Goal: Task Accomplishment & Management: Use online tool/utility

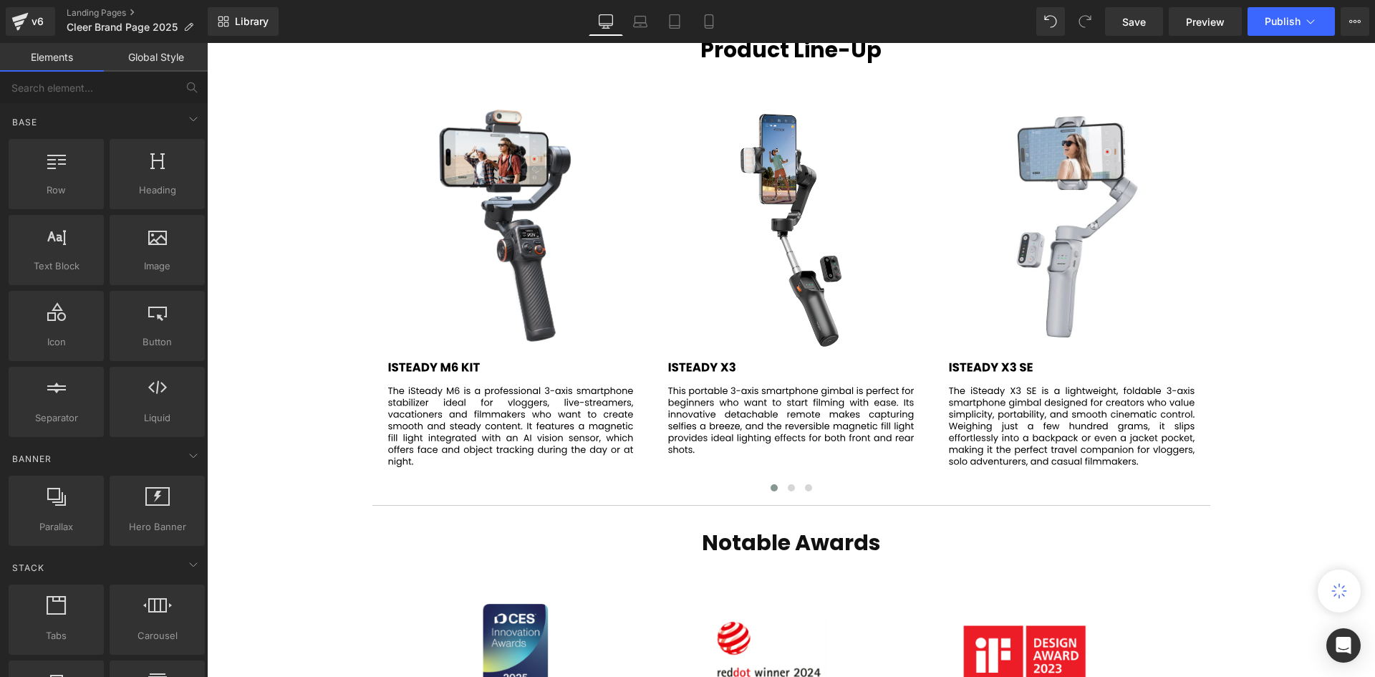
scroll to position [2721, 0]
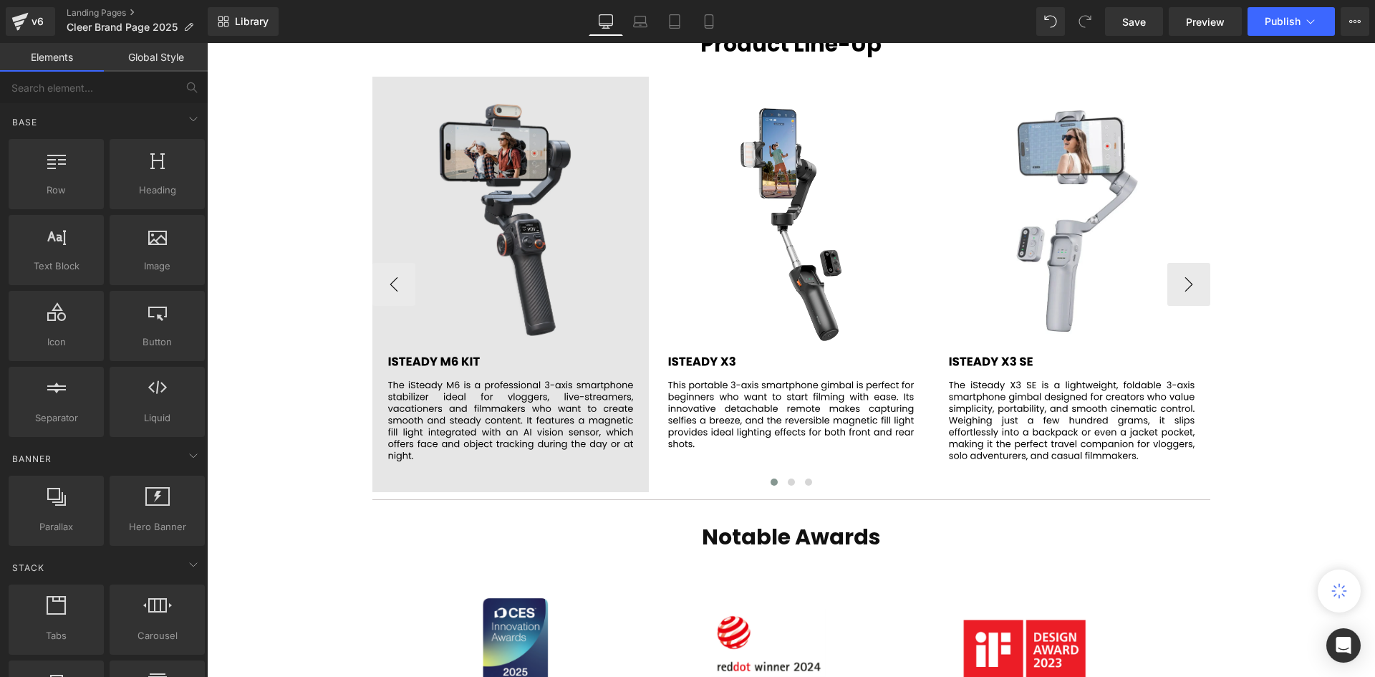
click at [501, 244] on img at bounding box center [510, 284] width 277 height 415
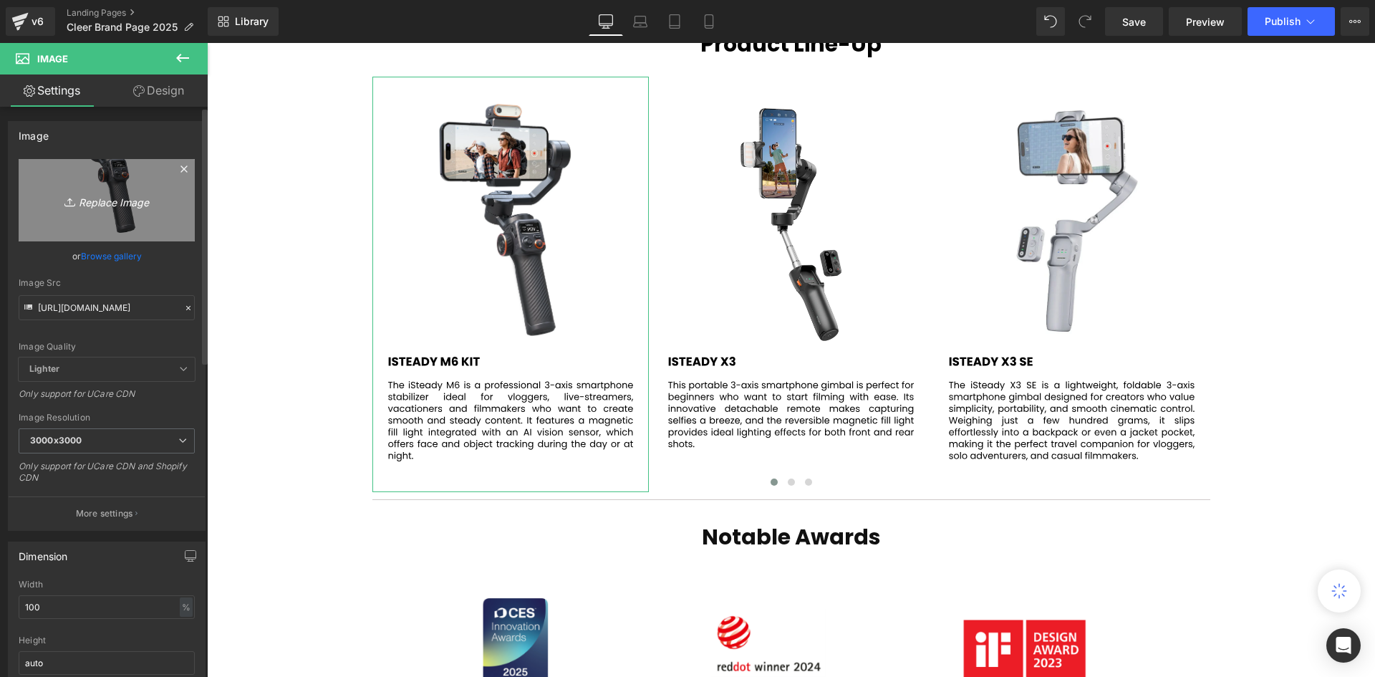
click at [92, 208] on icon "Replace Image" at bounding box center [106, 200] width 115 height 18
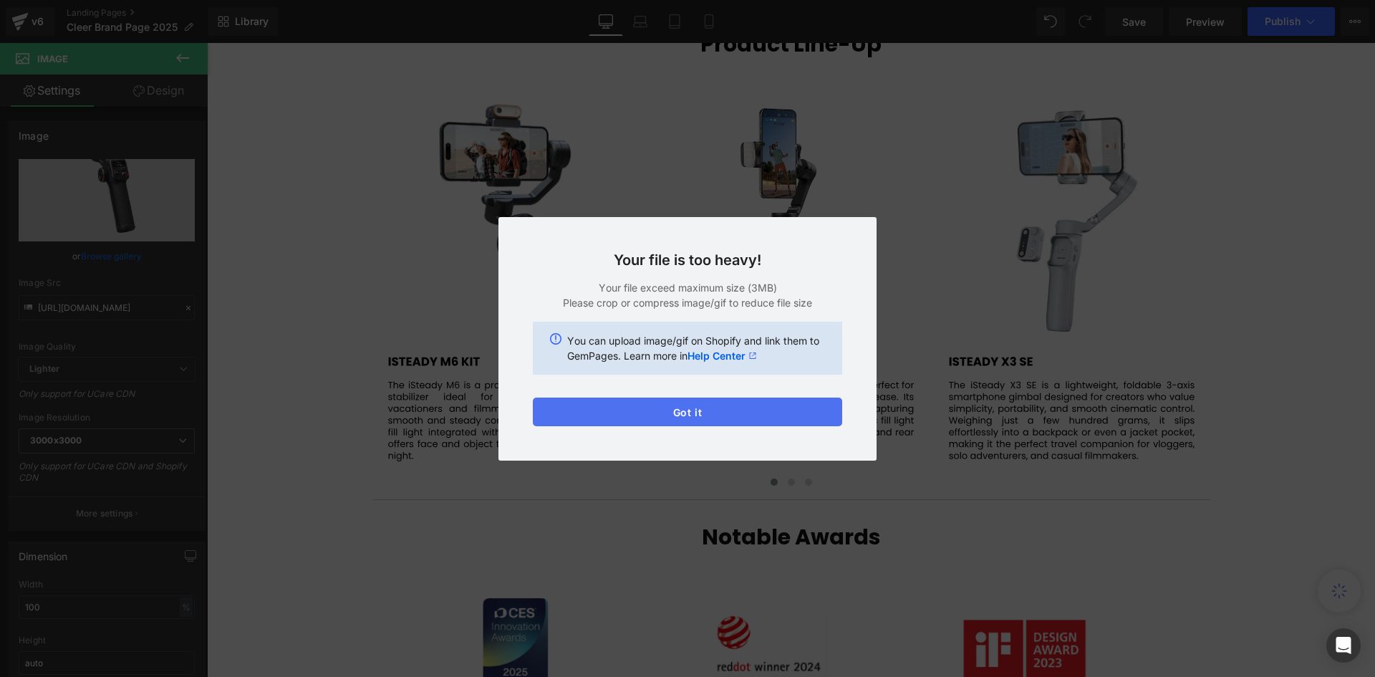
click at [783, 400] on button "Got it" at bounding box center [687, 411] width 309 height 29
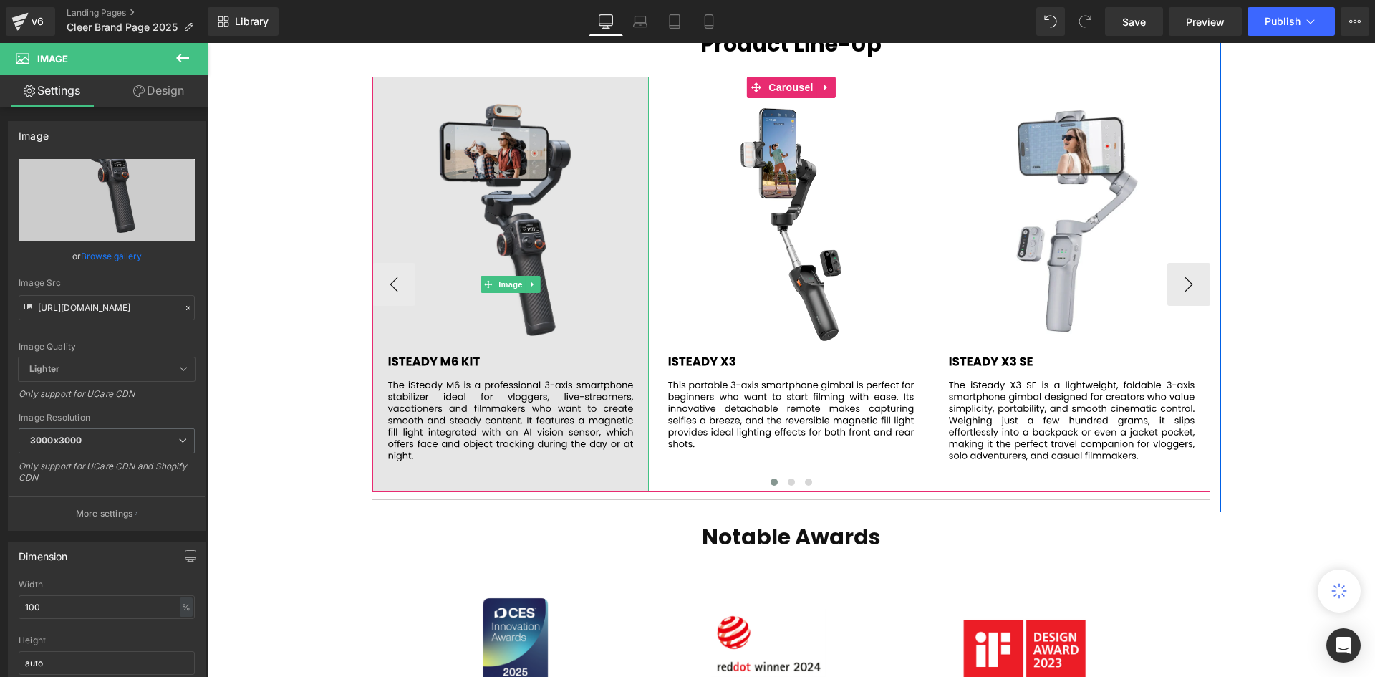
click at [507, 241] on img at bounding box center [510, 284] width 277 height 415
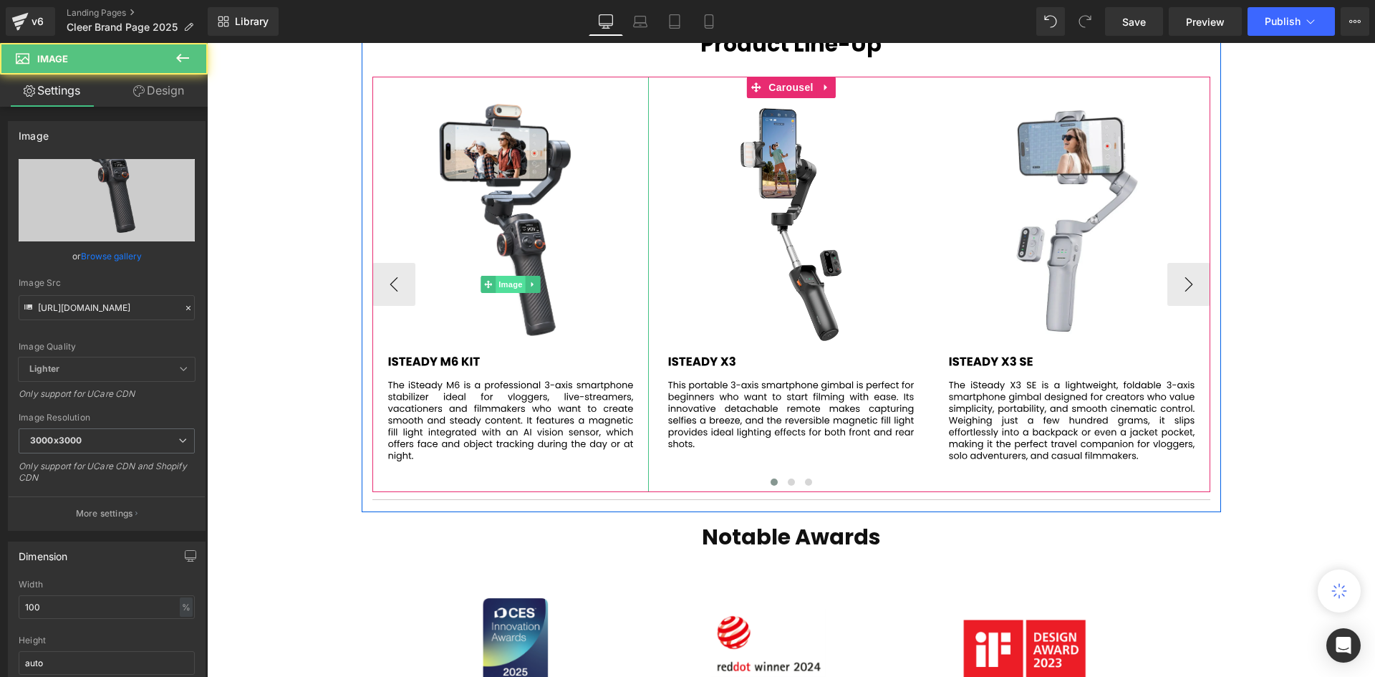
click at [510, 276] on span "Image" at bounding box center [510, 284] width 30 height 17
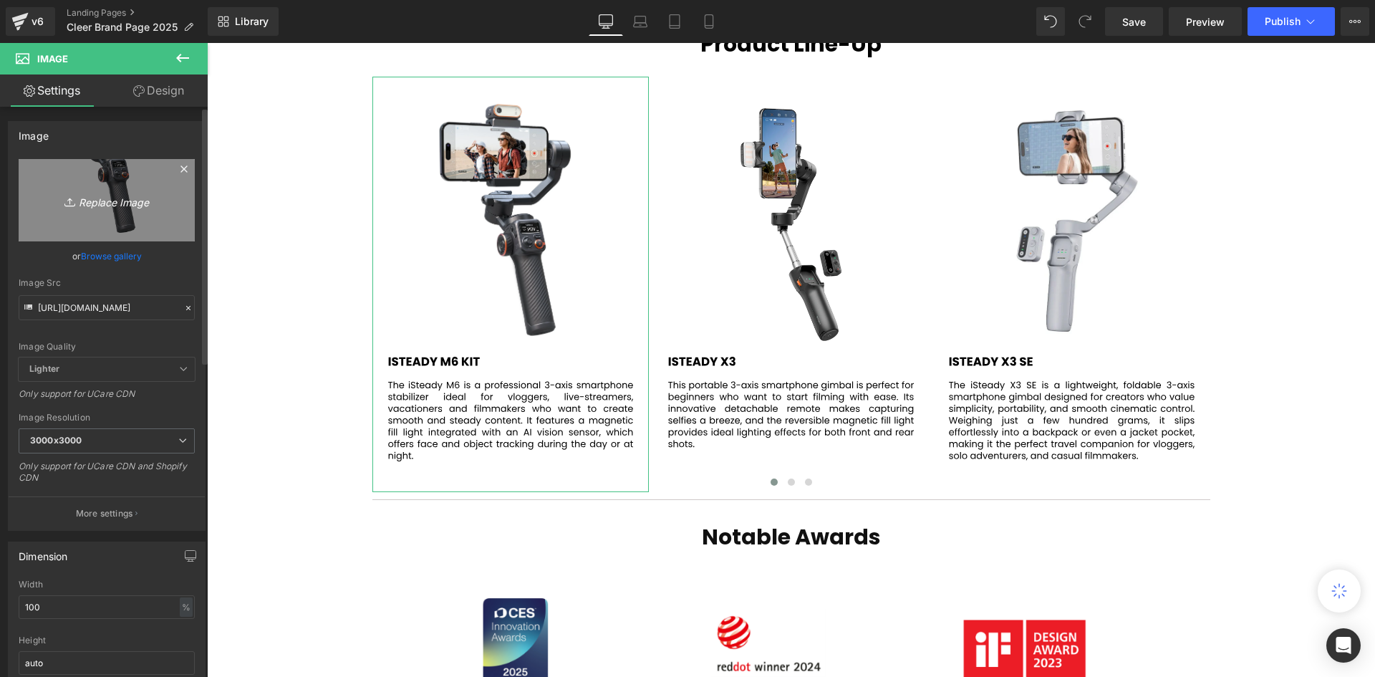
click at [84, 200] on icon "Replace Image" at bounding box center [106, 200] width 115 height 18
type input "C:\fakepath\65.svg"
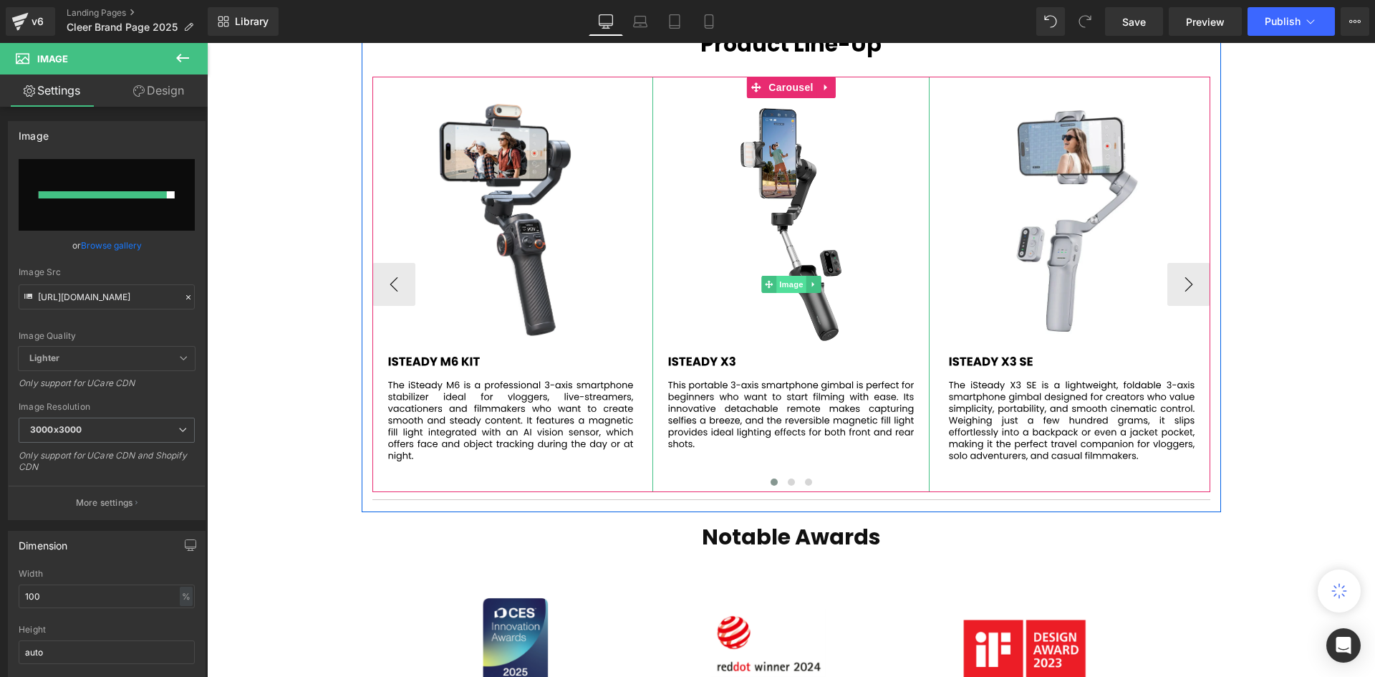
type input "https://ucarecdn.com/16034038-1af9-4ff4-b8cb-20e76f65f928/65.svg"
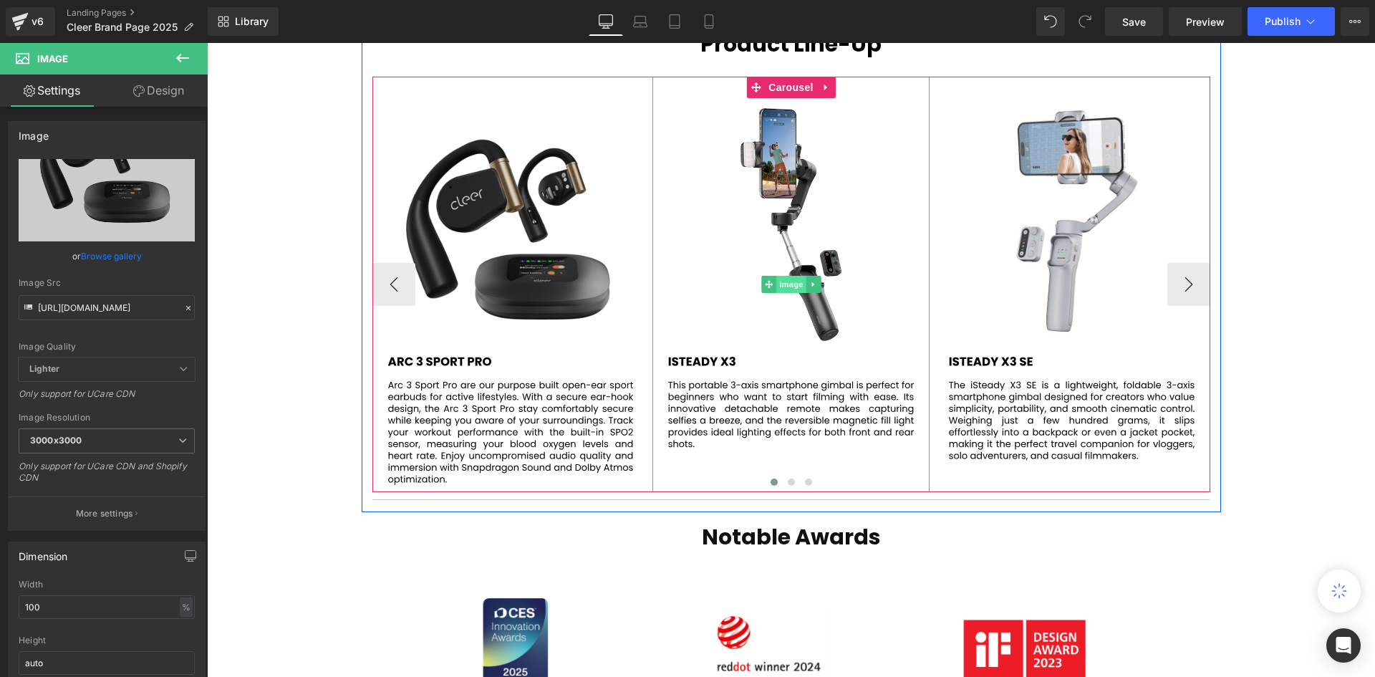
click at [783, 276] on span "Image" at bounding box center [791, 284] width 30 height 17
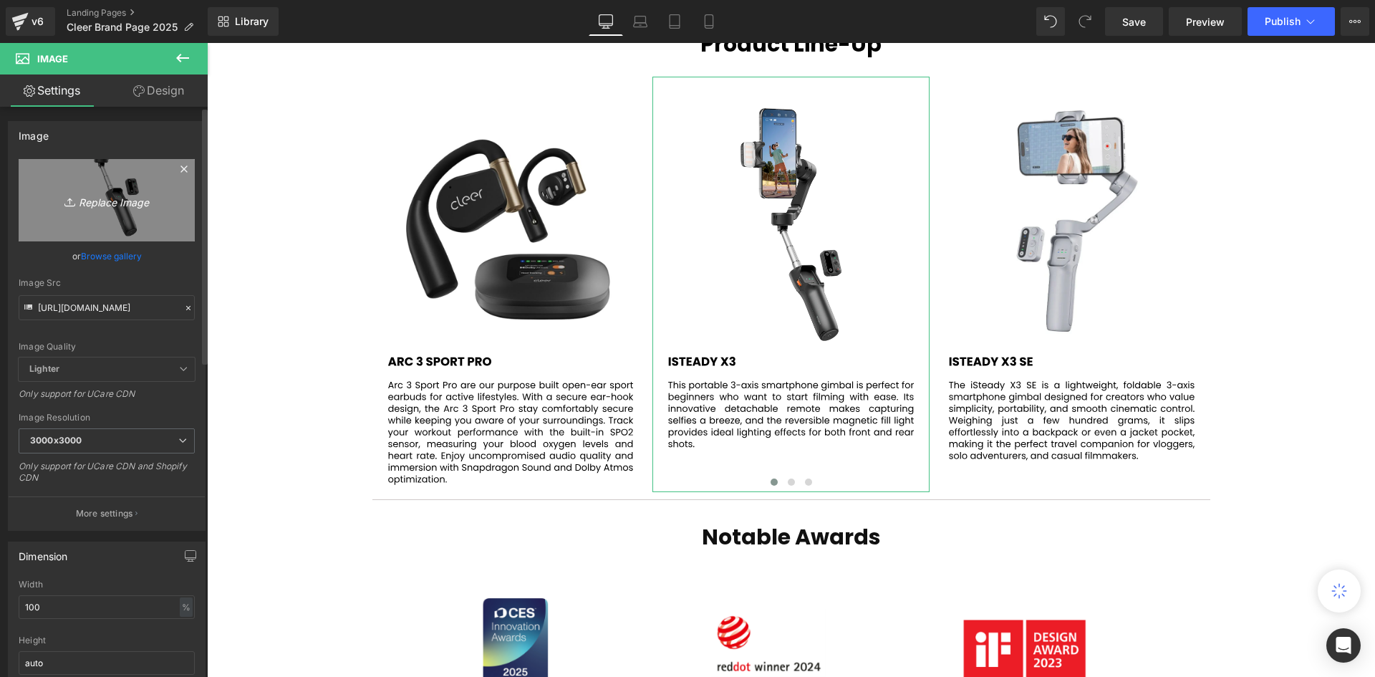
click at [130, 205] on icon "Replace Image" at bounding box center [106, 200] width 115 height 18
type input "C:\fakepath\66.svg"
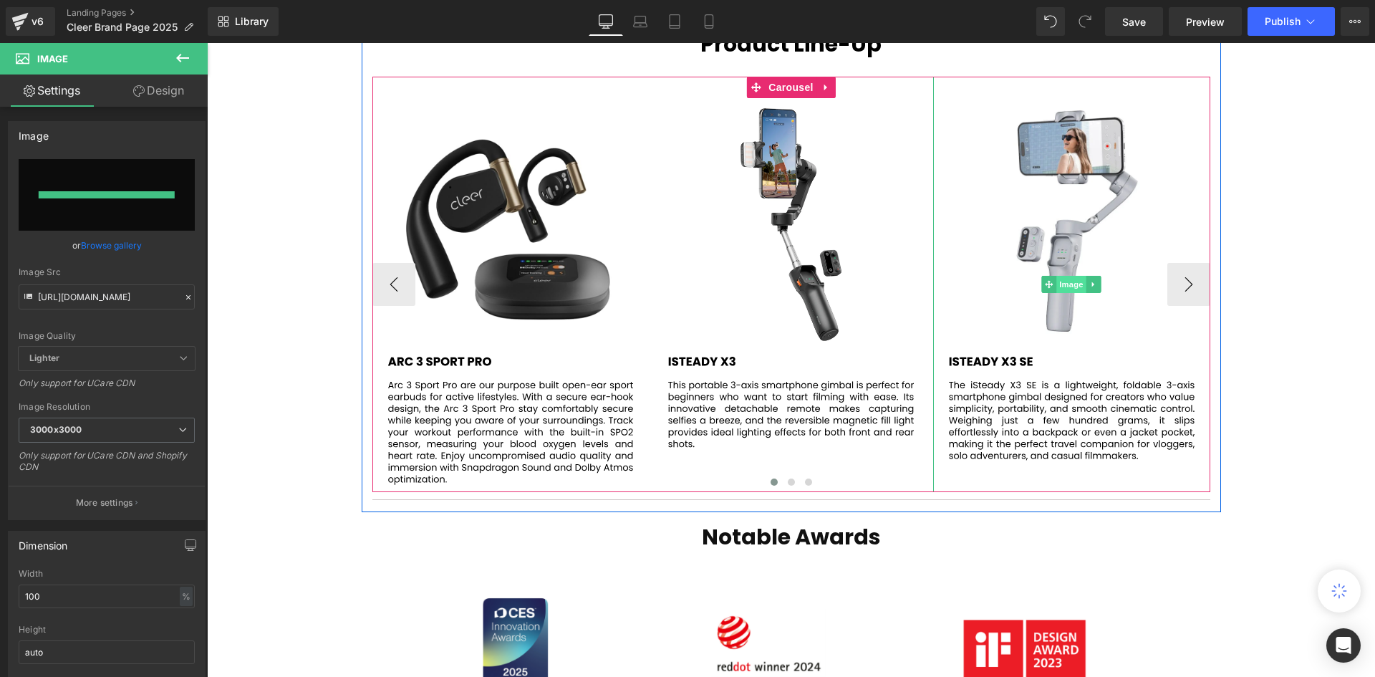
type input "https://ucarecdn.com/19f3865a-10cb-4d22-8e0b-b6e350881c67/66.svg"
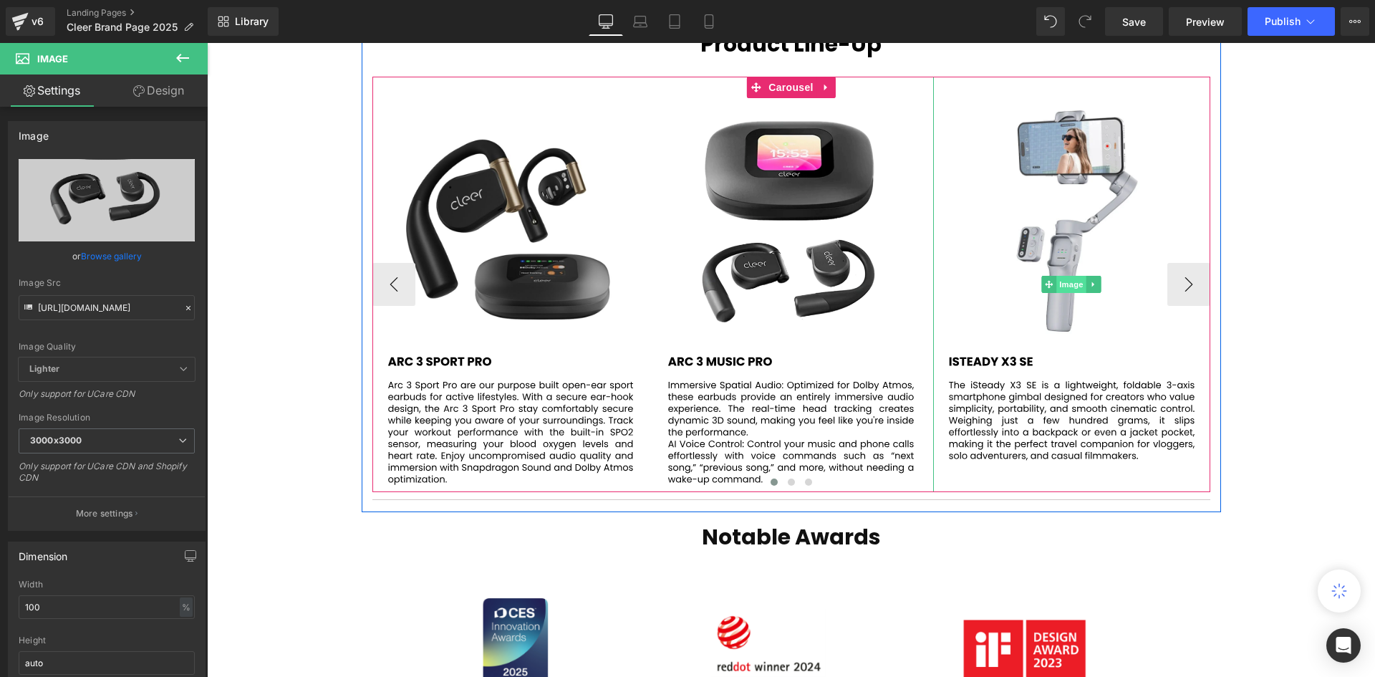
click at [1062, 276] on span "Image" at bounding box center [1072, 284] width 30 height 17
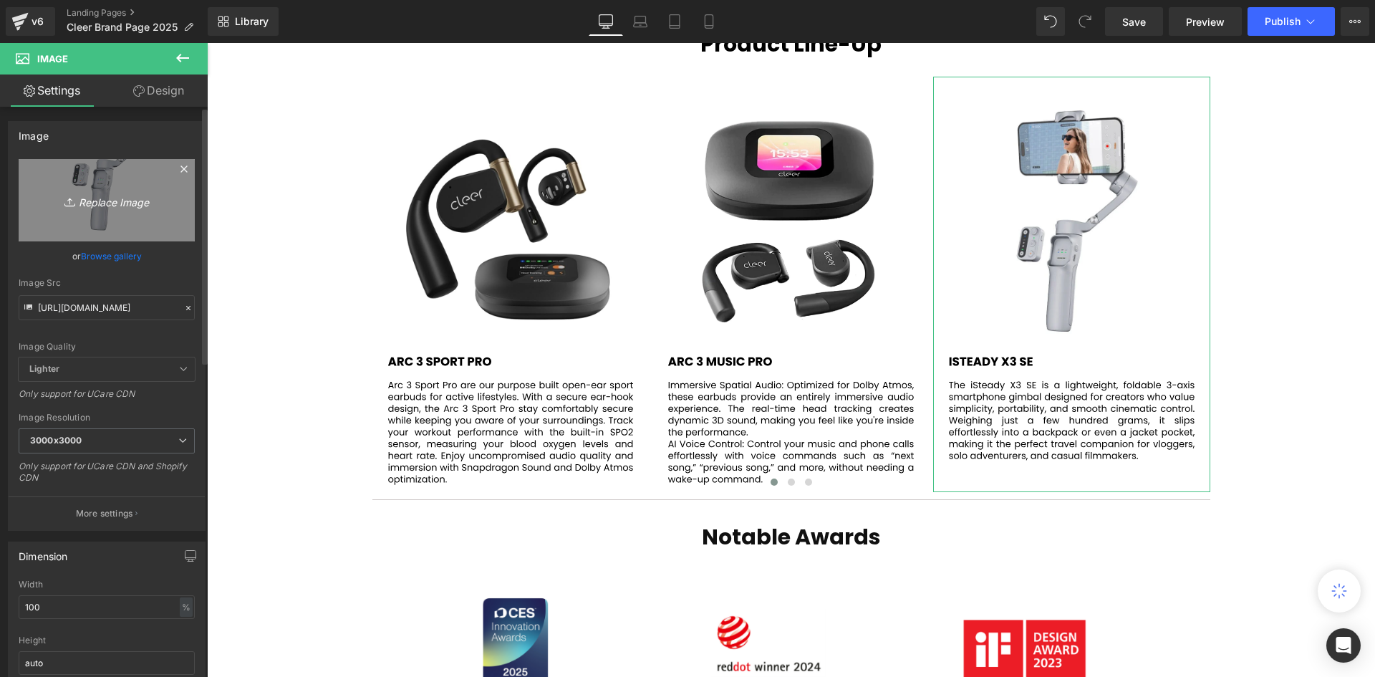
click at [96, 203] on icon "Replace Image" at bounding box center [106, 200] width 115 height 18
type input "C:\fakepath\67.svg"
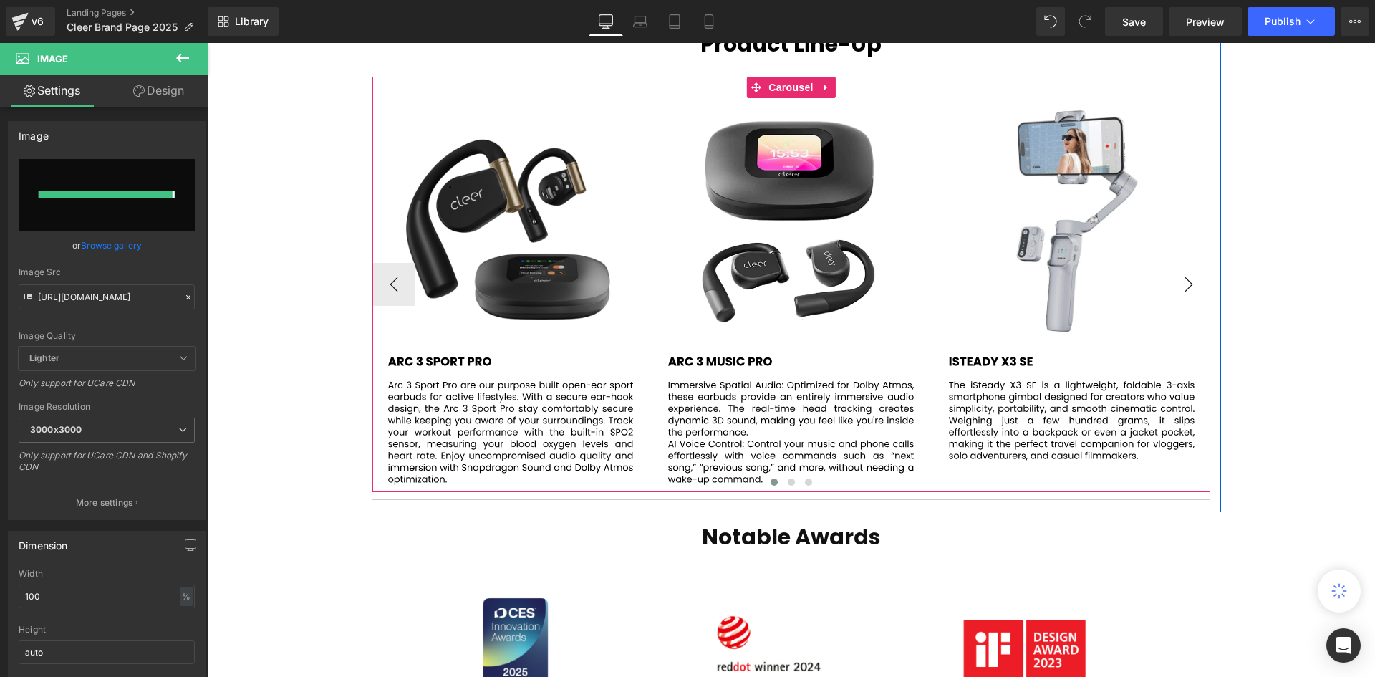
type input "https://ucarecdn.com/e776c6f1-a0fb-490b-848b-2e7f9da88ec5/67.svg"
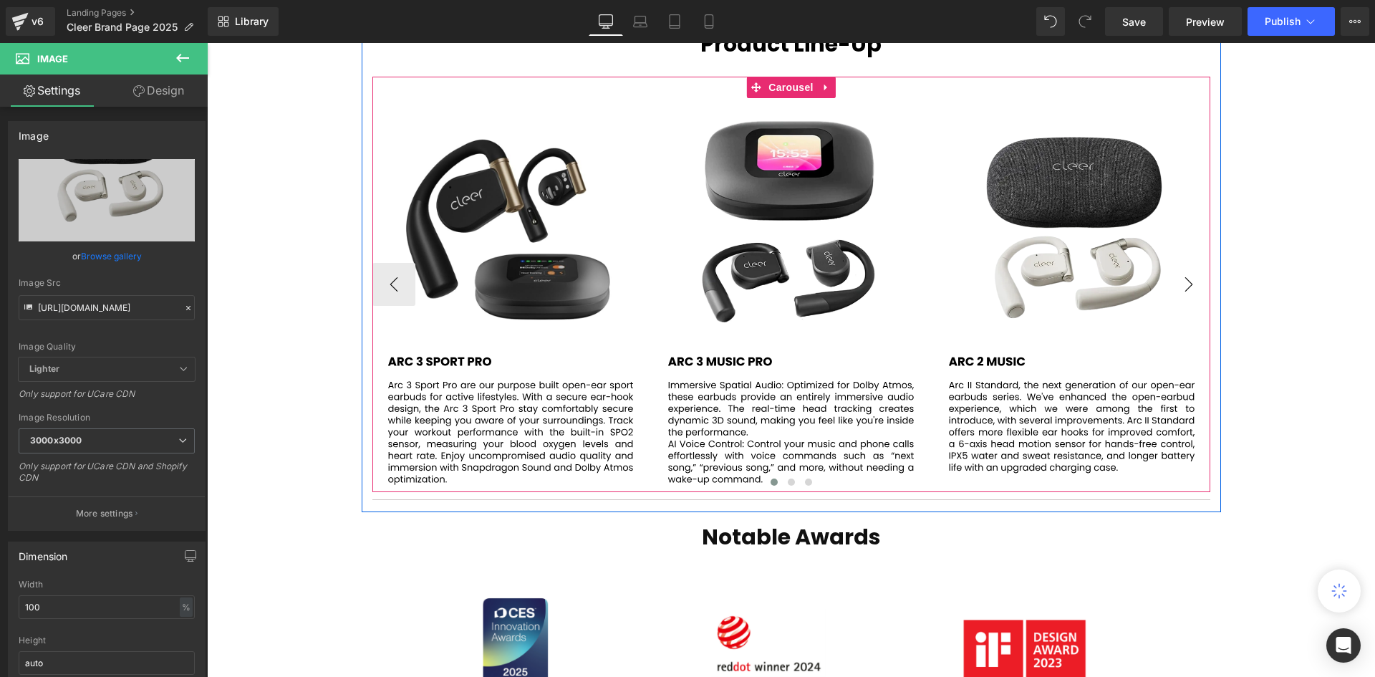
click at [1181, 268] on button "›" at bounding box center [1188, 284] width 43 height 43
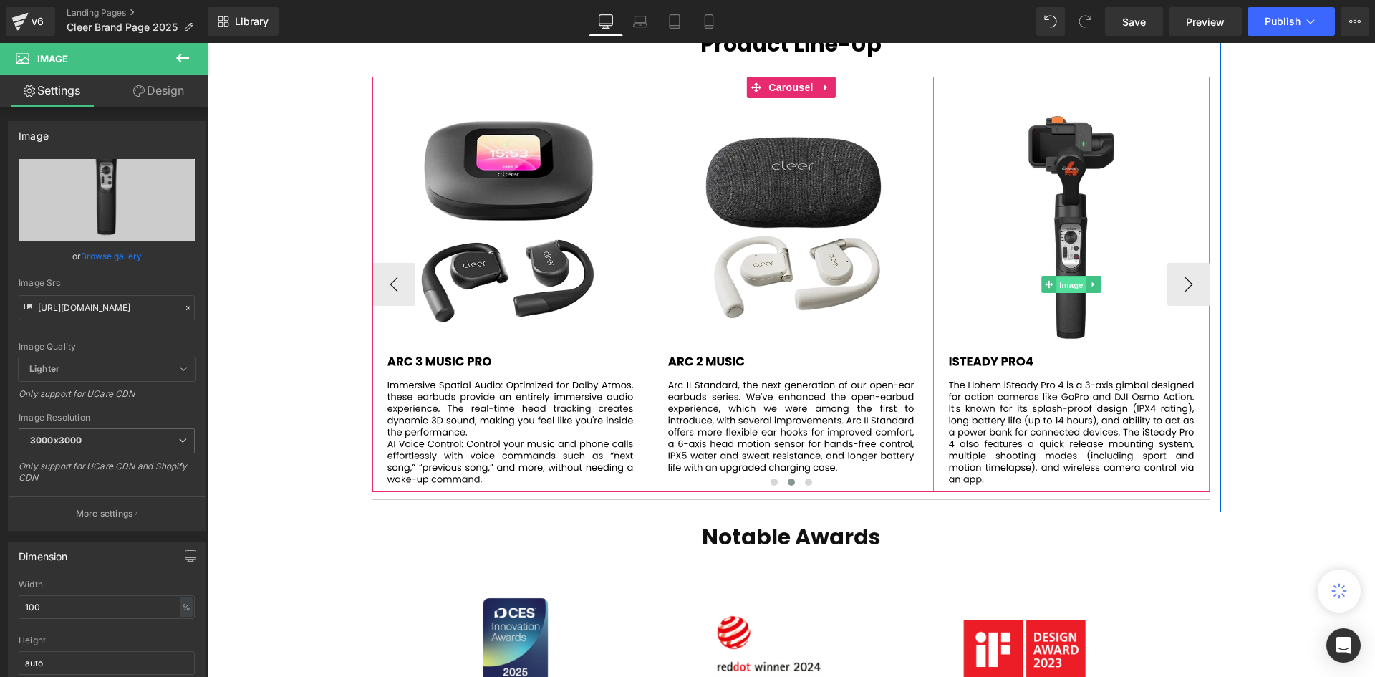
click at [1074, 276] on span "Image" at bounding box center [1071, 284] width 30 height 17
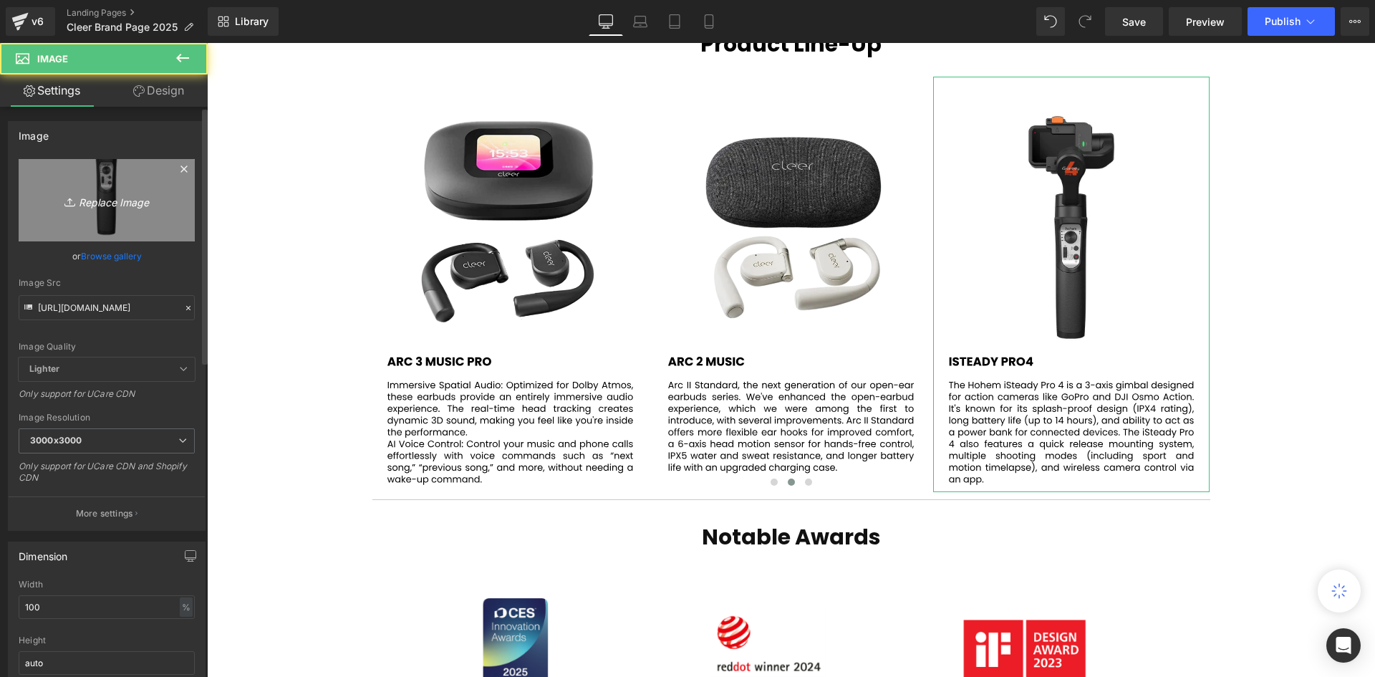
click at [101, 208] on icon "Replace Image" at bounding box center [106, 200] width 115 height 18
type input "C:\fakepath\68.svg"
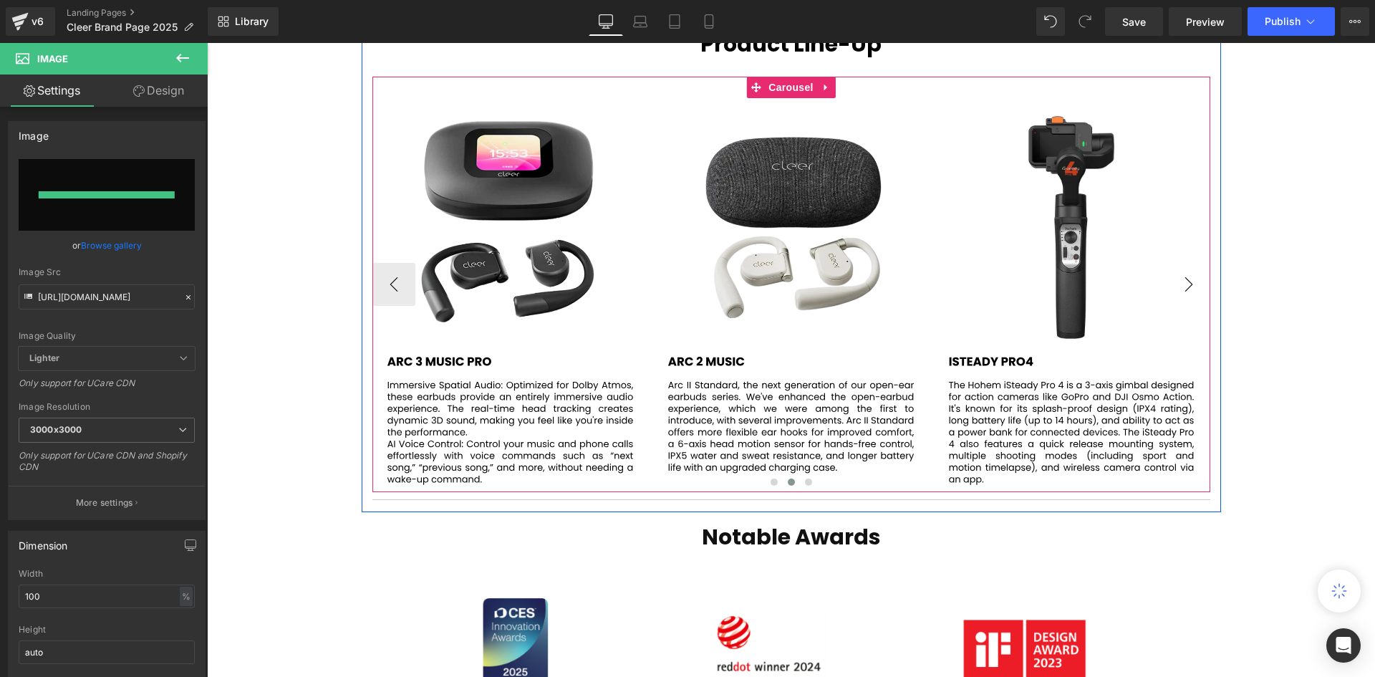
type input "https://ucarecdn.com/b04a8010-dae6-4f18-b0ce-a3cb0a975861/68.svg"
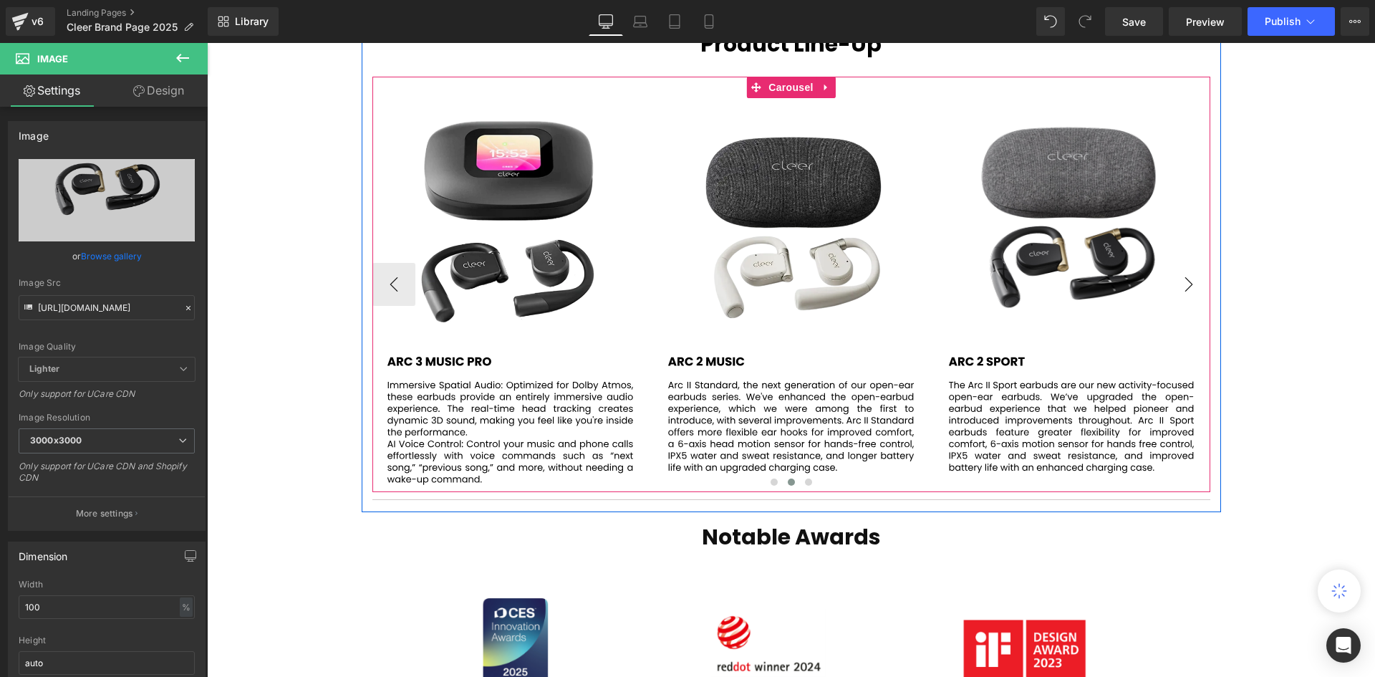
click at [1183, 271] on button "›" at bounding box center [1188, 284] width 43 height 43
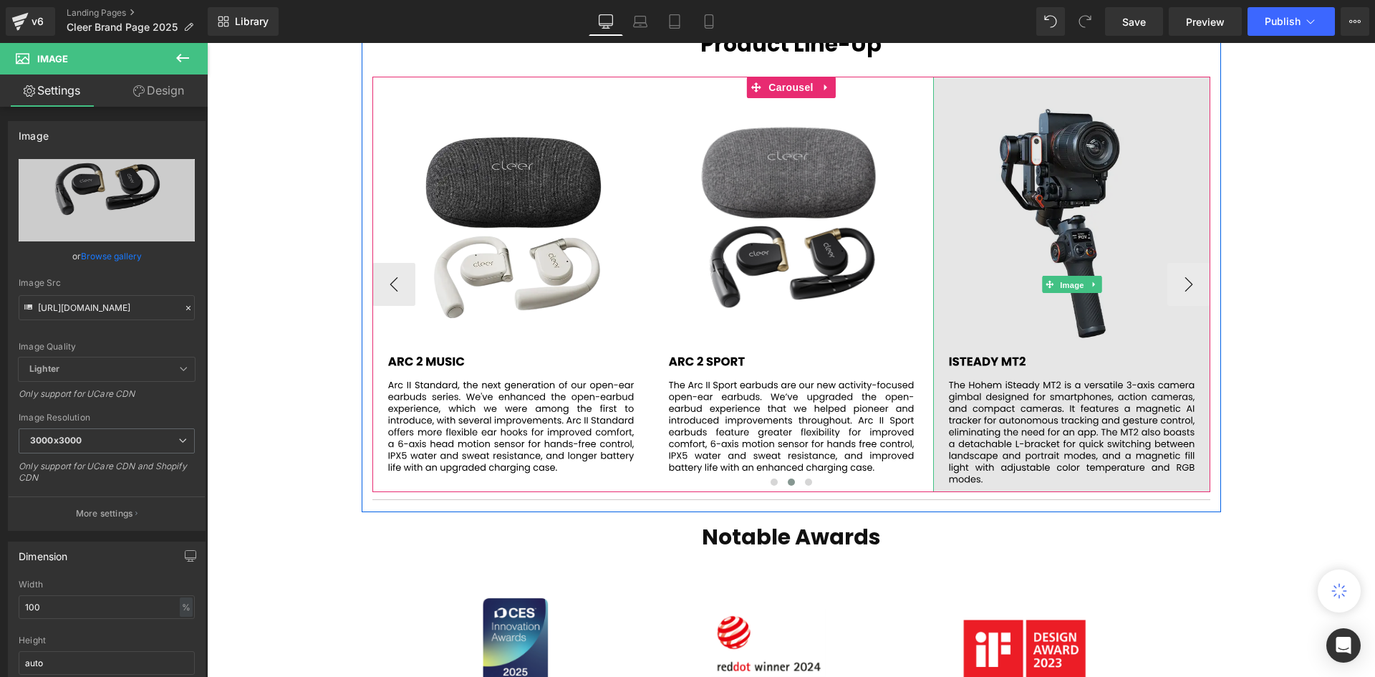
drag, startPoint x: 1054, startPoint y: 270, endPoint x: 1051, endPoint y: 281, distance: 11.8
click at [1051, 281] on div "Image" at bounding box center [1071, 284] width 277 height 415
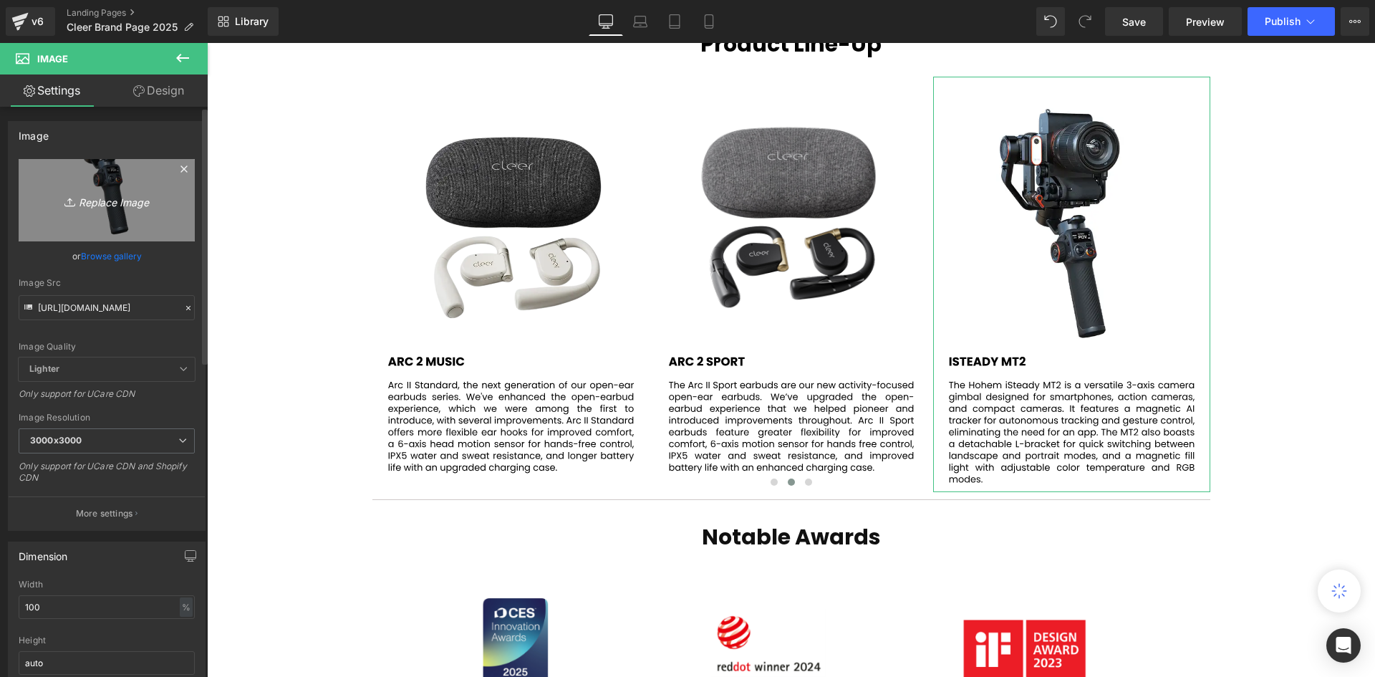
click at [124, 209] on link "Replace Image" at bounding box center [107, 200] width 176 height 82
type input "C:\fakepath\69.svg"
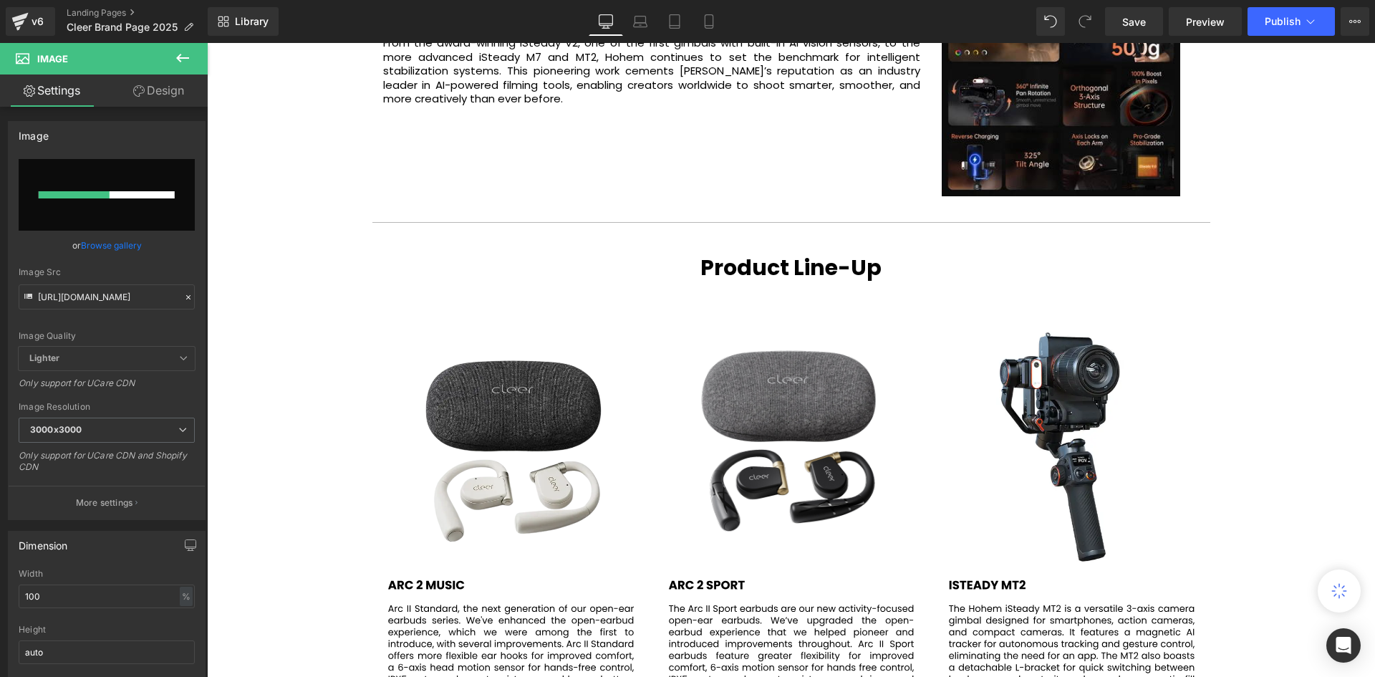
scroll to position [2577, 0]
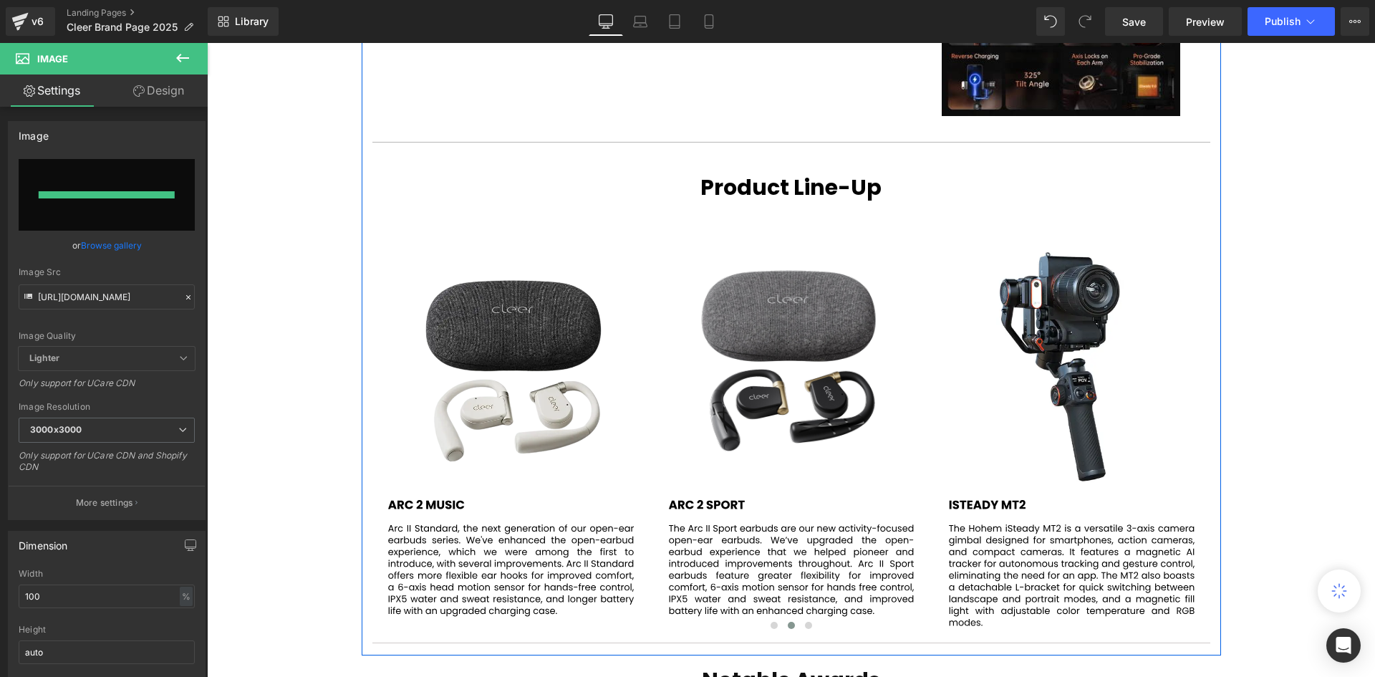
type input "https://ucarecdn.com/cd8e1314-e1b4-4fdd-aec2-ce902eb7c3c8/69.svg"
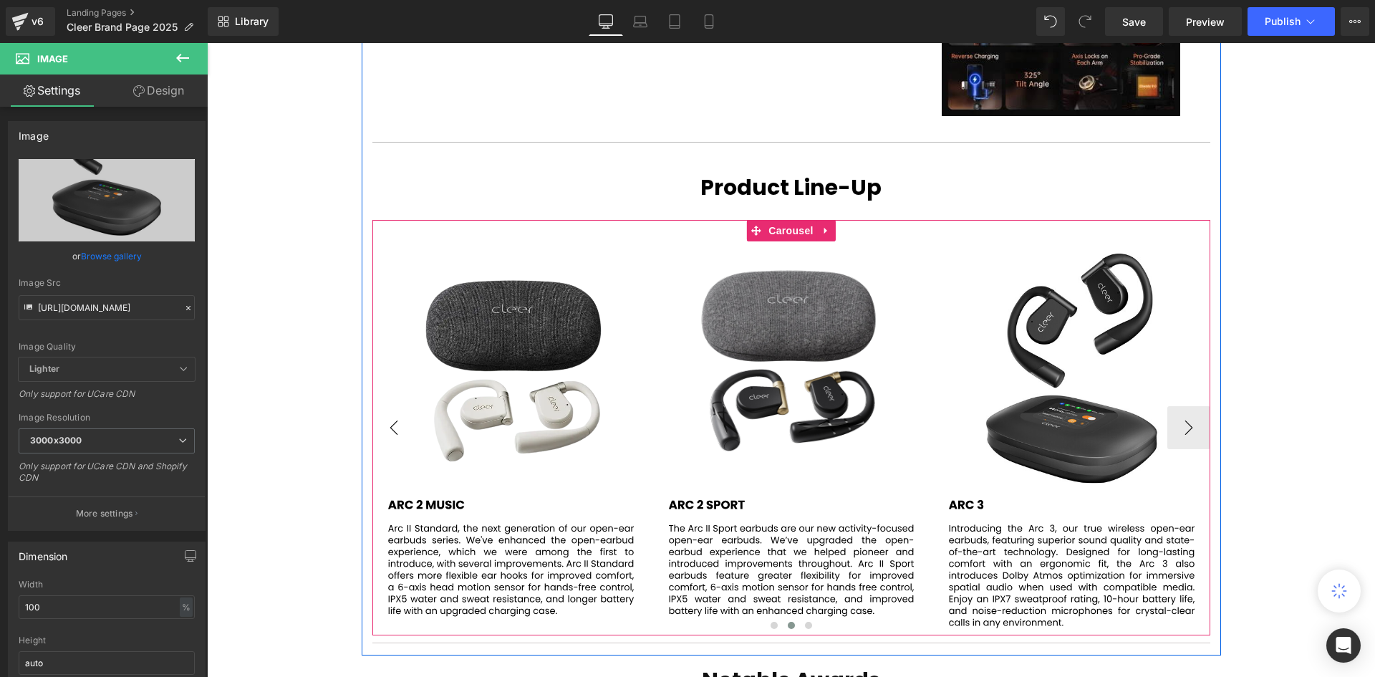
click at [399, 413] on button "‹" at bounding box center [393, 427] width 43 height 43
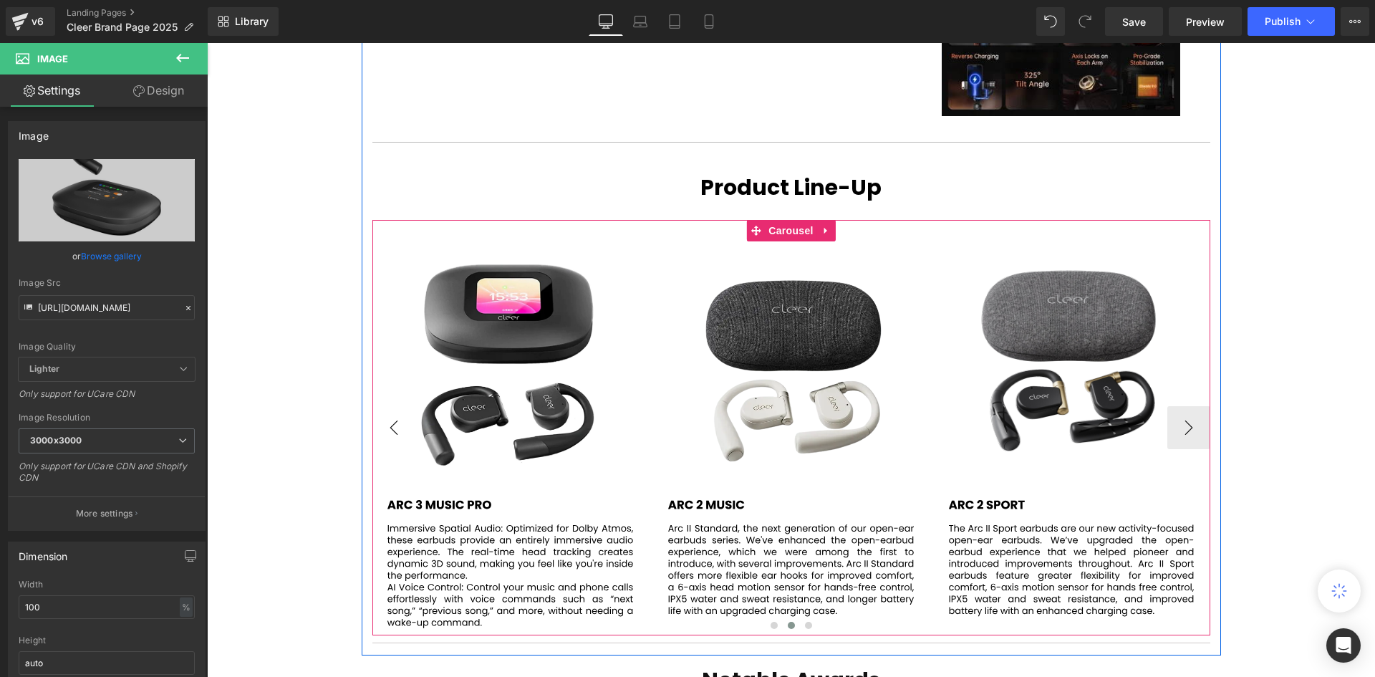
click at [395, 412] on button "‹" at bounding box center [393, 427] width 43 height 43
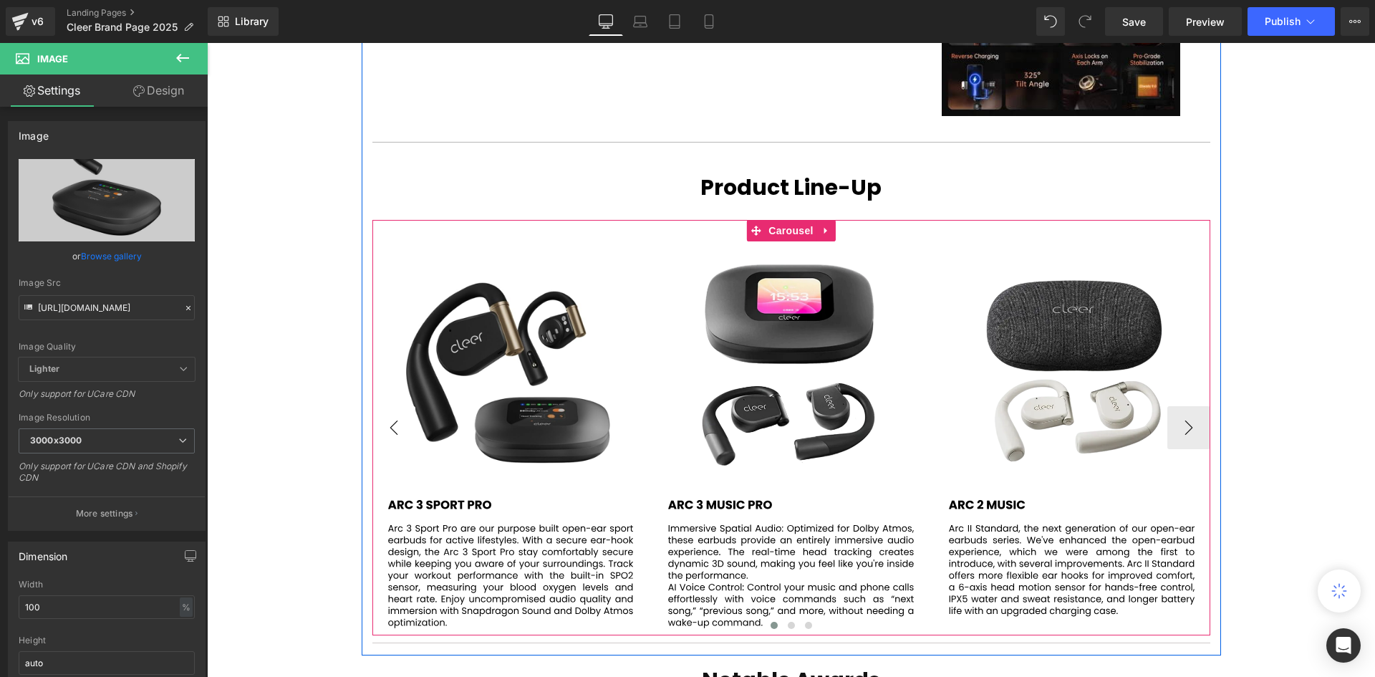
click at [395, 412] on button "‹" at bounding box center [393, 427] width 43 height 43
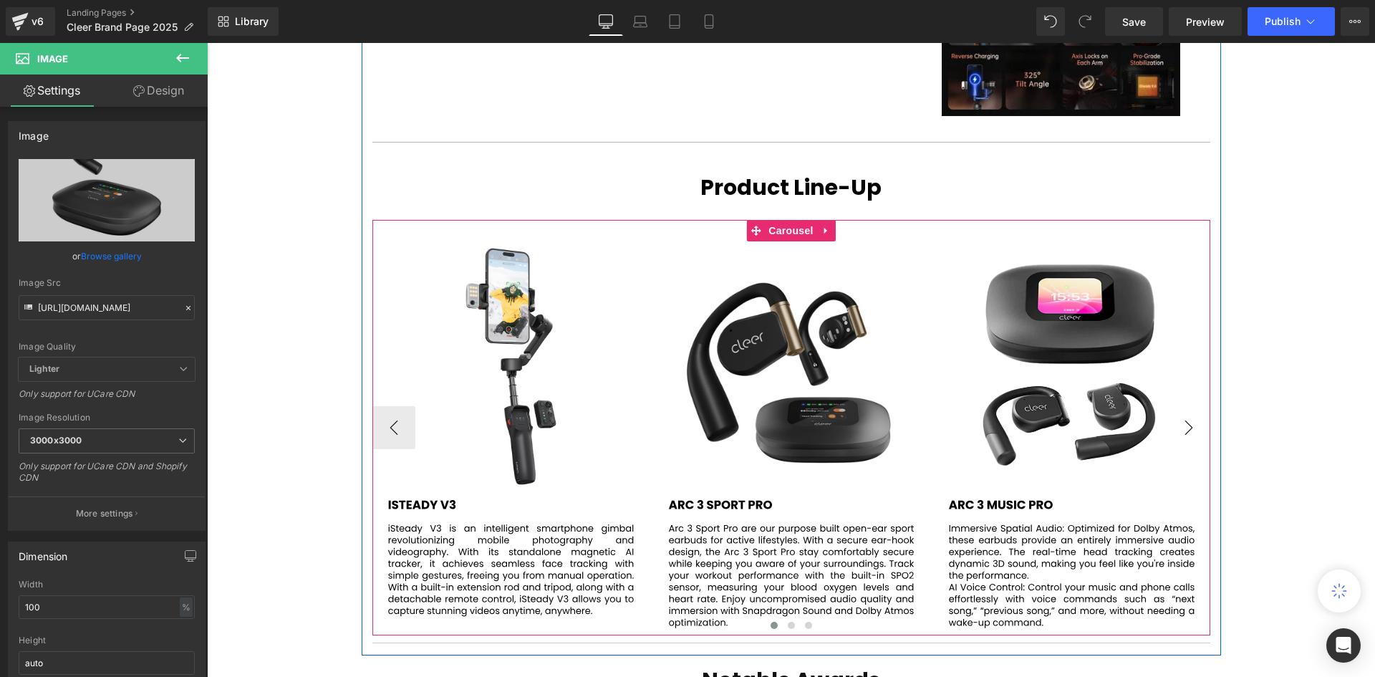
click at [1192, 414] on button "›" at bounding box center [1188, 427] width 43 height 43
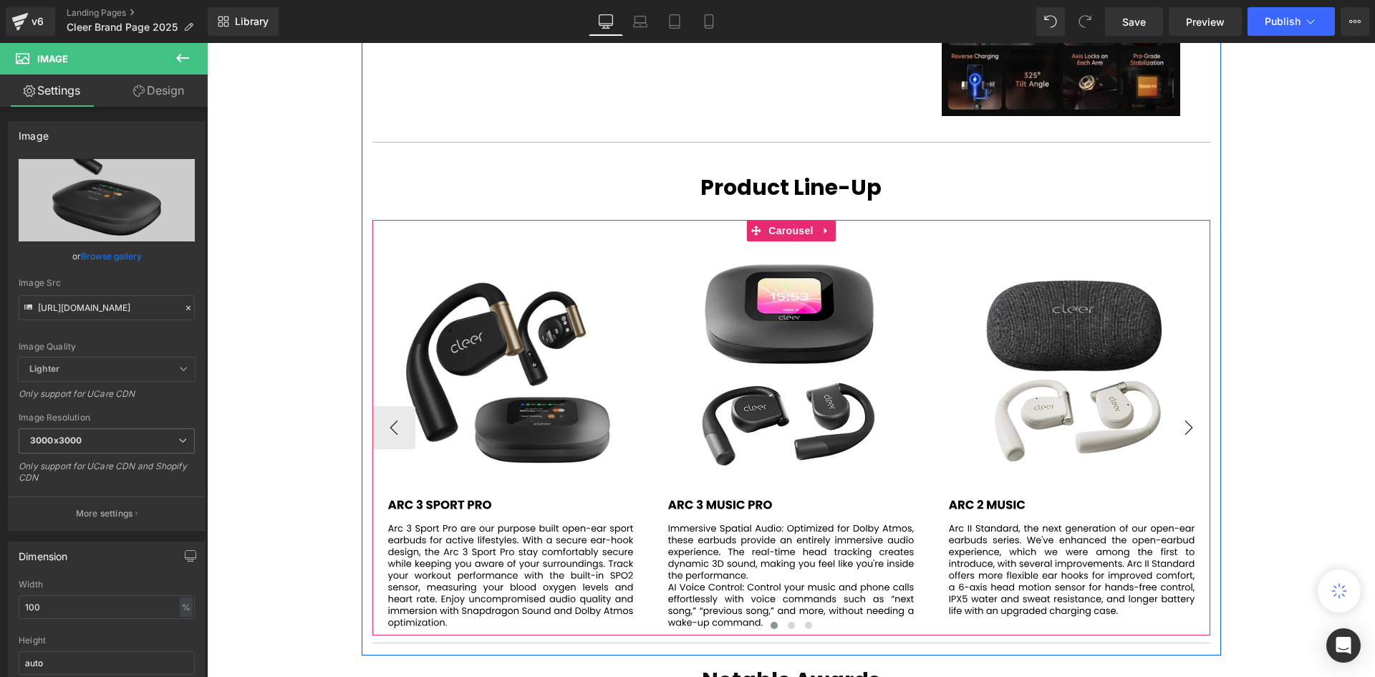
click at [1192, 414] on button "›" at bounding box center [1188, 427] width 43 height 43
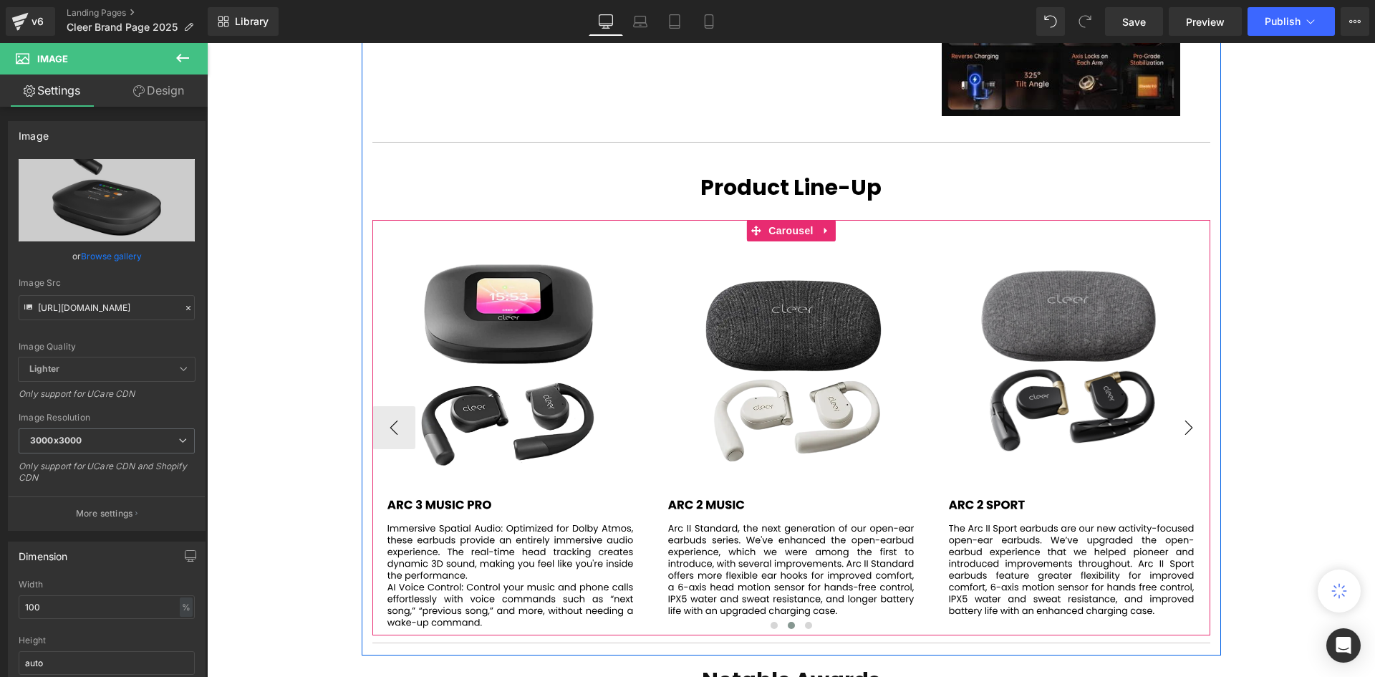
click at [1192, 414] on button "›" at bounding box center [1188, 427] width 43 height 43
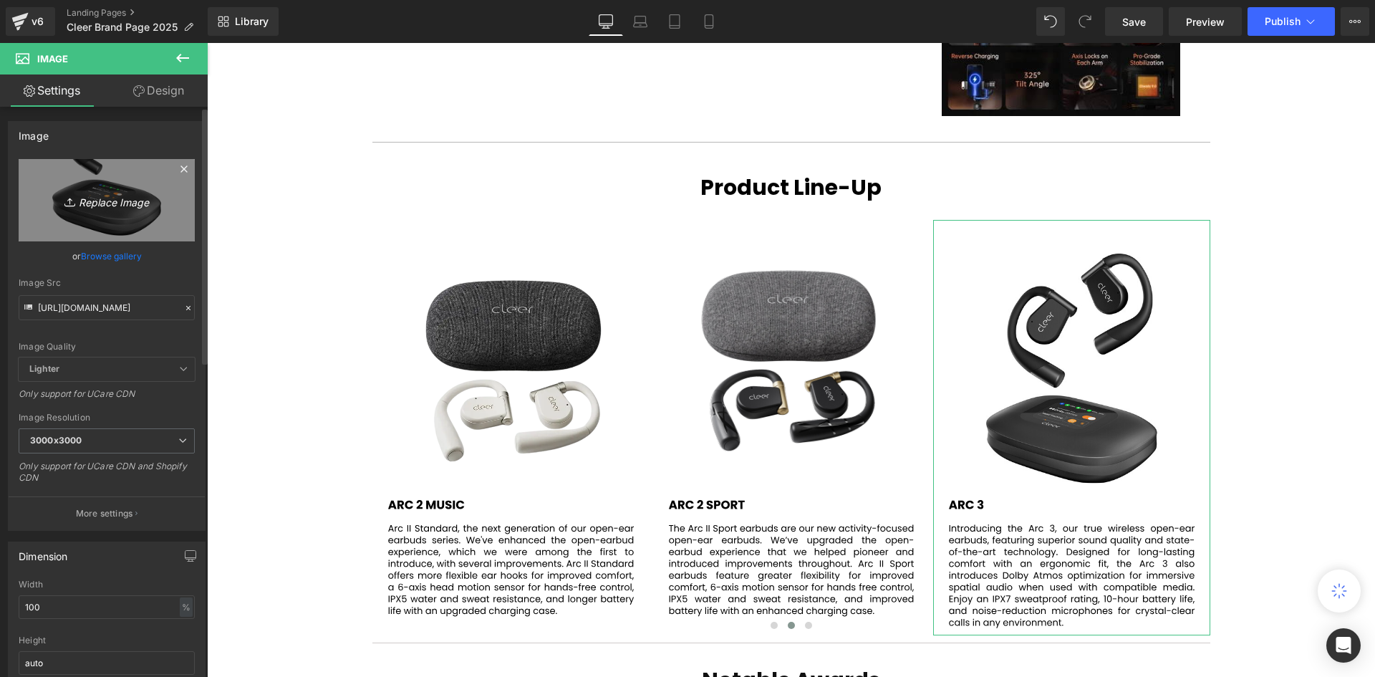
click at [109, 198] on icon "Replace Image" at bounding box center [106, 200] width 115 height 18
type input "C:\fakepath\68.svg"
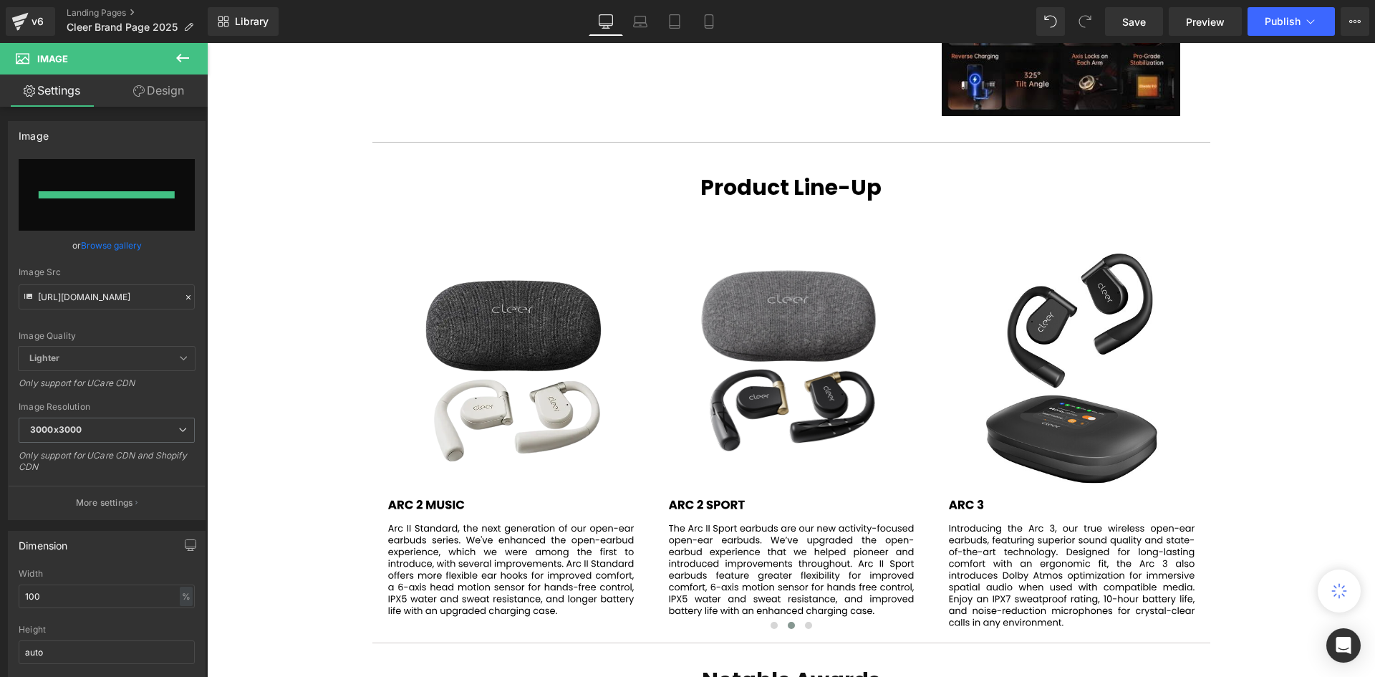
type input "https://ucarecdn.com/aec4026b-9053-430b-9987-34ed3e20ae60/68.svg"
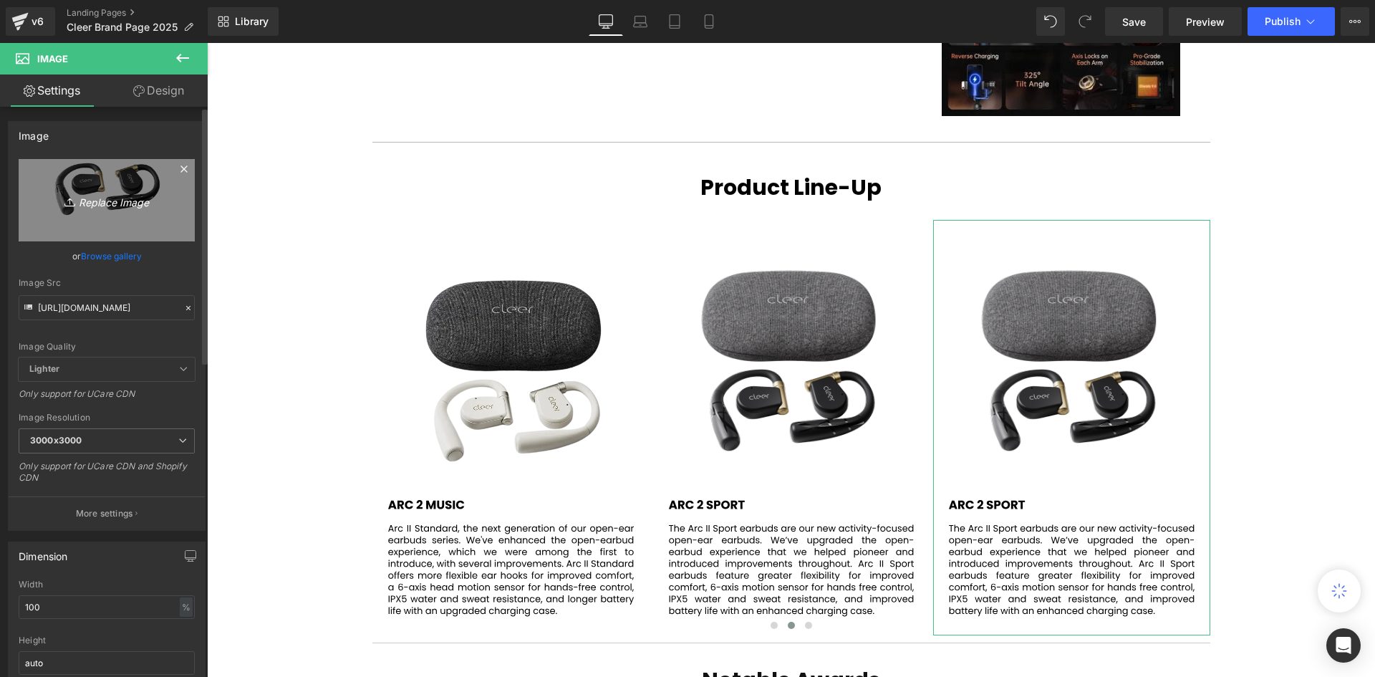
click at [100, 198] on icon "Replace Image" at bounding box center [106, 200] width 115 height 18
type input "C:\fakepath\67.svg"
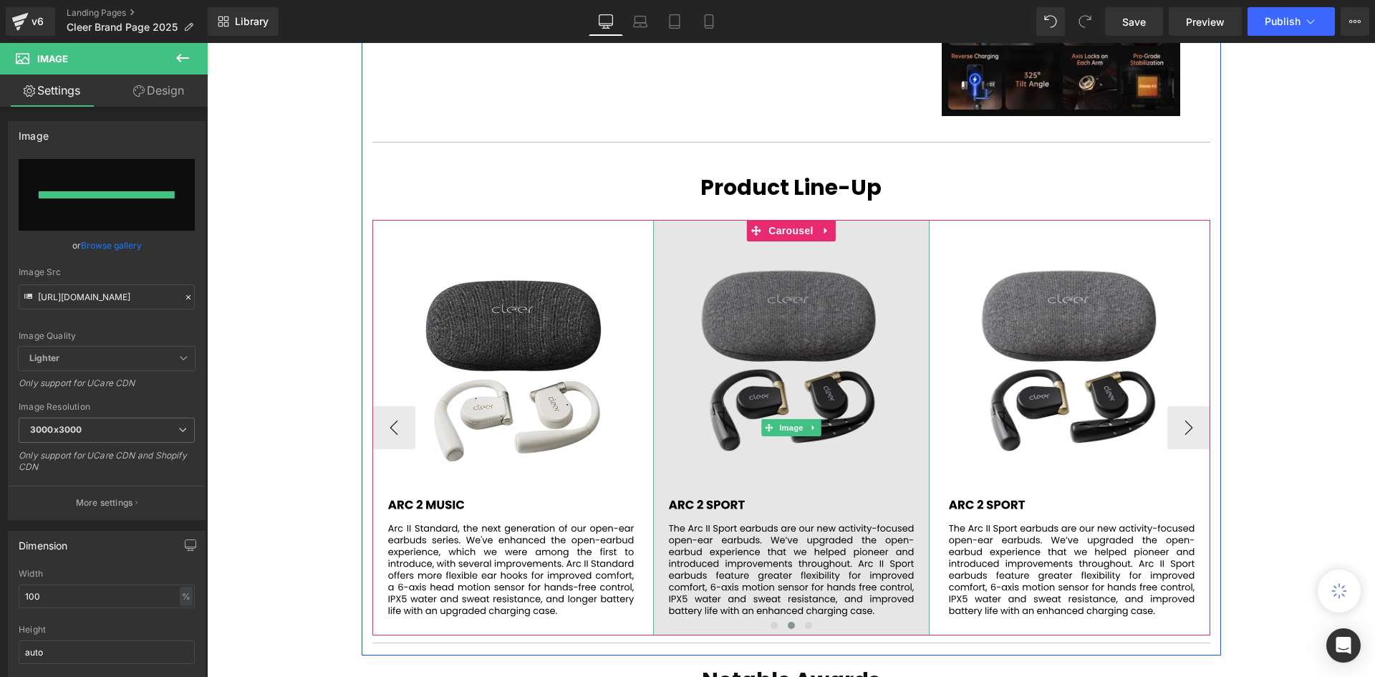
type input "https://ucarecdn.com/40e4d89f-1c7d-44f5-b0d1-13b4e64db8dd/67.svg"
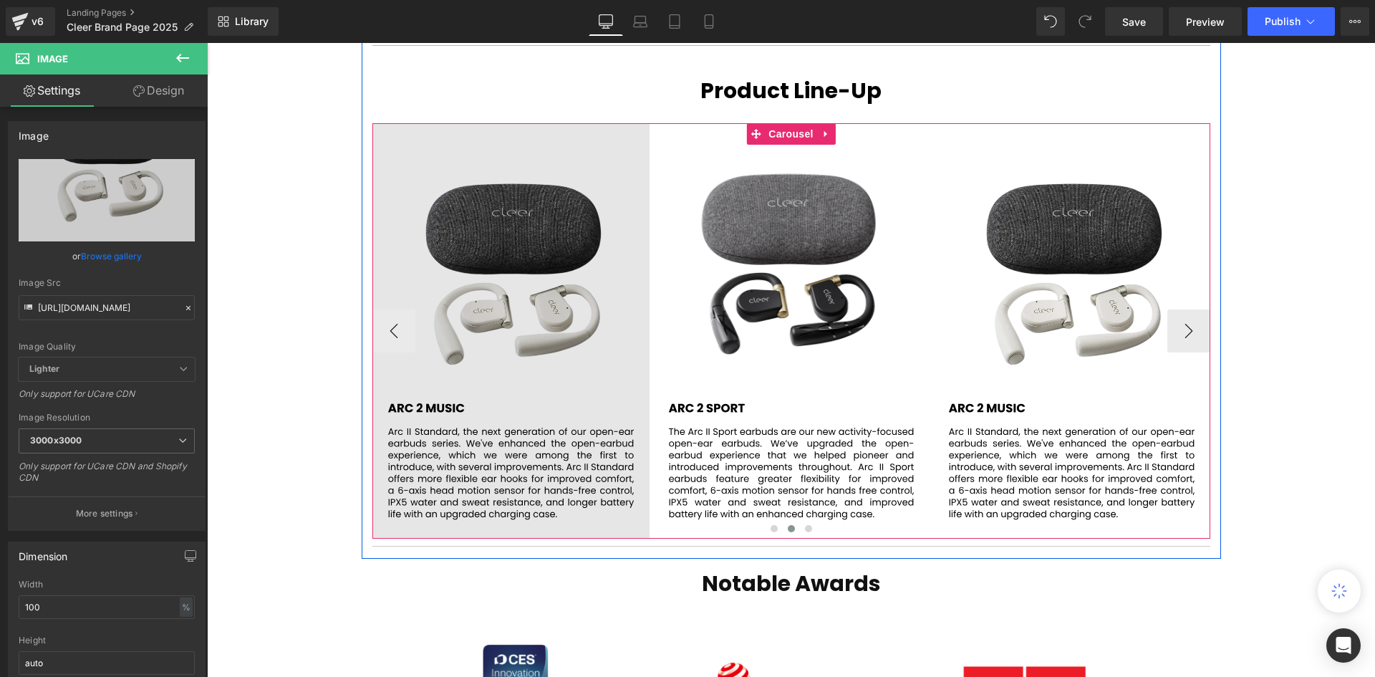
scroll to position [2649, 0]
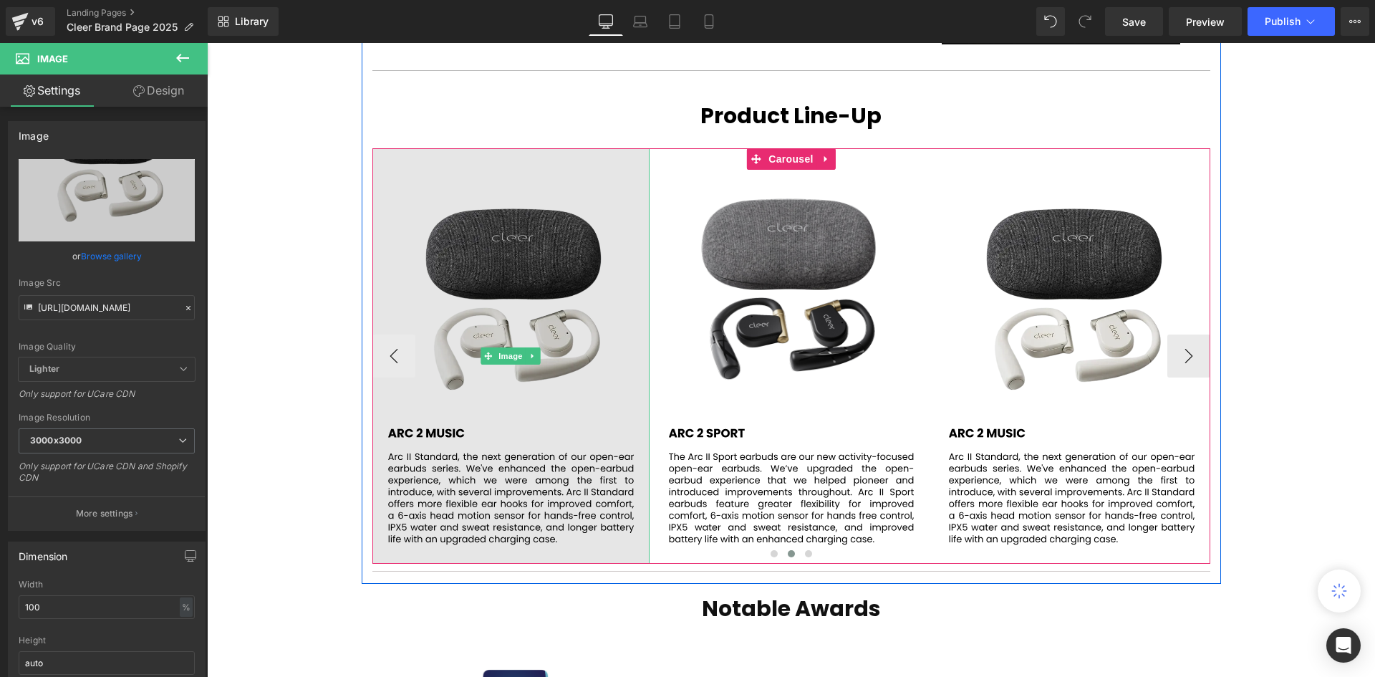
click at [465, 298] on img at bounding box center [510, 355] width 277 height 415
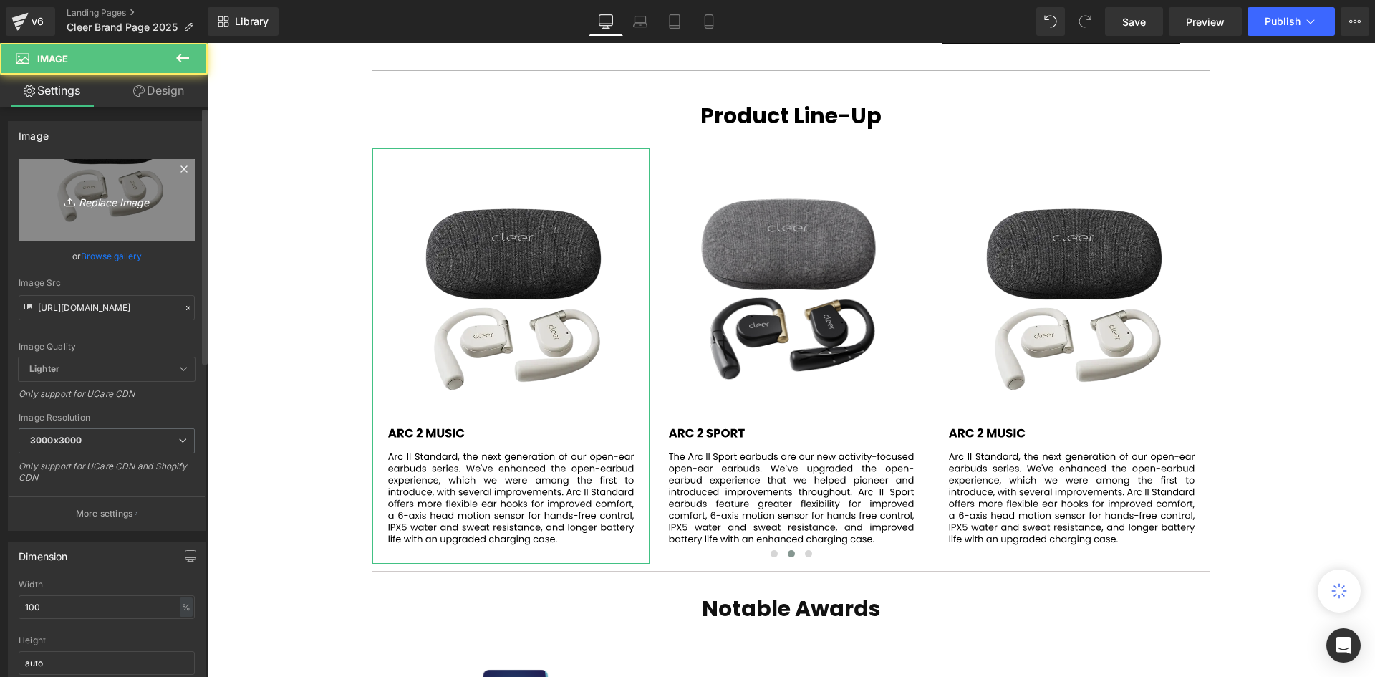
click at [96, 196] on icon "Replace Image" at bounding box center [106, 200] width 115 height 18
type input "C:\fakepath\69.svg"
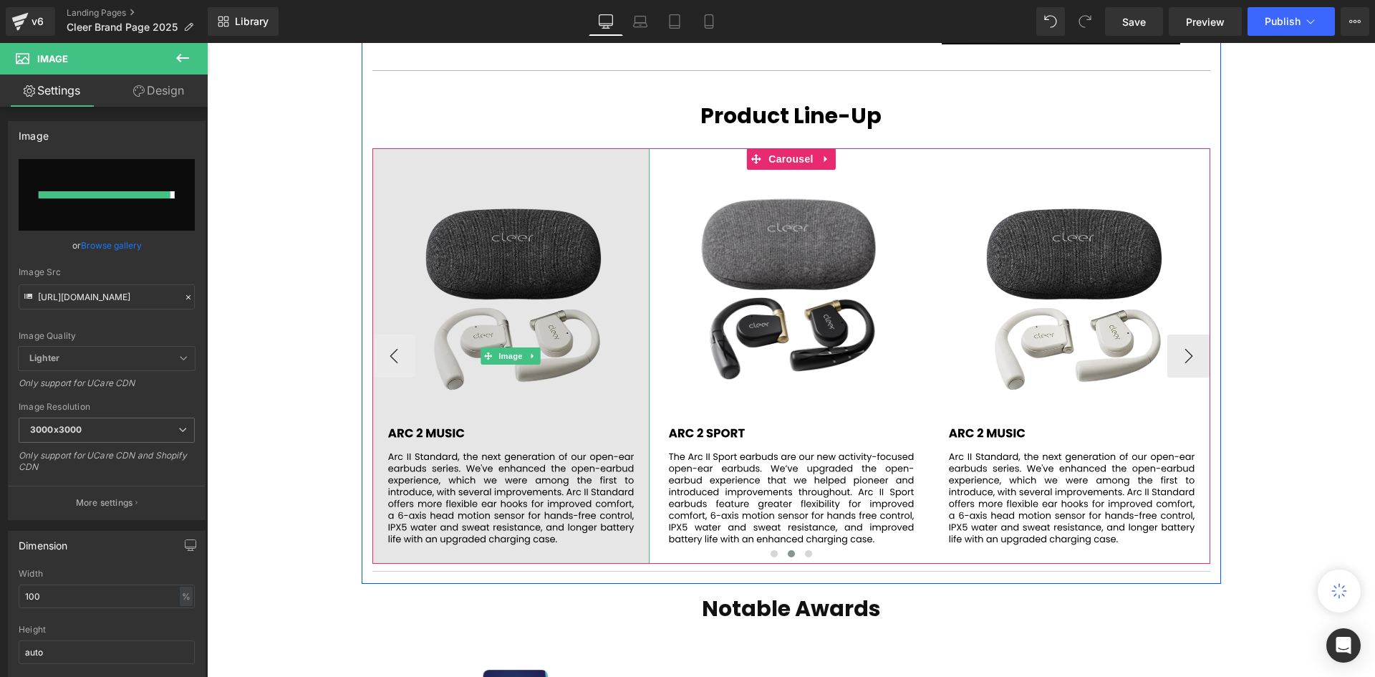
type input "https://ucarecdn.com/534a5a6b-1202-4773-b4fd-2c0503d5c279/69.svg"
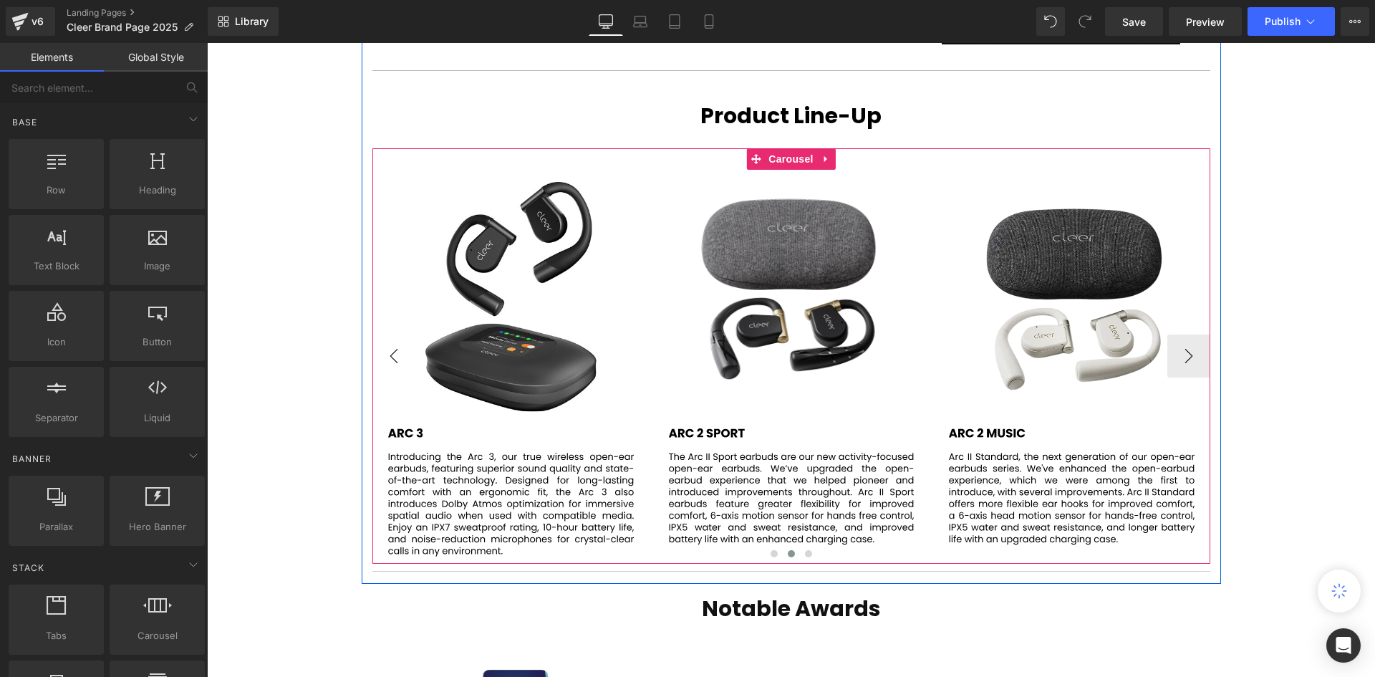
click at [384, 337] on button "‹" at bounding box center [393, 355] width 43 height 43
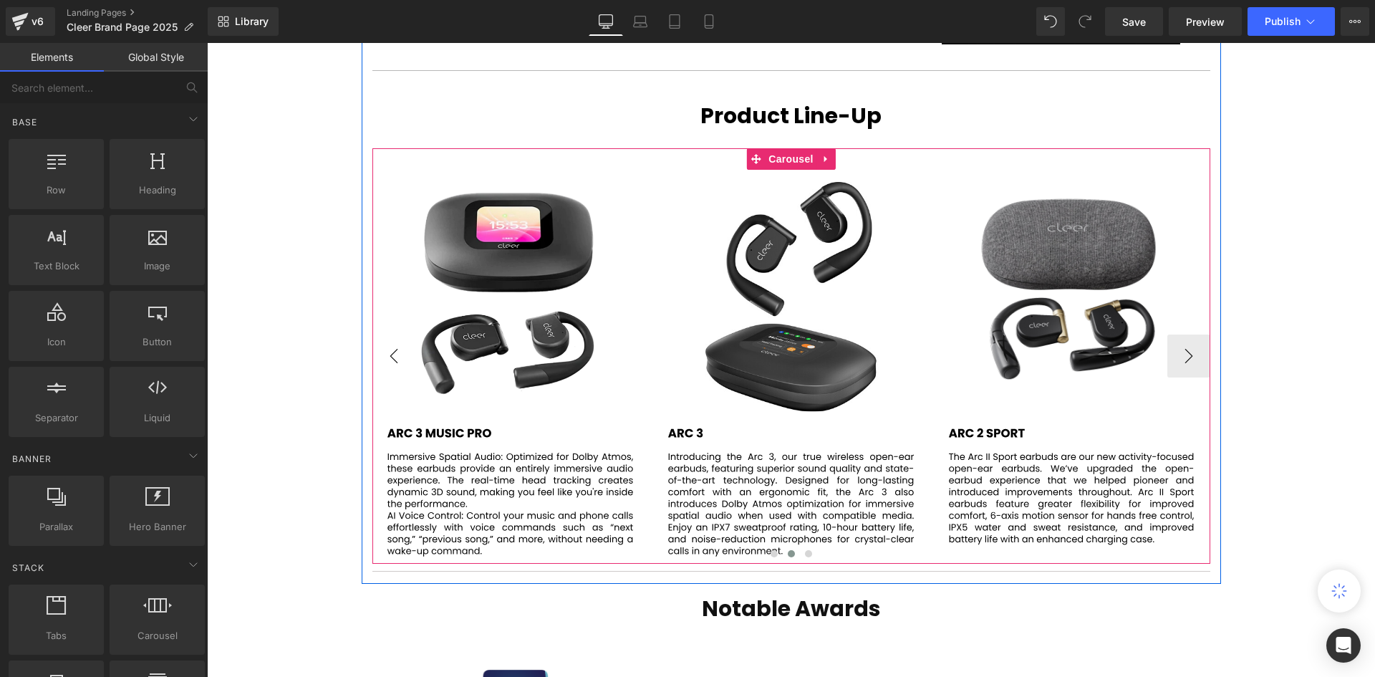
click at [384, 337] on button "‹" at bounding box center [393, 355] width 43 height 43
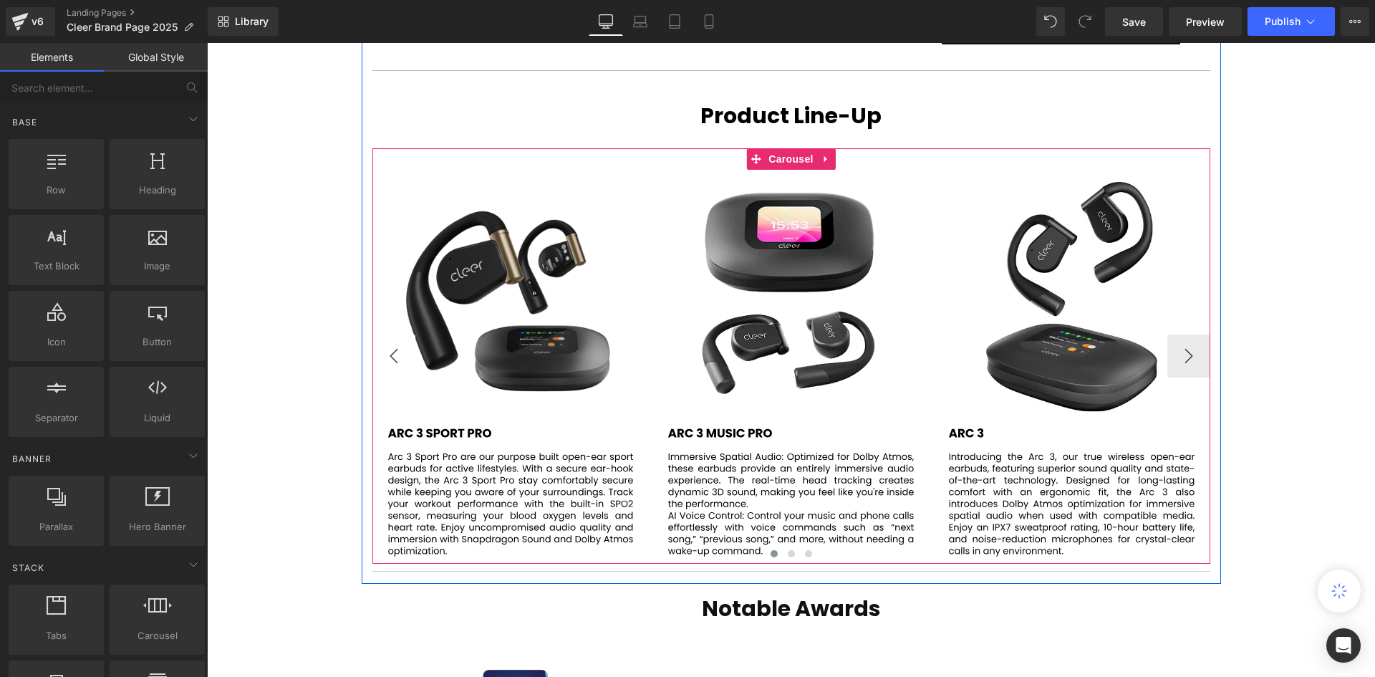
click at [384, 337] on button "‹" at bounding box center [393, 355] width 43 height 43
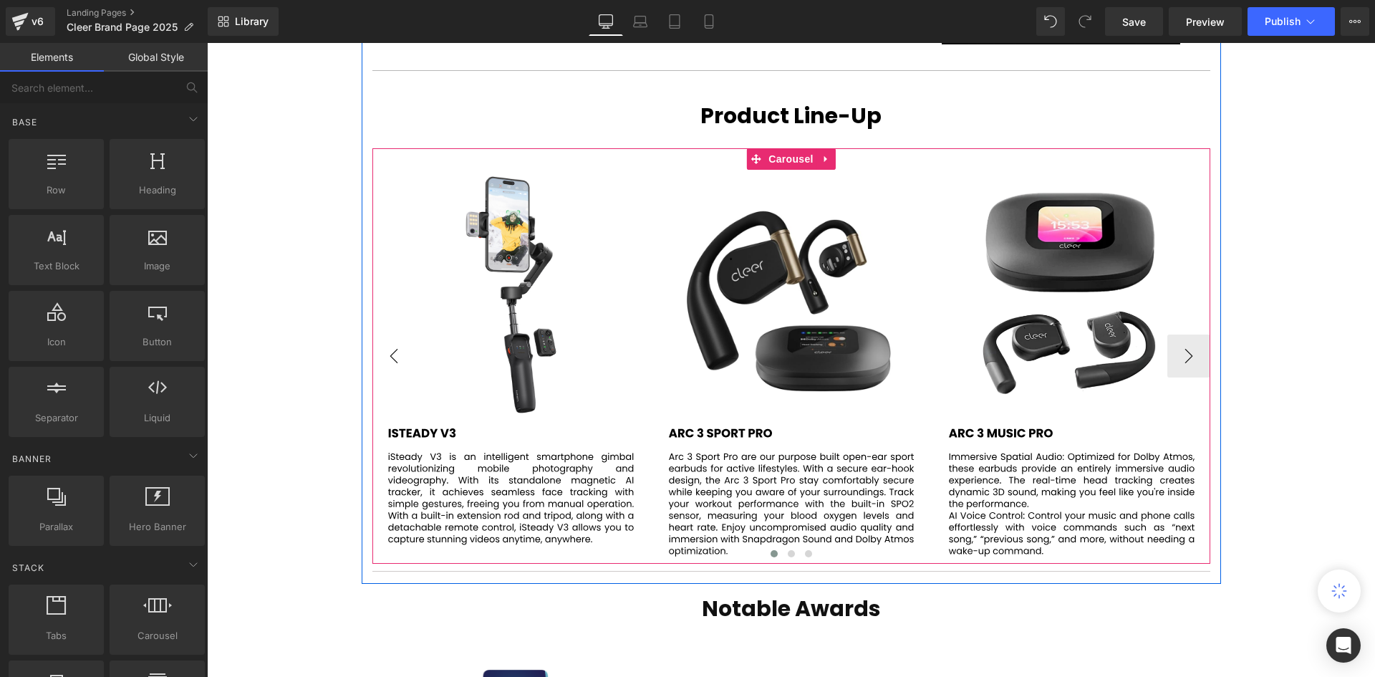
click at [384, 337] on button "‹" at bounding box center [393, 355] width 43 height 43
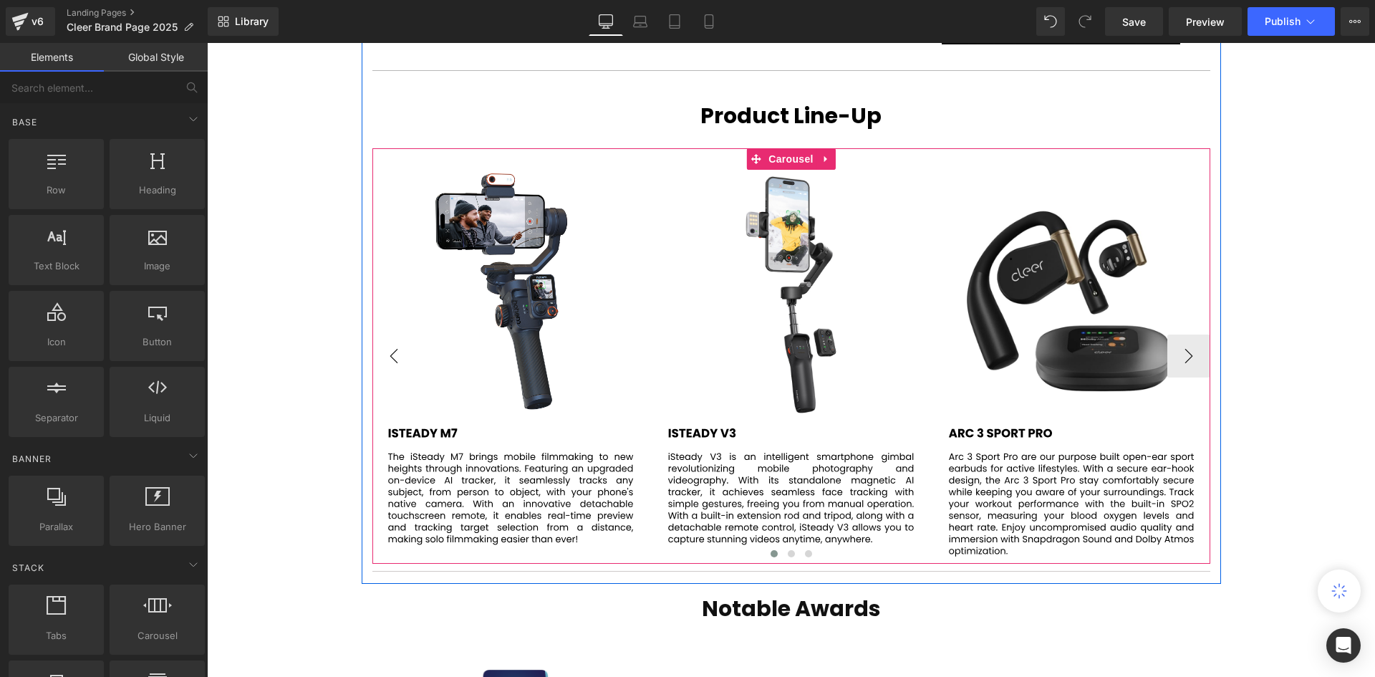
click at [384, 337] on button "‹" at bounding box center [393, 355] width 43 height 43
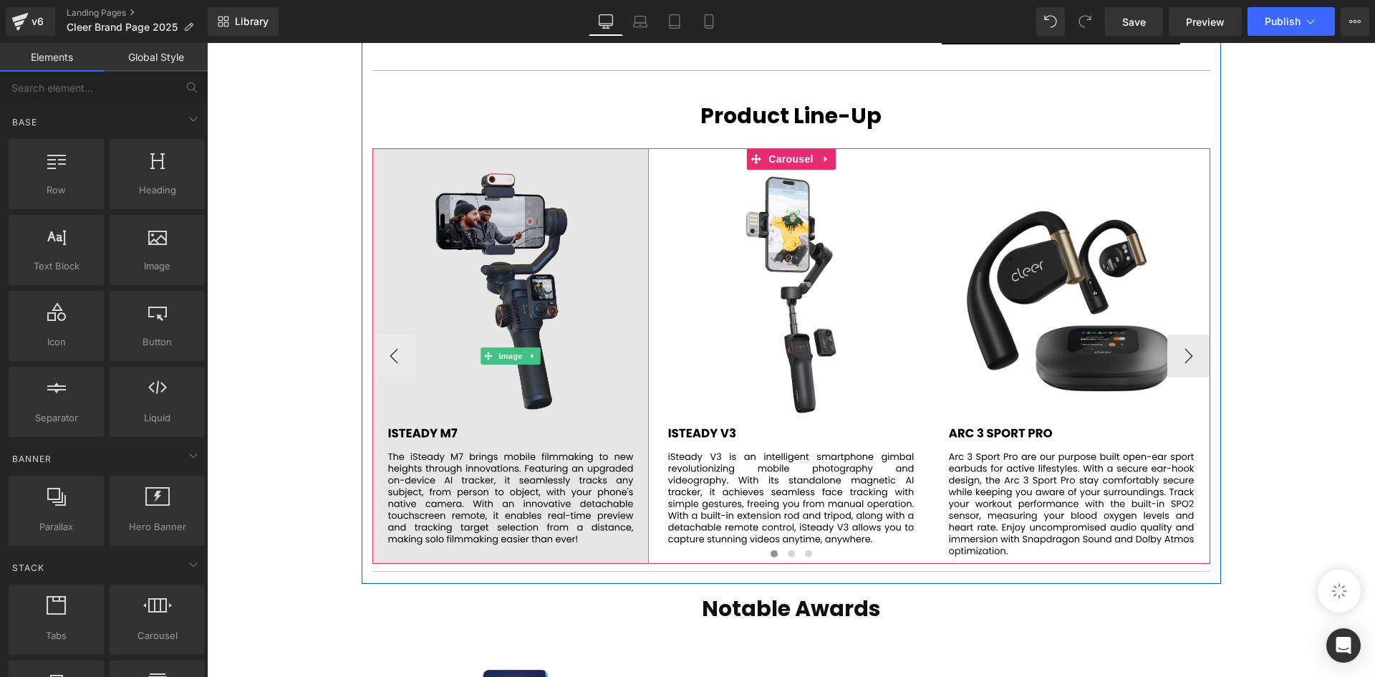
click at [529, 282] on img at bounding box center [510, 355] width 277 height 415
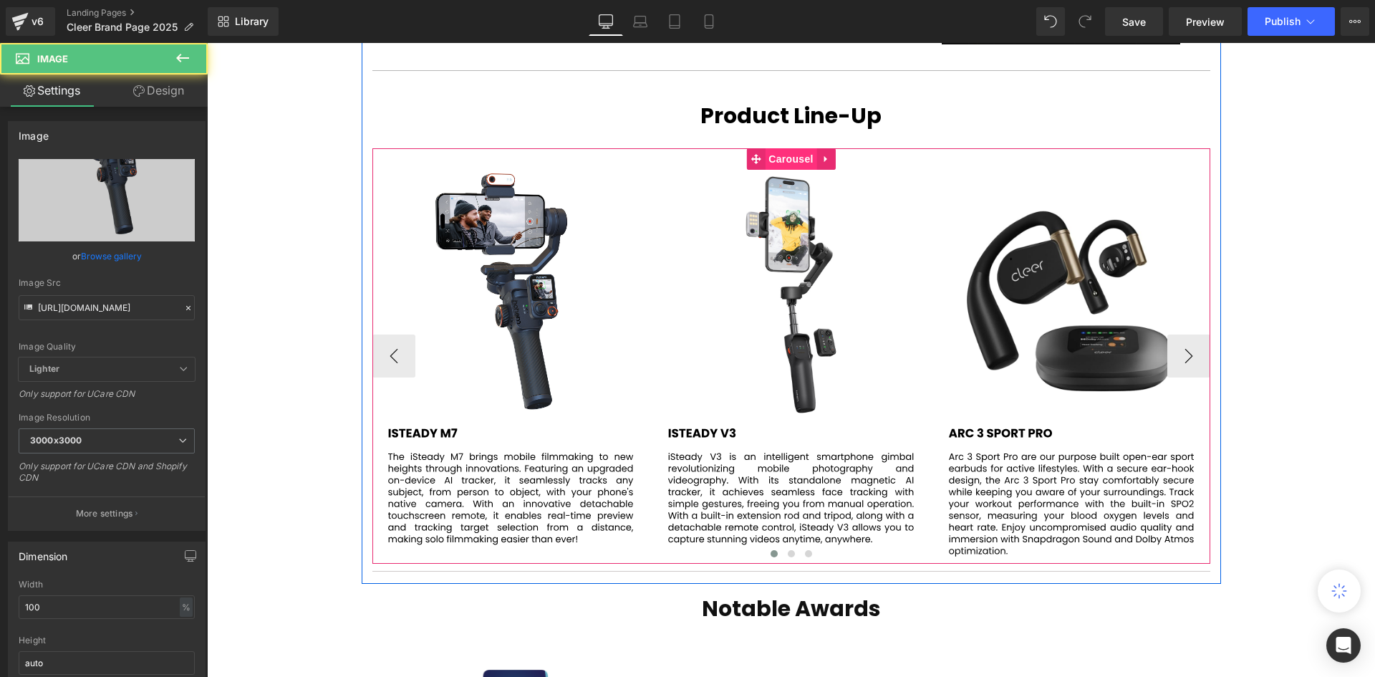
click at [786, 148] on span "Carousel" at bounding box center [791, 158] width 52 height 21
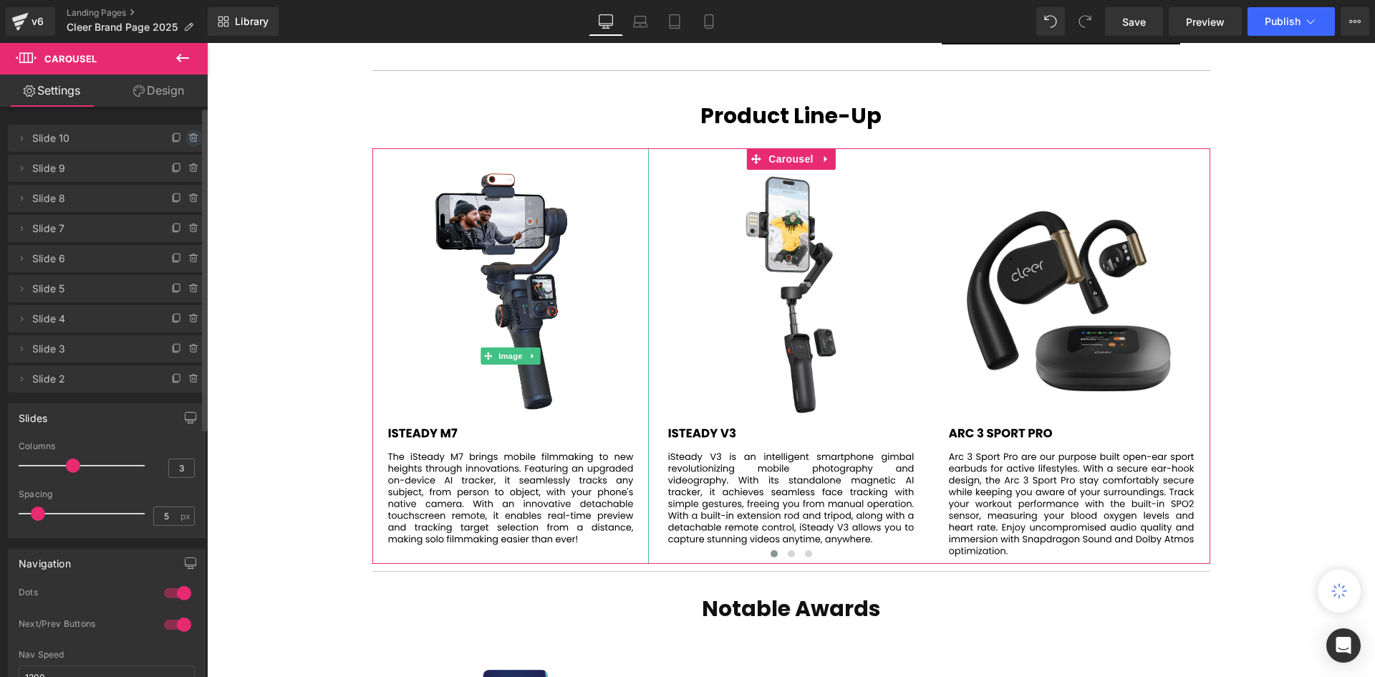
click at [186, 131] on span at bounding box center [193, 138] width 17 height 17
click at [187, 137] on button "Delete" at bounding box center [178, 139] width 45 height 19
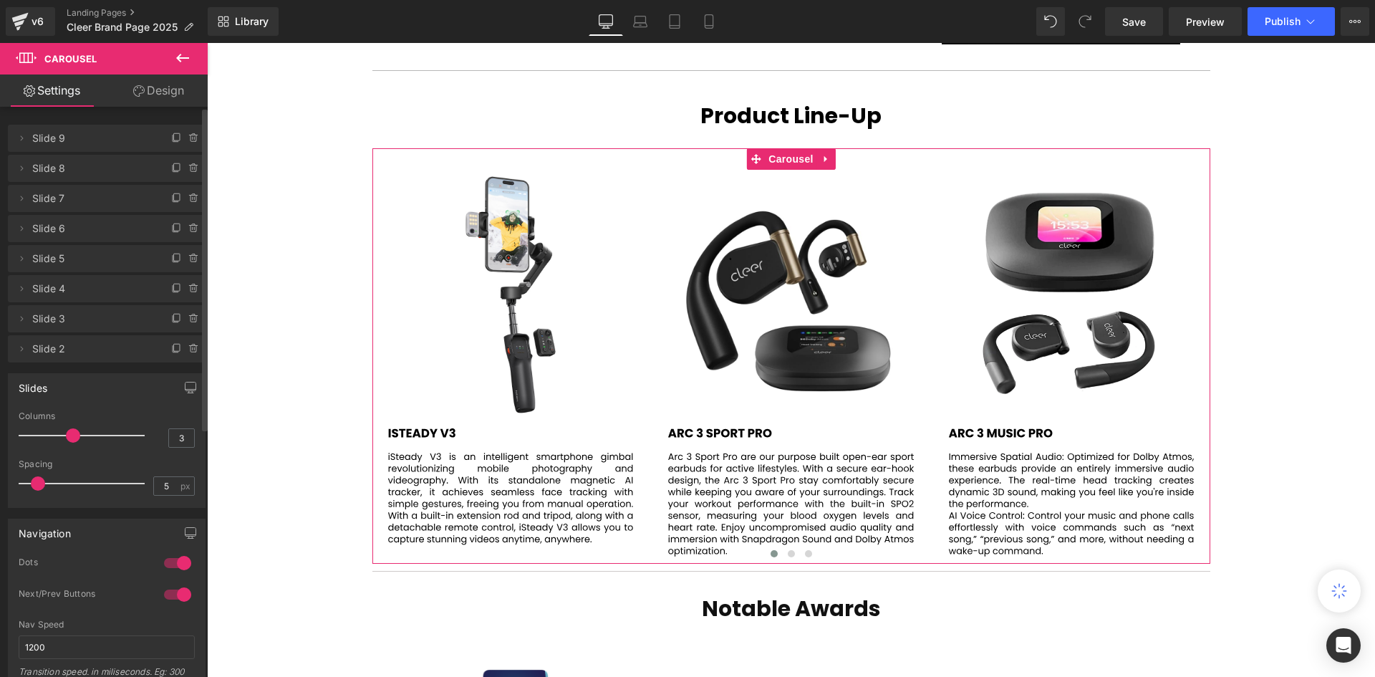
scroll to position [7, 7]
click at [189, 137] on icon at bounding box center [193, 137] width 11 height 11
click at [185, 137] on button "Delete" at bounding box center [178, 139] width 45 height 19
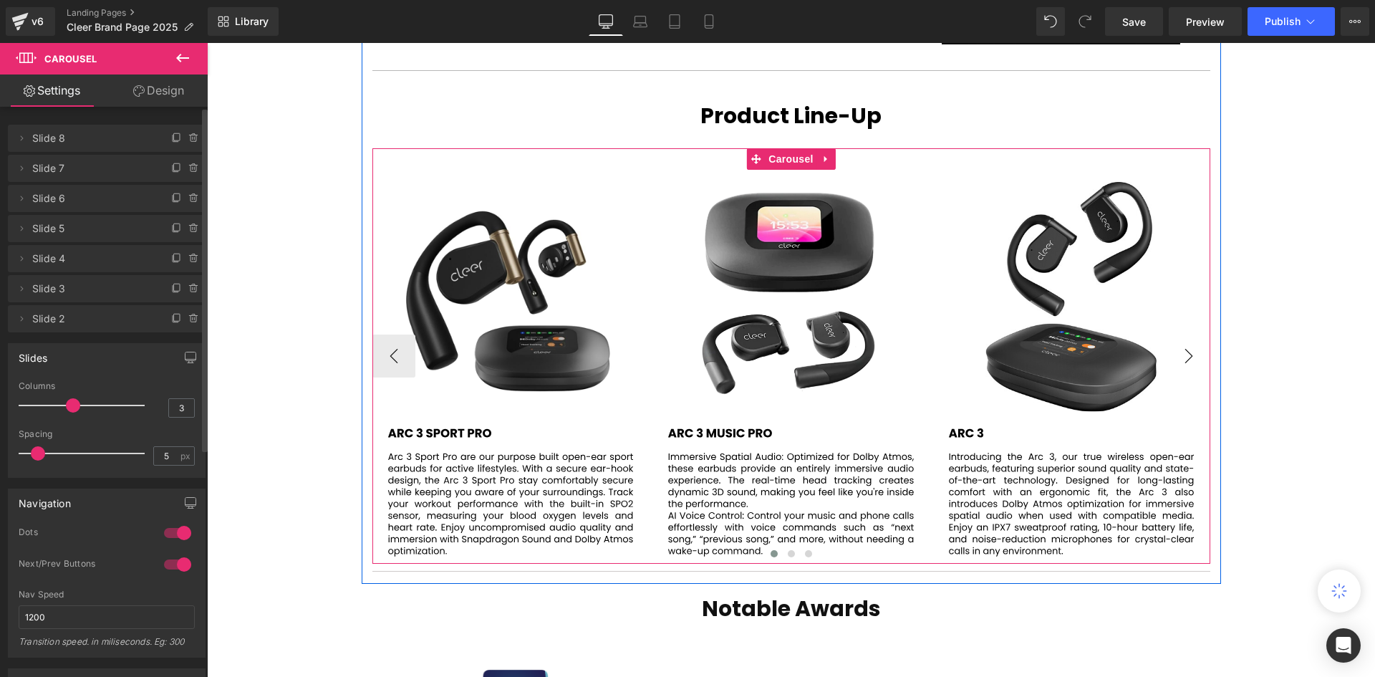
click at [1193, 351] on button "›" at bounding box center [1188, 355] width 43 height 43
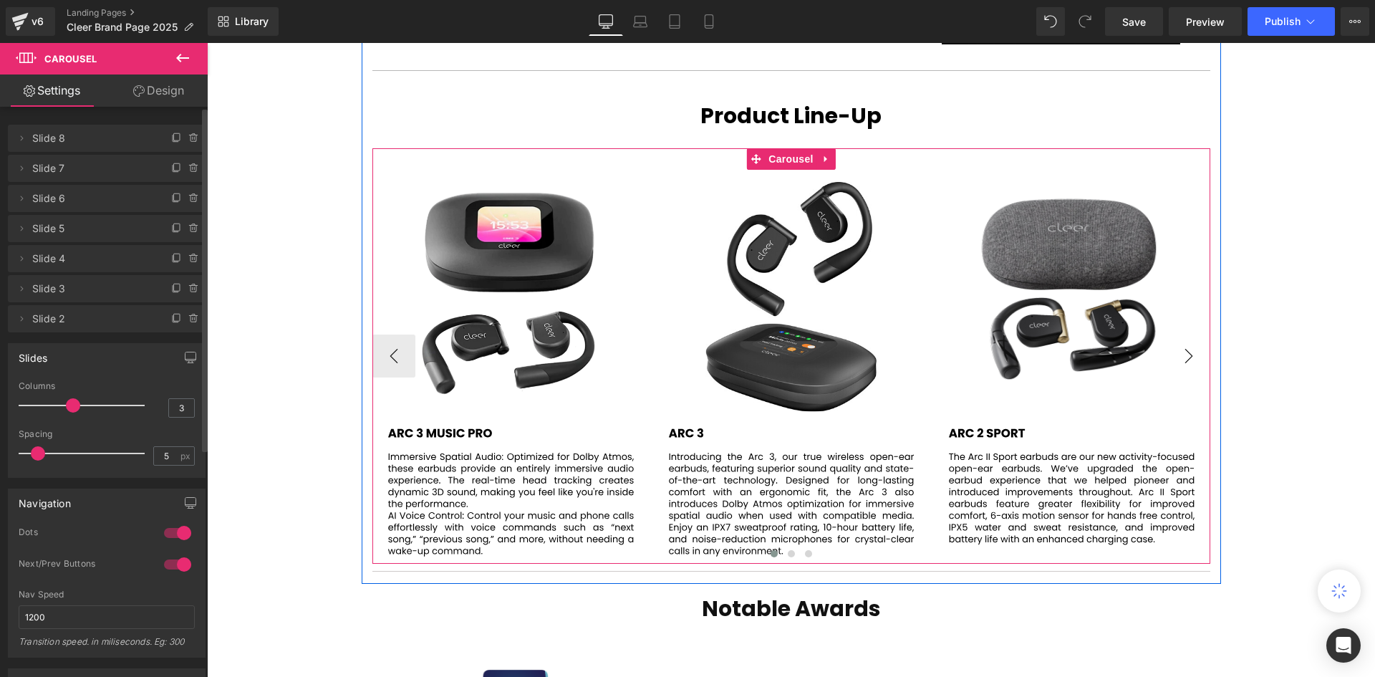
click at [1193, 351] on button "›" at bounding box center [1188, 355] width 43 height 43
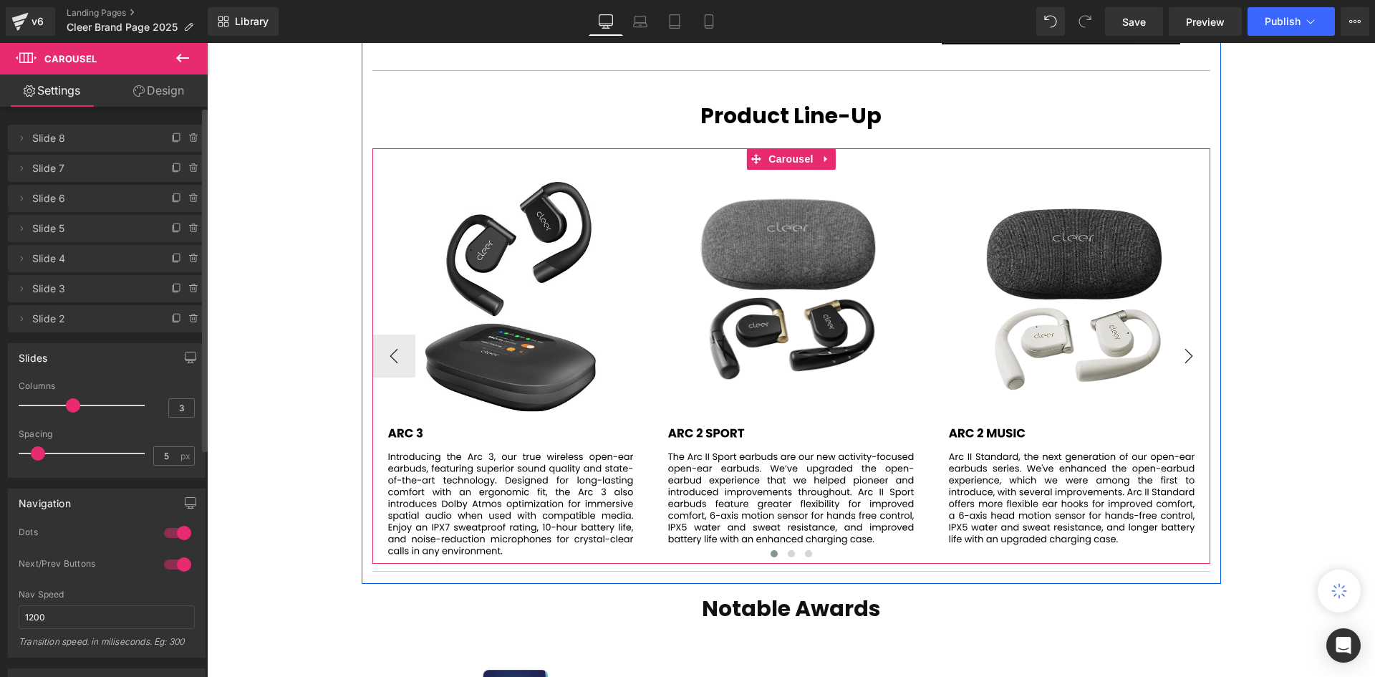
click at [1193, 351] on button "›" at bounding box center [1188, 355] width 43 height 43
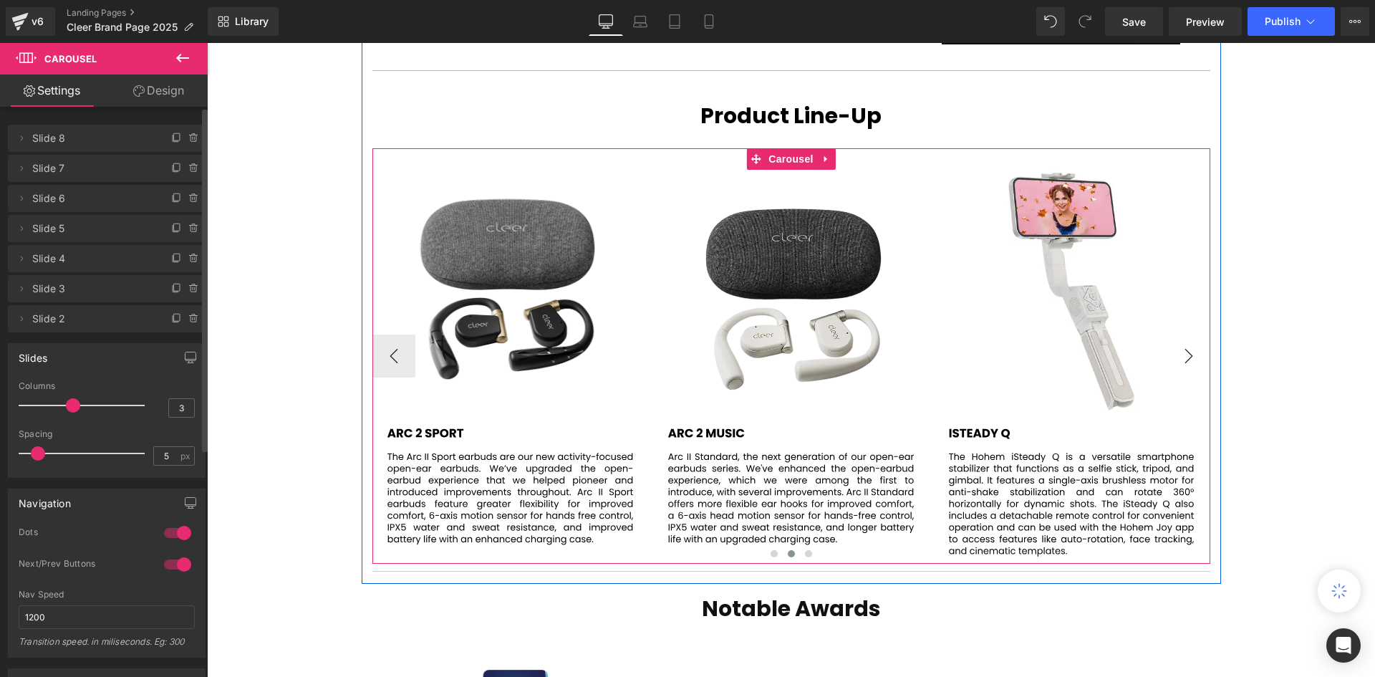
click at [1193, 351] on button "›" at bounding box center [1188, 355] width 43 height 43
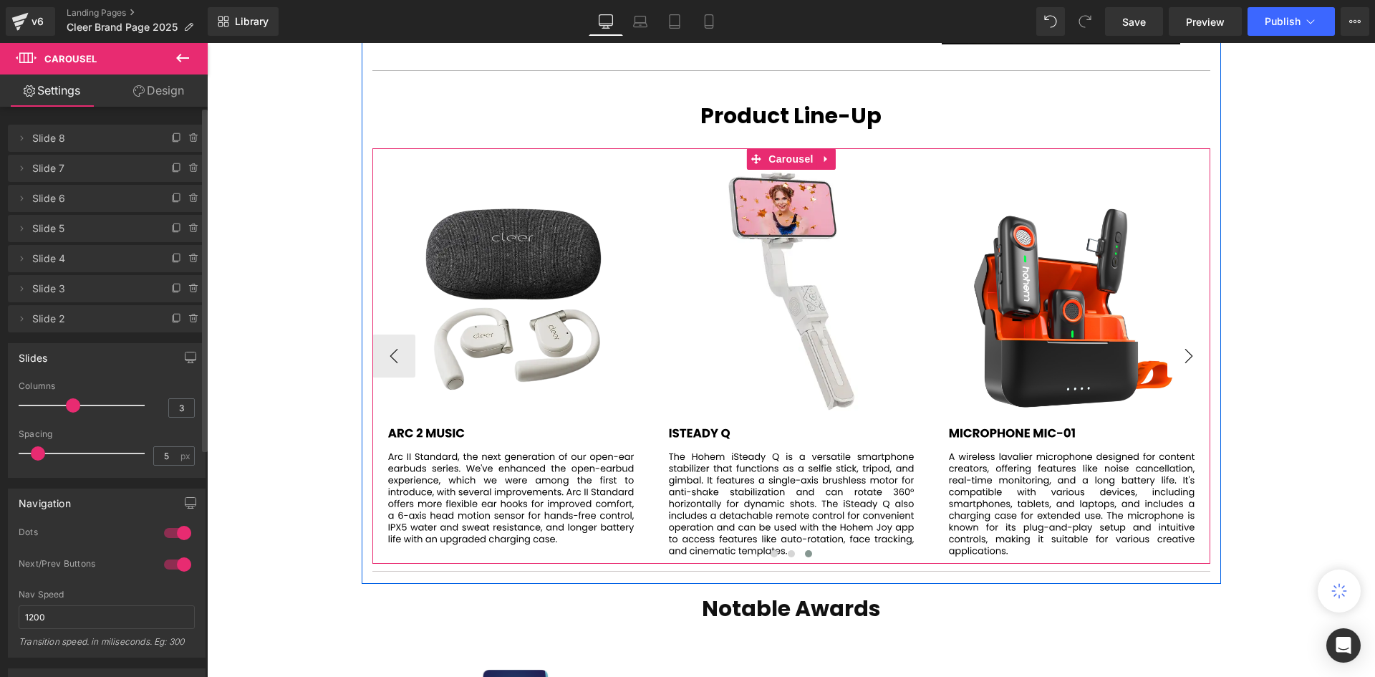
click at [1186, 334] on button "›" at bounding box center [1188, 355] width 43 height 43
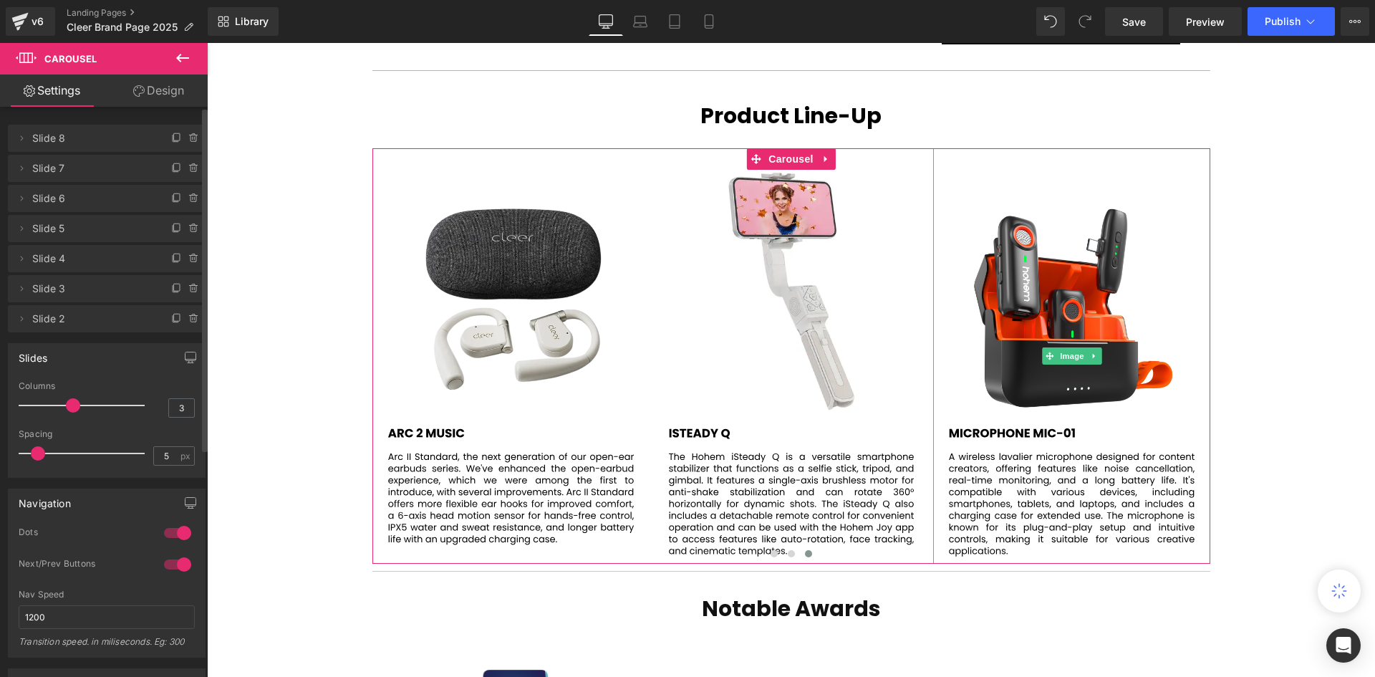
click at [185, 320] on span at bounding box center [193, 318] width 17 height 17
click at [180, 319] on button "Delete" at bounding box center [178, 319] width 45 height 19
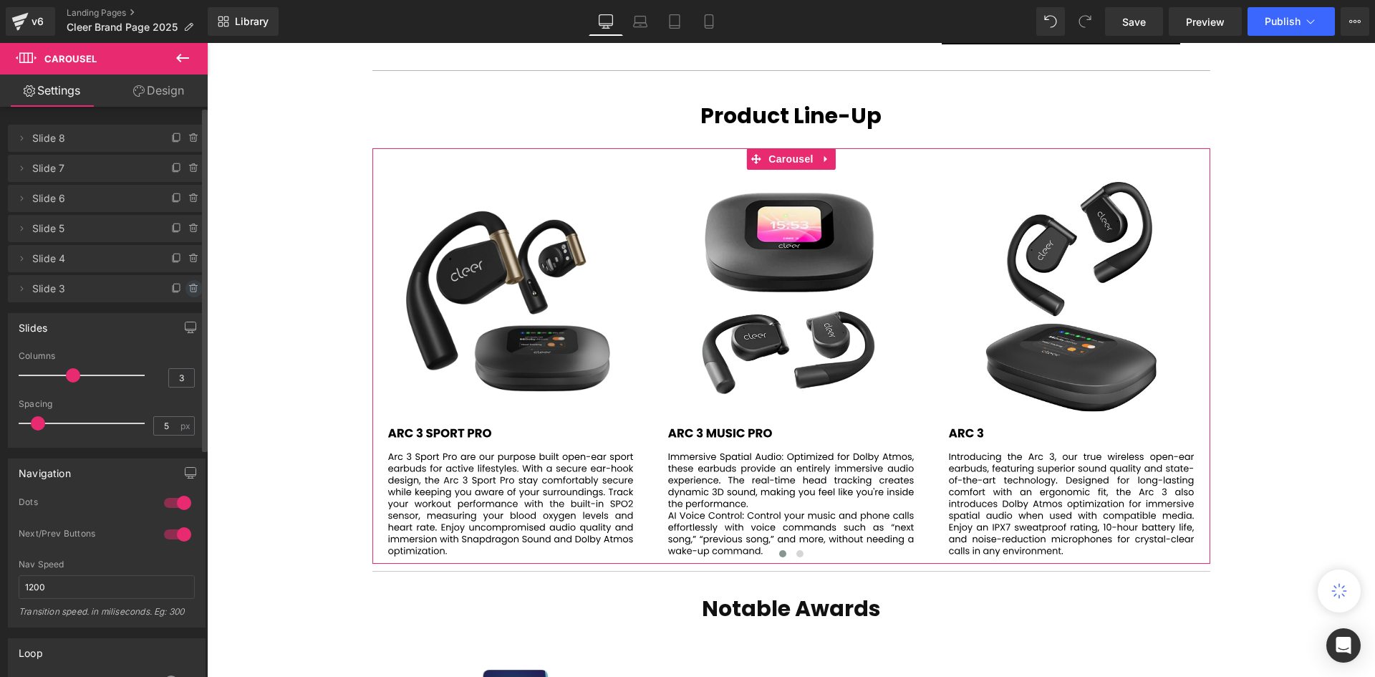
click at [190, 290] on icon at bounding box center [193, 289] width 6 height 6
click at [176, 293] on button "Delete" at bounding box center [178, 289] width 45 height 19
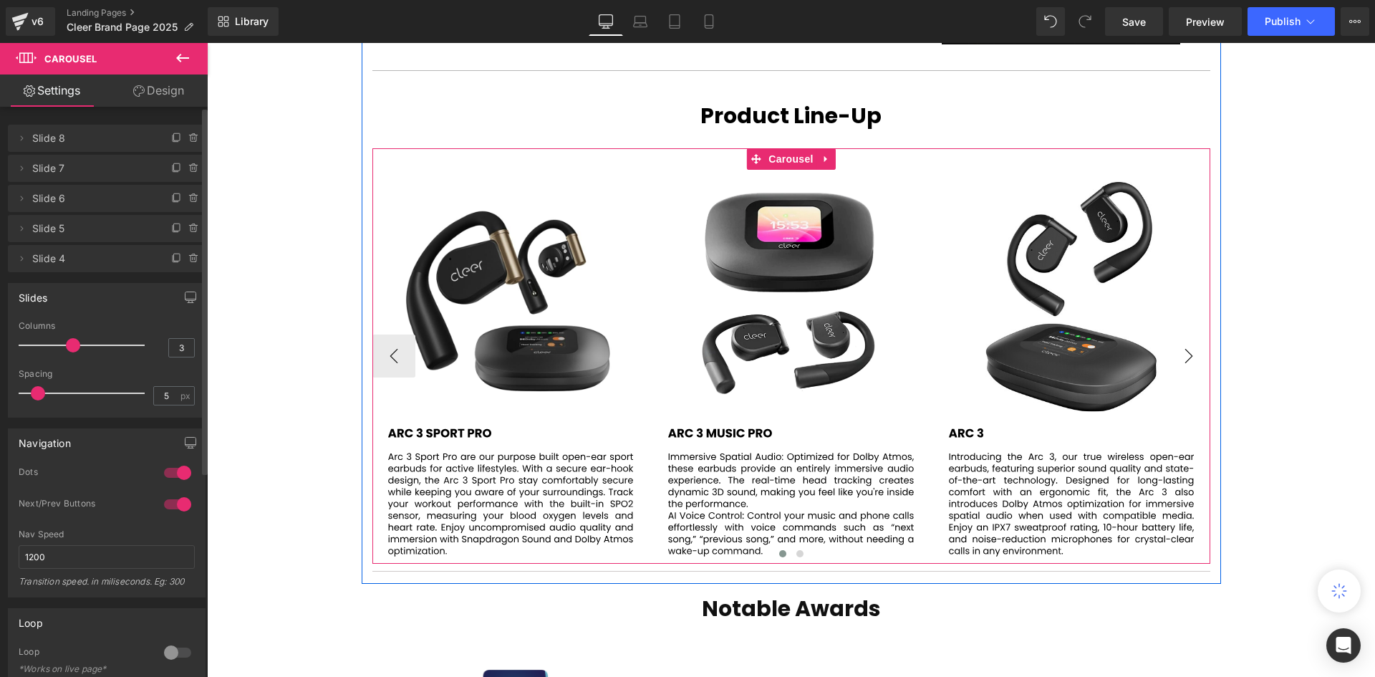
click at [1185, 335] on button "›" at bounding box center [1188, 355] width 43 height 43
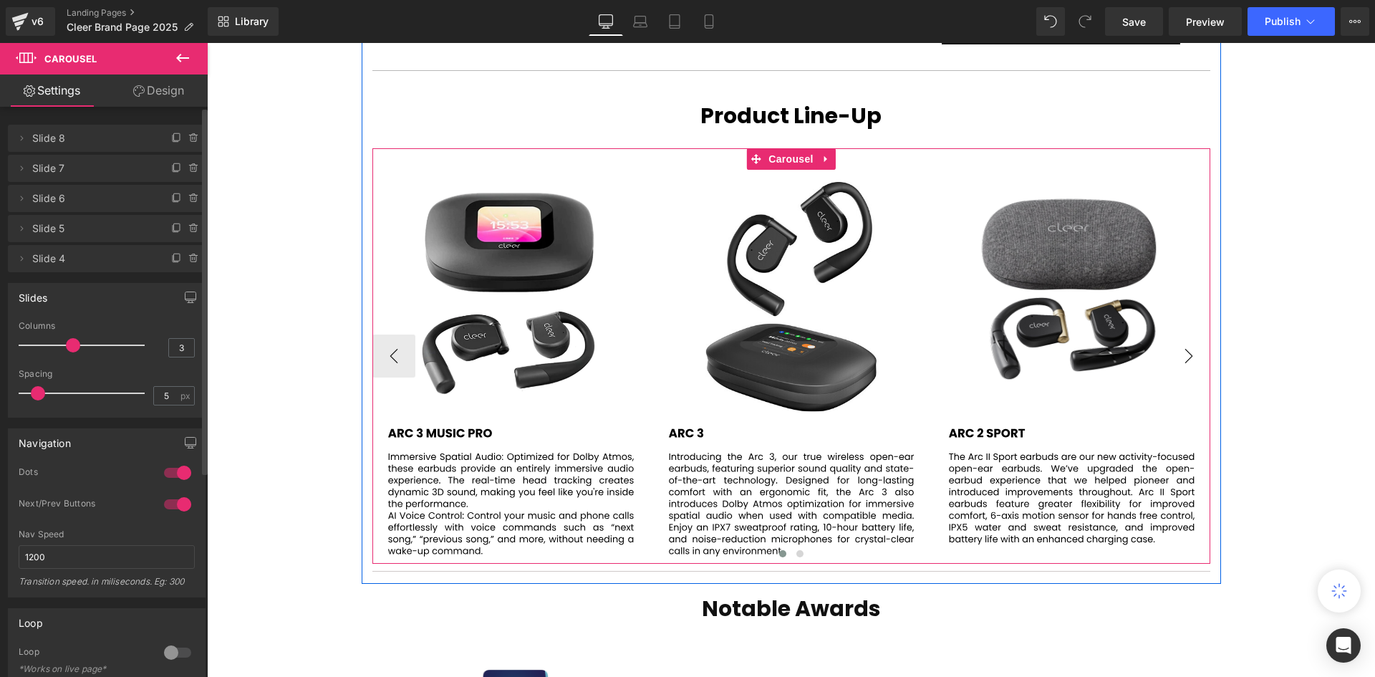
click at [1186, 335] on button "›" at bounding box center [1188, 355] width 43 height 43
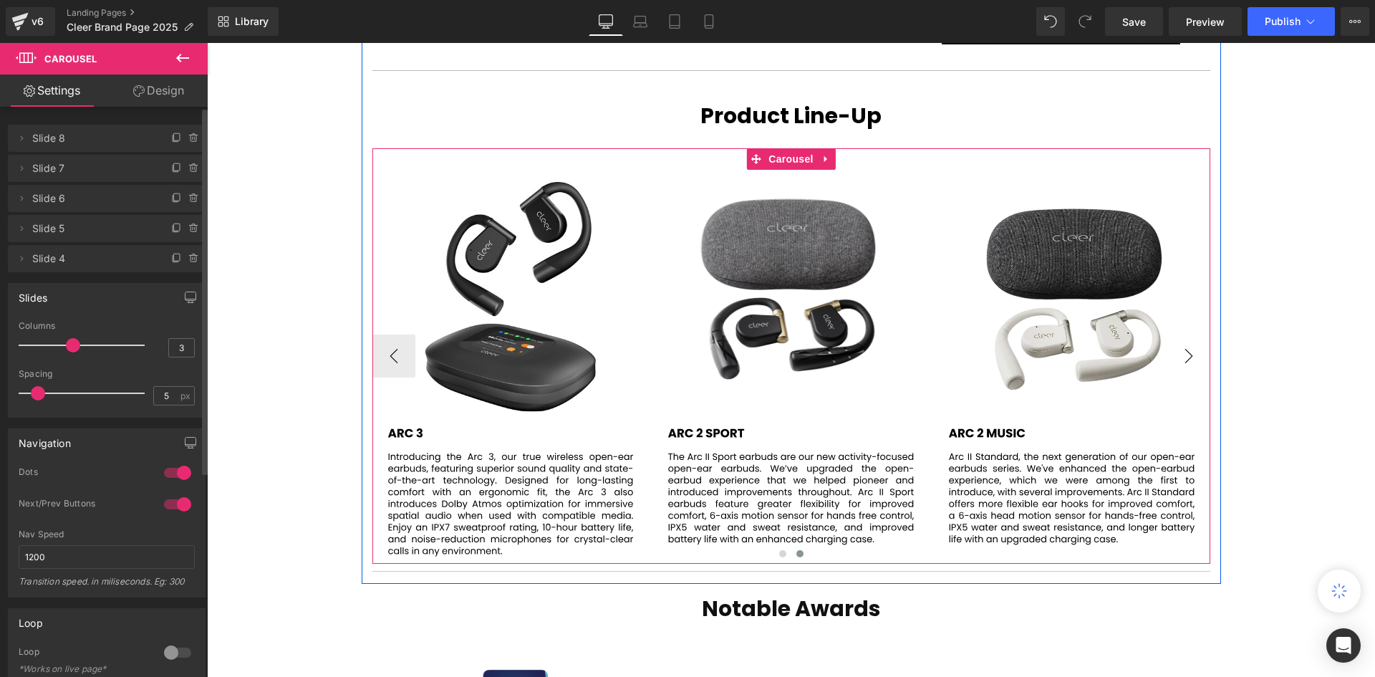
click at [1186, 335] on button "›" at bounding box center [1188, 355] width 43 height 43
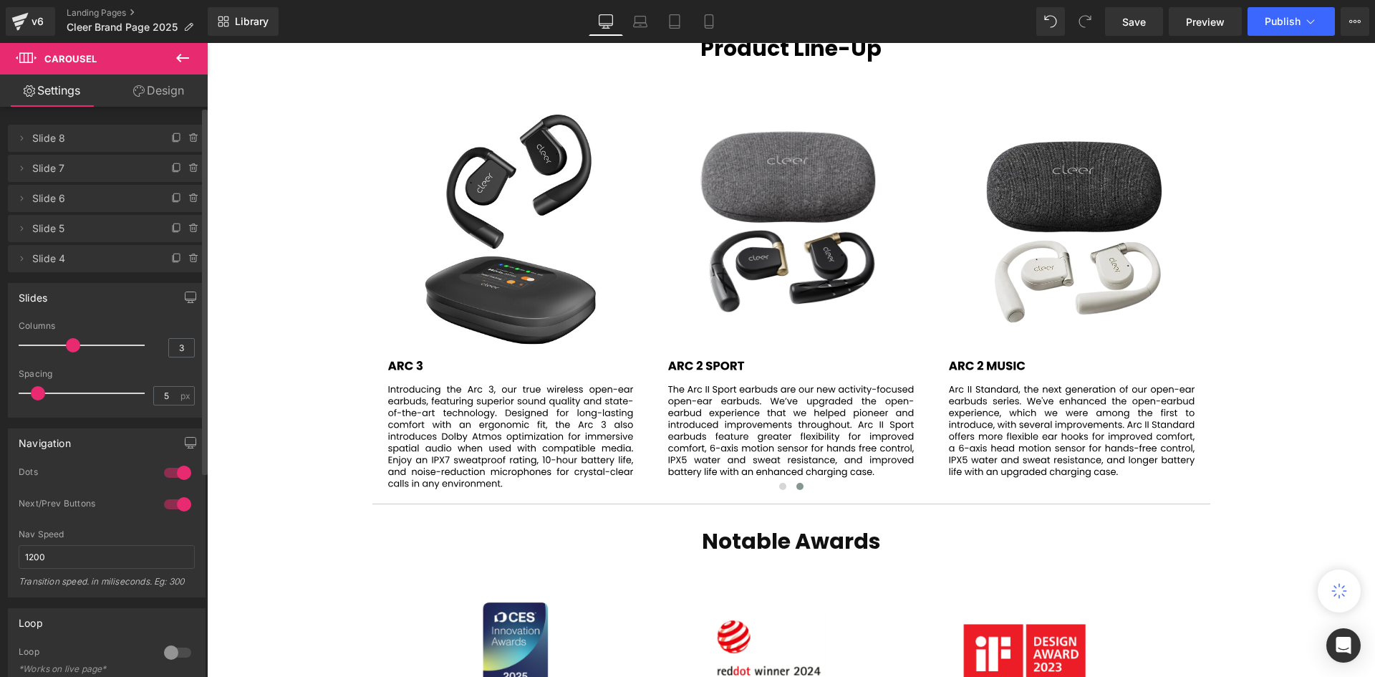
scroll to position [2721, 0]
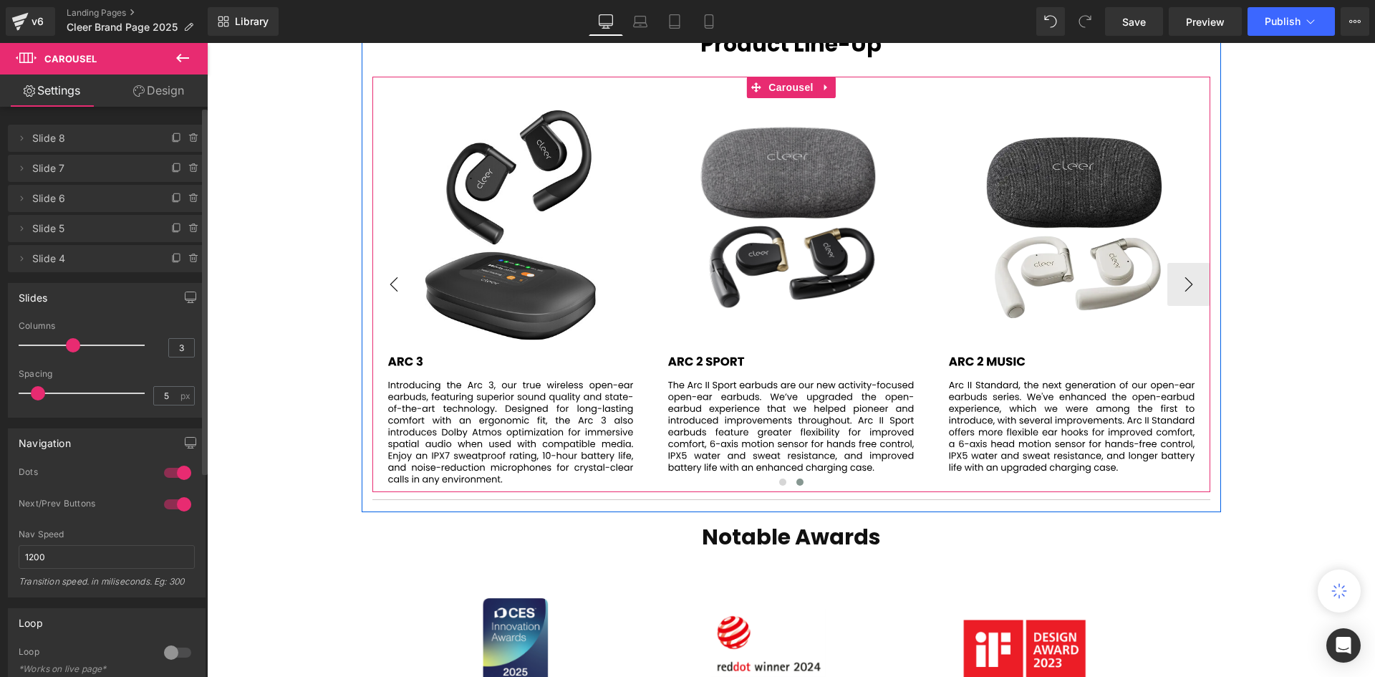
click at [390, 272] on button "‹" at bounding box center [393, 284] width 43 height 43
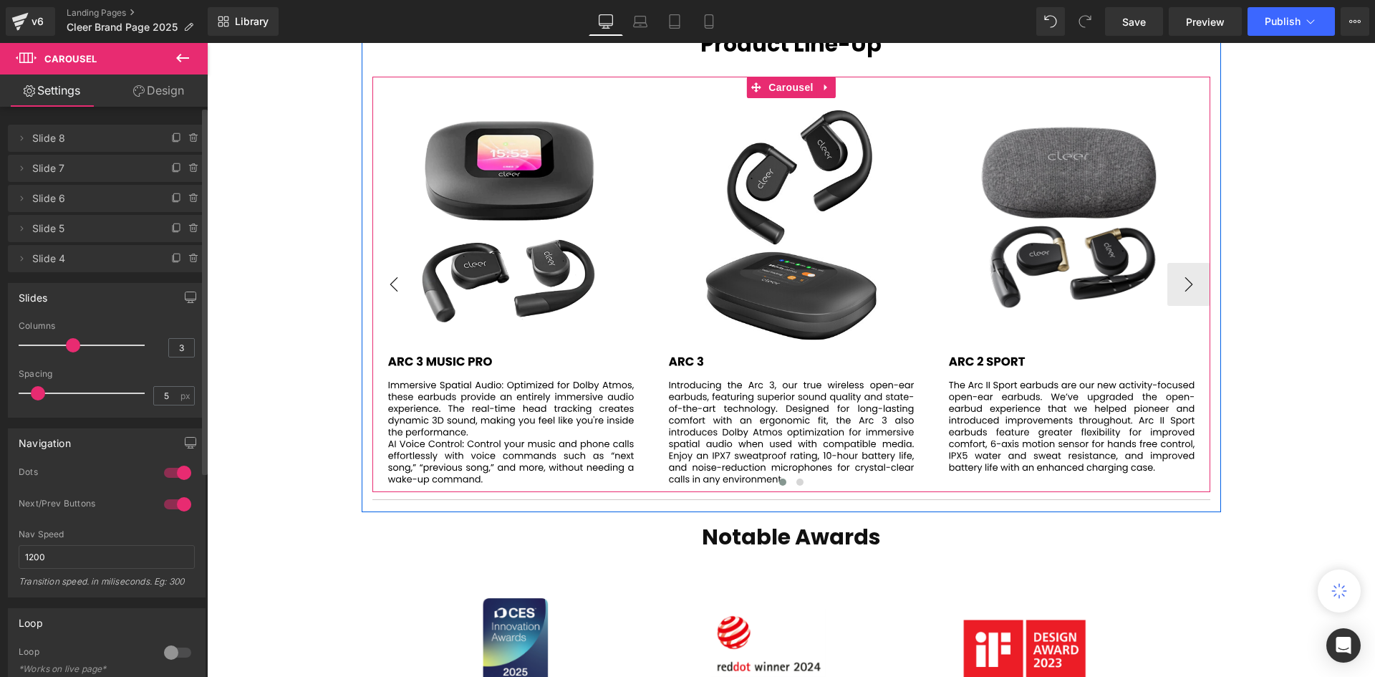
click at [390, 272] on button "‹" at bounding box center [393, 284] width 43 height 43
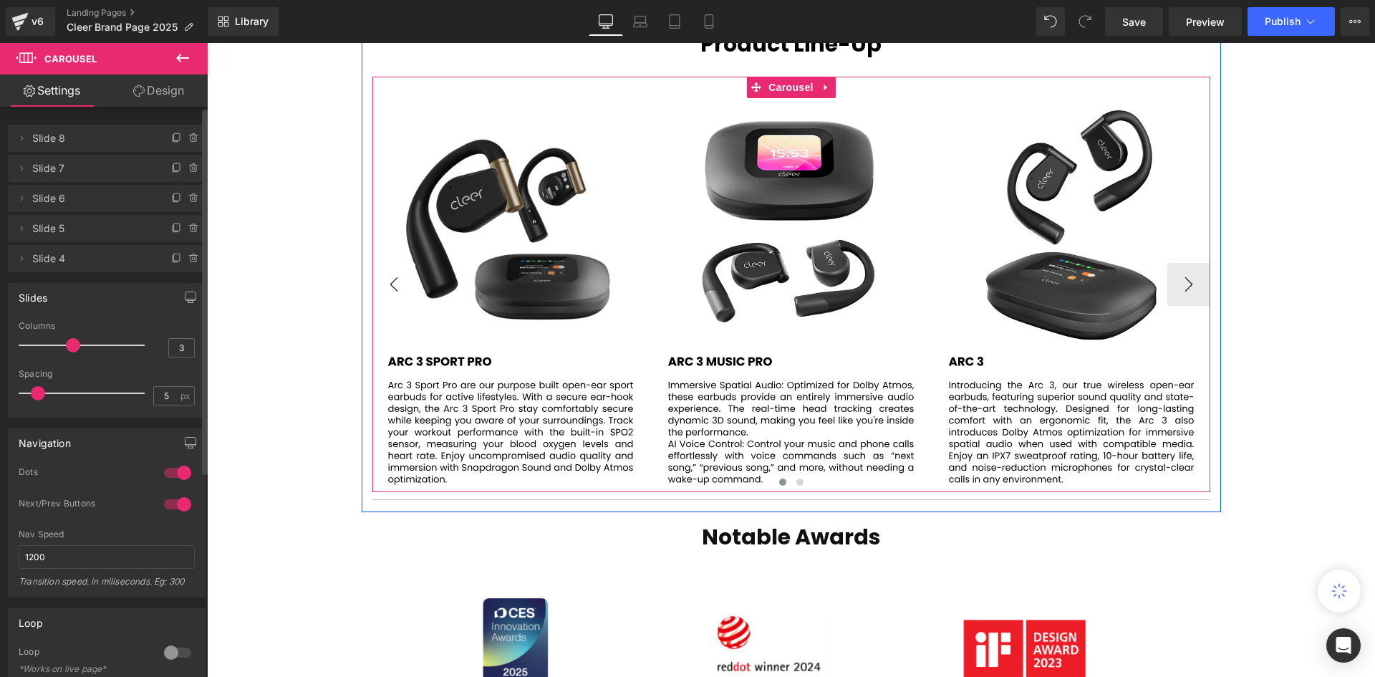
click at [391, 270] on button "‹" at bounding box center [393, 284] width 43 height 43
click at [1181, 263] on button "›" at bounding box center [1188, 284] width 43 height 43
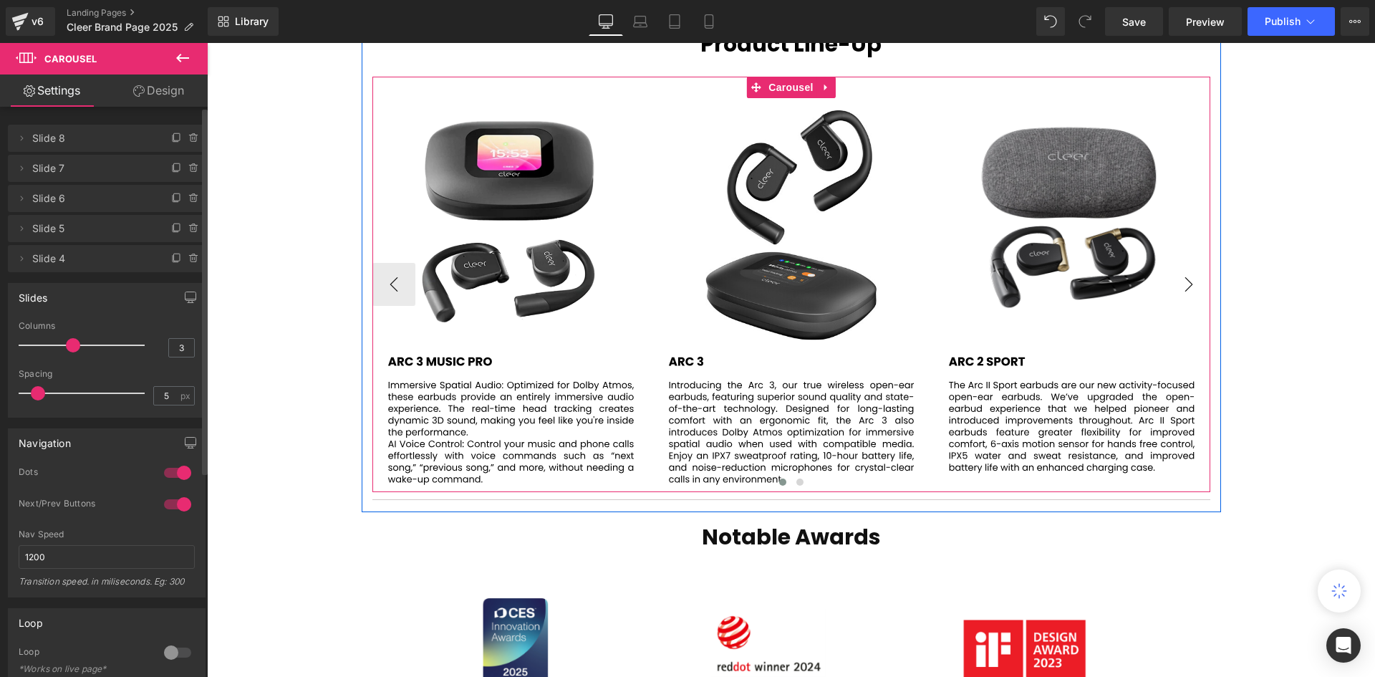
click at [1181, 263] on button "›" at bounding box center [1188, 284] width 43 height 43
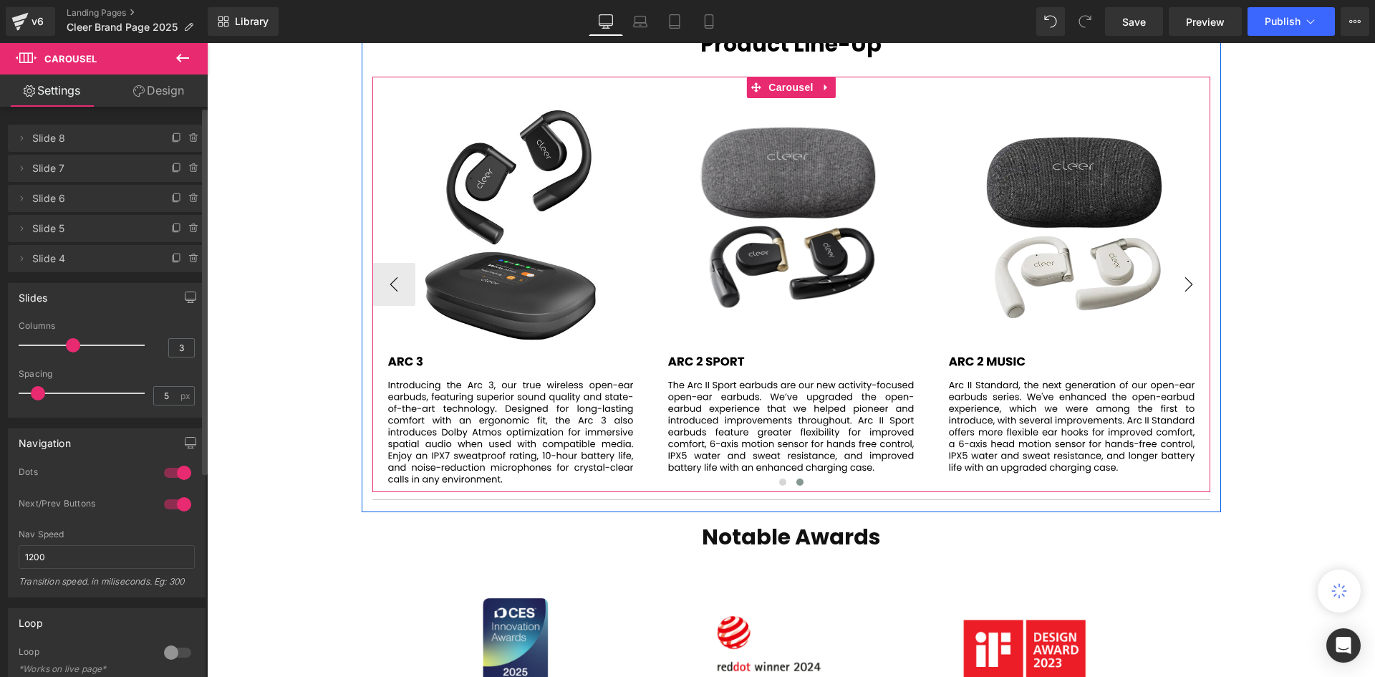
click at [1183, 263] on button "›" at bounding box center [1188, 284] width 43 height 43
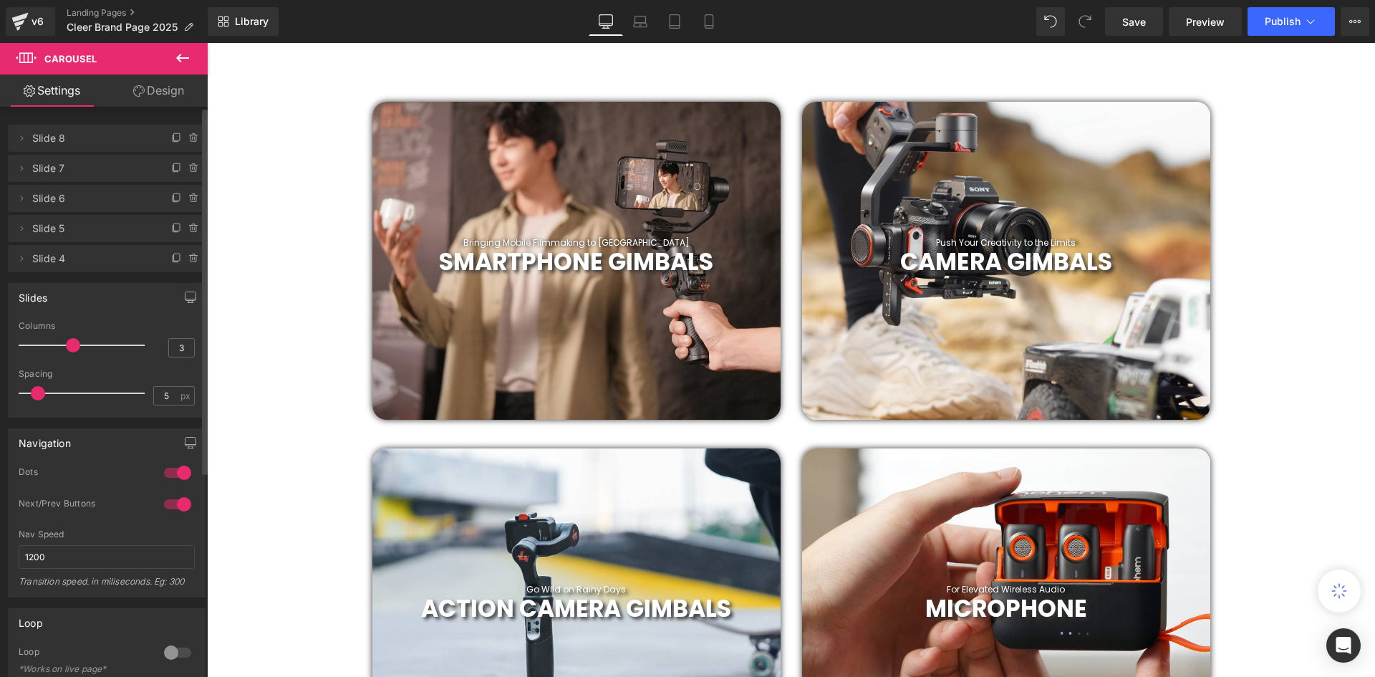
scroll to position [501, 0]
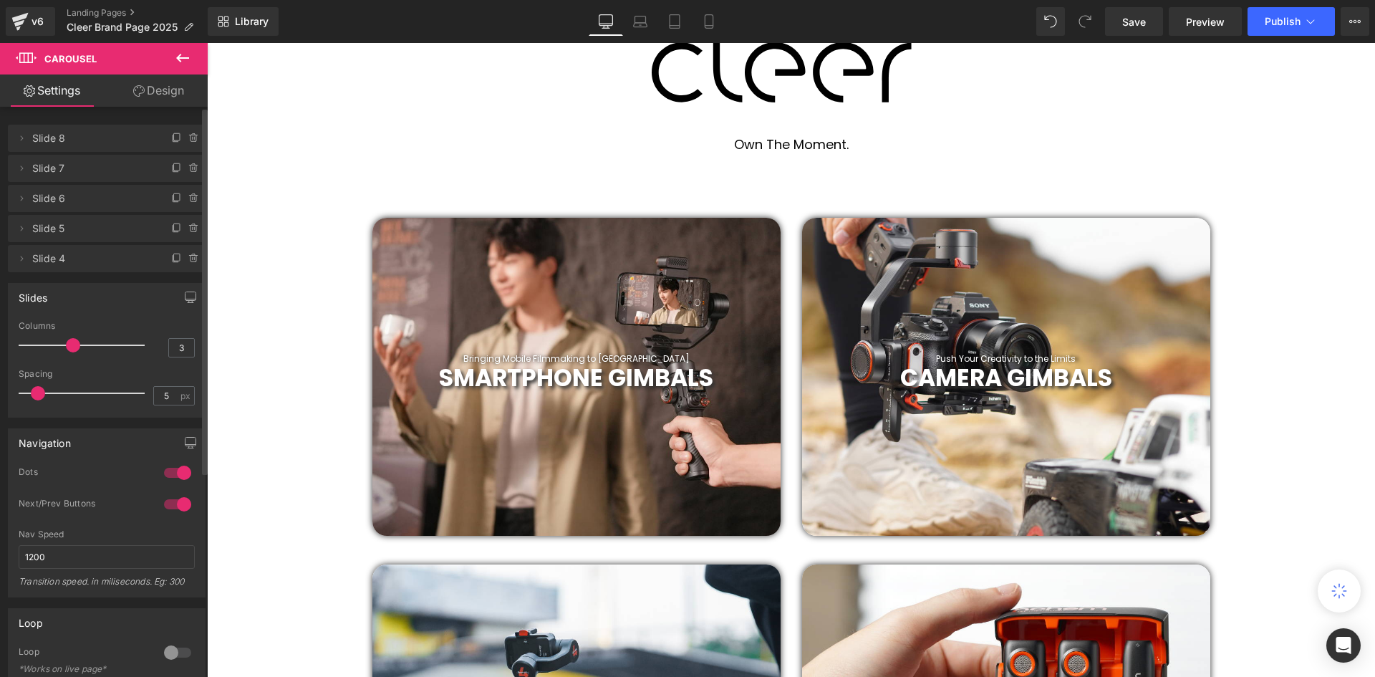
click at [550, 387] on b "SMARTPHONE GIMBALS" at bounding box center [576, 378] width 274 height 34
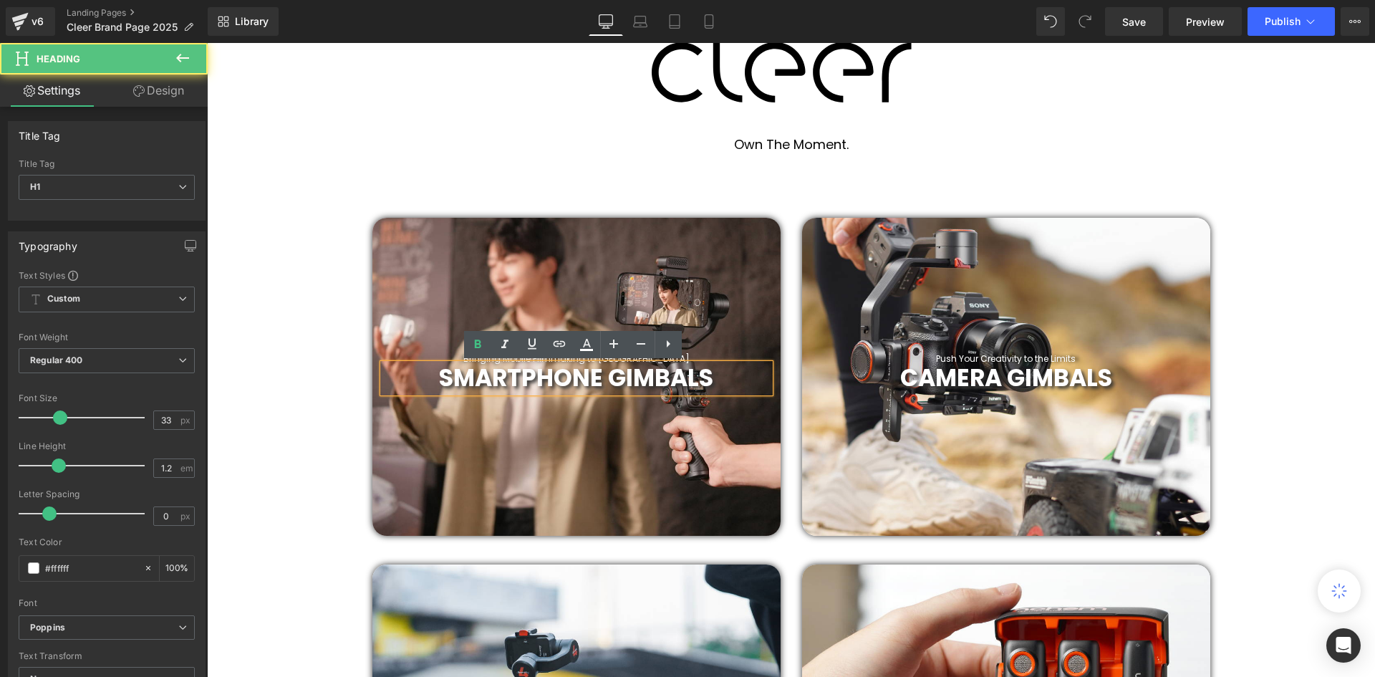
click at [565, 419] on div at bounding box center [576, 377] width 408 height 318
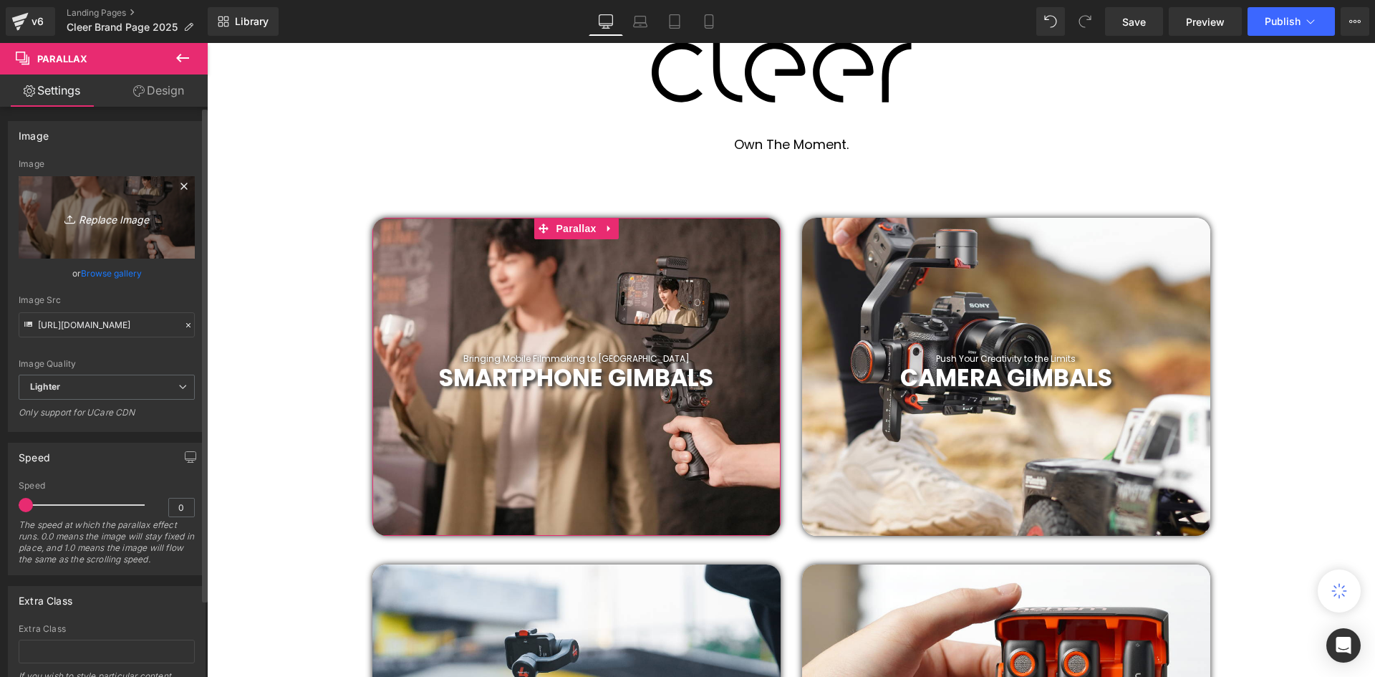
click at [74, 209] on icon "Replace Image" at bounding box center [106, 217] width 115 height 18
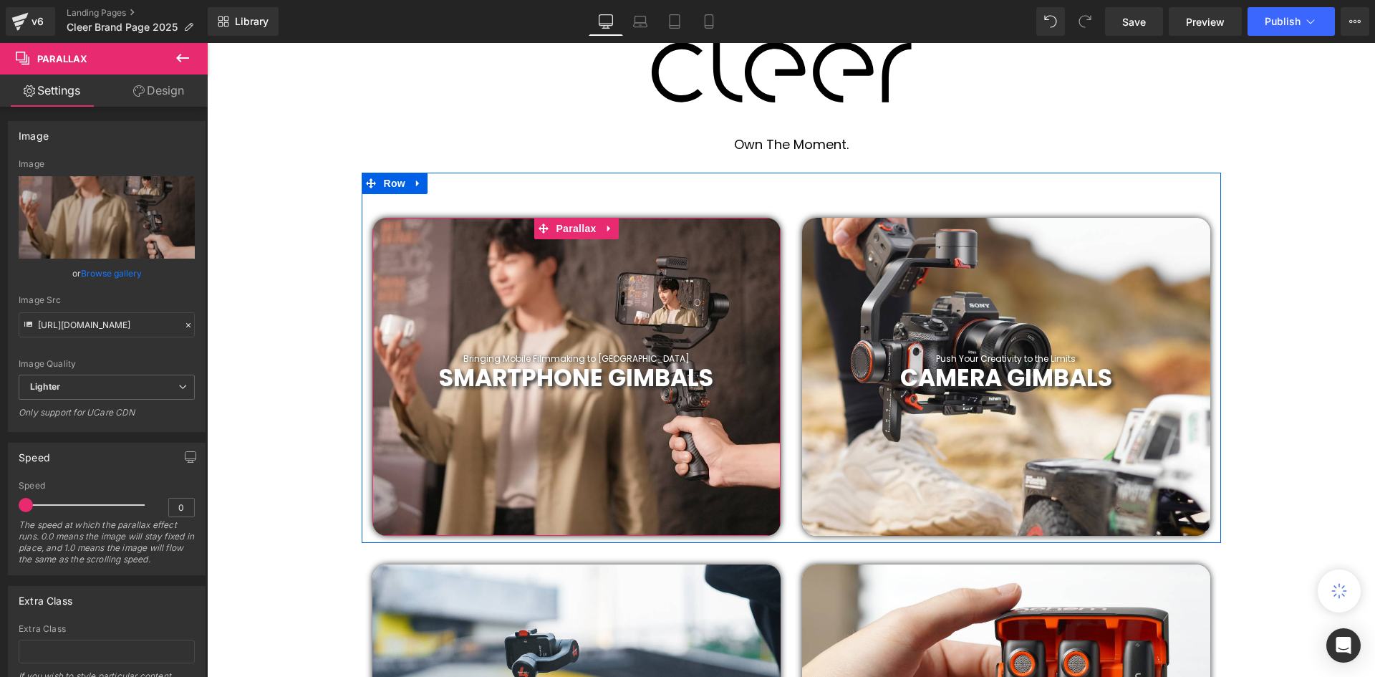
click at [565, 357] on div "Bringing Mobile Filmmaking to New Heights Heading" at bounding box center [576, 359] width 408 height 10
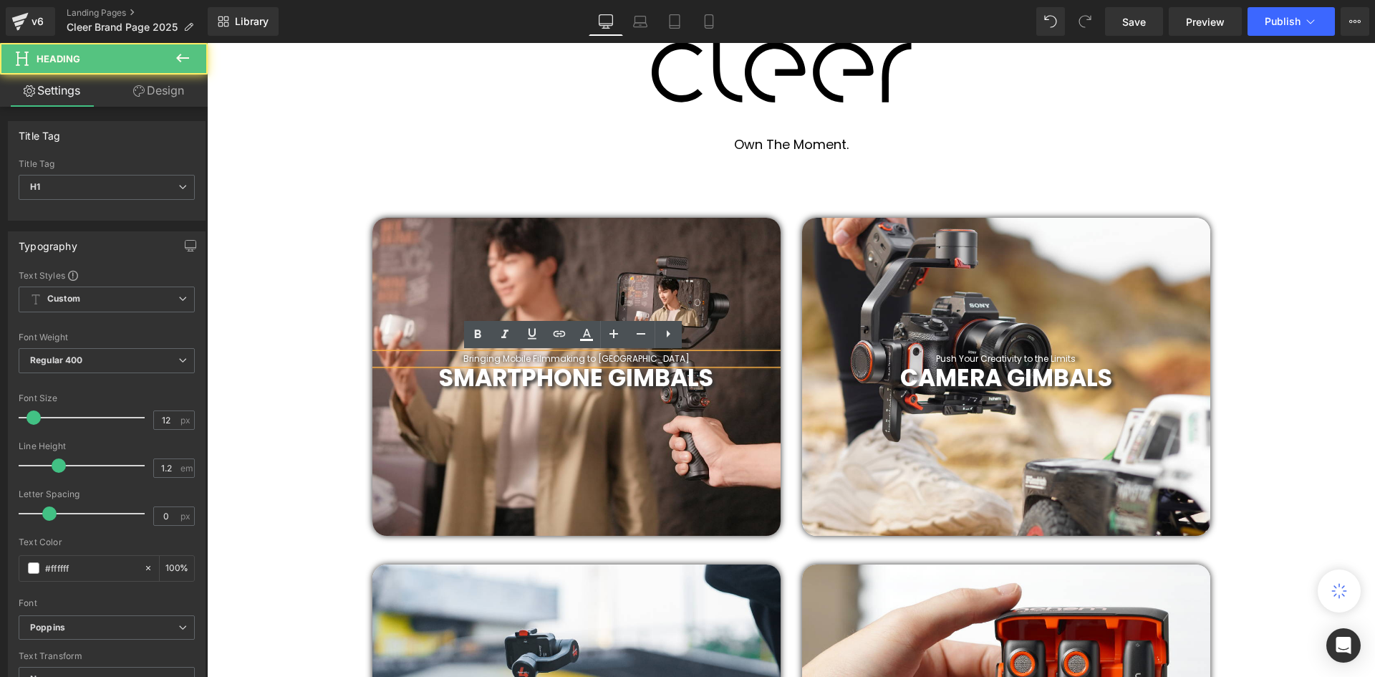
click at [566, 403] on div at bounding box center [576, 377] width 408 height 318
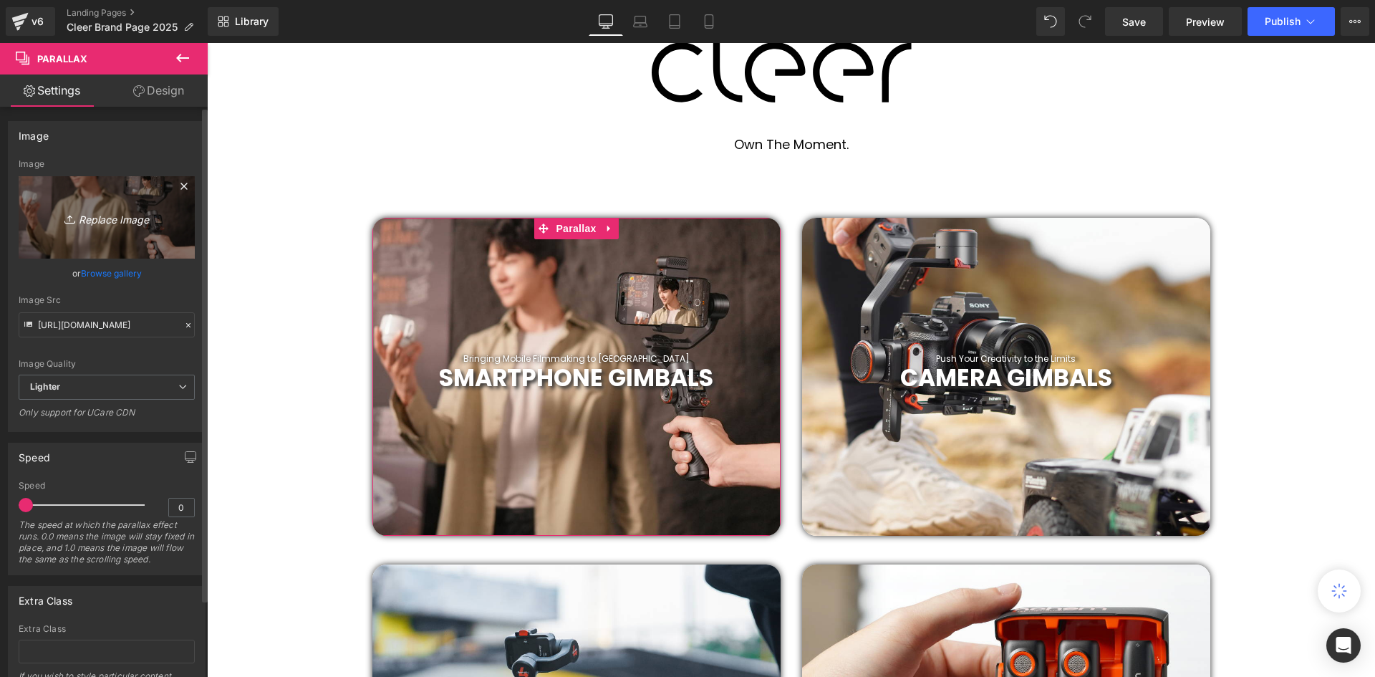
click at [93, 226] on link "Replace Image" at bounding box center [107, 217] width 176 height 82
type input "C:\fakepath\20.png"
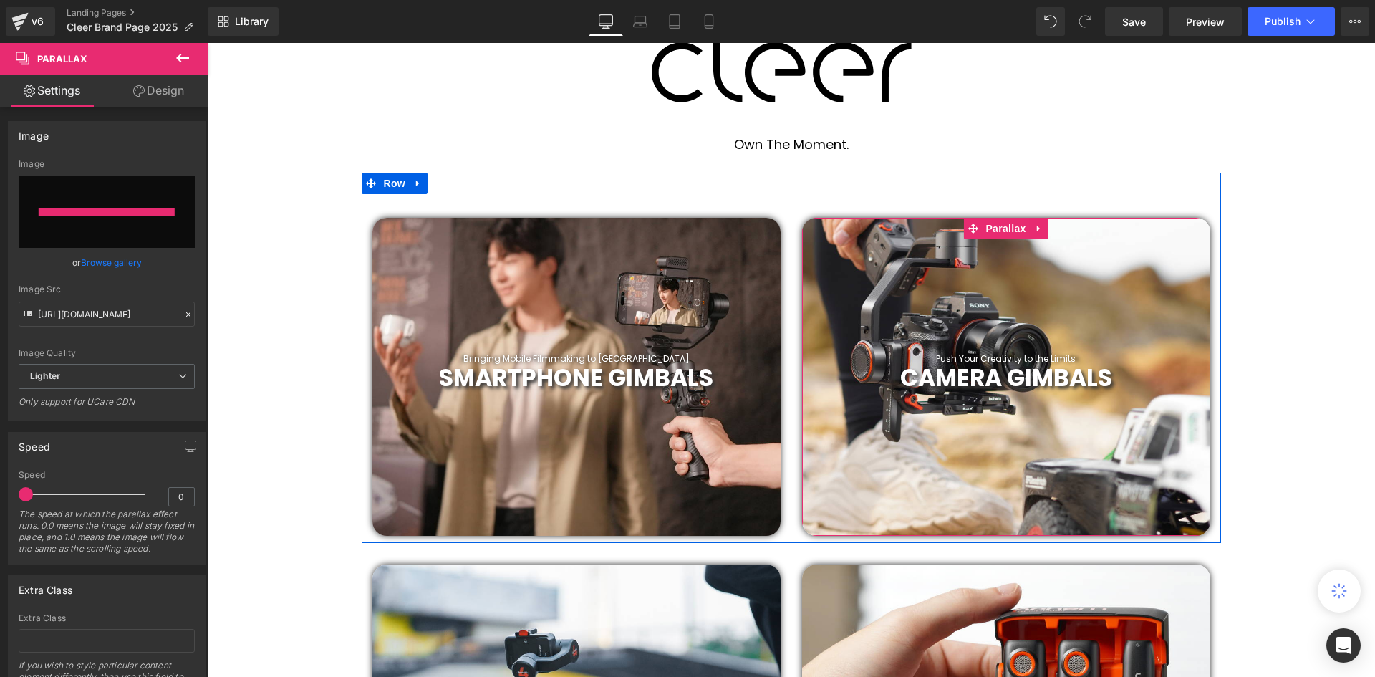
type input "https://ucarecdn.com/4c7ddf41-3153-44bb-bdd5-1764bbee1dce/-/format/auto/-/previ…"
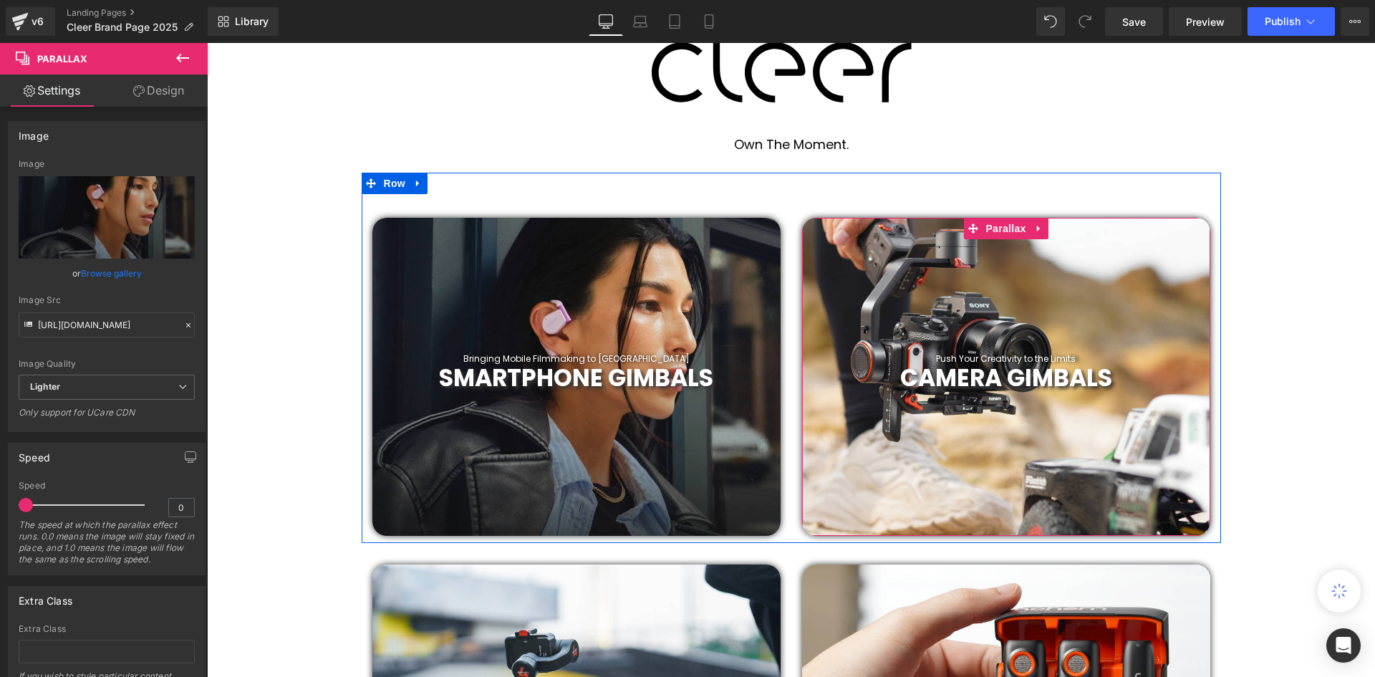
click at [1125, 262] on div at bounding box center [1006, 377] width 408 height 318
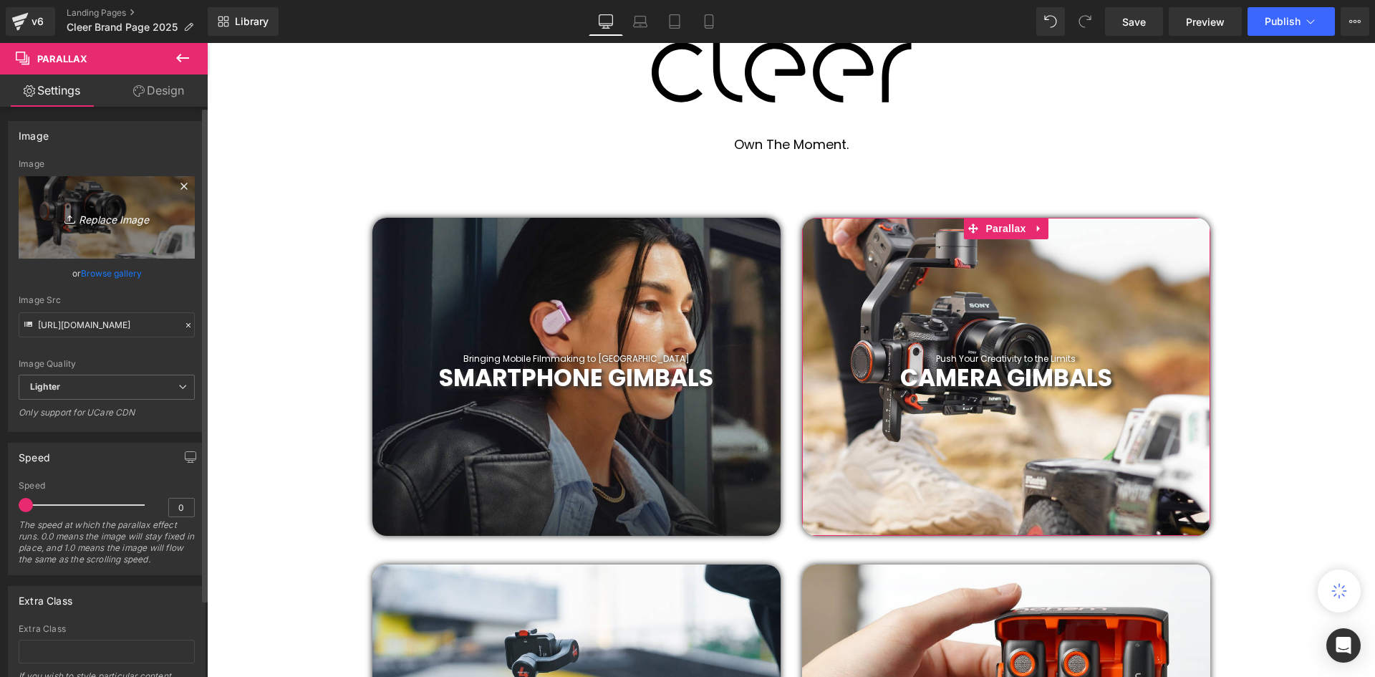
click at [130, 223] on icon "Replace Image" at bounding box center [106, 217] width 115 height 18
type input "C:\fakepath\21.png"
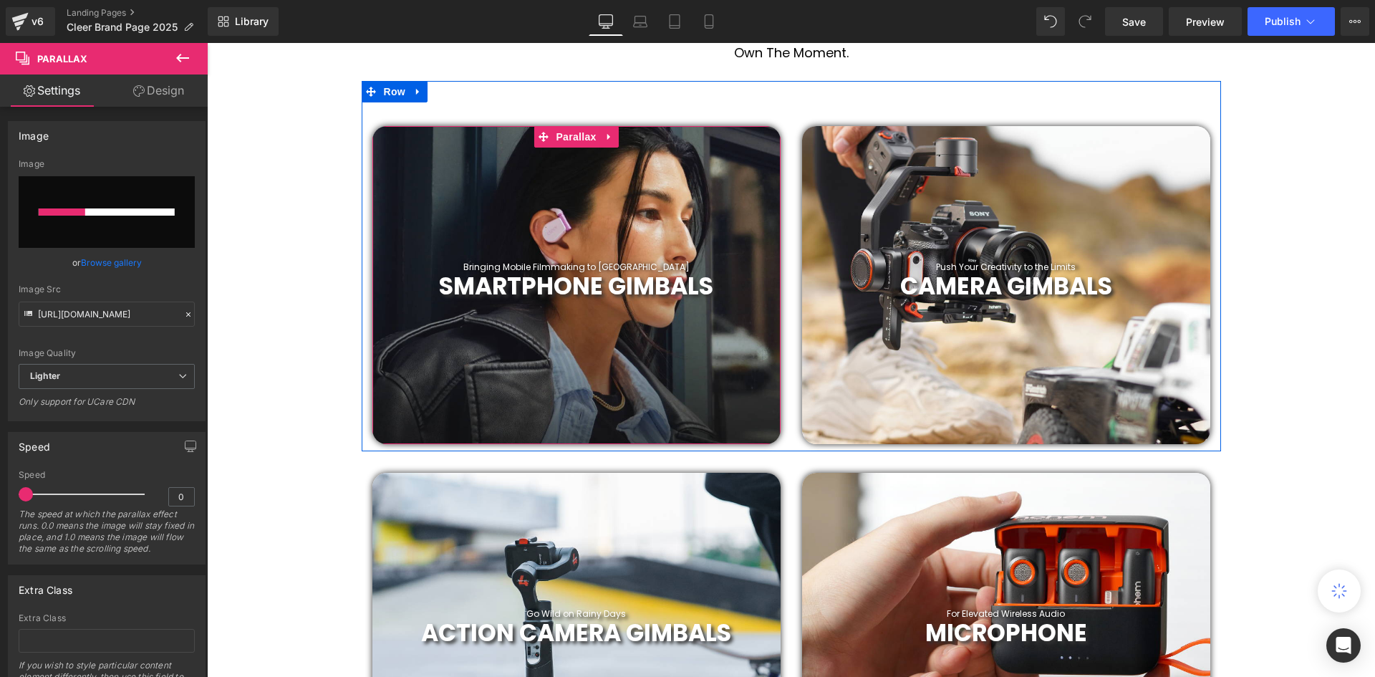
scroll to position [716, 0]
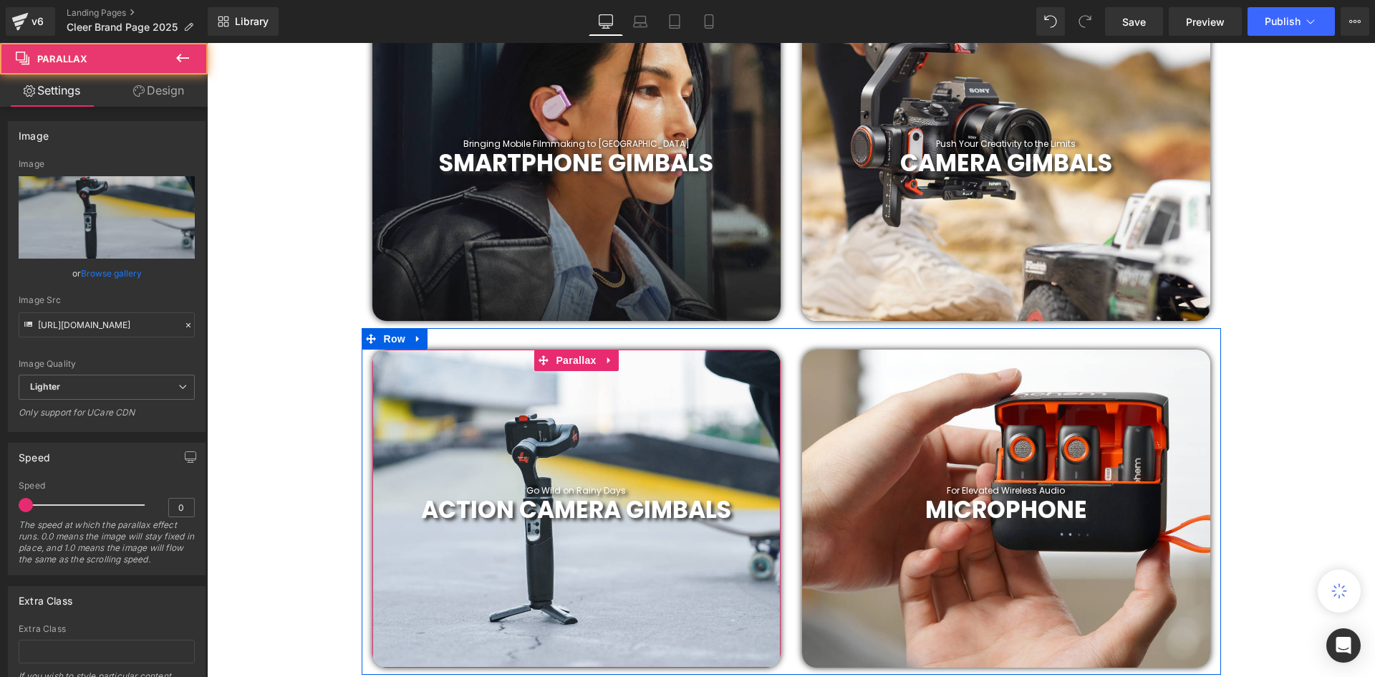
click at [596, 431] on div at bounding box center [576, 508] width 408 height 318
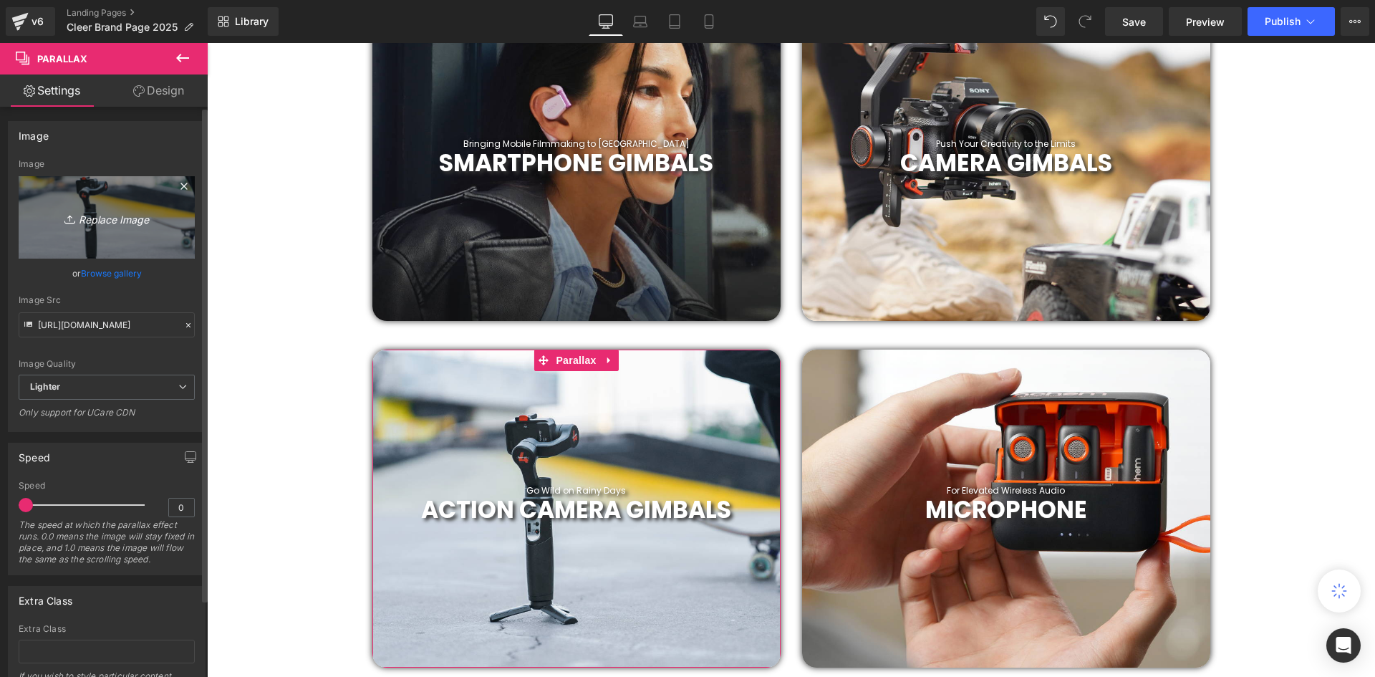
click at [108, 218] on icon "Replace Image" at bounding box center [106, 217] width 115 height 18
type input "C:\fakepath\21.png"
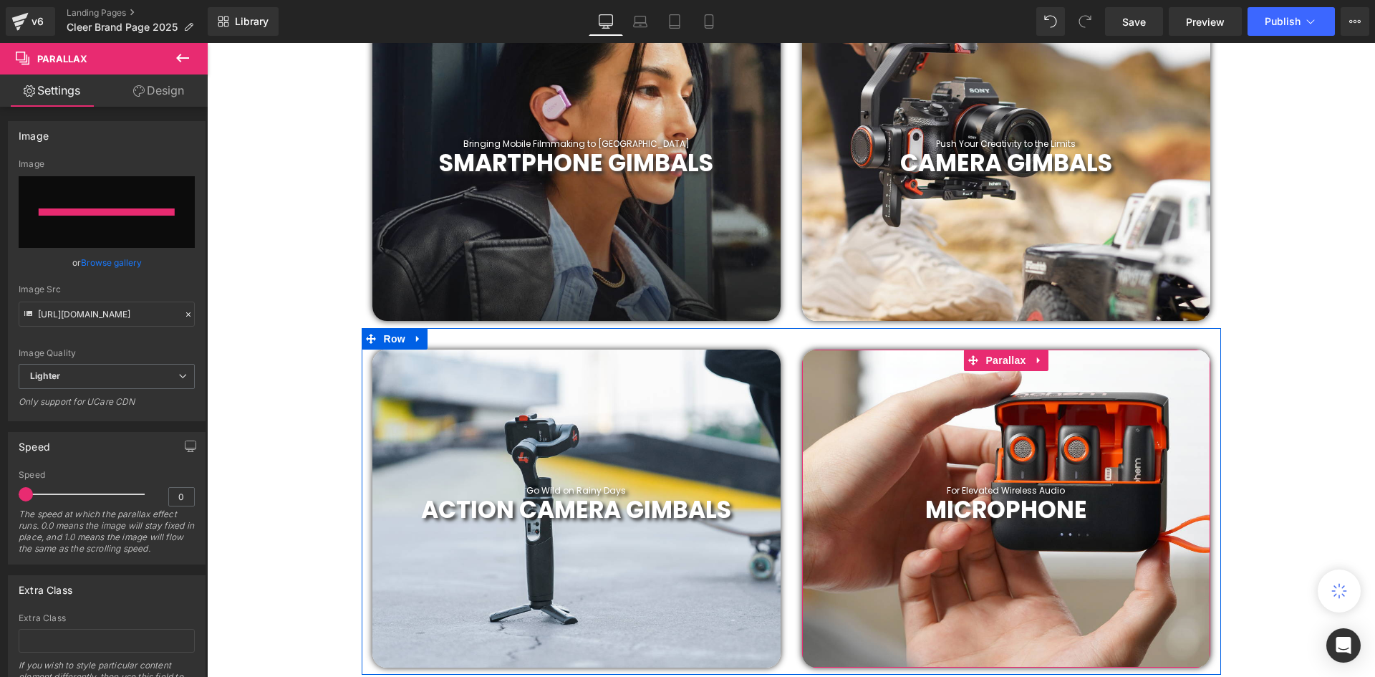
type input "[URL][DOMAIN_NAME]"
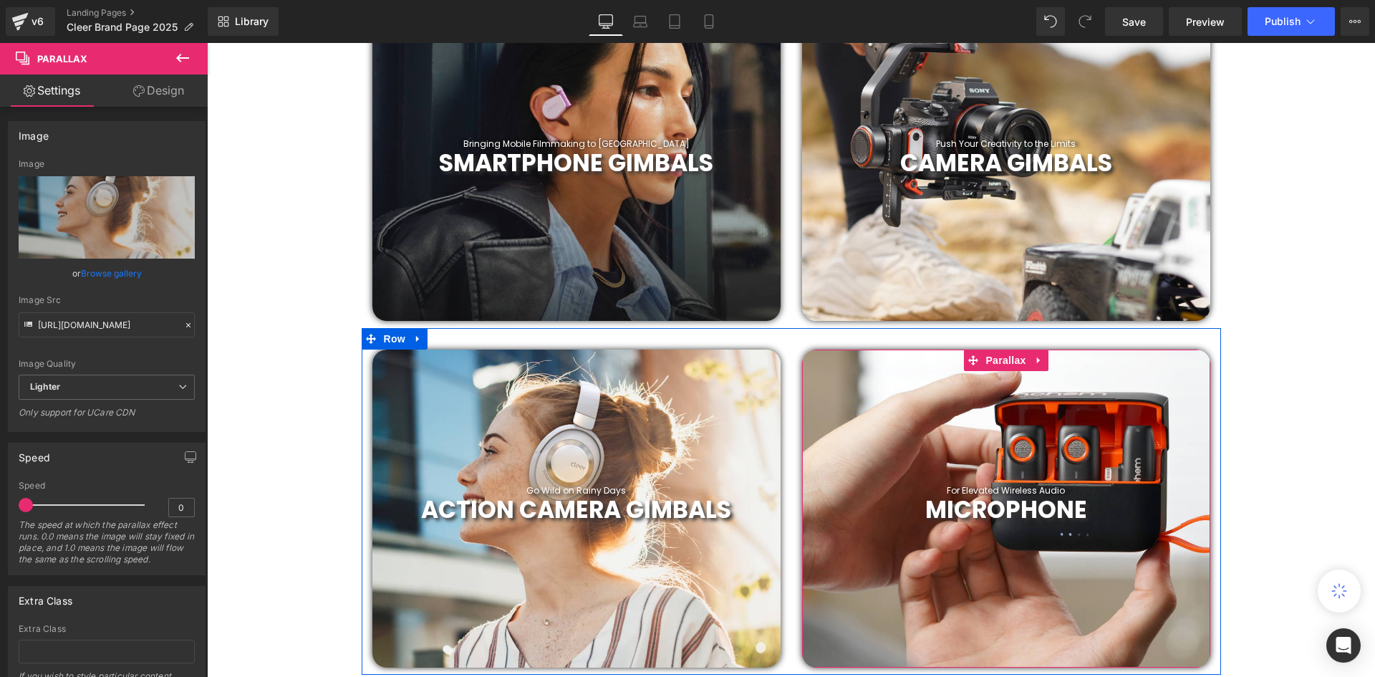
click at [968, 426] on div at bounding box center [1006, 508] width 408 height 318
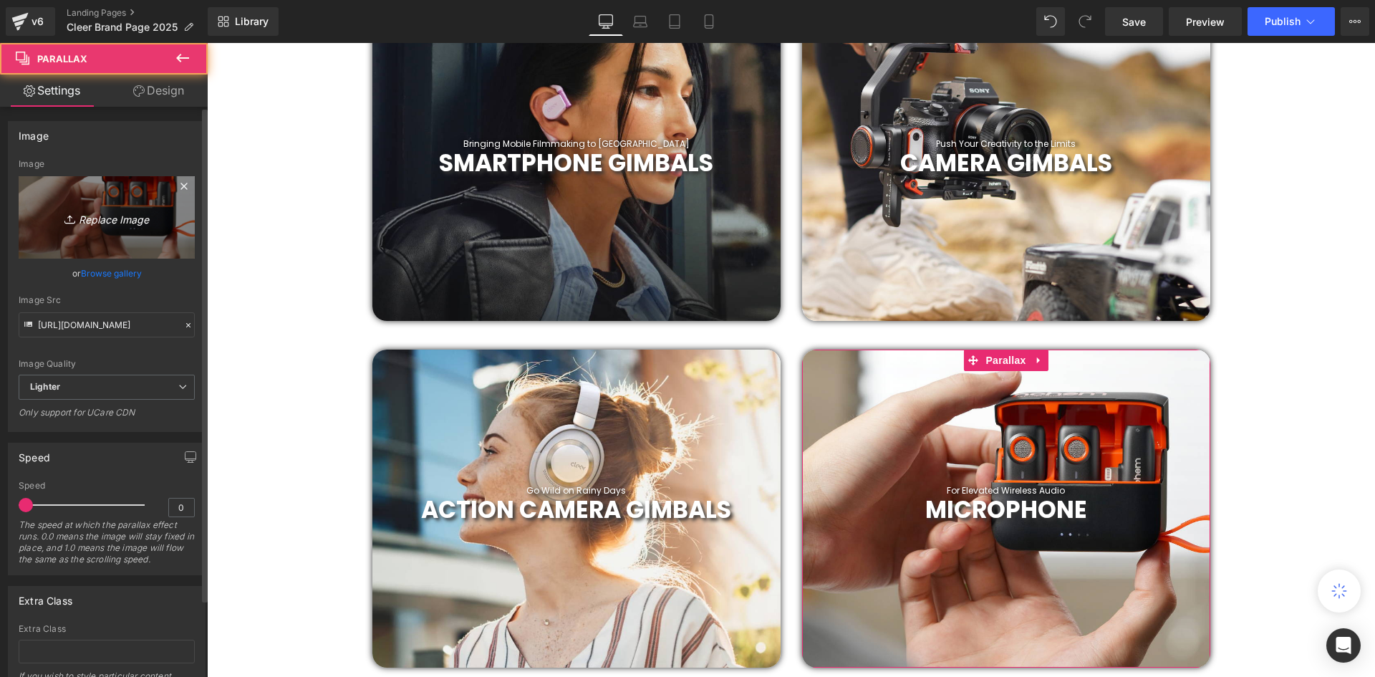
click at [84, 213] on icon "Replace Image" at bounding box center [106, 217] width 115 height 18
type input "C:\fakepath\22.png"
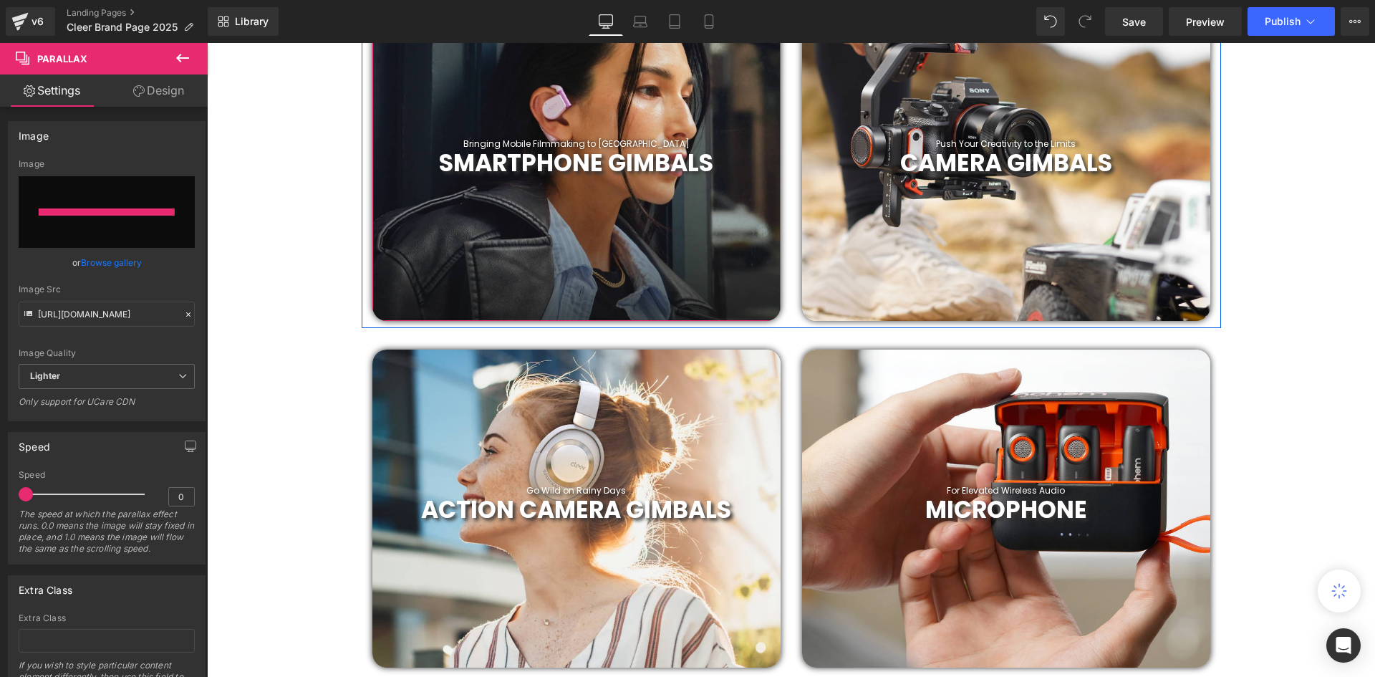
type input "https://ucarecdn.com/2a613a6d-760b-45d8-995f-1a734644ddca/-/format/auto/-/previ…"
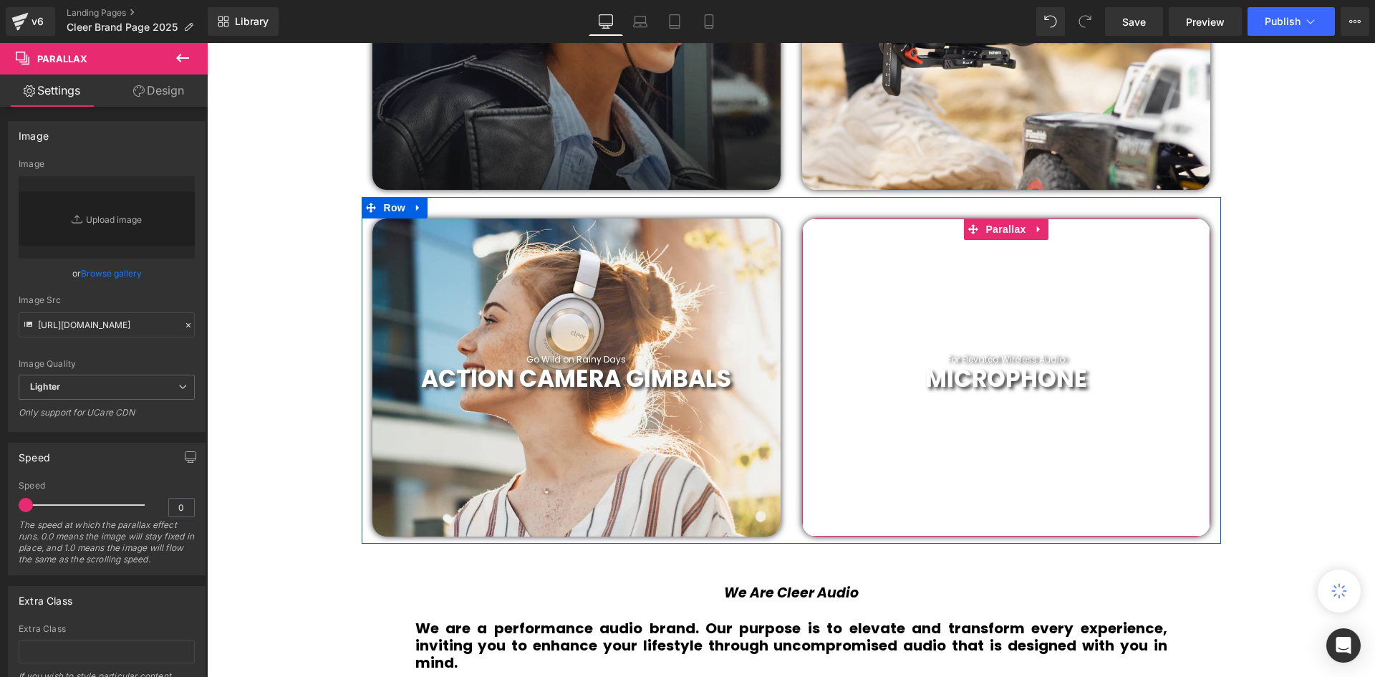
scroll to position [573, 0]
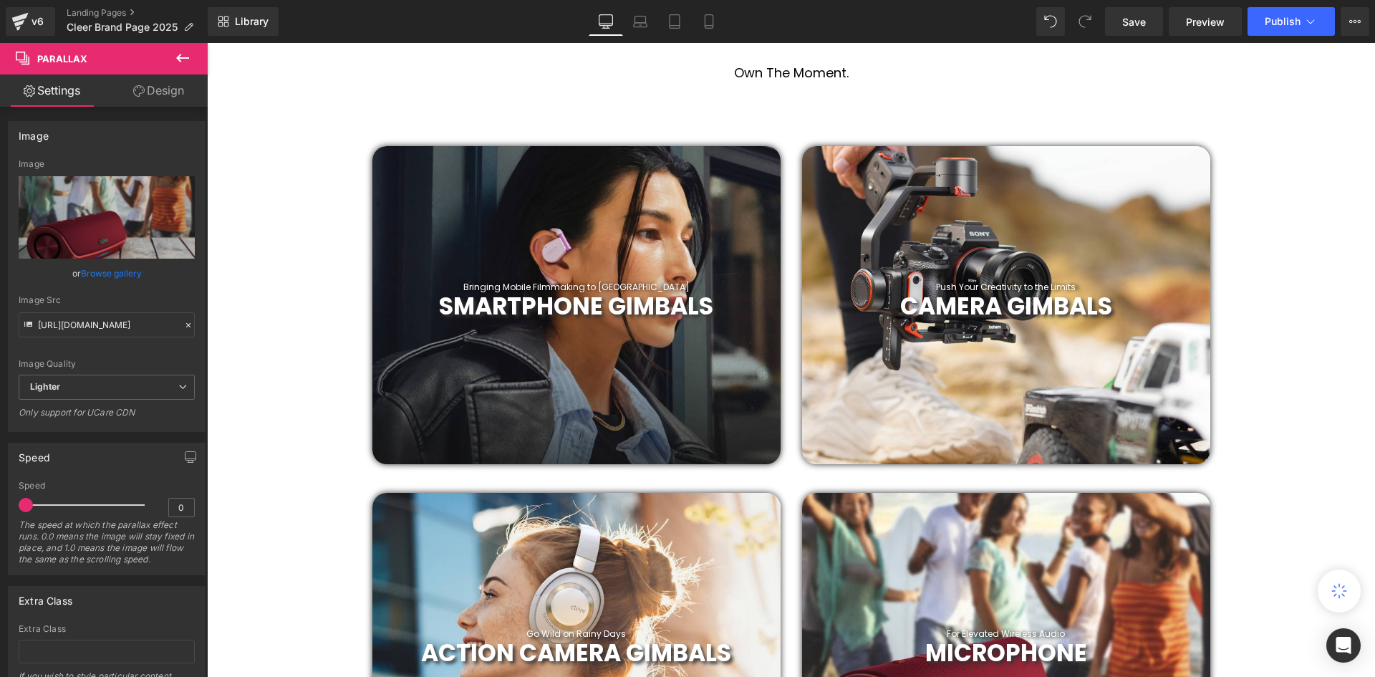
click at [892, 215] on div at bounding box center [1006, 305] width 408 height 318
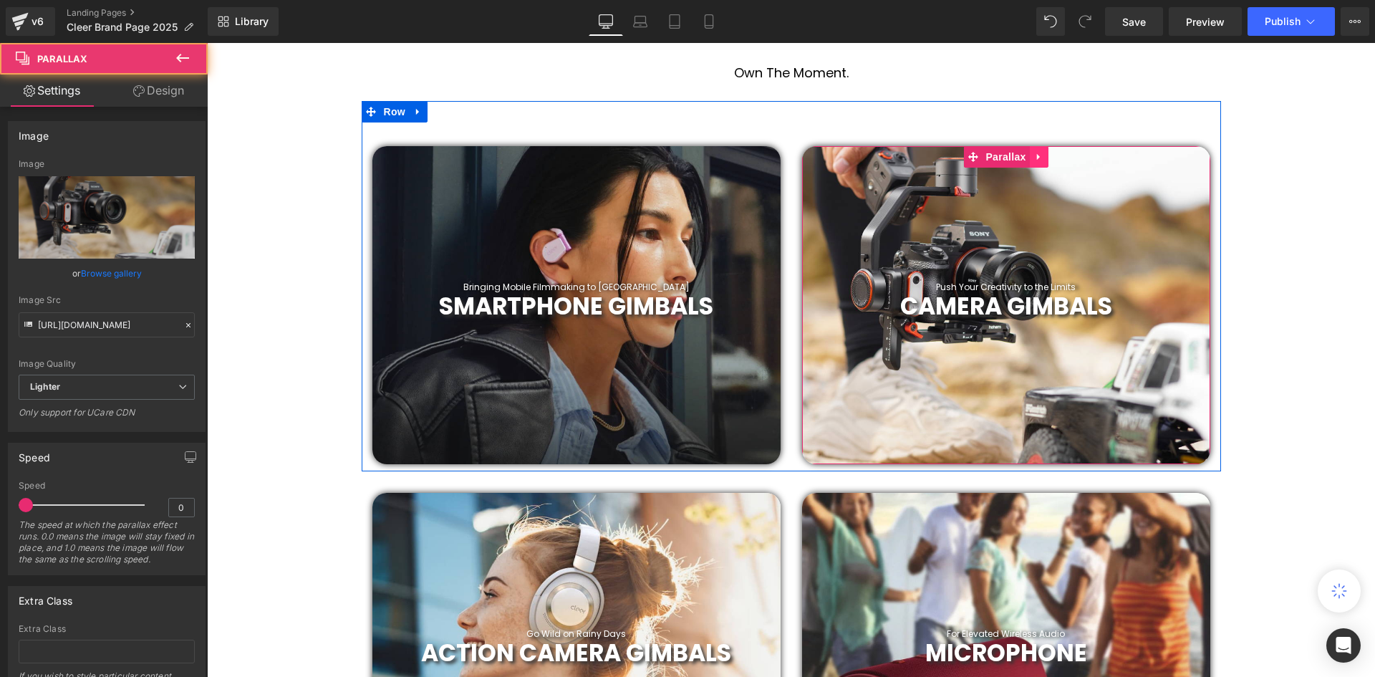
click at [1044, 155] on link at bounding box center [1039, 156] width 19 height 21
click at [1043, 162] on icon at bounding box center [1048, 156] width 10 height 11
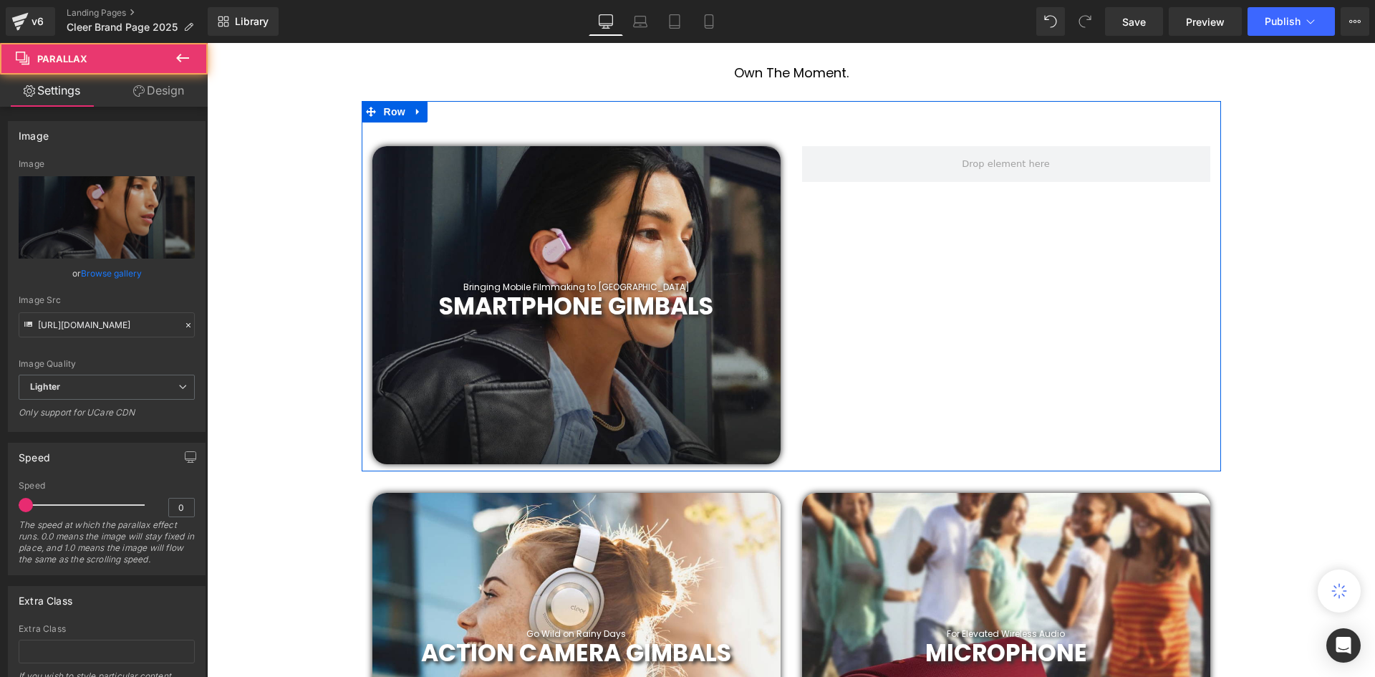
click at [657, 216] on div at bounding box center [576, 305] width 408 height 318
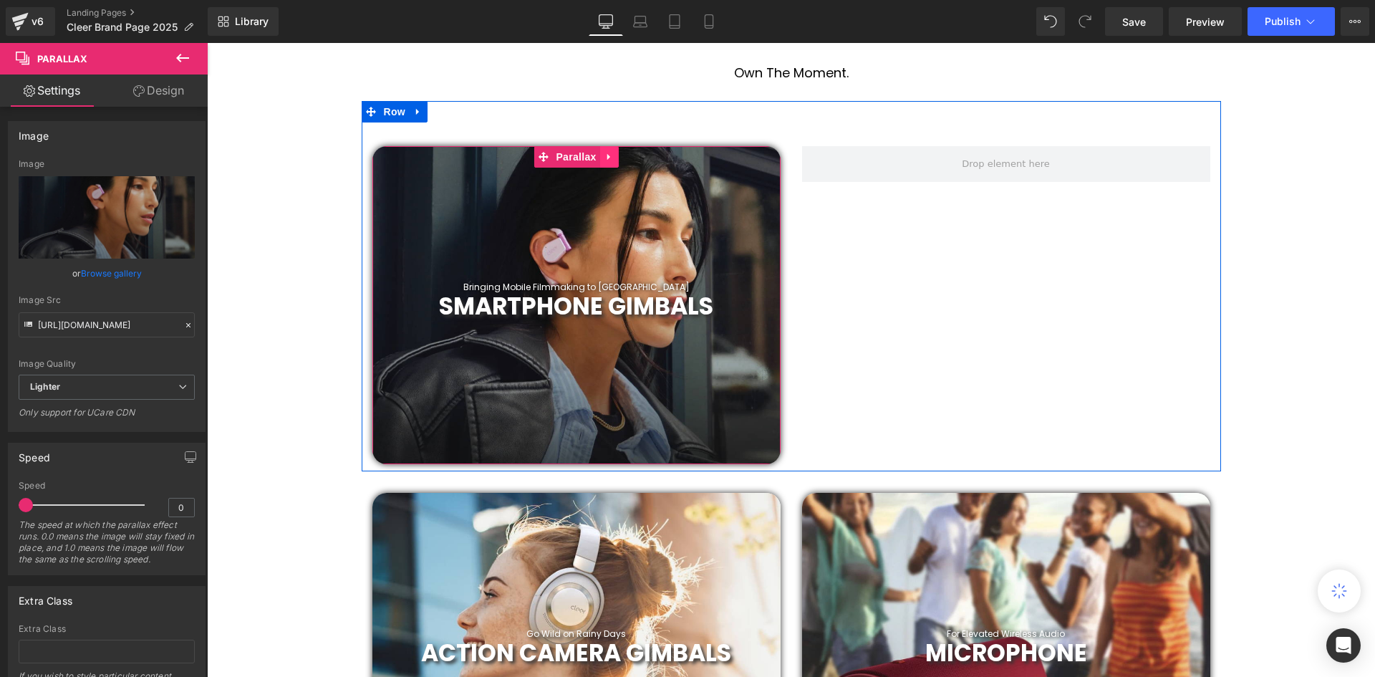
click at [605, 156] on icon at bounding box center [609, 156] width 10 height 11
click at [628, 158] on link at bounding box center [637, 156] width 19 height 21
click at [616, 159] on div at bounding box center [576, 305] width 408 height 318
click at [614, 160] on link at bounding box center [609, 156] width 19 height 21
click at [614, 160] on icon at bounding box center [619, 157] width 10 height 10
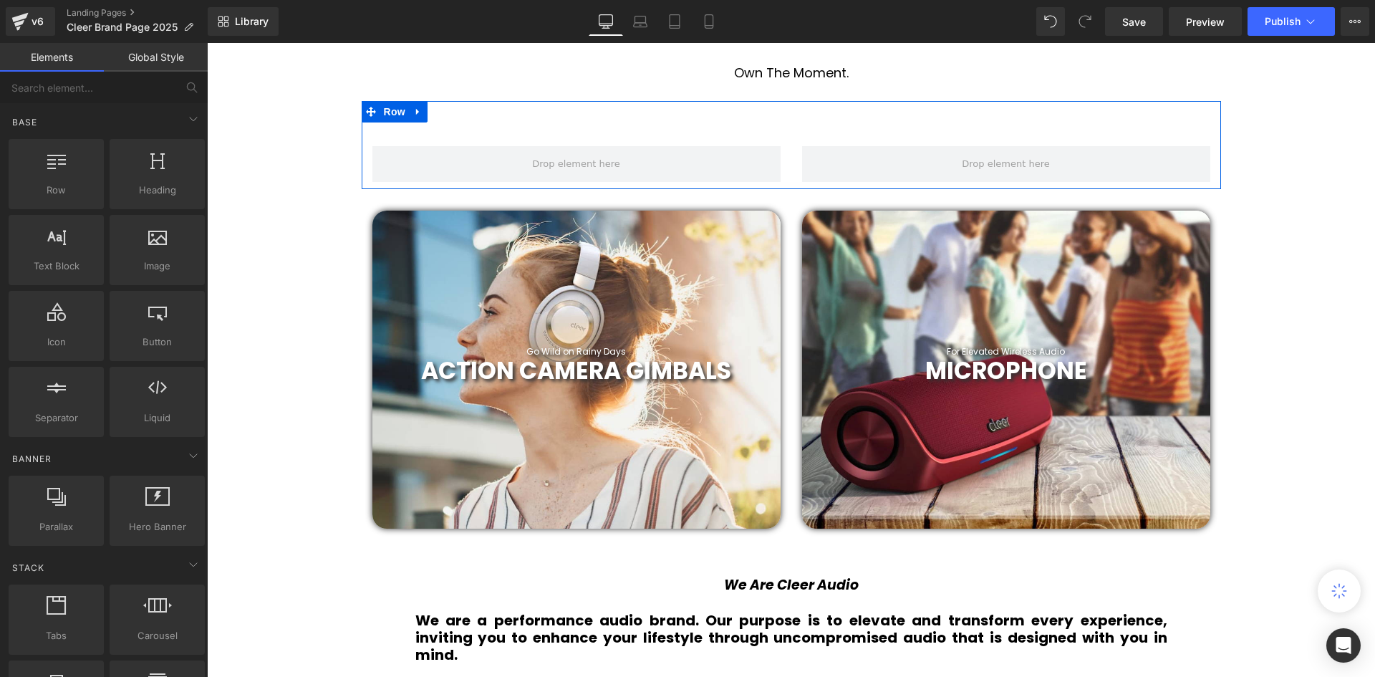
scroll to position [4088, 1161]
click at [727, 155] on span at bounding box center [576, 164] width 408 height 36
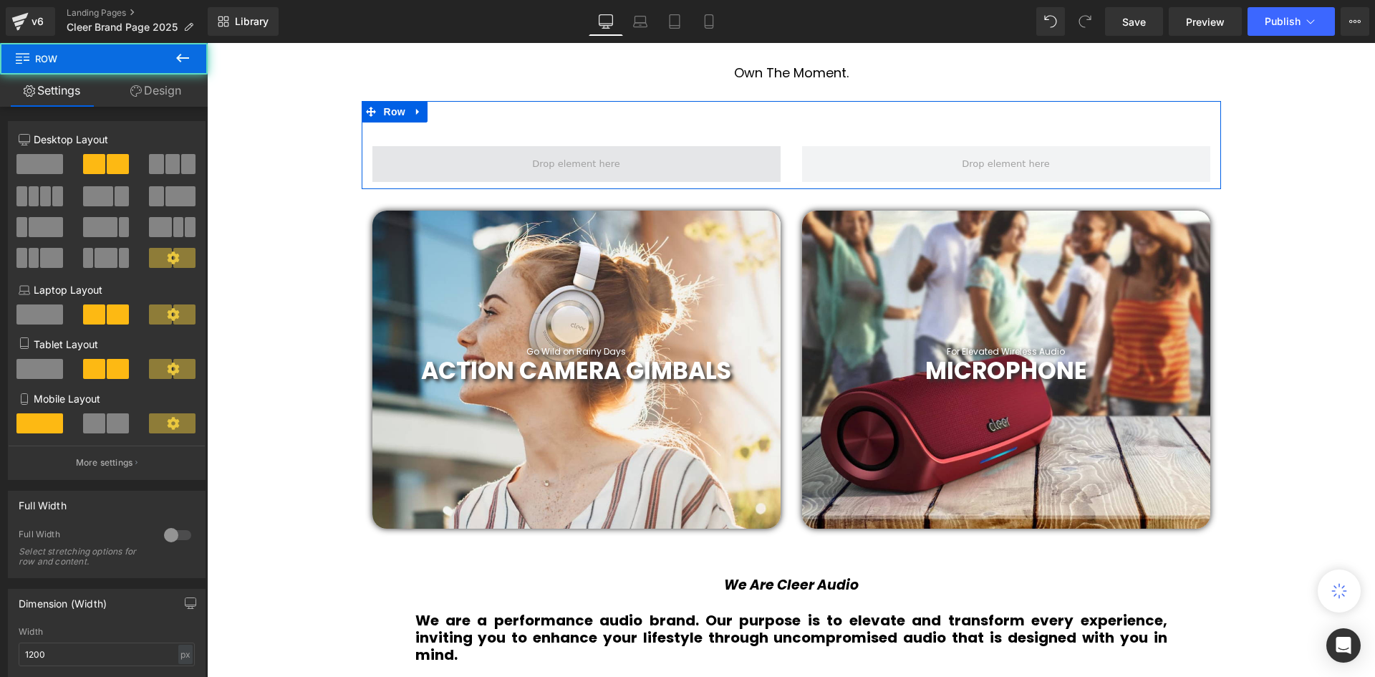
click at [601, 161] on span at bounding box center [575, 163] width 97 height 22
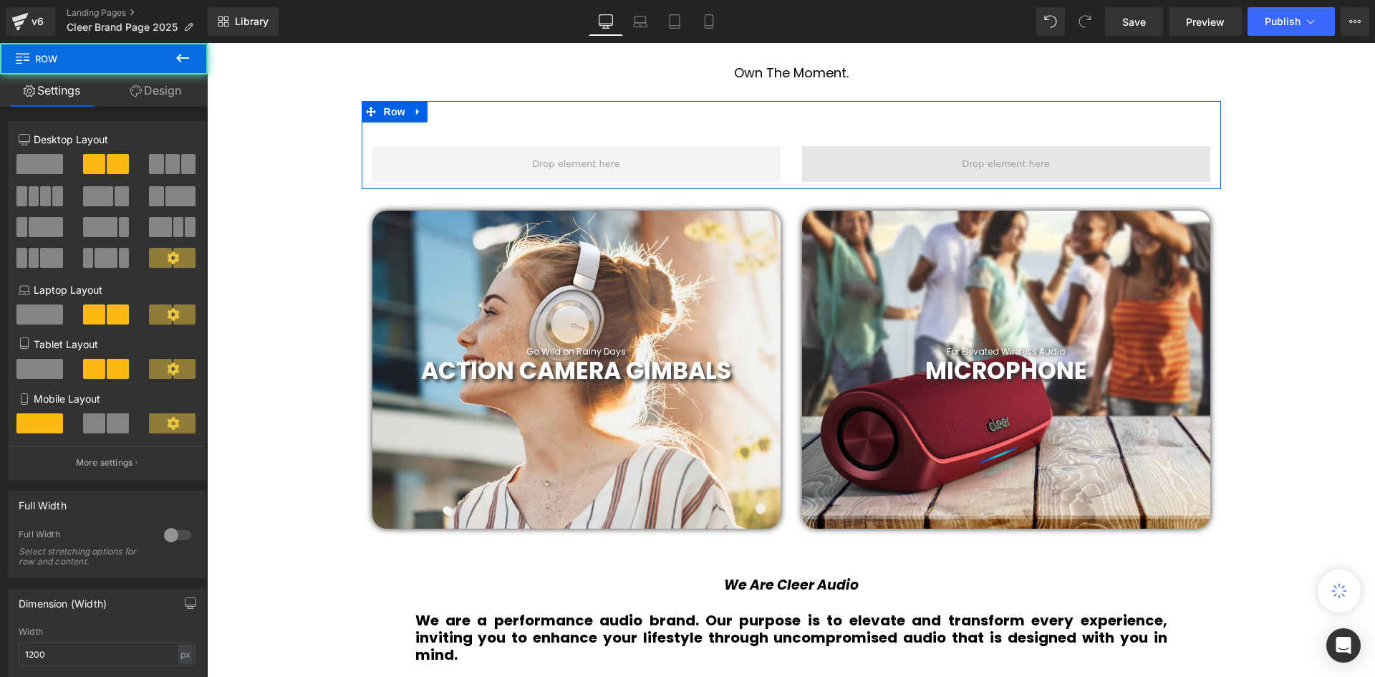
click at [817, 154] on span at bounding box center [1006, 164] width 408 height 36
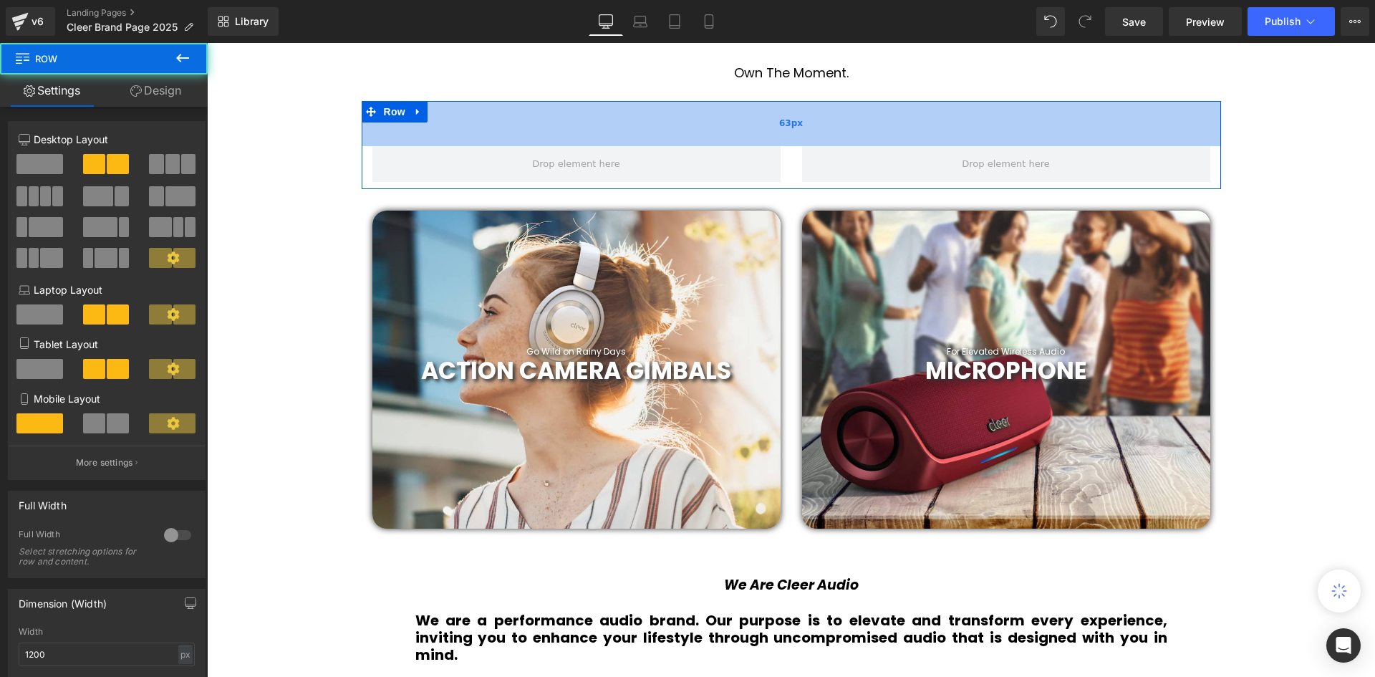
drag, startPoint x: 770, startPoint y: 113, endPoint x: 787, endPoint y: 128, distance: 22.3
click at [770, 112] on div "63px" at bounding box center [791, 123] width 859 height 45
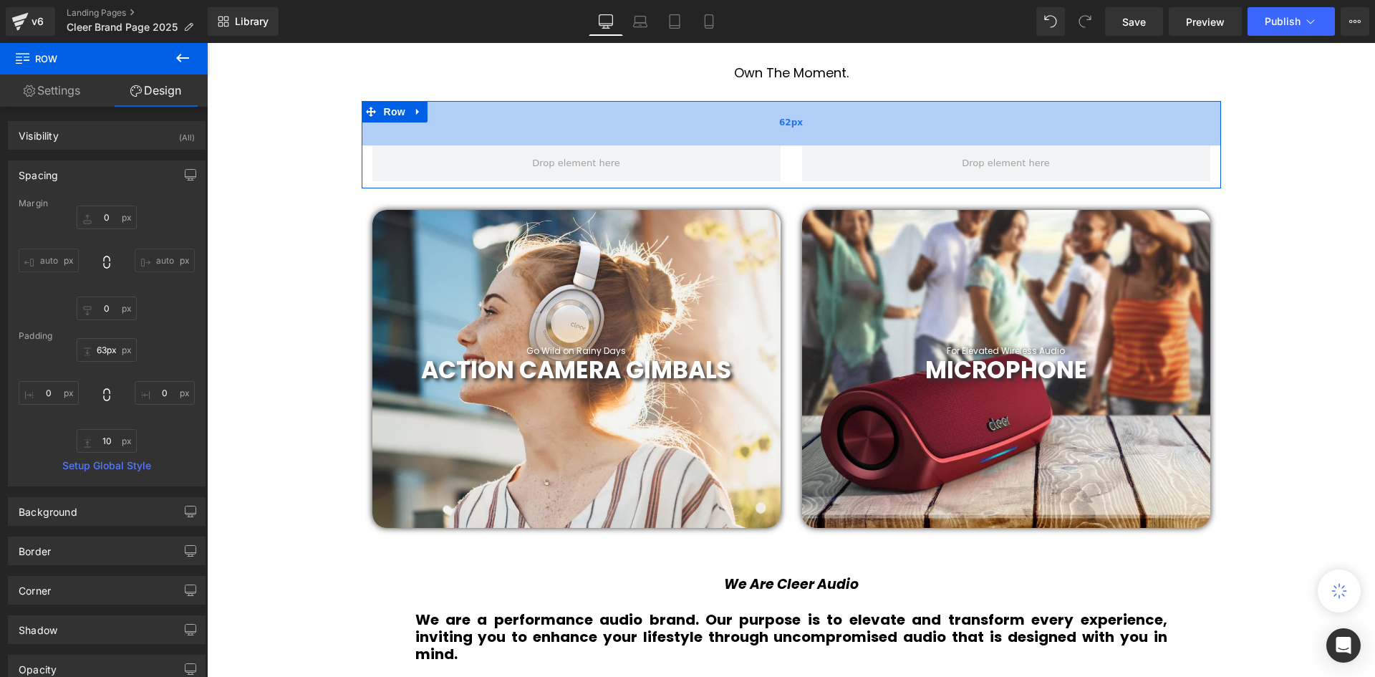
click at [788, 130] on span "62px" at bounding box center [791, 124] width 24 height 14
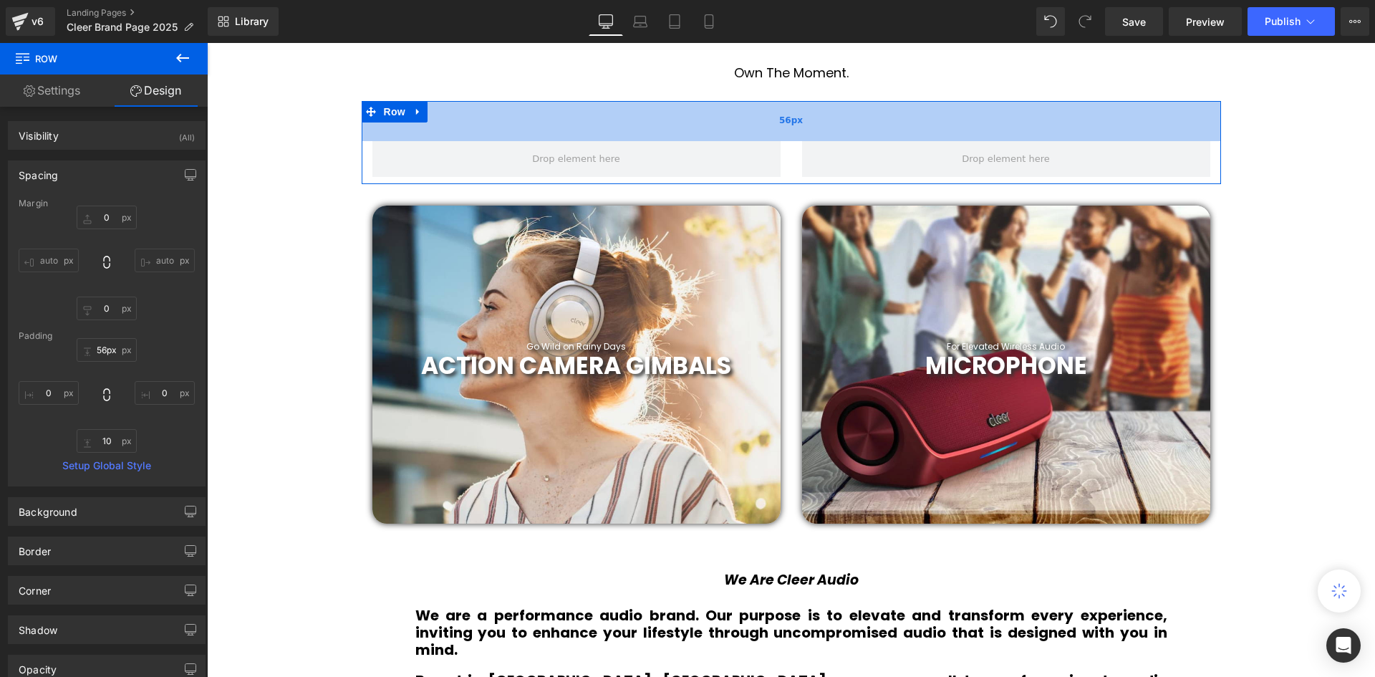
scroll to position [4086, 1161]
type input "61px"
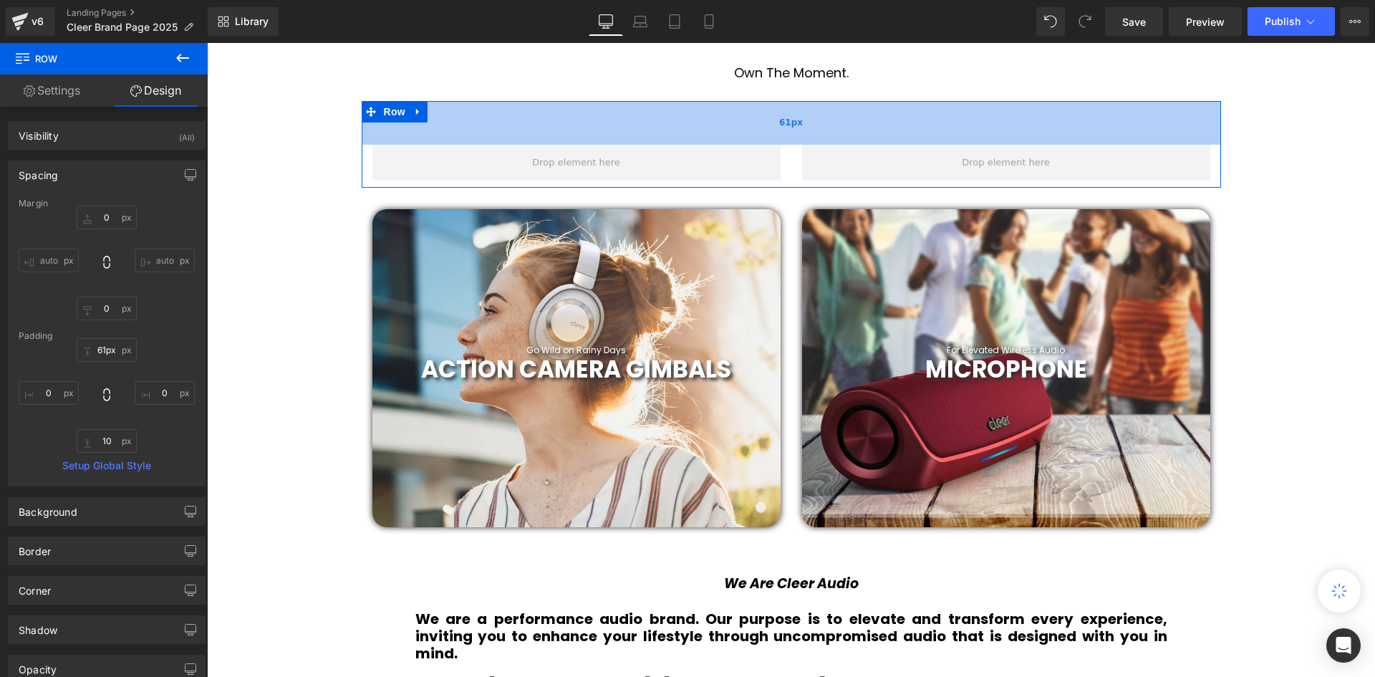
click at [792, 142] on div "61px" at bounding box center [791, 123] width 859 height 44
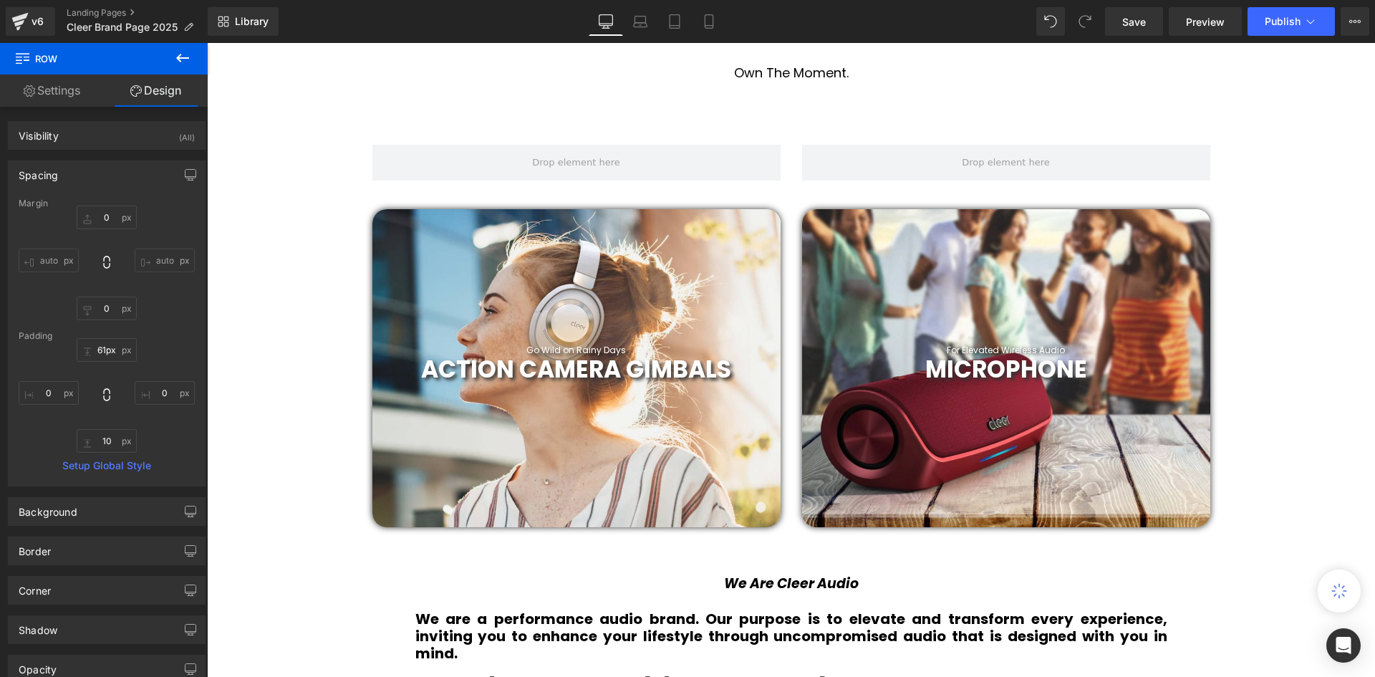
click at [193, 58] on button at bounding box center [183, 59] width 50 height 32
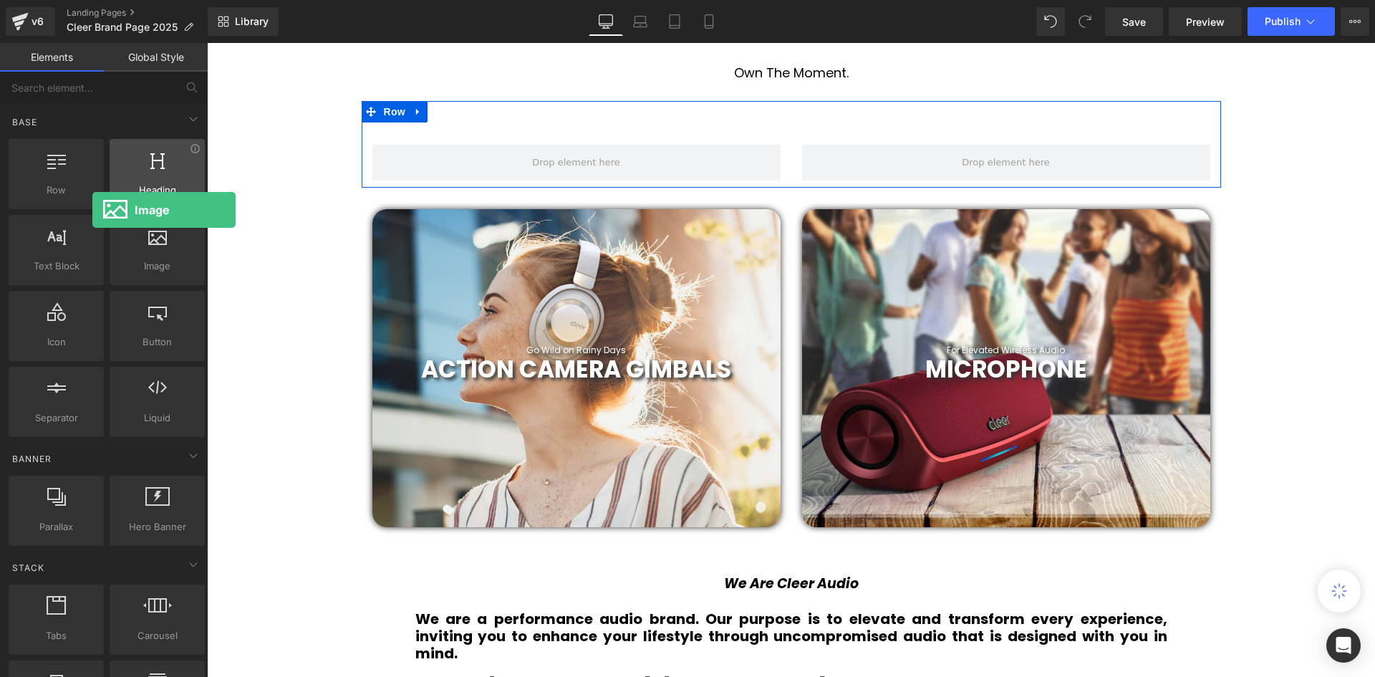
drag, startPoint x: 146, startPoint y: 255, endPoint x: 112, endPoint y: 152, distance: 107.8
click at [67, 205] on div "Row rows, columns, layouts, div Heading headings, titles, h1,h2,h3,h4,h5,h6 Tex…" at bounding box center [107, 288] width 202 height 304
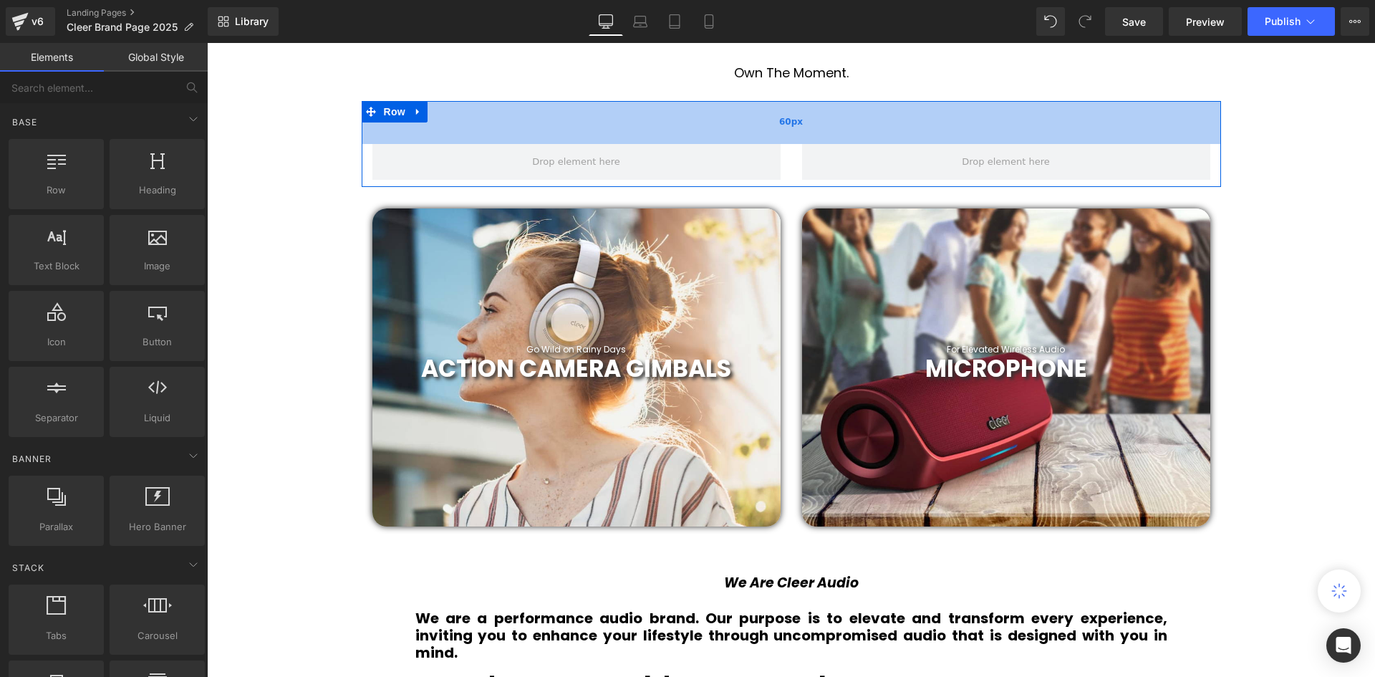
click at [364, 132] on div "60px" at bounding box center [791, 122] width 859 height 43
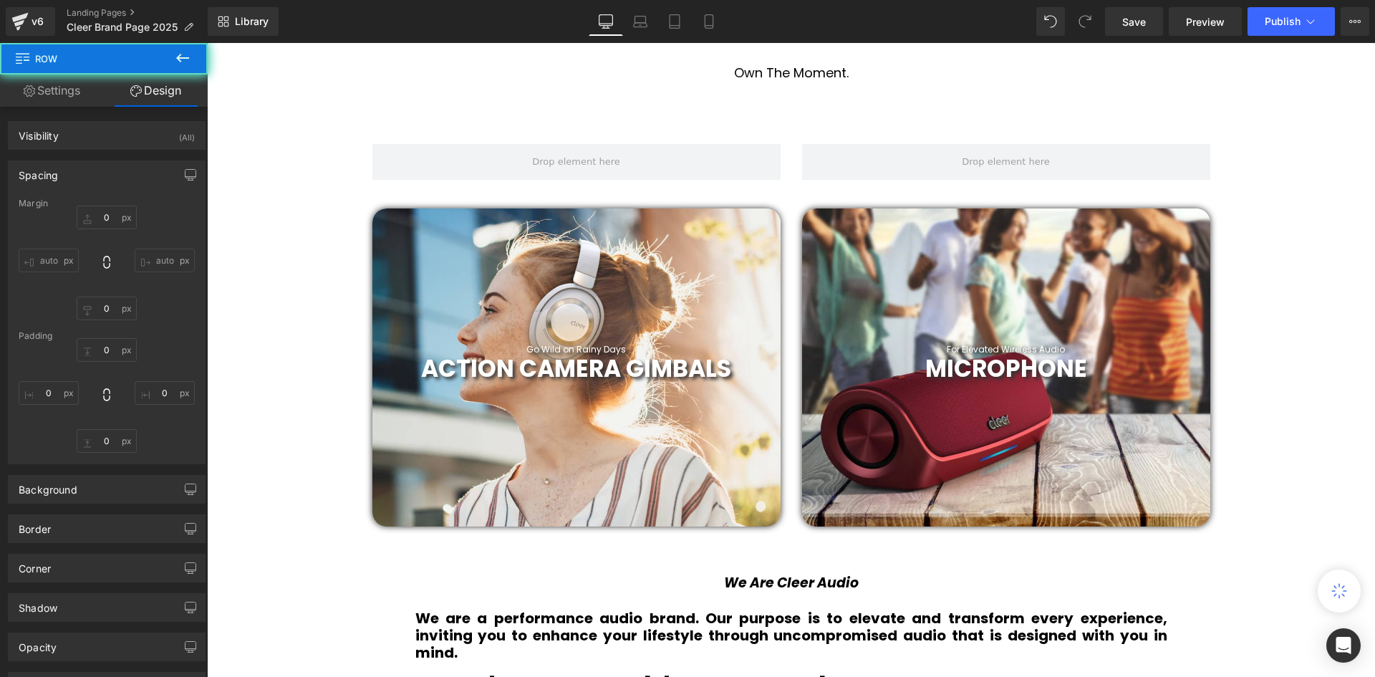
type input "0"
type input "60"
type input "0"
type input "10"
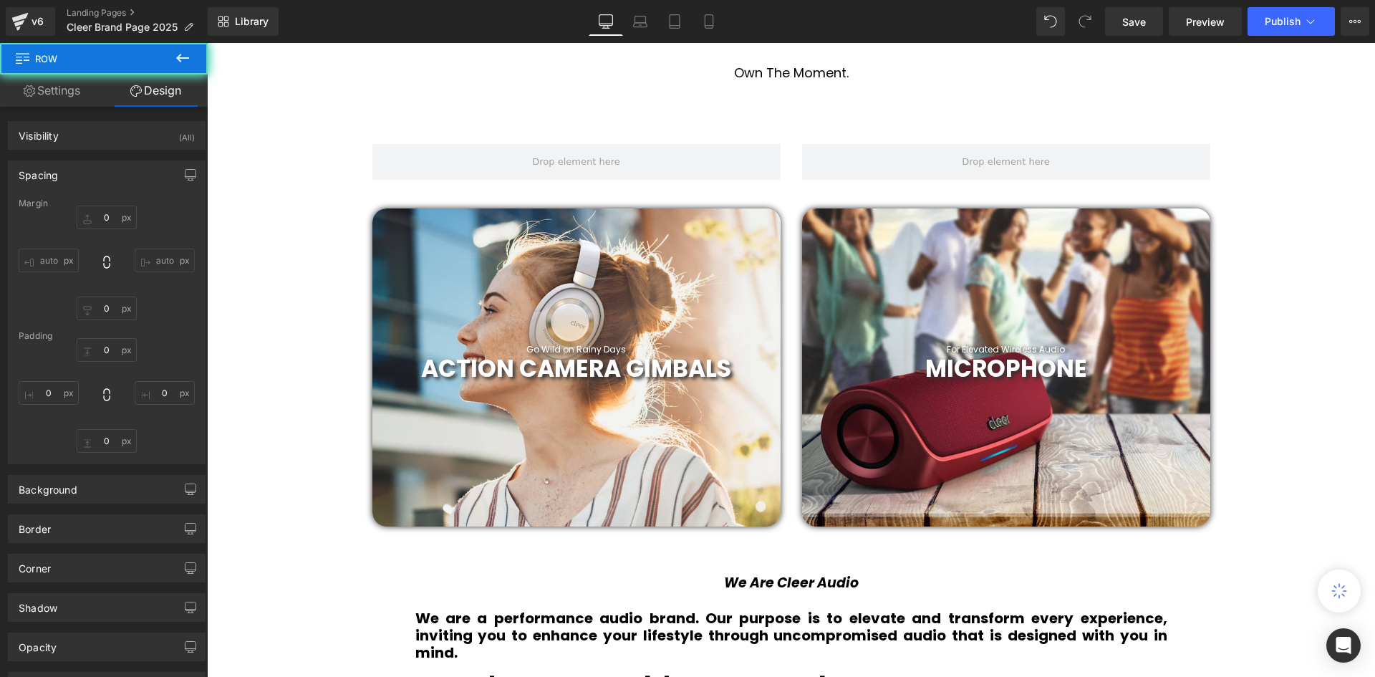
type input "0"
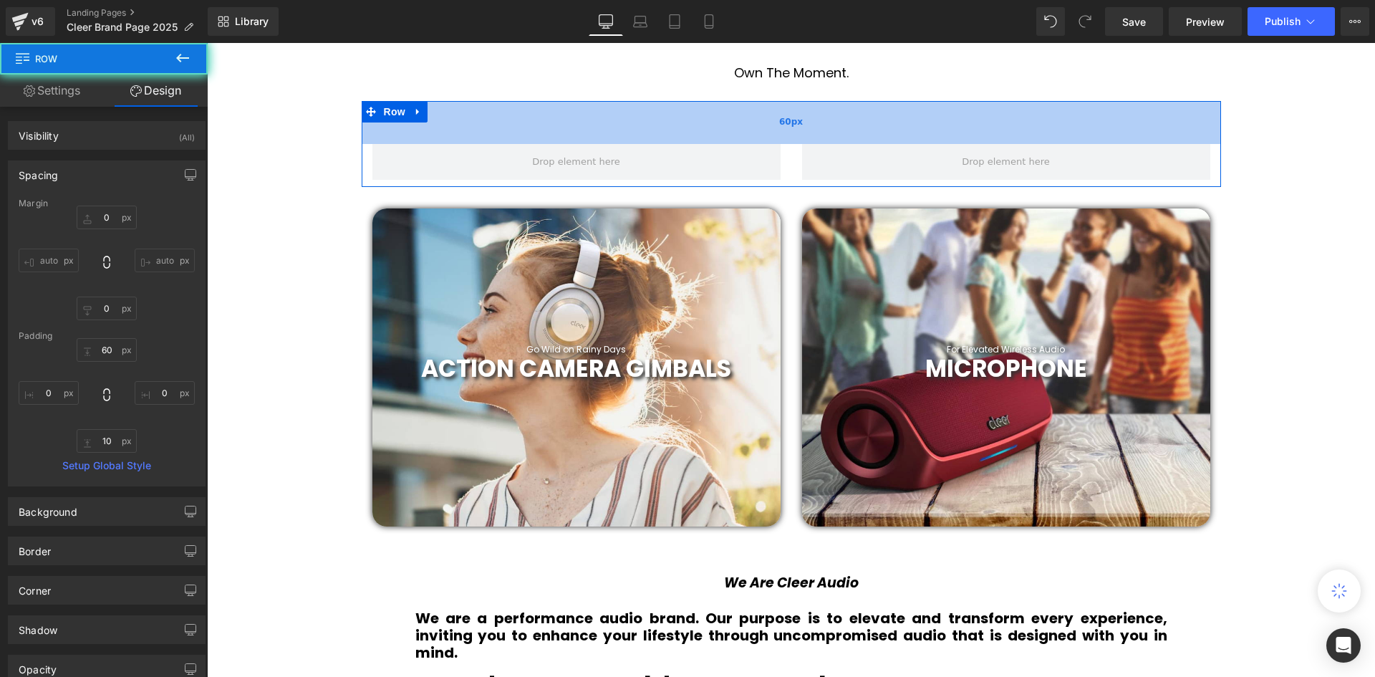
click at [515, 109] on div "60px" at bounding box center [791, 122] width 859 height 43
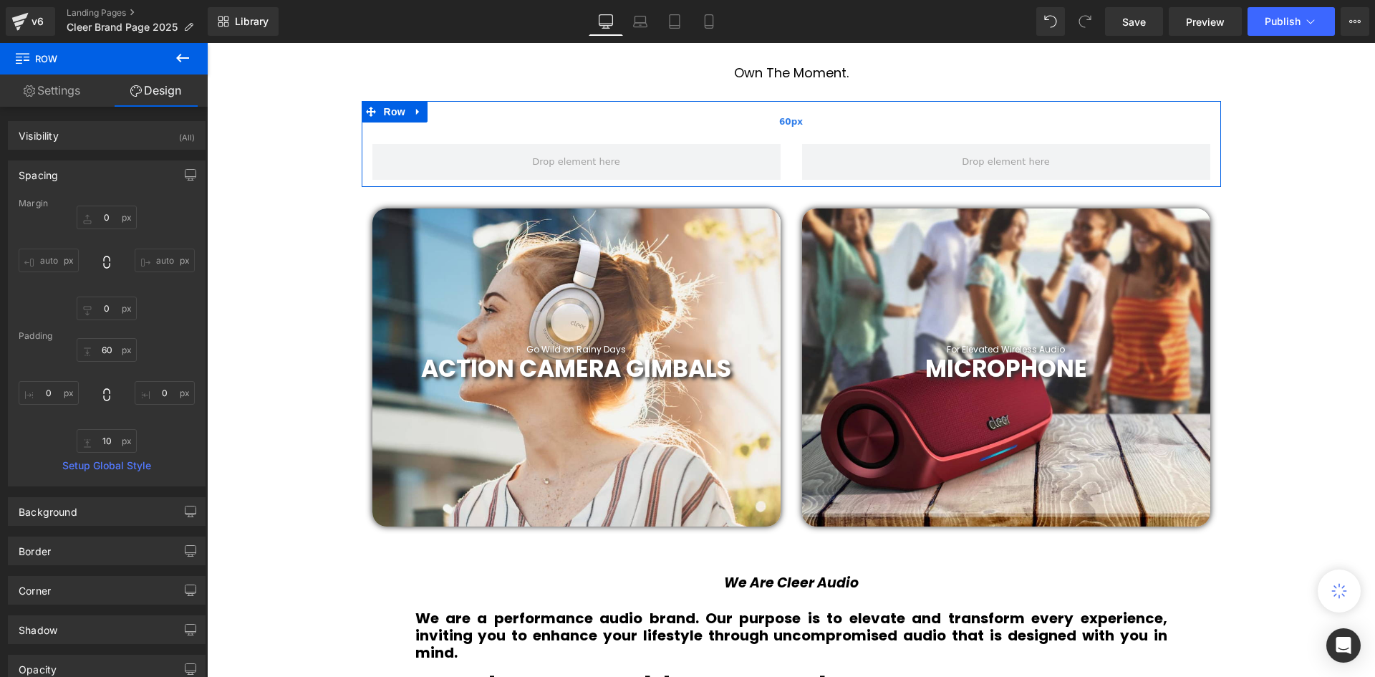
click at [498, 127] on div "60px" at bounding box center [791, 122] width 859 height 43
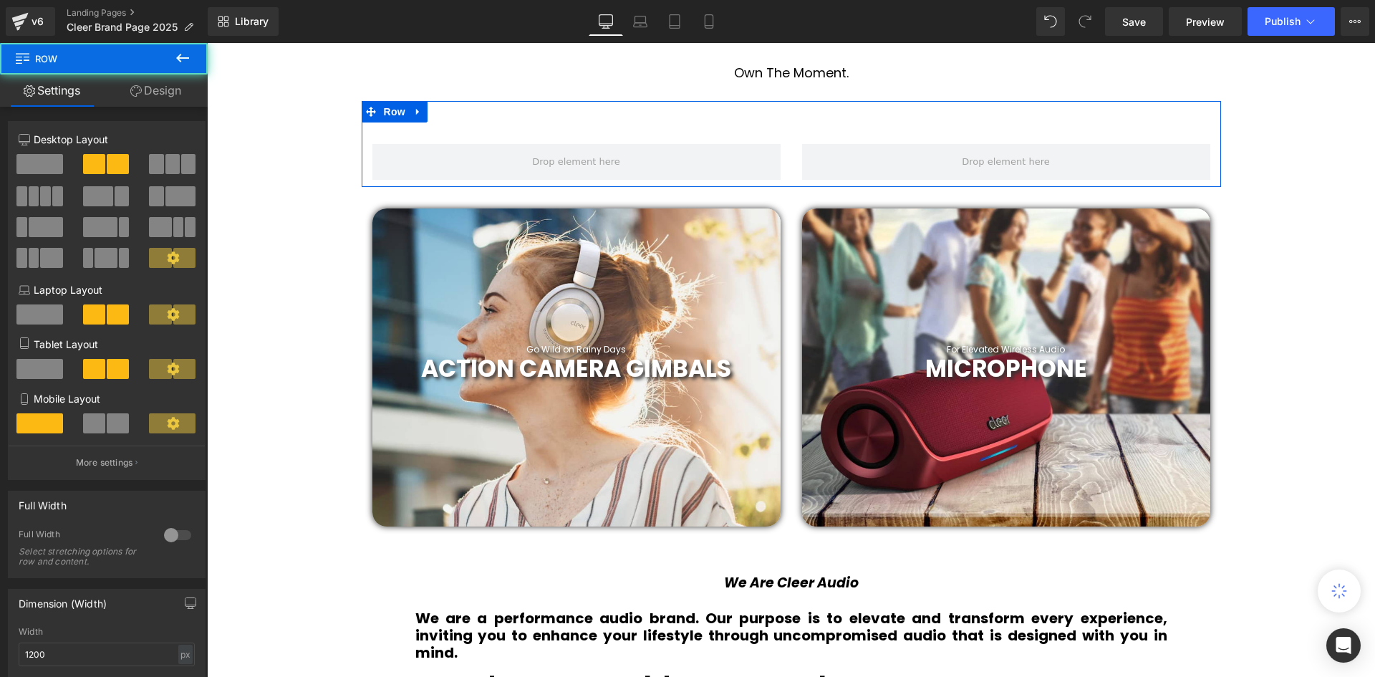
click at [791, 166] on div at bounding box center [1006, 162] width 430 height 36
click at [62, 167] on div at bounding box center [40, 170] width 67 height 32
click at [58, 165] on span at bounding box center [39, 164] width 47 height 20
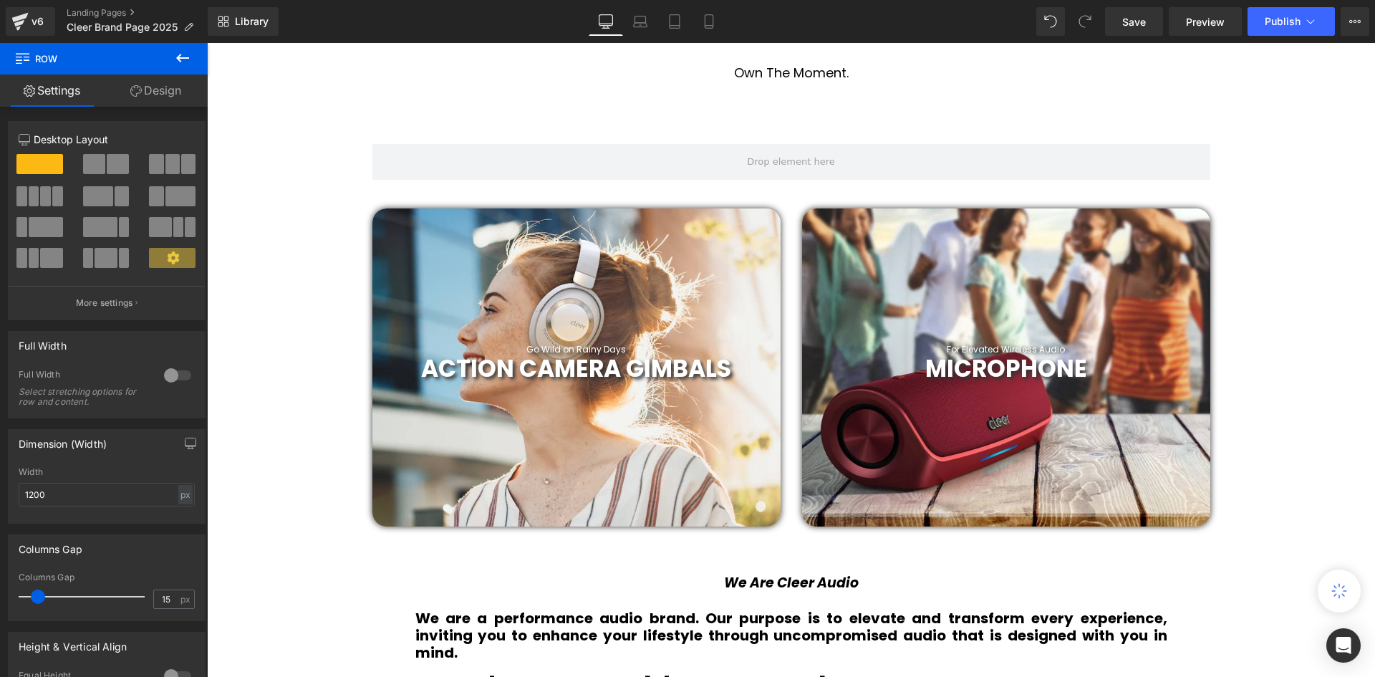
click at [183, 62] on icon at bounding box center [182, 57] width 17 height 17
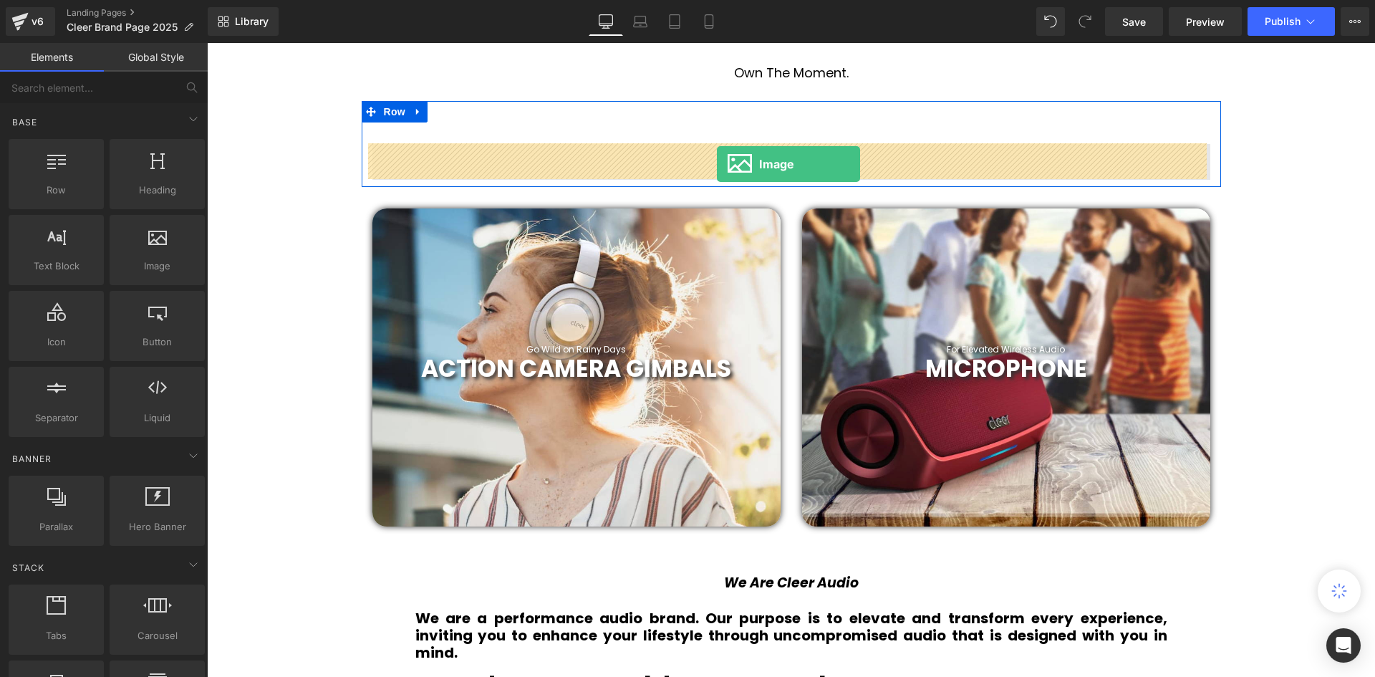
drag, startPoint x: 387, startPoint y: 288, endPoint x: 717, endPoint y: 164, distance: 351.9
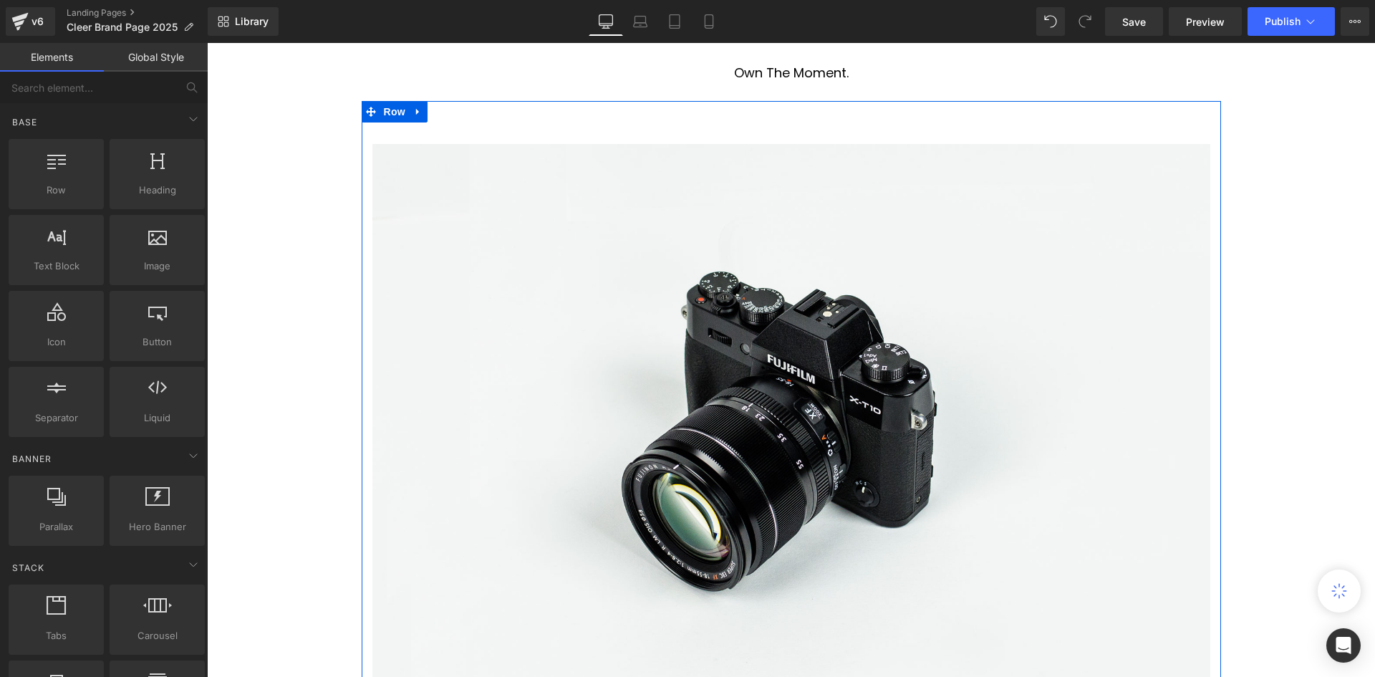
scroll to position [4064, 1161]
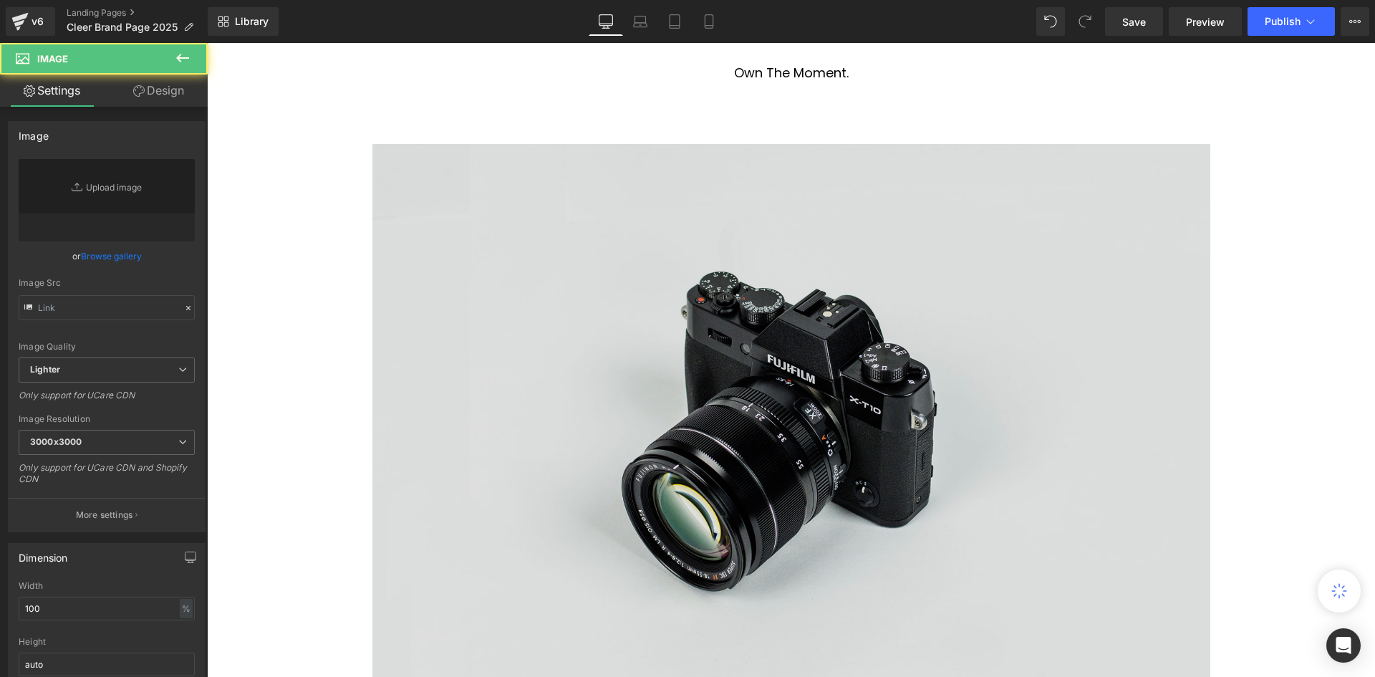
type input "//d1um8515vdn9kb.cloudfront.net/images/parallax.jpg"
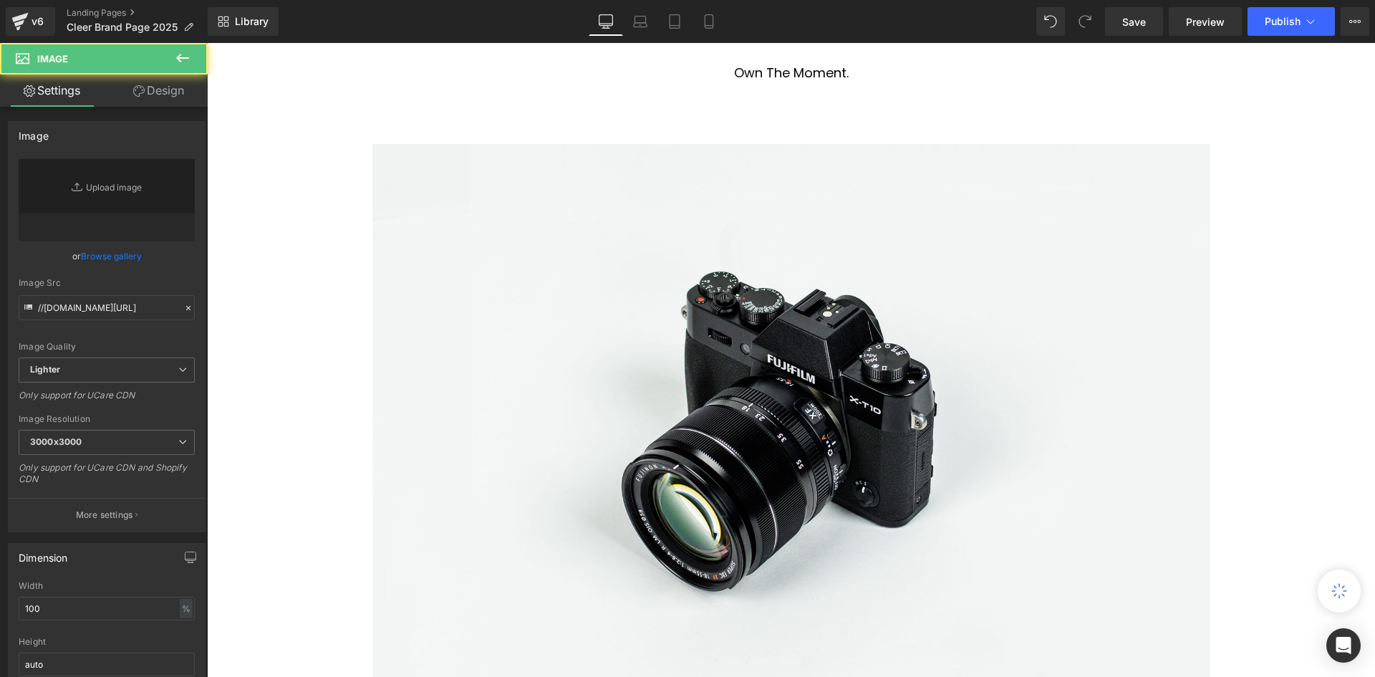
scroll to position [4605, 1161]
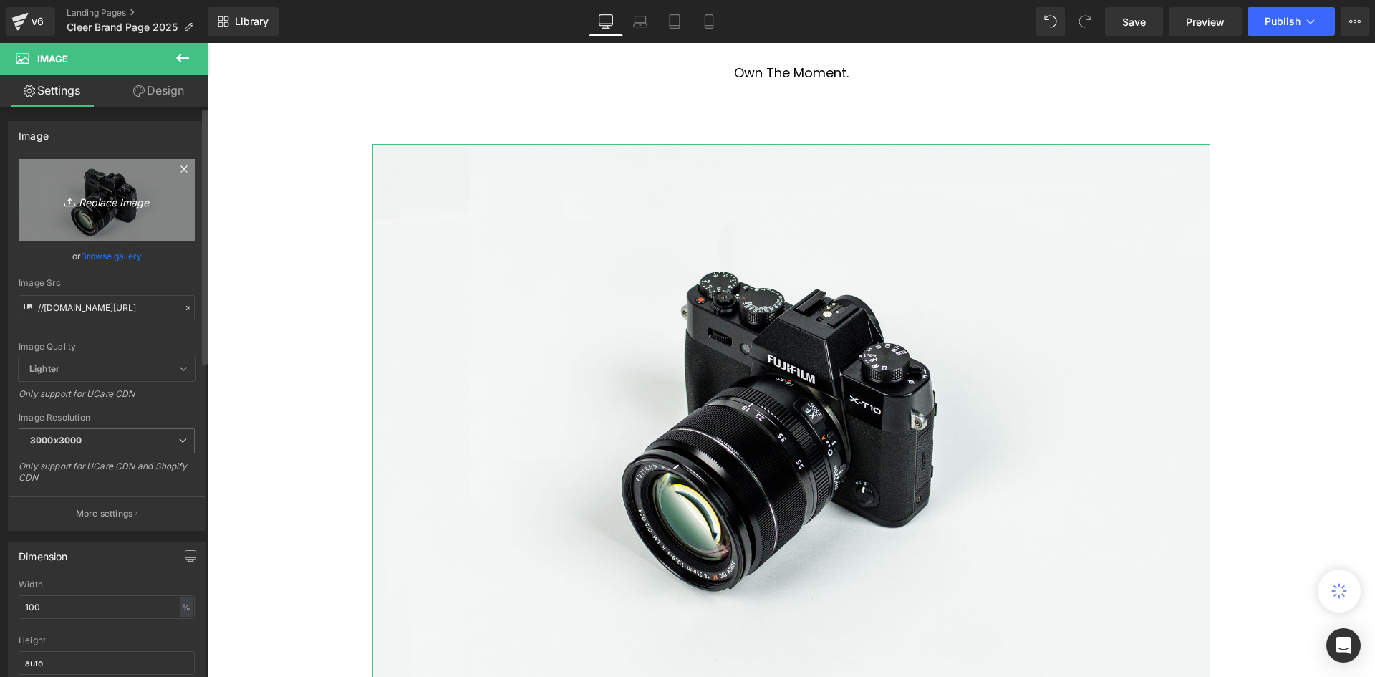
click at [118, 200] on icon "Replace Image" at bounding box center [106, 200] width 115 height 18
type input "C:\fakepath\20.png"
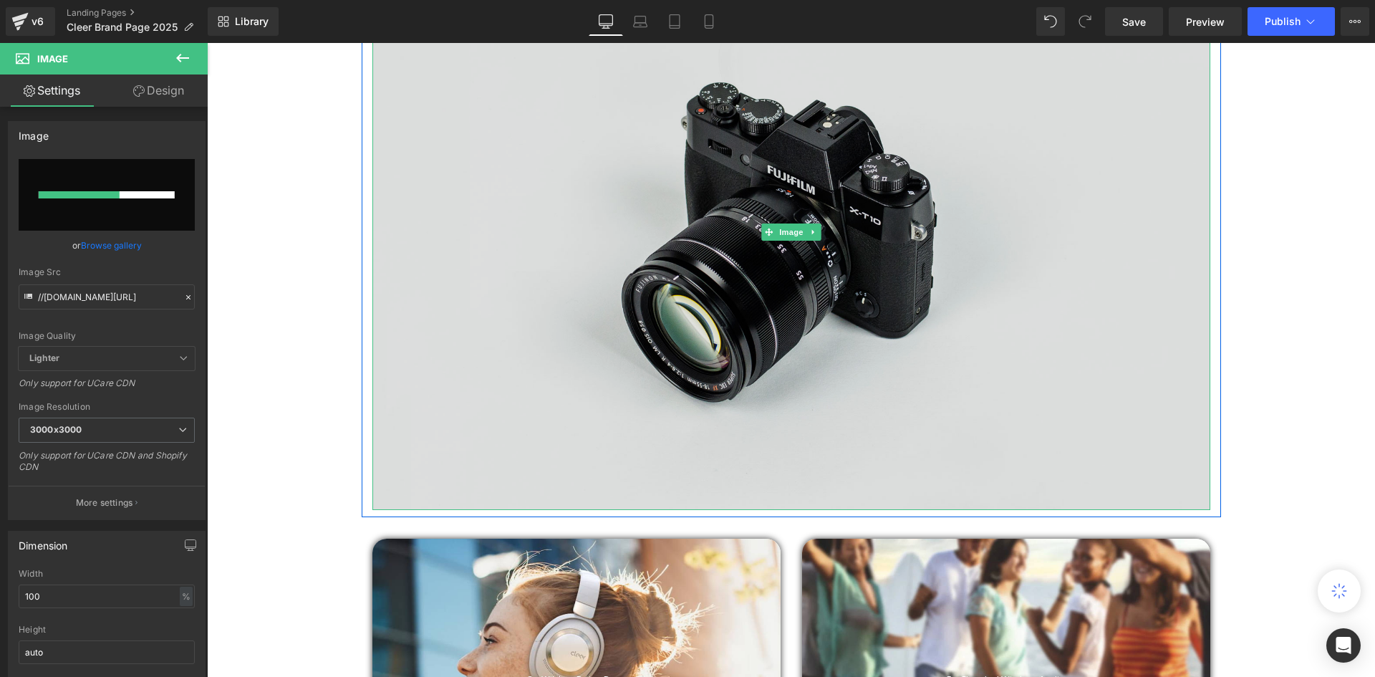
scroll to position [788, 0]
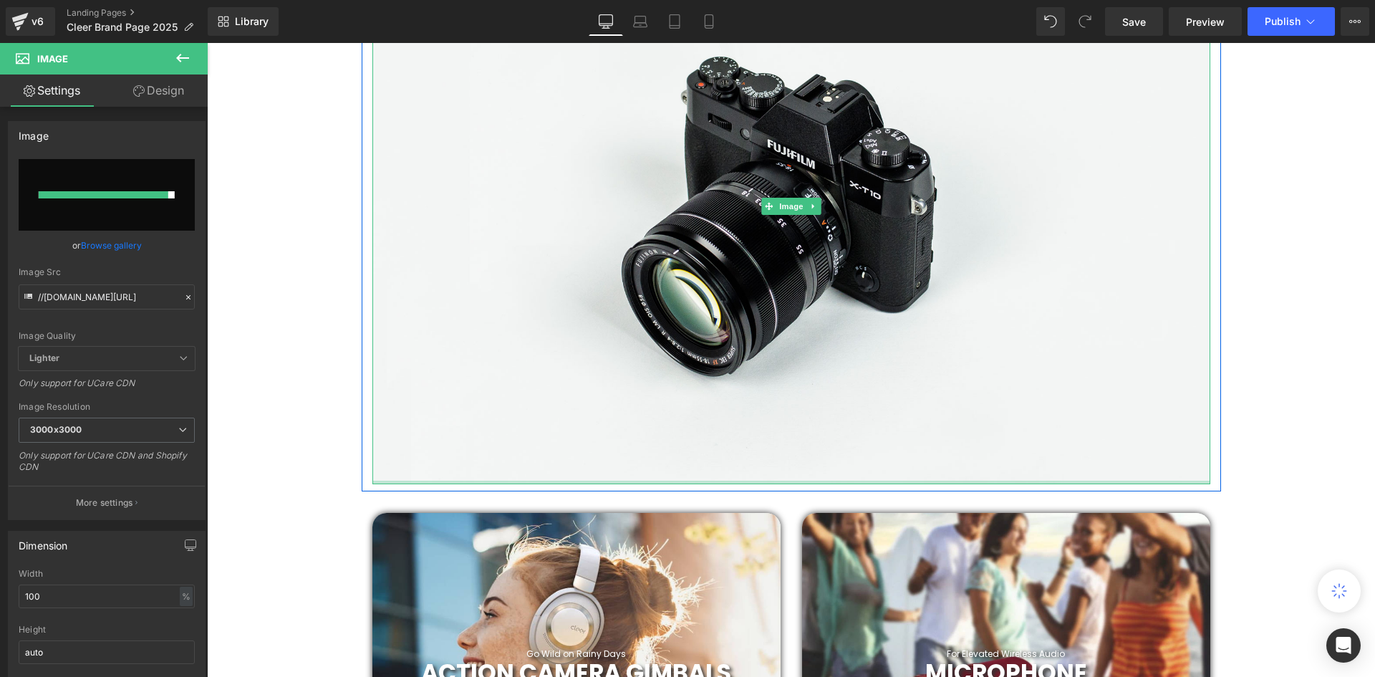
type input "https://ucarecdn.com/c982f9fd-905e-4186-9bfb-47d10a5a11c3/-/format/auto/-/previ…"
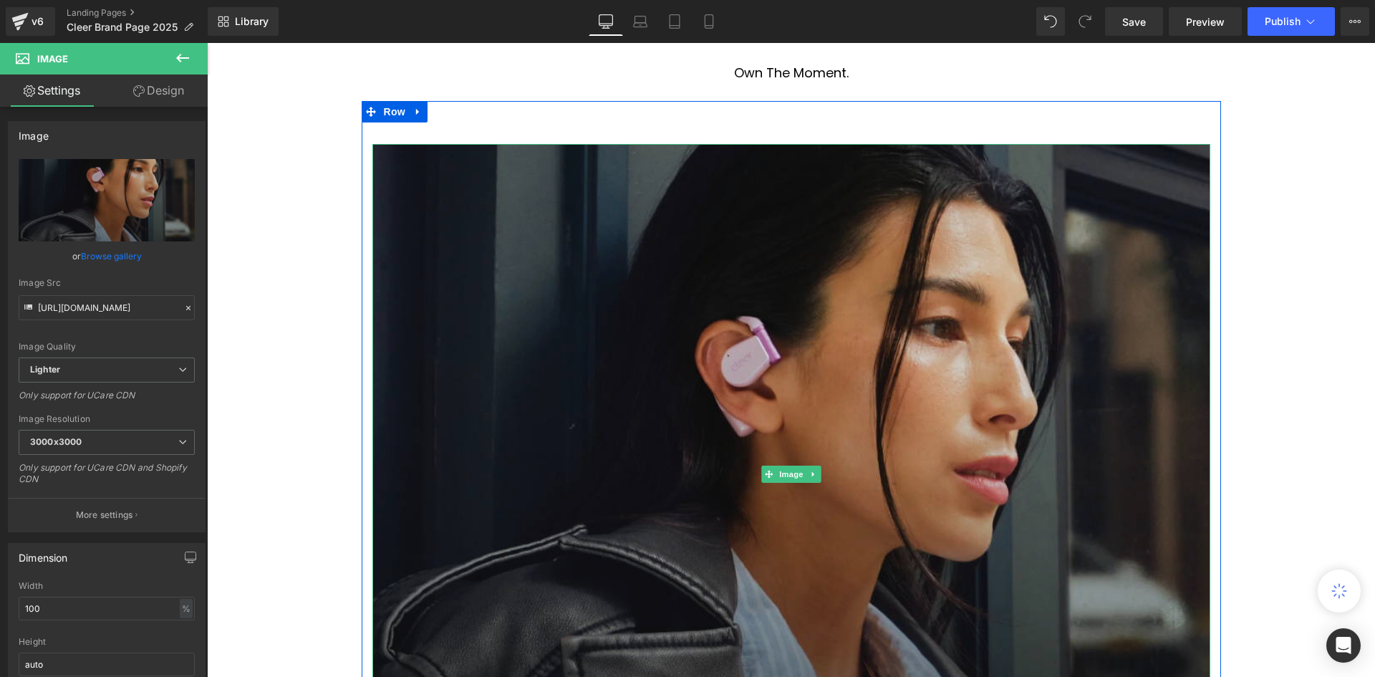
scroll to position [716, 0]
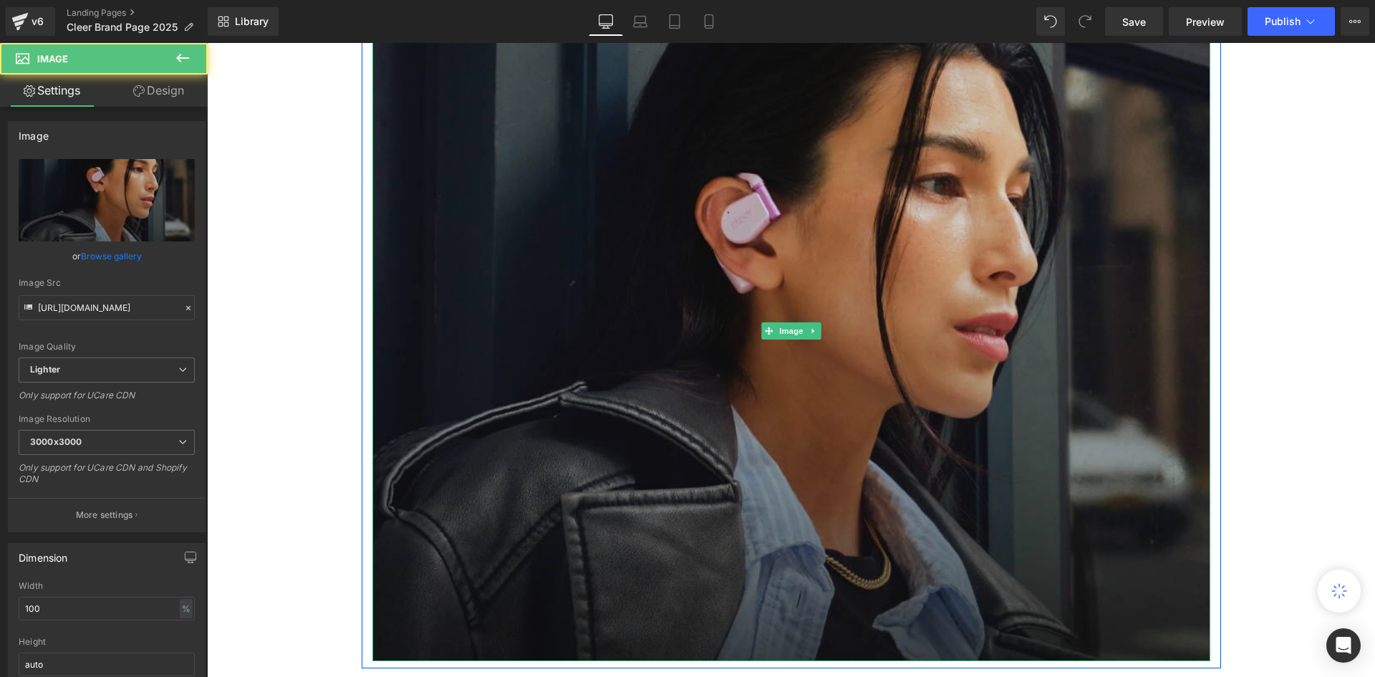
click at [1106, 326] on img at bounding box center [791, 331] width 838 height 660
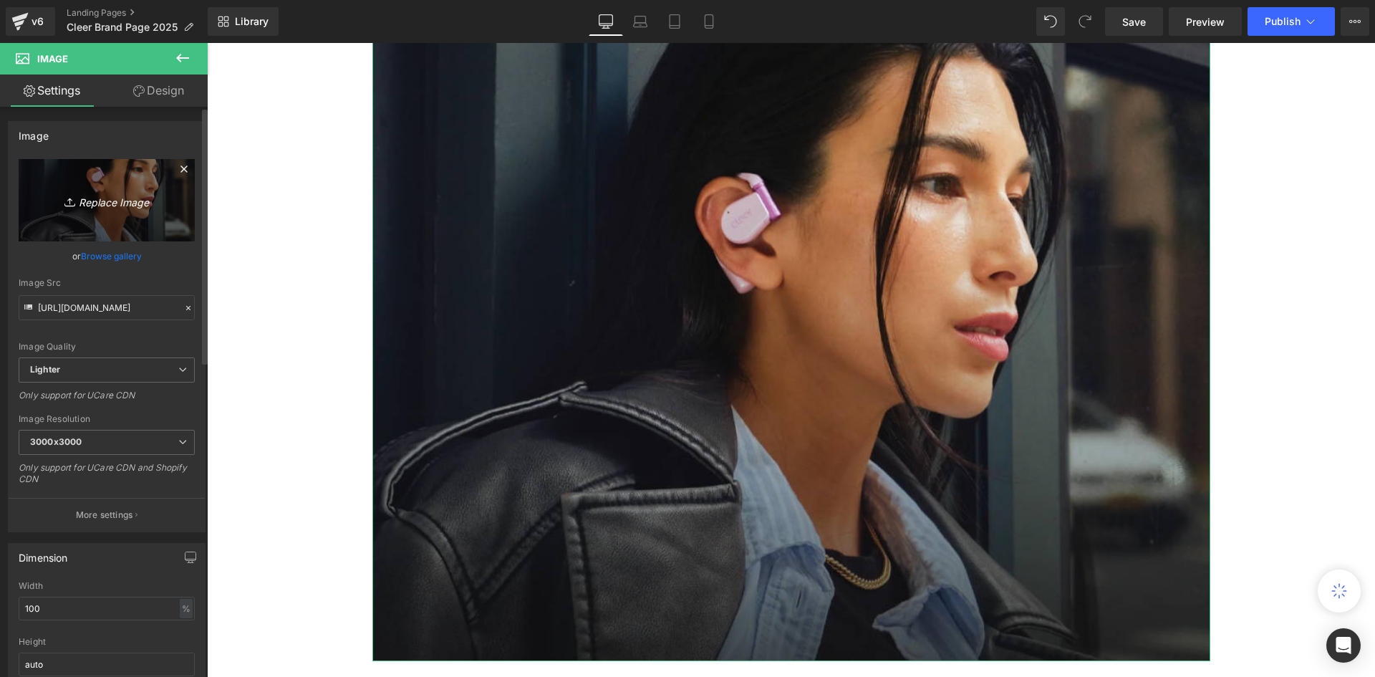
click at [89, 202] on icon "Replace Image" at bounding box center [106, 200] width 115 height 18
click at [91, 193] on icon "Replace Image" at bounding box center [106, 200] width 115 height 18
type input "C:\fakepath\Untitled (1000 x 350 px).png"
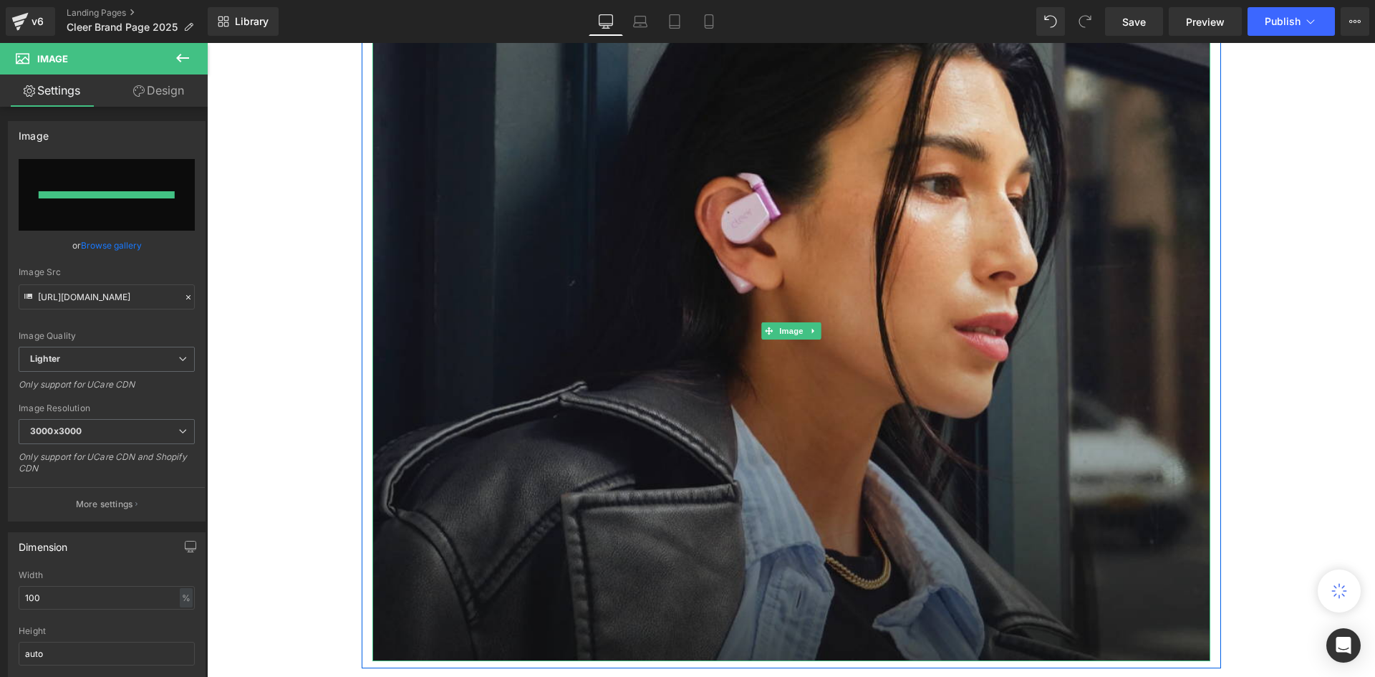
type input "https://ucarecdn.com/47646c00-b613-4cfc-9d6b-b406559eab42/-/format/auto/-/previ…"
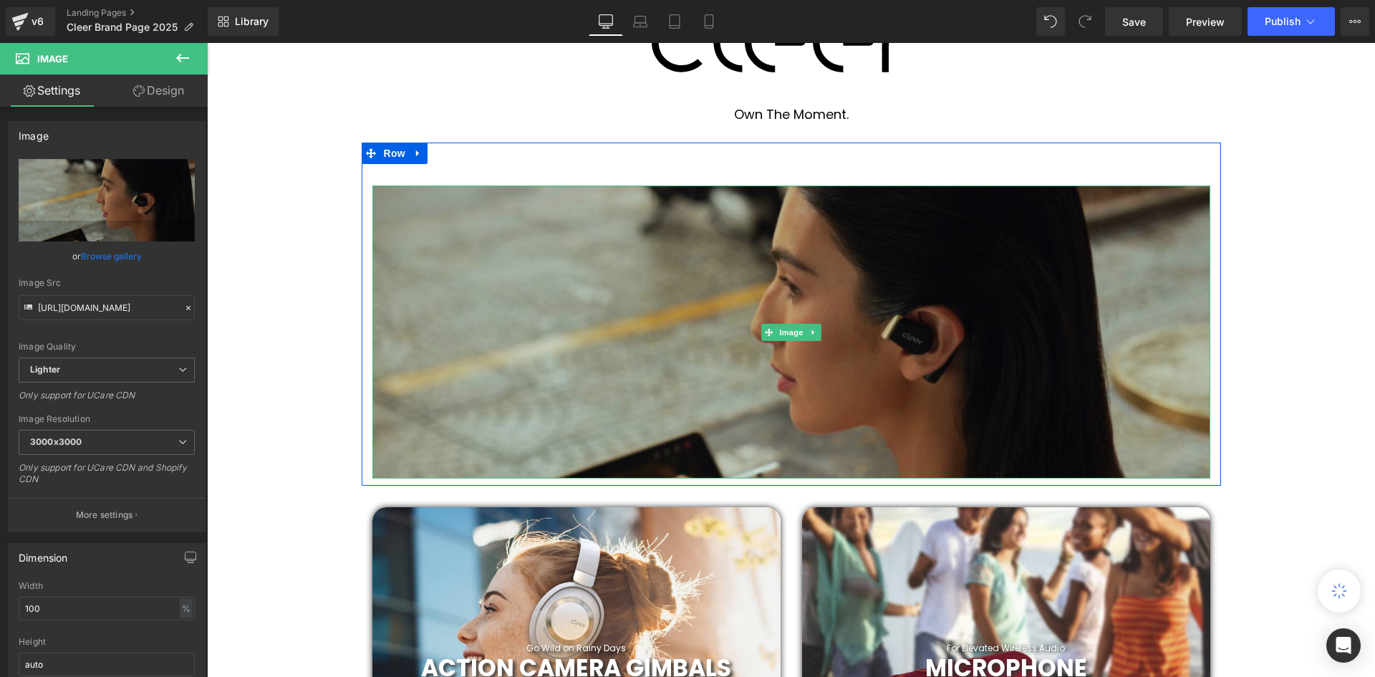
scroll to position [501, 0]
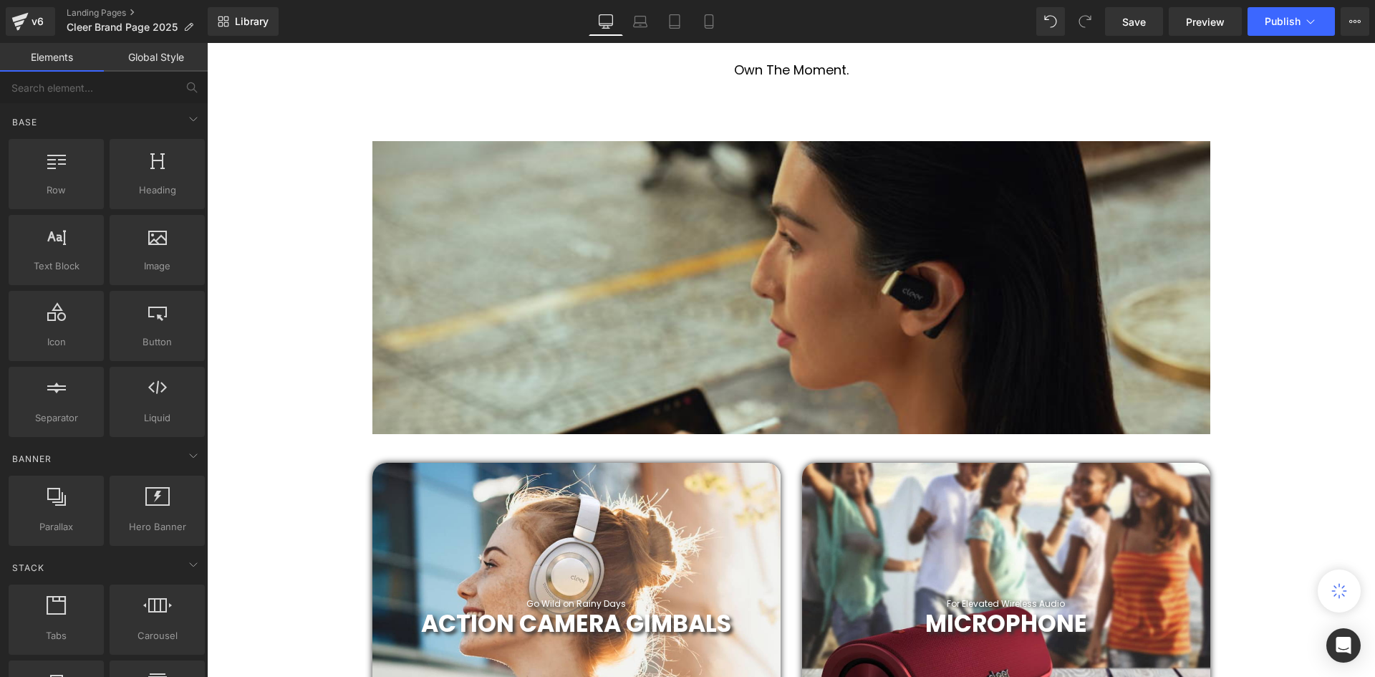
scroll to position [716, 0]
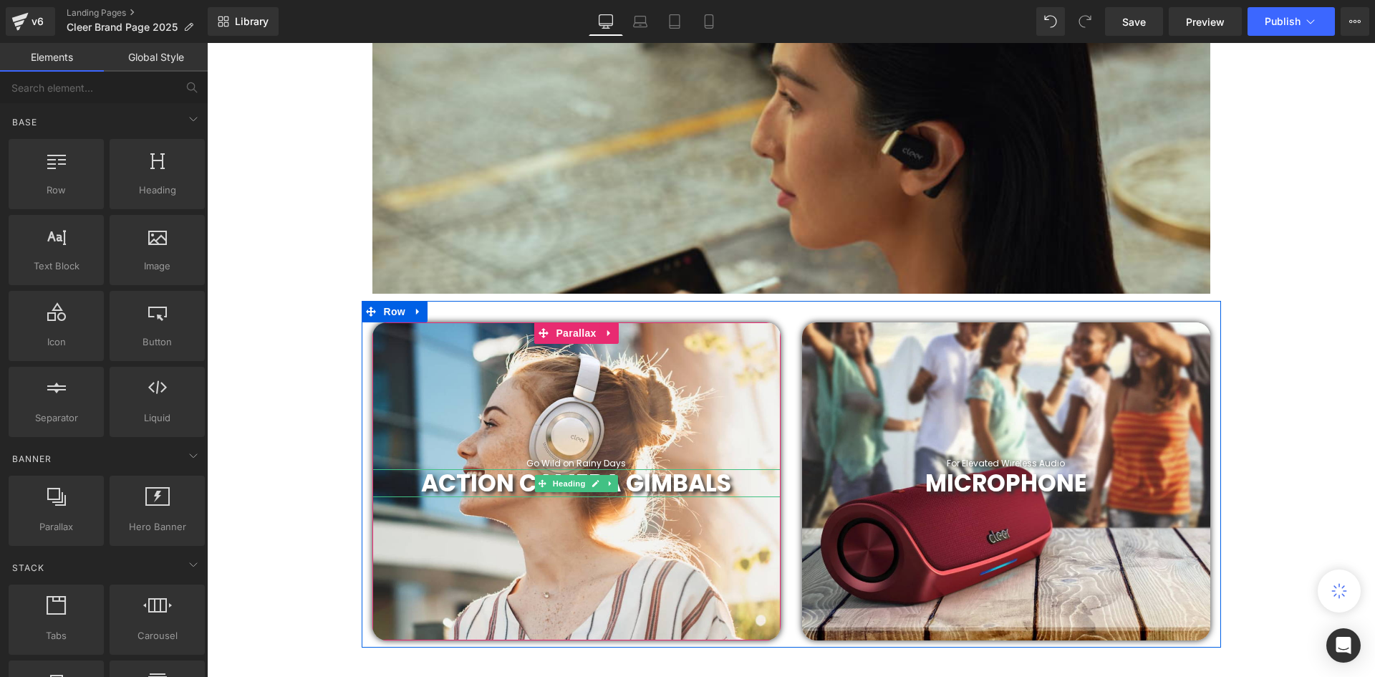
click at [652, 478] on span "ACTION CAMERA GIMBALS" at bounding box center [576, 483] width 310 height 34
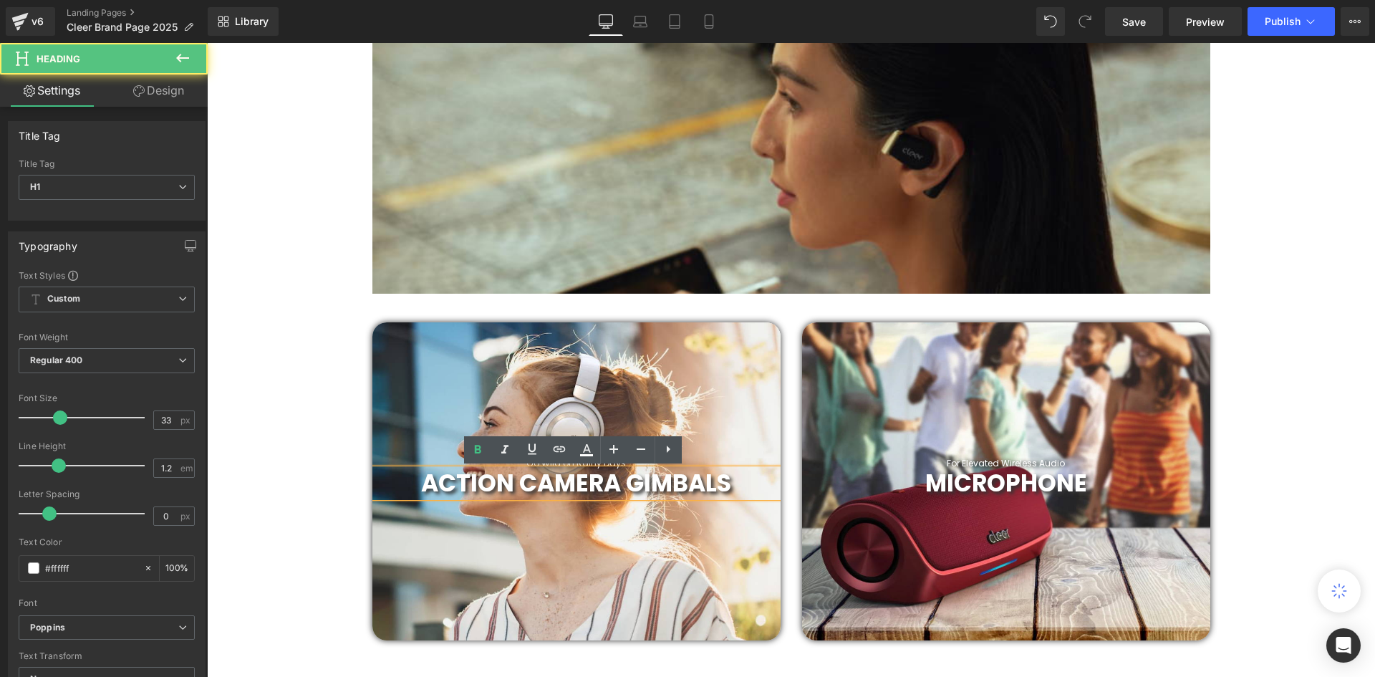
click at [625, 473] on span "ACTION CAMERA GIMBALS" at bounding box center [576, 483] width 310 height 34
click at [737, 452] on div at bounding box center [576, 481] width 408 height 318
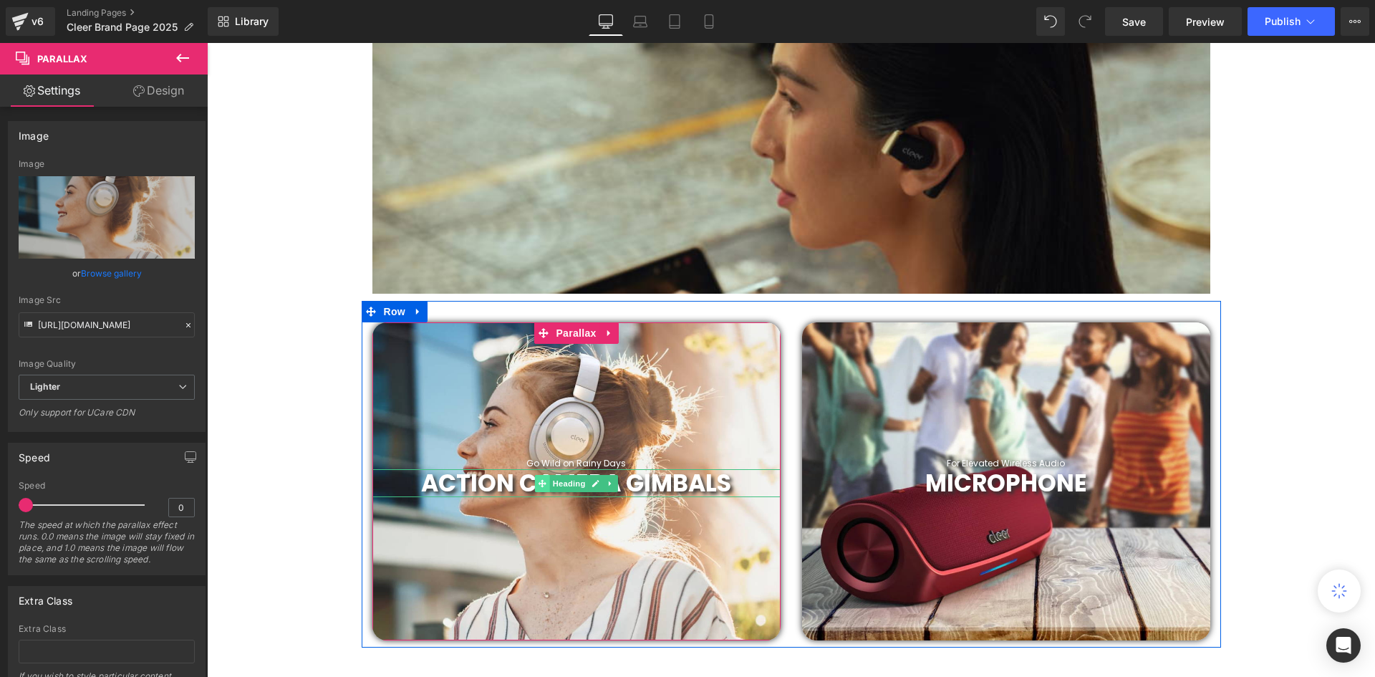
click at [538, 480] on icon at bounding box center [542, 483] width 8 height 9
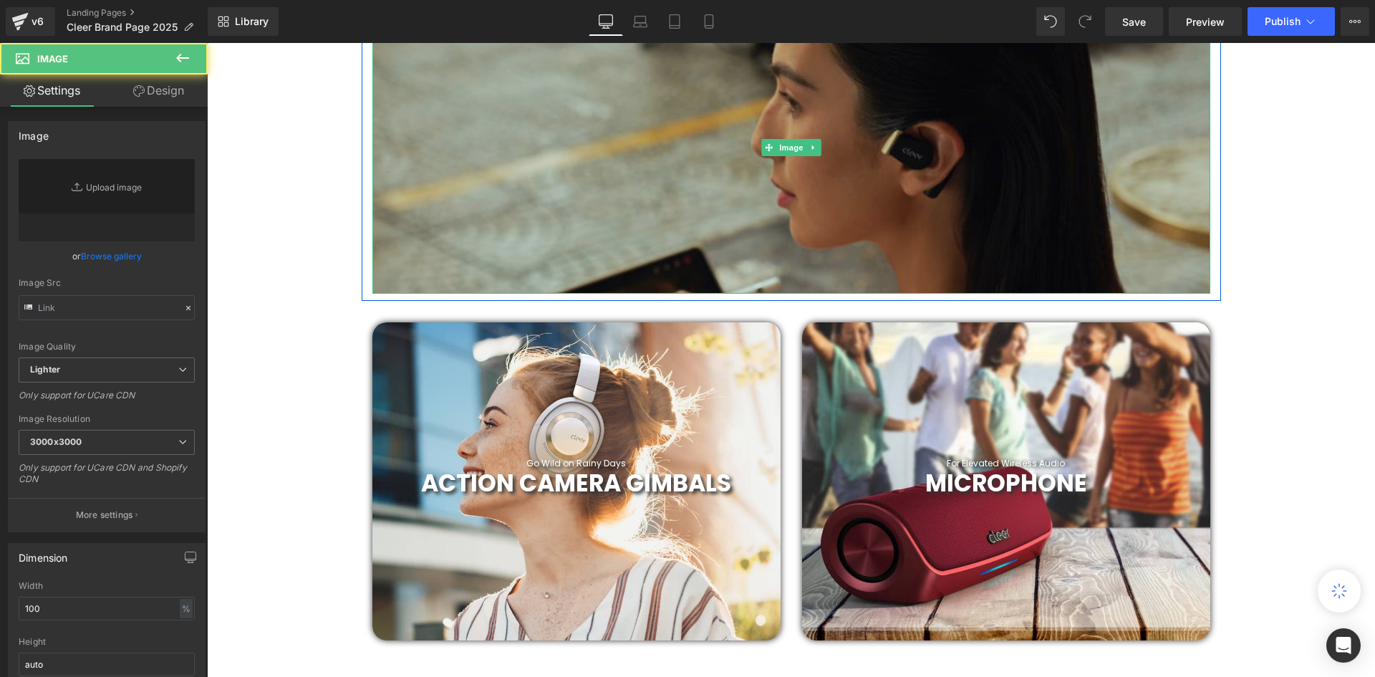
type input "https://ucarecdn.com/47646c00-b613-4cfc-9d6b-b406559eab42/-/format/auto/-/previ…"
click at [820, 125] on img at bounding box center [791, 148] width 838 height 294
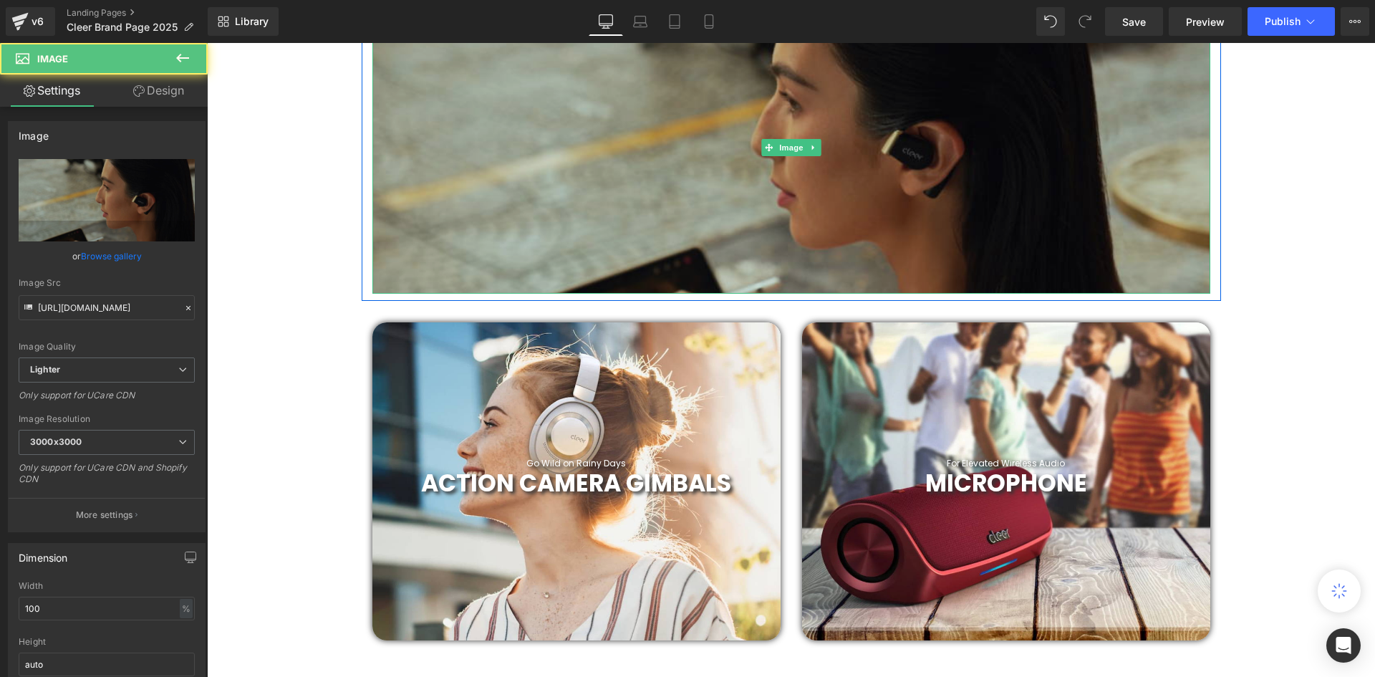
click at [878, 139] on img at bounding box center [791, 148] width 838 height 294
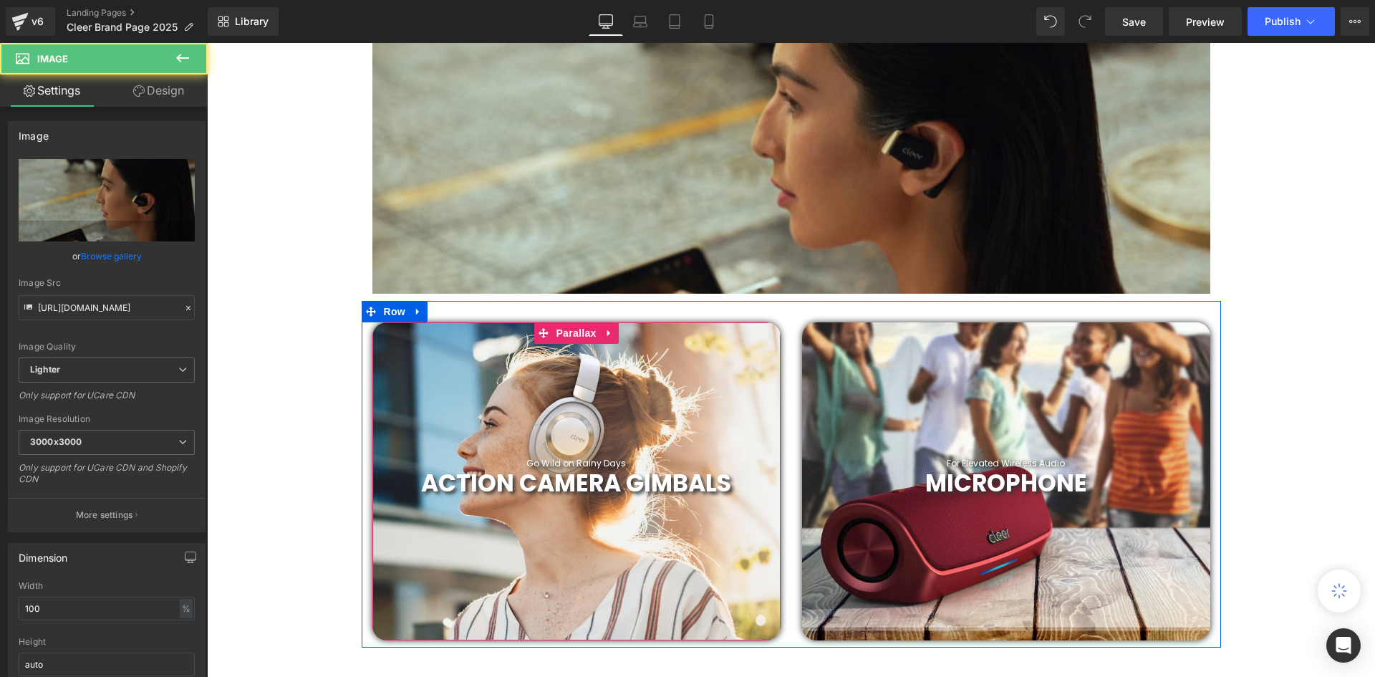
click at [207, 43] on div at bounding box center [207, 43] width 0 height 0
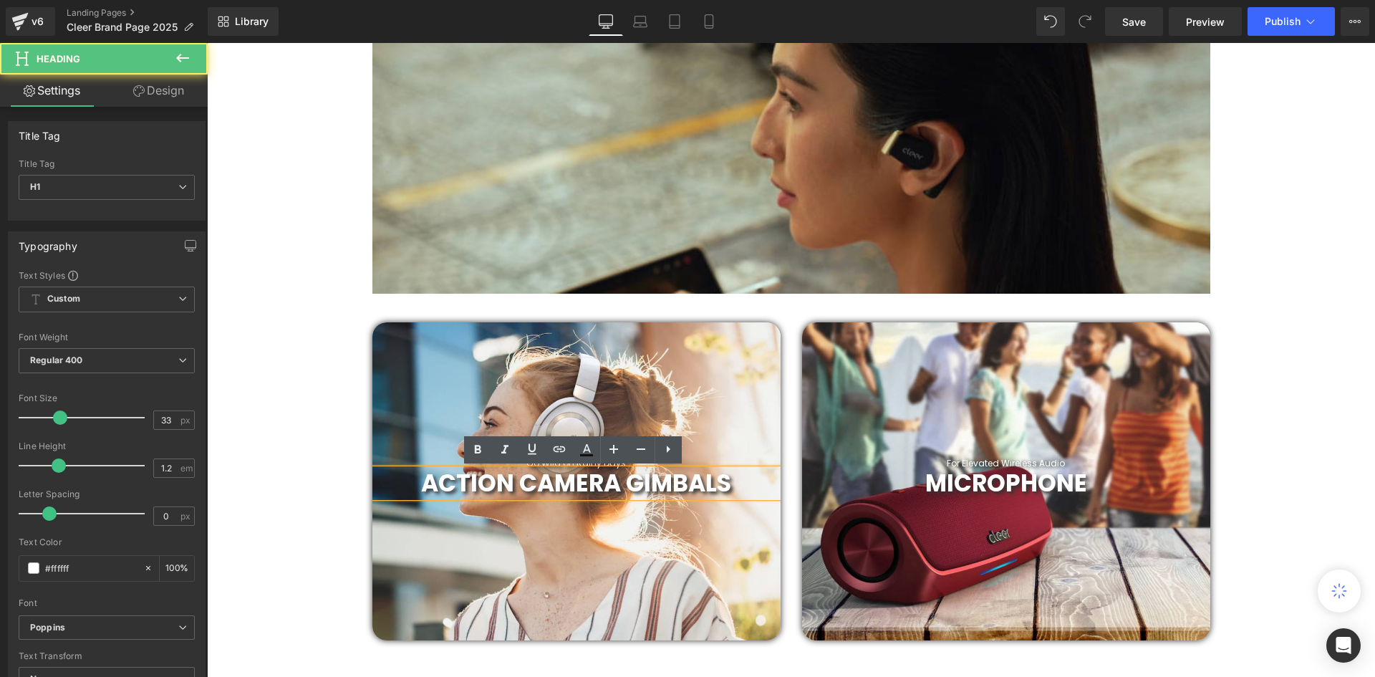
click at [437, 478] on span "ACTION CAMERA GIMBALS" at bounding box center [576, 483] width 310 height 34
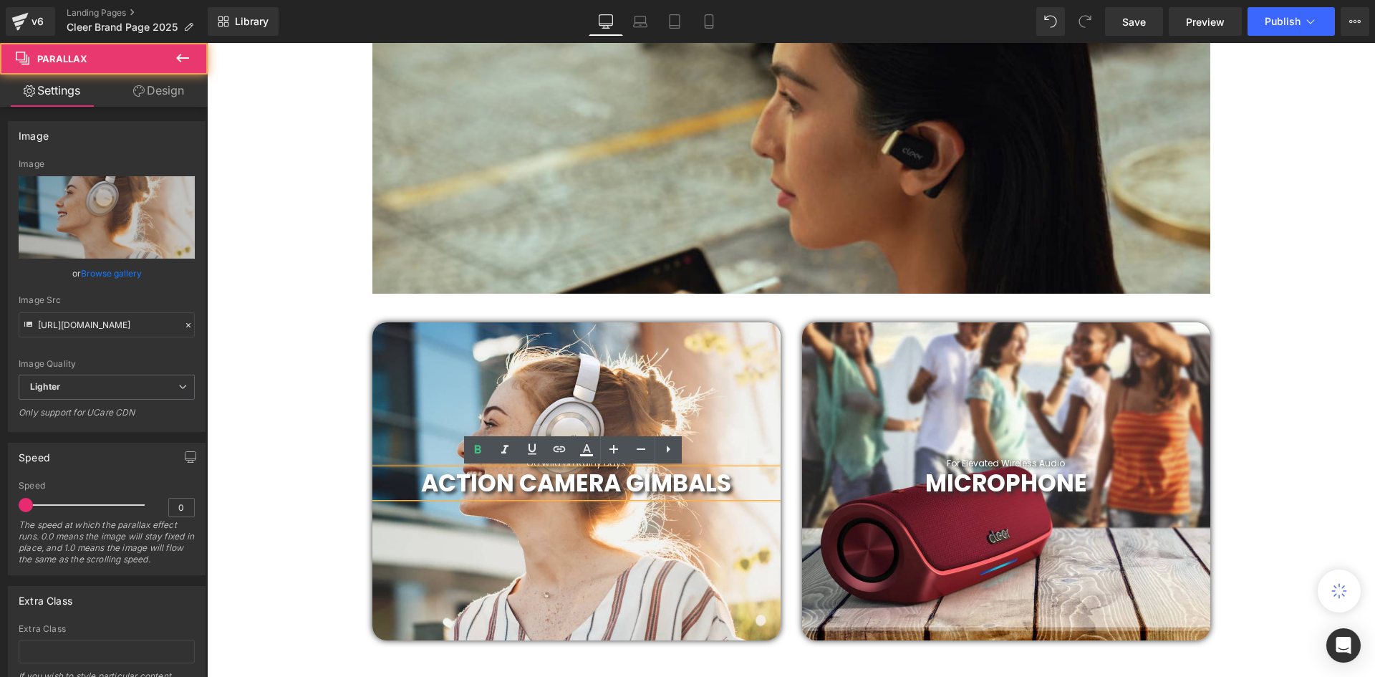
click at [431, 407] on div at bounding box center [576, 481] width 408 height 318
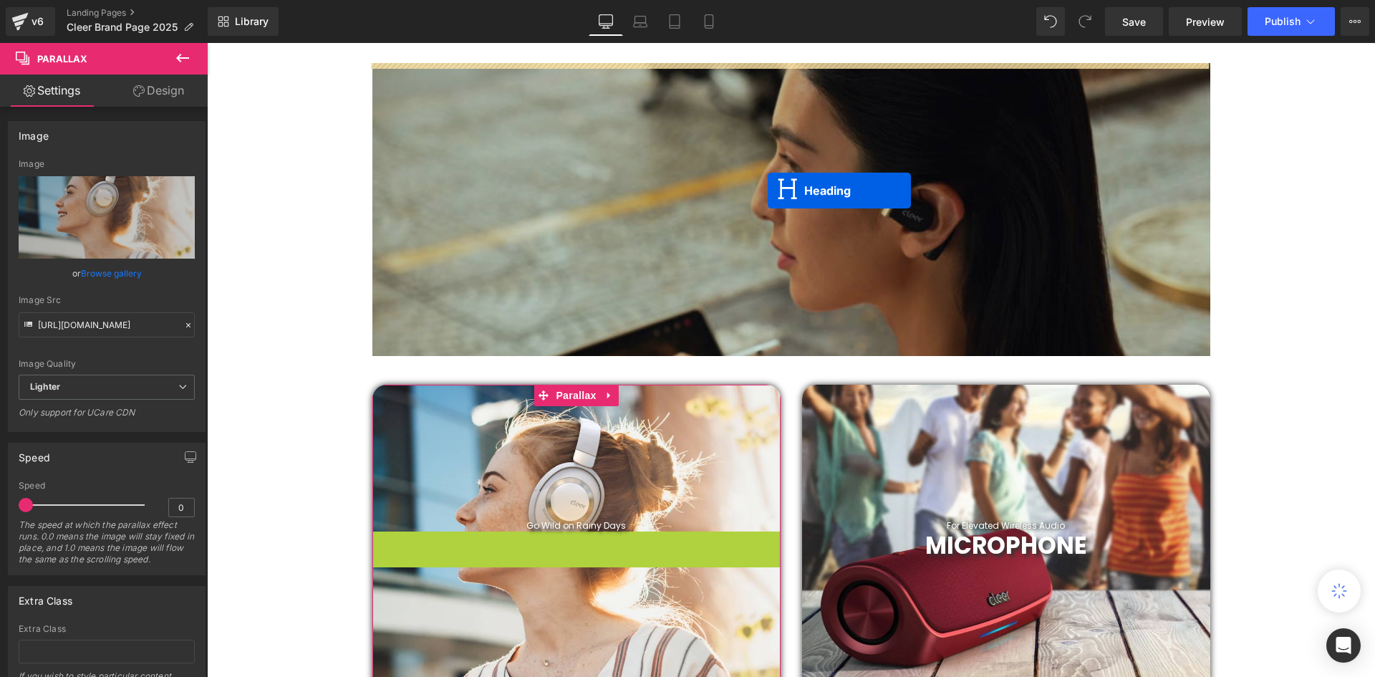
scroll to position [653, 0]
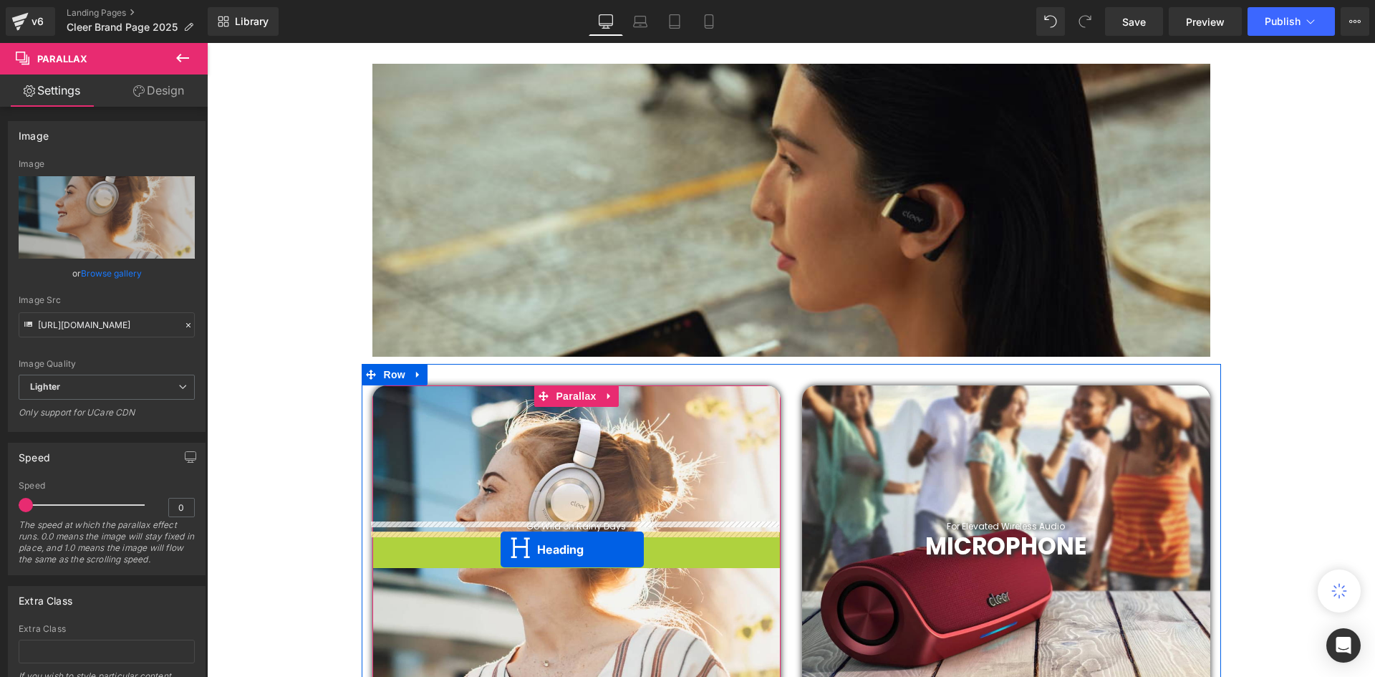
drag, startPoint x: 536, startPoint y: 483, endPoint x: 501, endPoint y: 548, distance: 74.6
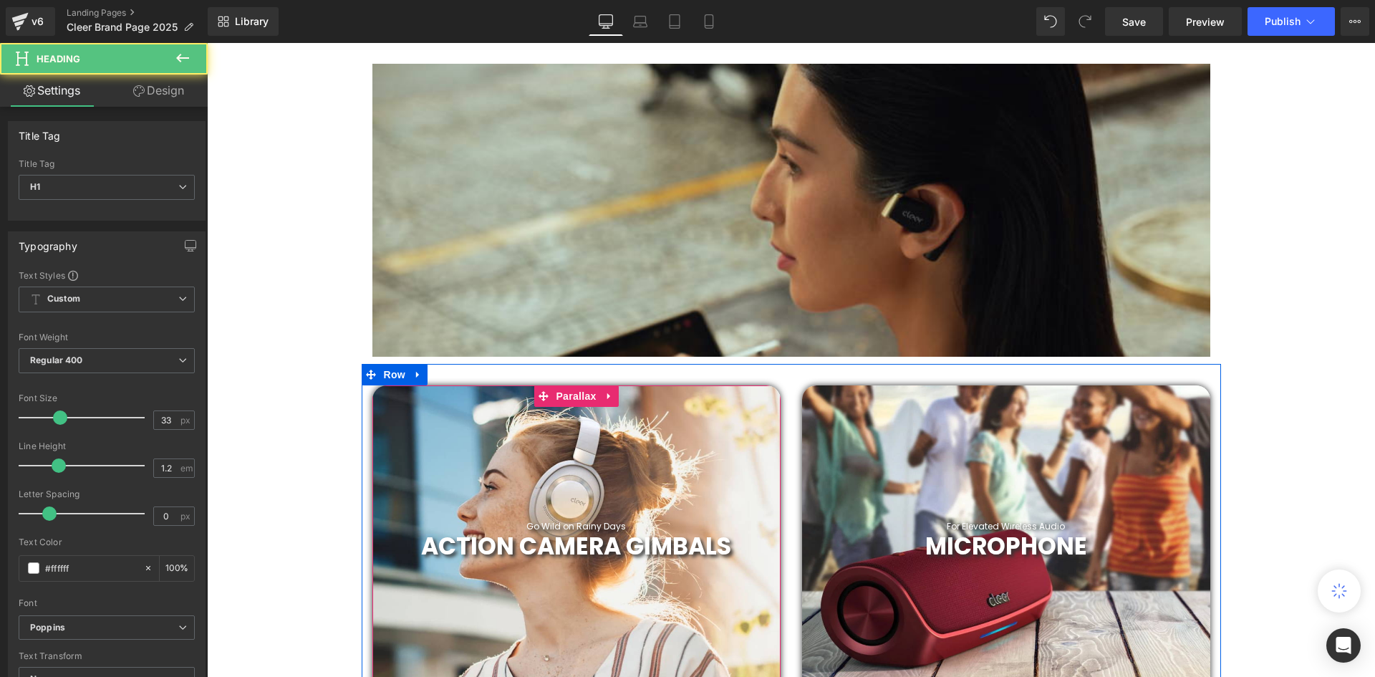
scroll to position [4344, 1161]
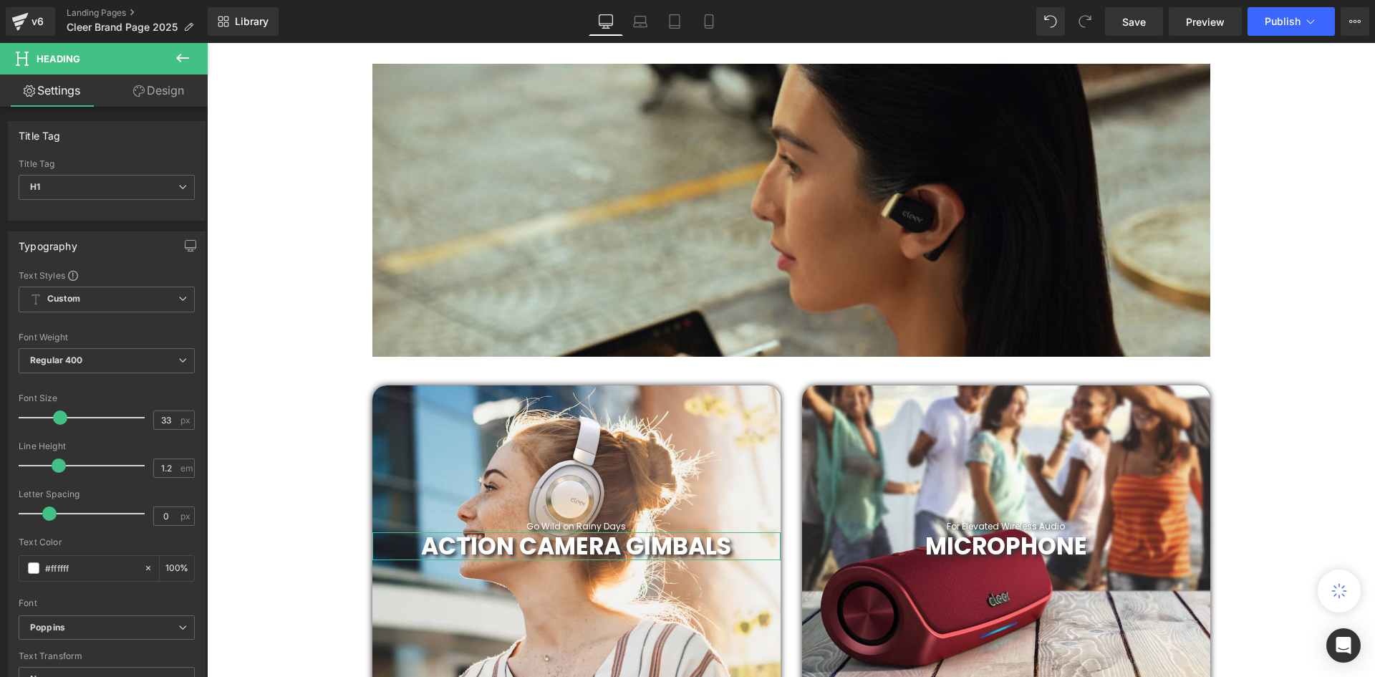
click at [147, 84] on link "Design" at bounding box center [159, 90] width 104 height 32
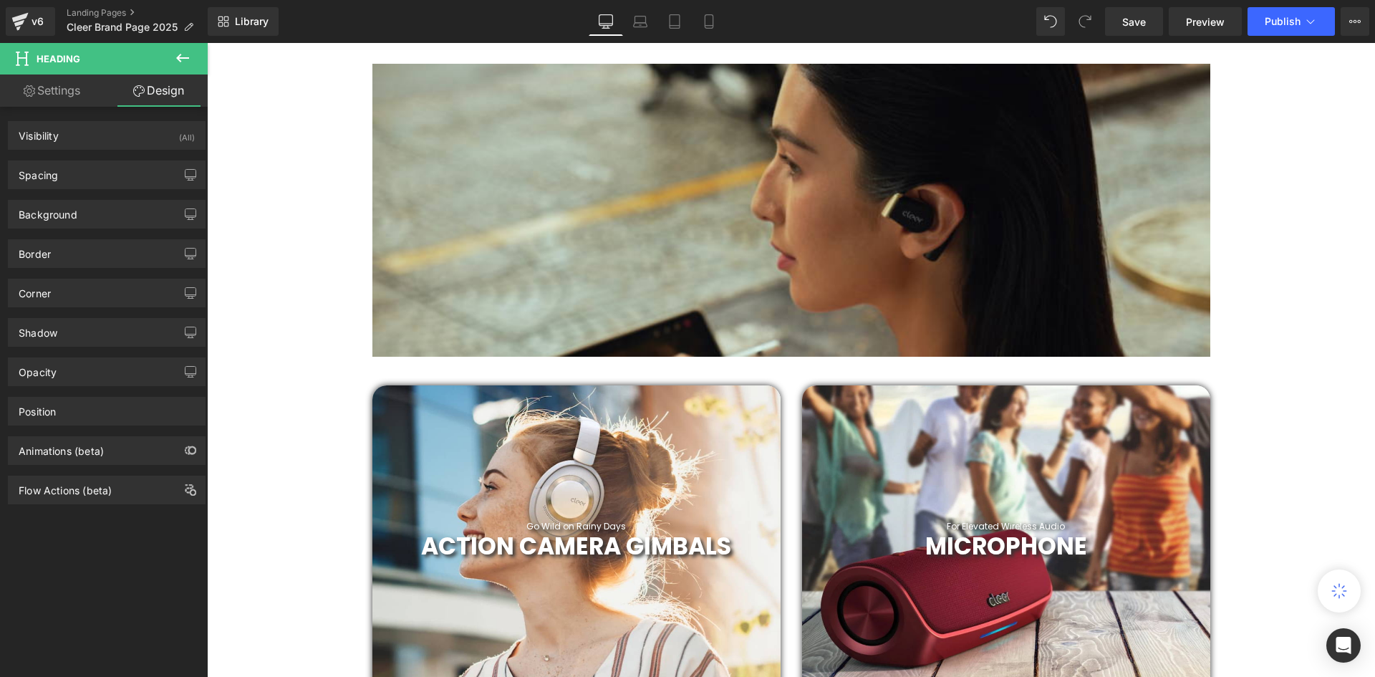
click at [170, 57] on button at bounding box center [183, 59] width 50 height 32
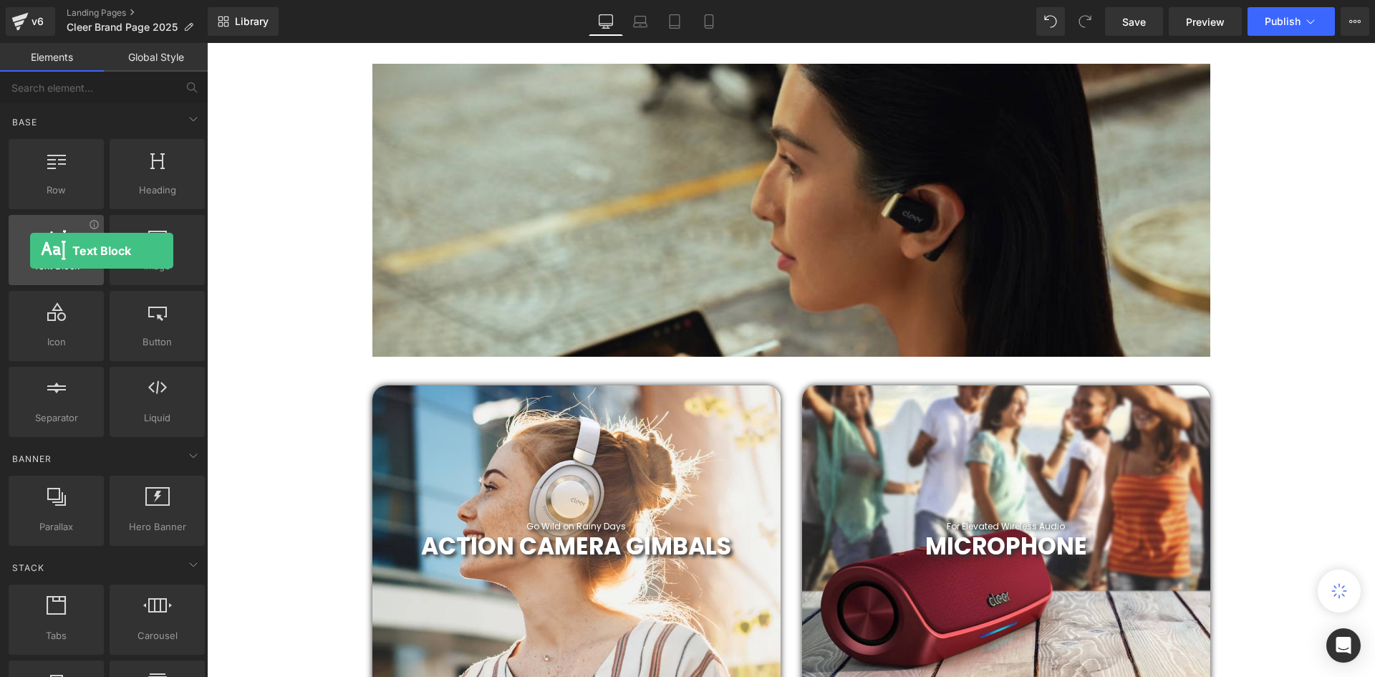
drag, startPoint x: 54, startPoint y: 263, endPoint x: 31, endPoint y: 253, distance: 25.7
click at [31, 253] on div "Text Block texts, paragraphs, contents, blocks" at bounding box center [56, 250] width 95 height 70
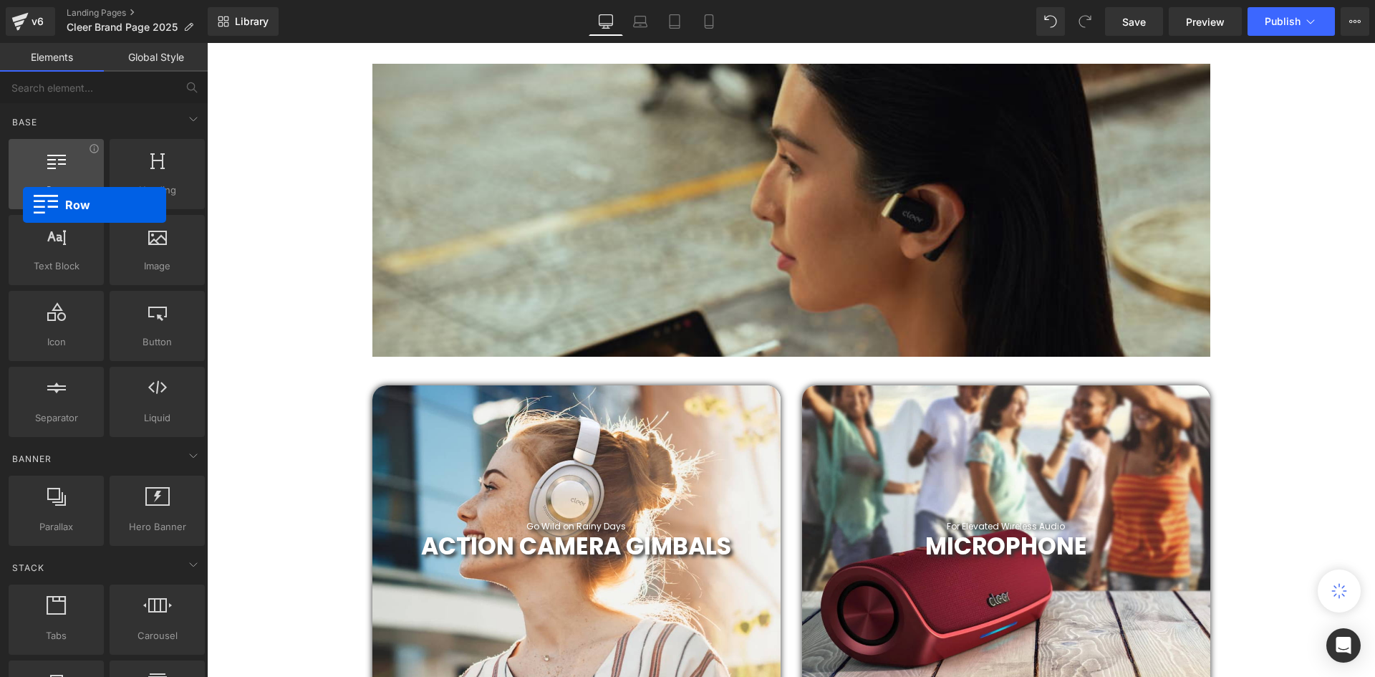
drag, startPoint x: 48, startPoint y: 184, endPoint x: 32, endPoint y: 201, distance: 23.3
click at [24, 201] on div "Row rows, columns, layouts, div" at bounding box center [56, 174] width 95 height 70
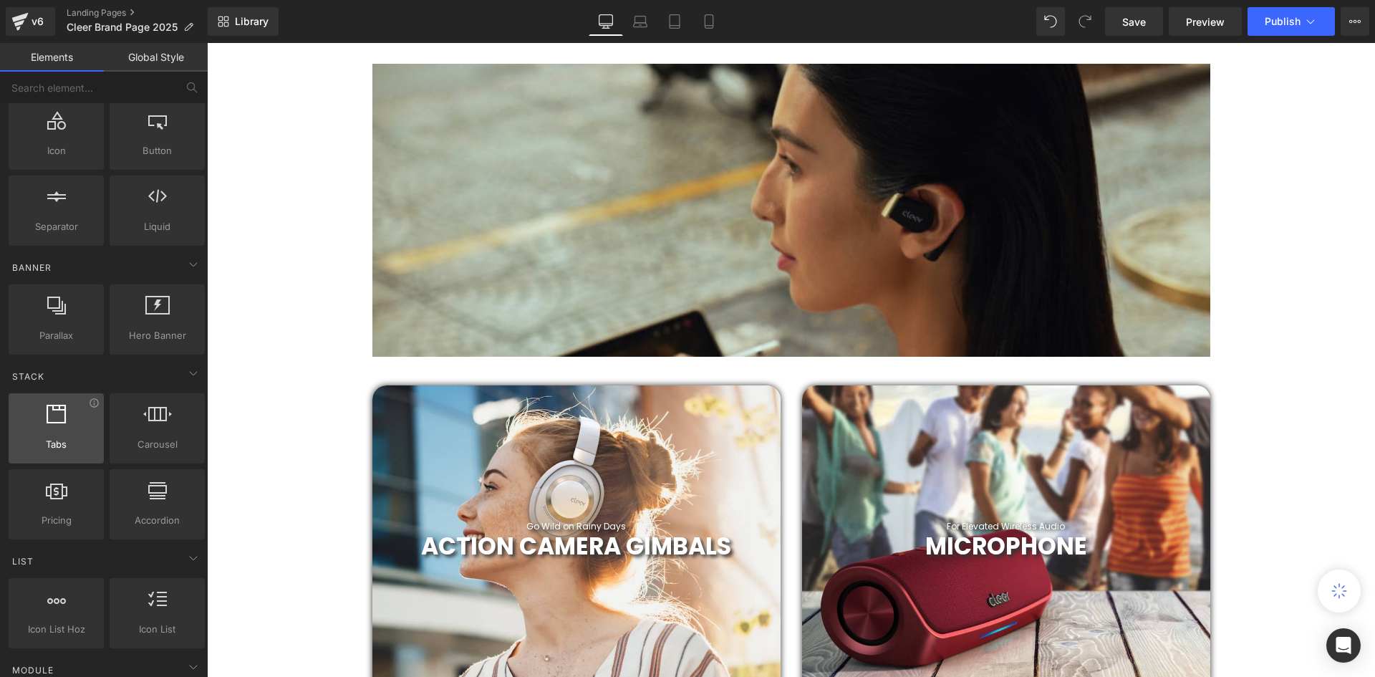
scroll to position [215, 0]
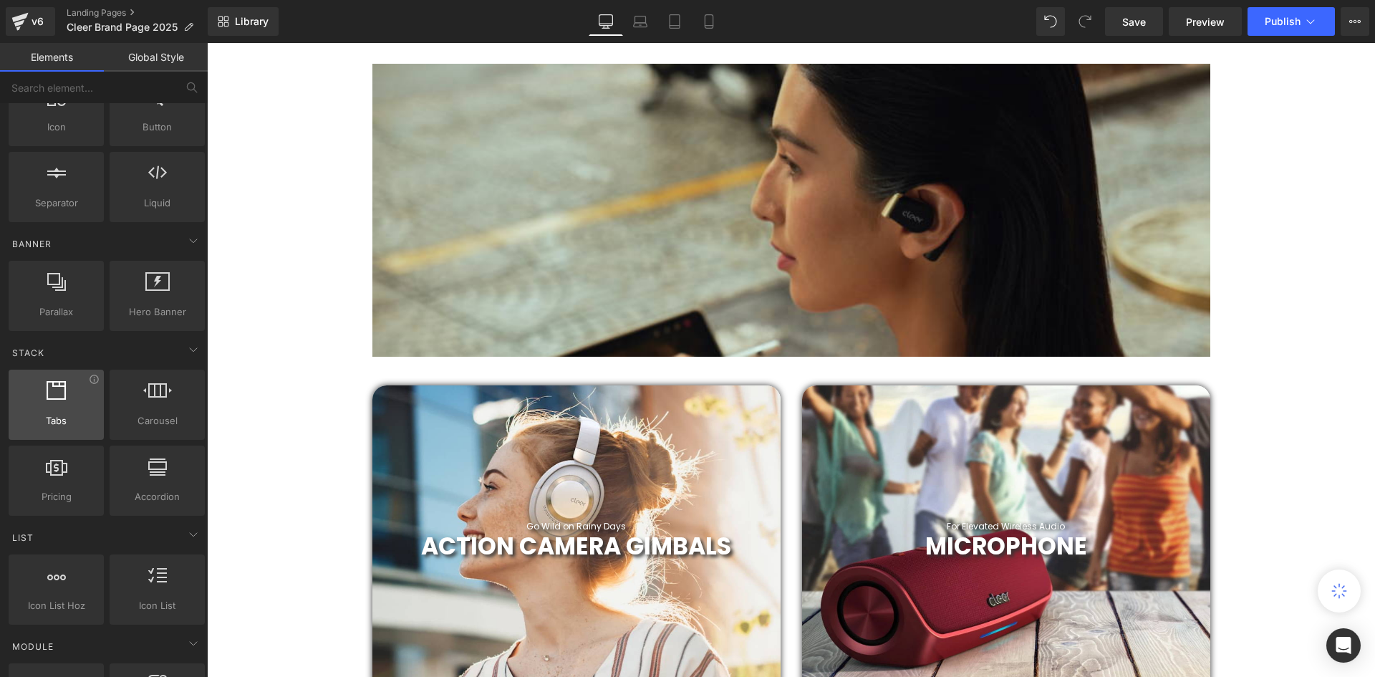
click at [47, 409] on div at bounding box center [56, 397] width 87 height 32
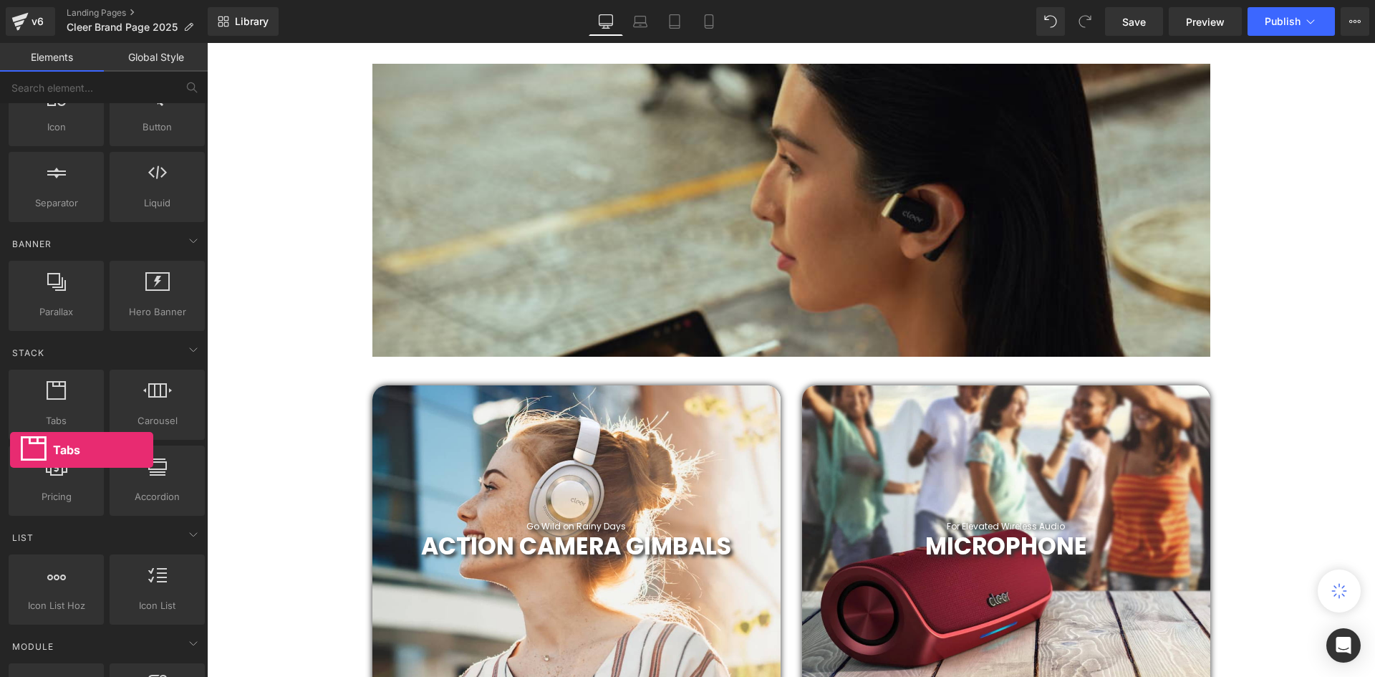
drag, startPoint x: 61, startPoint y: 410, endPoint x: 14, endPoint y: 442, distance: 56.2
click at [9, 446] on div "Tabs tabs, vertical, horizontal, accordions Carousel carousels, slideshows, sli…" at bounding box center [107, 443] width 202 height 152
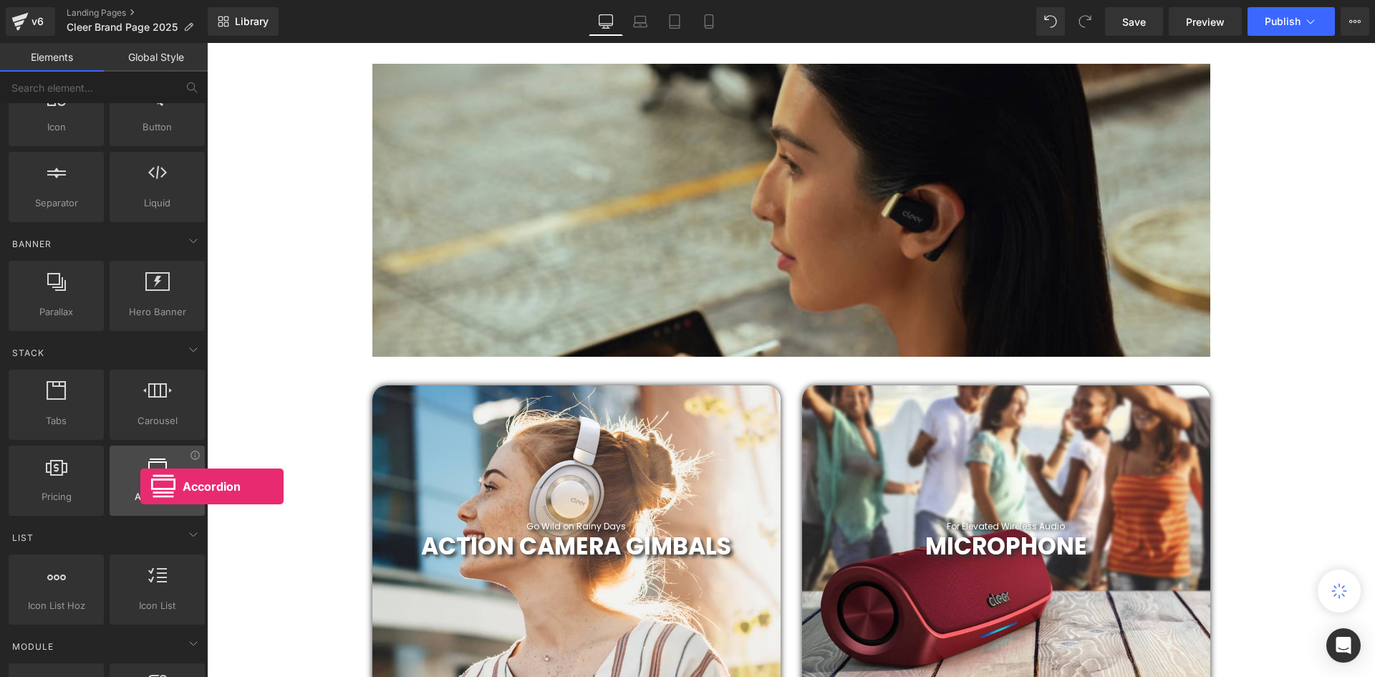
drag, startPoint x: 161, startPoint y: 498, endPoint x: 140, endPoint y: 487, distance: 23.4
click at [140, 487] on div "Accordion accordions, menus, tabs" at bounding box center [157, 480] width 95 height 70
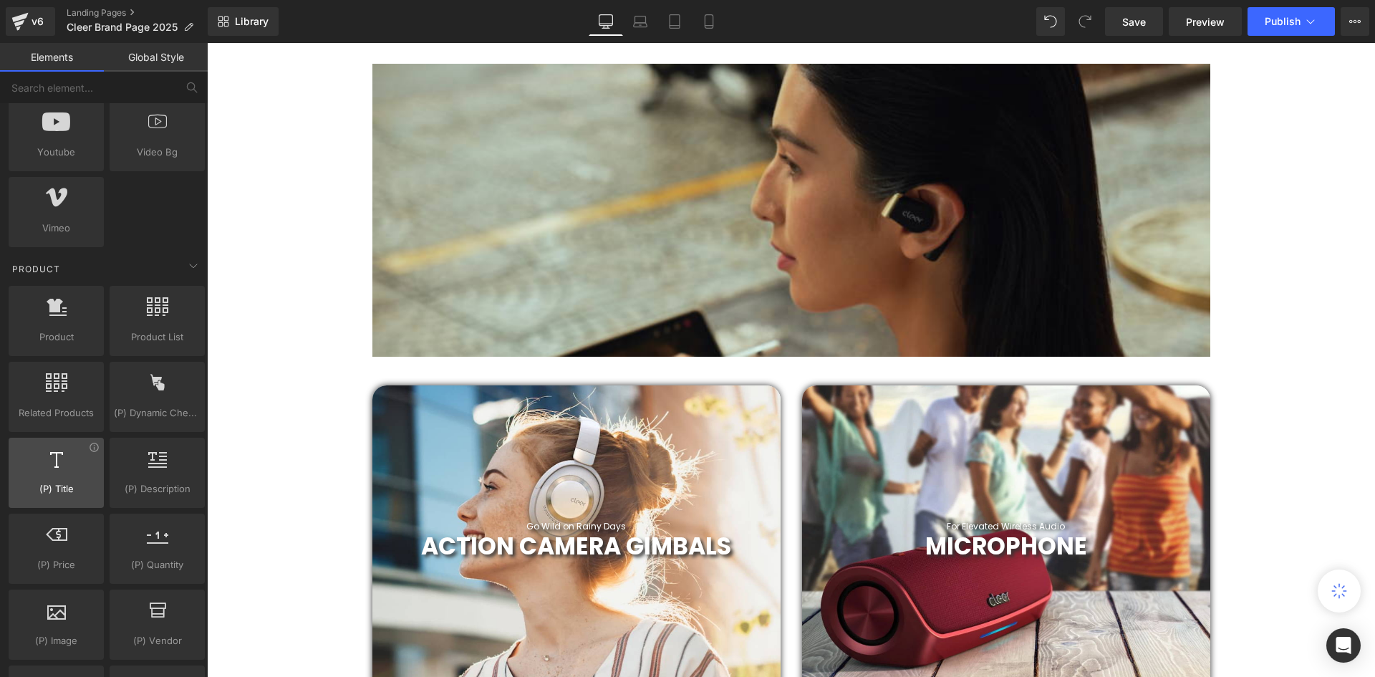
scroll to position [1002, 0]
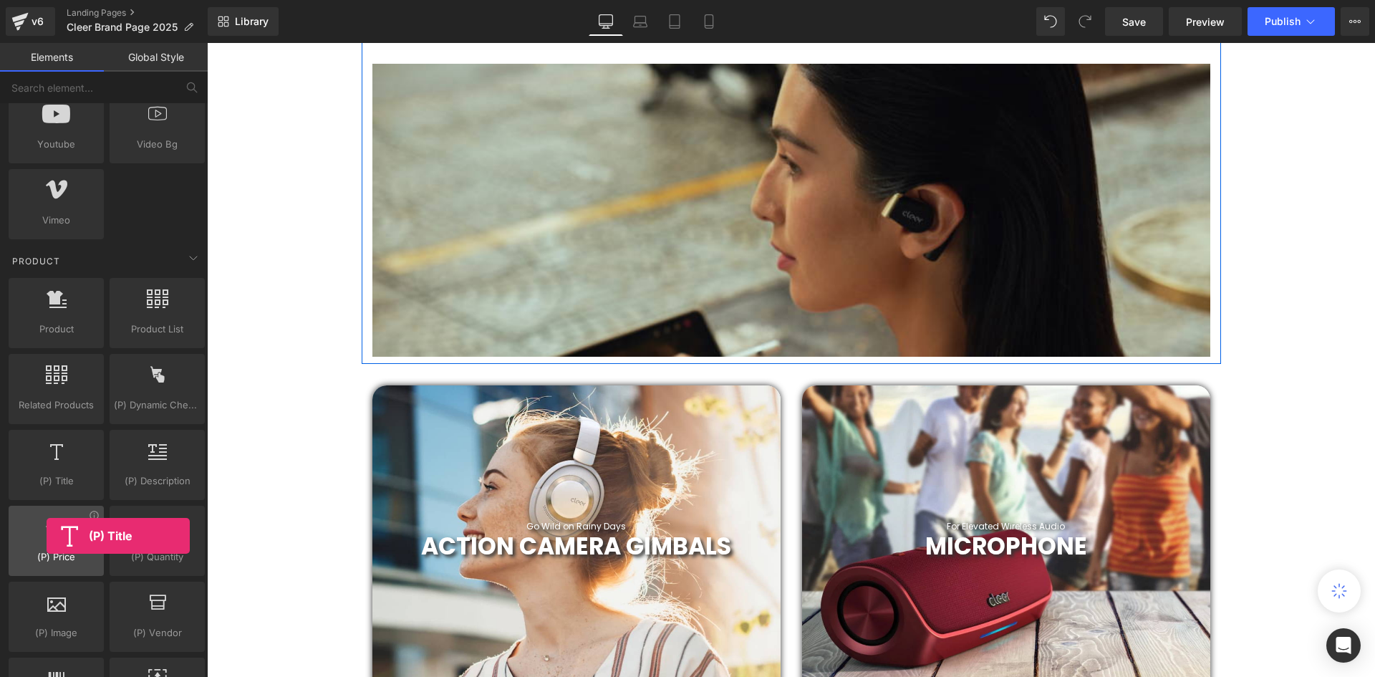
drag, startPoint x: 163, startPoint y: 440, endPoint x: 52, endPoint y: 548, distance: 154.9
click at [50, 548] on div "Product products, goods, sells Product List products, lists, collections, goods…" at bounding box center [107, 616] width 202 height 683
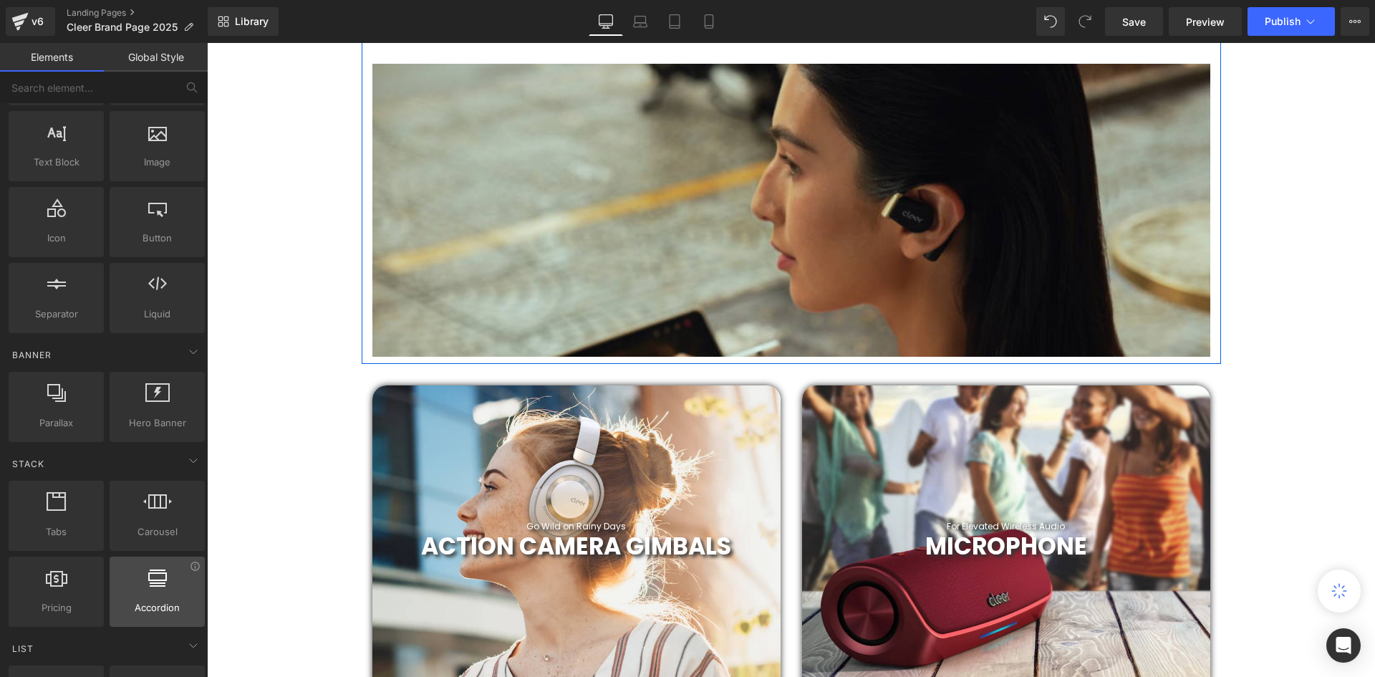
scroll to position [0, 0]
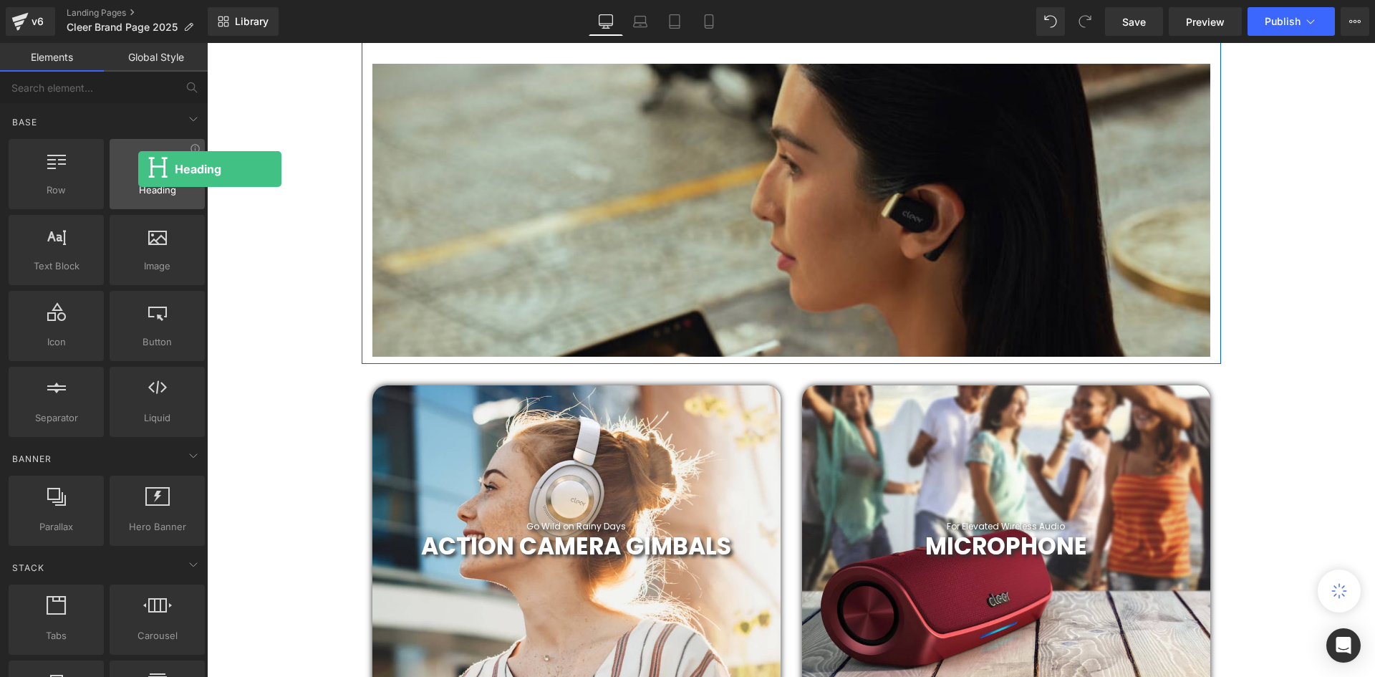
click at [138, 169] on div at bounding box center [157, 166] width 87 height 32
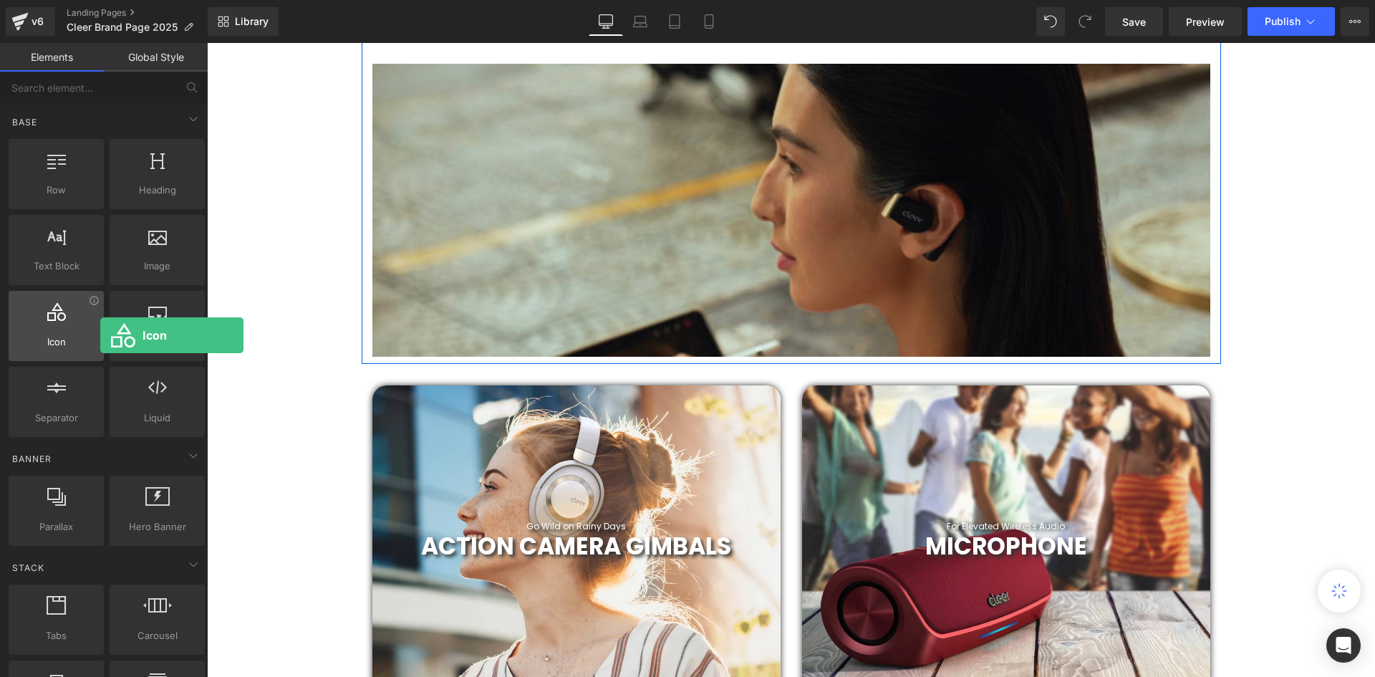
drag, startPoint x: 73, startPoint y: 329, endPoint x: 41, endPoint y: 321, distance: 33.2
click at [41, 321] on div at bounding box center [56, 318] width 87 height 32
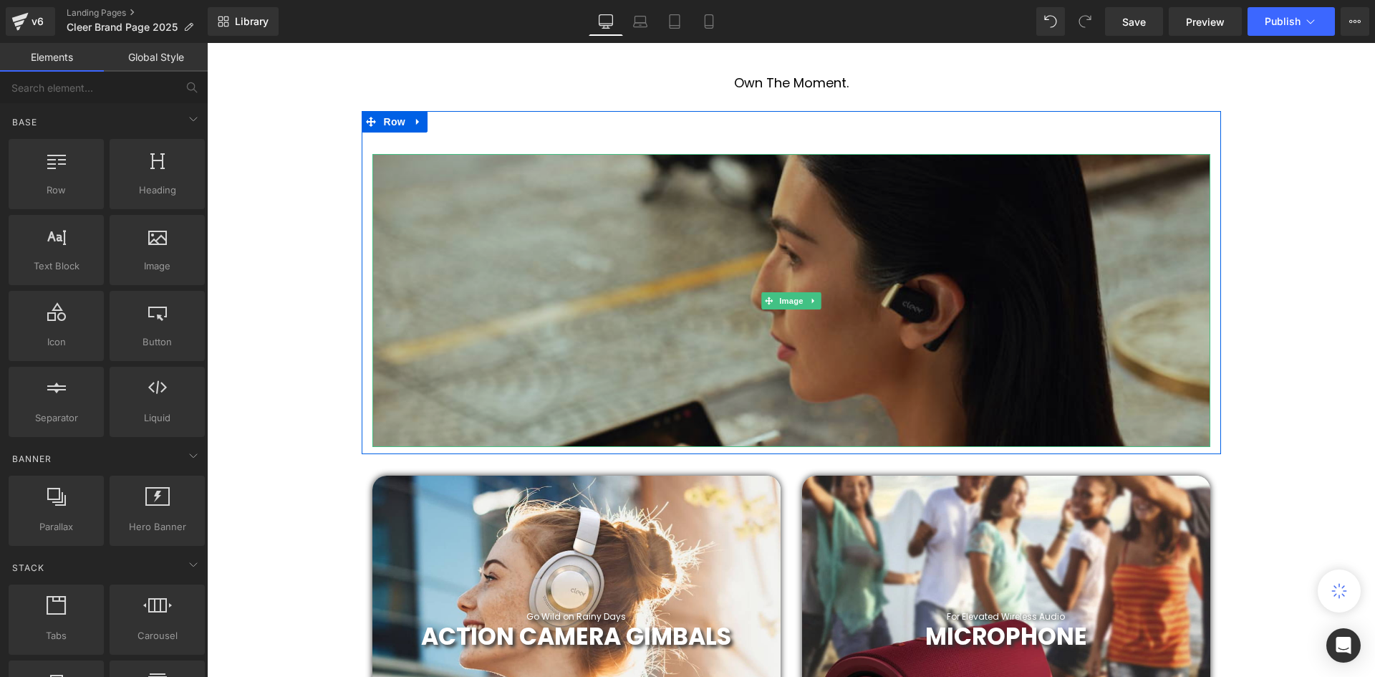
scroll to position [653, 0]
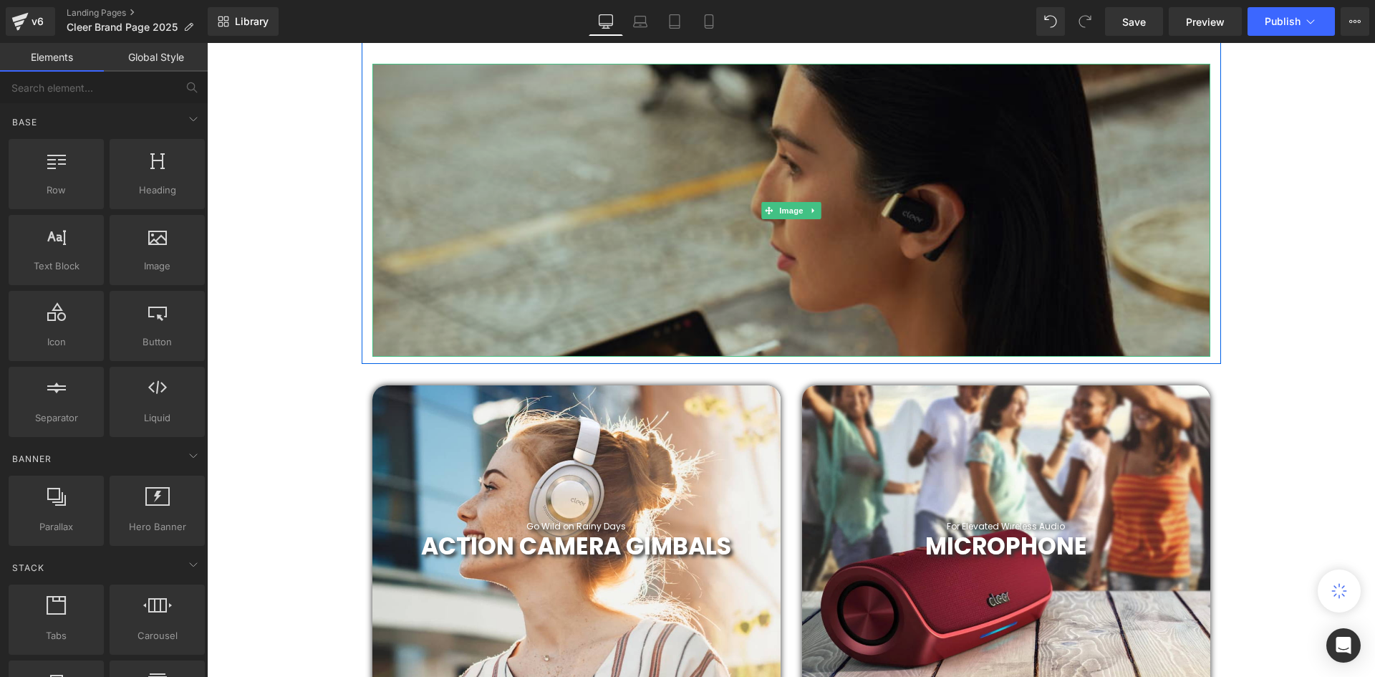
click at [878, 183] on img at bounding box center [791, 211] width 838 height 294
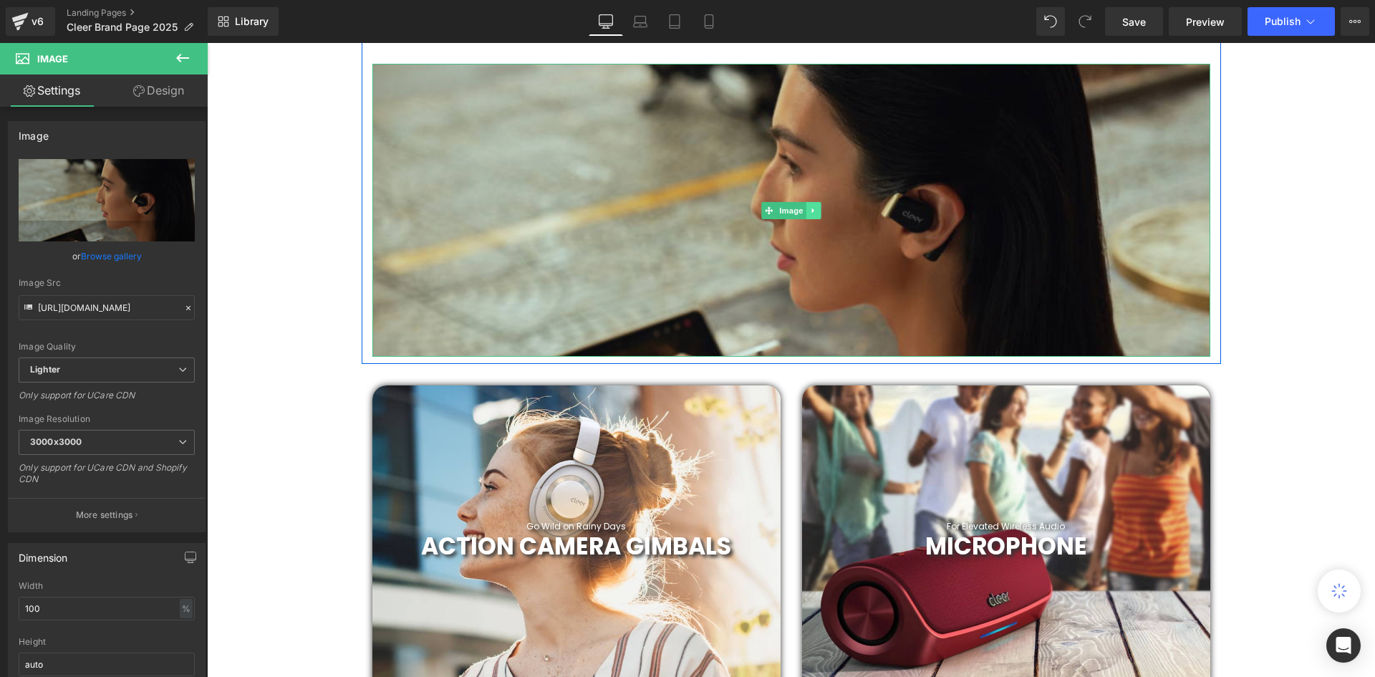
click at [811, 208] on icon at bounding box center [812, 210] width 2 height 5
click at [818, 213] on icon at bounding box center [820, 210] width 8 height 8
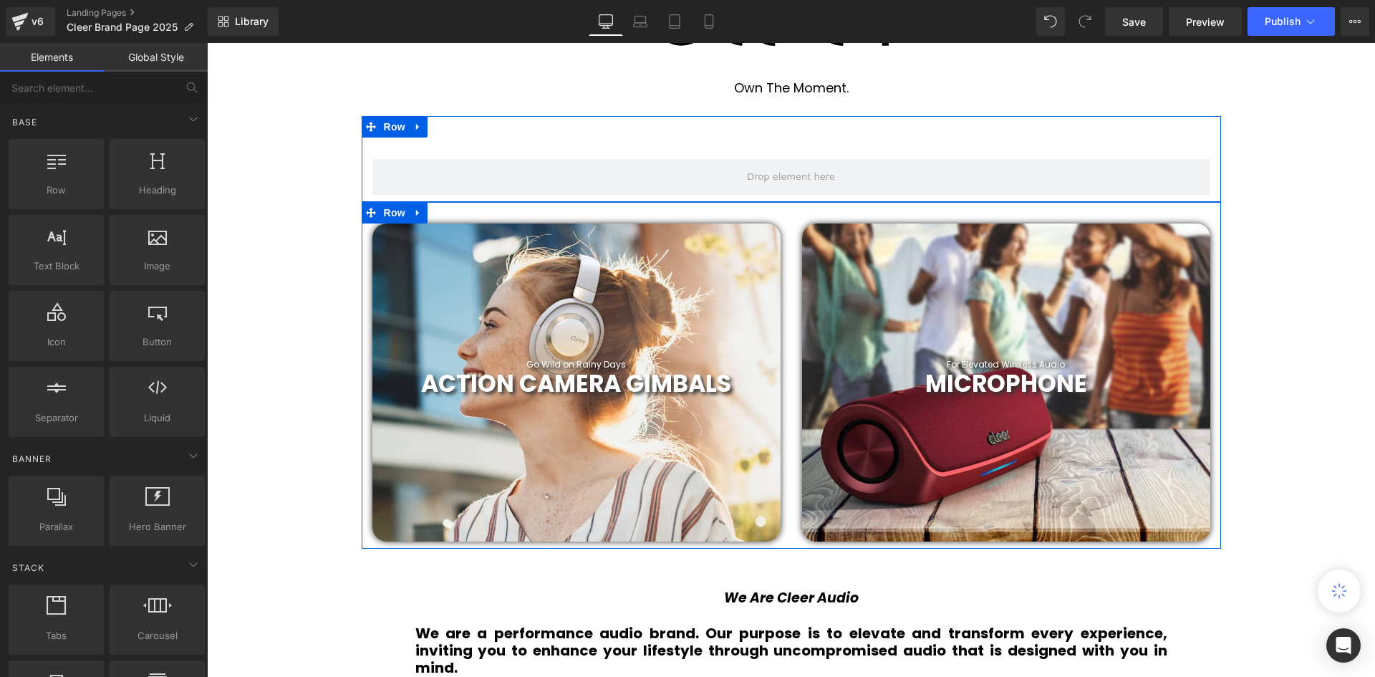
scroll to position [510, 0]
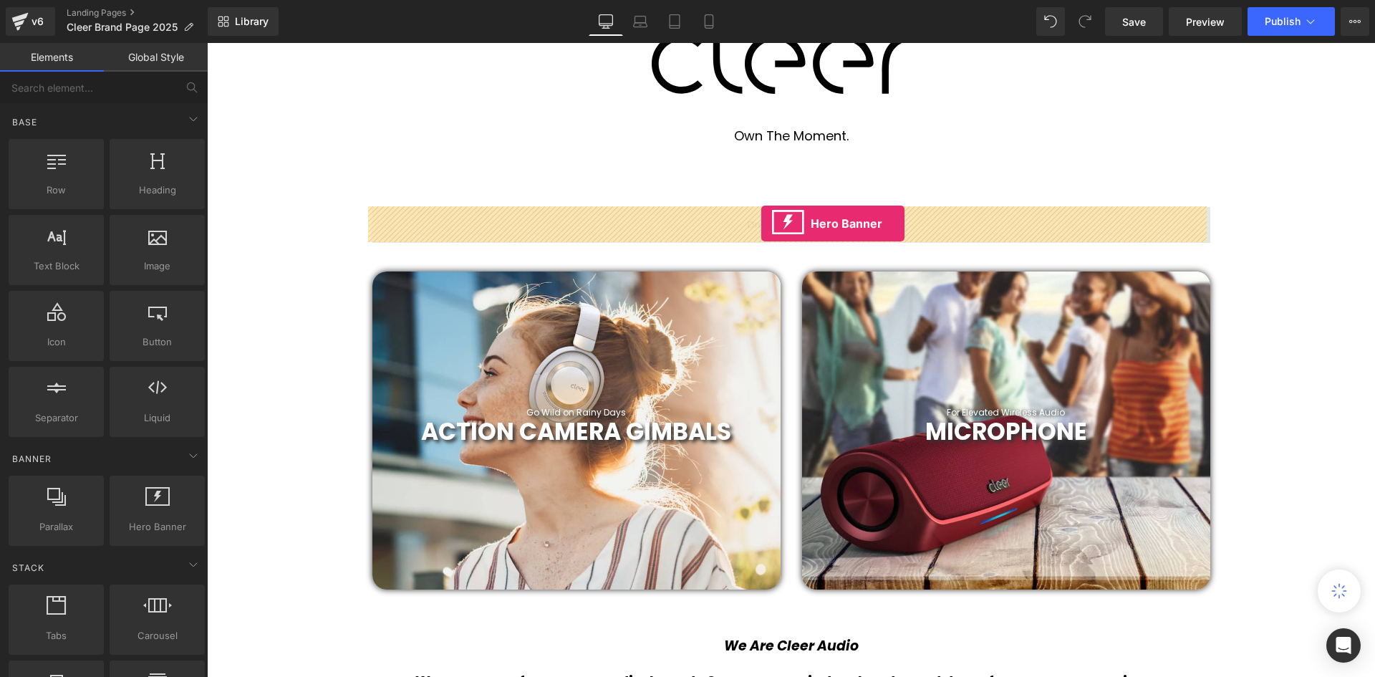
drag, startPoint x: 347, startPoint y: 573, endPoint x: 761, endPoint y: 223, distance: 542.0
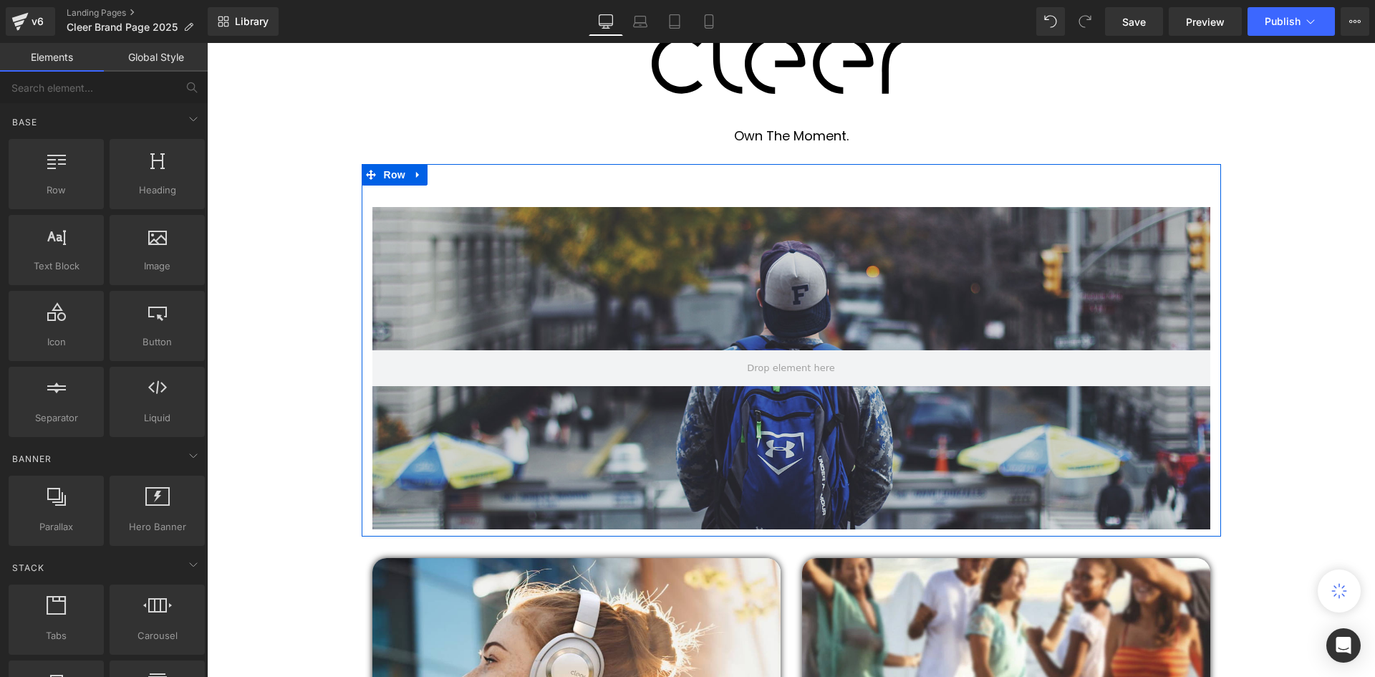
scroll to position [4372, 1161]
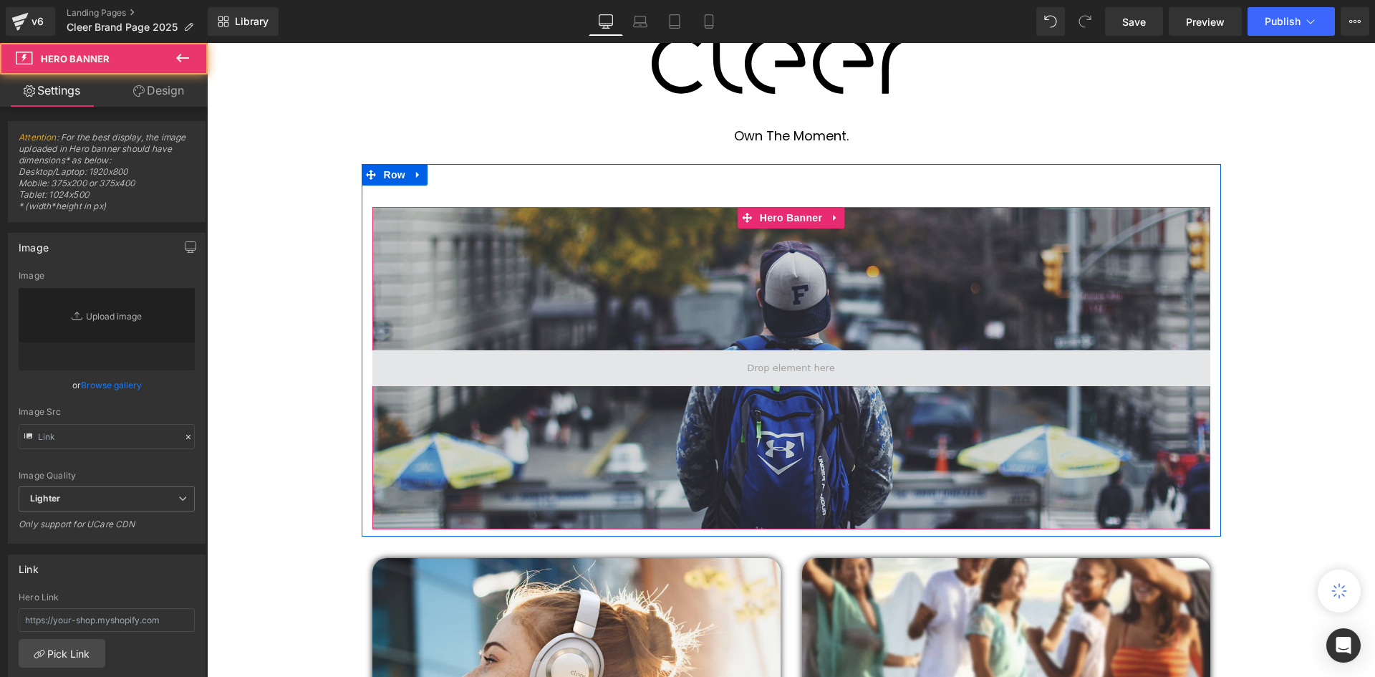
type input "https://d1um8515vdn9kb.cloudfront.net/images/hero.jpg"
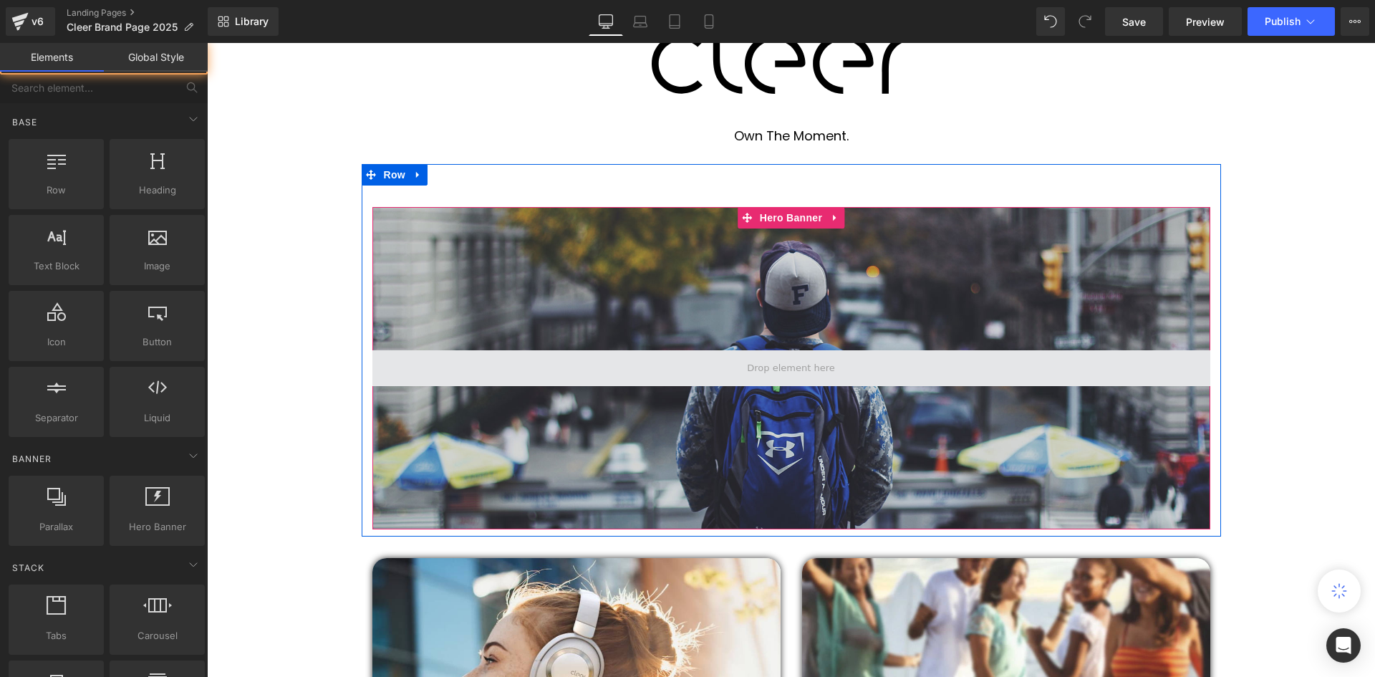
click at [793, 367] on span at bounding box center [790, 368] width 97 height 22
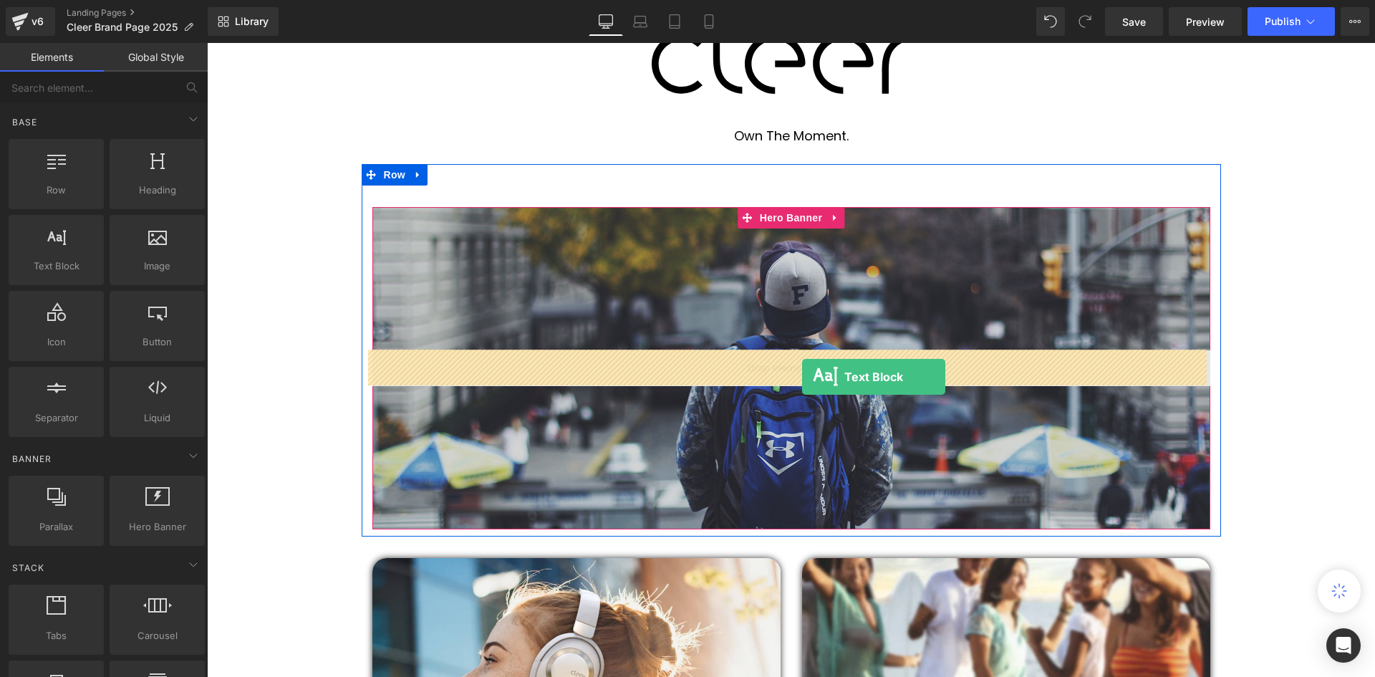
drag, startPoint x: 273, startPoint y: 306, endPoint x: 802, endPoint y: 377, distance: 533.0
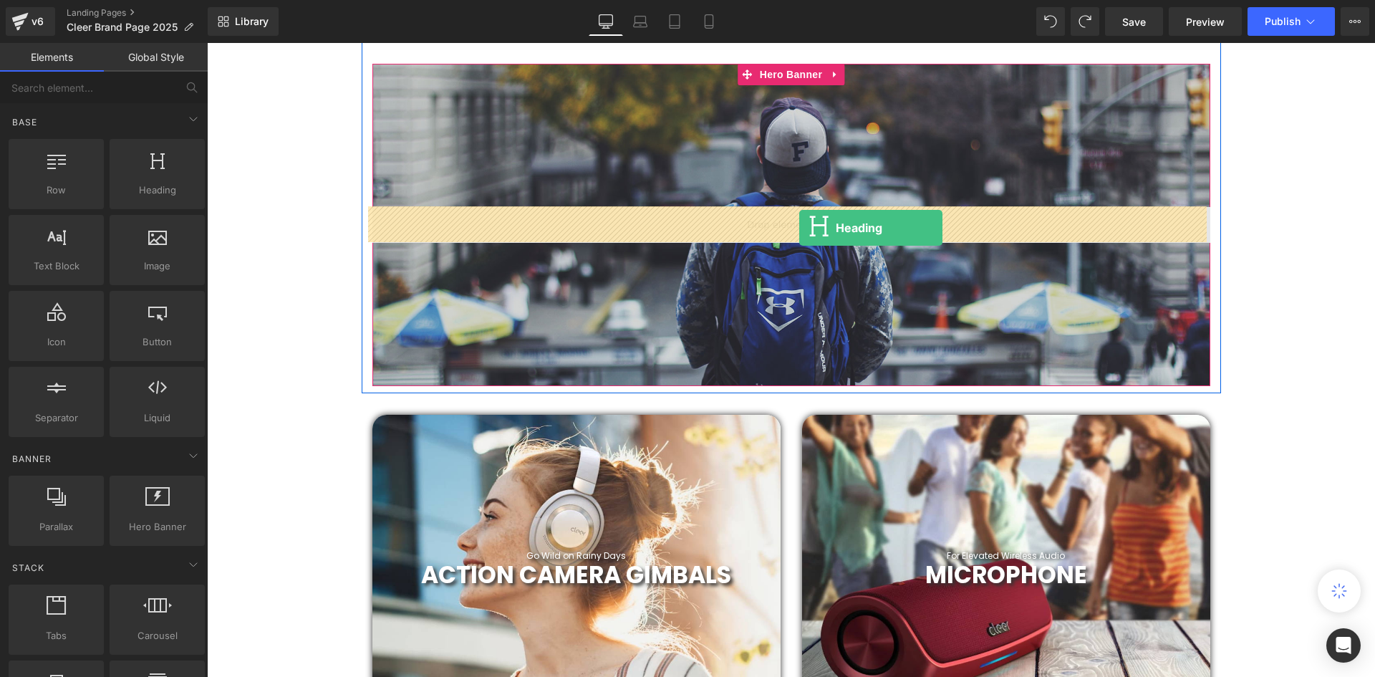
drag, startPoint x: 377, startPoint y: 219, endPoint x: 799, endPoint y: 228, distance: 421.8
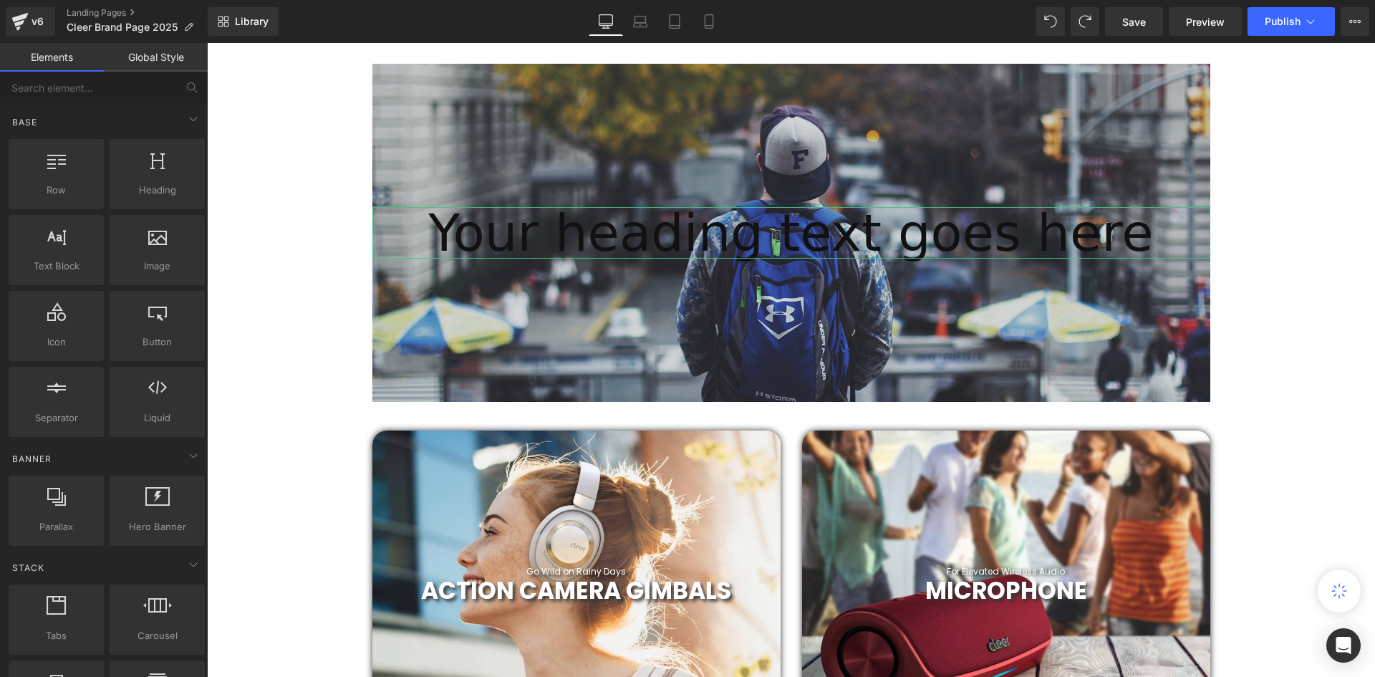
scroll to position [4388, 1161]
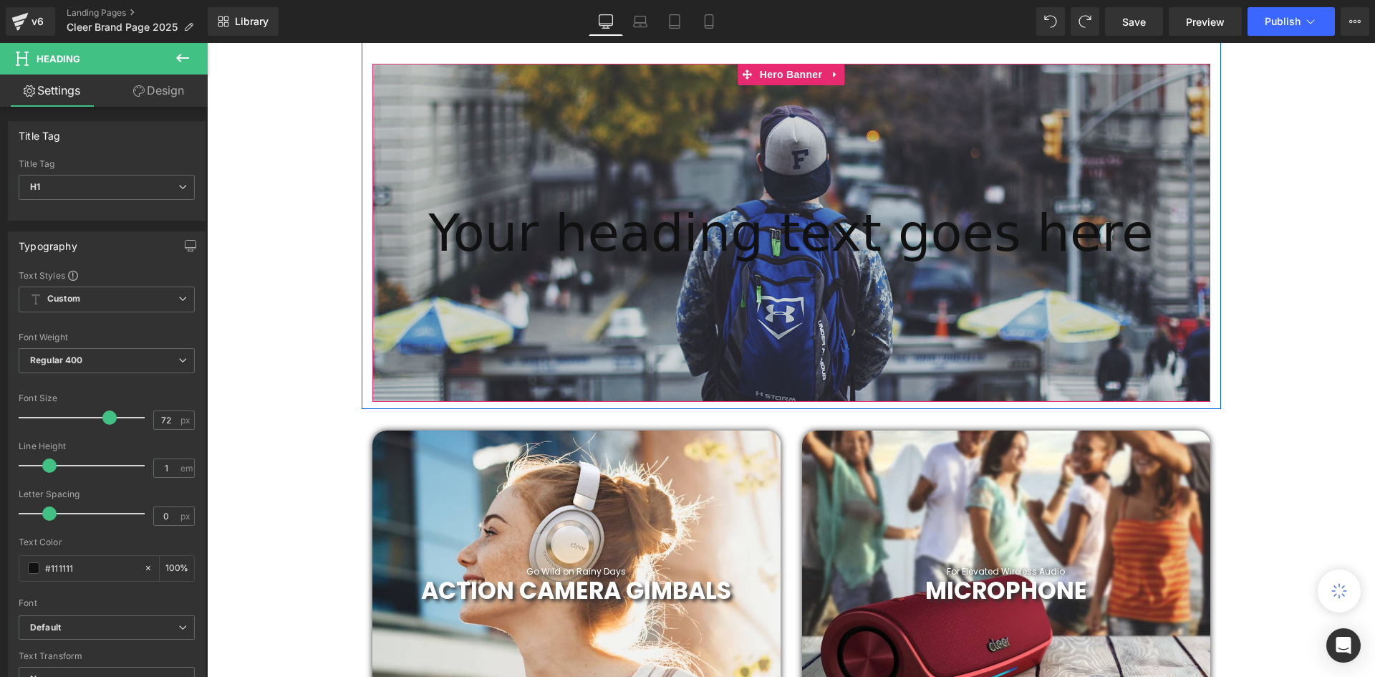
drag, startPoint x: 282, startPoint y: 255, endPoint x: 771, endPoint y: 198, distance: 492.3
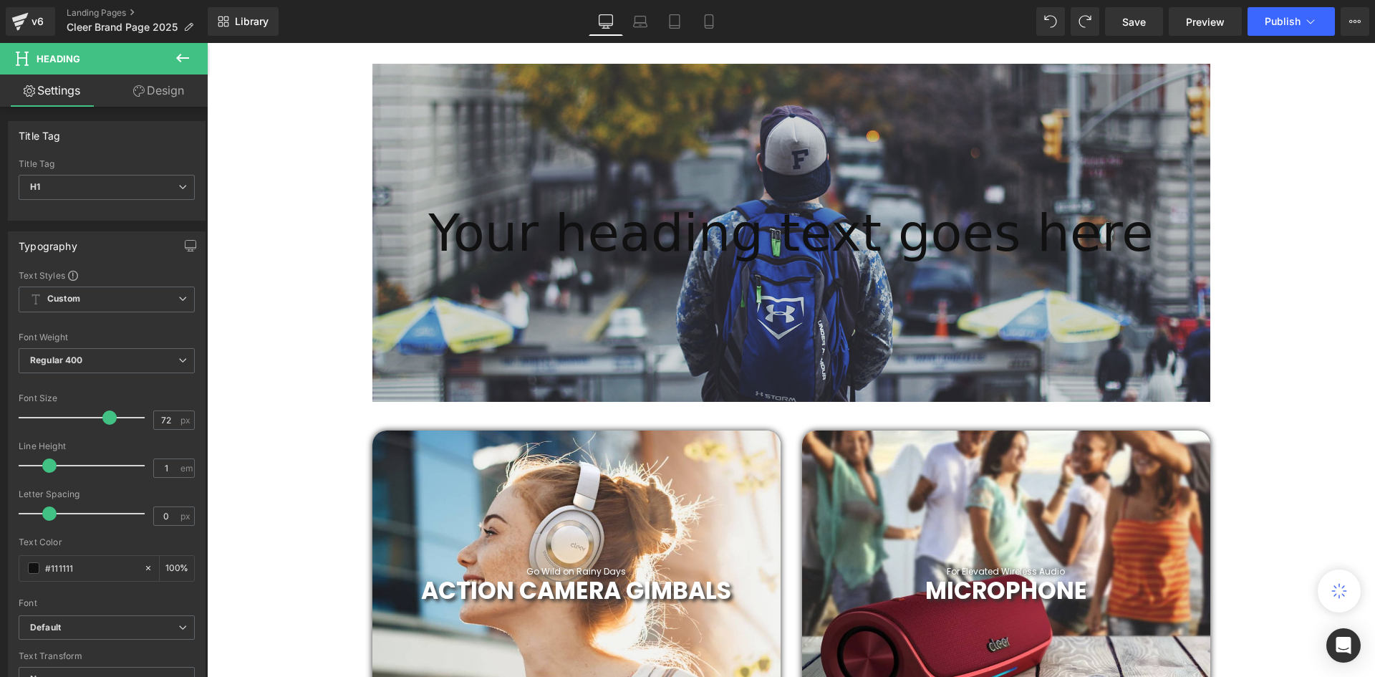
click at [183, 69] on button at bounding box center [183, 59] width 50 height 32
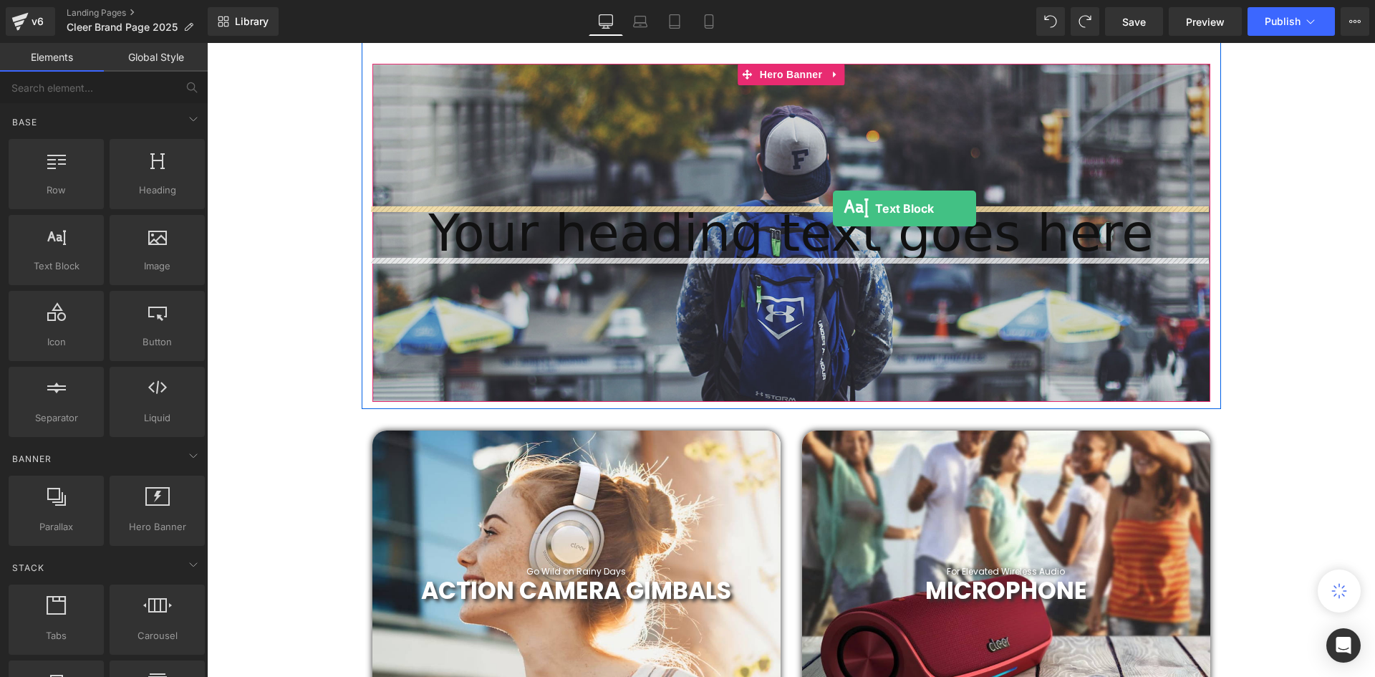
drag, startPoint x: 266, startPoint y: 304, endPoint x: 833, endPoint y: 208, distance: 574.4
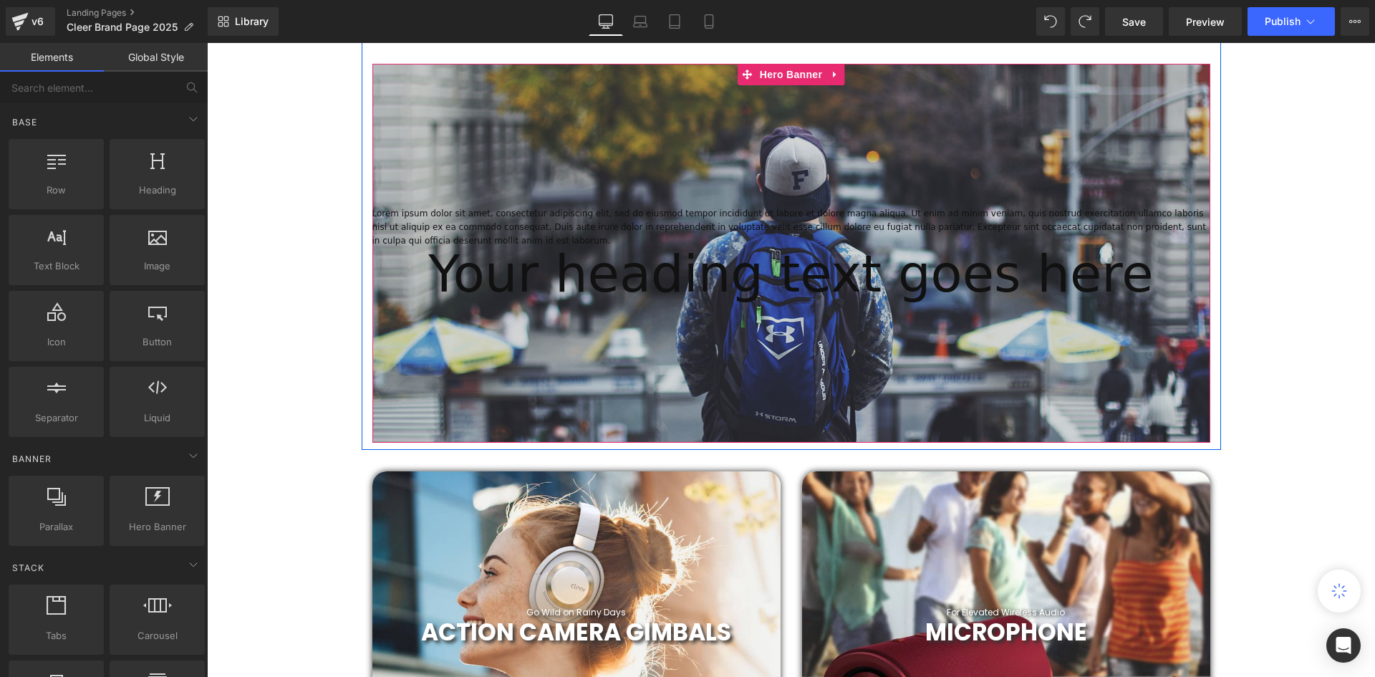
scroll to position [4429, 1161]
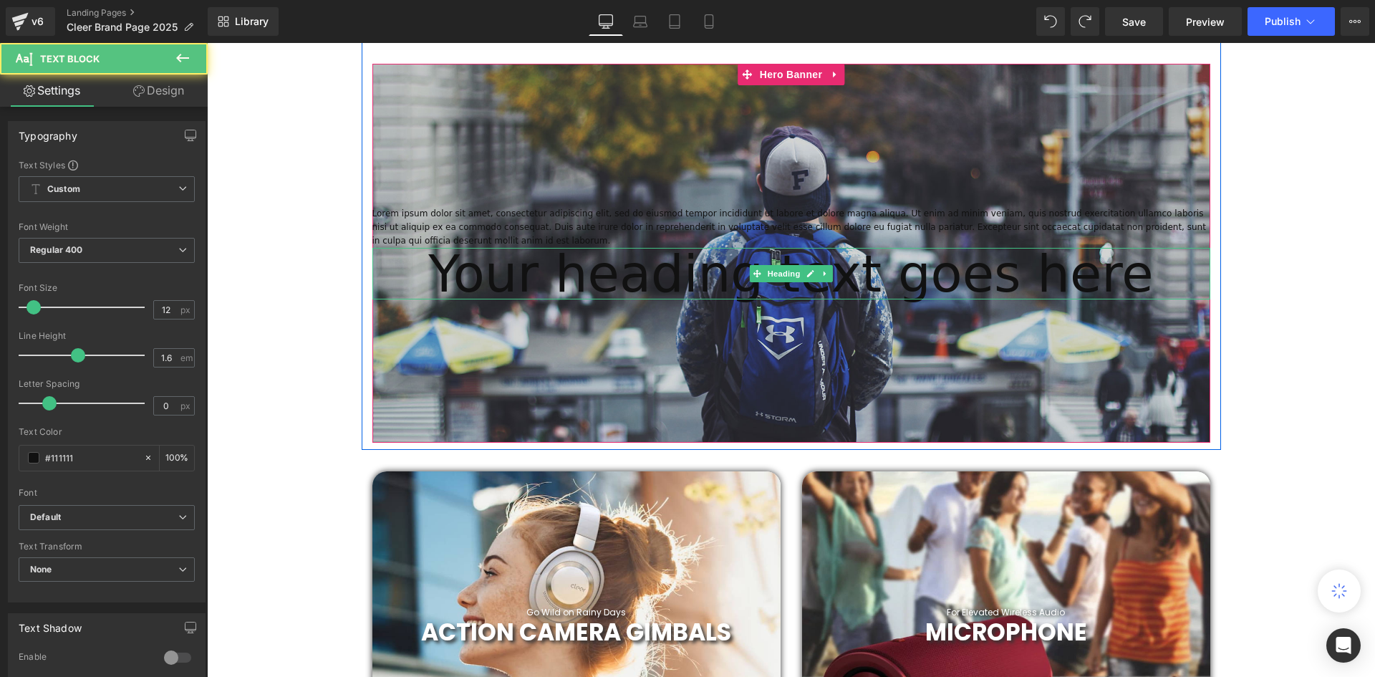
click at [737, 274] on h1 "Your heading text goes here" at bounding box center [791, 274] width 838 height 52
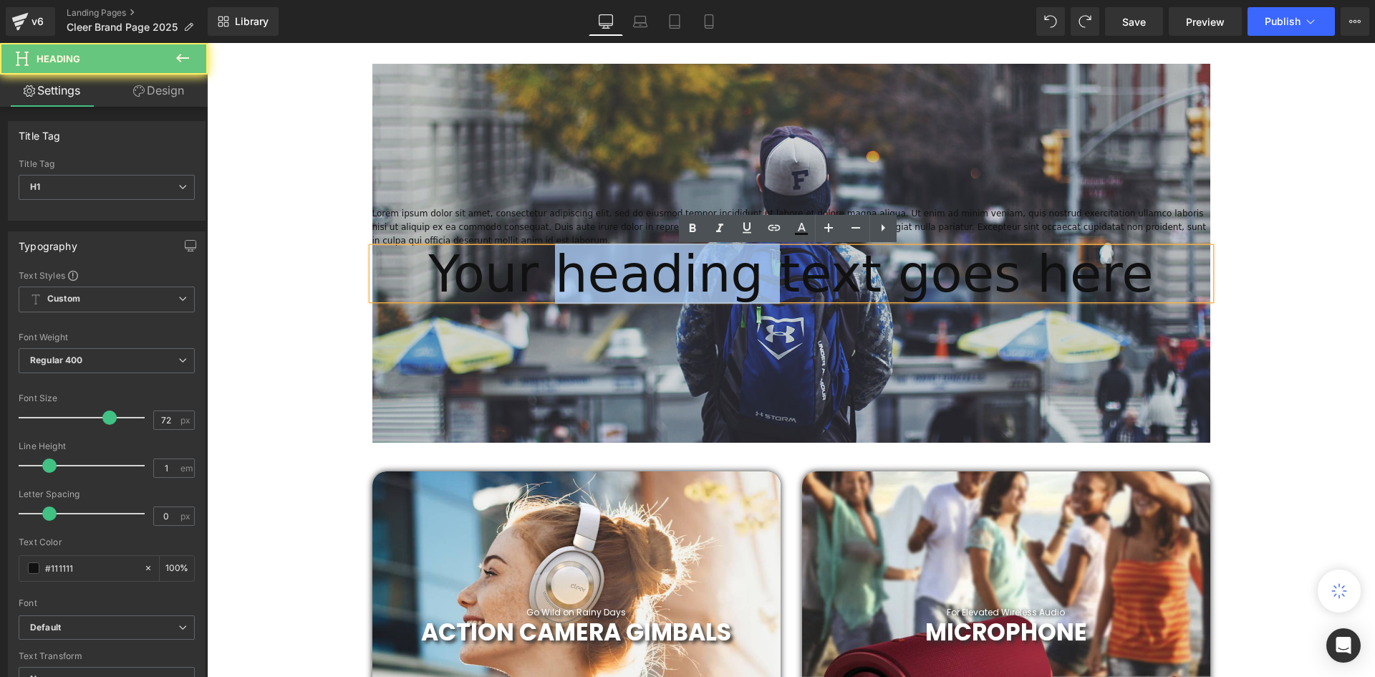
click at [737, 274] on h1 "Your heading text goes here" at bounding box center [791, 274] width 838 height 52
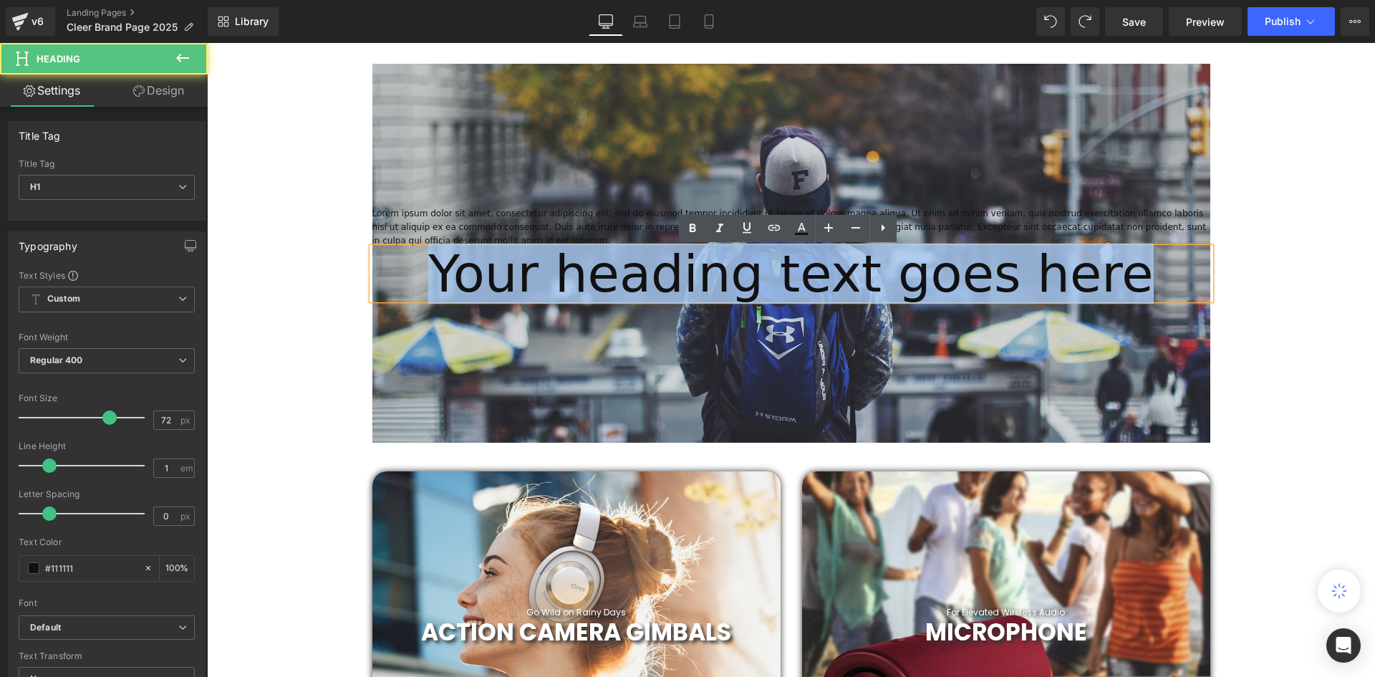
click at [737, 274] on h1 "Your heading text goes here" at bounding box center [791, 274] width 838 height 52
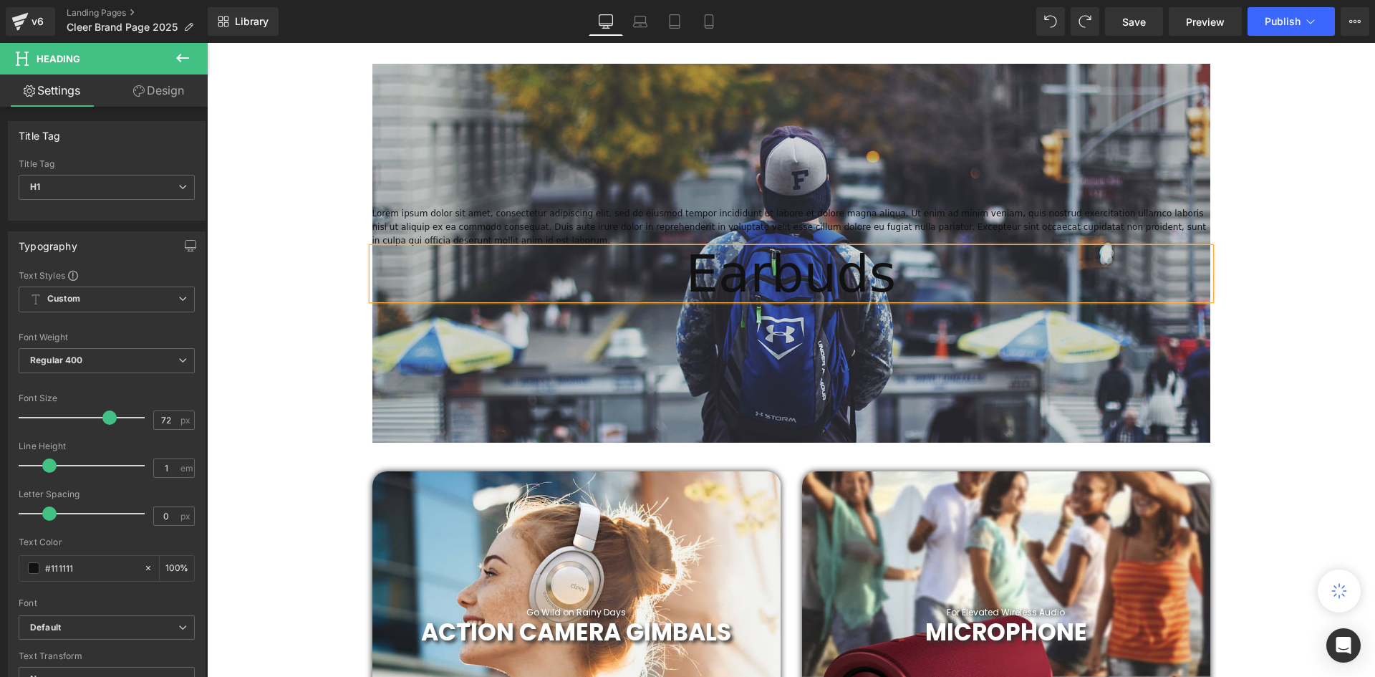
click at [944, 380] on div at bounding box center [791, 253] width 838 height 379
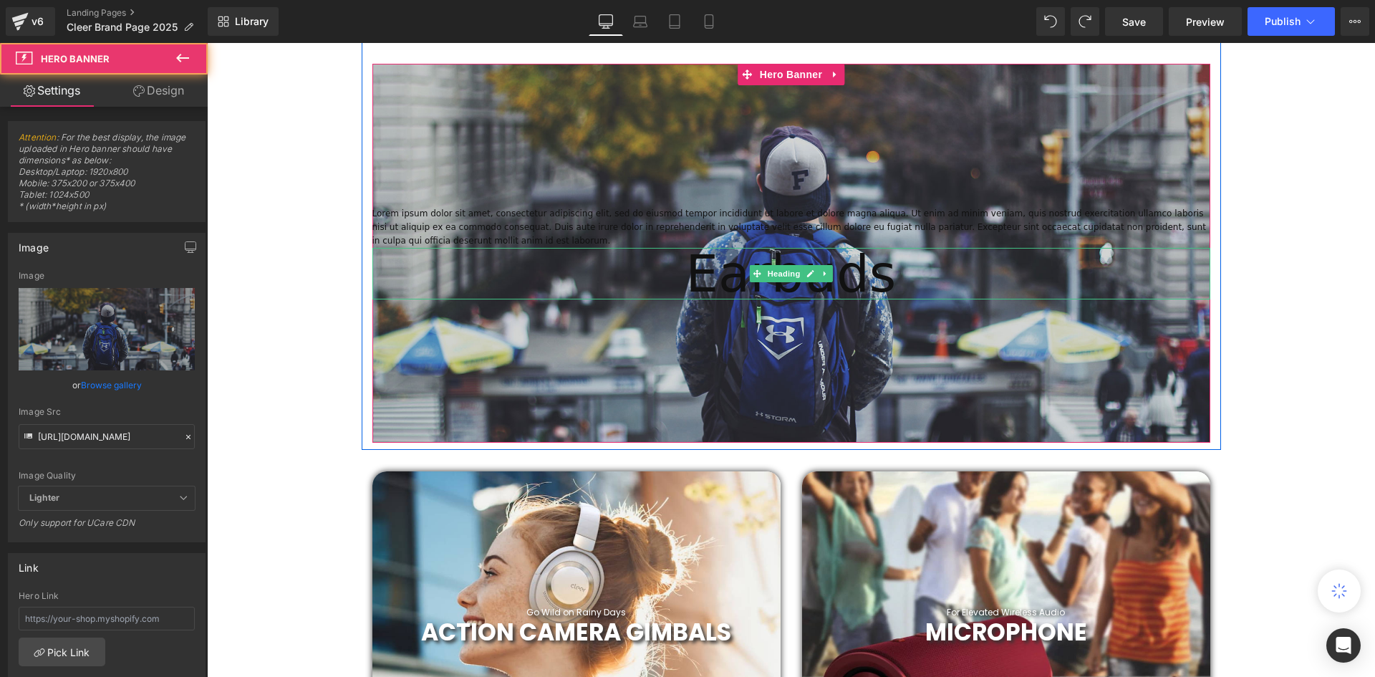
click at [861, 287] on h1 "Earbuds" at bounding box center [791, 274] width 838 height 52
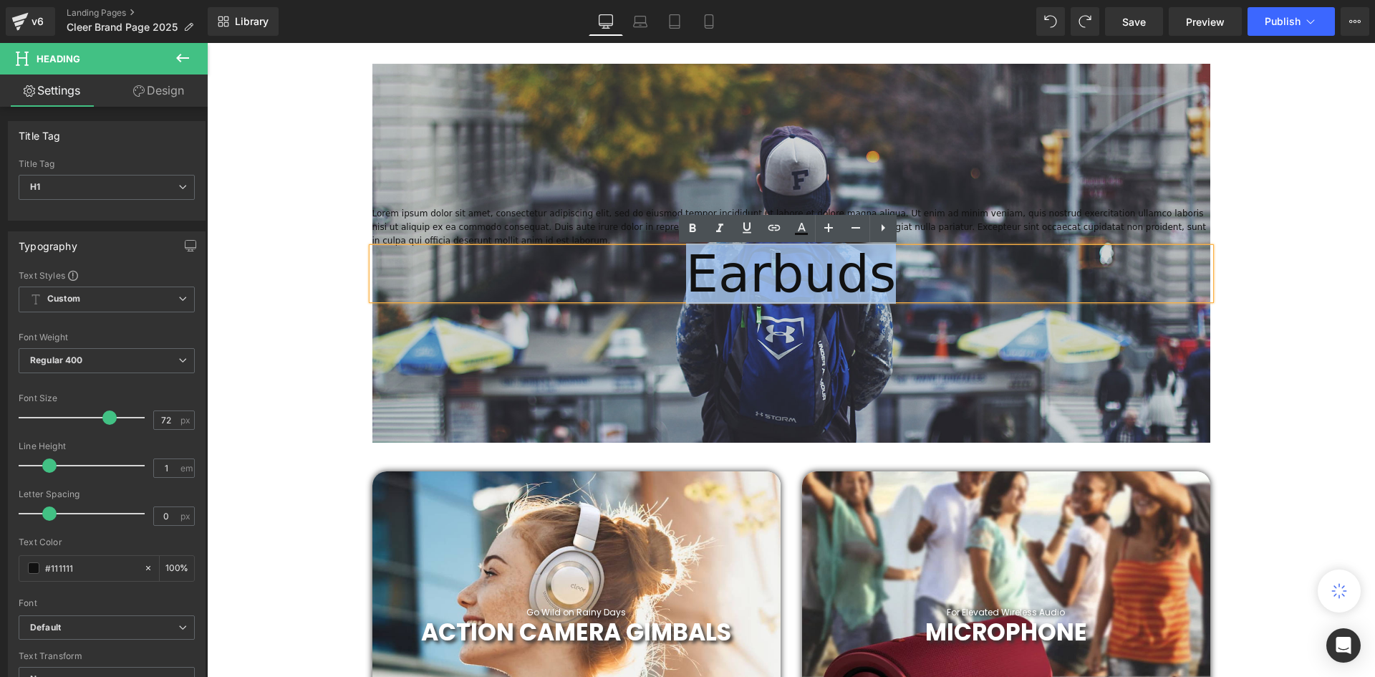
click at [861, 287] on h1 "Earbuds" at bounding box center [791, 274] width 838 height 52
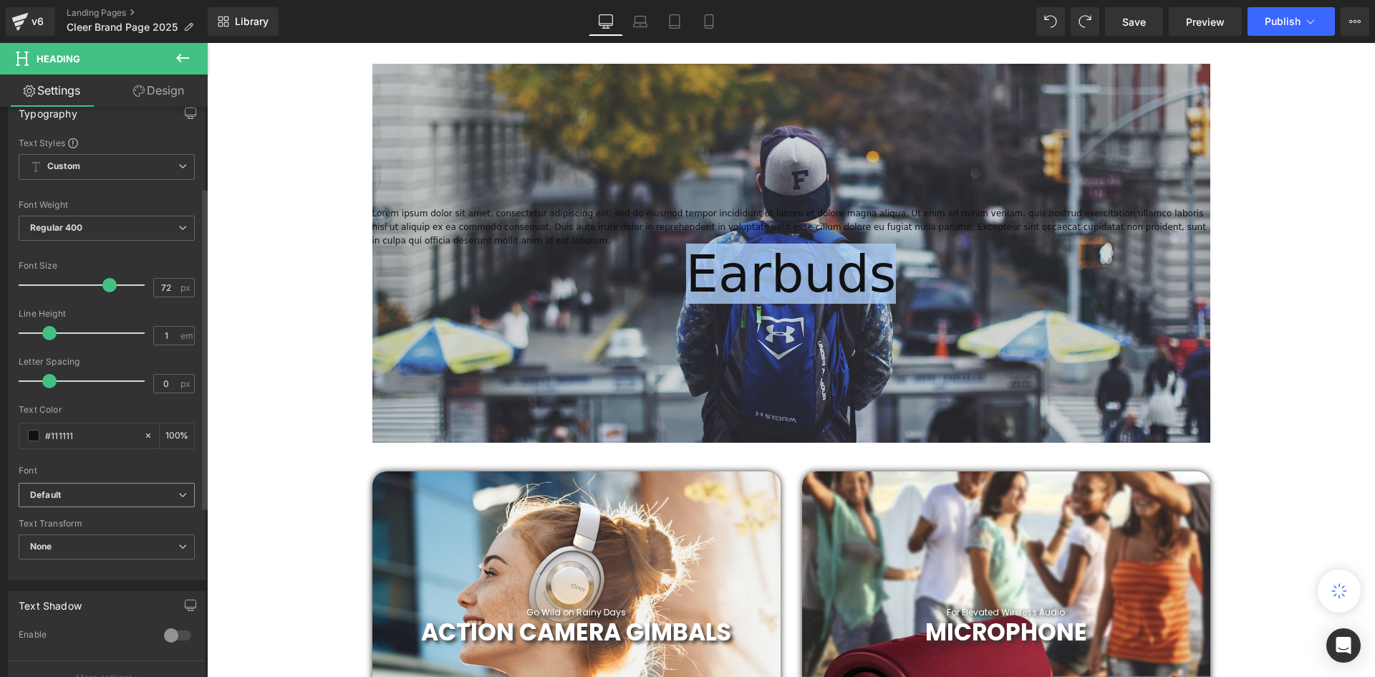
scroll to position [143, 0]
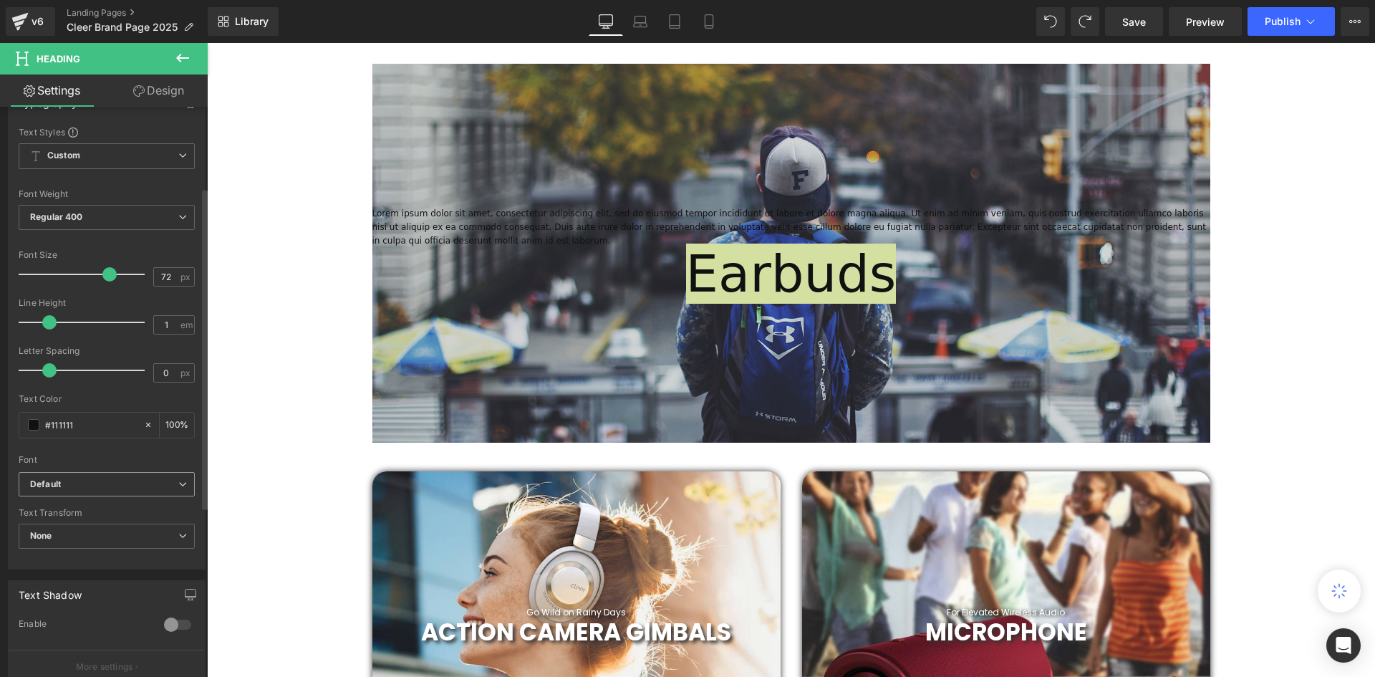
click at [121, 477] on span "Default" at bounding box center [107, 484] width 176 height 25
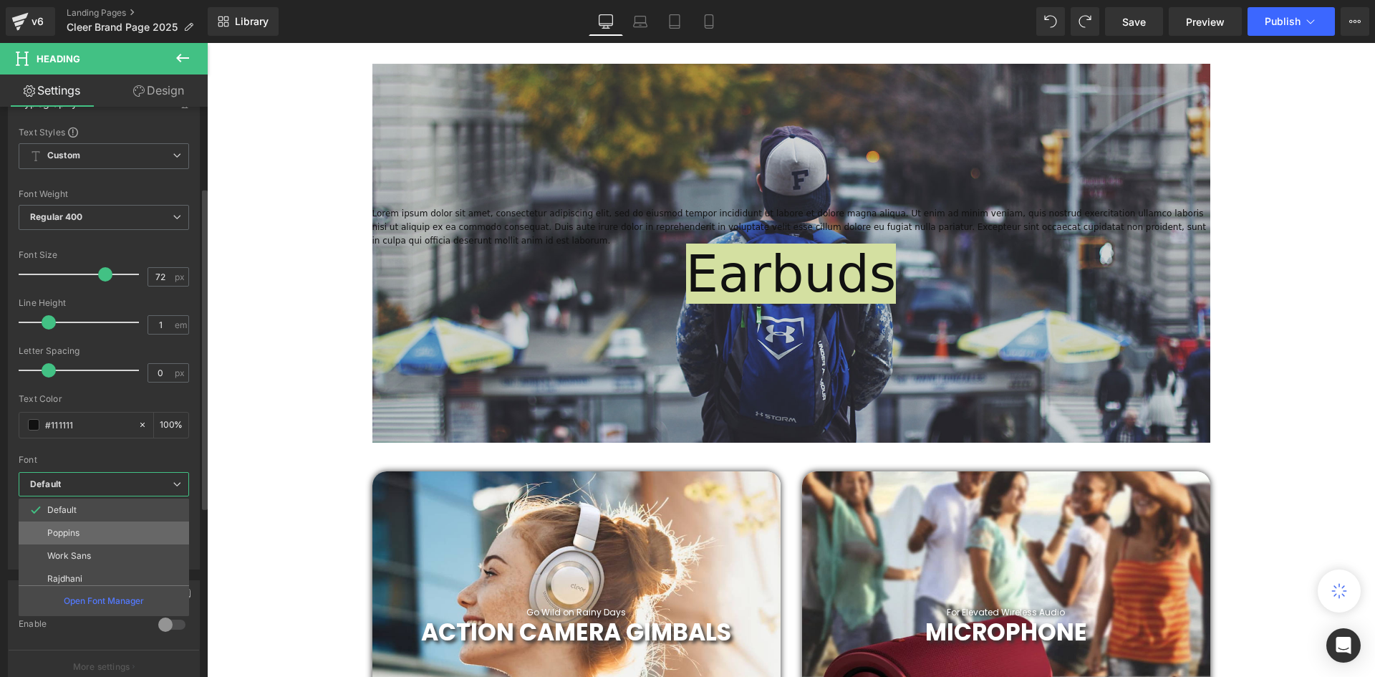
click at [92, 531] on li "Poppins" at bounding box center [107, 532] width 177 height 23
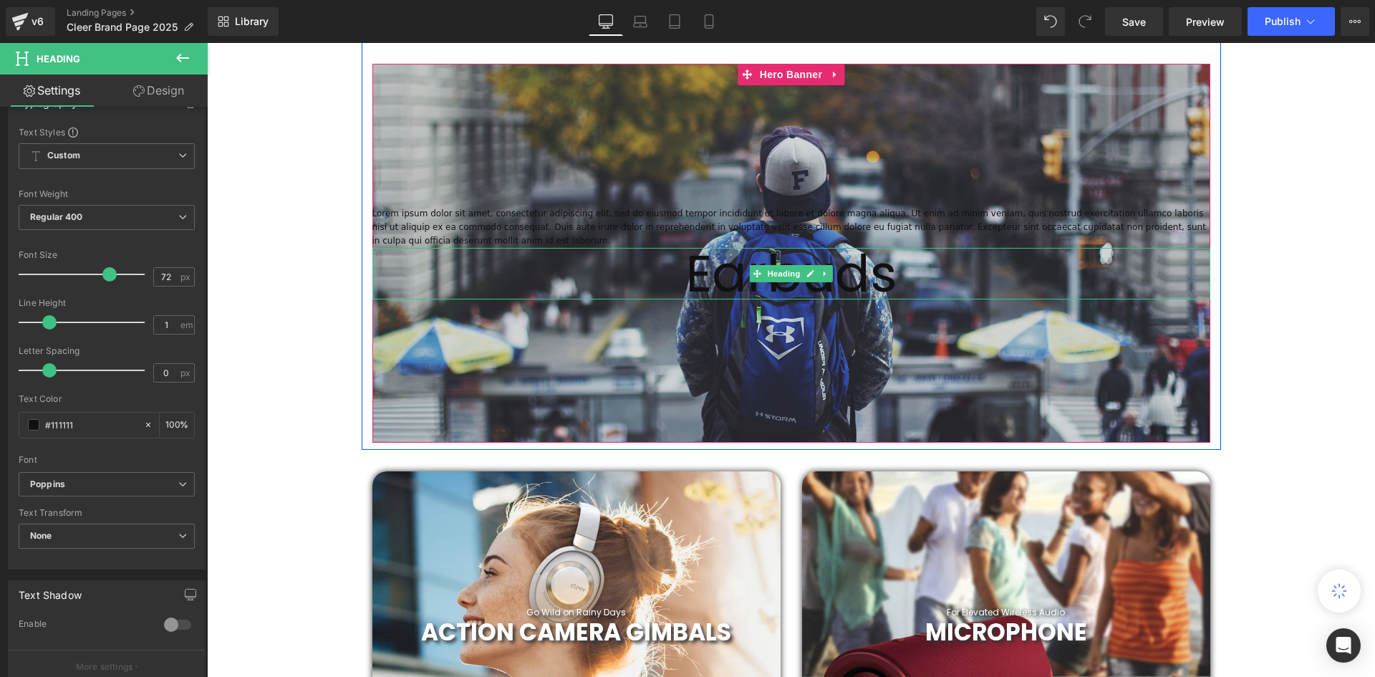
click at [837, 270] on h1 "Earbuds" at bounding box center [791, 274] width 838 height 52
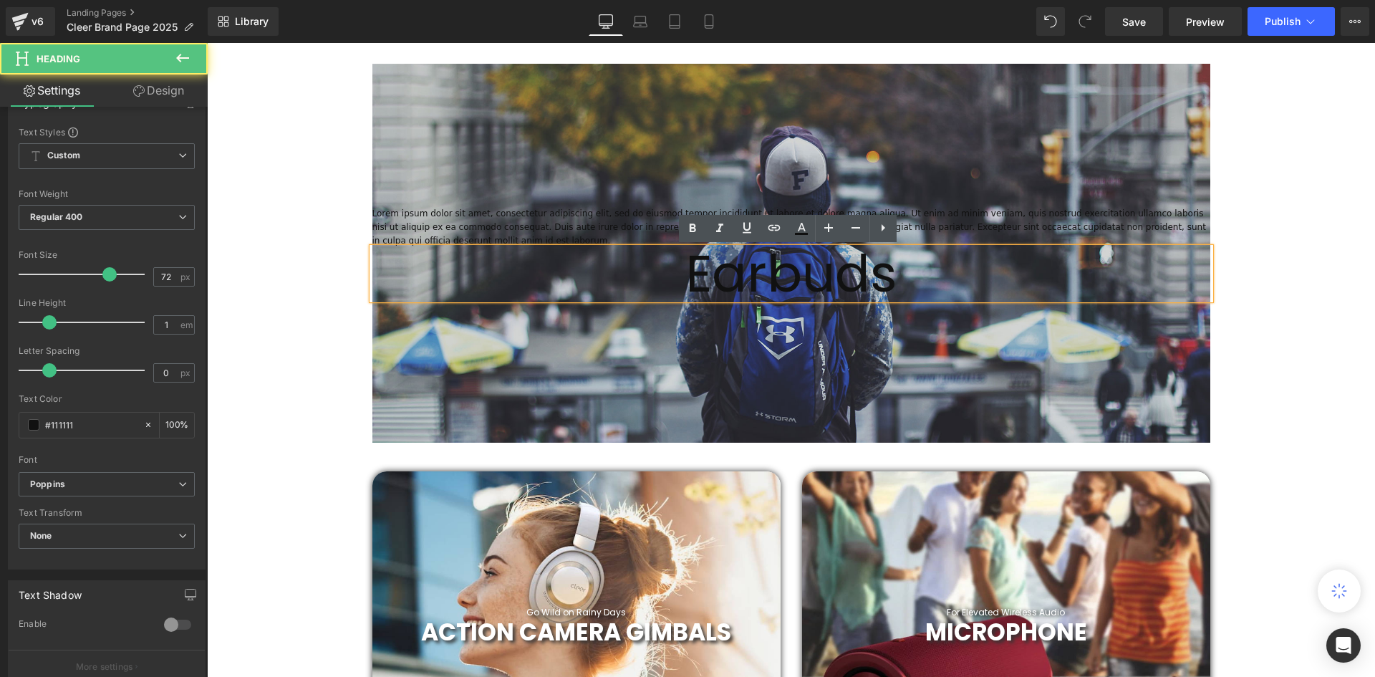
click at [857, 271] on h1 "Earbuds" at bounding box center [791, 274] width 838 height 52
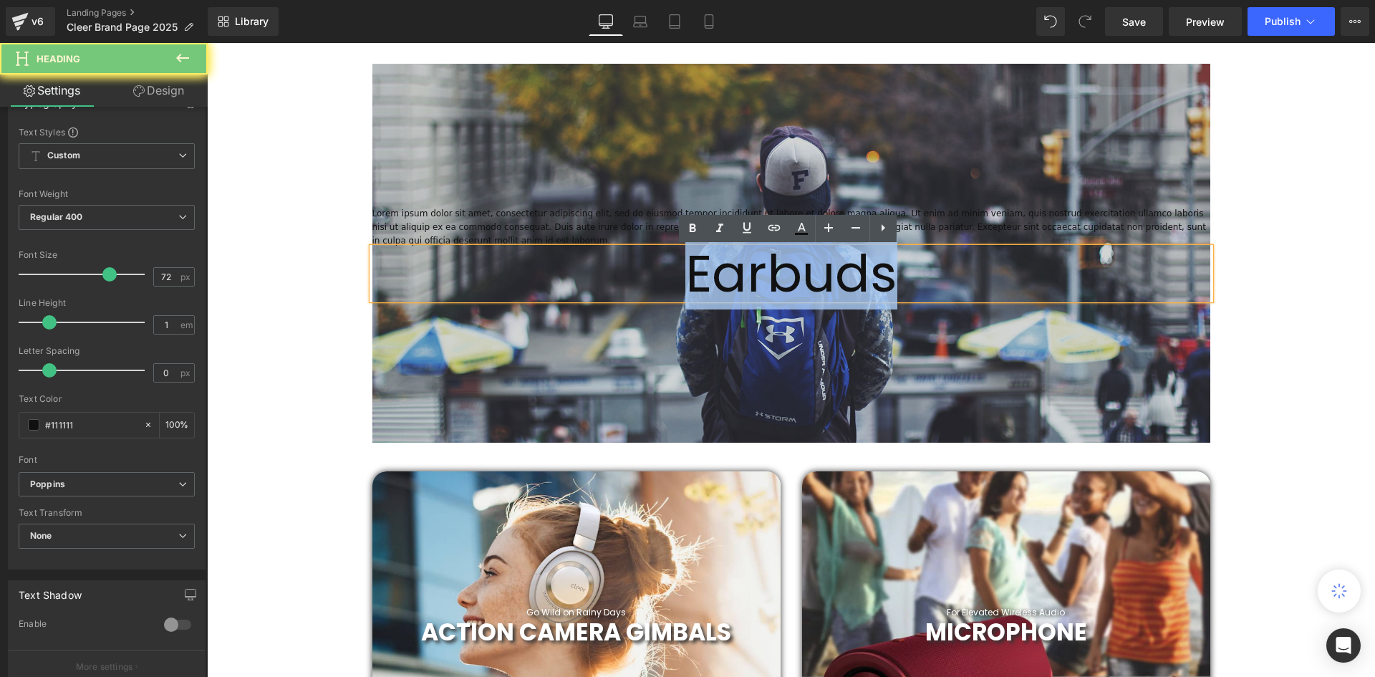
click at [857, 271] on h1 "Earbuds" at bounding box center [791, 274] width 838 height 52
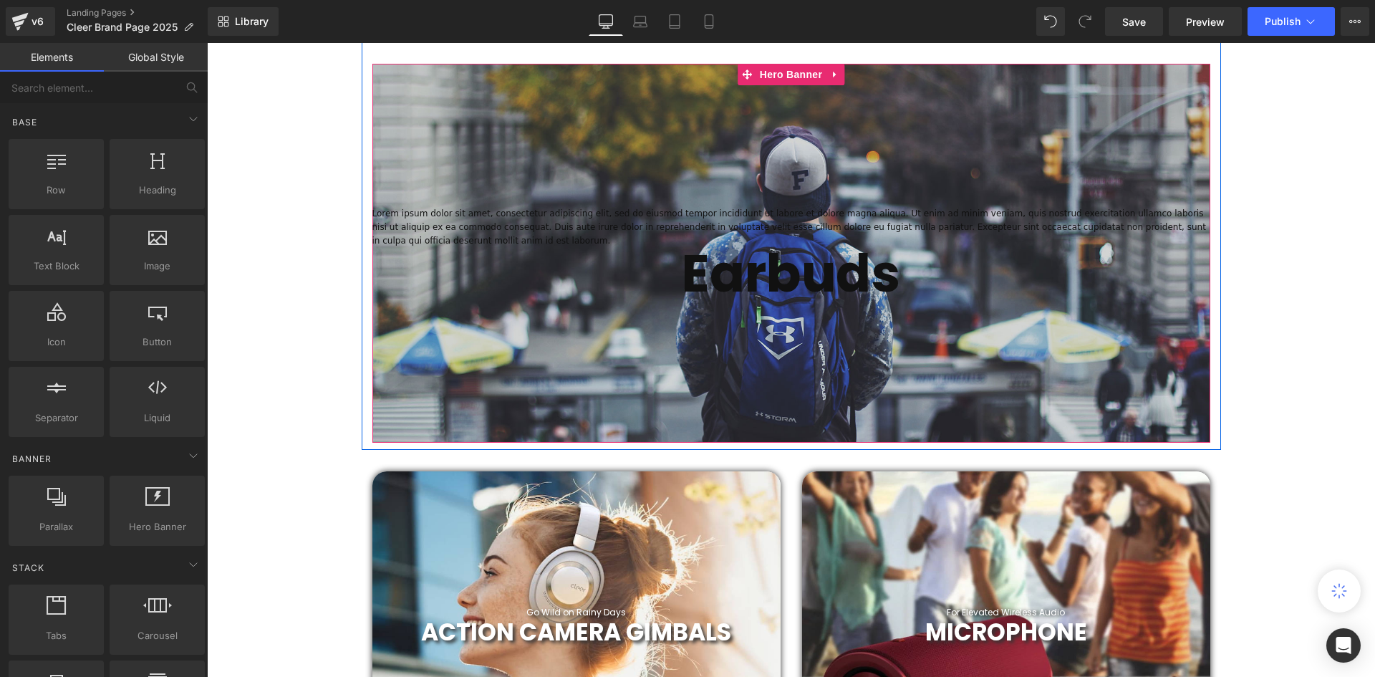
click at [914, 290] on h1 "Earbuds" at bounding box center [791, 274] width 838 height 52
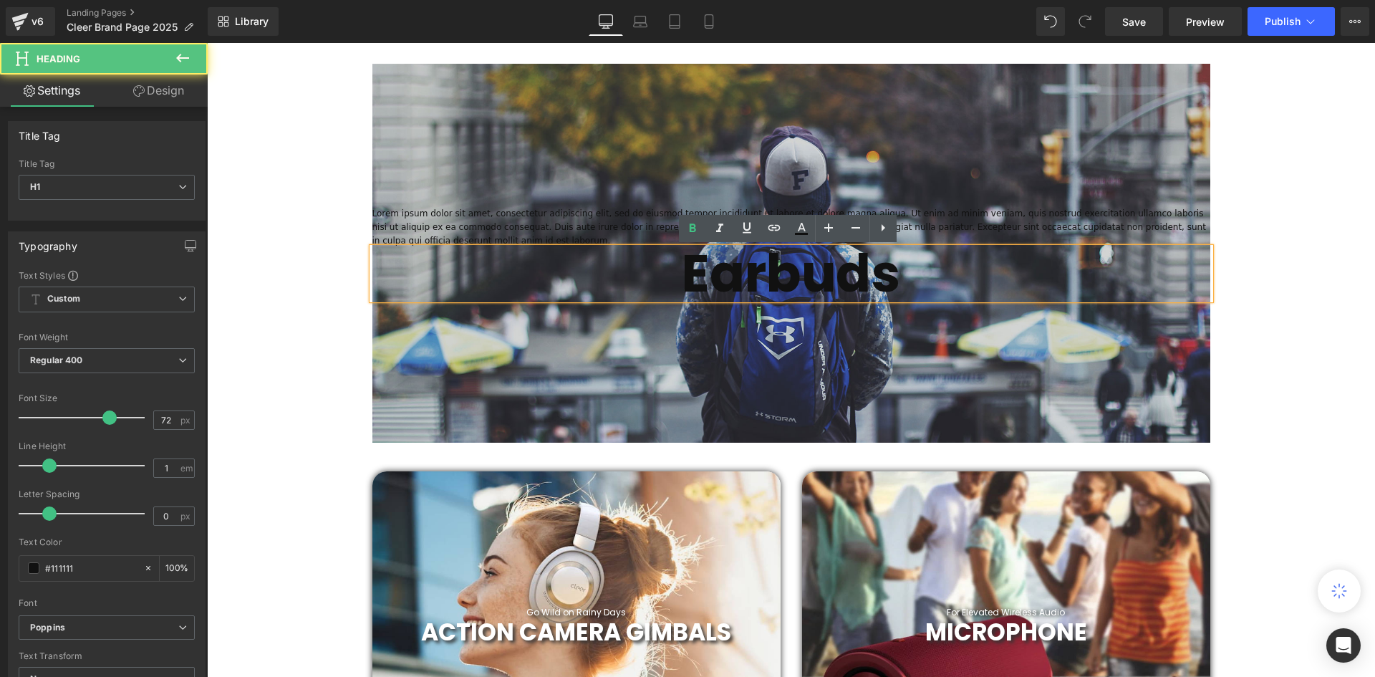
click at [870, 276] on strong "Earbuds" at bounding box center [791, 273] width 218 height 72
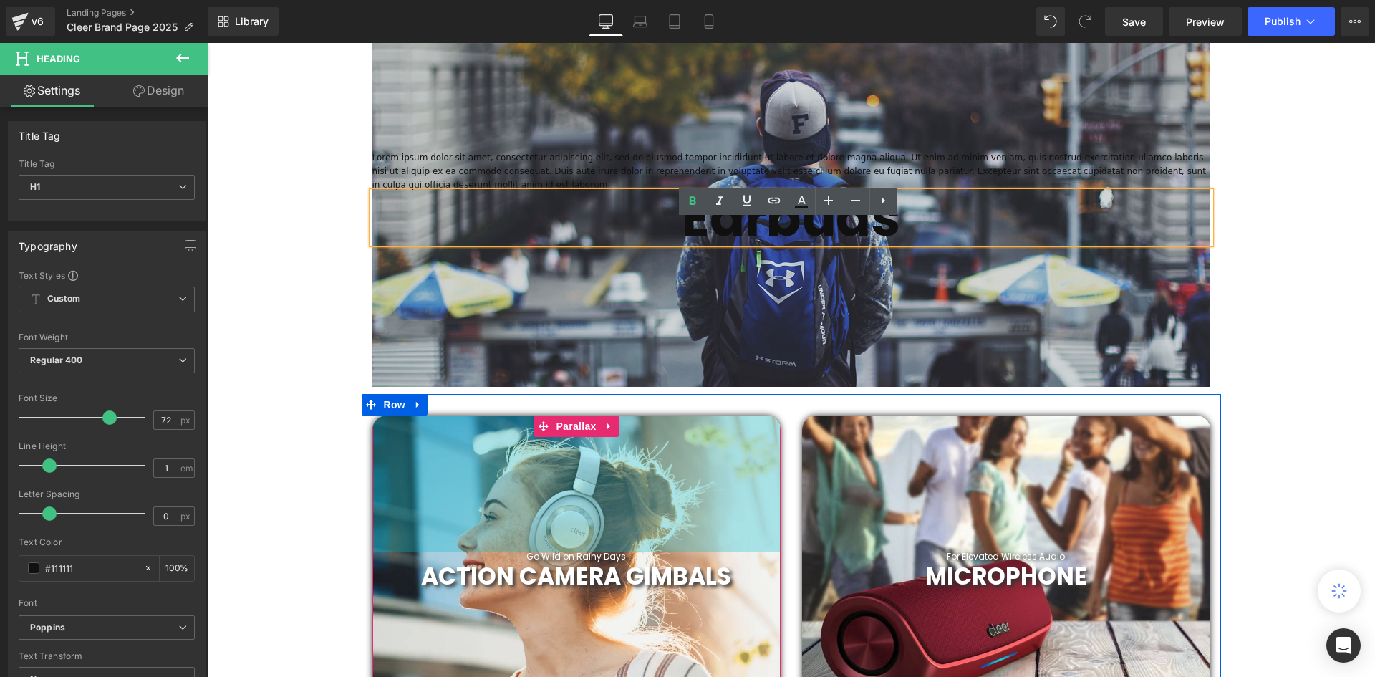
scroll to position [796, 0]
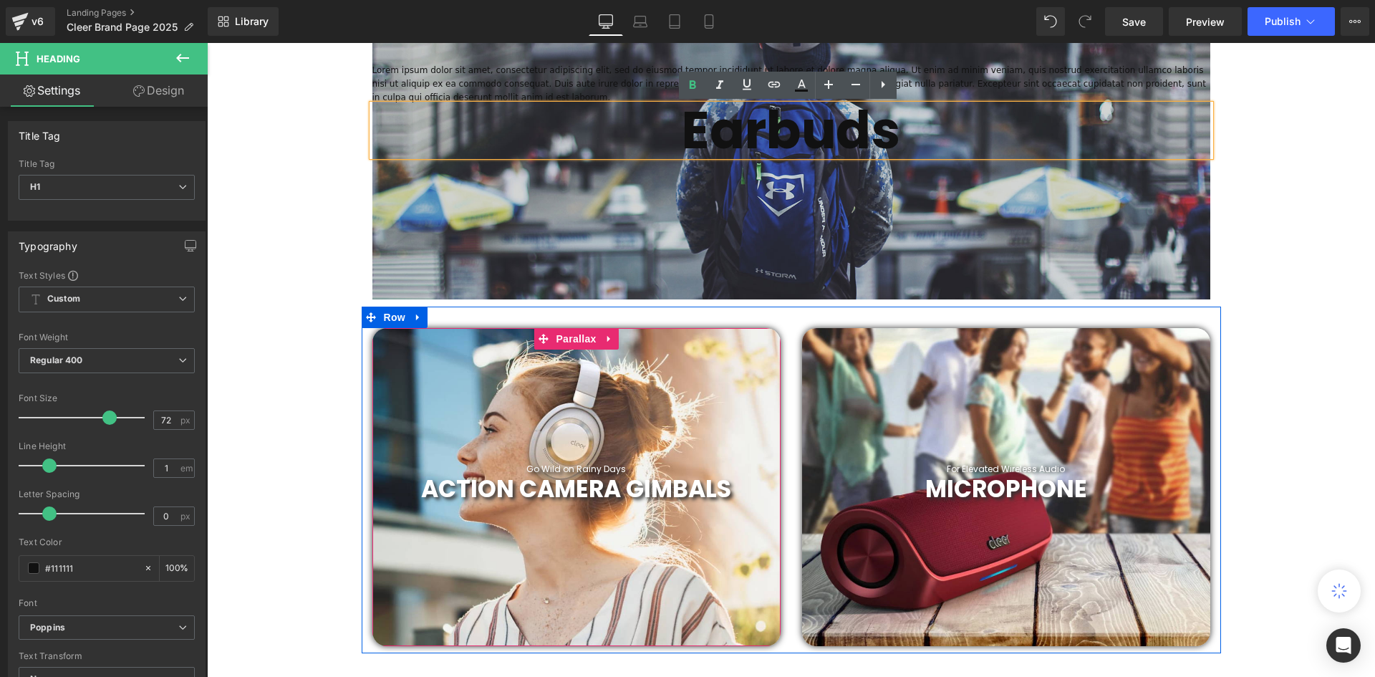
click at [613, 485] on div "ACTION CAMERA GIMBALS Heading" at bounding box center [576, 489] width 408 height 29
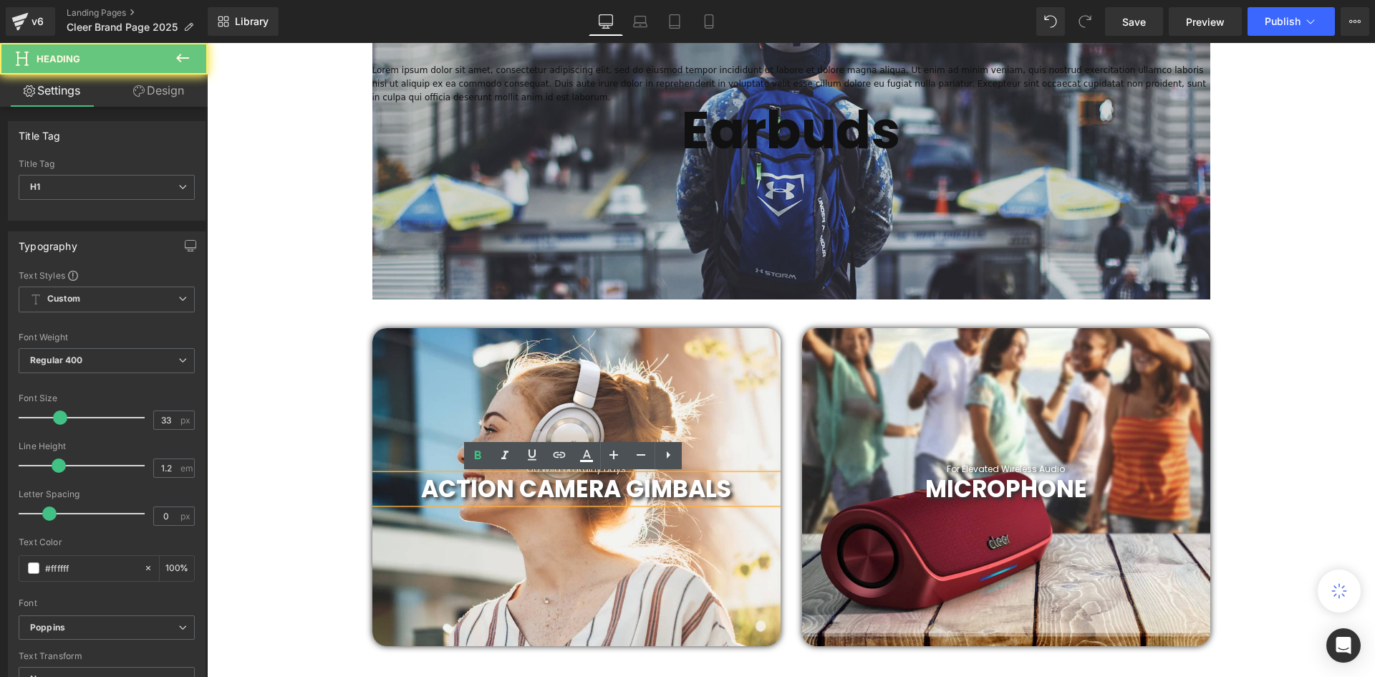
click at [645, 488] on span "ACTION CAMERA GIMBALS" at bounding box center [576, 489] width 310 height 34
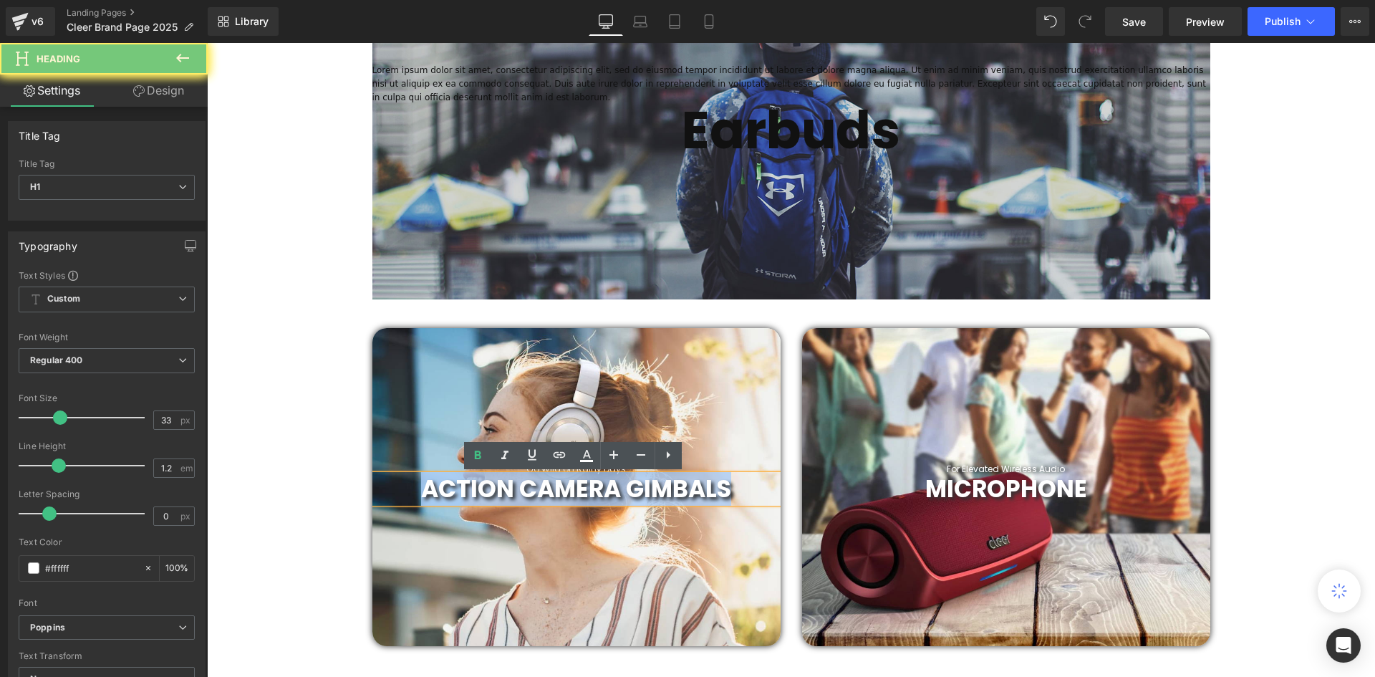
click at [645, 488] on span "ACTION CAMERA GIMBALS" at bounding box center [576, 489] width 310 height 34
copy span "ACTION CAMERA GIMBALS"
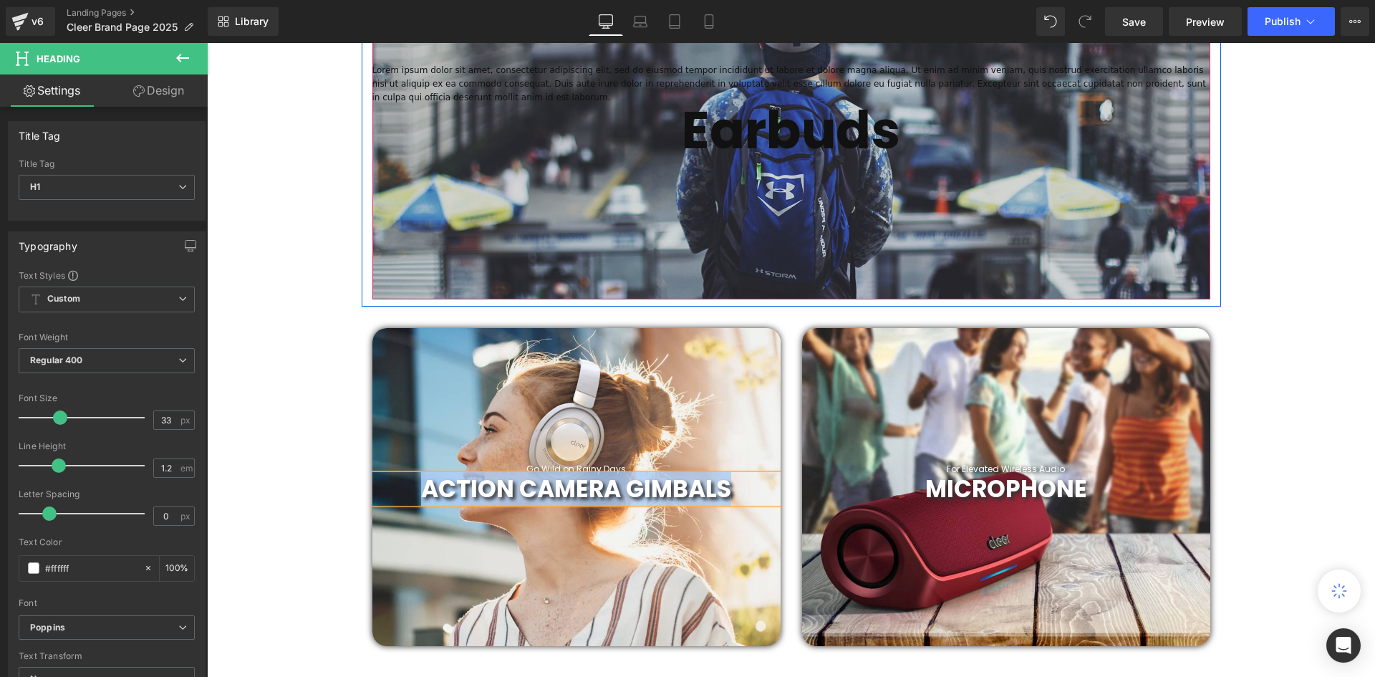
click at [836, 143] on strong "Earbuds" at bounding box center [791, 130] width 218 height 72
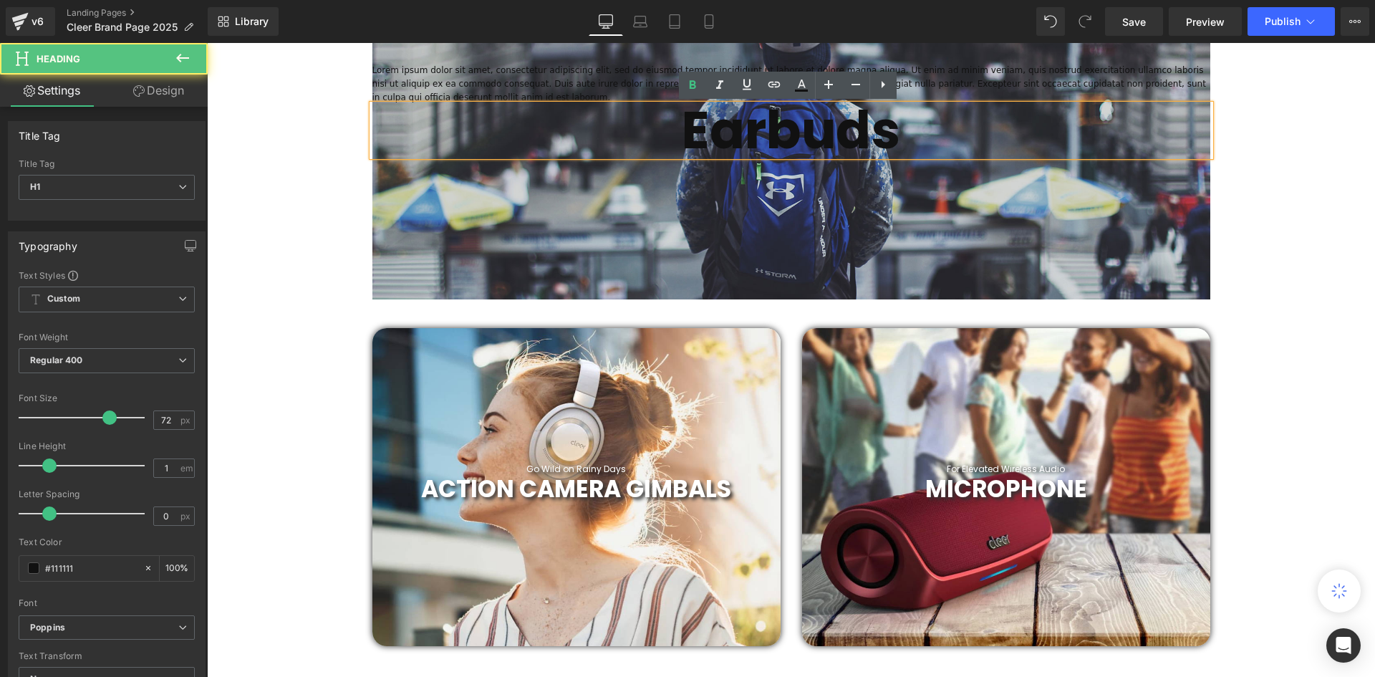
click at [844, 135] on strong "Earbuds" at bounding box center [791, 130] width 218 height 72
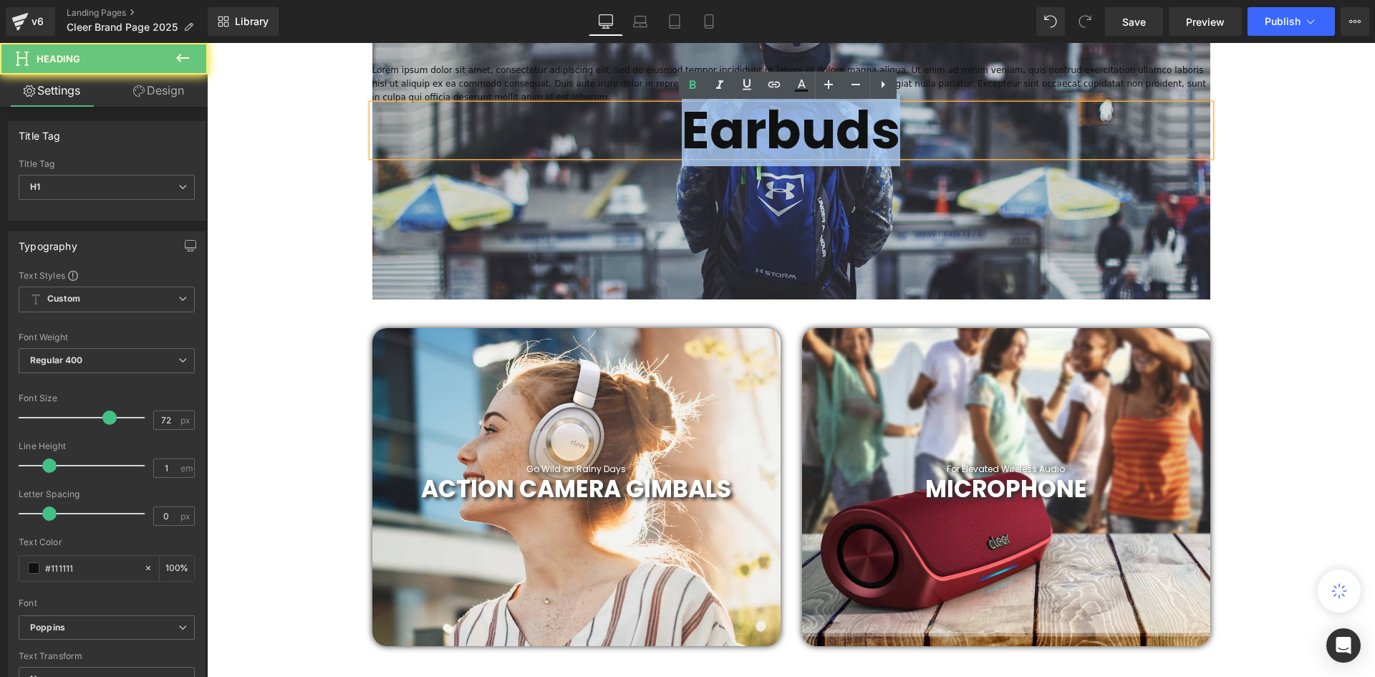
click at [844, 135] on strong "Earbuds" at bounding box center [791, 130] width 218 height 72
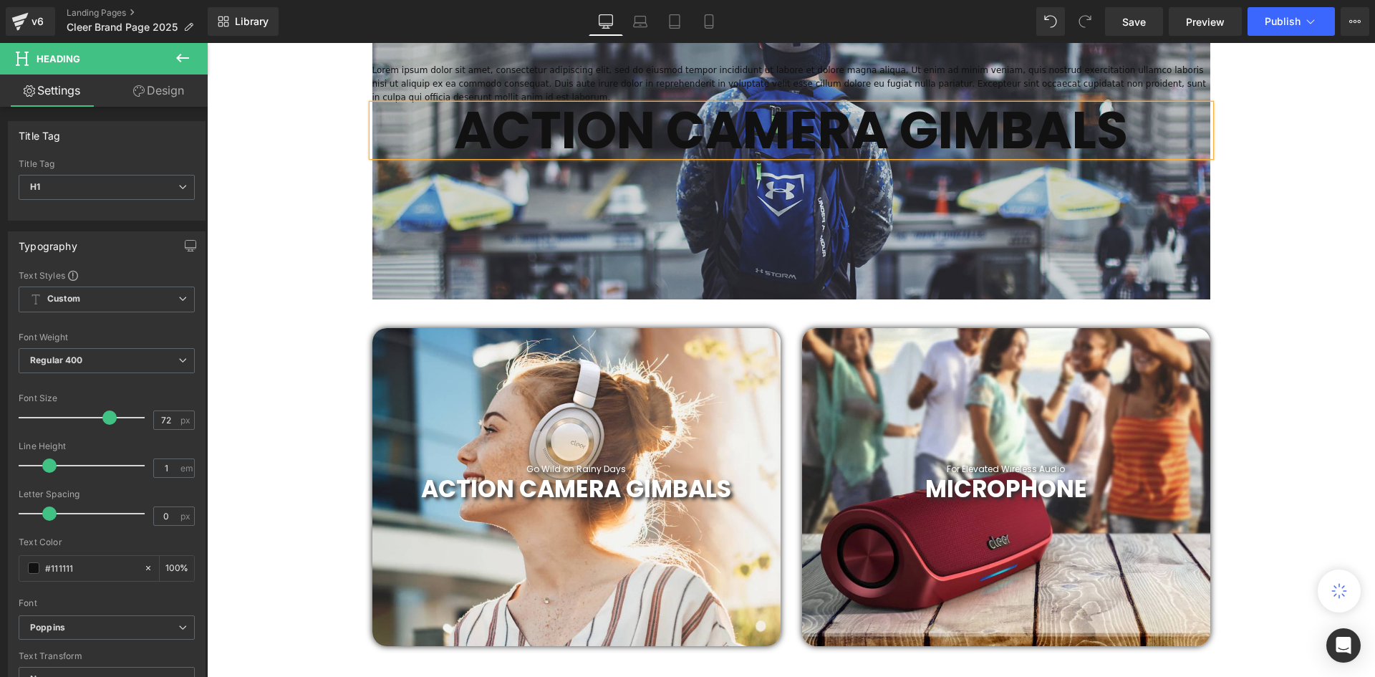
click at [908, 130] on b "ACTION CAMERA GIMBALS" at bounding box center [791, 130] width 674 height 72
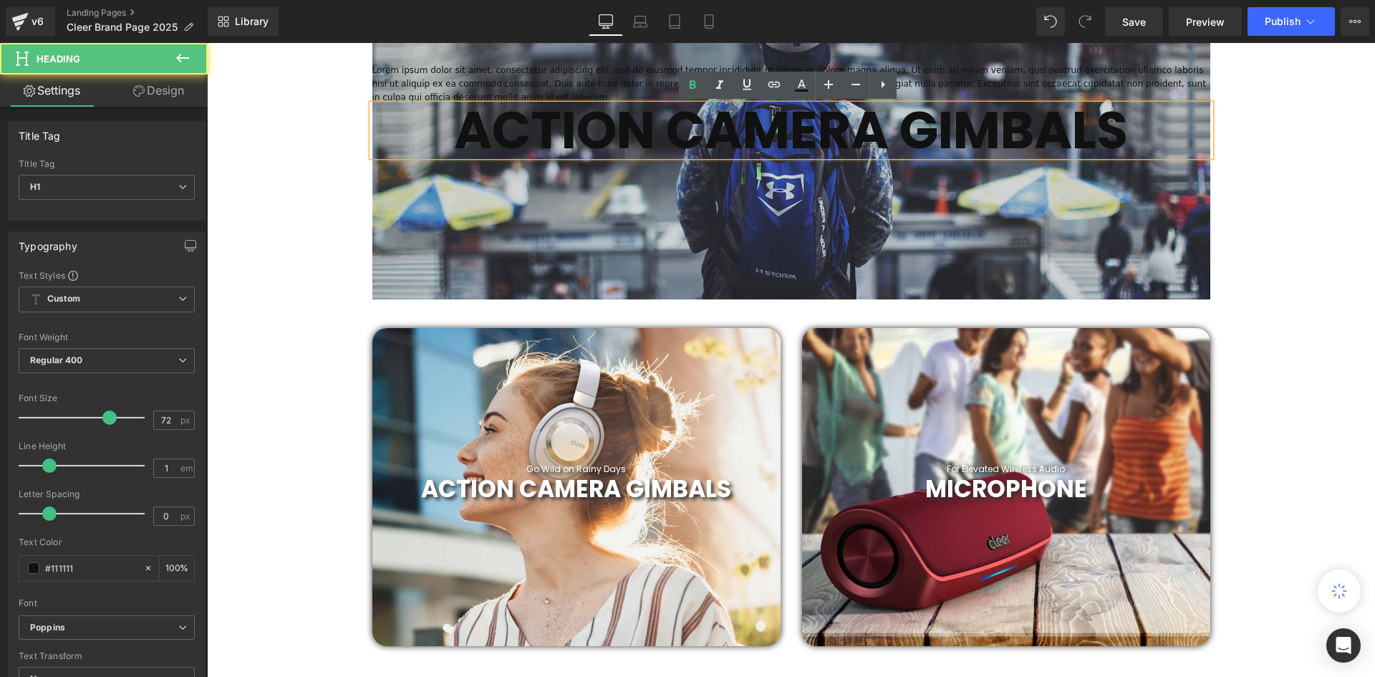
click at [1050, 135] on b "ACTION CAMERA GIMBALS" at bounding box center [791, 130] width 674 height 72
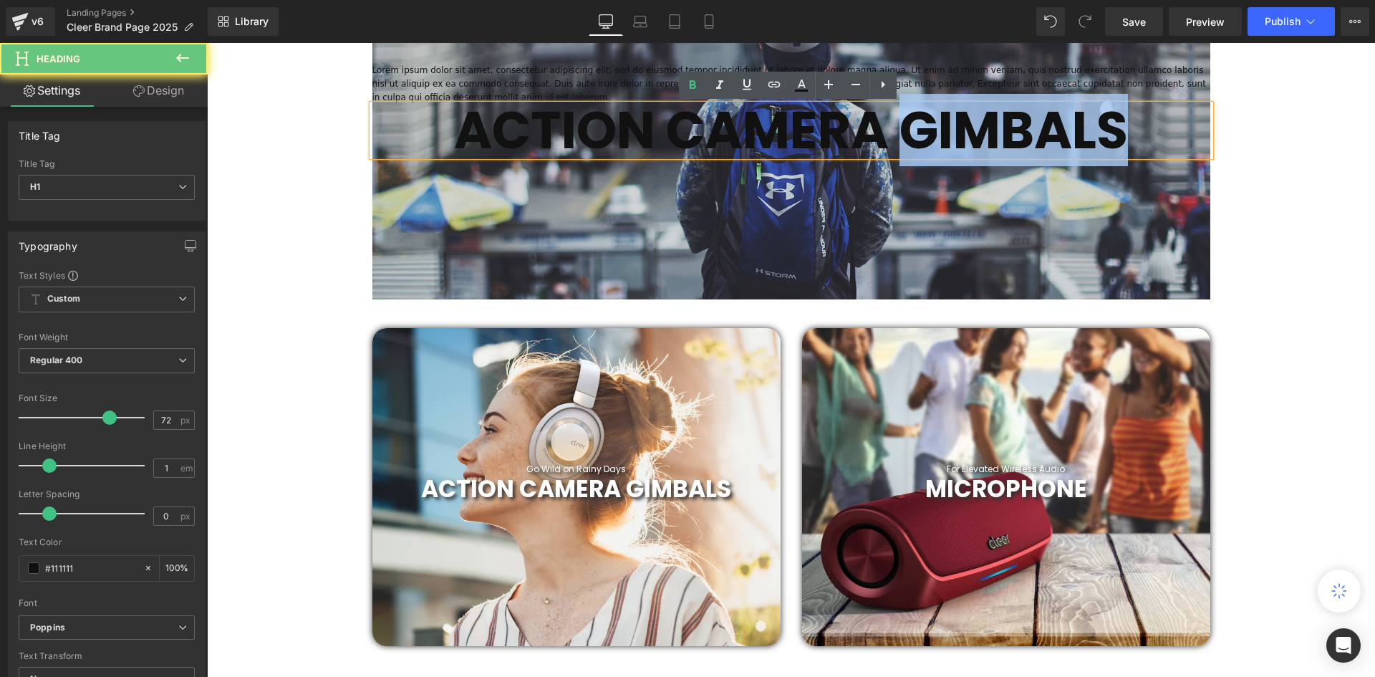
click at [1050, 135] on b "ACTION CAMERA GIMBALS" at bounding box center [791, 130] width 674 height 72
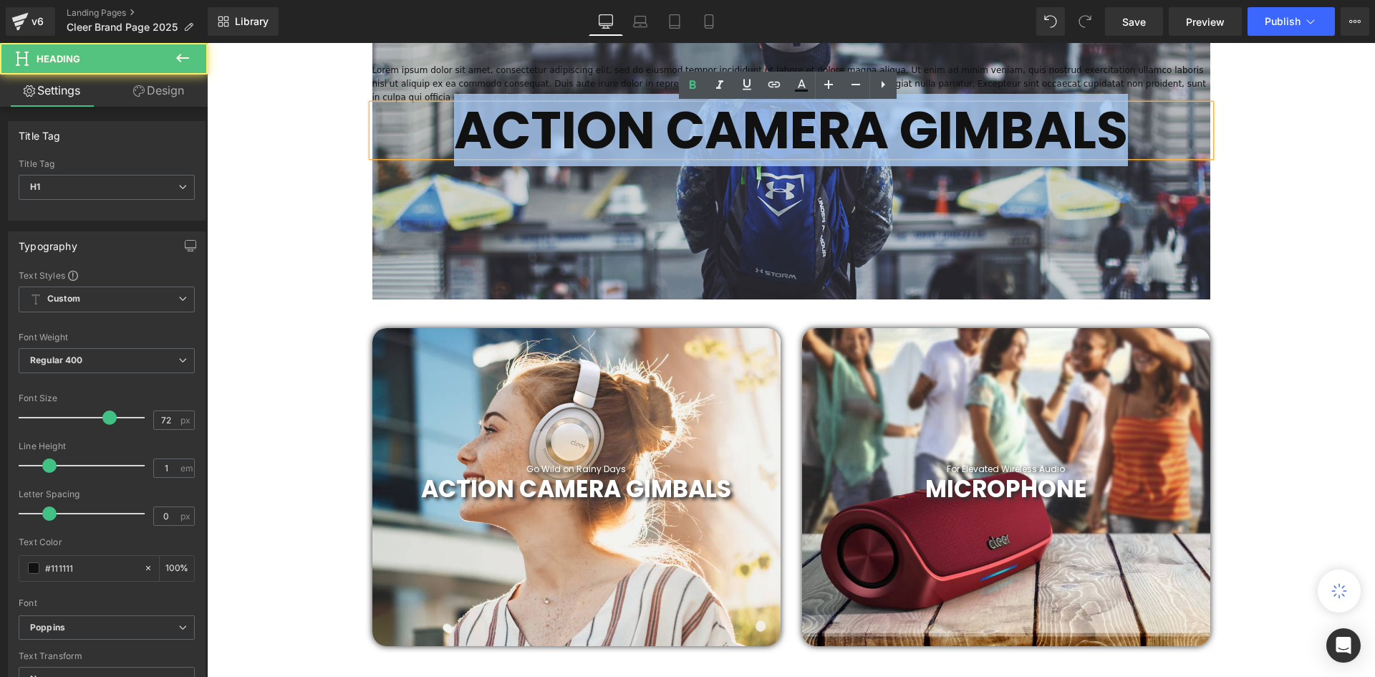
click at [1050, 135] on b "ACTION CAMERA GIMBALS" at bounding box center [791, 130] width 674 height 72
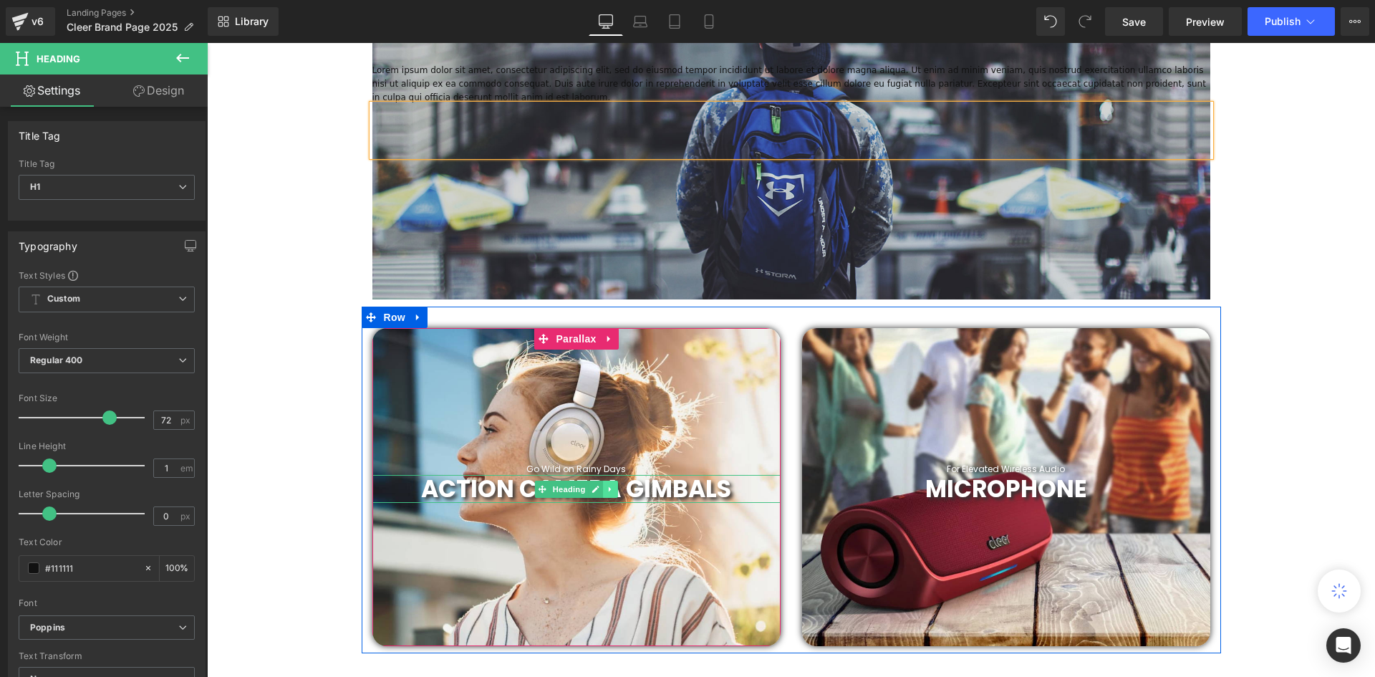
click at [608, 481] on link at bounding box center [610, 488] width 15 height 17
click at [676, 490] on span "ACTION CAMERA GIMBALS" at bounding box center [576, 489] width 310 height 34
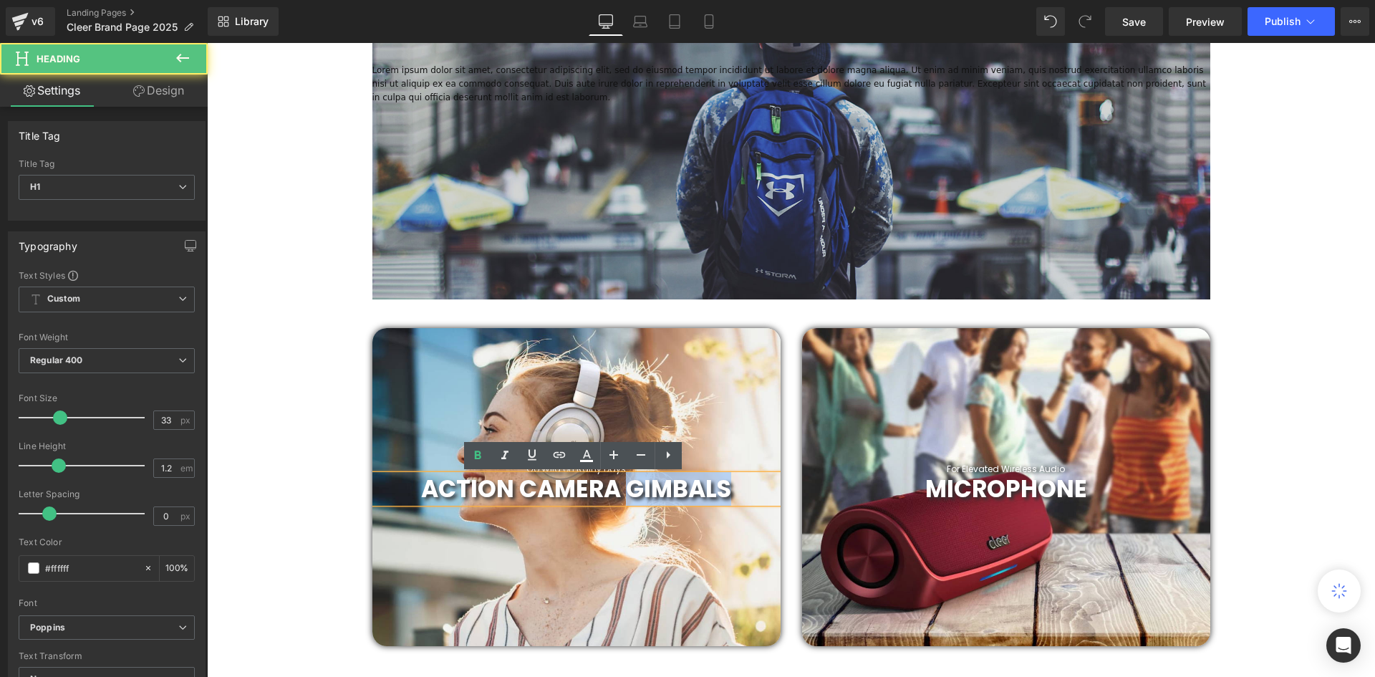
click at [676, 490] on span "ACTION CAMERA GIMBALS" at bounding box center [576, 489] width 310 height 34
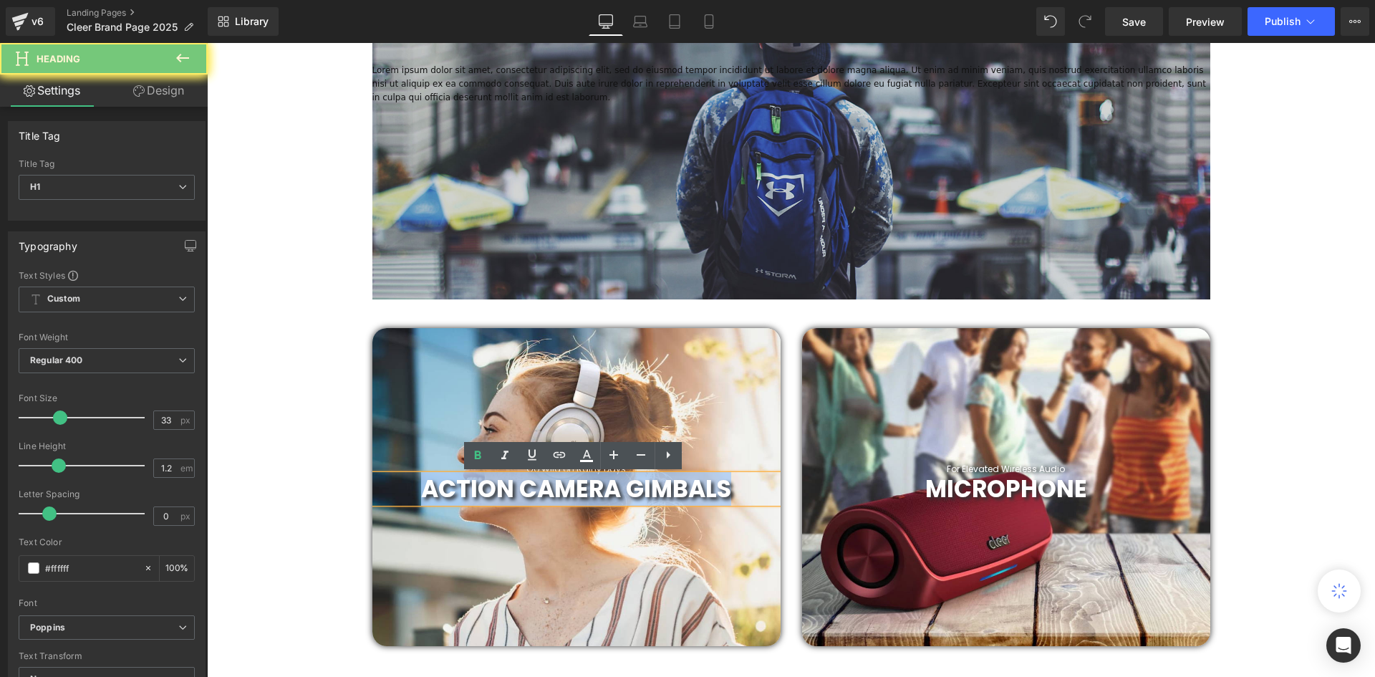
click at [676, 490] on span "ACTION CAMERA GIMBALS" at bounding box center [576, 489] width 310 height 34
copy span "ACTION CAMERA GIMBALS"
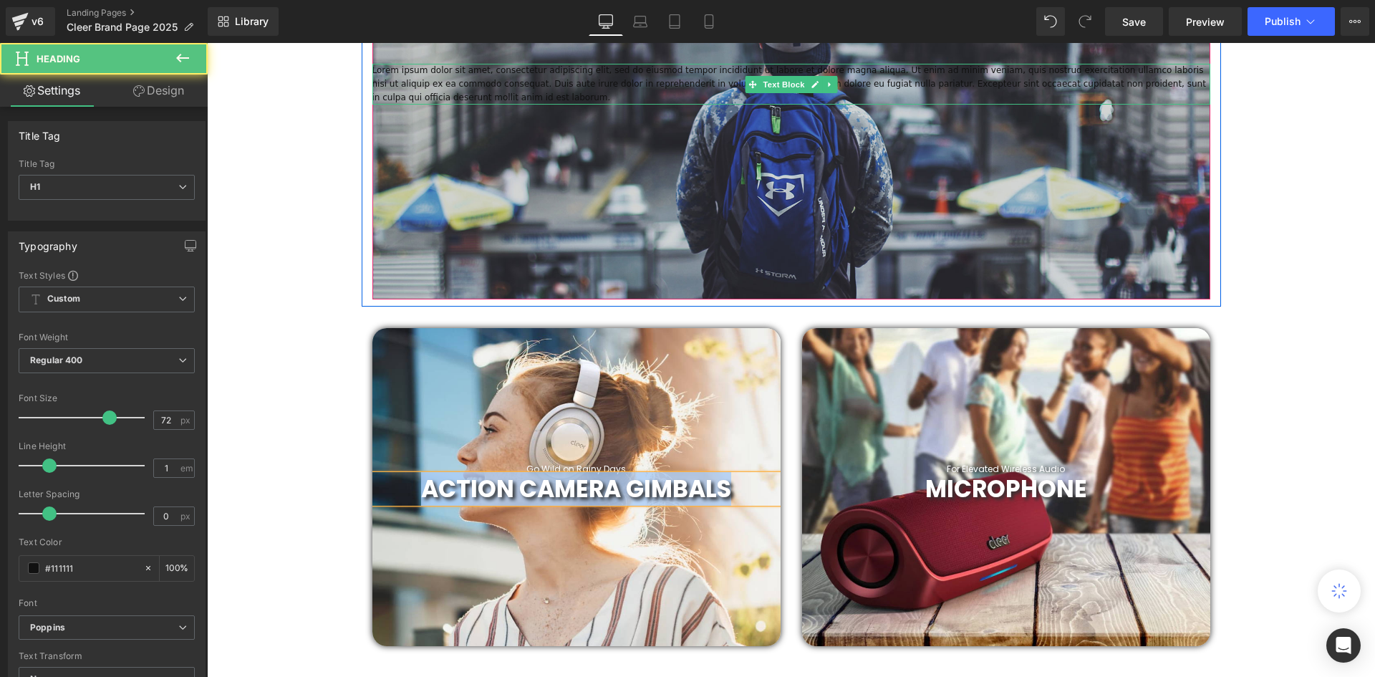
click at [880, 109] on h1 at bounding box center [791, 131] width 838 height 52
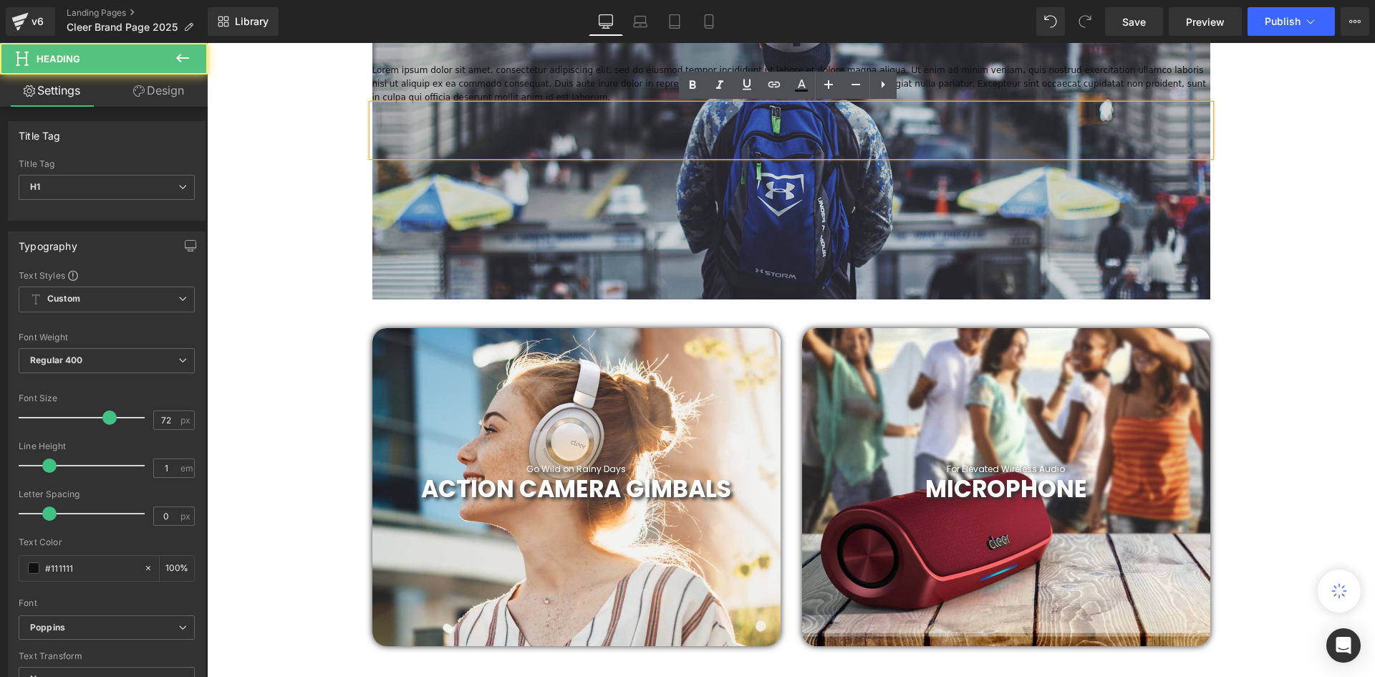
click at [838, 125] on h1 at bounding box center [791, 131] width 838 height 52
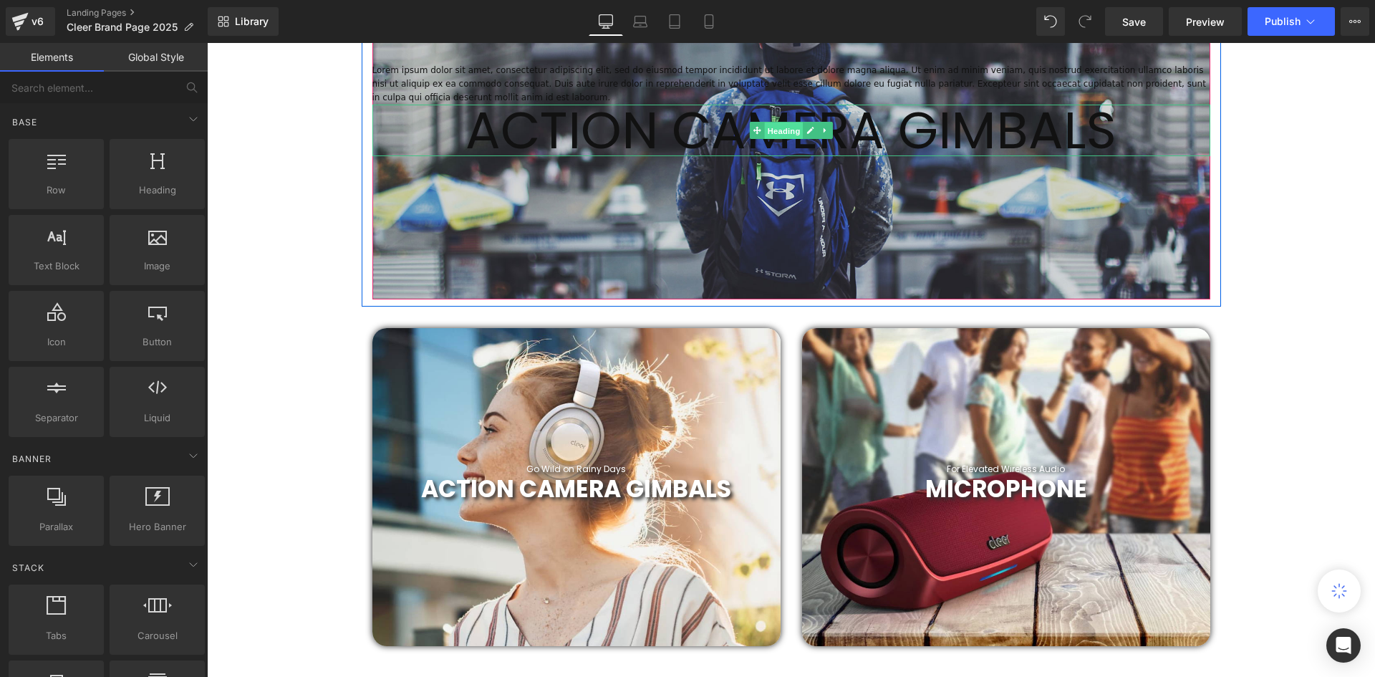
click at [769, 130] on span "Heading" at bounding box center [783, 130] width 39 height 17
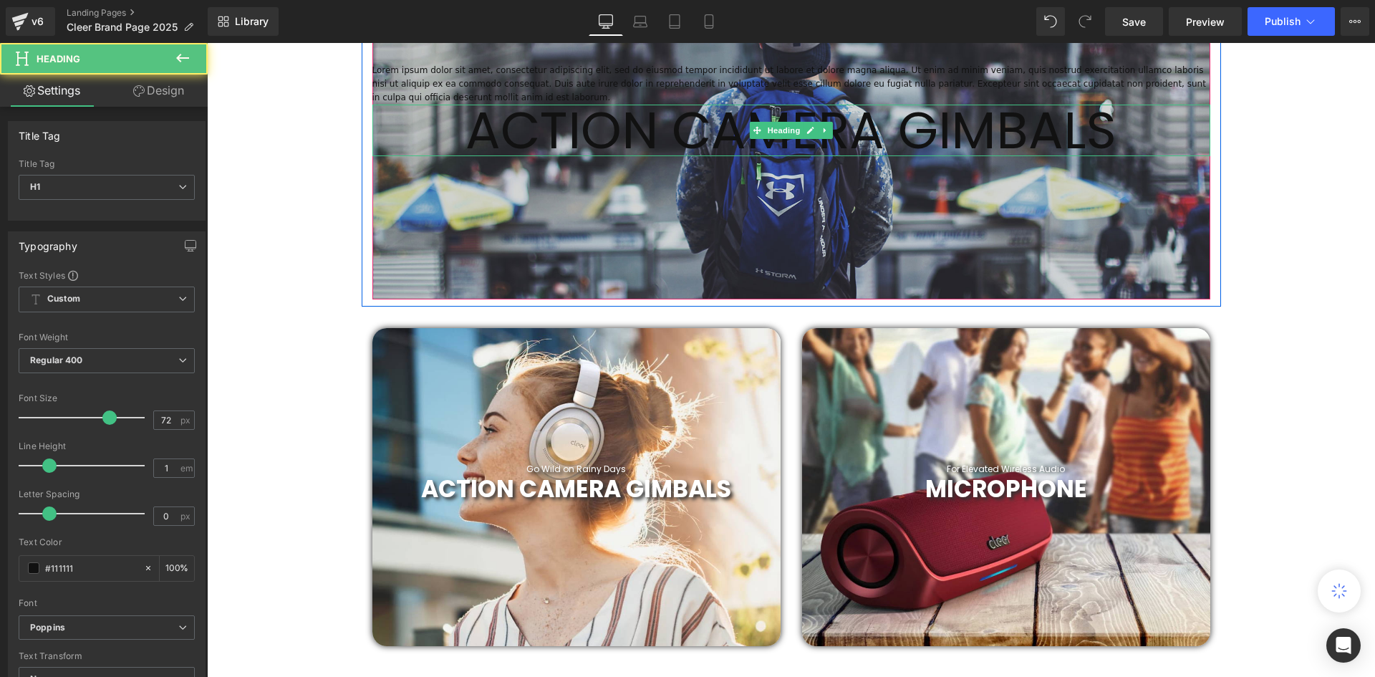
click at [980, 137] on h1 "ACTION CAMERA GIMBALS" at bounding box center [791, 131] width 838 height 52
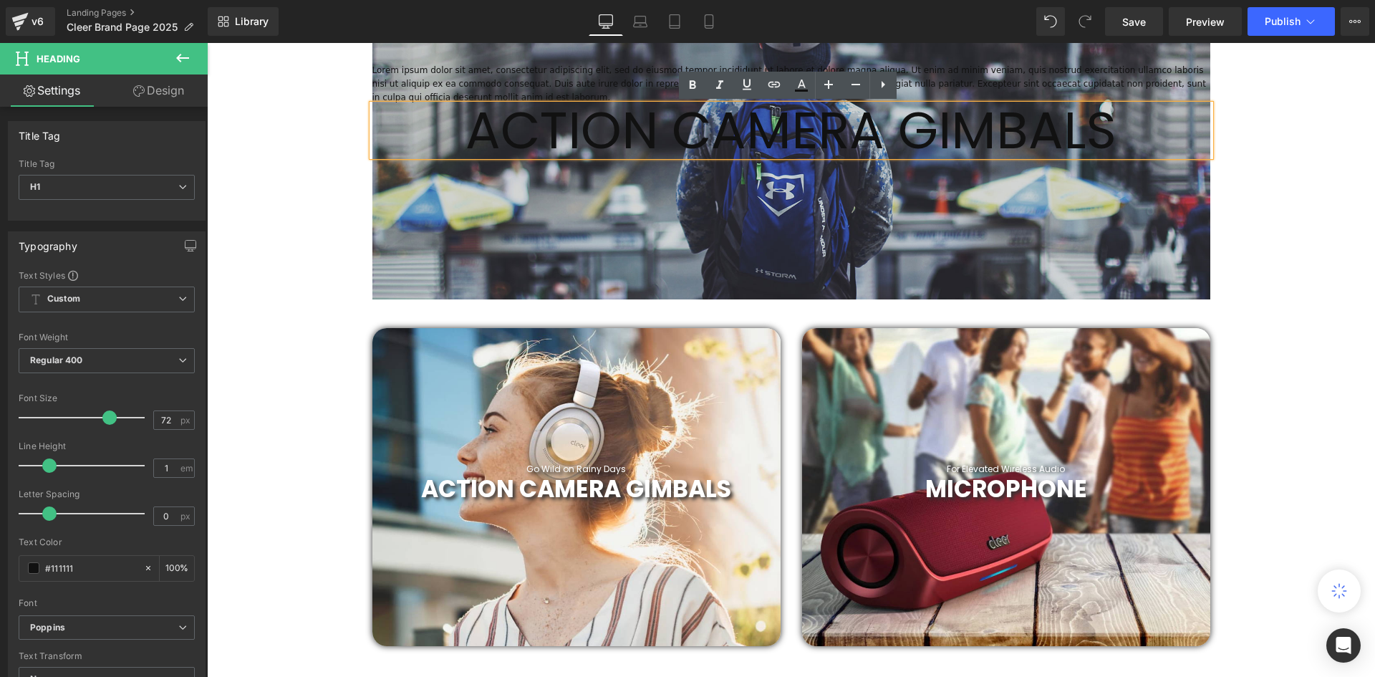
click at [622, 490] on div "ACTION CAMERA GIMBALS Heading" at bounding box center [576, 489] width 408 height 29
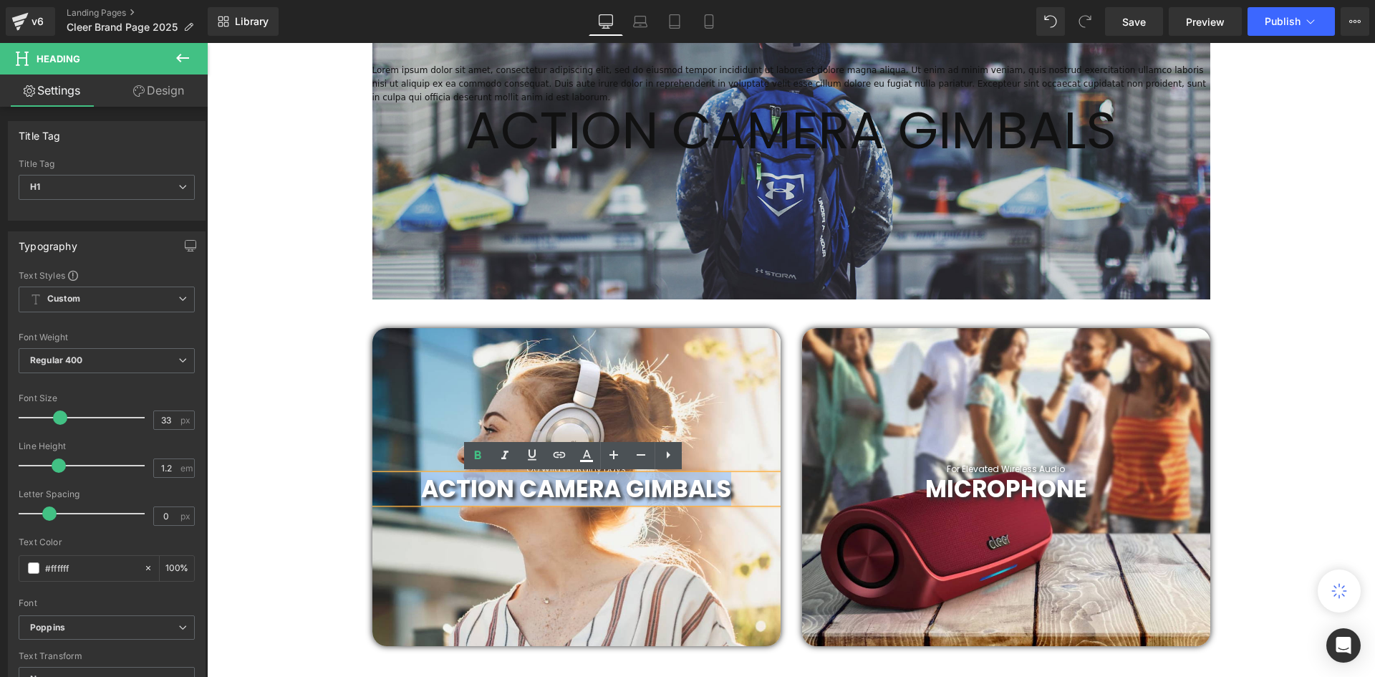
drag, startPoint x: 725, startPoint y: 482, endPoint x: 407, endPoint y: 491, distance: 317.3
click at [407, 491] on h1 "ACTION CAMERA GIMBALS" at bounding box center [576, 489] width 408 height 29
copy span "ACTION CAMERA GIMBALS"
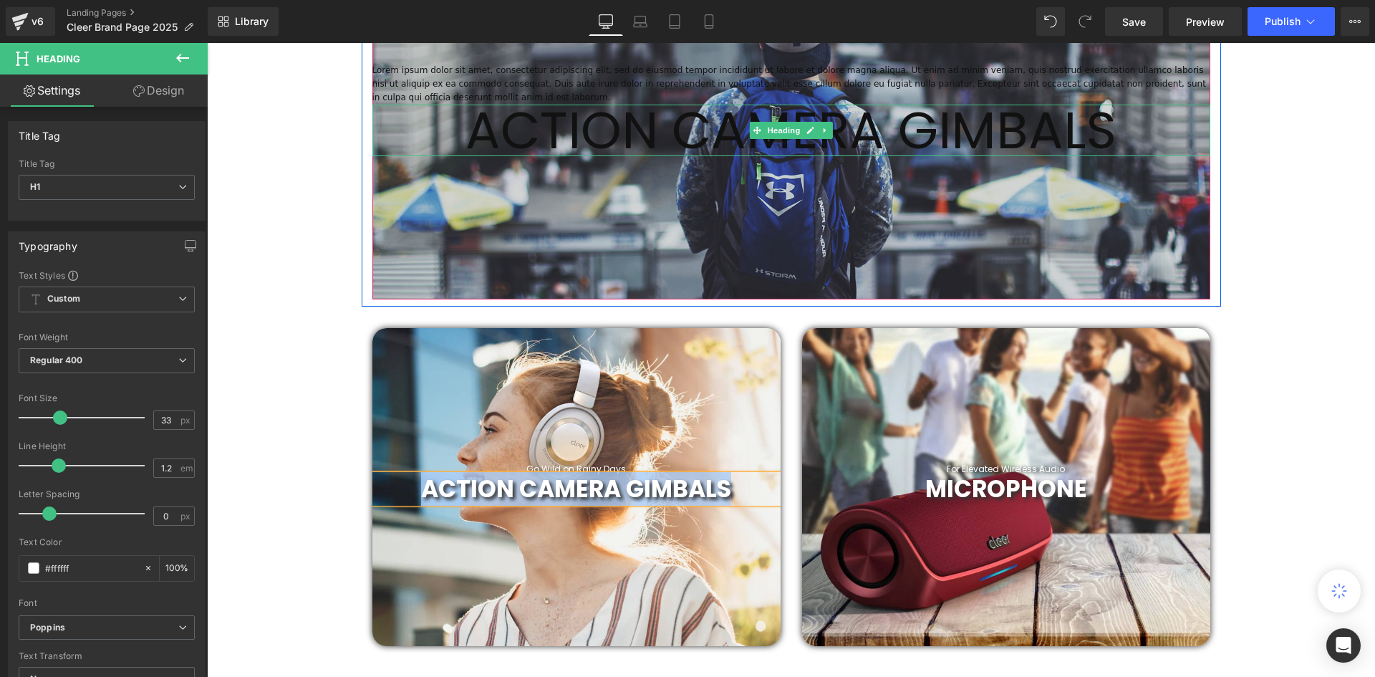
click at [917, 122] on h1 "ACTION CAMERA GIMBALS" at bounding box center [791, 131] width 838 height 52
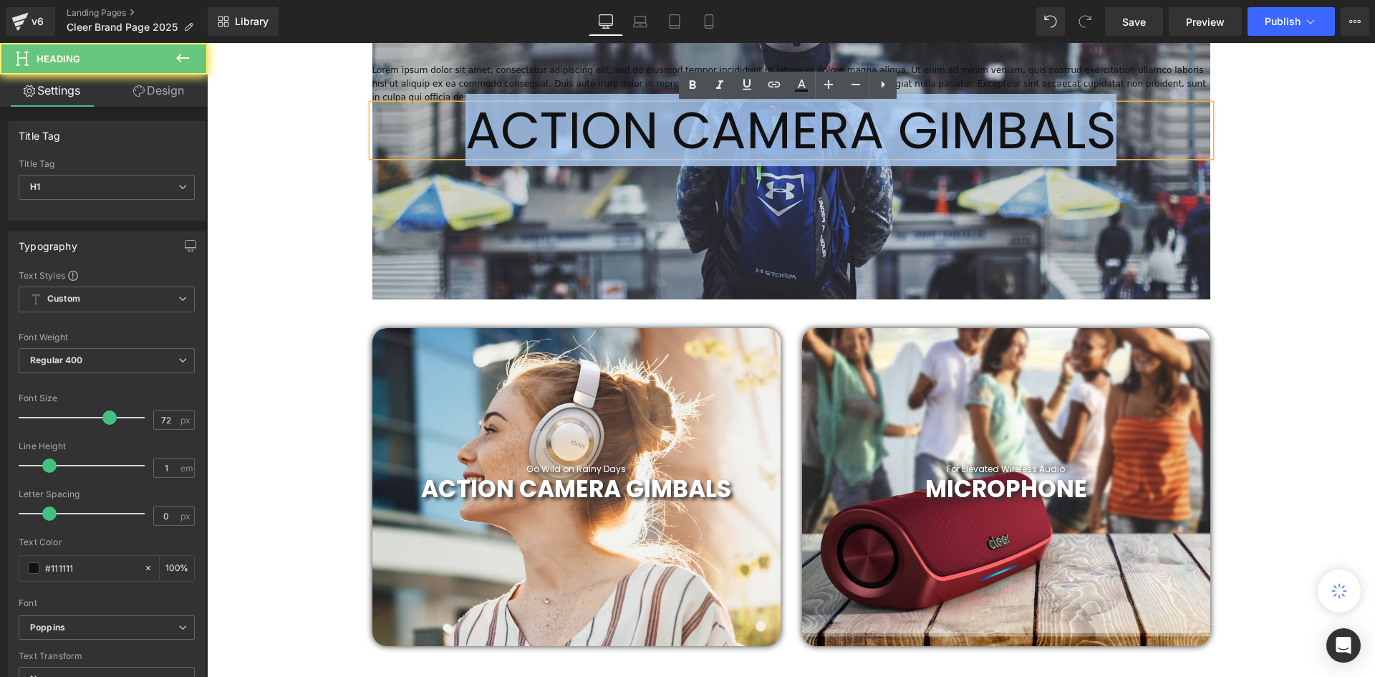
drag, startPoint x: 1188, startPoint y: 122, endPoint x: 362, endPoint y: 119, distance: 825.5
click at [372, 118] on h1 "ACTION CAMERA GIMBALS" at bounding box center [791, 131] width 838 height 52
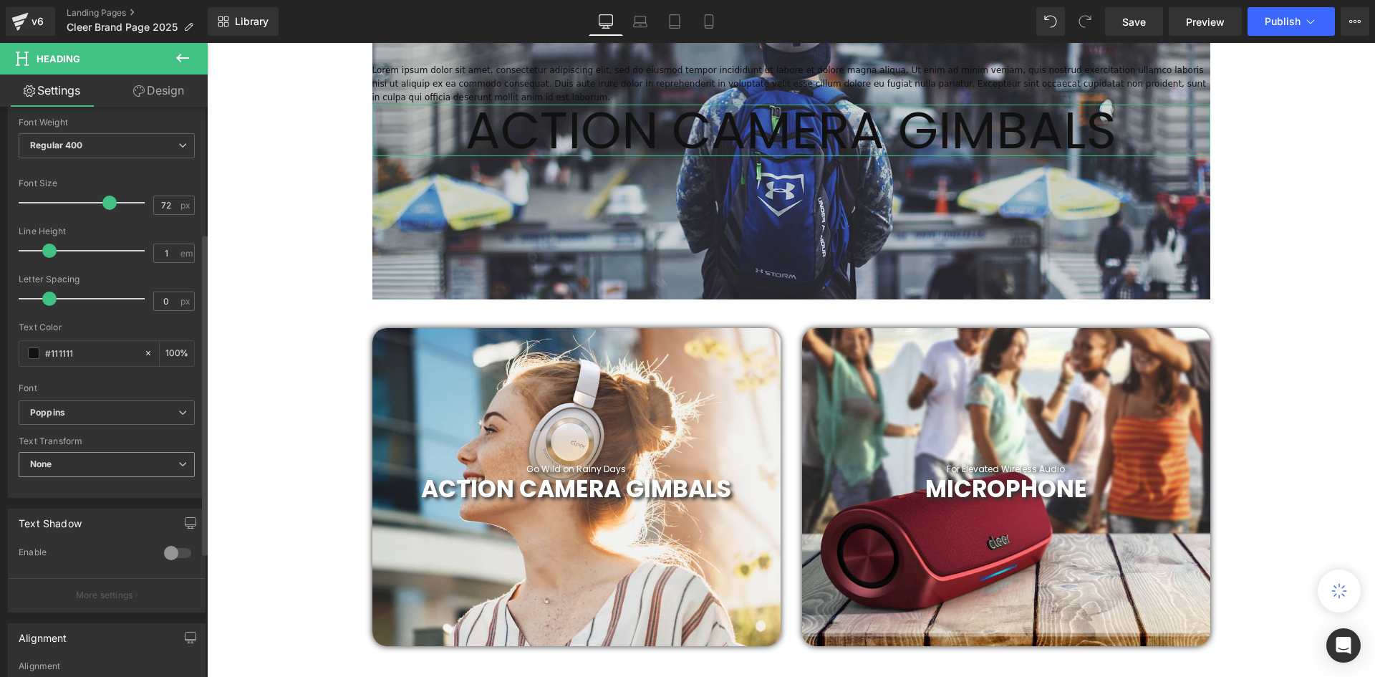
scroll to position [286, 0]
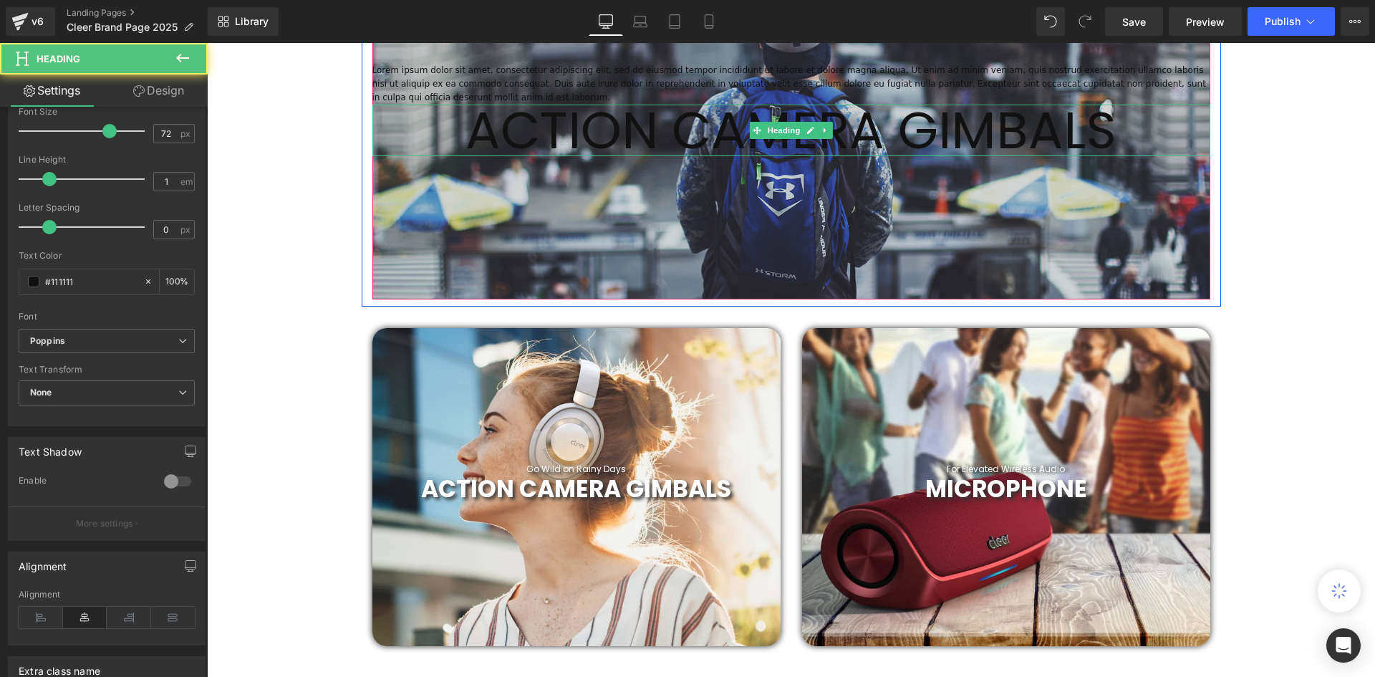
click at [946, 139] on h1 "ACTION CAMERA GIMBALS" at bounding box center [791, 131] width 838 height 52
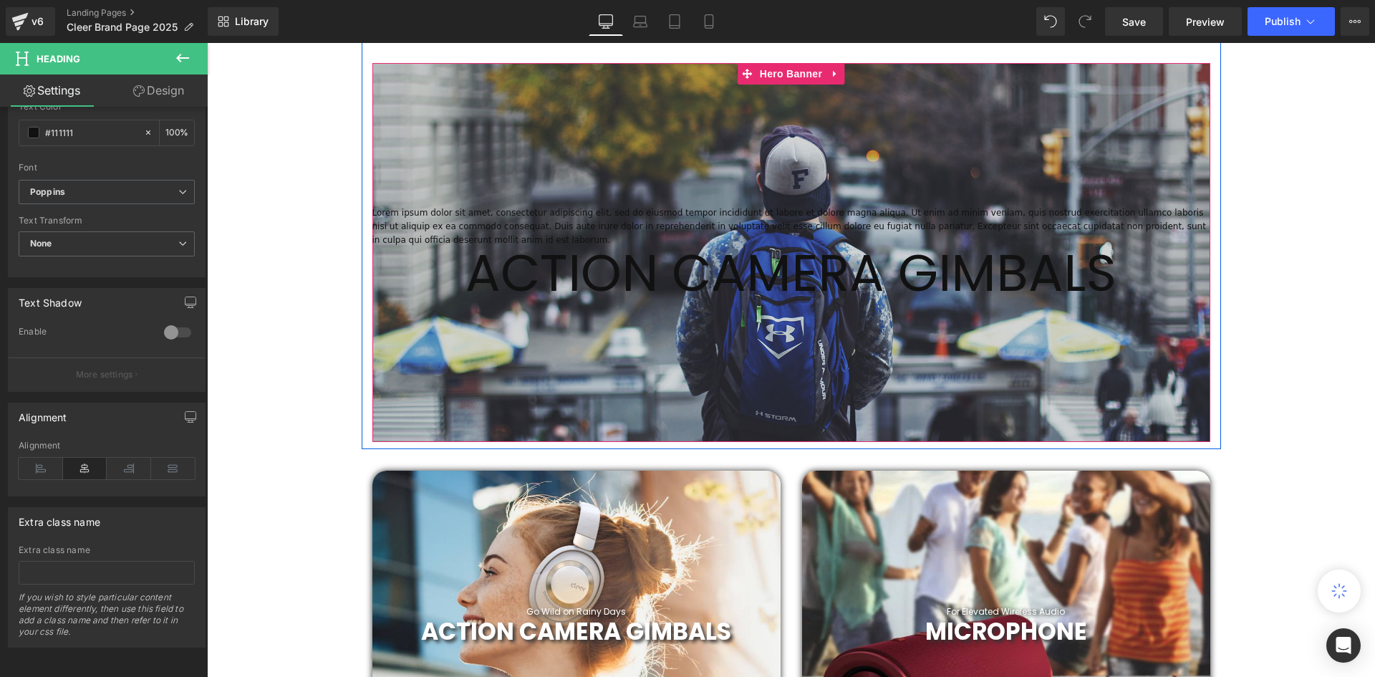
scroll to position [653, 0]
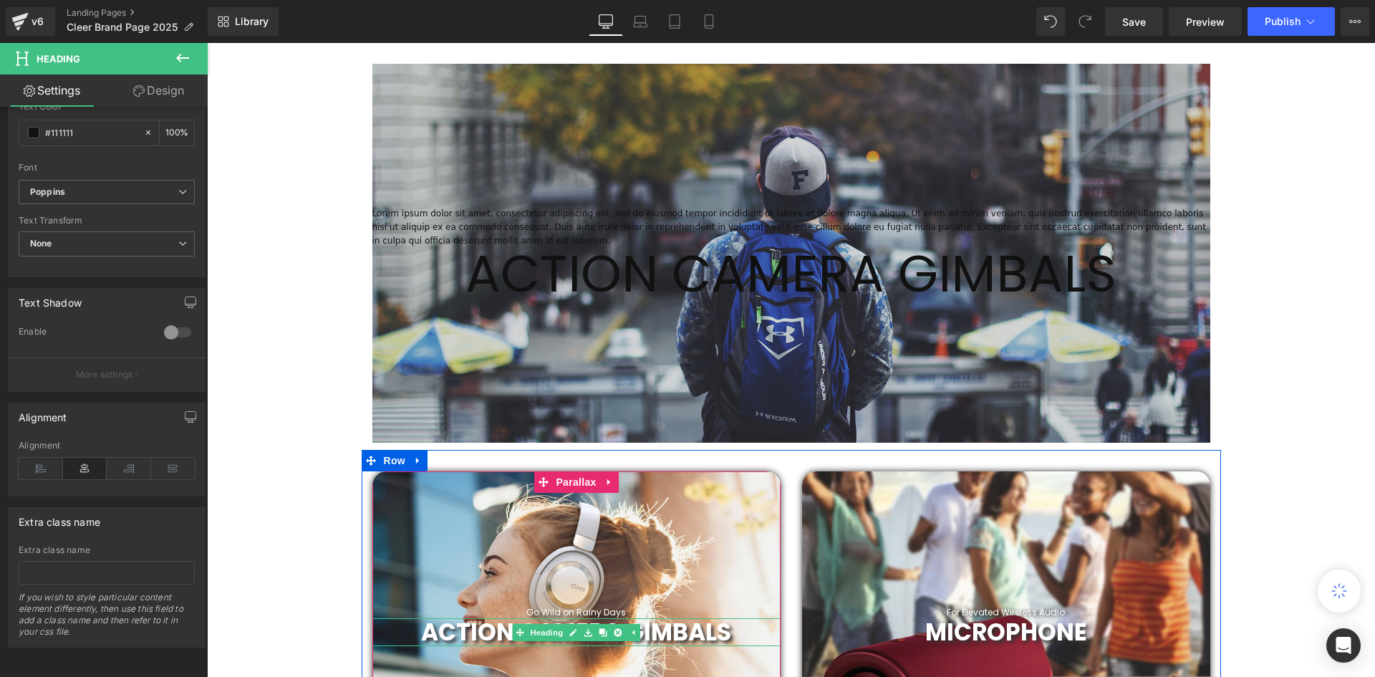
click at [620, 636] on link at bounding box center [617, 632] width 15 height 17
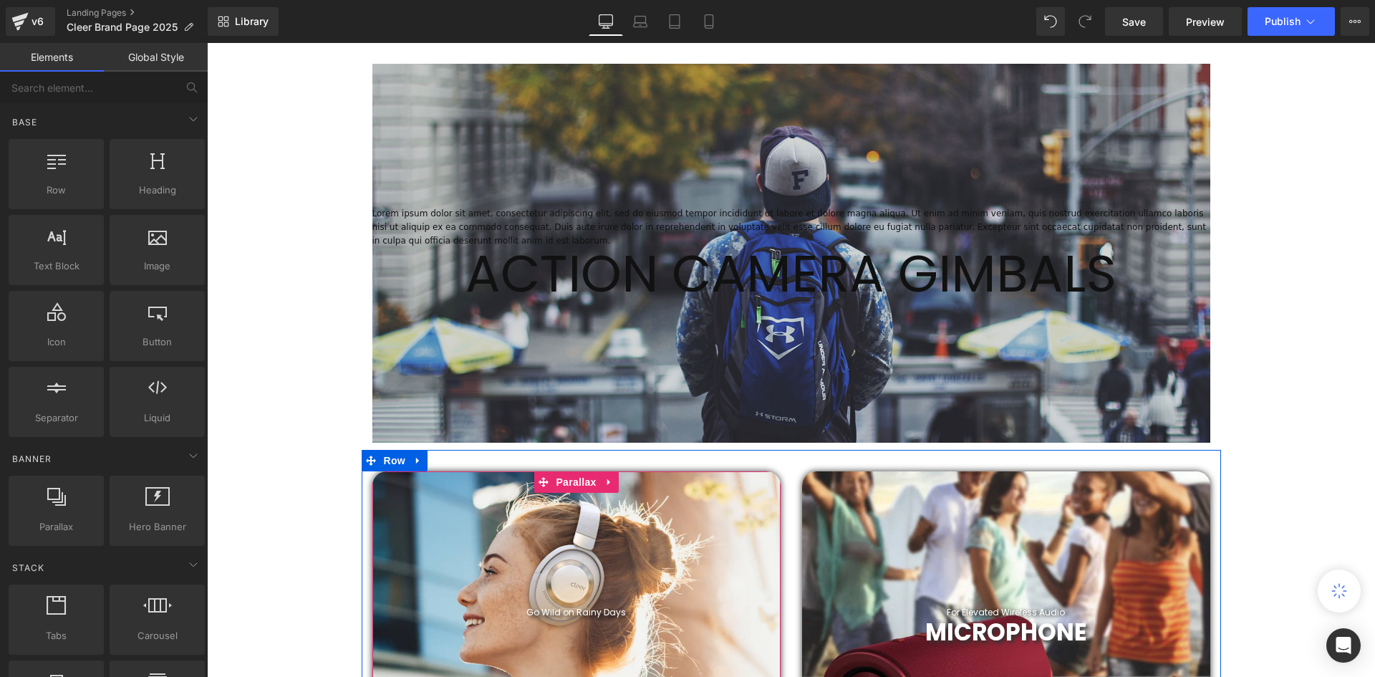
click at [646, 634] on span "Go Wild on Rainy Days Heading" at bounding box center [576, 625] width 408 height 36
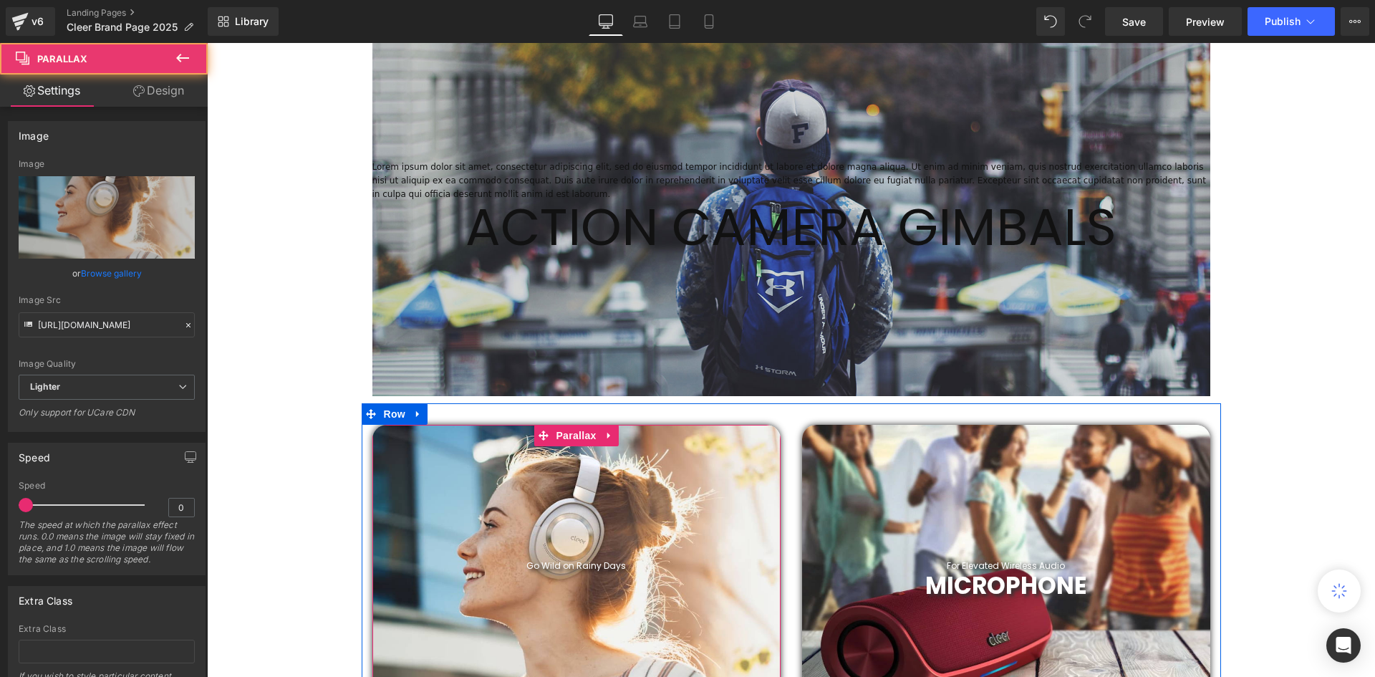
scroll to position [725, 0]
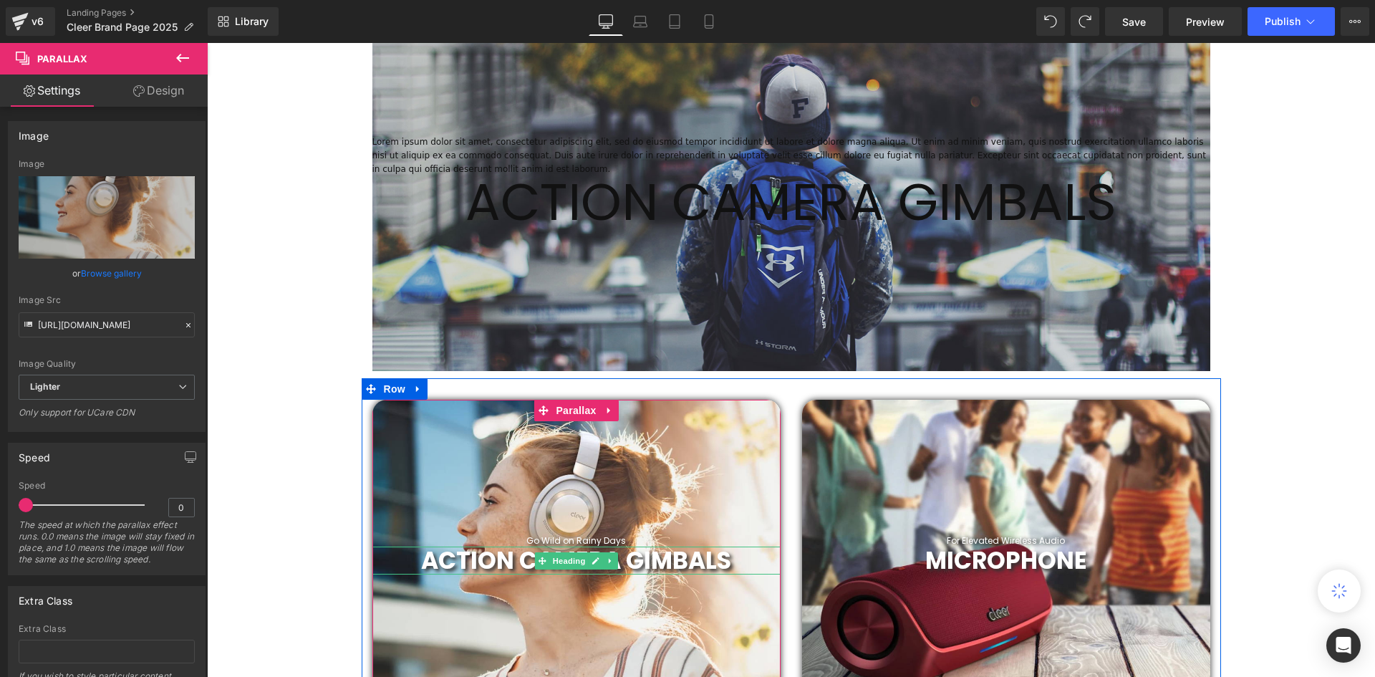
click at [659, 563] on span "ACTION CAMERA GIMBALS" at bounding box center [576, 560] width 310 height 34
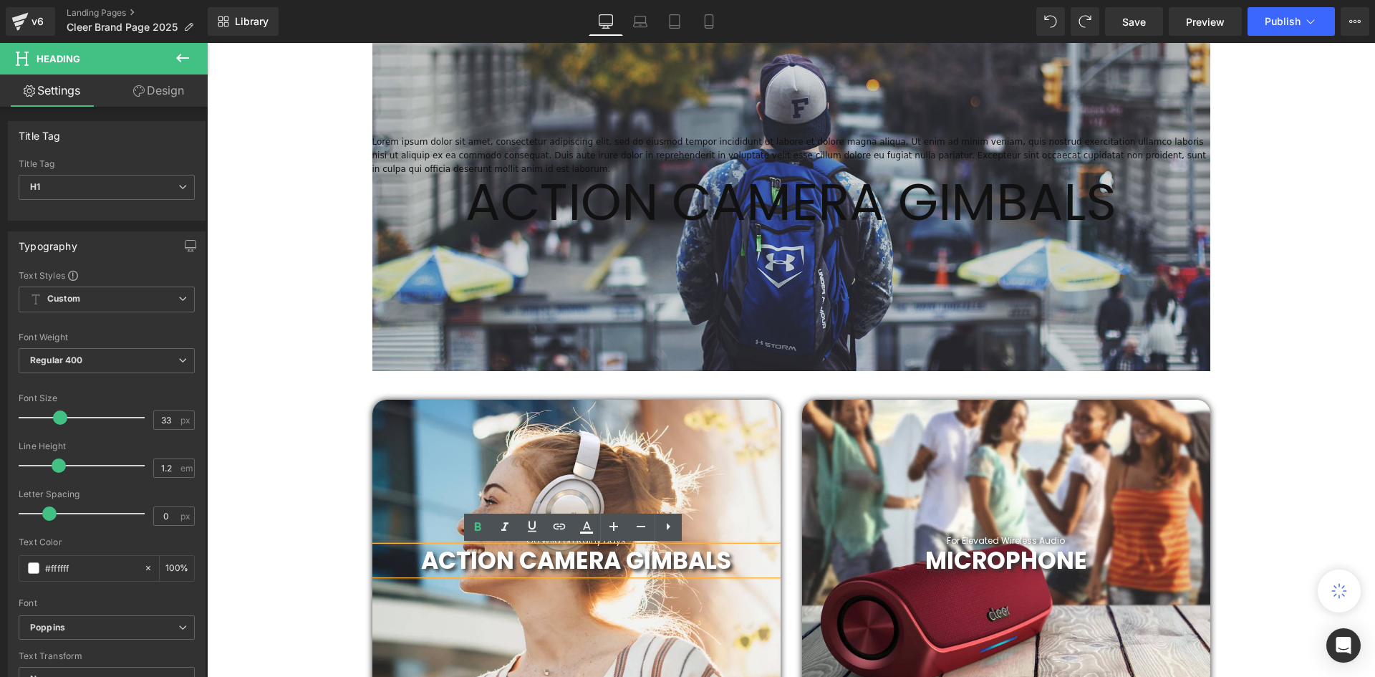
click at [661, 562] on span "ACTION CAMERA GIMBALS" at bounding box center [576, 560] width 310 height 34
click at [781, 206] on span "Heading" at bounding box center [783, 201] width 39 height 17
click at [645, 556] on span "ACTION CAMERA GIMBALS" at bounding box center [576, 560] width 310 height 34
click at [697, 553] on span "ACTION CAMERA GIMBALS" at bounding box center [576, 560] width 310 height 34
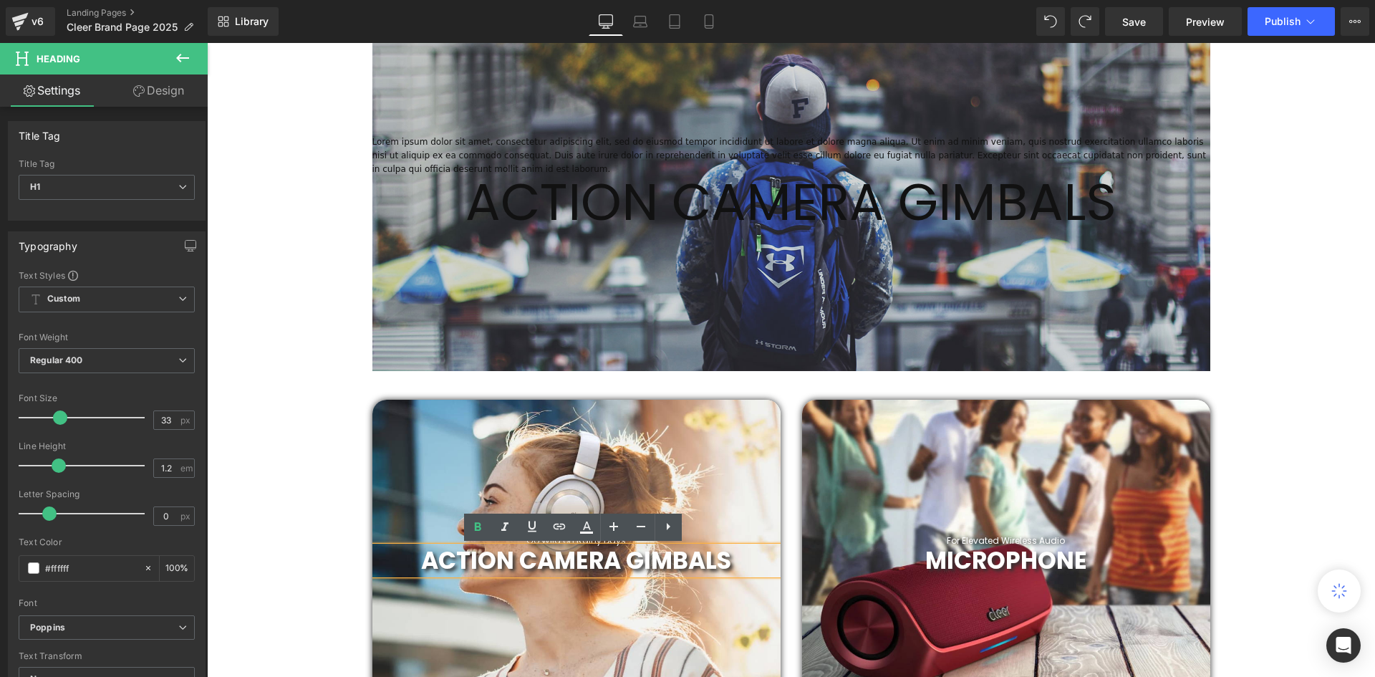
click at [697, 553] on span "ACTION CAMERA GIMBALS" at bounding box center [576, 560] width 310 height 34
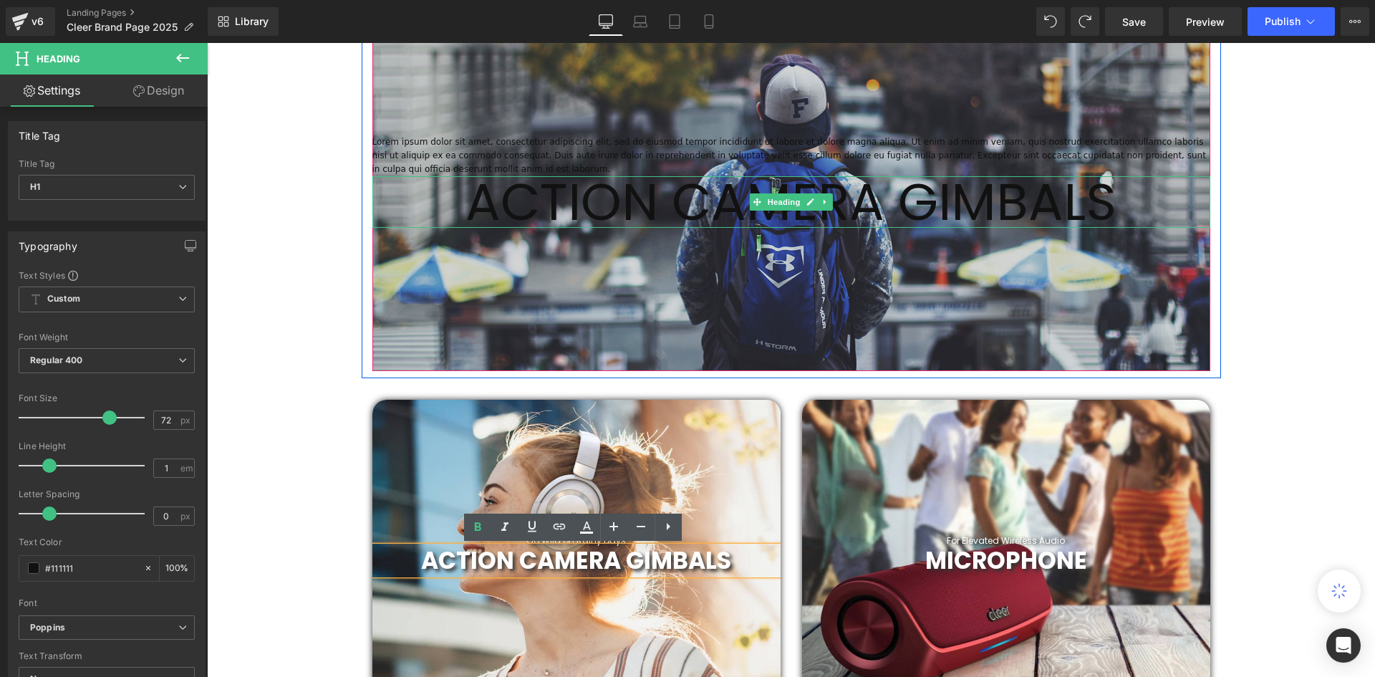
click at [939, 195] on h1 "ACTION CAMERA GIMBALS" at bounding box center [791, 202] width 838 height 52
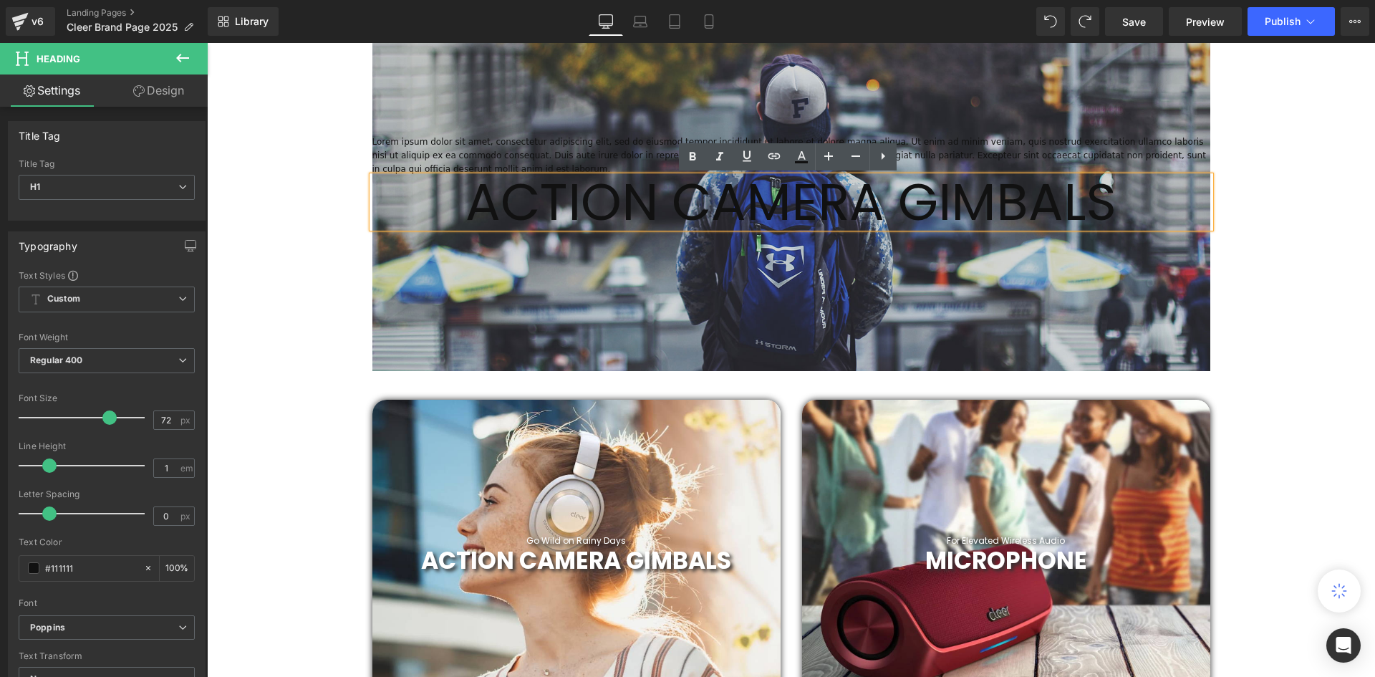
click at [939, 195] on h1 "ACTION CAMERA GIMBALS" at bounding box center [791, 202] width 838 height 52
click at [676, 561] on span "ACTION CAMERA GIMBALS" at bounding box center [576, 560] width 310 height 34
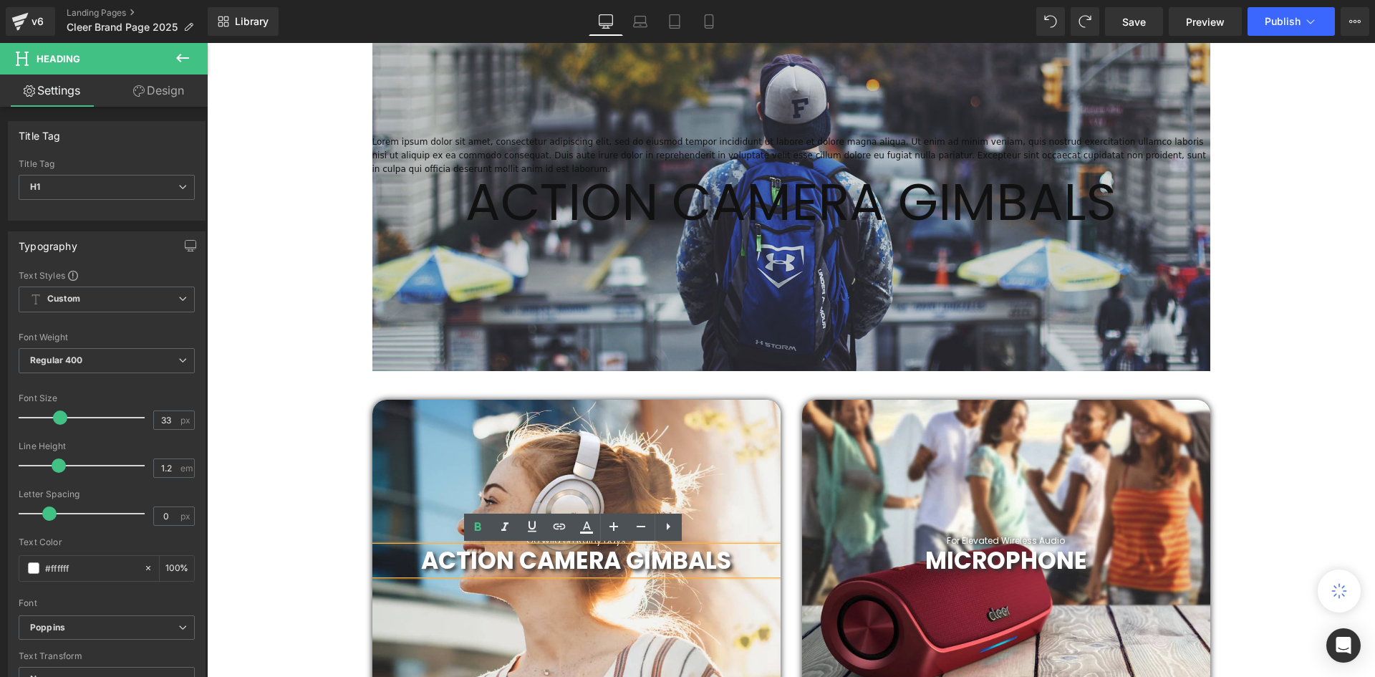
click at [885, 208] on h1 "ACTION CAMERA GIMBALS" at bounding box center [791, 202] width 838 height 52
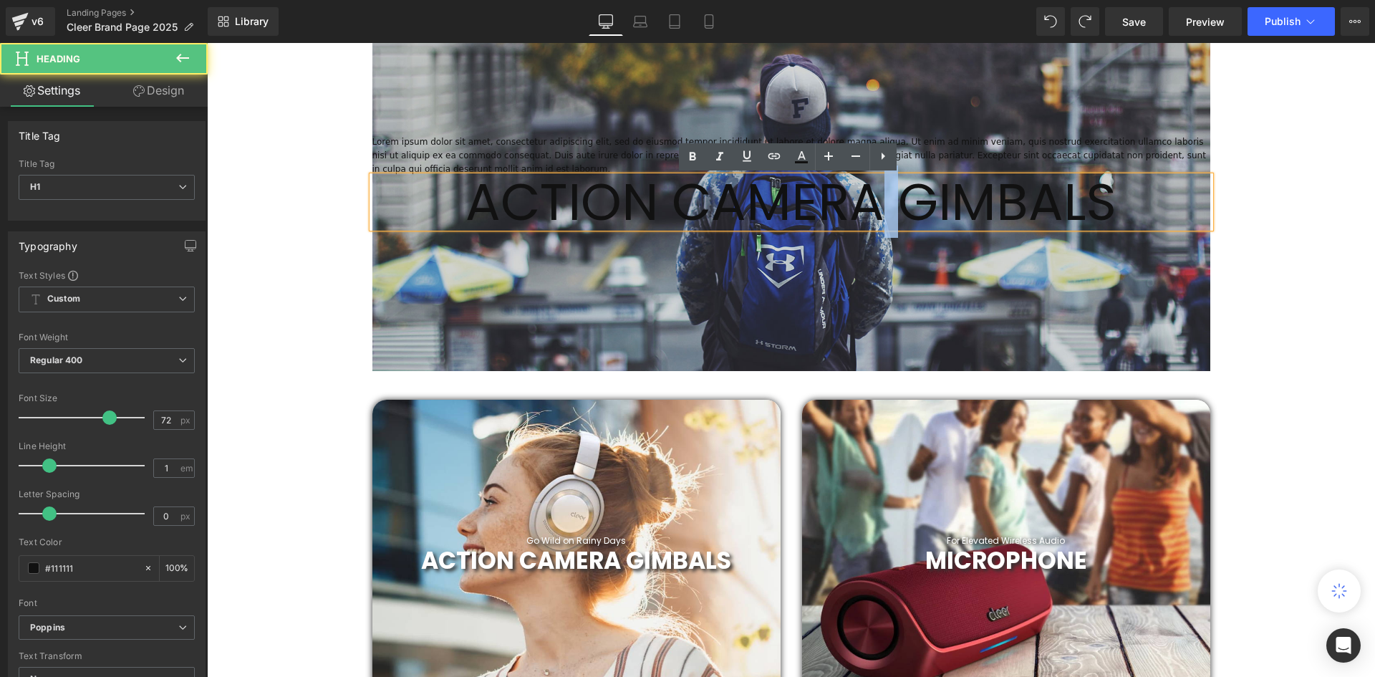
click at [885, 207] on h1 "ACTION CAMERA GIMBALS" at bounding box center [791, 202] width 838 height 52
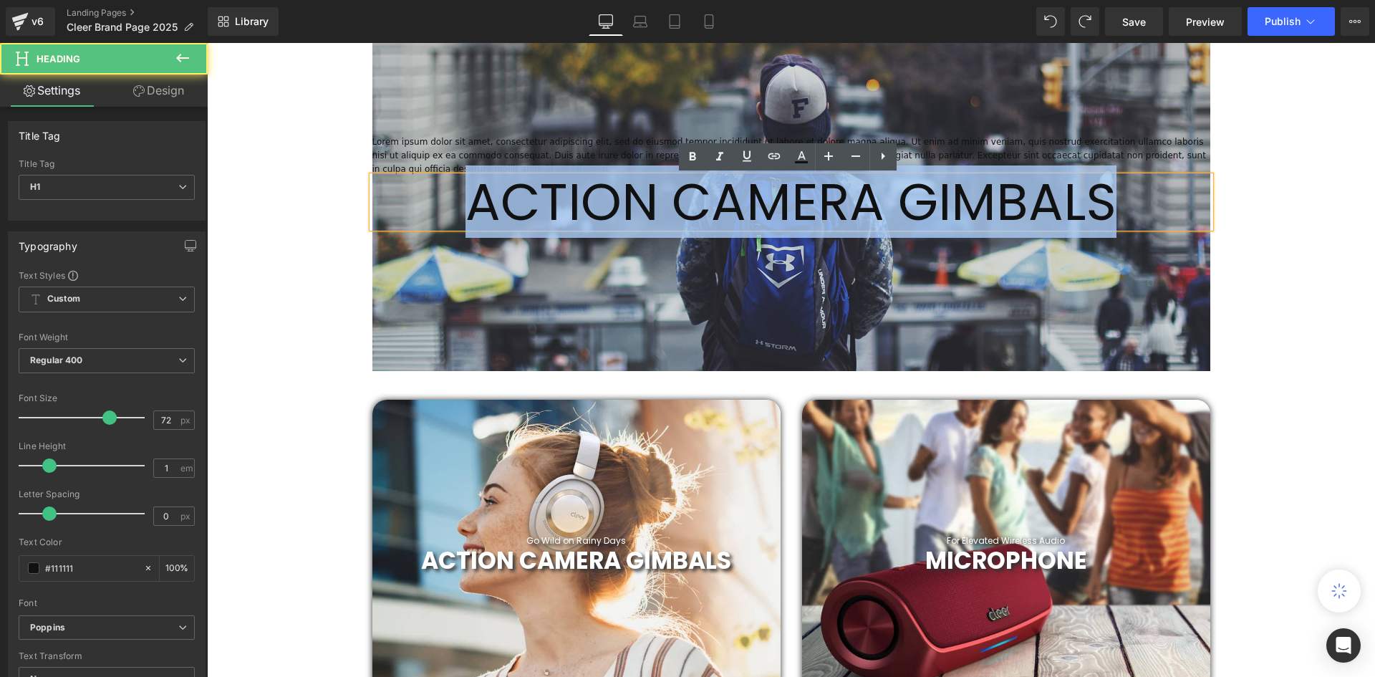
click at [885, 207] on h1 "ACTION CAMERA GIMBALS" at bounding box center [791, 202] width 838 height 52
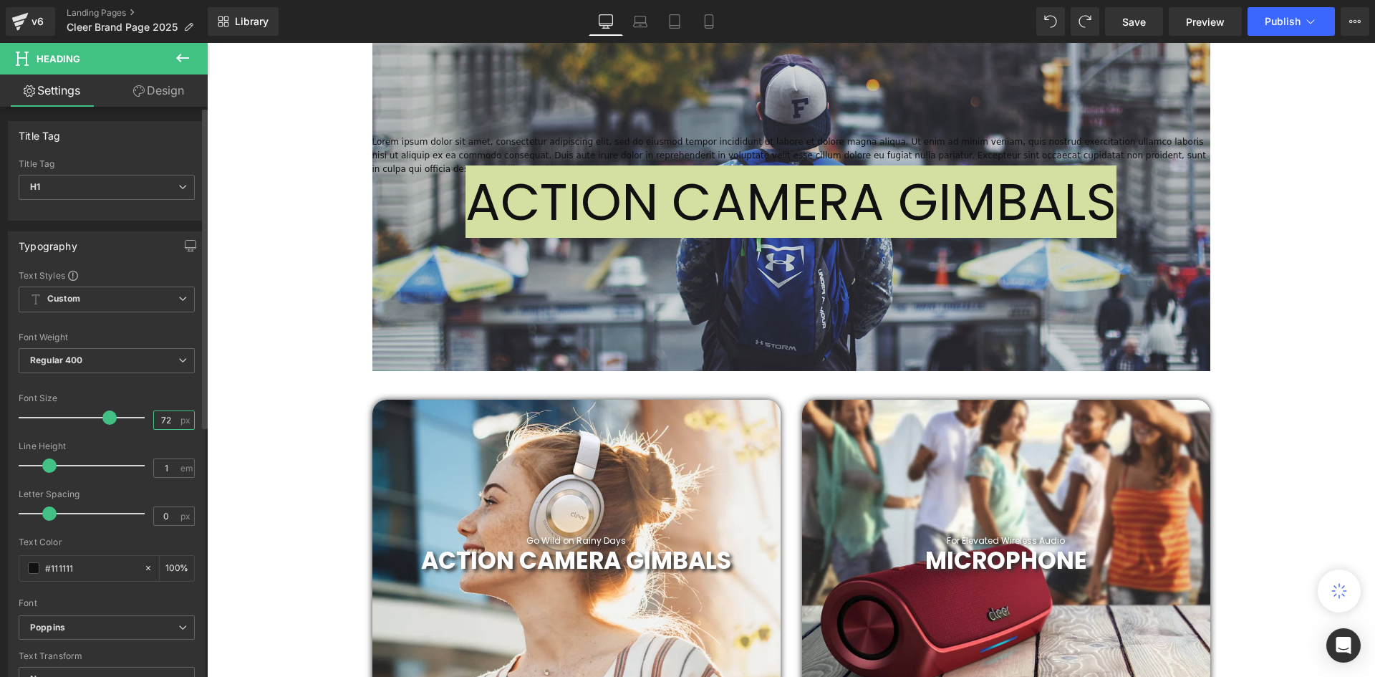
click at [156, 417] on input "72" at bounding box center [166, 420] width 25 height 18
drag, startPoint x: 172, startPoint y: 417, endPoint x: 135, endPoint y: 413, distance: 37.4
click at [135, 413] on div "Font Size 72 px" at bounding box center [107, 417] width 176 height 48
type input "33"
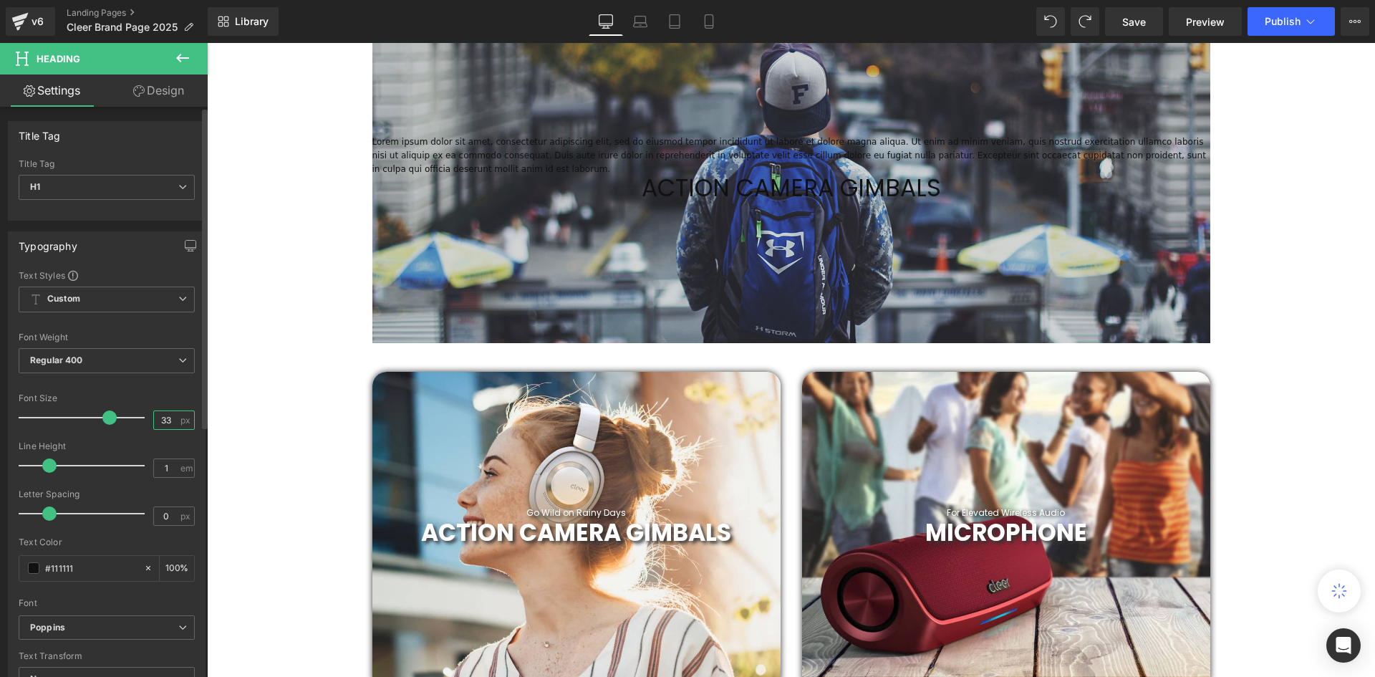
scroll to position [4401, 1161]
click at [909, 185] on h1 "ACTION CAMERA GIMBALS" at bounding box center [791, 188] width 838 height 24
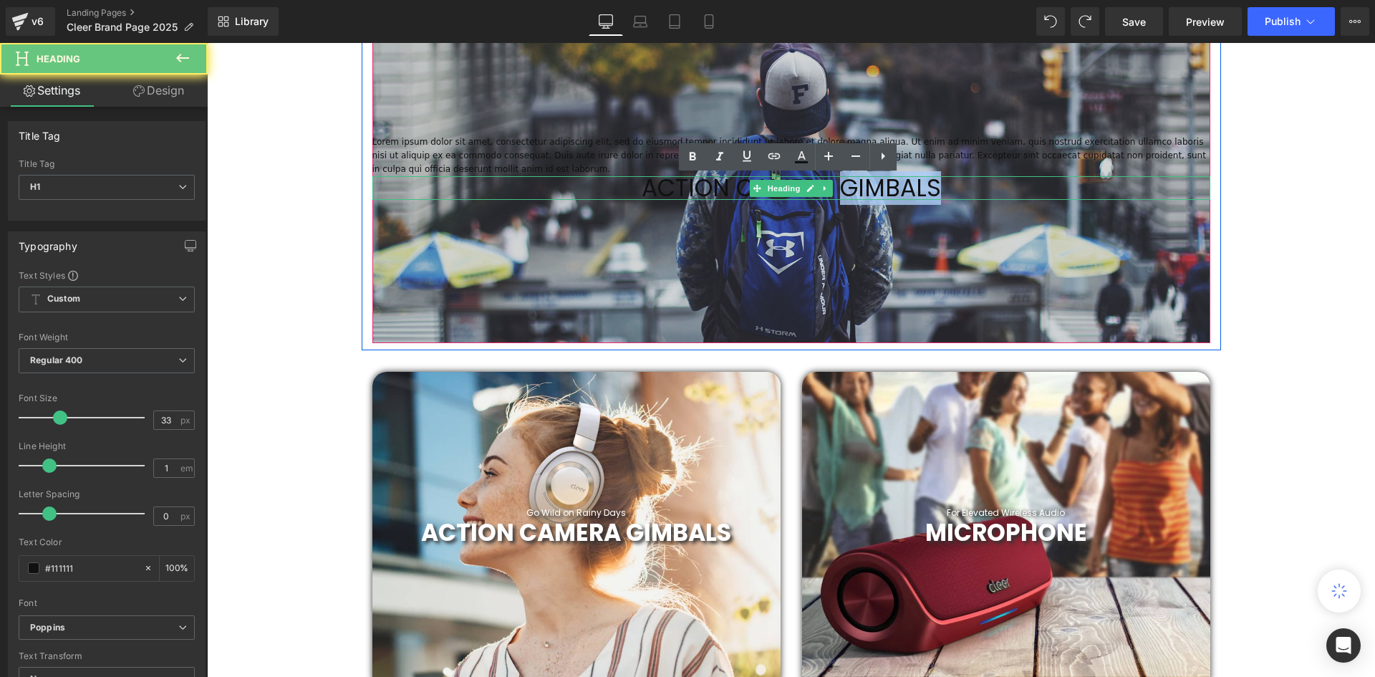
click at [909, 185] on h1 "ACTION CAMERA GIMBALS" at bounding box center [791, 188] width 838 height 24
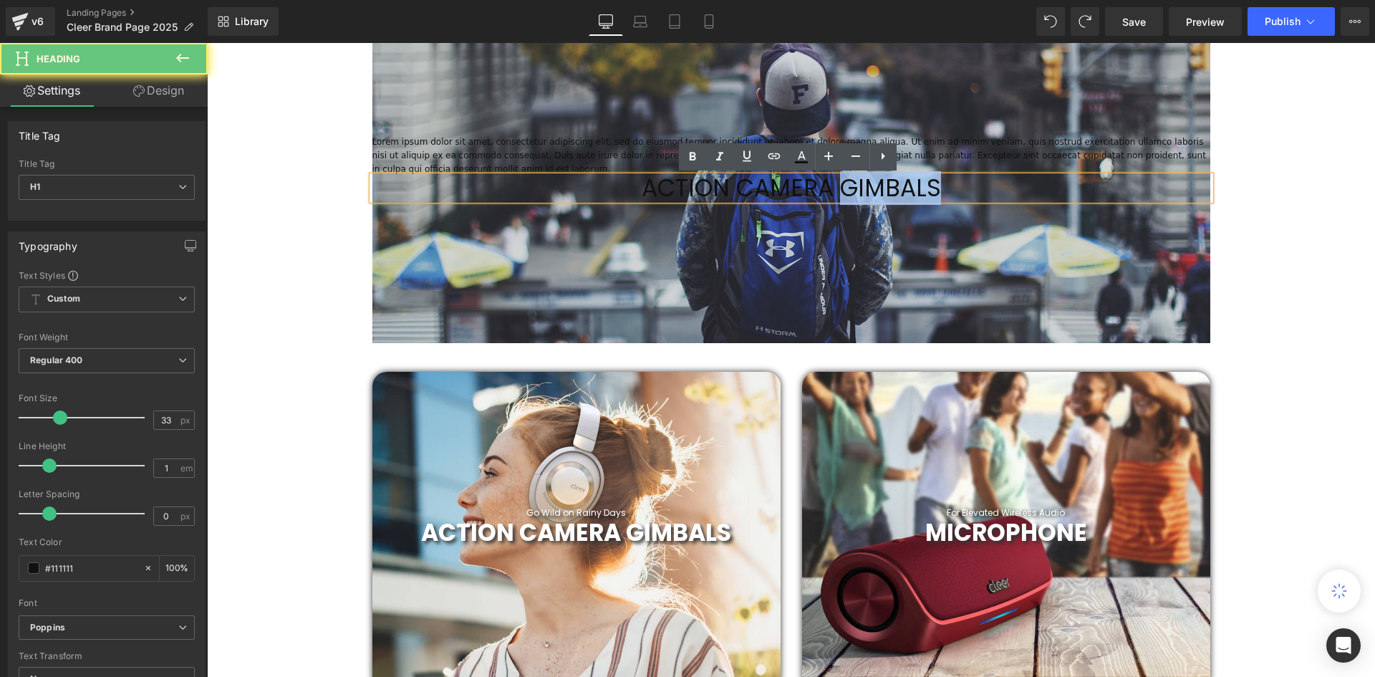
click at [909, 185] on h1 "ACTION CAMERA GIMBALS" at bounding box center [791, 188] width 838 height 24
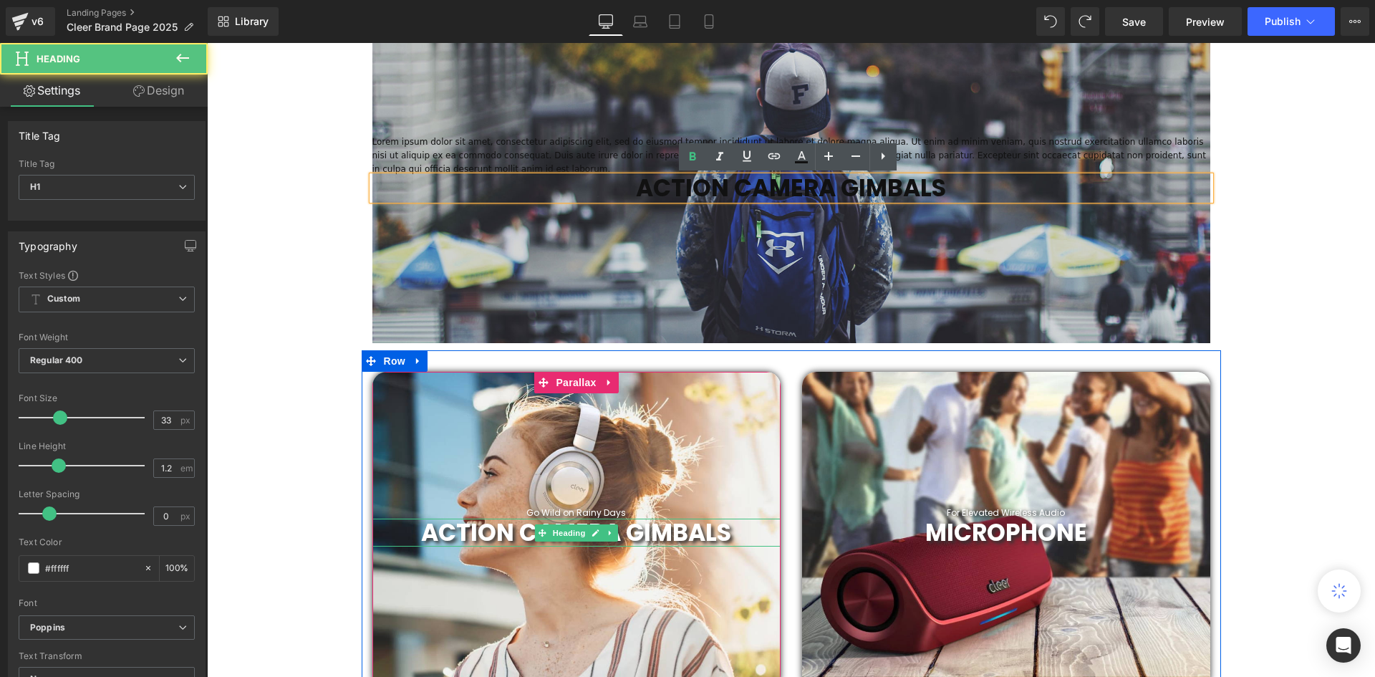
click at [682, 531] on span "ACTION CAMERA GIMBALS" at bounding box center [576, 532] width 310 height 34
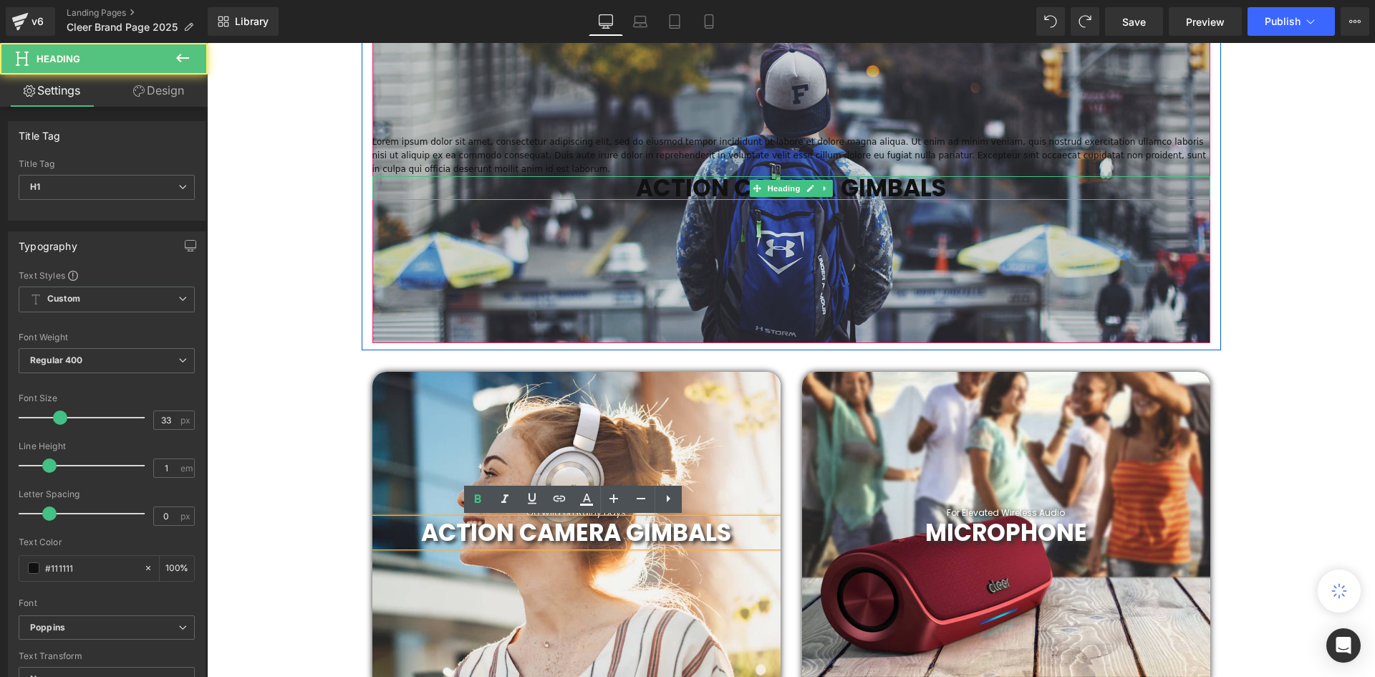
click at [873, 183] on strong "ACTION CAMERA GIMBALS" at bounding box center [791, 188] width 310 height 34
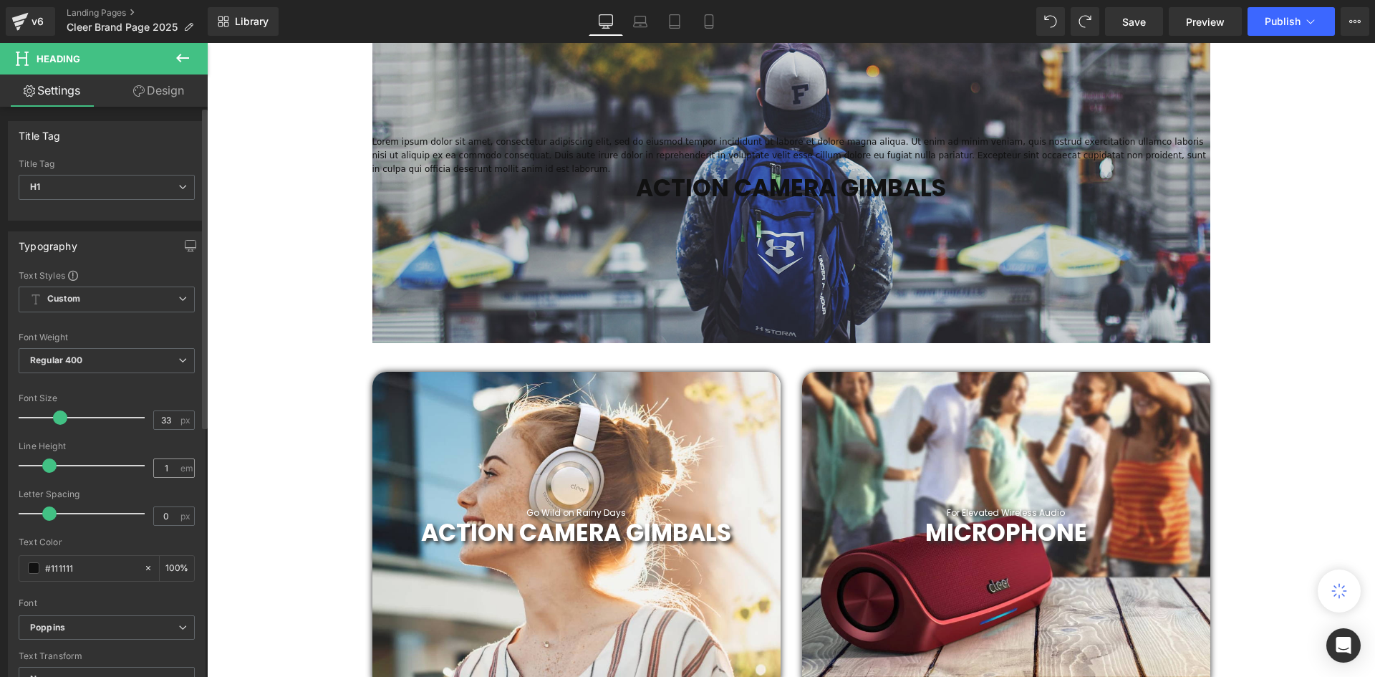
click at [166, 465] on input "1" at bounding box center [166, 468] width 25 height 18
type input "1.2"
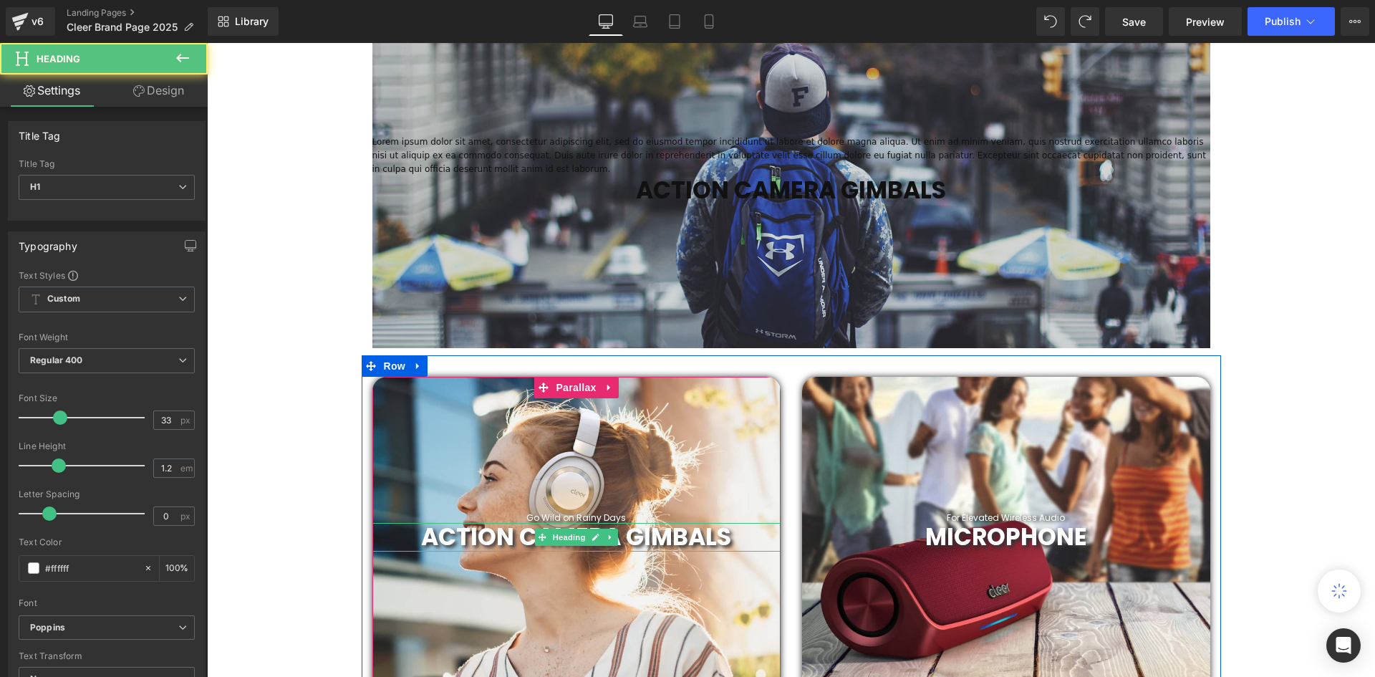
click at [689, 535] on span "ACTION CAMERA GIMBALS" at bounding box center [576, 537] width 310 height 34
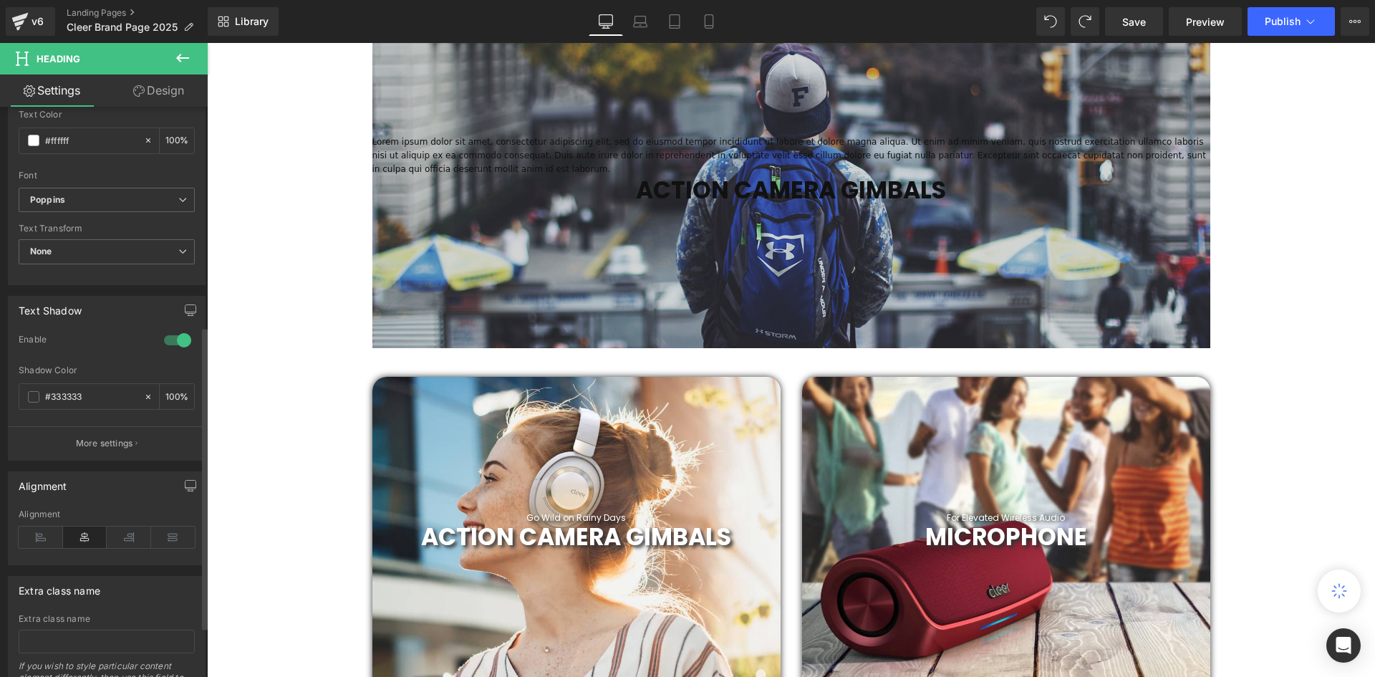
scroll to position [430, 0]
click at [123, 443] on p "More settings" at bounding box center [104, 441] width 57 height 13
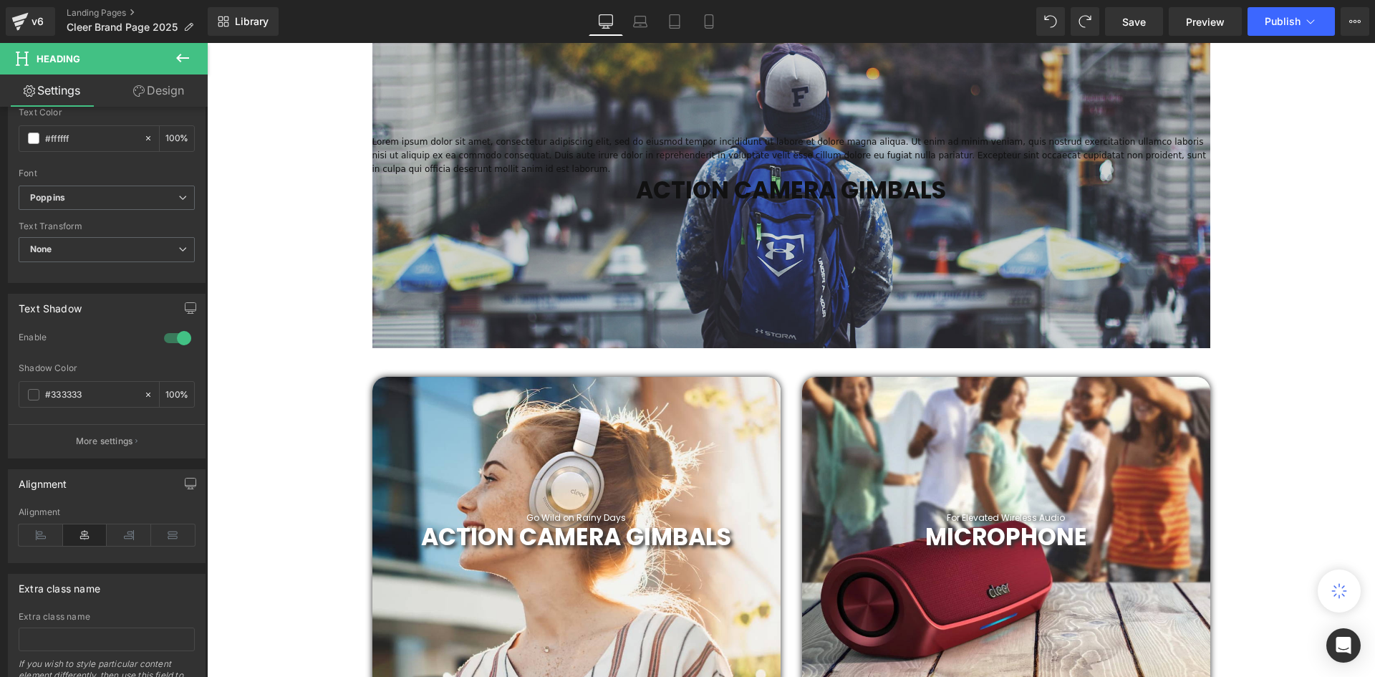
click at [931, 165] on p "Lorem ipsum dolor sit amet, consectetur adipiscing elit, sed do eiusmod tempor …" at bounding box center [791, 156] width 838 height 42
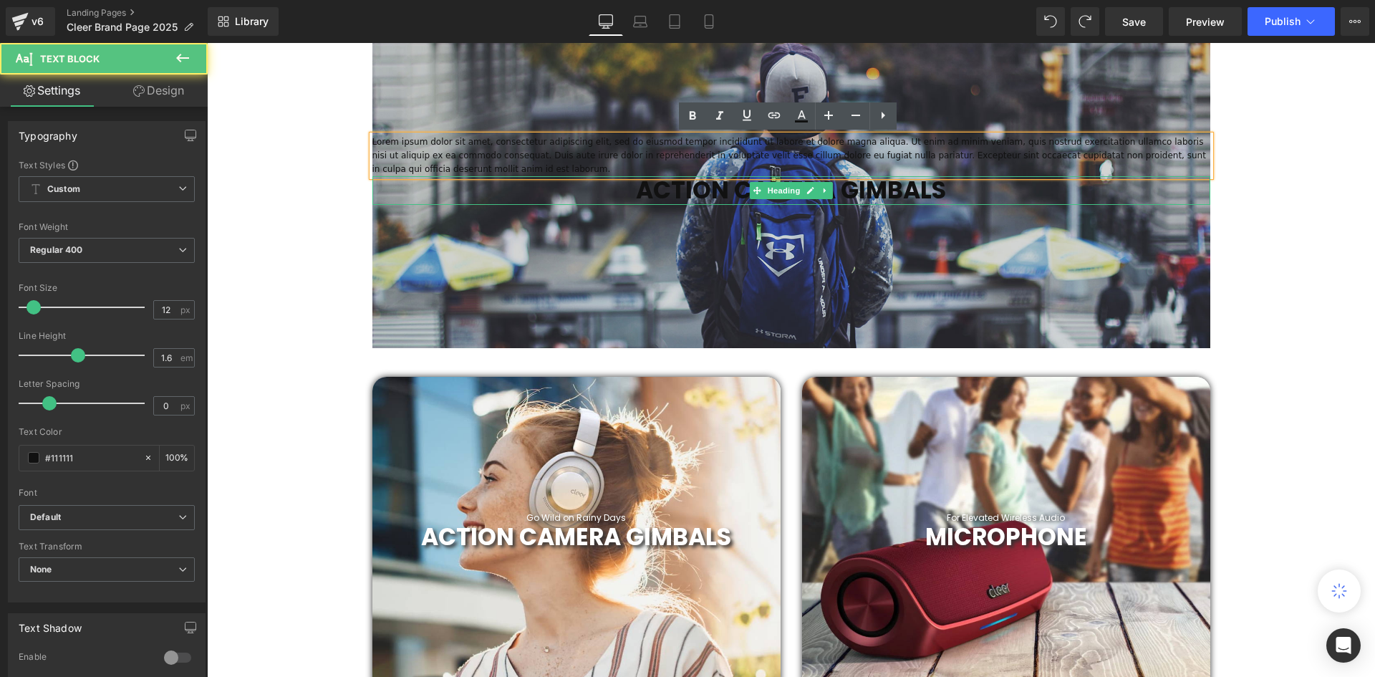
click at [941, 185] on strong "ACTION CAMERA GIMBALS" at bounding box center [791, 190] width 310 height 34
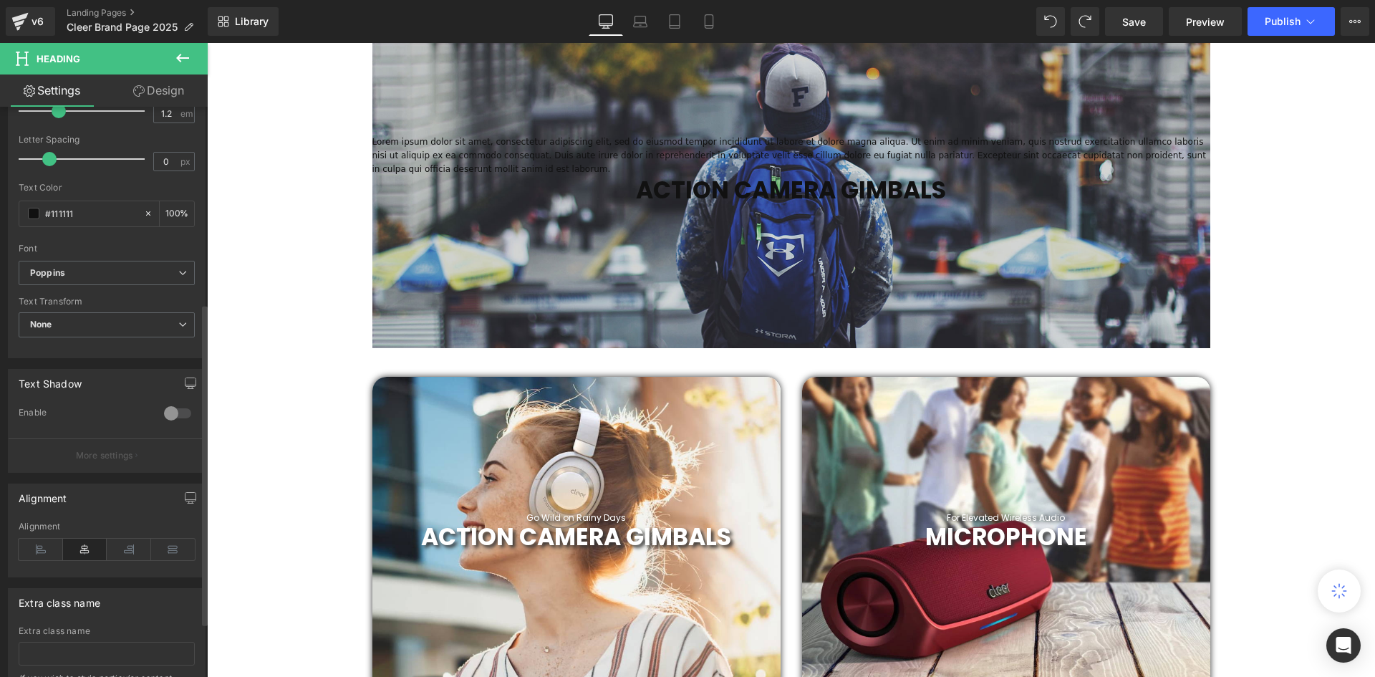
scroll to position [358, 0]
click at [125, 447] on p "More settings" at bounding box center [104, 451] width 57 height 13
click at [173, 415] on div at bounding box center [177, 409] width 34 height 23
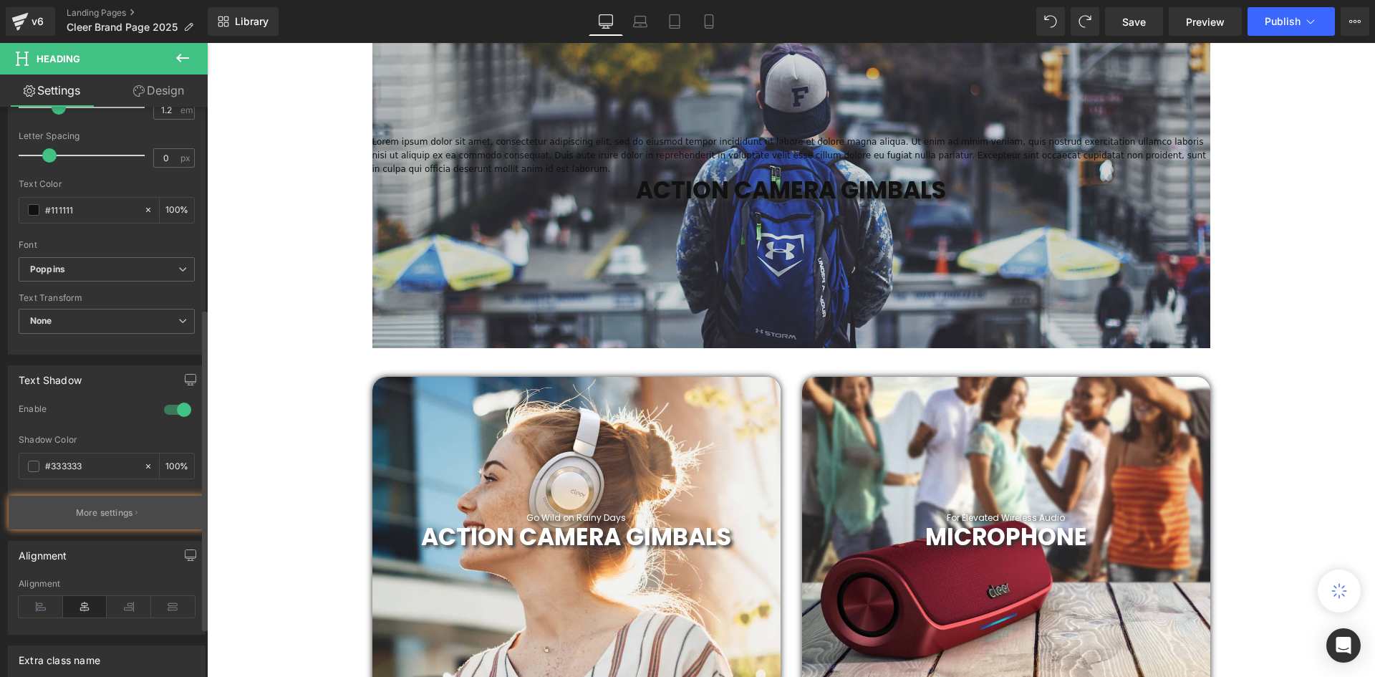
click at [98, 501] on button "More settings" at bounding box center [107, 512] width 196 height 34
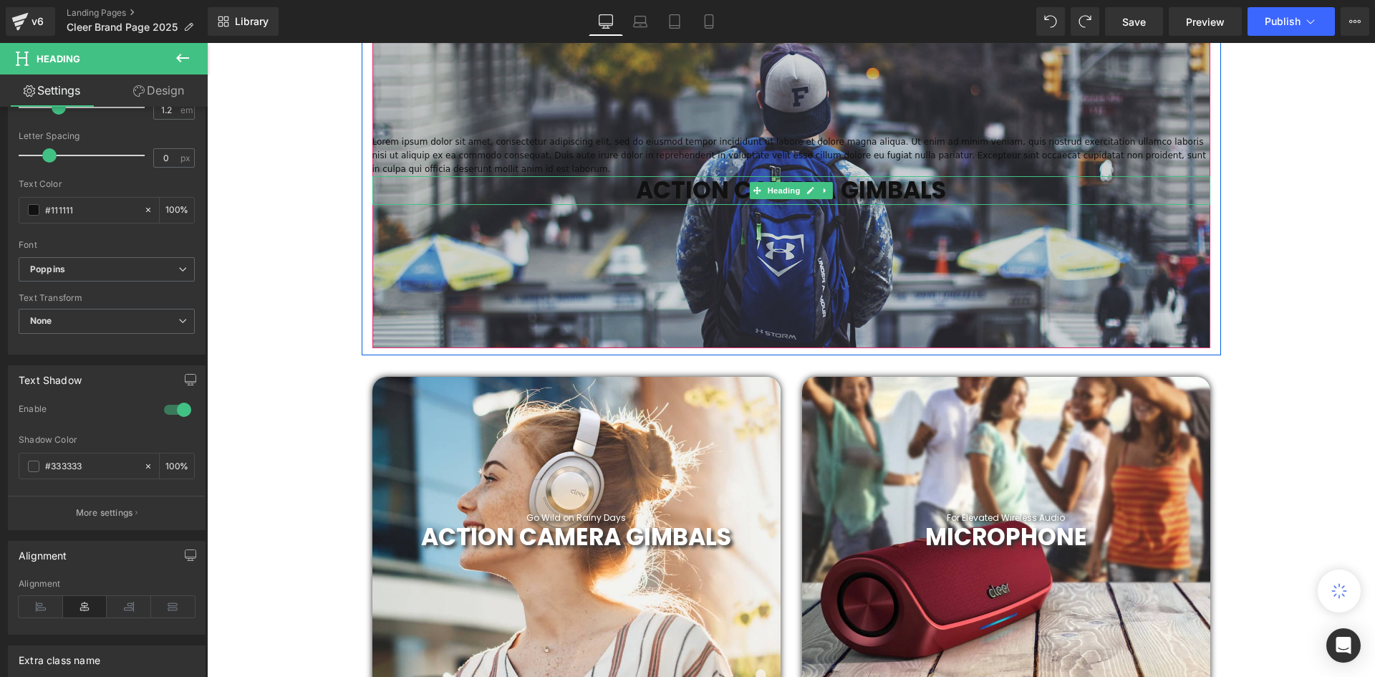
click at [732, 188] on strong "ACTION CAMERA GIMBALS" at bounding box center [791, 190] width 310 height 34
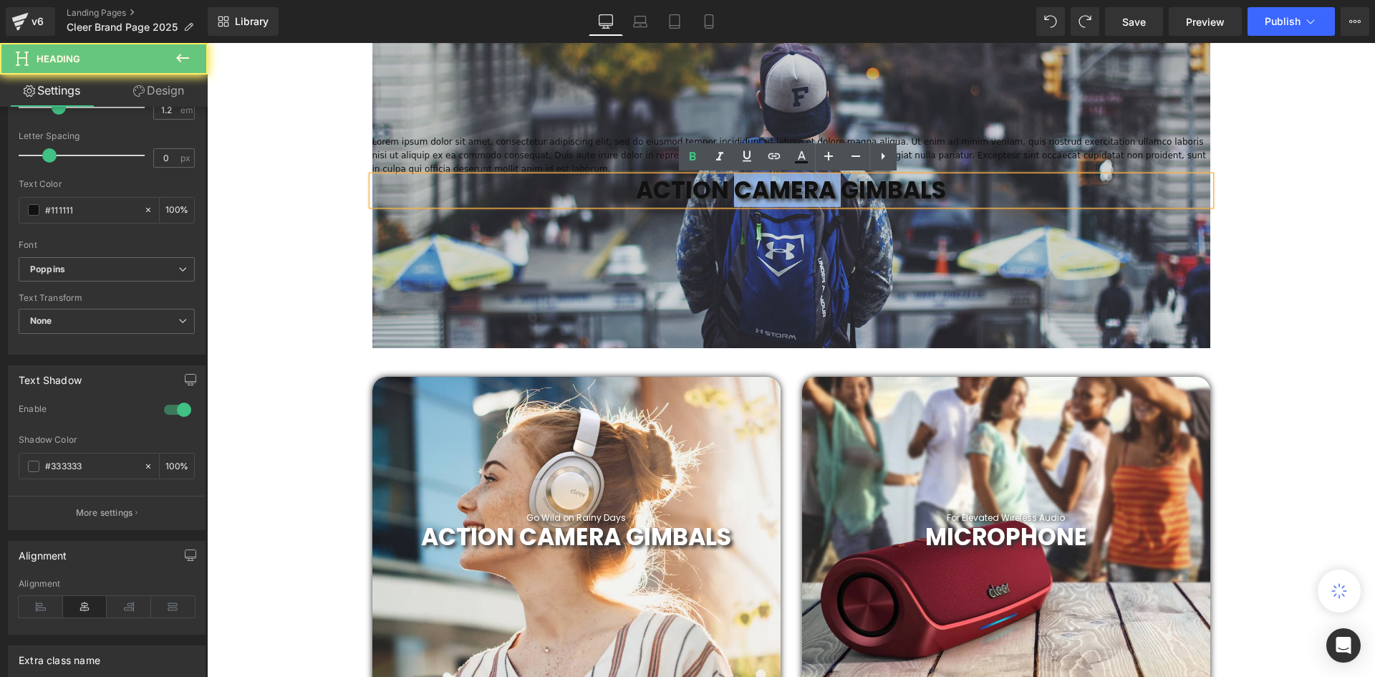
click at [732, 188] on strong "ACTION CAMERA GIMBALS" at bounding box center [791, 190] width 310 height 34
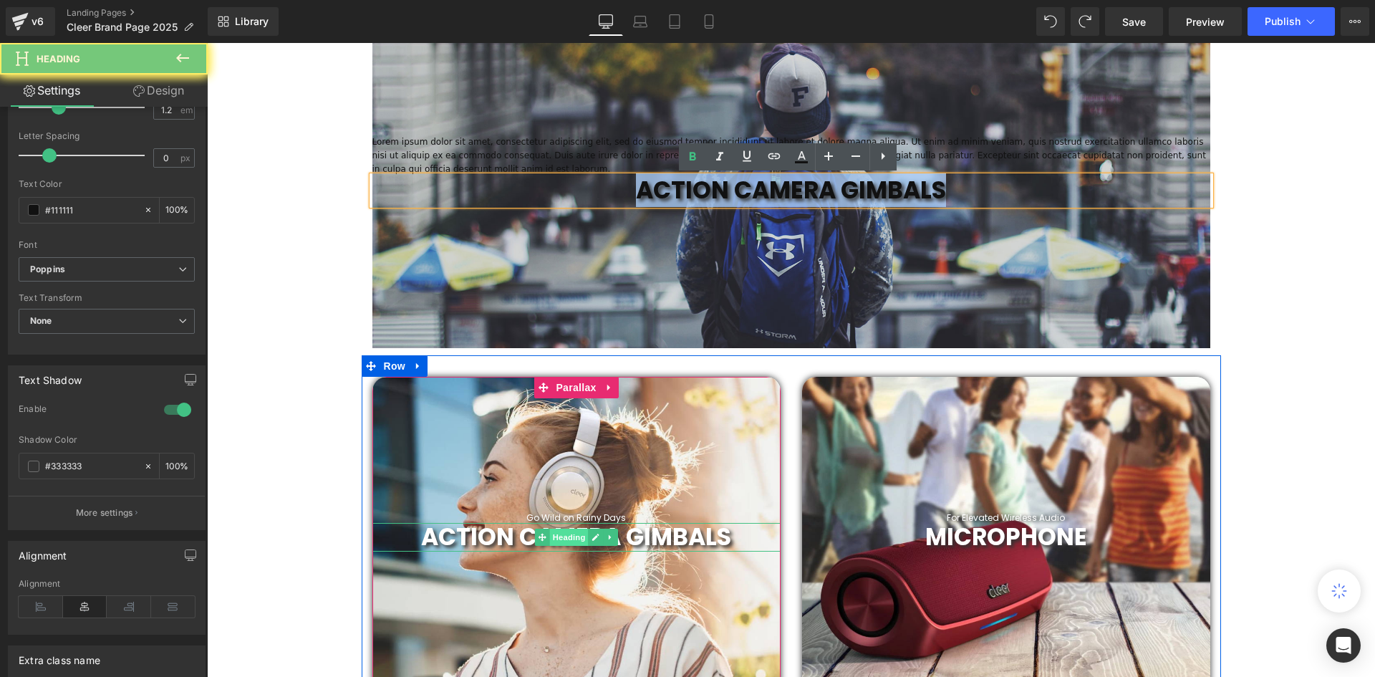
click at [558, 532] on span "Heading" at bounding box center [568, 536] width 39 height 17
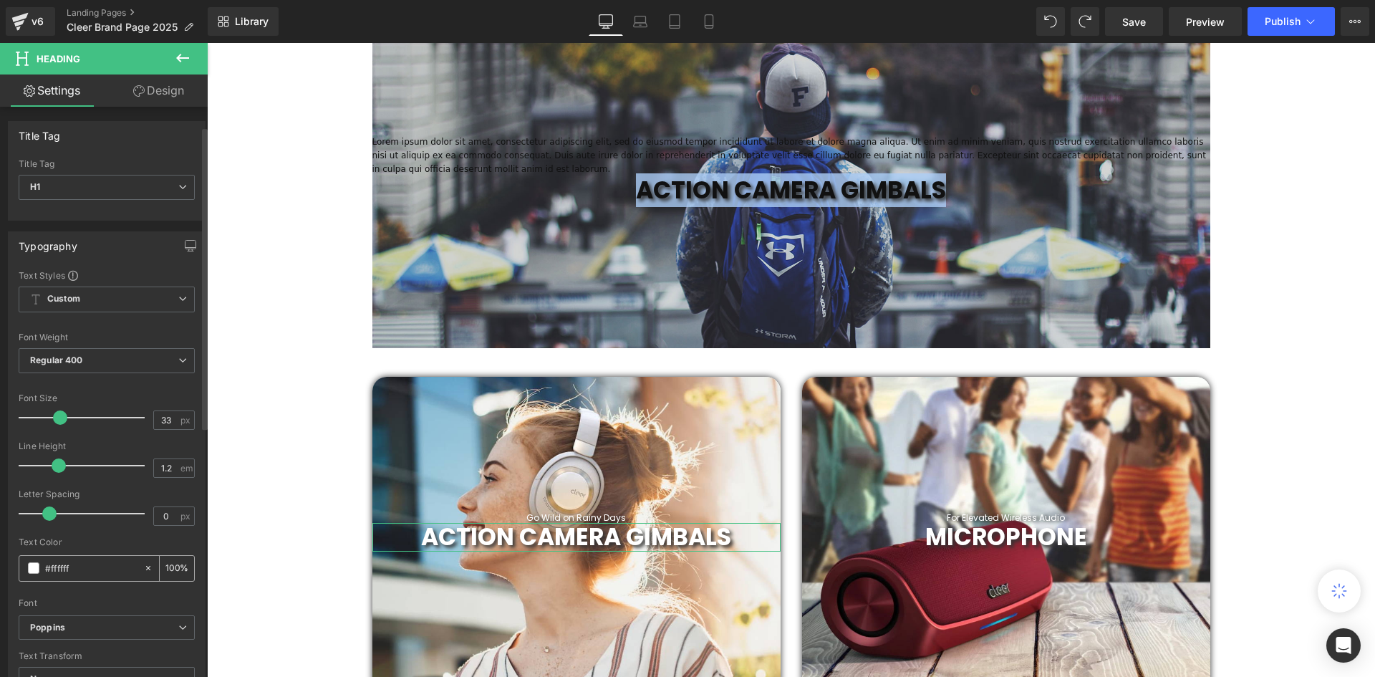
scroll to position [72, 0]
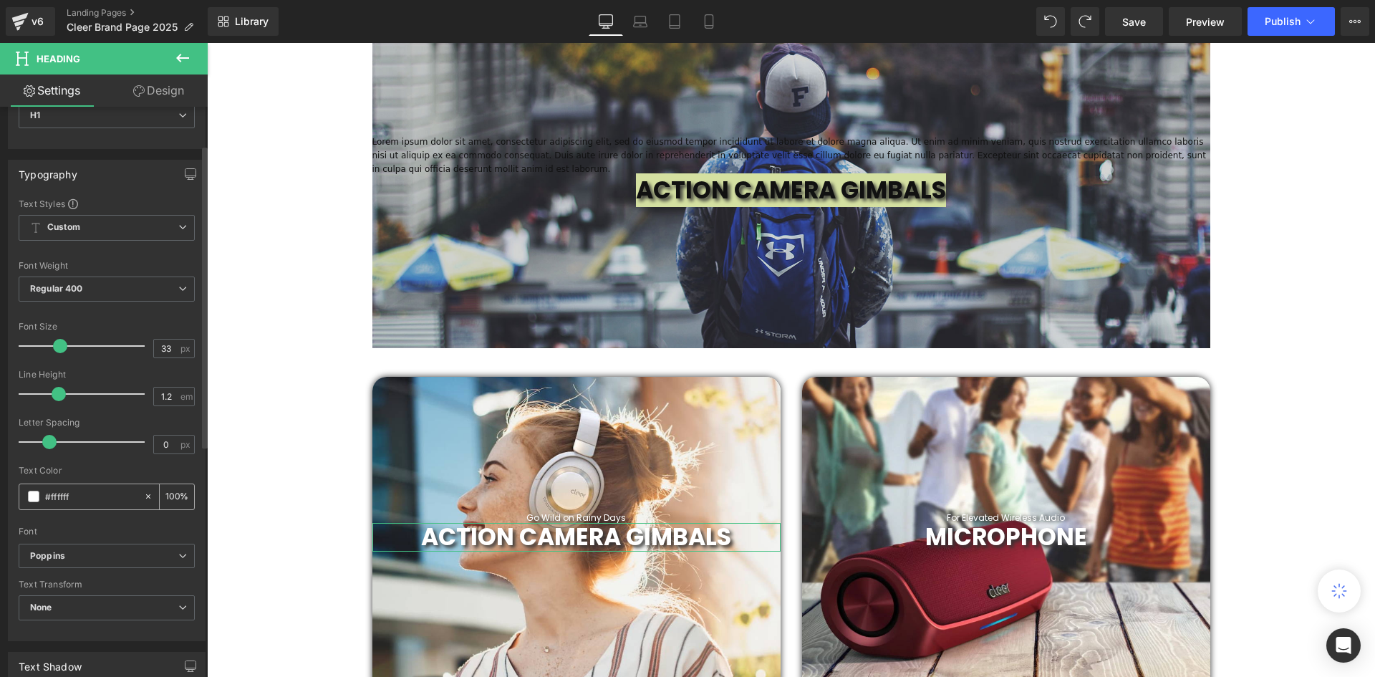
drag, startPoint x: 68, startPoint y: 488, endPoint x: 74, endPoint y: 492, distance: 7.7
click at [46, 488] on div "#ffffff" at bounding box center [81, 496] width 124 height 25
drag, startPoint x: 78, startPoint y: 492, endPoint x: 43, endPoint y: 493, distance: 35.1
click at [43, 493] on div "#ffffff" at bounding box center [81, 496] width 124 height 25
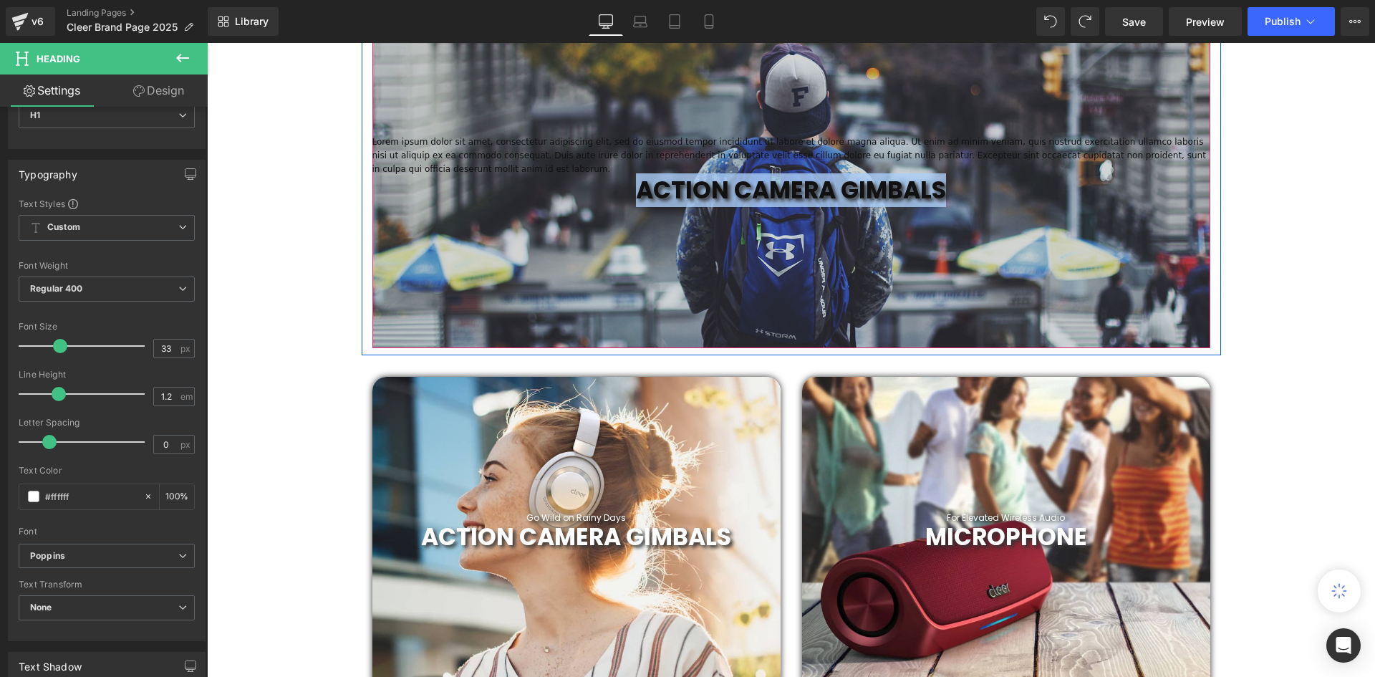
click at [926, 185] on strong "ACTION CAMERA GIMBALS" at bounding box center [791, 190] width 310 height 34
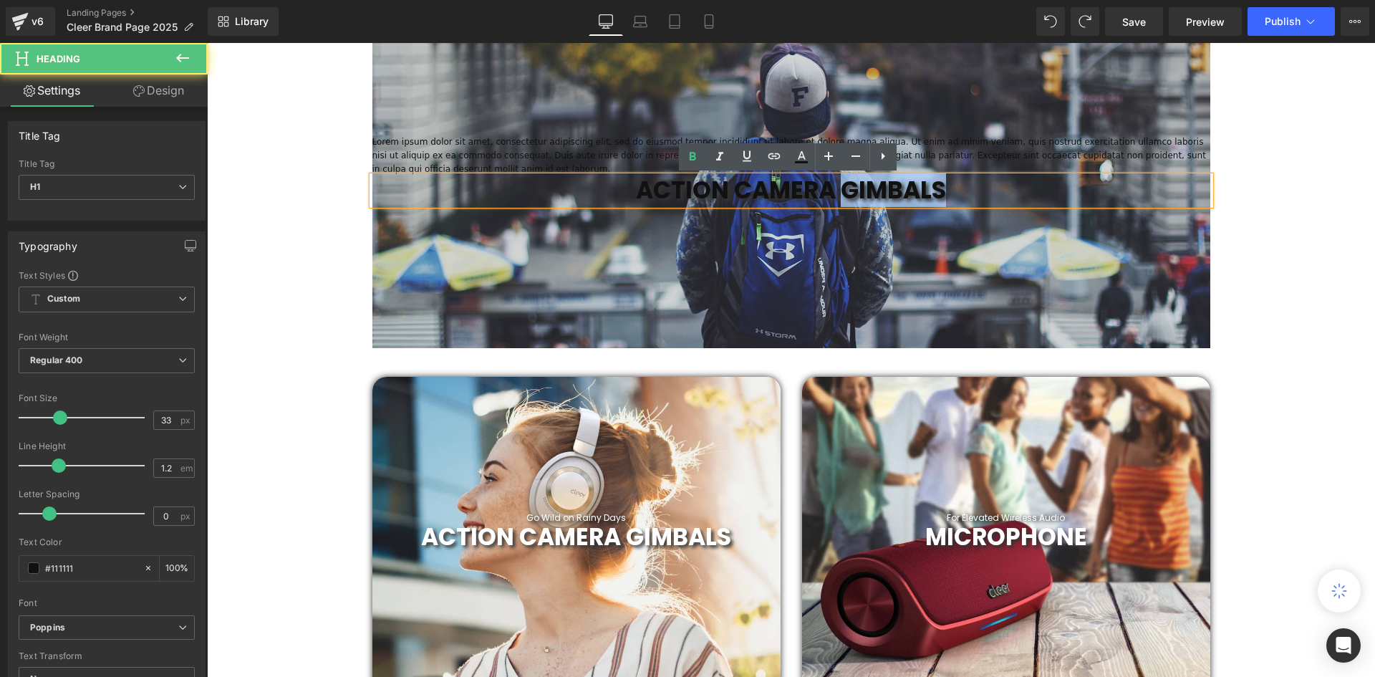
click at [926, 185] on strong "ACTION CAMERA GIMBALS" at bounding box center [791, 190] width 310 height 34
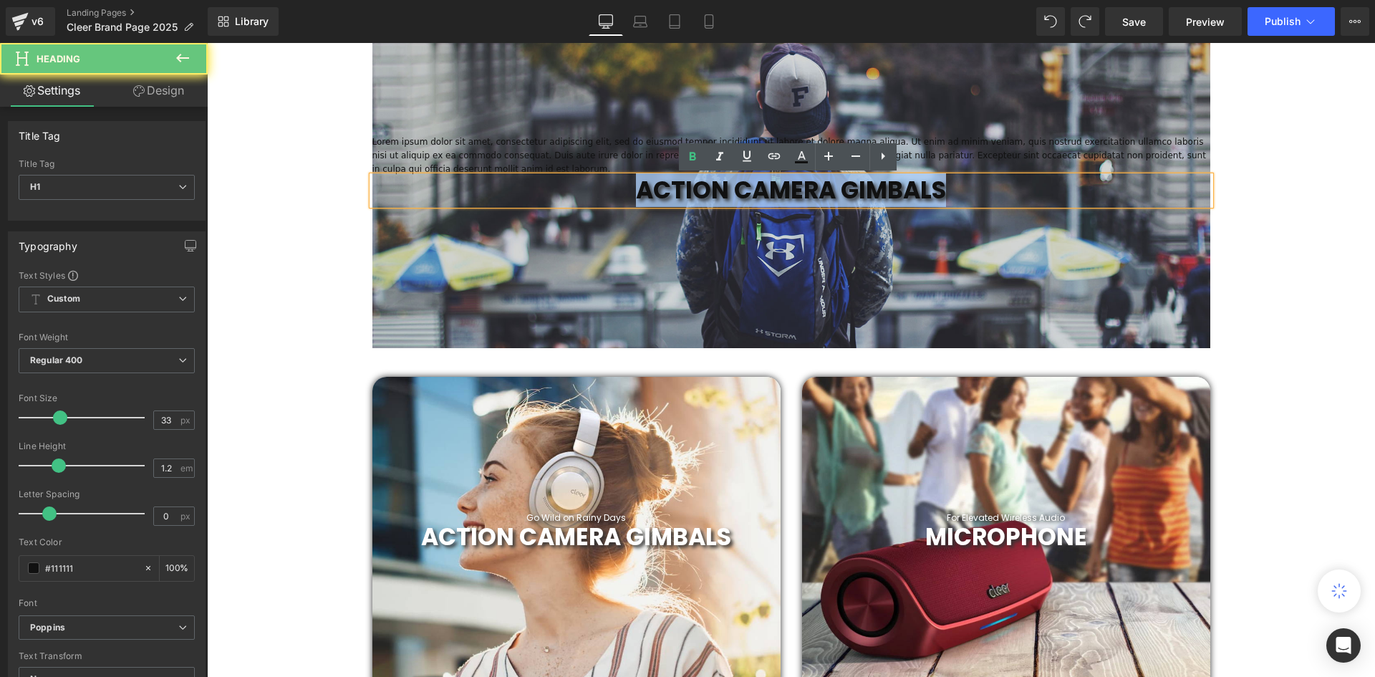
click at [926, 185] on strong "ACTION CAMERA GIMBALS" at bounding box center [791, 190] width 310 height 34
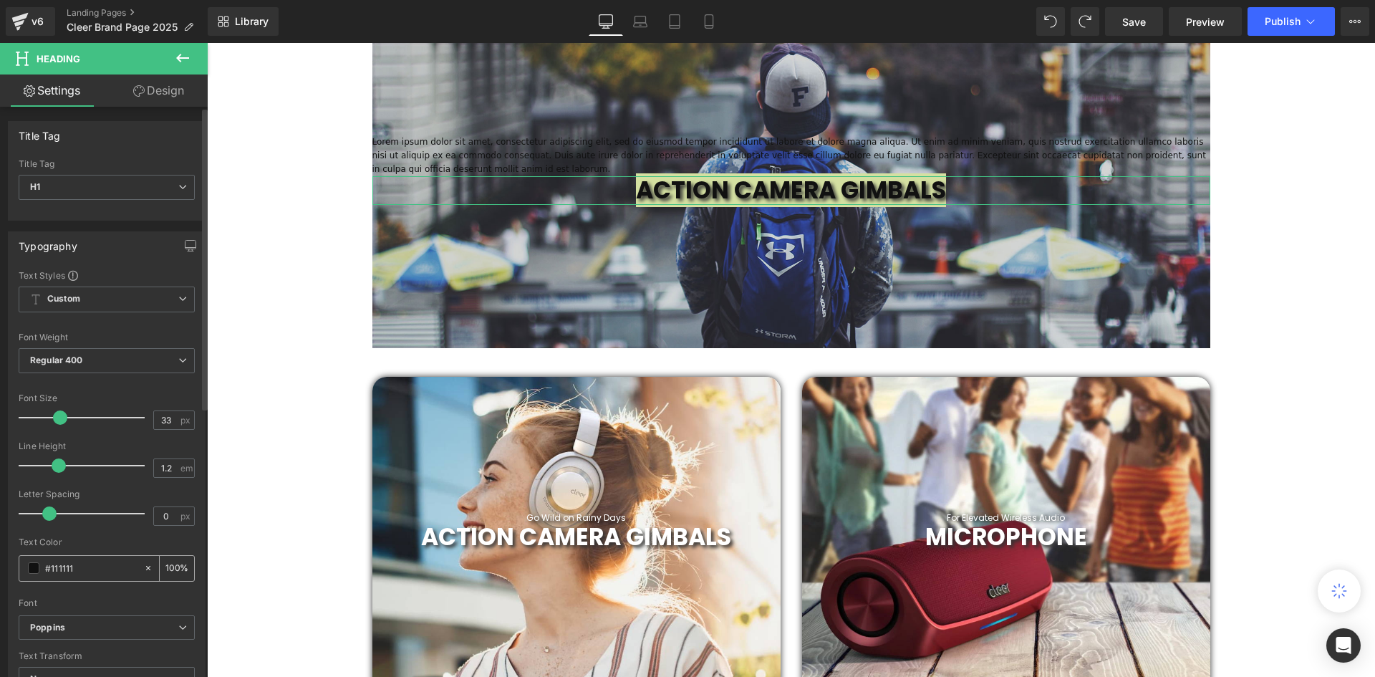
drag, startPoint x: 97, startPoint y: 570, endPoint x: 33, endPoint y: 566, distance: 64.5
click at [33, 566] on div "#111111" at bounding box center [81, 568] width 124 height 25
type input "#ffffff"
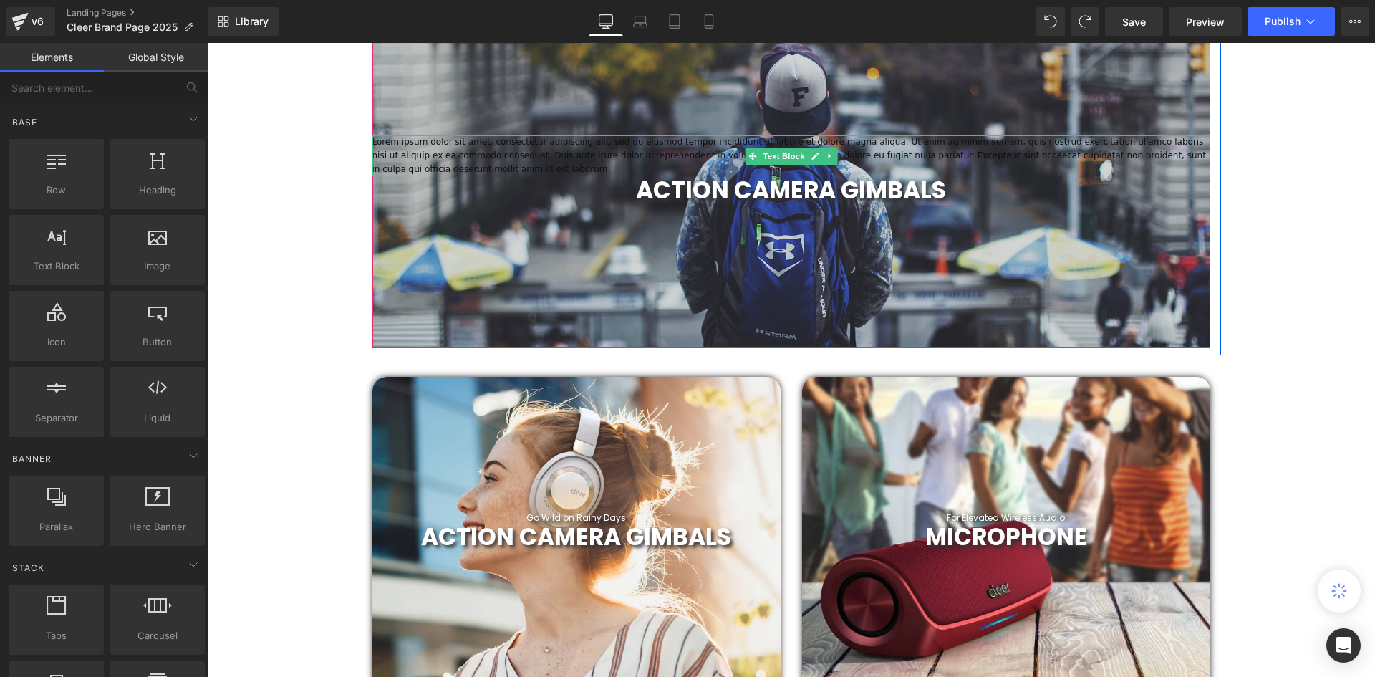
click at [1002, 148] on p "Lorem ipsum dolor sit amet, consectetur adipiscing elit, sed do eiusmod tempor …" at bounding box center [791, 156] width 838 height 42
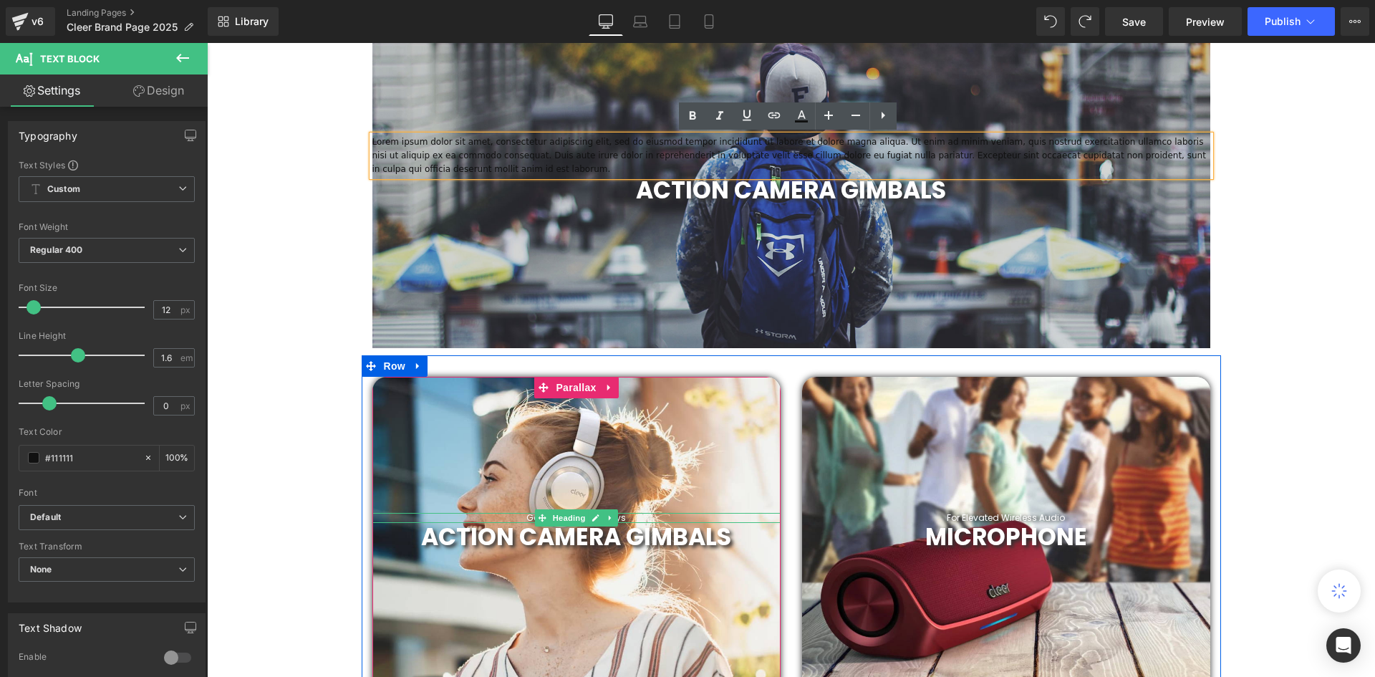
click at [609, 516] on icon at bounding box center [610, 517] width 2 height 5
click at [207, 43] on link at bounding box center [207, 43] width 0 height 0
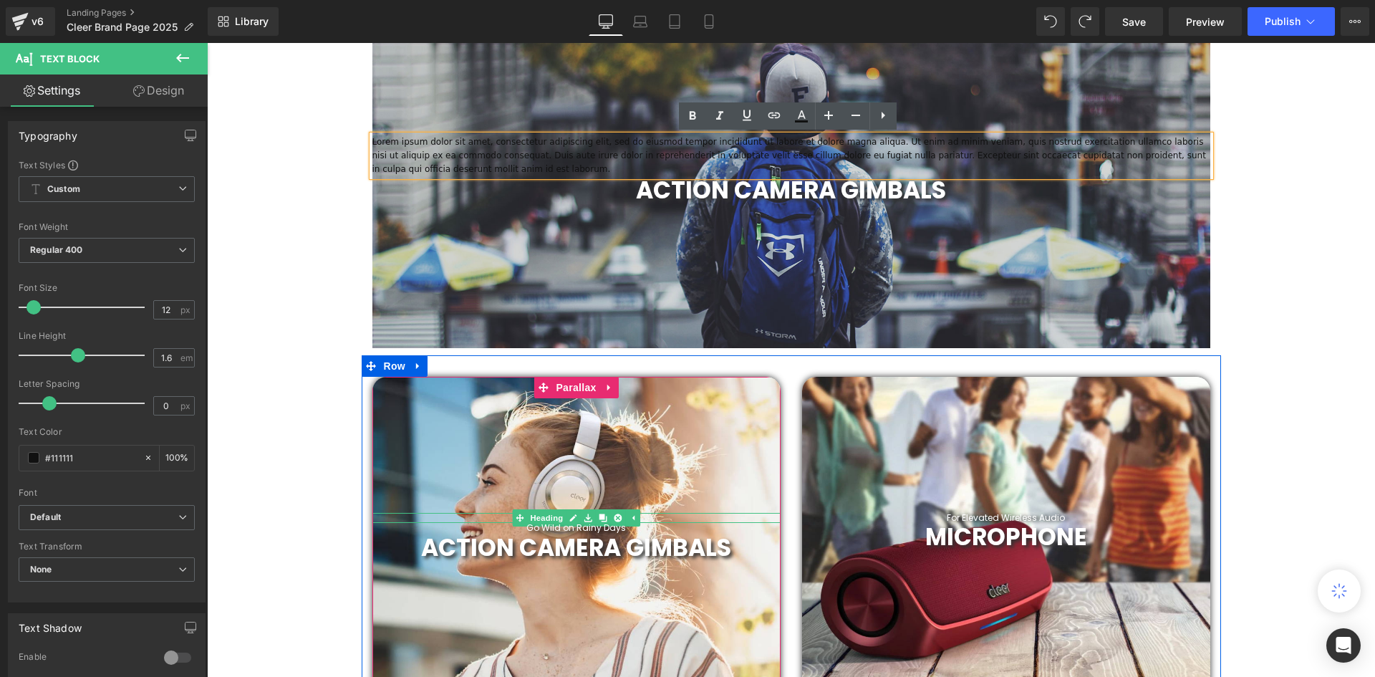
scroll to position [4416, 1161]
click at [606, 516] on link at bounding box center [602, 517] width 15 height 17
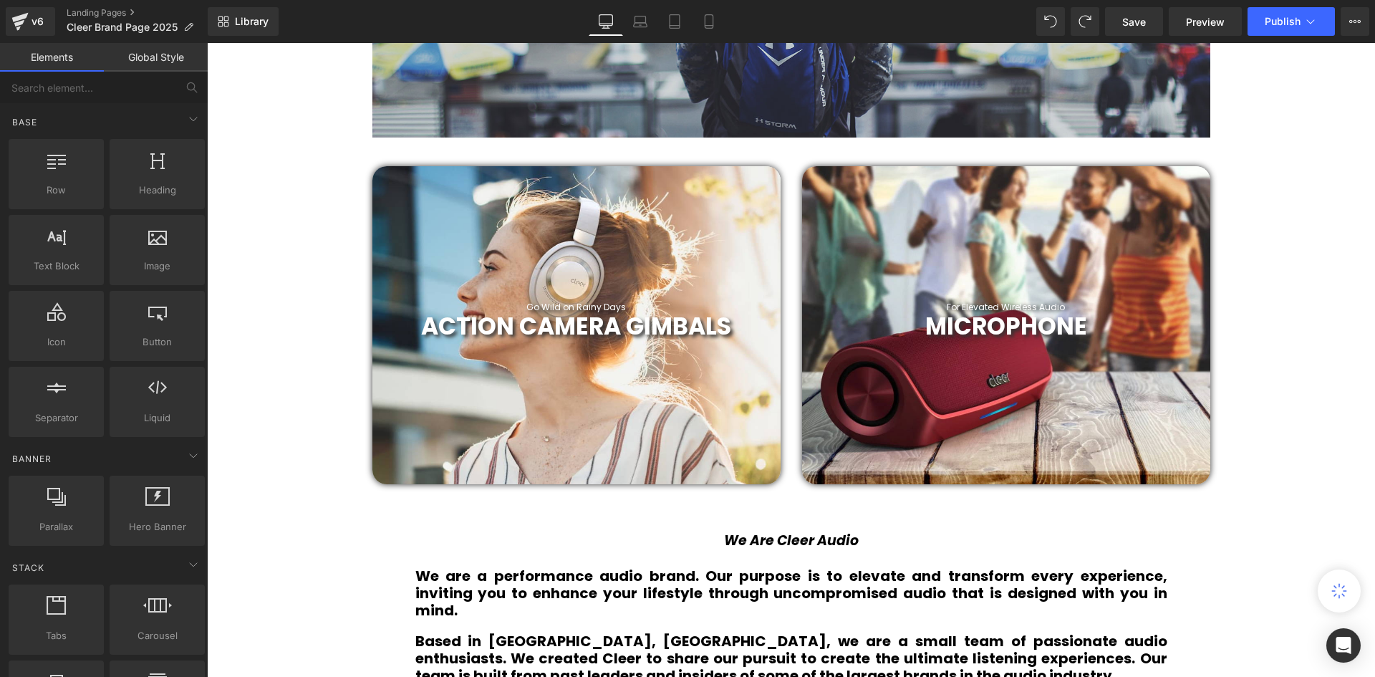
scroll to position [932, 0]
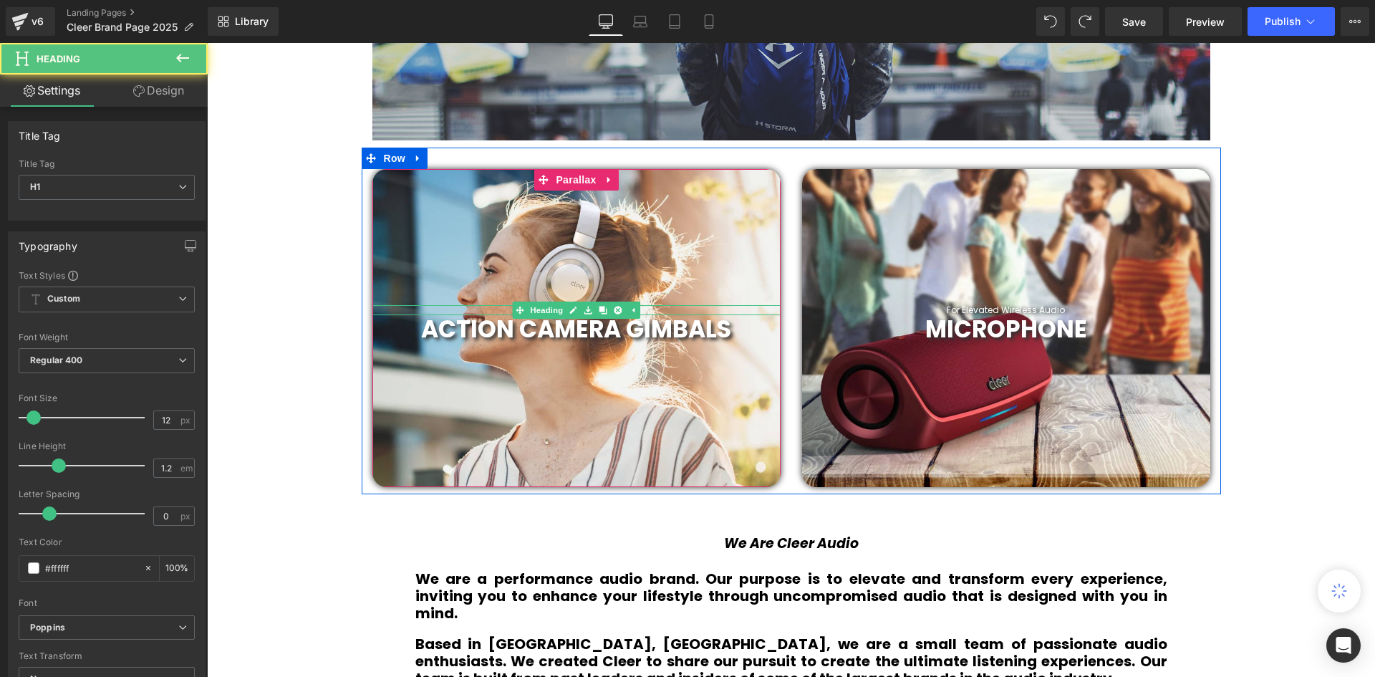
click at [663, 309] on h1 "Go Wild on Rainy Days" at bounding box center [576, 310] width 408 height 10
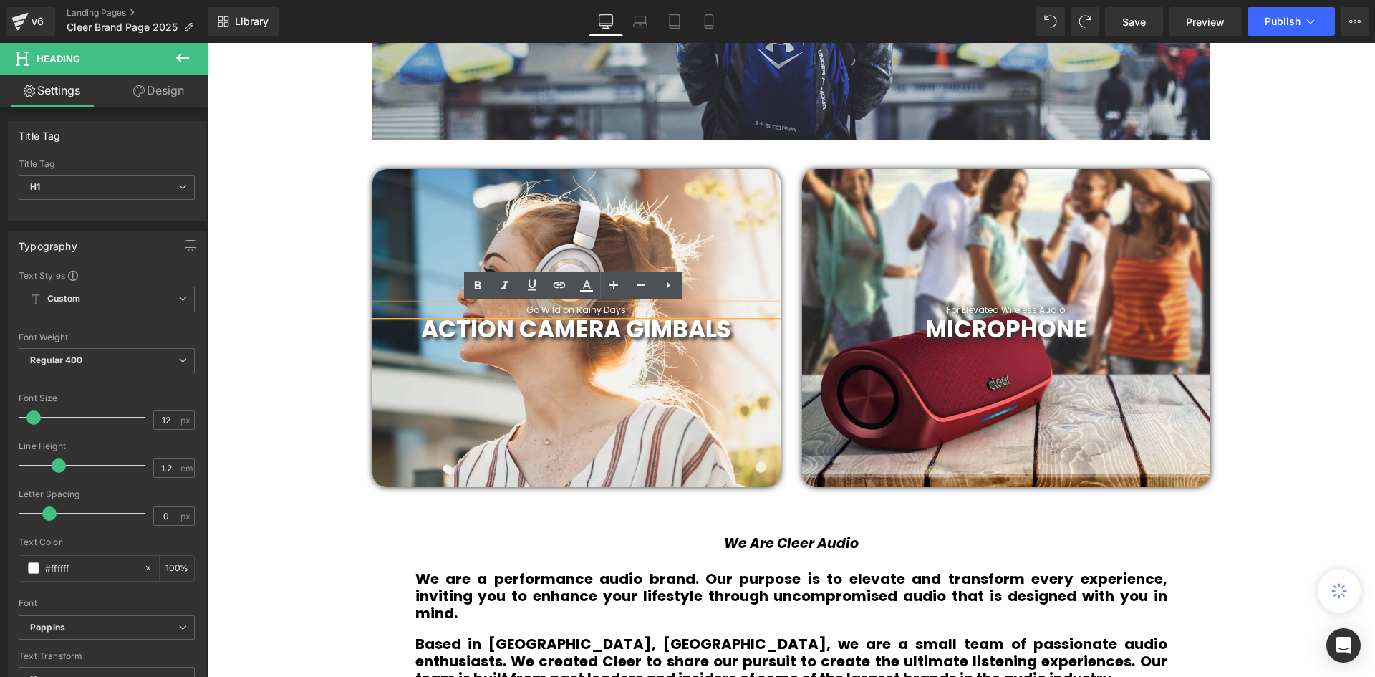
click at [605, 310] on h1 "Go Wild on Rainy Days" at bounding box center [576, 310] width 408 height 10
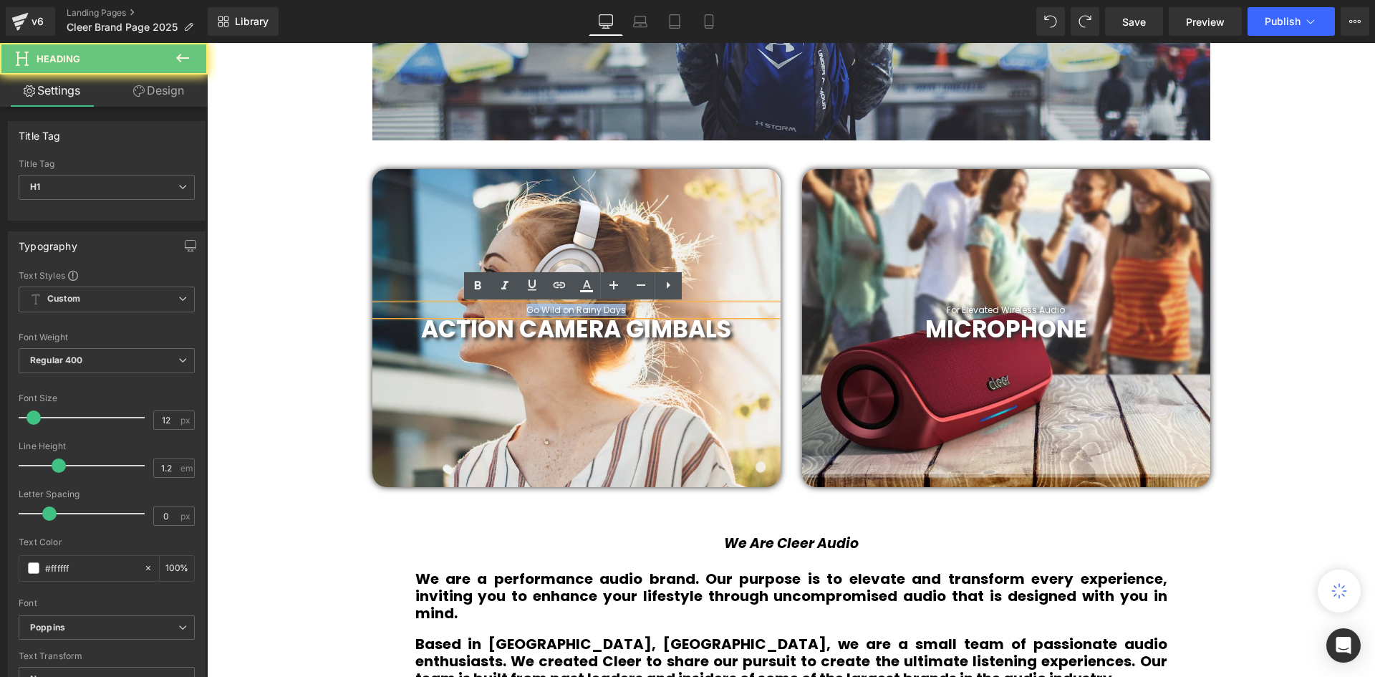
click at [605, 310] on h1 "Go Wild on Rainy Days" at bounding box center [576, 310] width 408 height 10
copy h1 "Go Wild on Rainy Days"
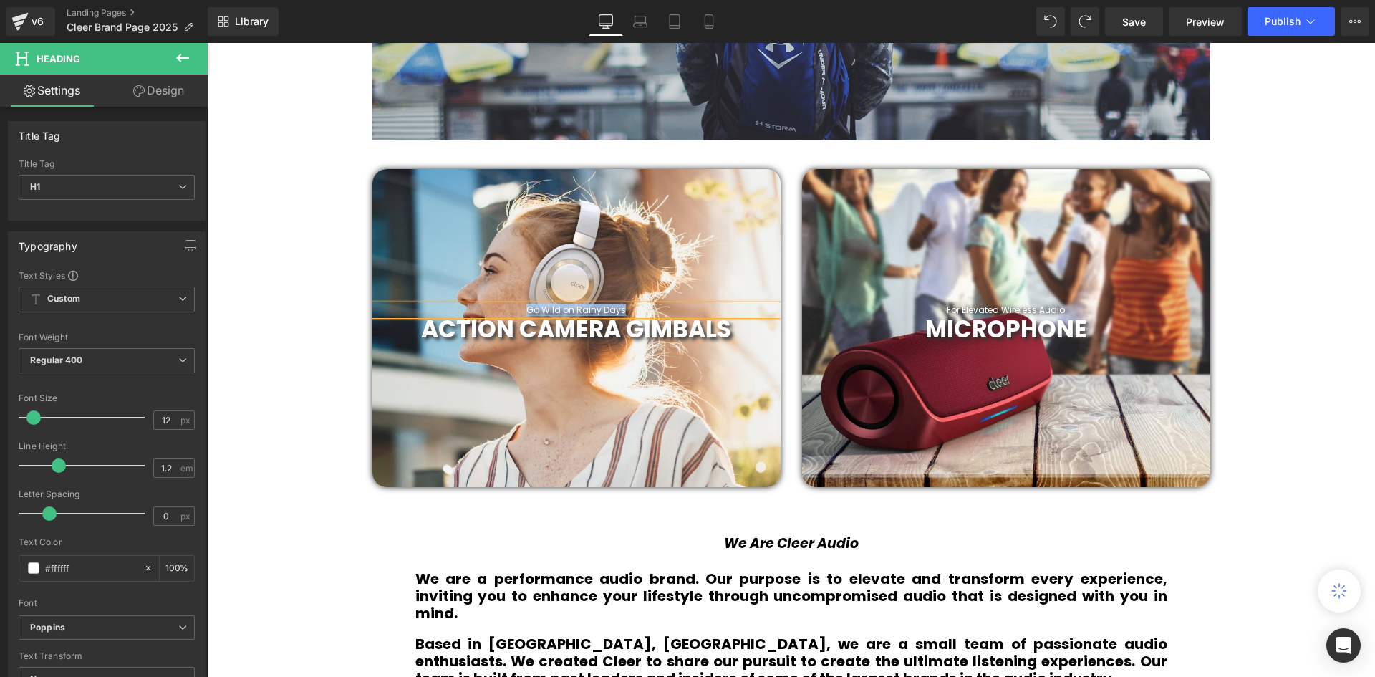
scroll to position [646, 0]
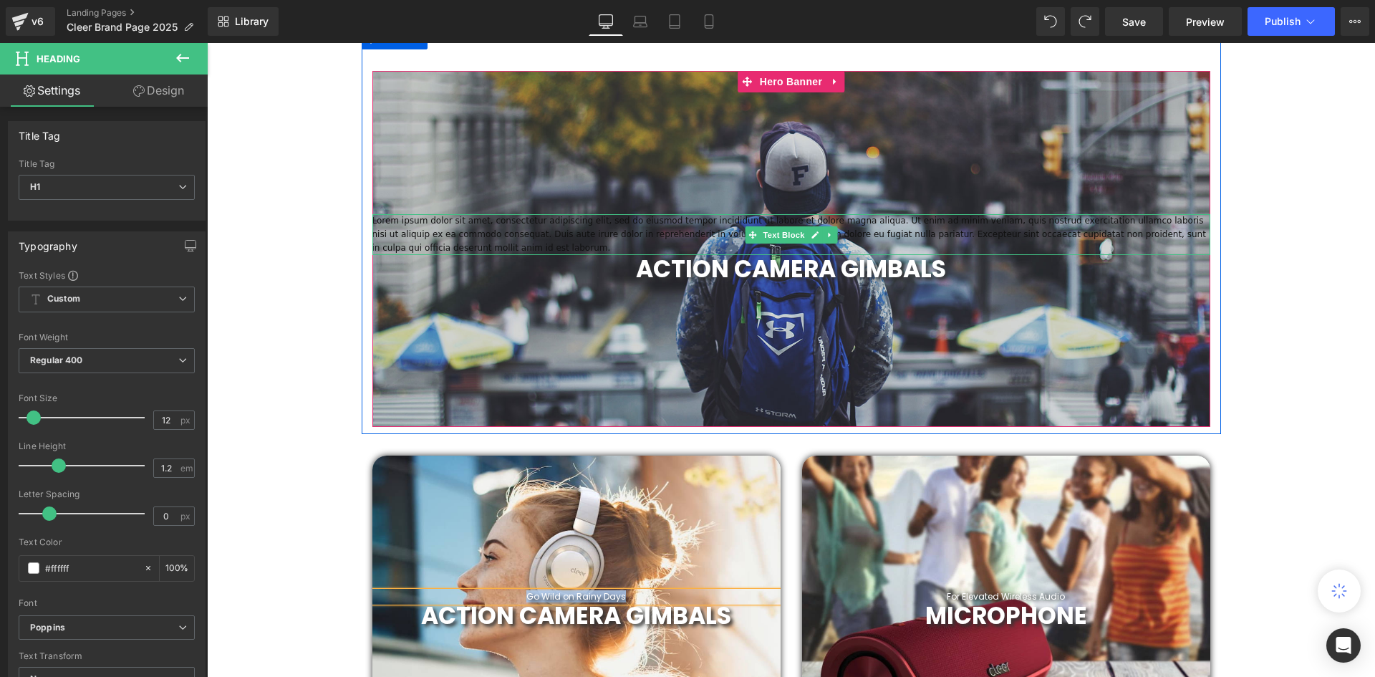
click at [868, 230] on p "Lorem ipsum dolor sit amet, consectetur adipiscing elit, sed do eiusmod tempor …" at bounding box center [791, 235] width 838 height 42
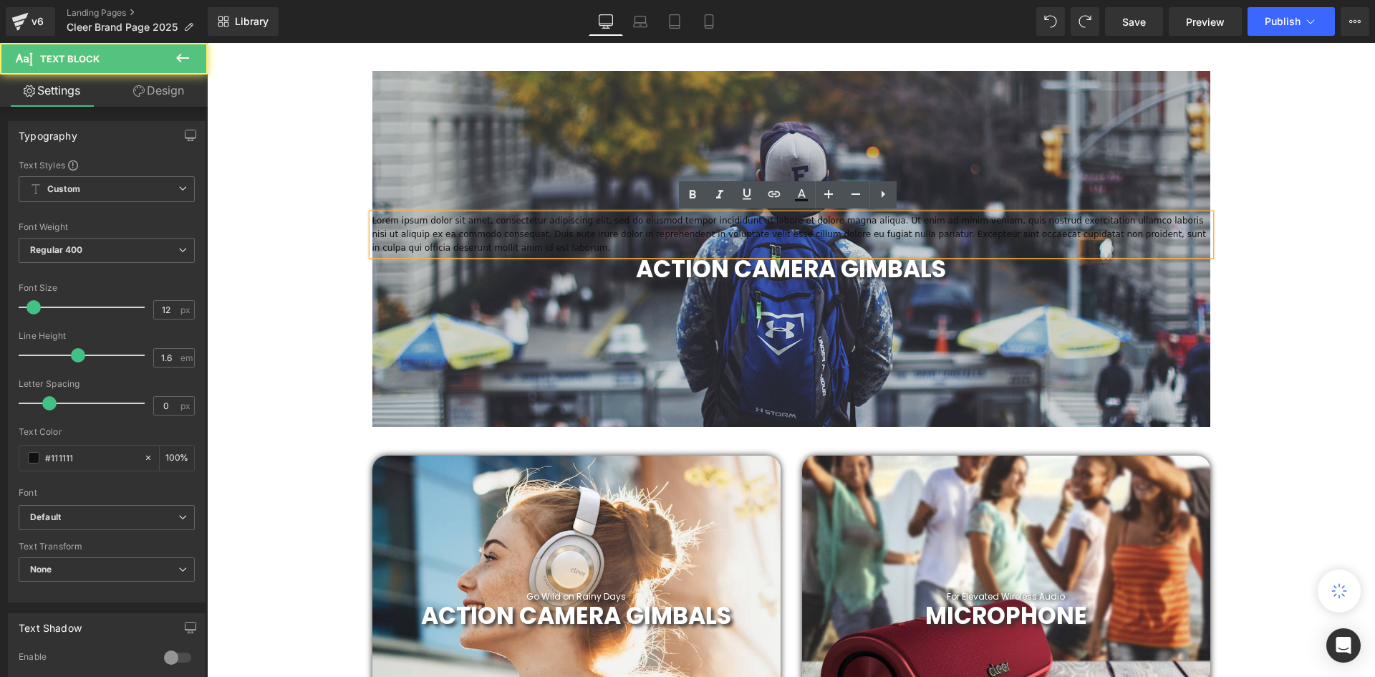
click at [868, 230] on p "Lorem ipsum dolor sit amet, consectetur adipiscing elit, sed do eiusmod tempor …" at bounding box center [791, 235] width 838 height 42
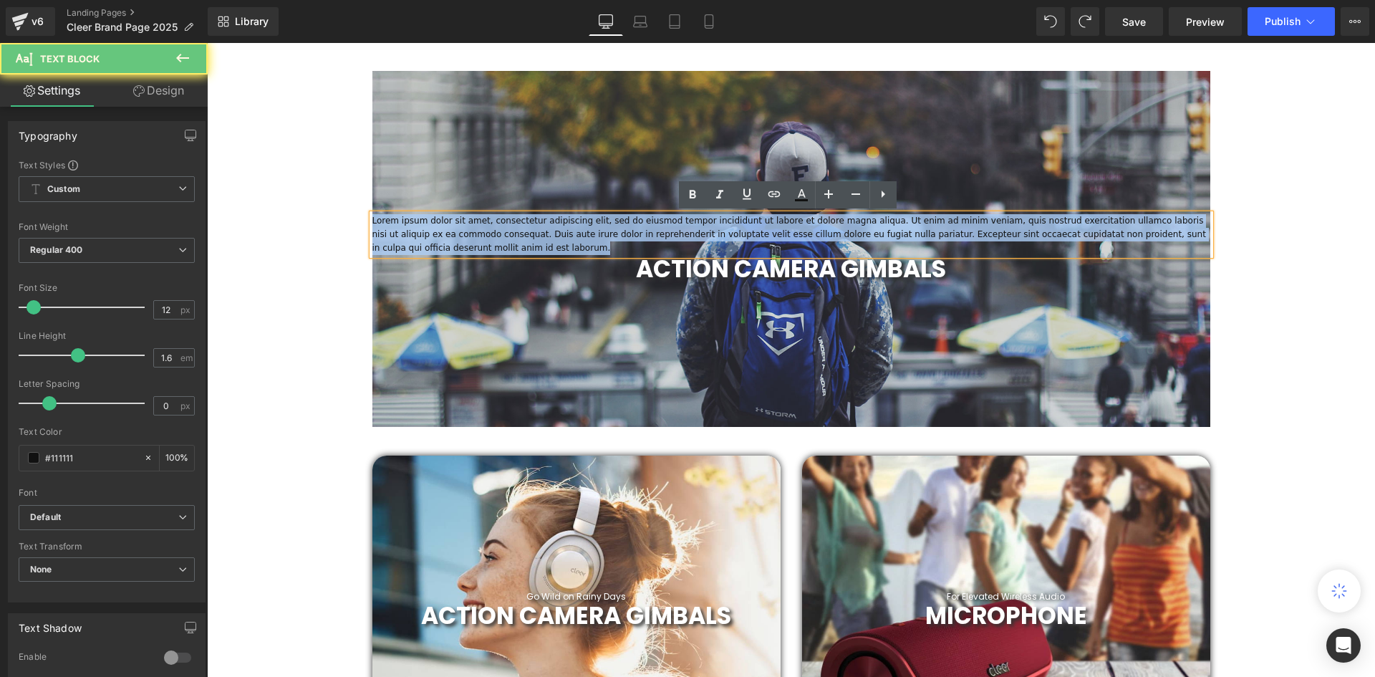
click at [868, 230] on p "Lorem ipsum dolor sit amet, consectetur adipiscing elit, sed do eiusmod tempor …" at bounding box center [791, 235] width 838 height 42
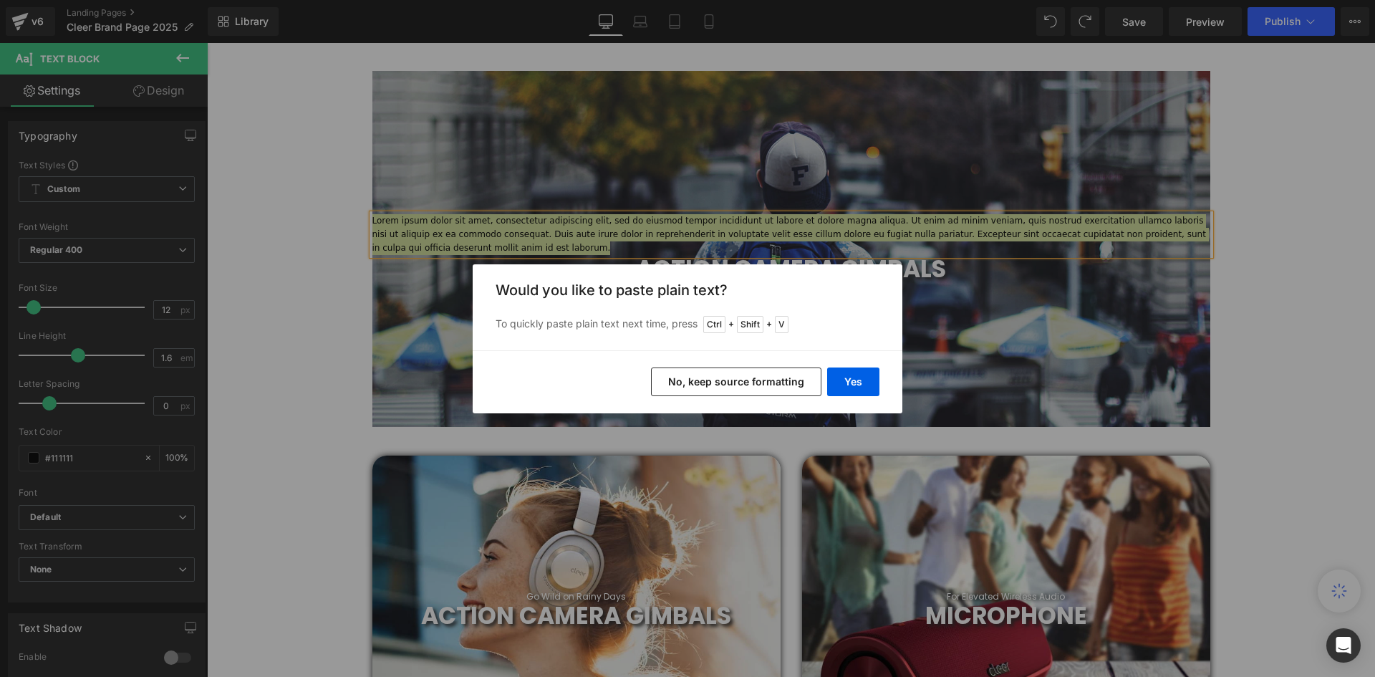
click at [771, 384] on button "No, keep source formatting" at bounding box center [736, 381] width 170 height 29
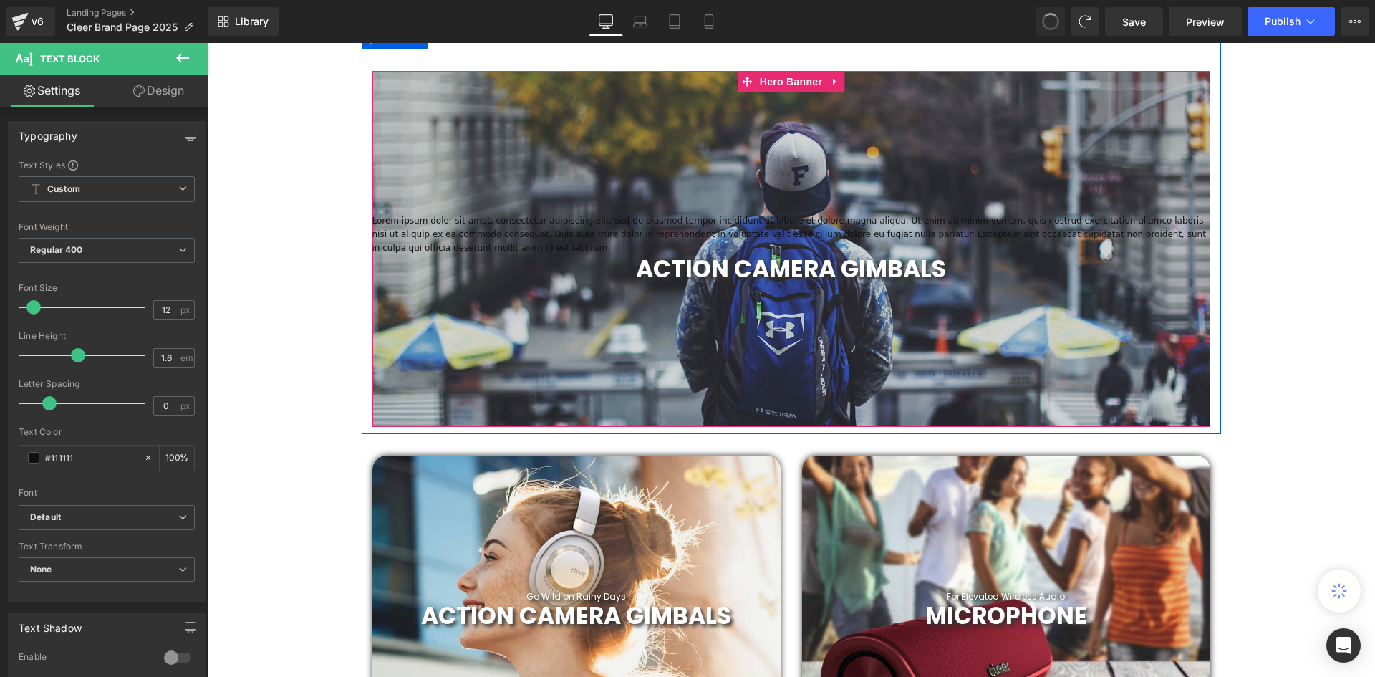
scroll to position [4406, 1161]
click at [909, 237] on p "Lorem ipsum dolor sit amet, consectetur adipiscing elit, sed do eiusmod tempor …" at bounding box center [791, 235] width 838 height 42
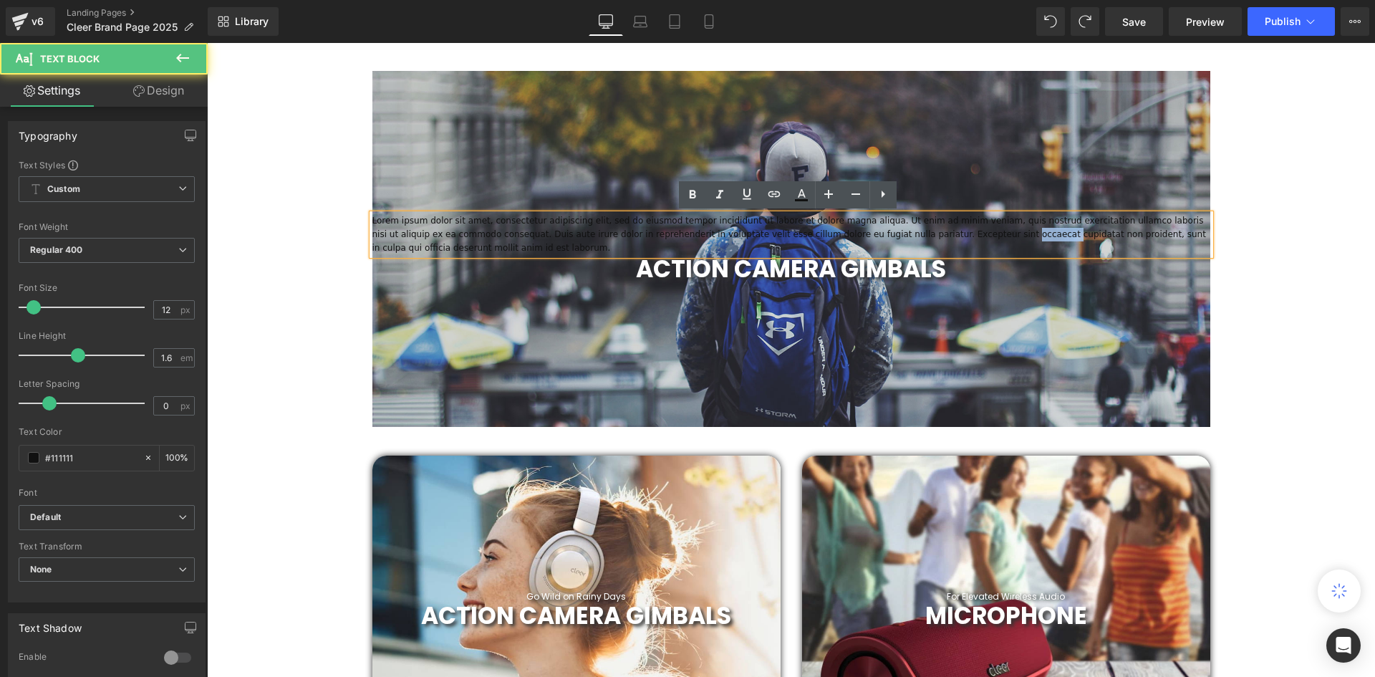
click at [909, 237] on p "Lorem ipsum dolor sit amet, consectetur adipiscing elit, sed do eiusmod tempor …" at bounding box center [791, 235] width 838 height 42
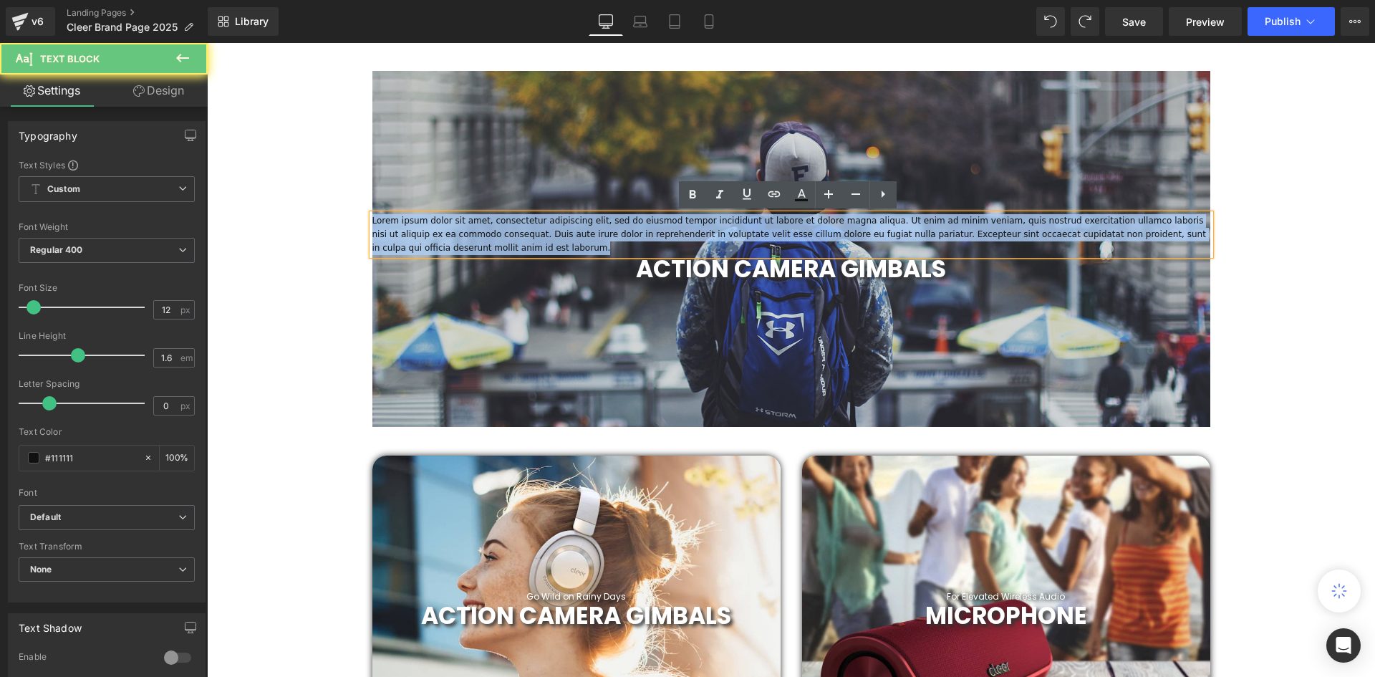
click at [909, 237] on p "Lorem ipsum dolor sit amet, consectetur adipiscing elit, sed do eiusmod tempor …" at bounding box center [791, 235] width 838 height 42
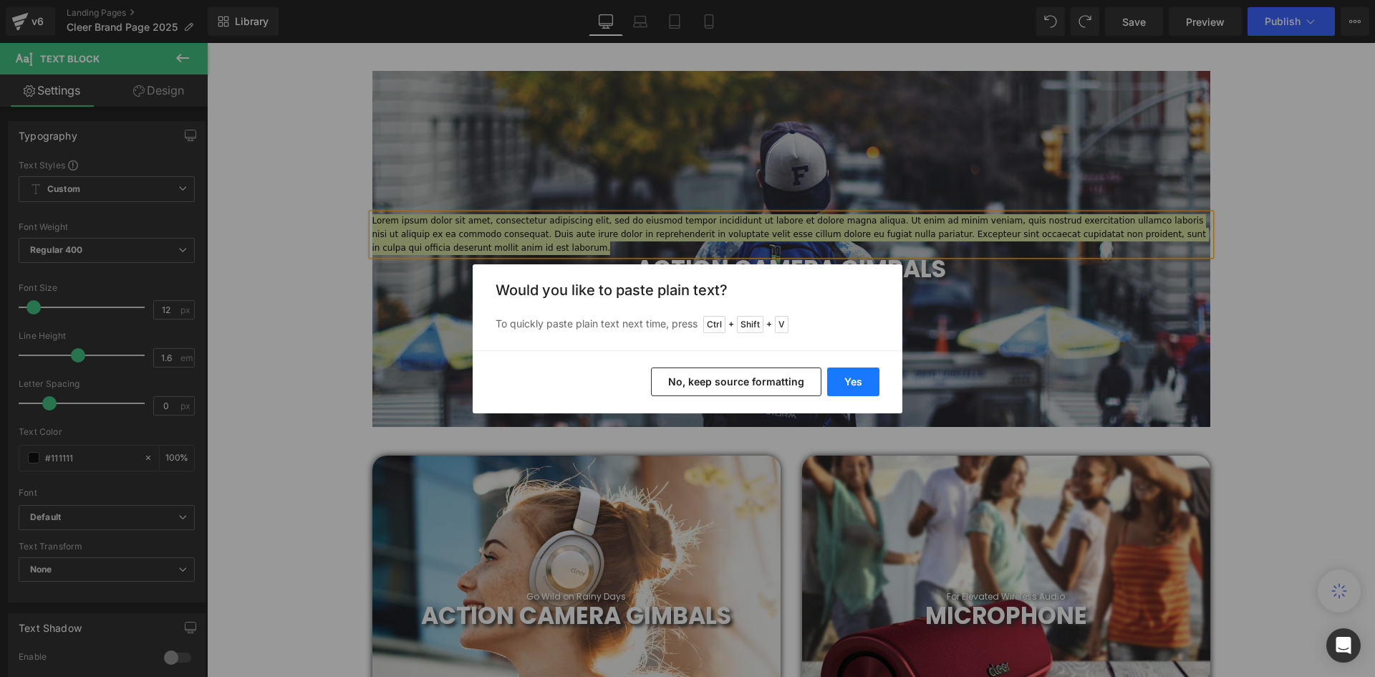
click at [848, 388] on button "Yes" at bounding box center [853, 381] width 52 height 29
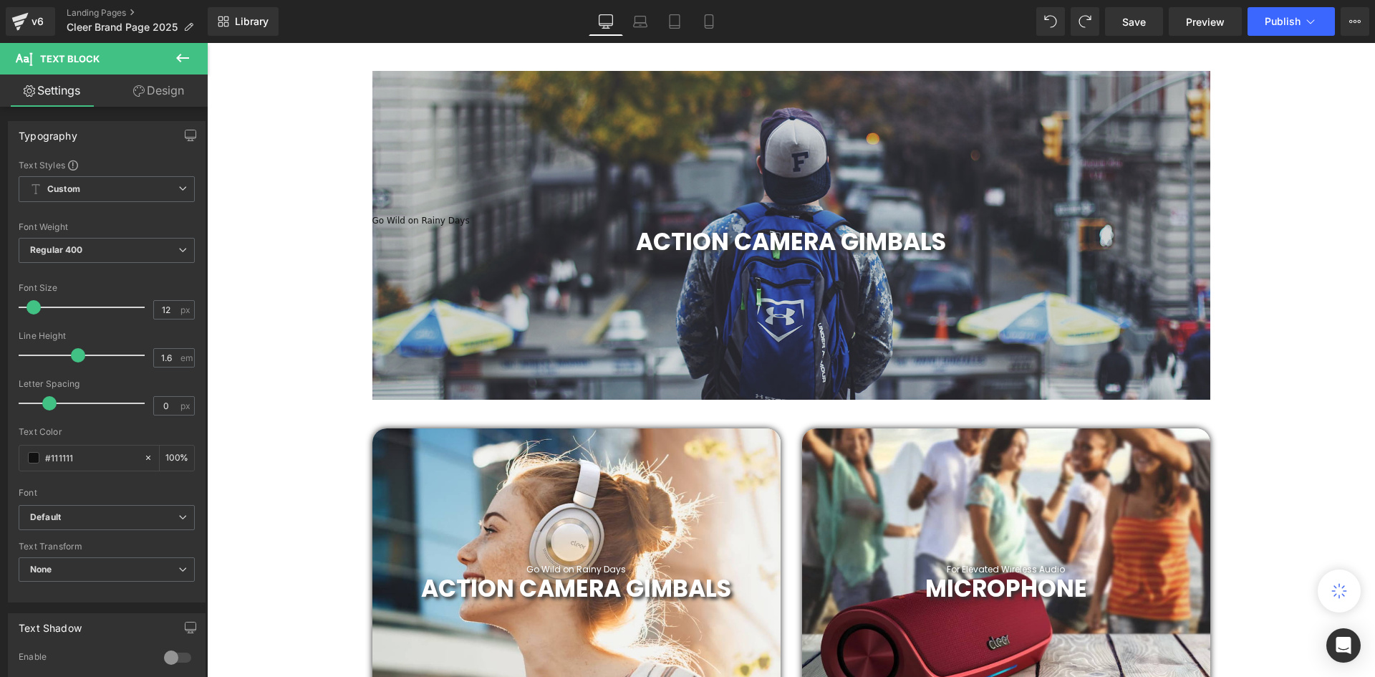
scroll to position [4379, 1161]
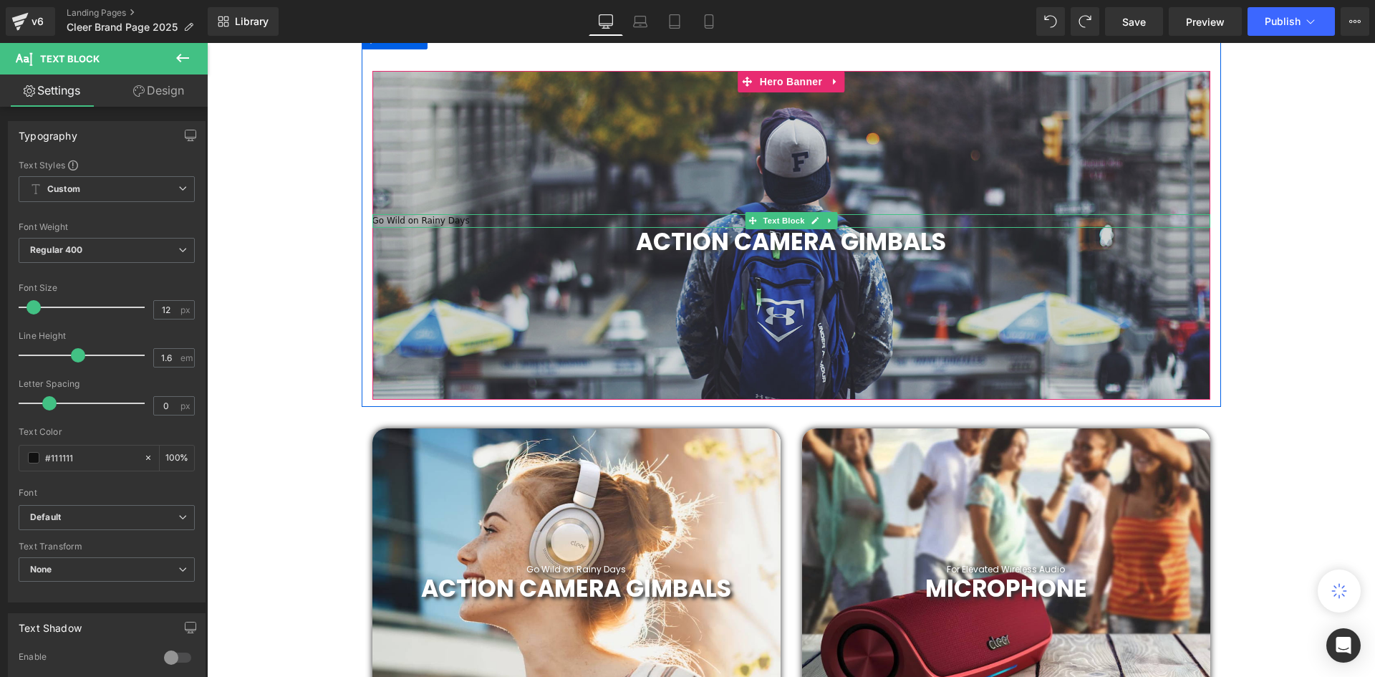
click at [483, 222] on p "Go Wild on Rainy Days" at bounding box center [791, 221] width 838 height 14
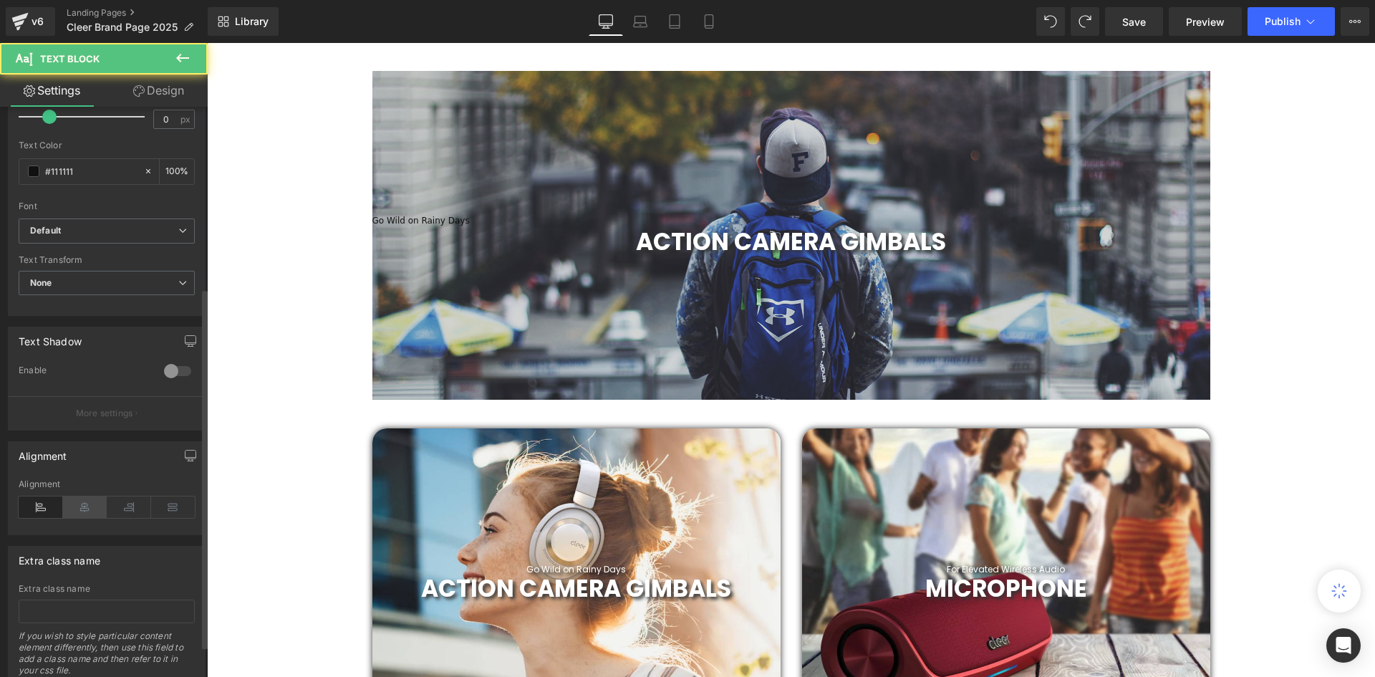
scroll to position [336, 0]
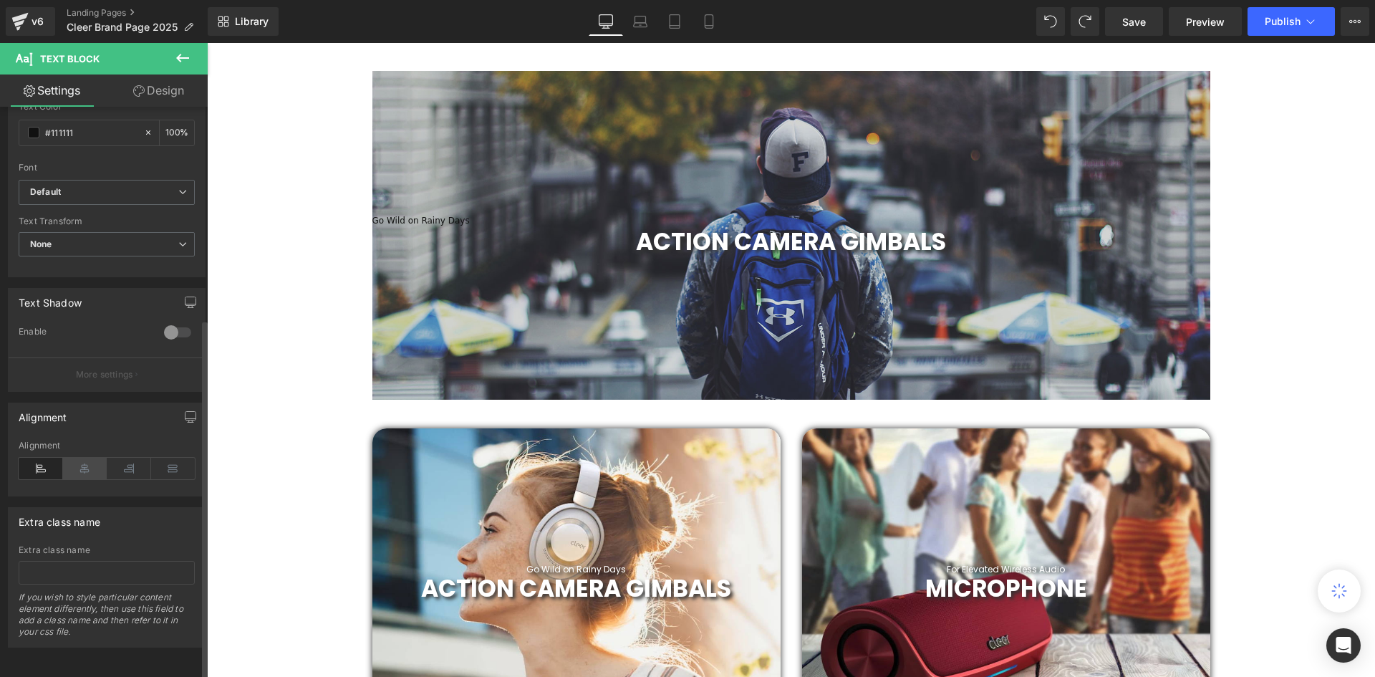
click at [93, 457] on icon at bounding box center [85, 467] width 44 height 21
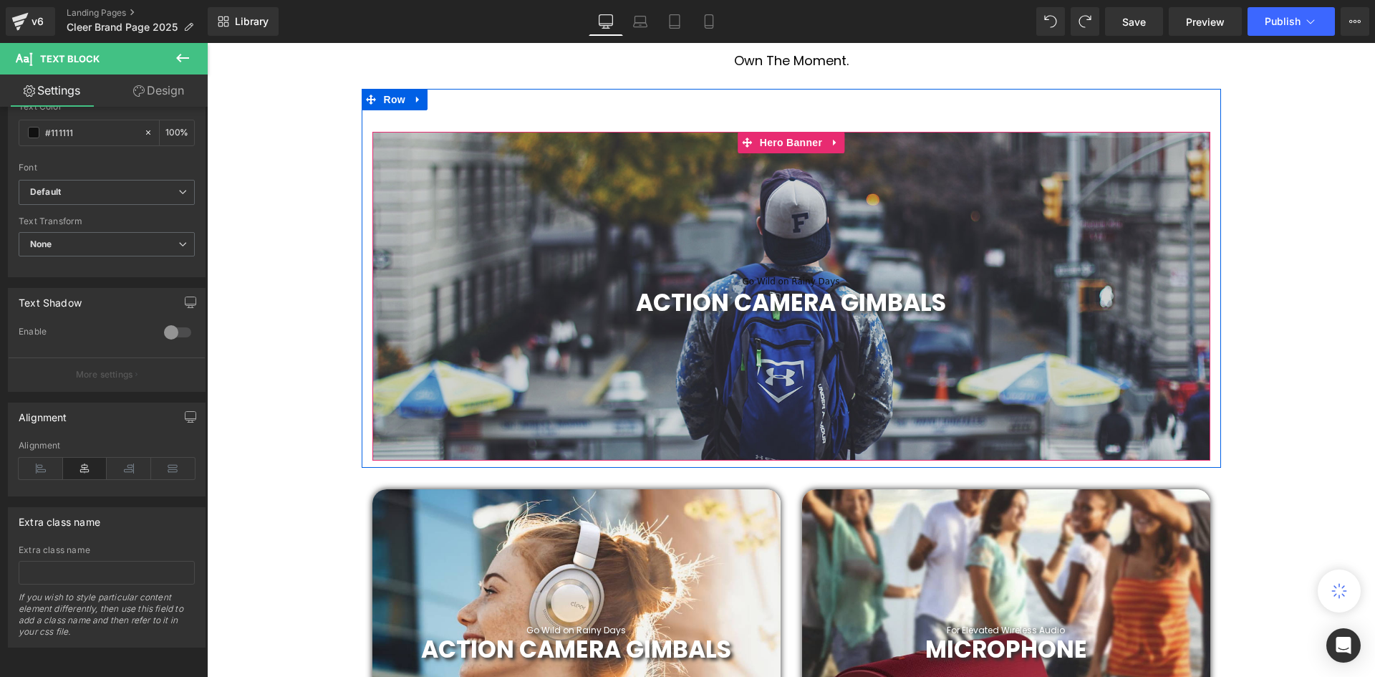
scroll to position [503, 0]
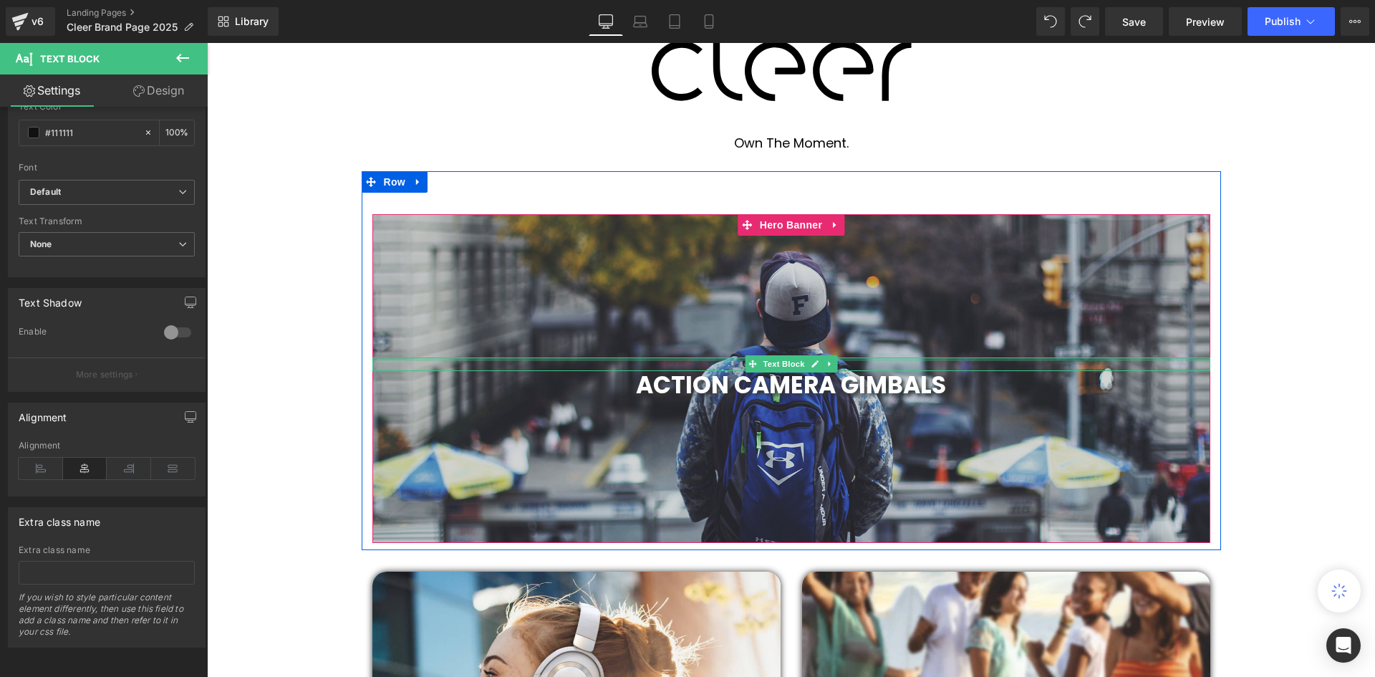
click at [841, 360] on div at bounding box center [791, 359] width 838 height 4
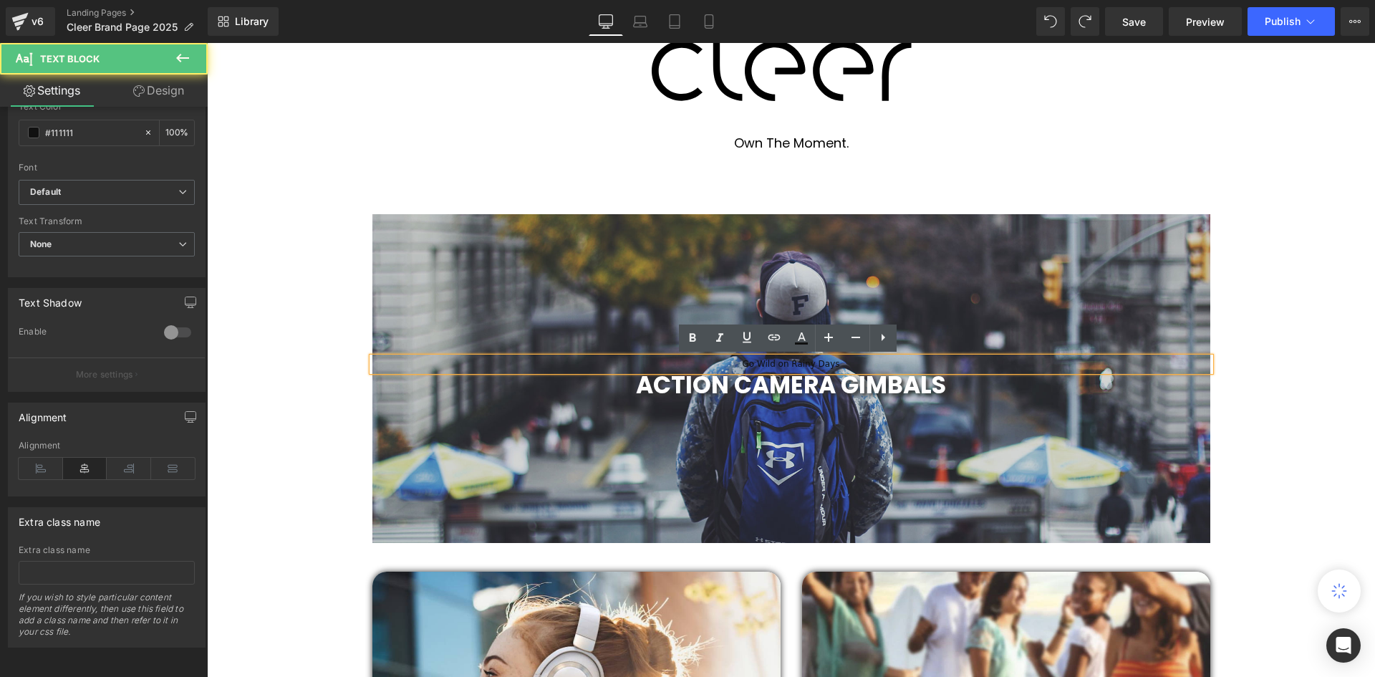
click at [841, 360] on p "Go Wild on Rainy Days" at bounding box center [791, 364] width 838 height 14
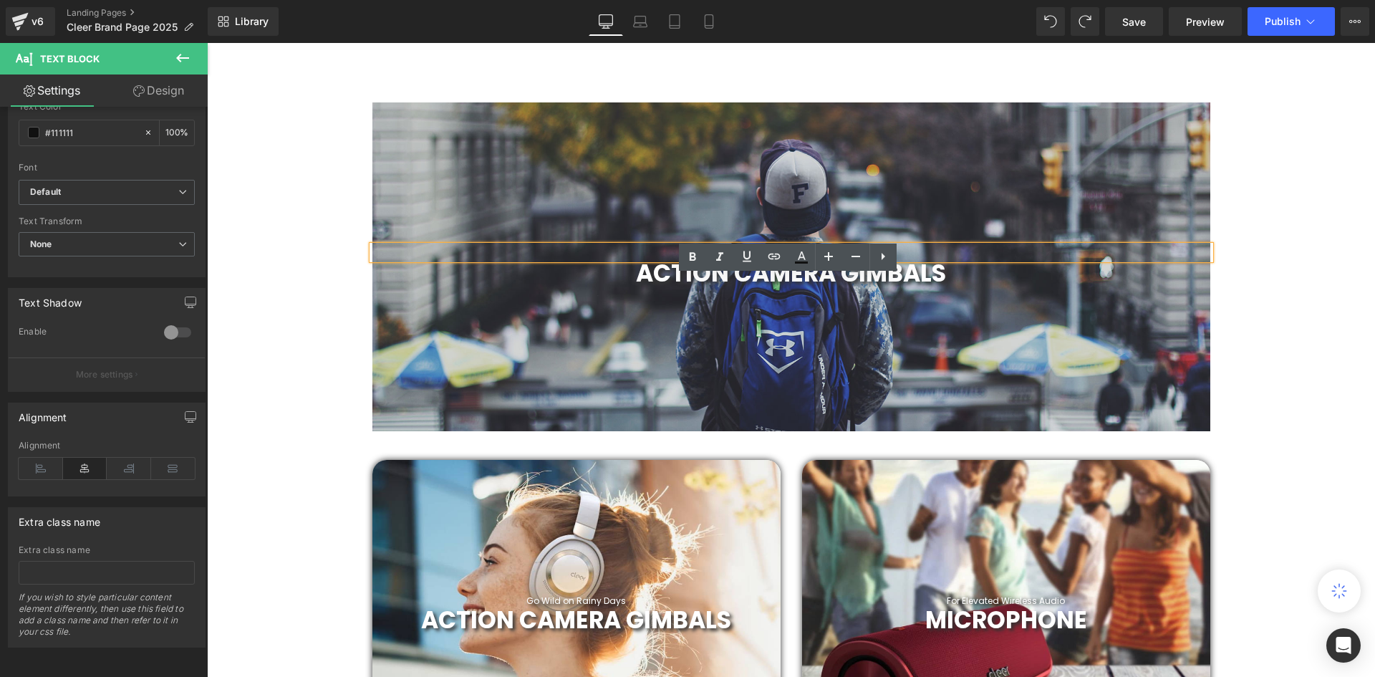
scroll to position [646, 0]
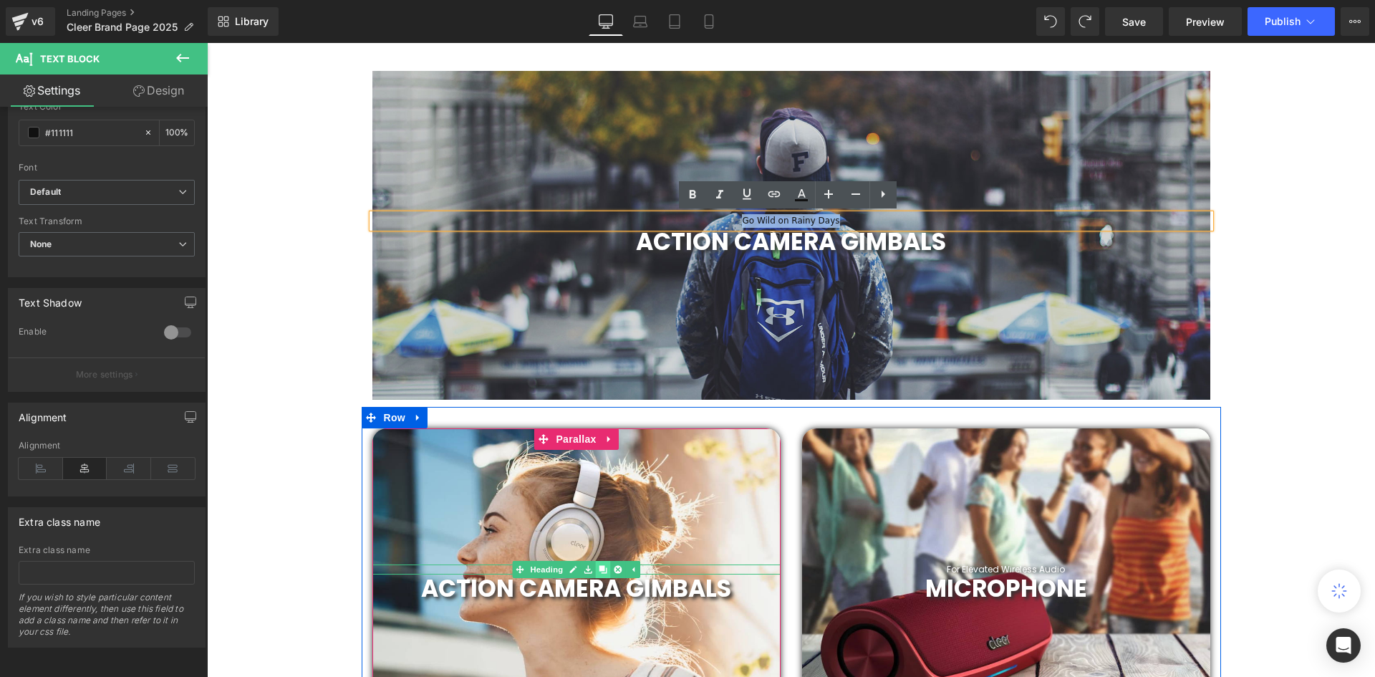
click at [601, 565] on icon at bounding box center [603, 569] width 8 height 8
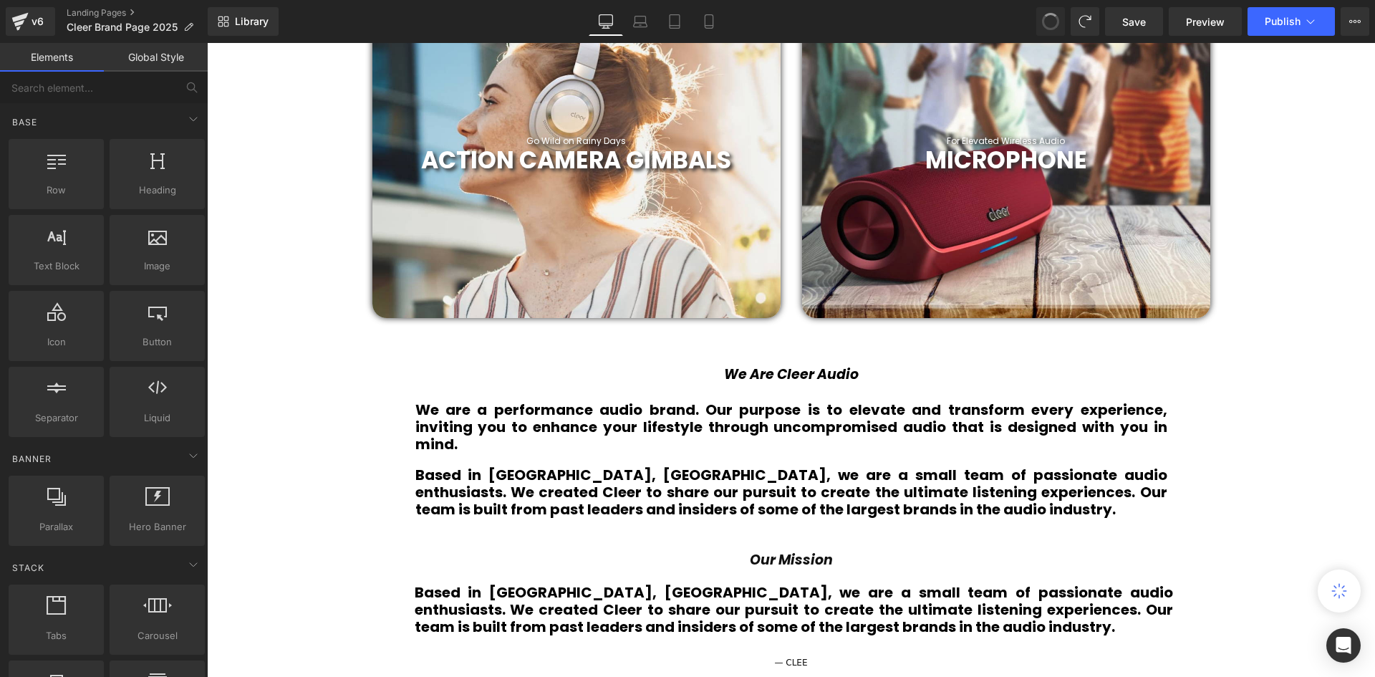
scroll to position [1120, 0]
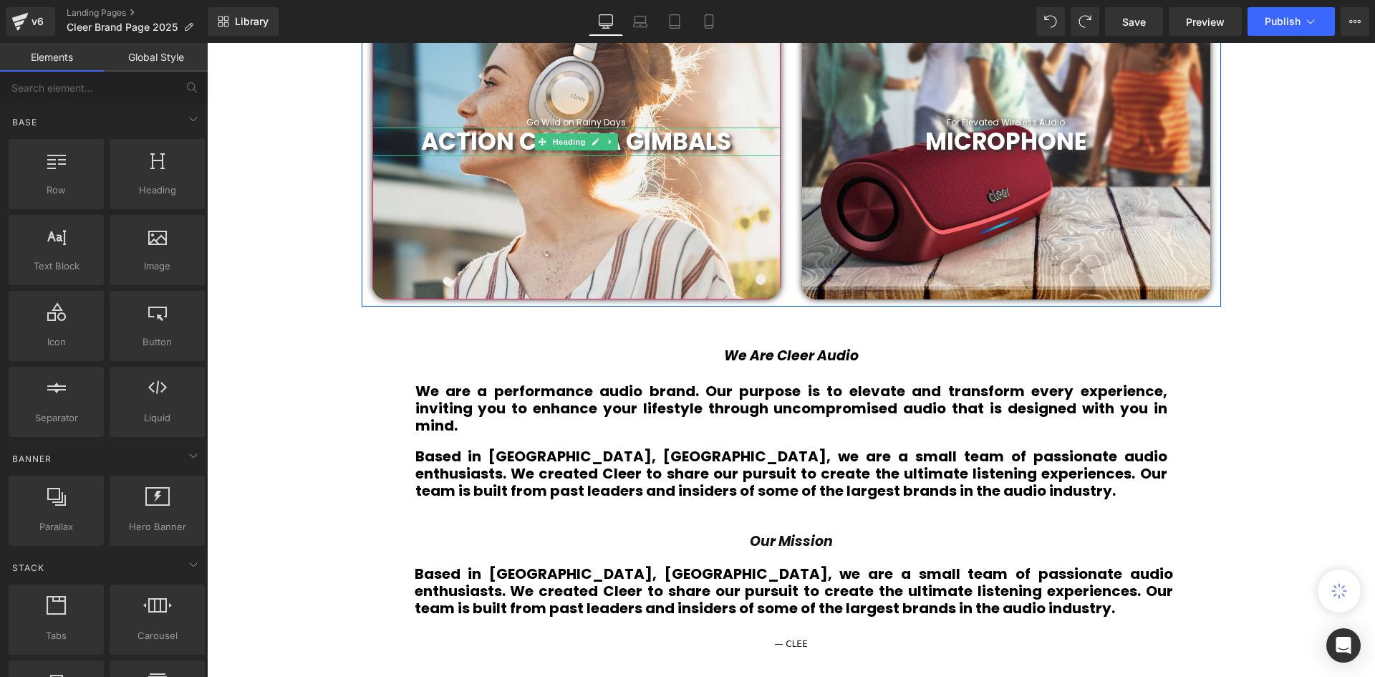
click at [667, 125] on span "ACTION CAMERA GIMBALS" at bounding box center [576, 142] width 310 height 34
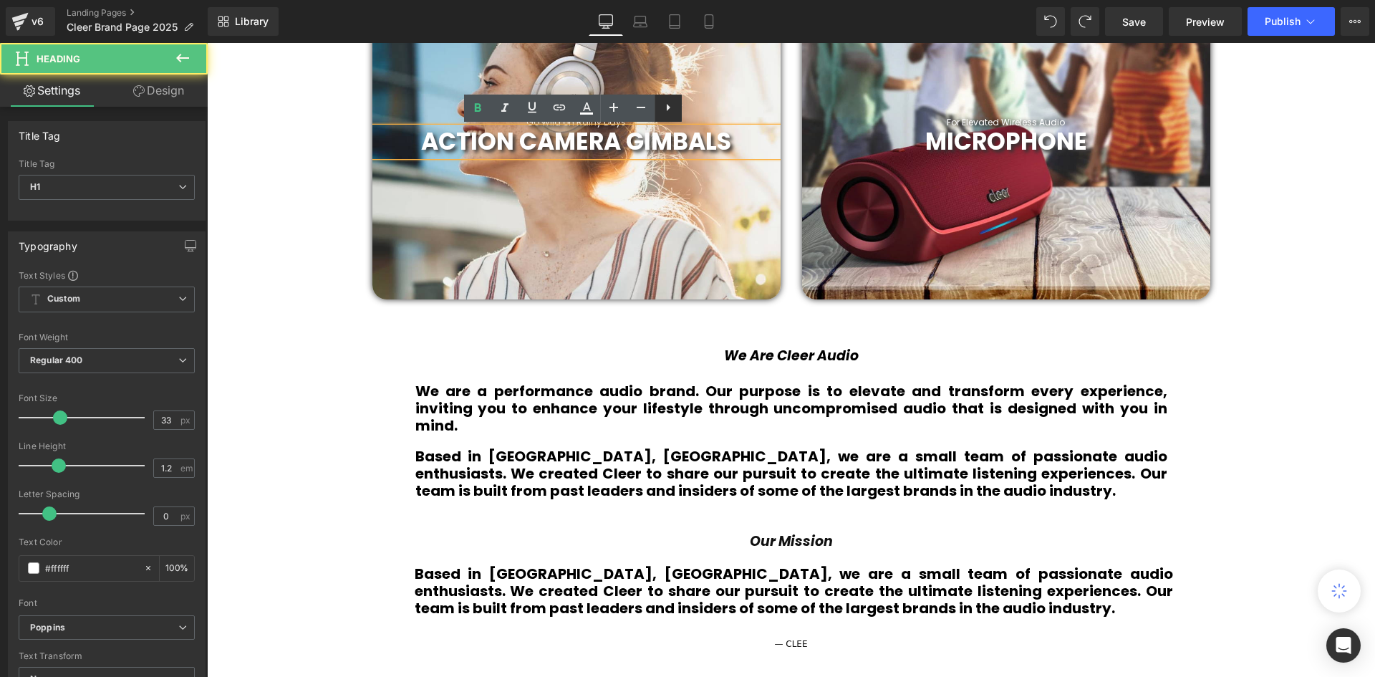
click at [682, 117] on div "Go Wild on Rainy Days Heading" at bounding box center [576, 122] width 408 height 10
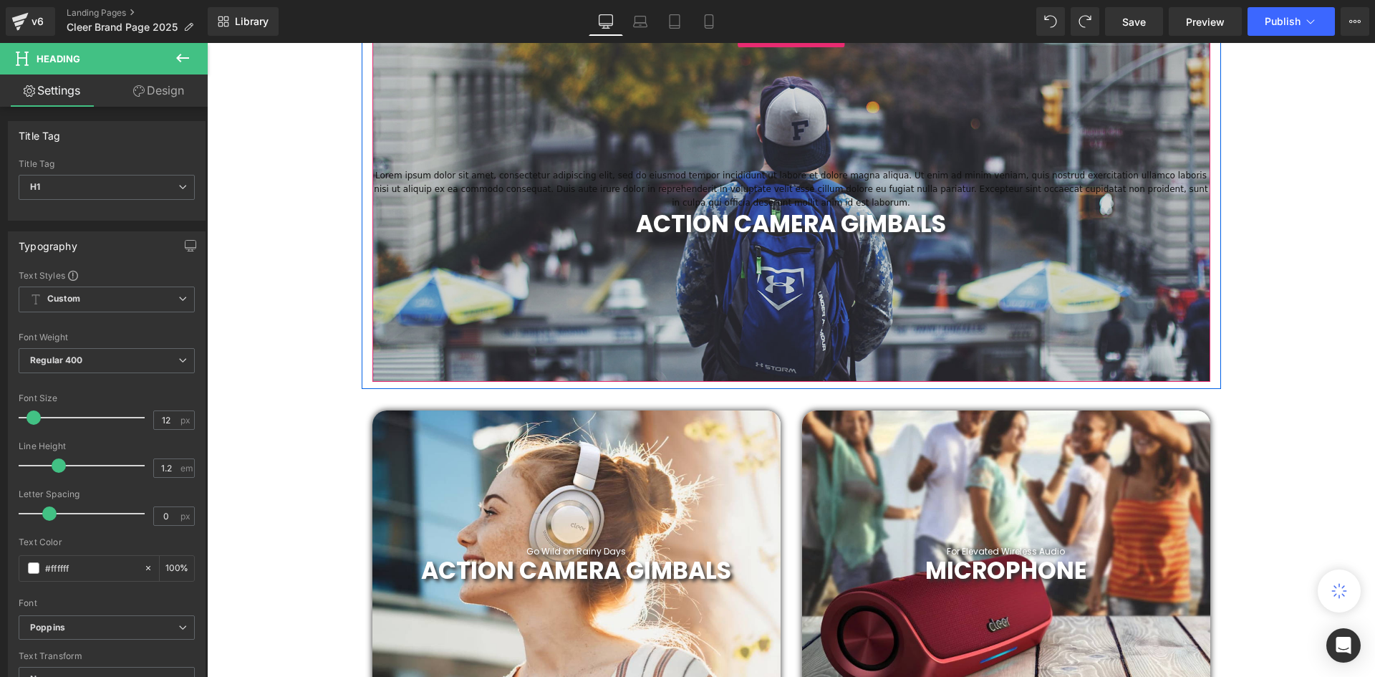
scroll to position [690, 0]
click at [904, 188] on p "Lorem ipsum dolor sit amet, consectetur adipiscing elit, sed do eiusmod tempor …" at bounding box center [791, 191] width 838 height 42
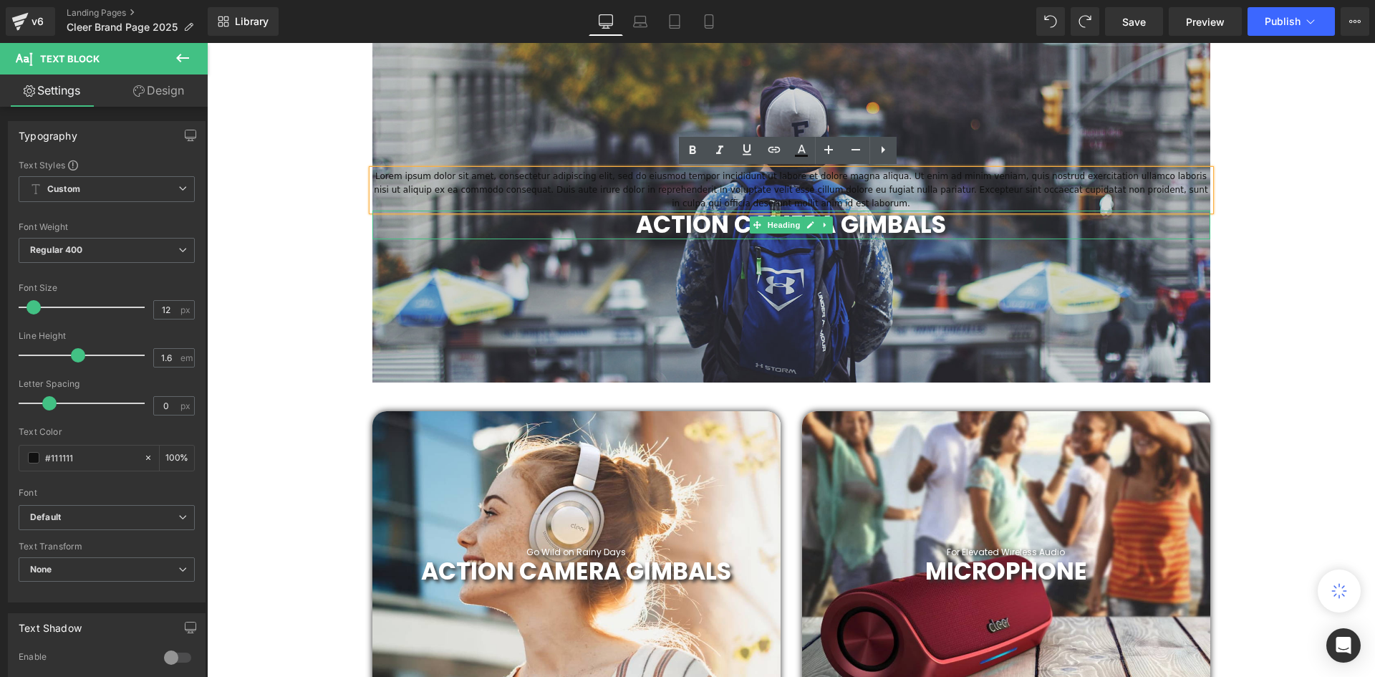
click at [901, 221] on strong "ACTION CAMERA GIMBALS" at bounding box center [791, 225] width 310 height 34
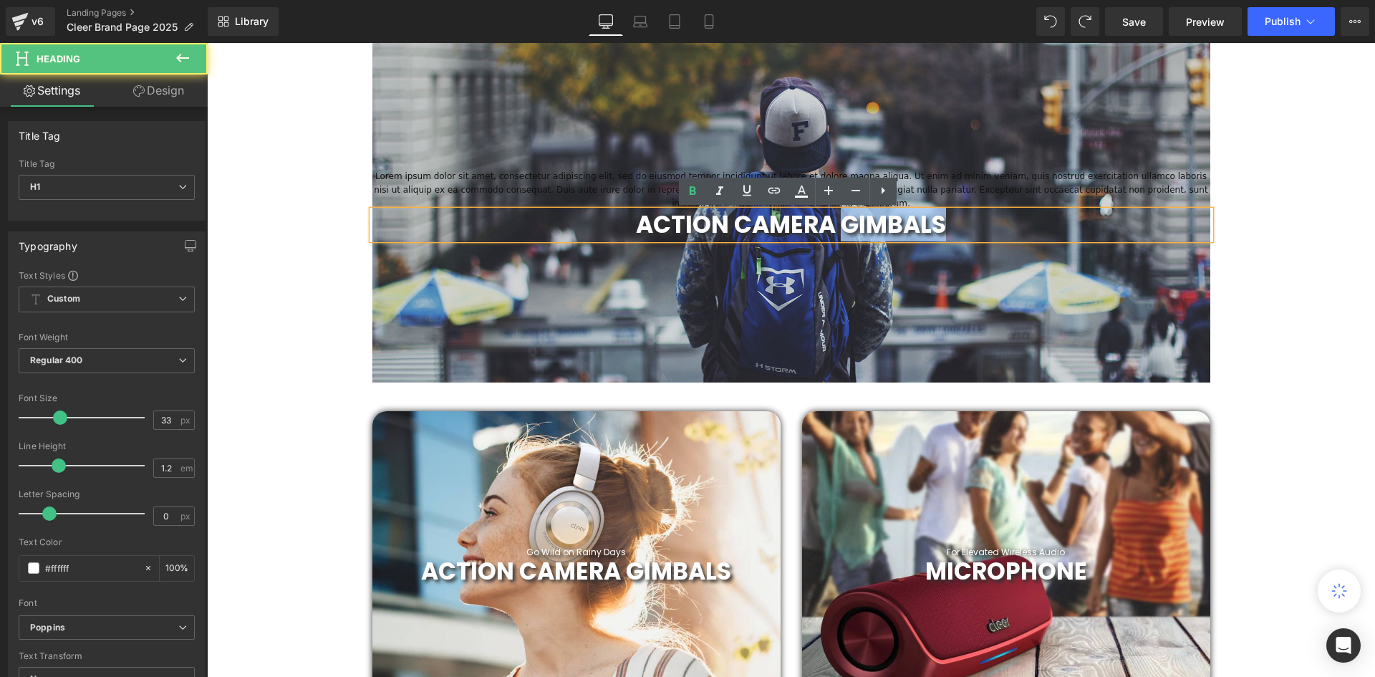
click at [901, 221] on strong "ACTION CAMERA GIMBALS" at bounding box center [791, 225] width 310 height 34
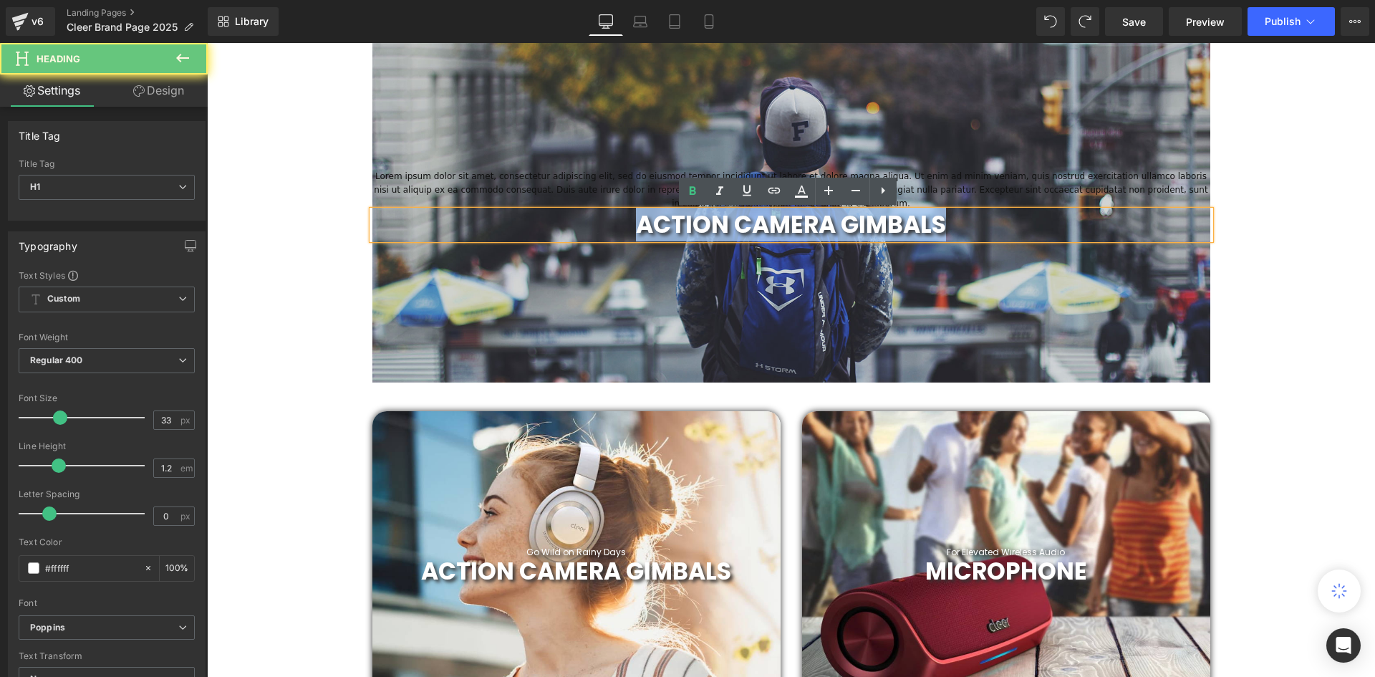
click at [901, 221] on strong "ACTION CAMERA GIMBALS" at bounding box center [791, 225] width 310 height 34
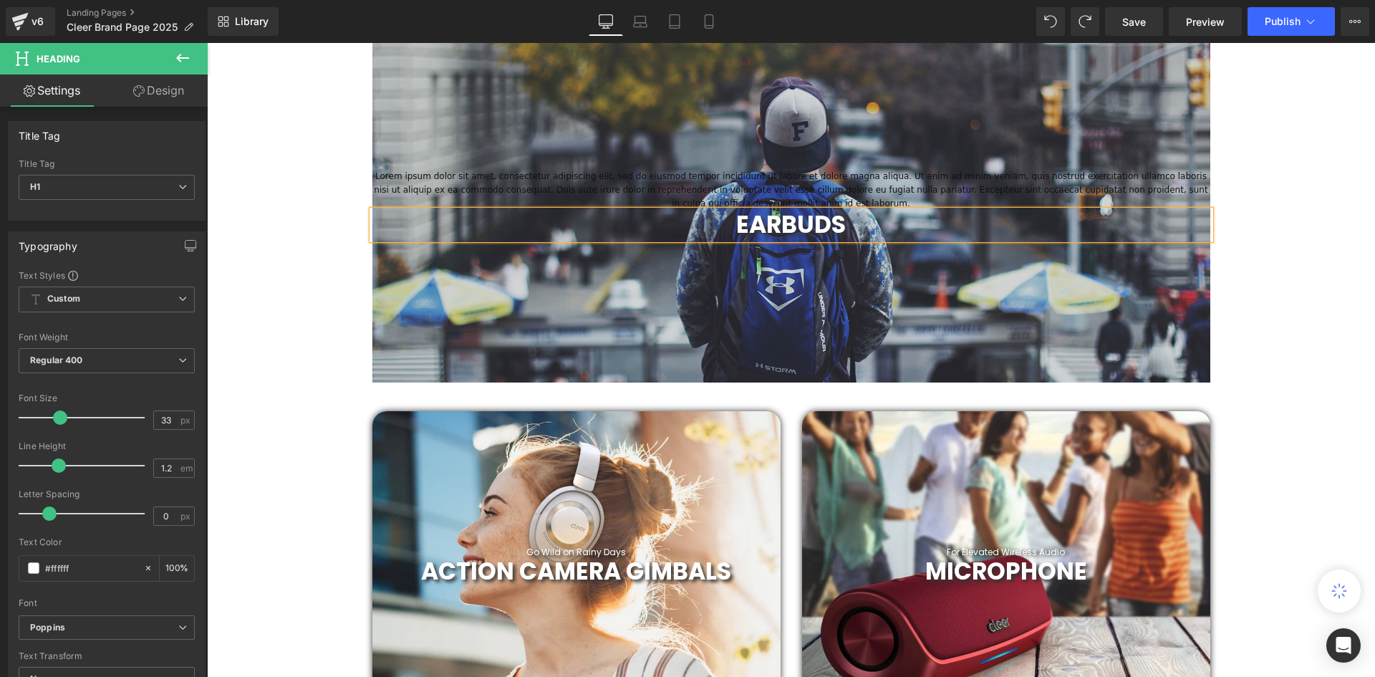
click at [1010, 173] on p "Lorem ipsum dolor sit amet, consectetur adipiscing elit, sed do eiusmod tempor …" at bounding box center [791, 191] width 838 height 42
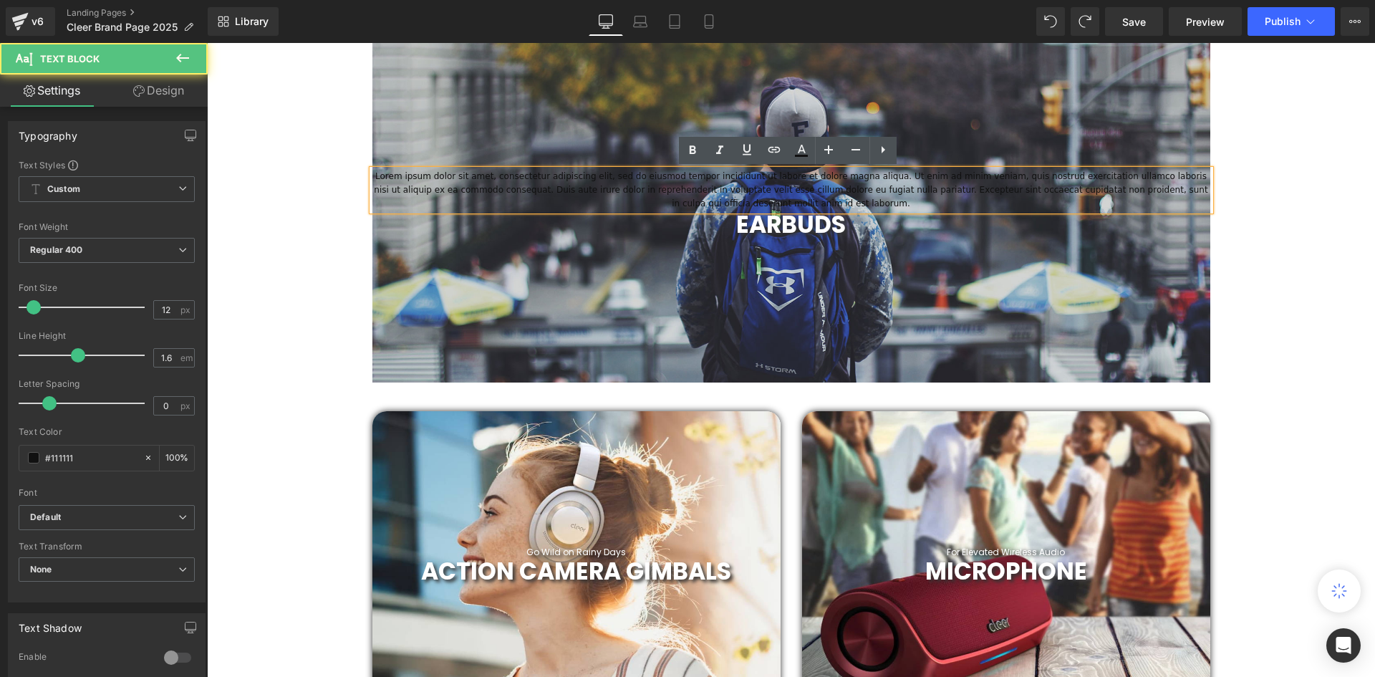
click at [1017, 188] on p "Lorem ipsum dolor sit amet, consectetur adipiscing elit, sed do eiusmod tempor …" at bounding box center [791, 191] width 838 height 42
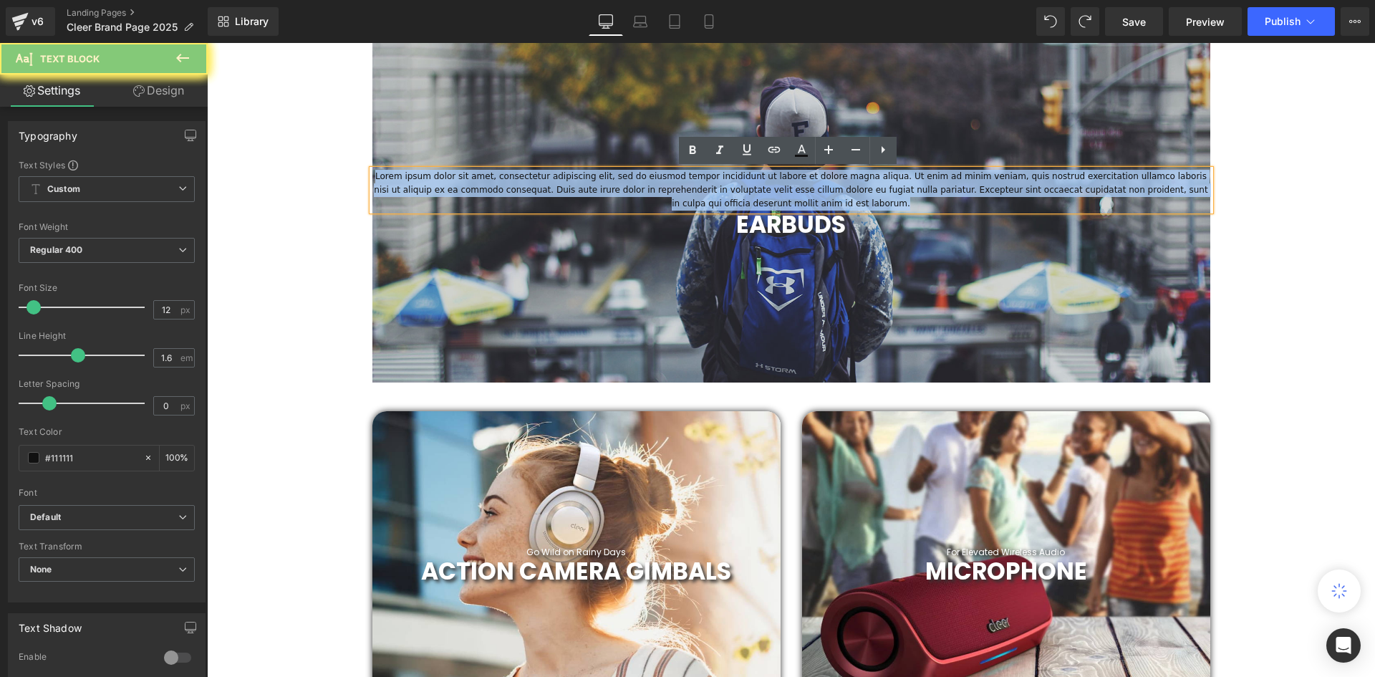
click at [1017, 188] on p "Lorem ipsum dolor sit amet, consectetur adipiscing elit, sed do eiusmod tempor …" at bounding box center [791, 191] width 838 height 42
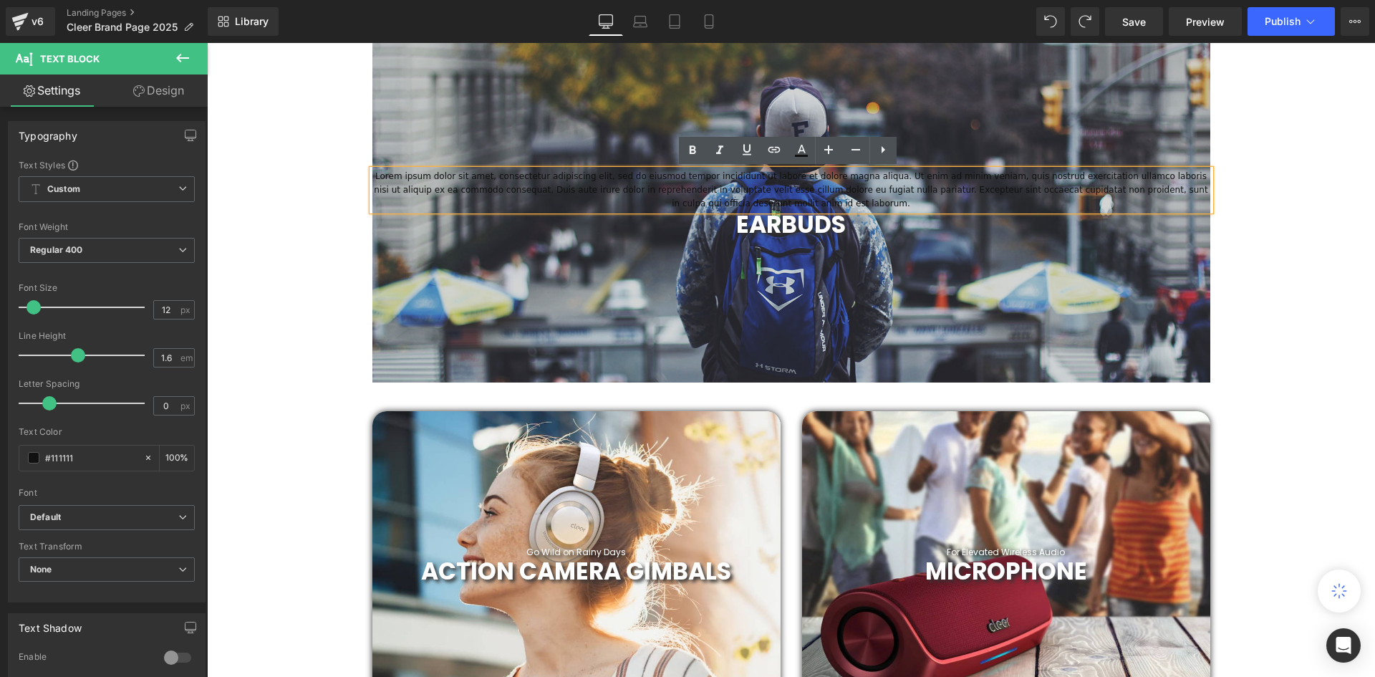
scroll to position [4379, 1161]
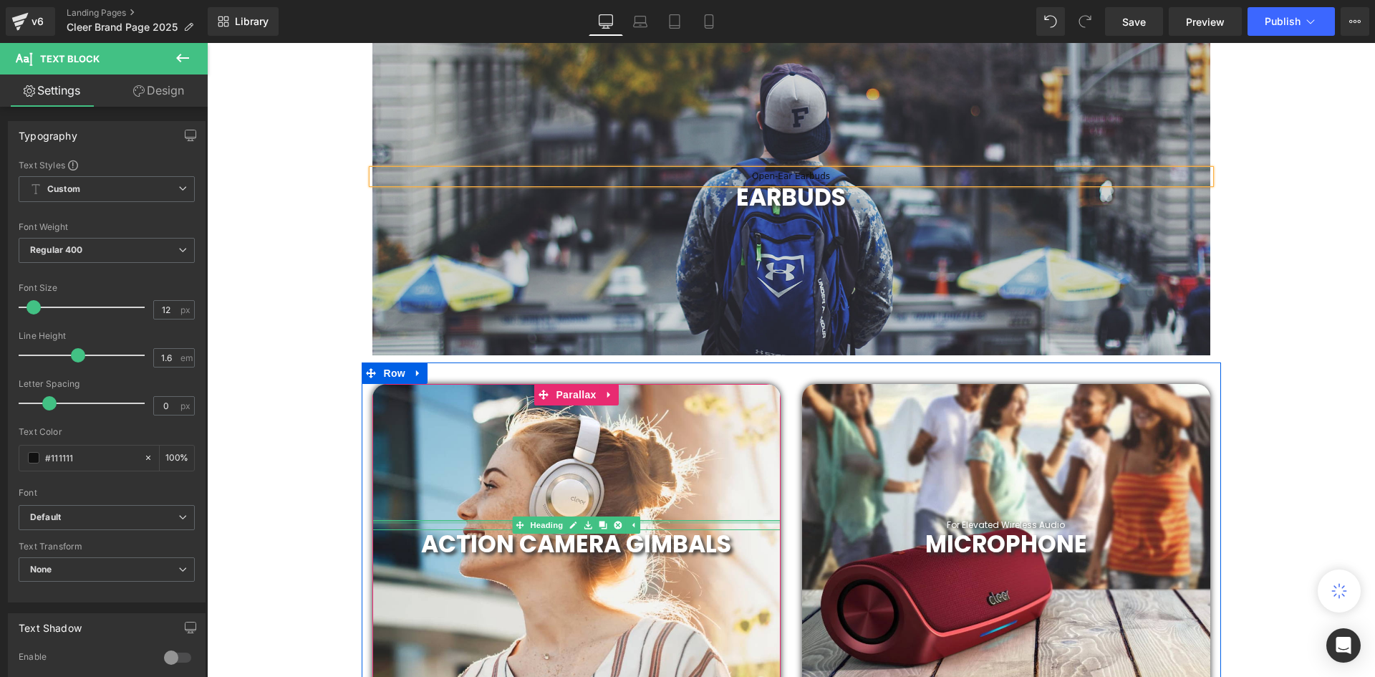
click at [644, 523] on h1 "Go Wild on Rainy Days" at bounding box center [576, 525] width 408 height 10
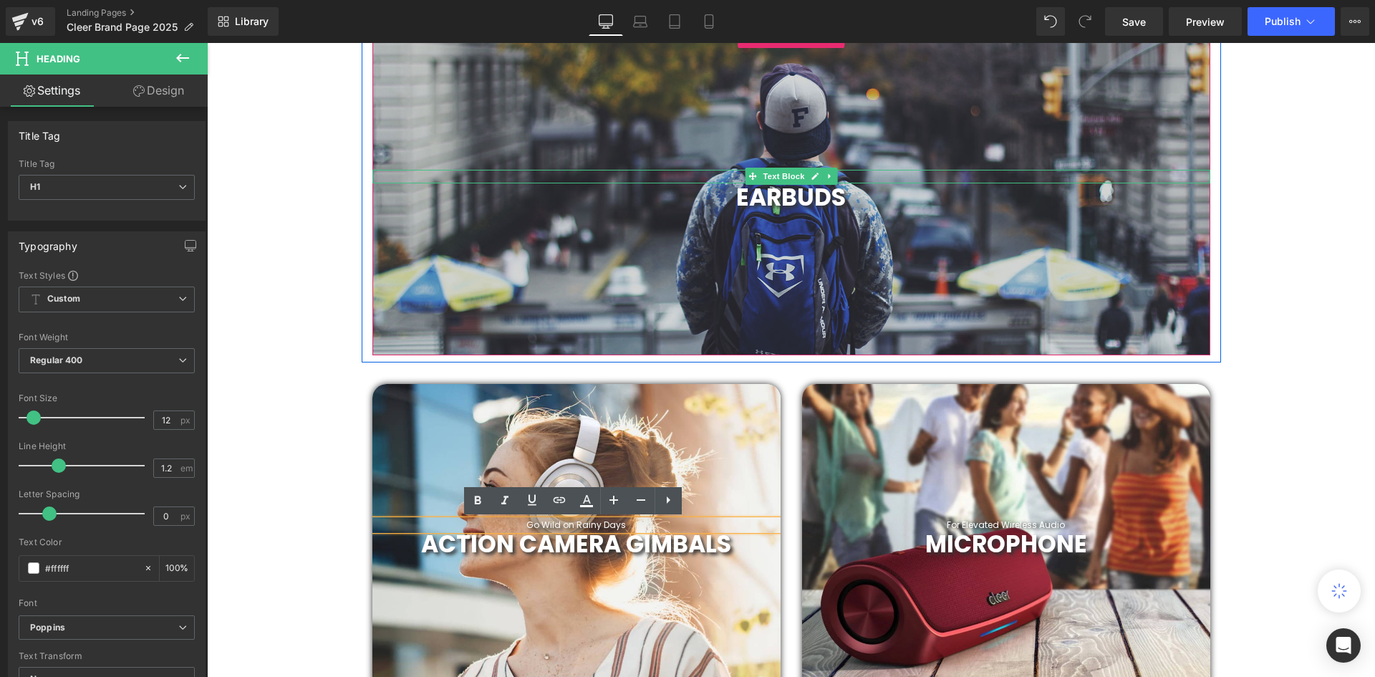
click at [854, 173] on div "Open-Ear Earbuds" at bounding box center [791, 177] width 838 height 14
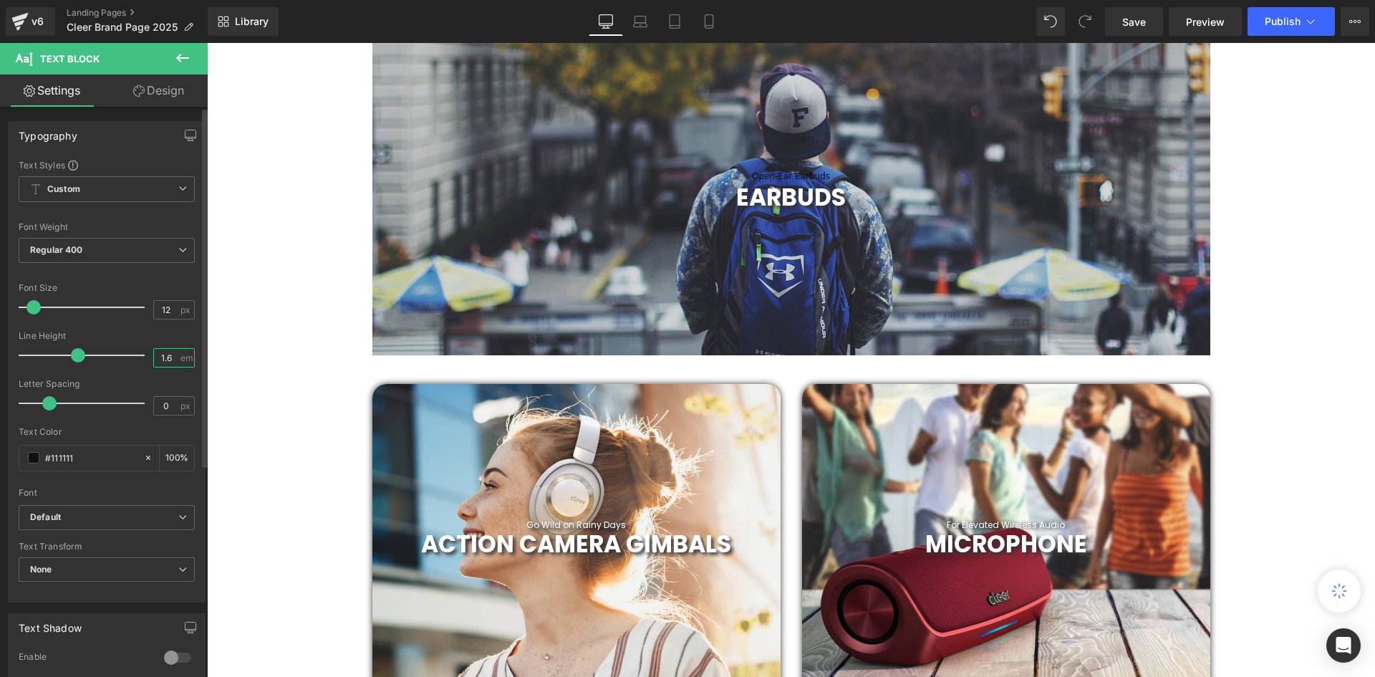
click at [160, 353] on input "1.6" at bounding box center [166, 358] width 25 height 18
click at [165, 354] on input "1.6" at bounding box center [166, 358] width 25 height 18
type input "1.2"
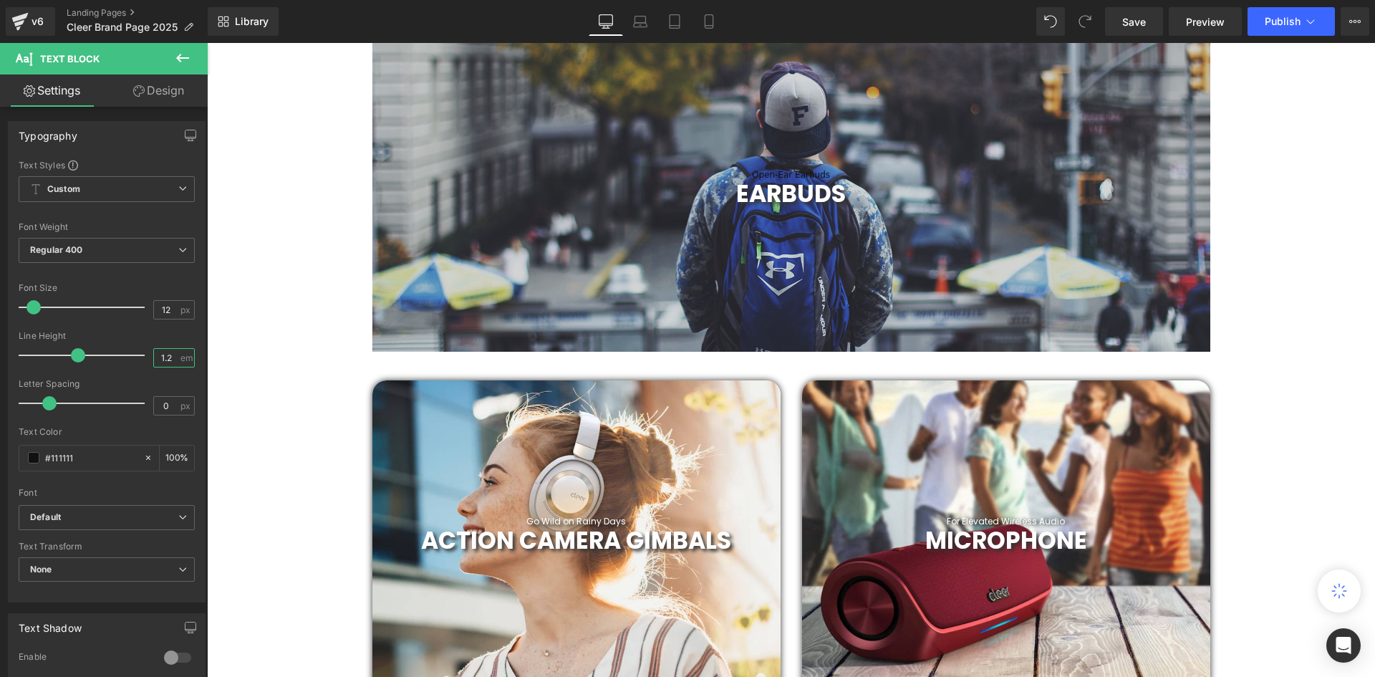
scroll to position [4375, 1161]
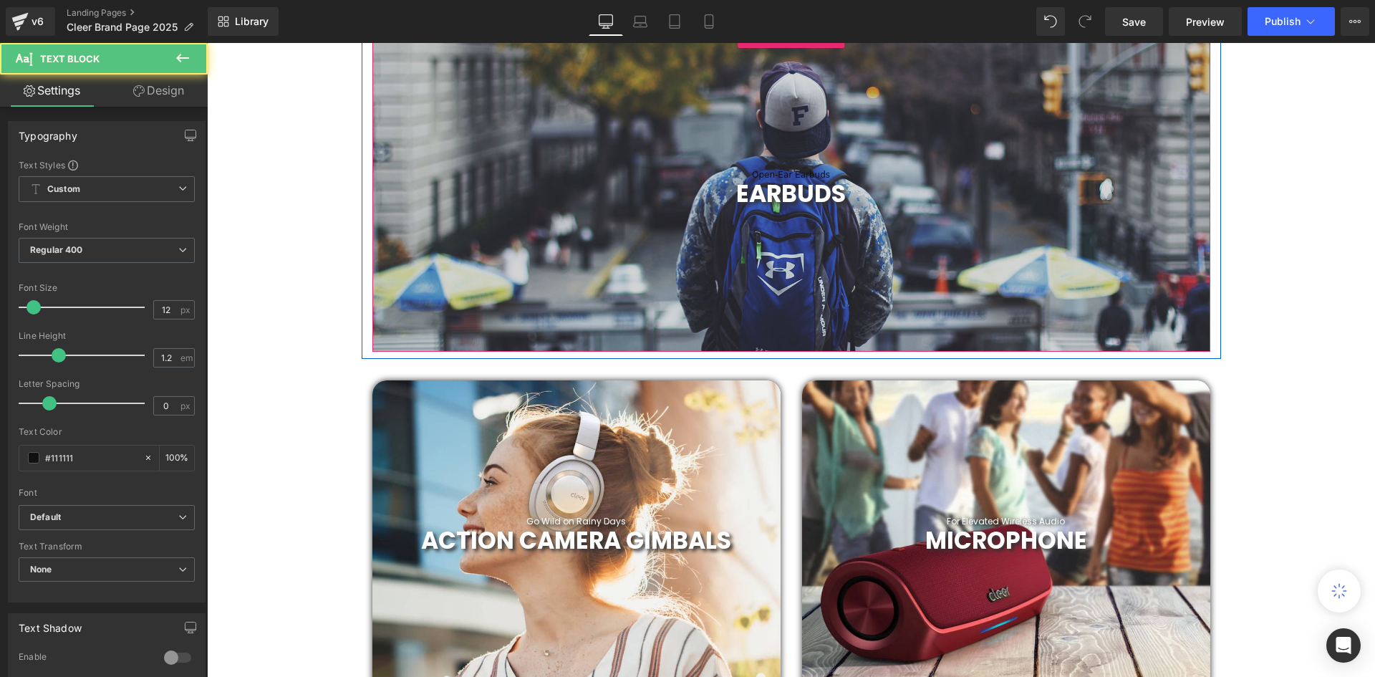
click at [835, 175] on div "Open-Ear Earbuds" at bounding box center [791, 175] width 838 height 10
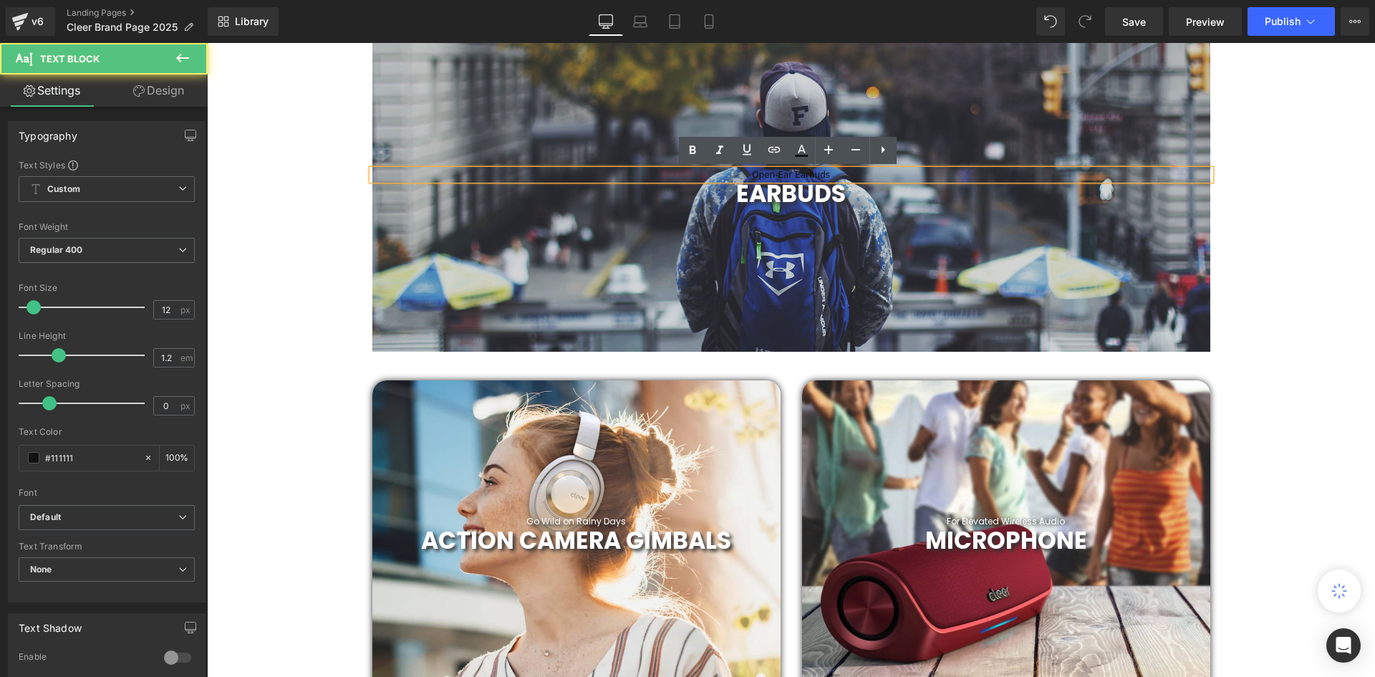
click at [845, 174] on div "Open-Ear Earbuds" at bounding box center [791, 175] width 838 height 10
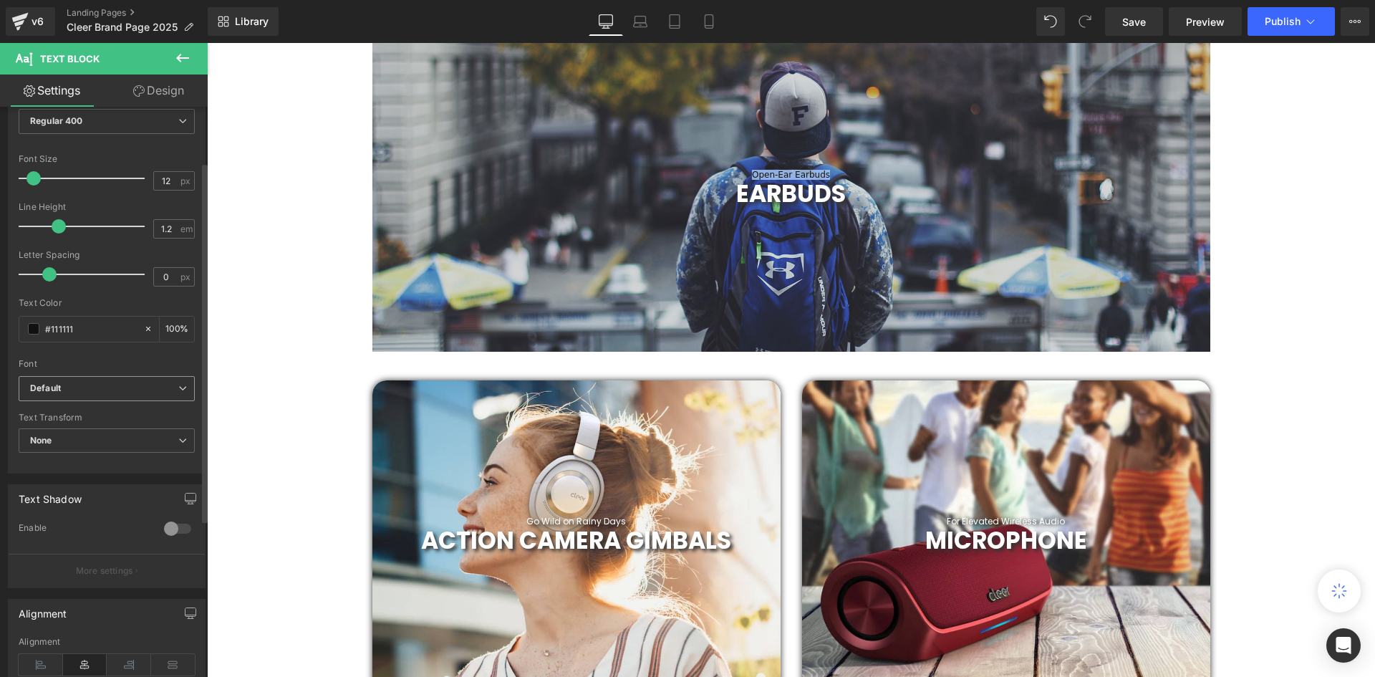
scroll to position [143, 0]
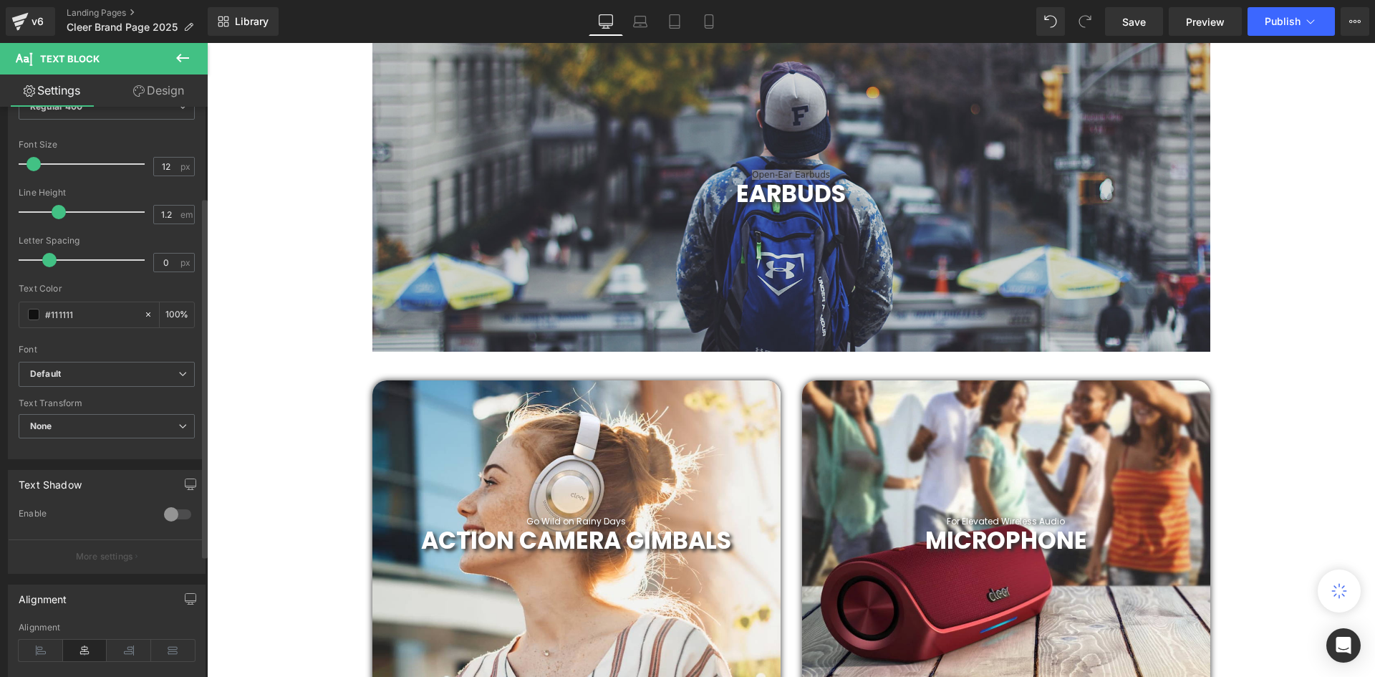
click at [78, 328] on div "Text Color #111111 100 %" at bounding box center [107, 314] width 176 height 61
click at [87, 313] on input "#111111" at bounding box center [91, 314] width 92 height 16
drag, startPoint x: 87, startPoint y: 316, endPoint x: 52, endPoint y: 309, distance: 36.5
click at [52, 309] on input "#111111" at bounding box center [91, 314] width 92 height 16
type input "#f"
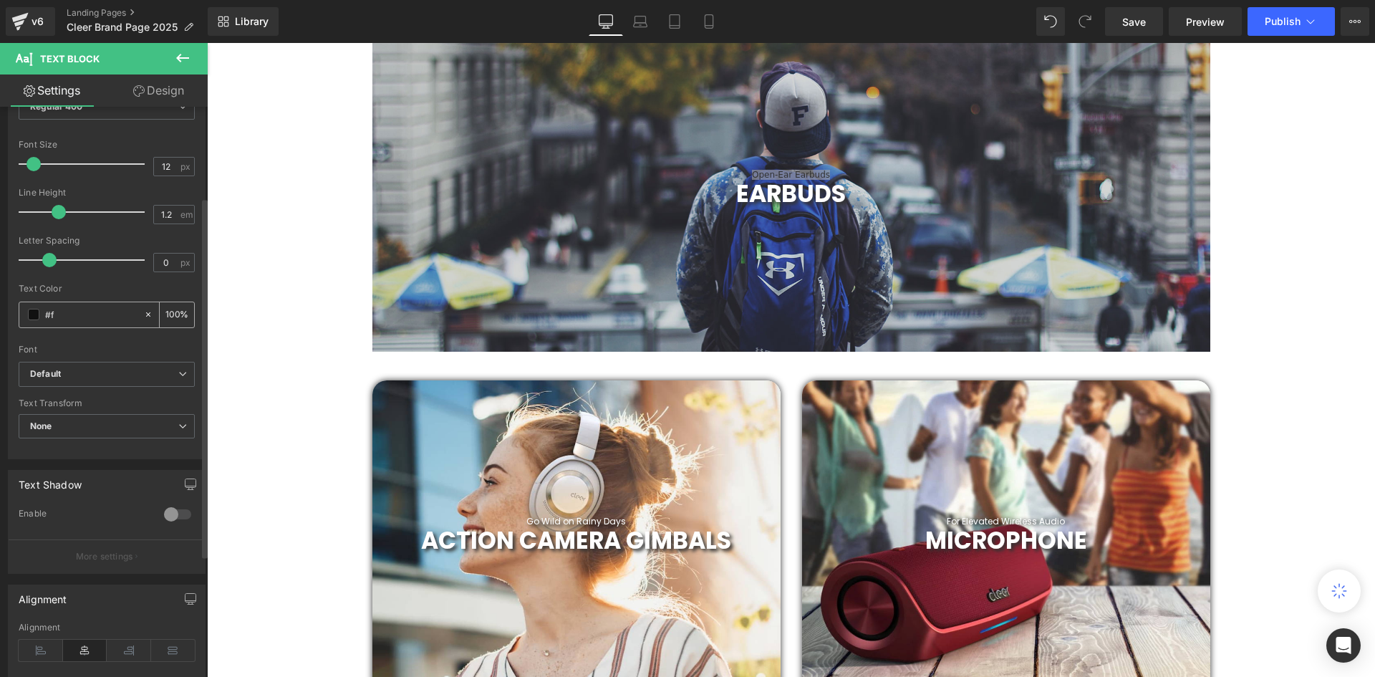
type input "0"
type input "#fff"
type input "100"
type input "#fffff"
type input "0"
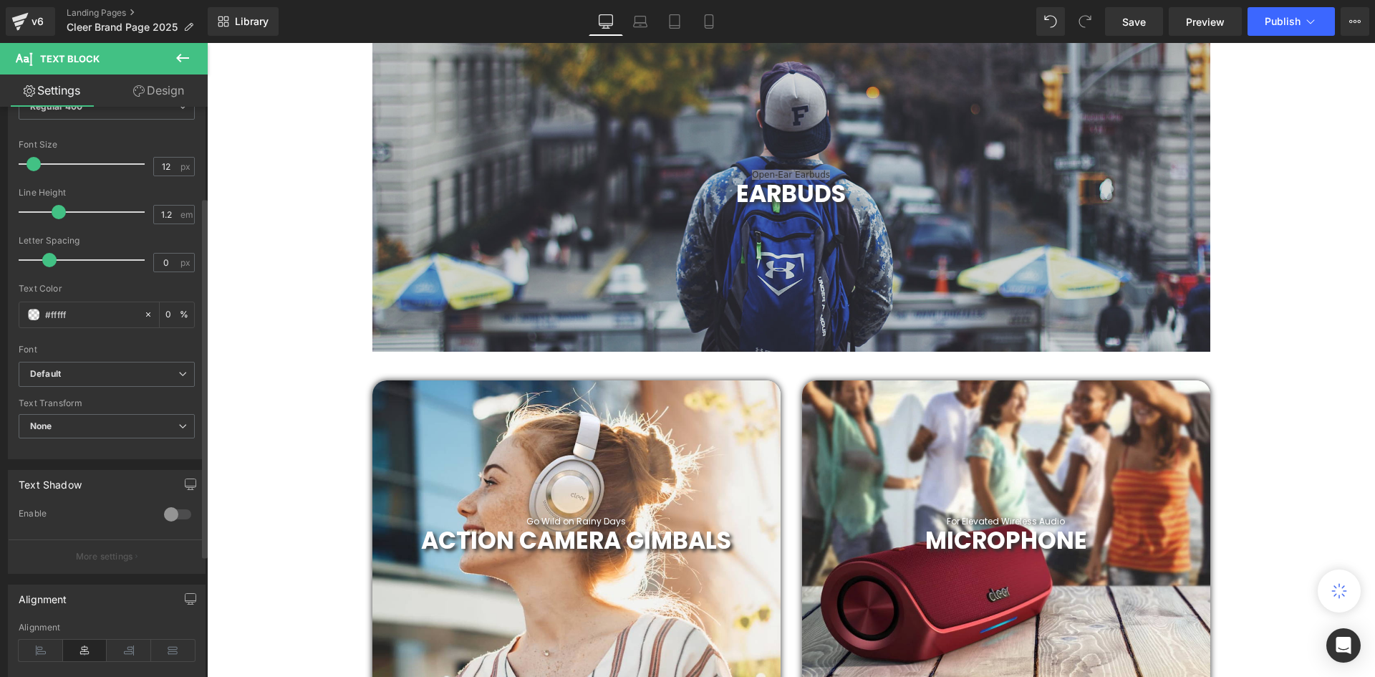
type input "#ffffff"
type input "100"
type input "#ffffff"
click at [140, 334] on div "Text Color #ffffff 100 %" at bounding box center [107, 314] width 176 height 61
click at [109, 335] on div at bounding box center [107, 339] width 176 height 9
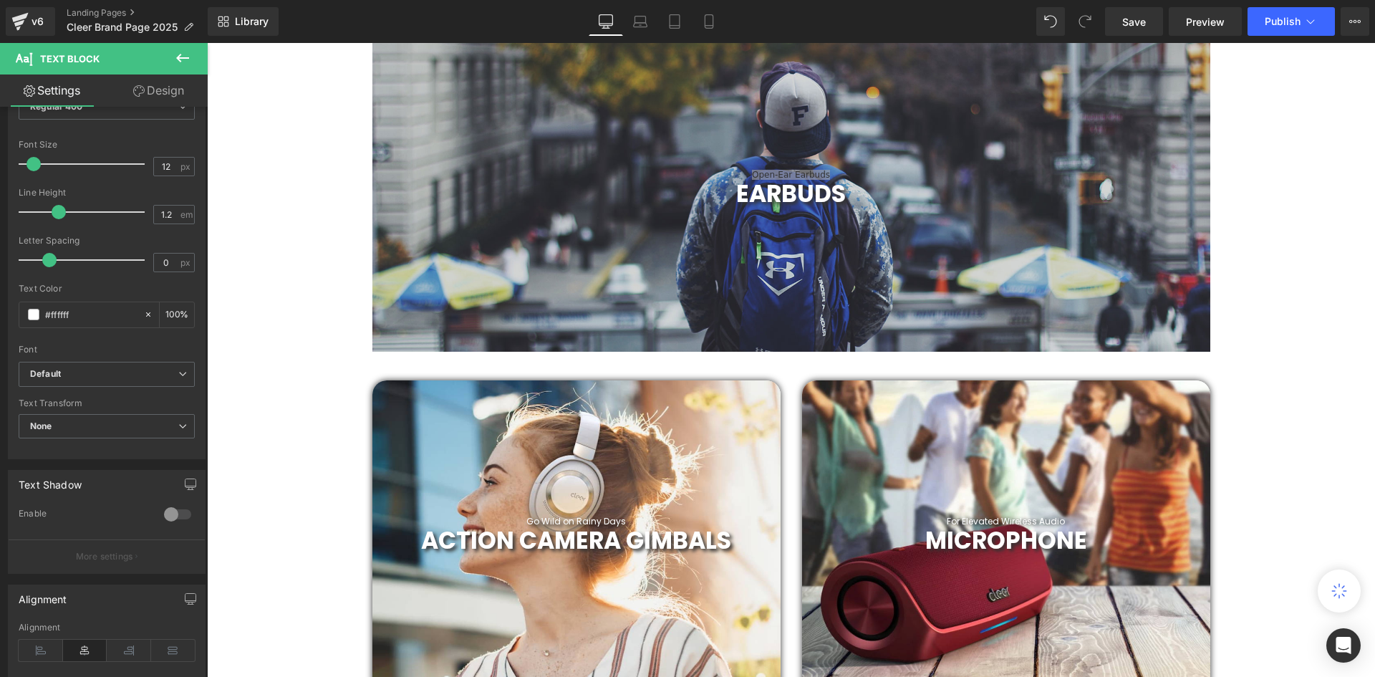
click at [207, 43] on div "200px" at bounding box center [207, 43] width 0 height 0
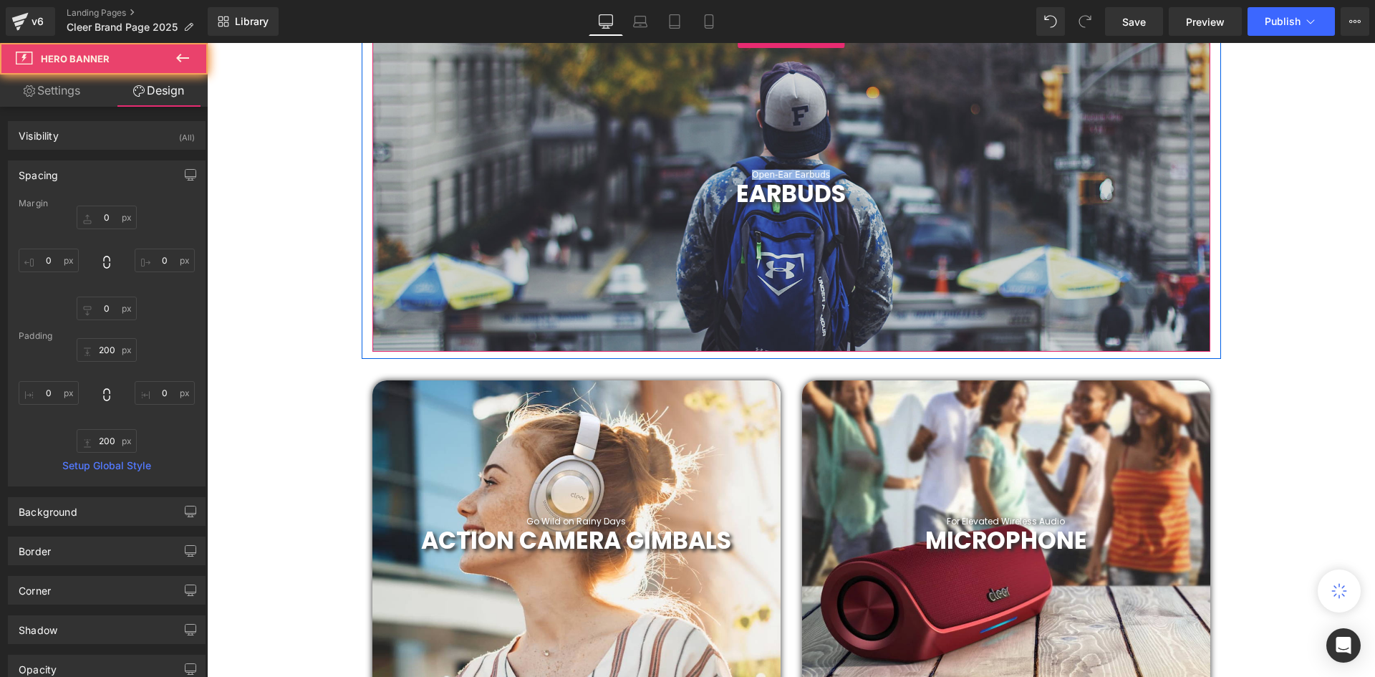
click at [881, 174] on div "Open-Ear Earbuds" at bounding box center [791, 175] width 838 height 10
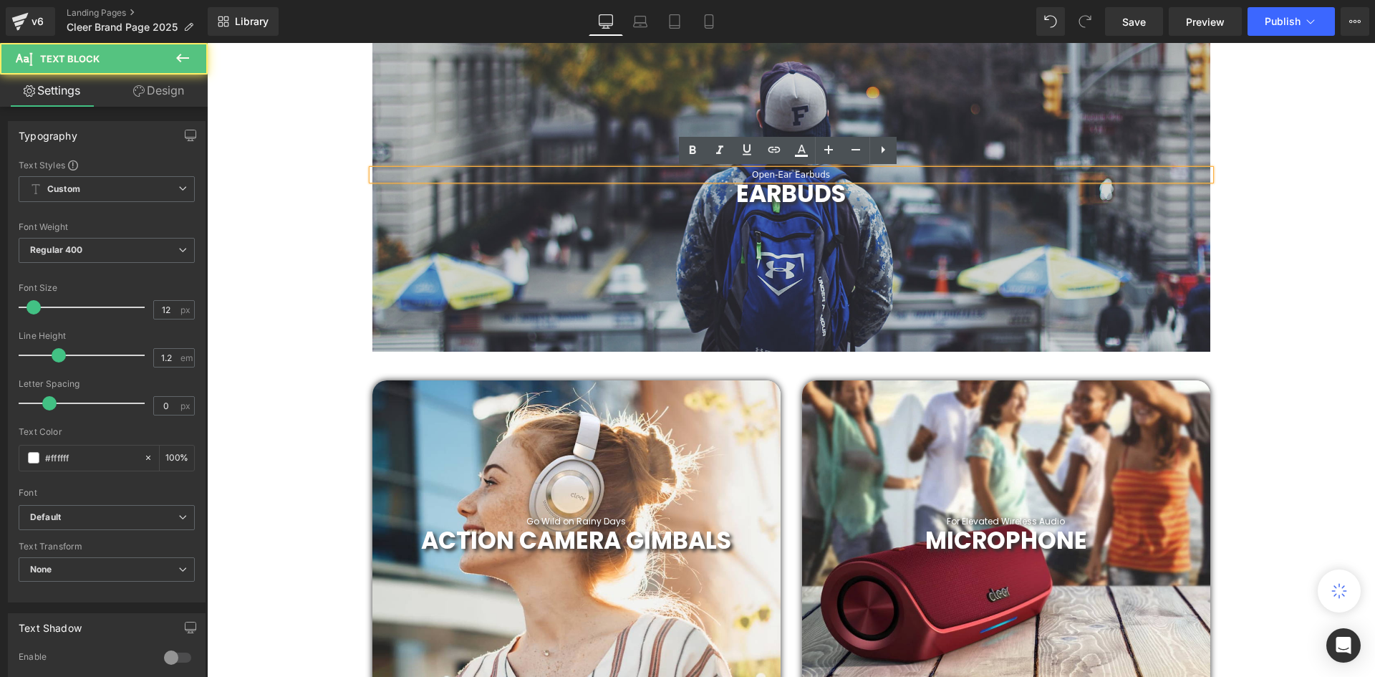
click at [833, 172] on div "Open-Ear Earbuds" at bounding box center [791, 175] width 838 height 10
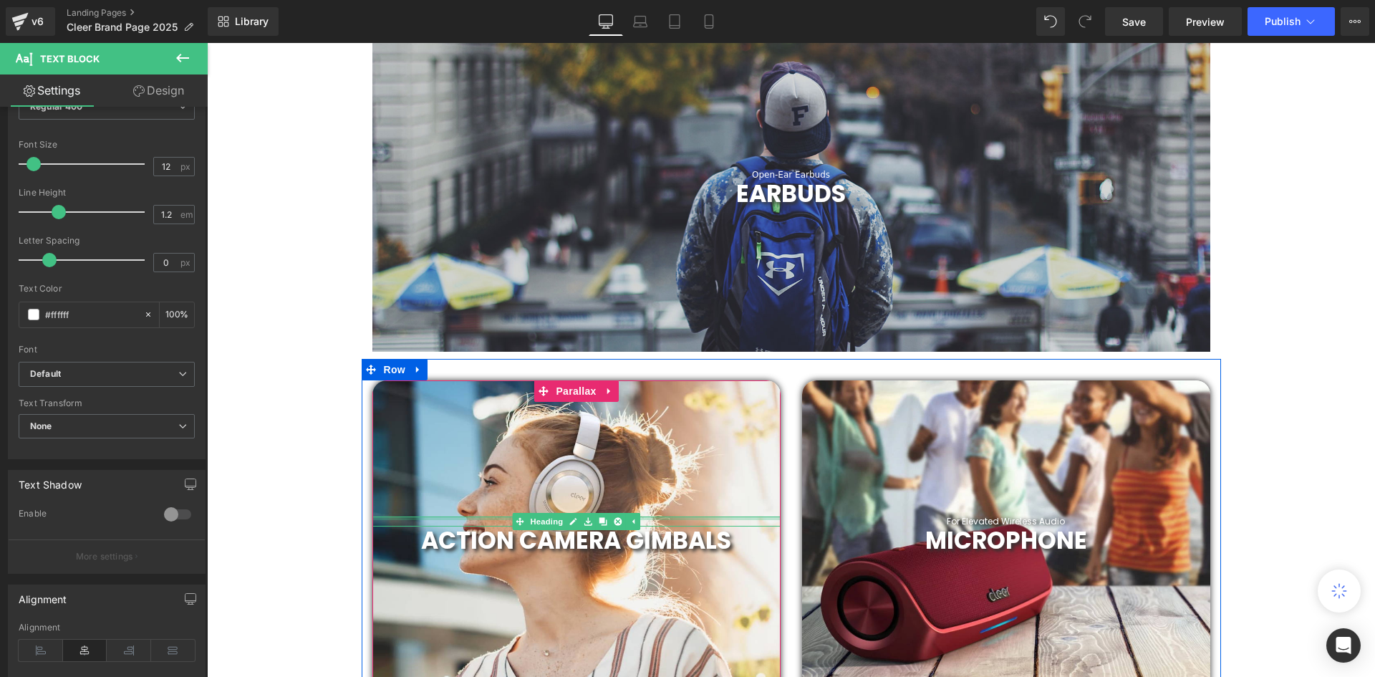
click at [665, 518] on div at bounding box center [576, 518] width 408 height 4
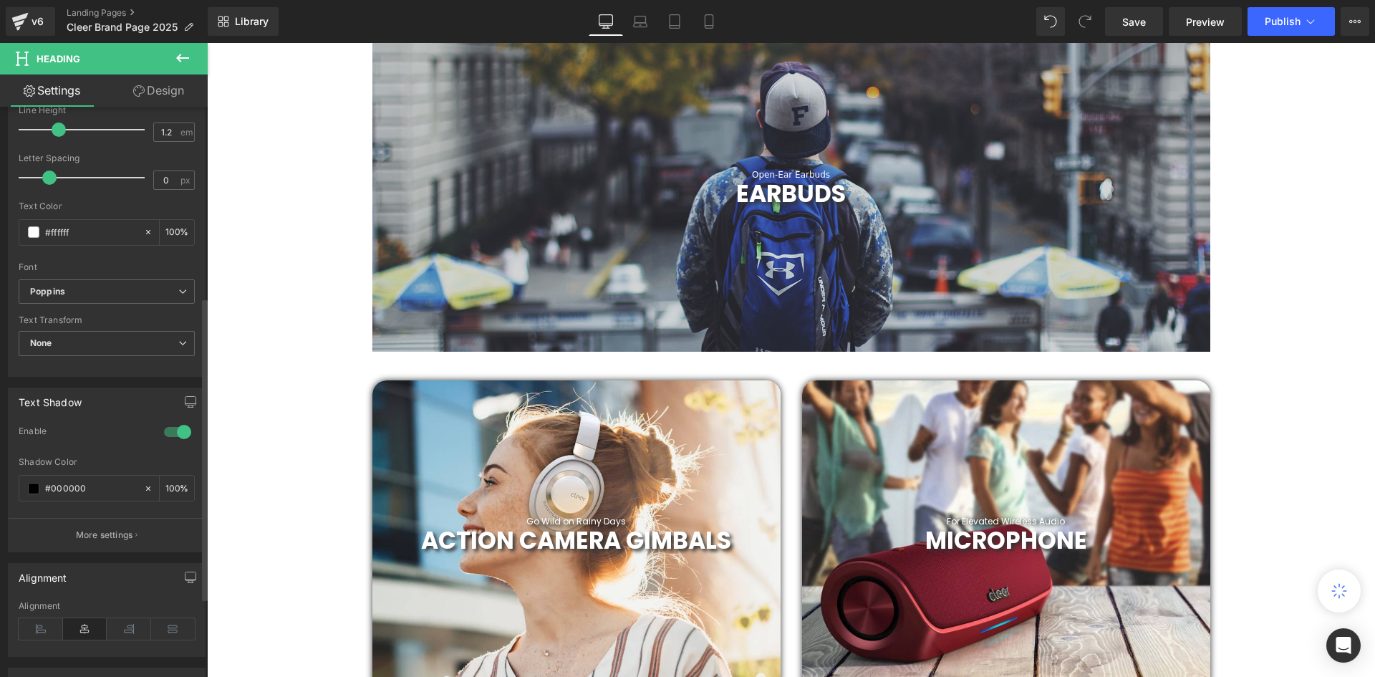
scroll to position [358, 0]
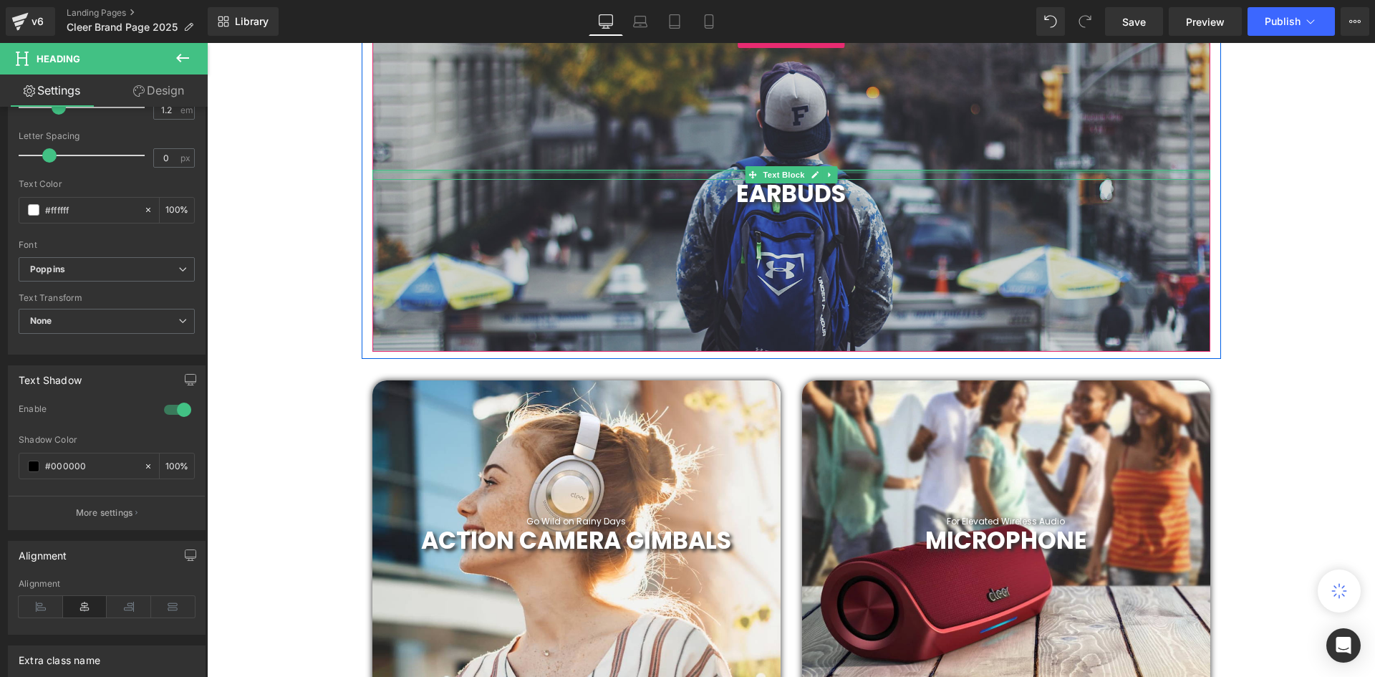
click at [862, 170] on div at bounding box center [791, 172] width 838 height 4
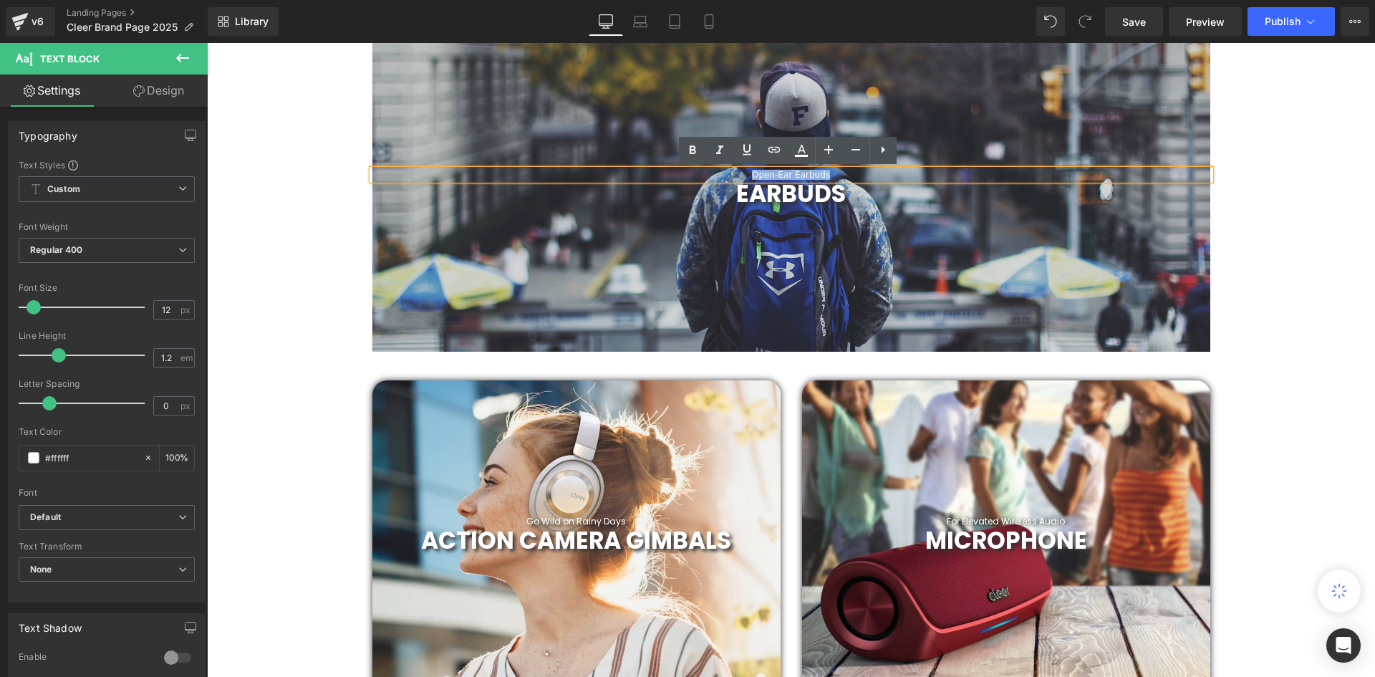
drag, startPoint x: 862, startPoint y: 170, endPoint x: 694, endPoint y: 176, distance: 167.6
click at [694, 176] on div "Open-Ear Earbuds" at bounding box center [791, 175] width 838 height 10
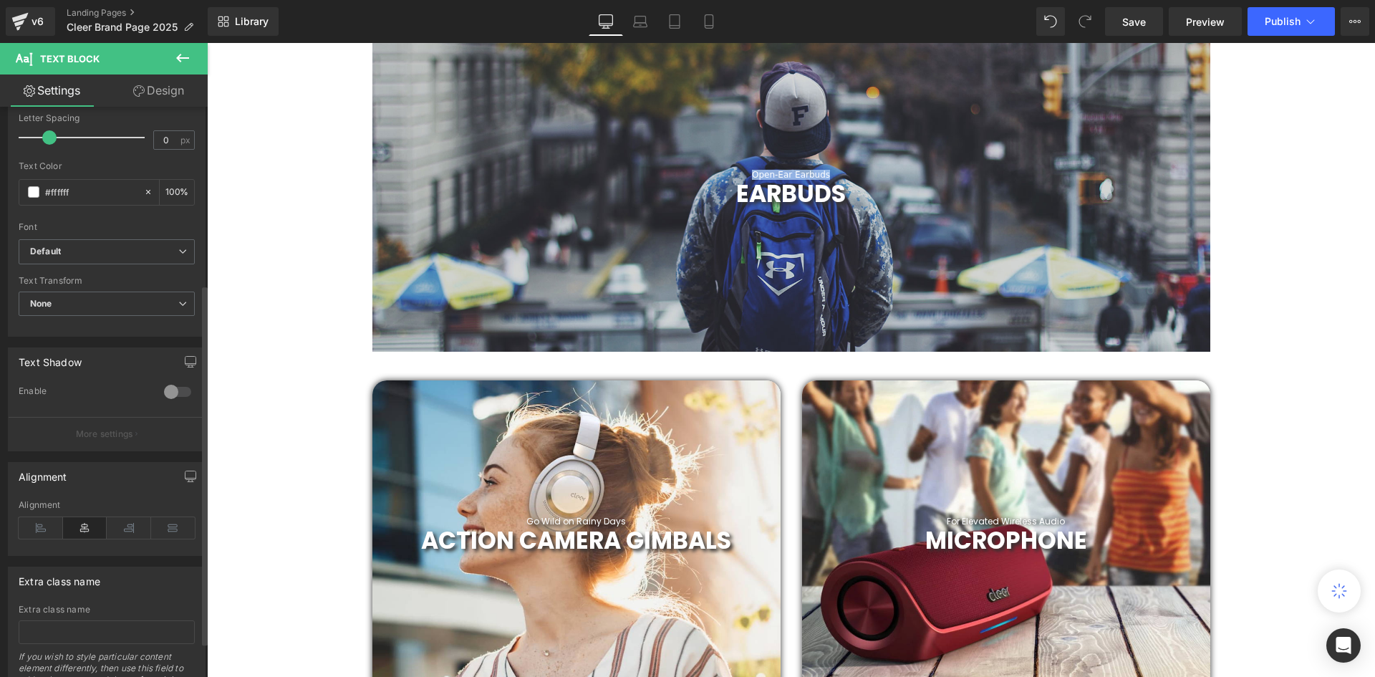
scroll to position [286, 0]
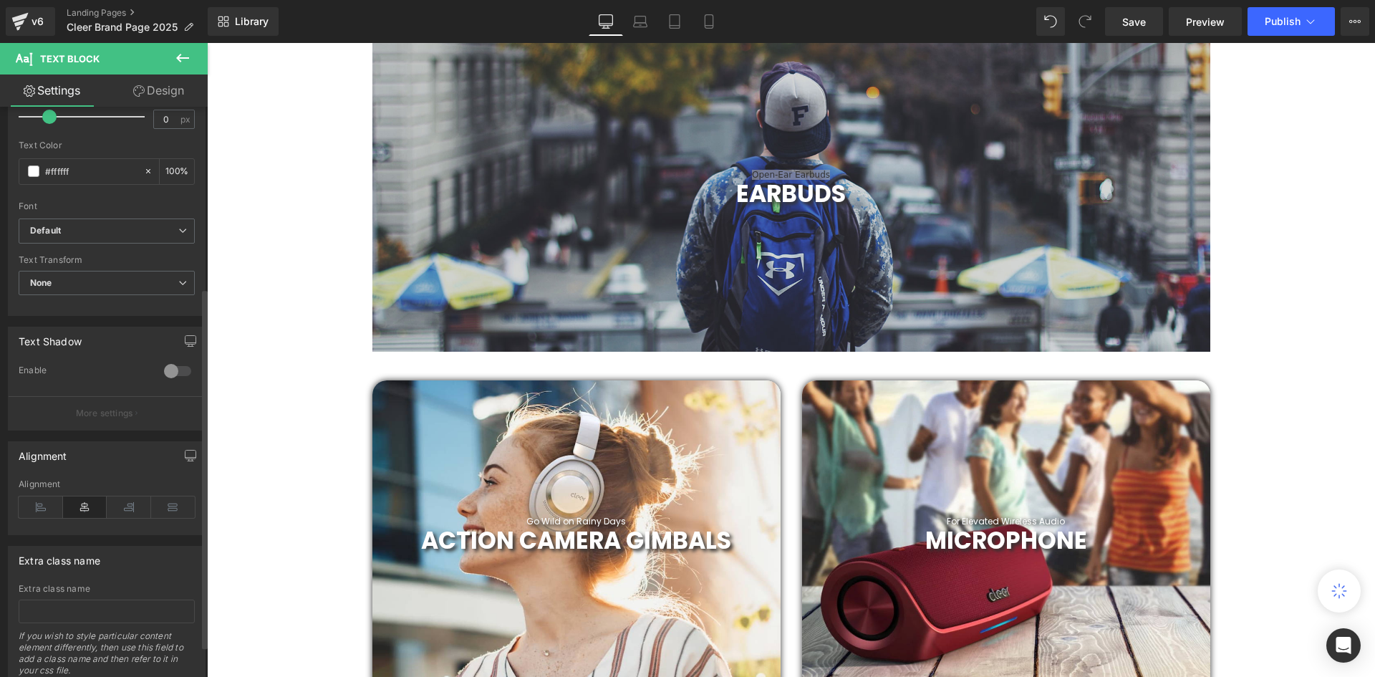
click at [173, 367] on div at bounding box center [177, 370] width 34 height 23
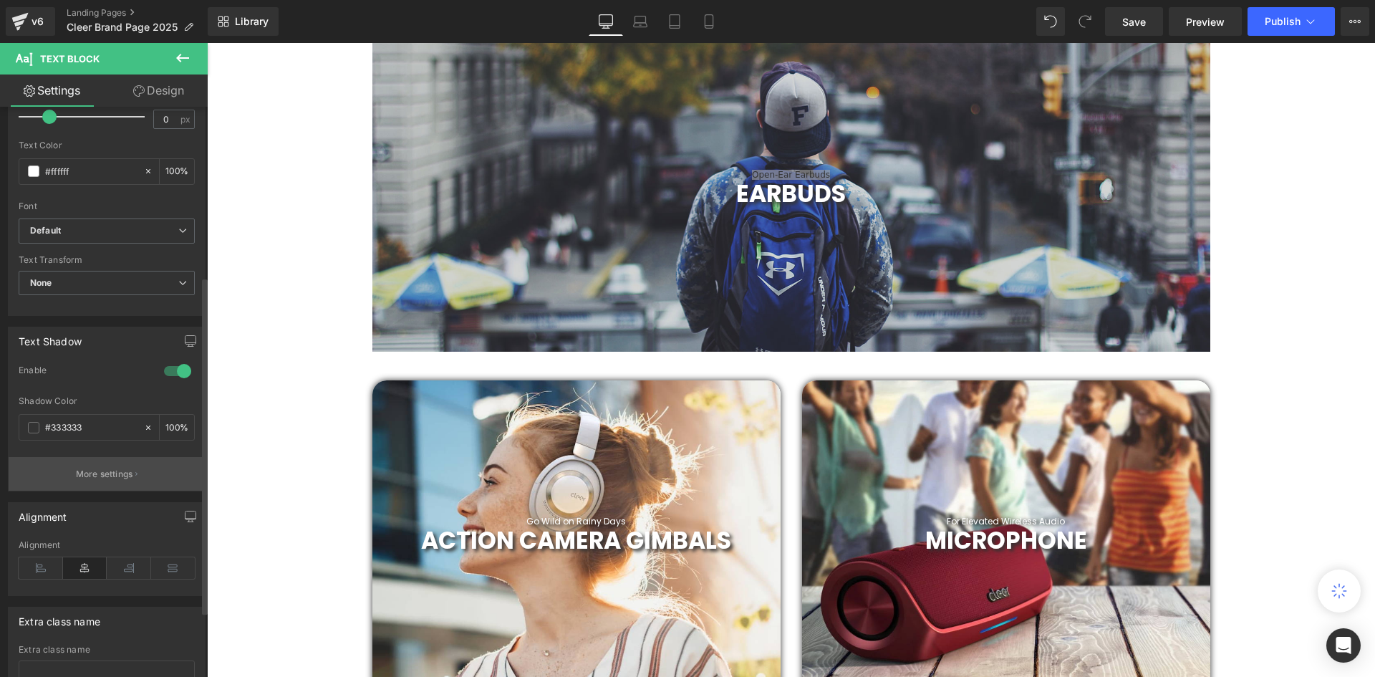
click at [112, 473] on p "More settings" at bounding box center [104, 474] width 57 height 13
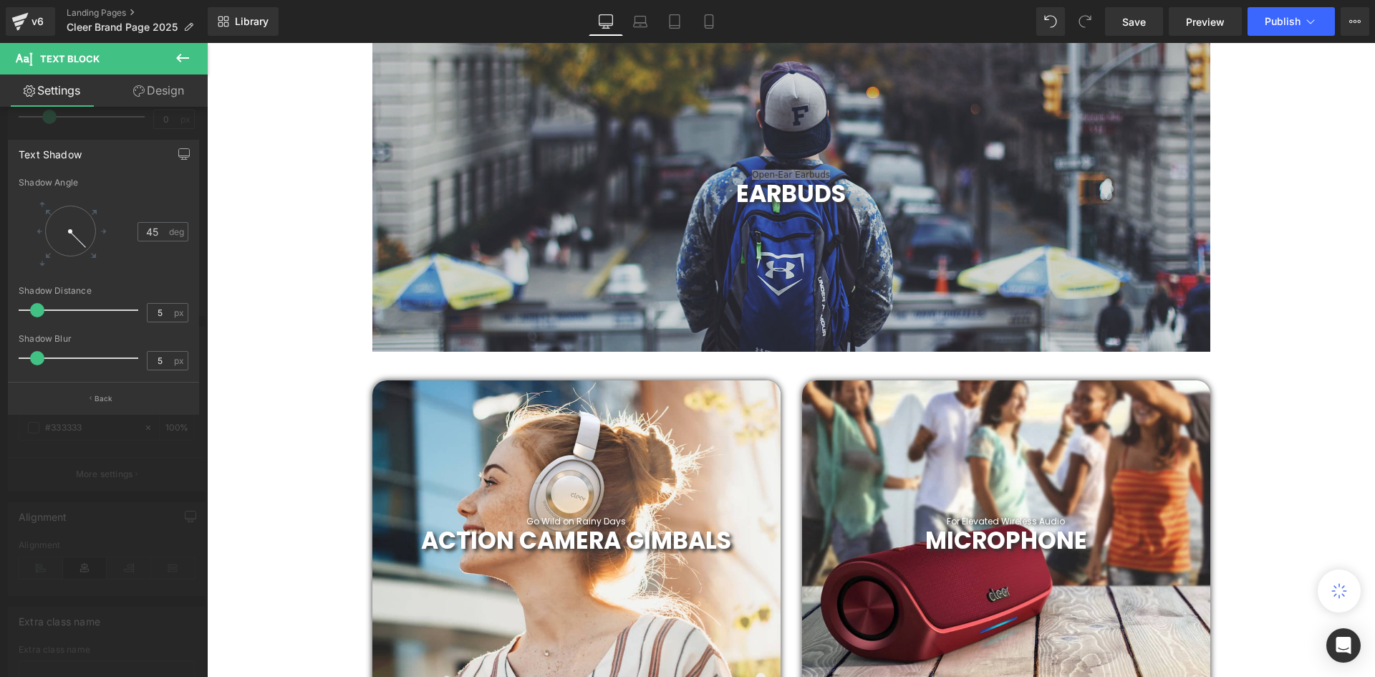
click at [149, 435] on div at bounding box center [104, 363] width 208 height 641
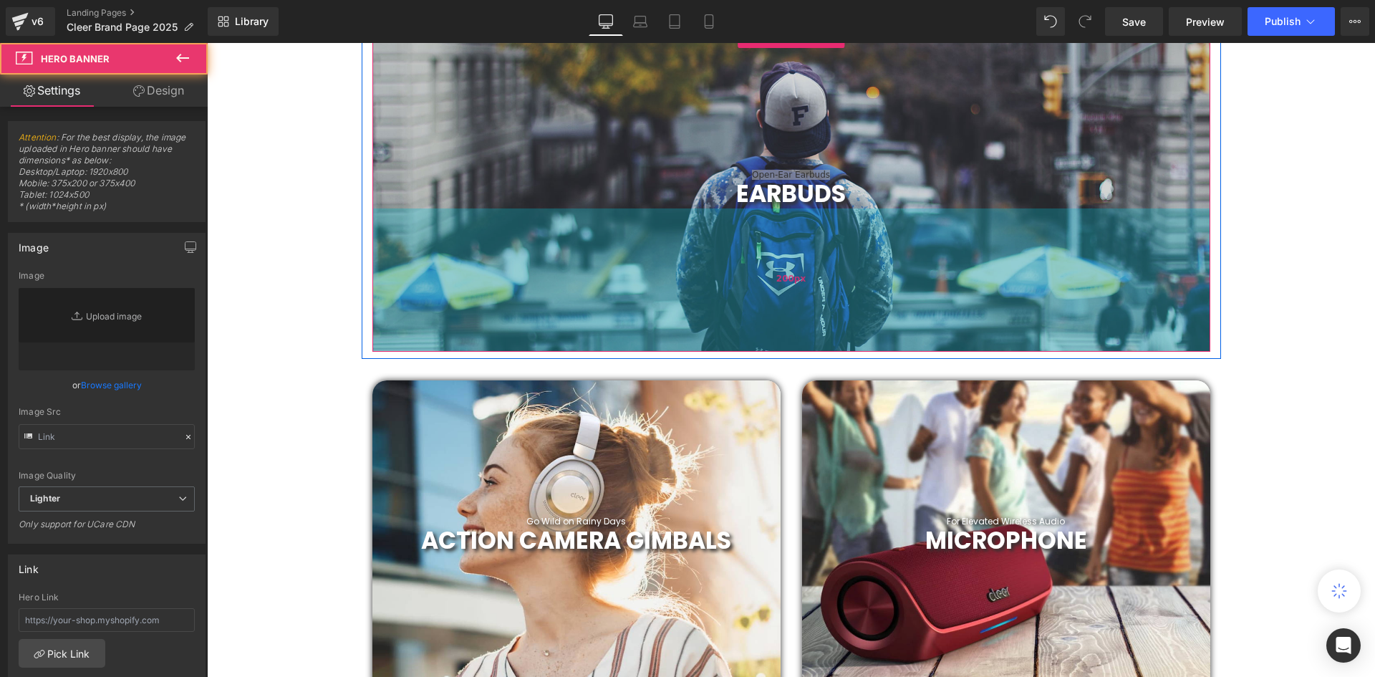
click at [910, 271] on div "200px" at bounding box center [791, 279] width 838 height 143
type input "https://d1um8515vdn9kb.cloudfront.net/images/hero.jpg"
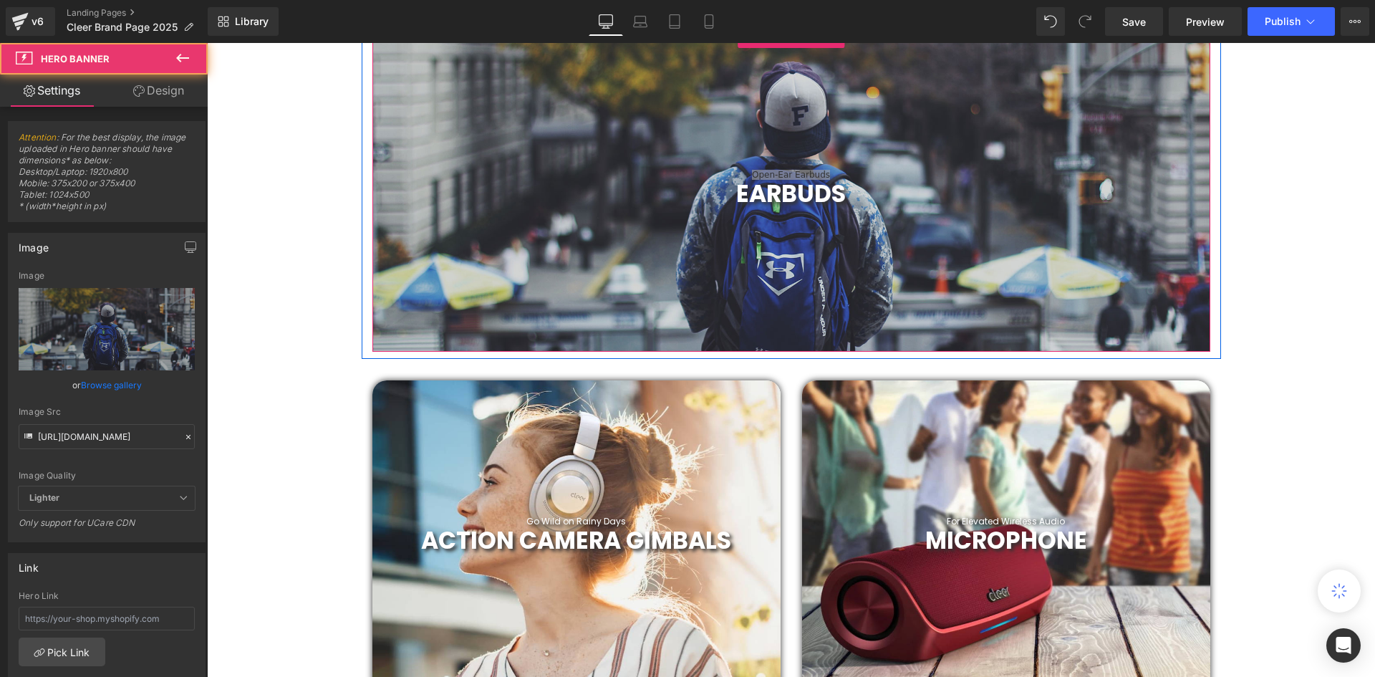
click at [981, 179] on span "Open-Ear Earbuds Text Block EARBUDS Heading" at bounding box center [791, 189] width 838 height 39
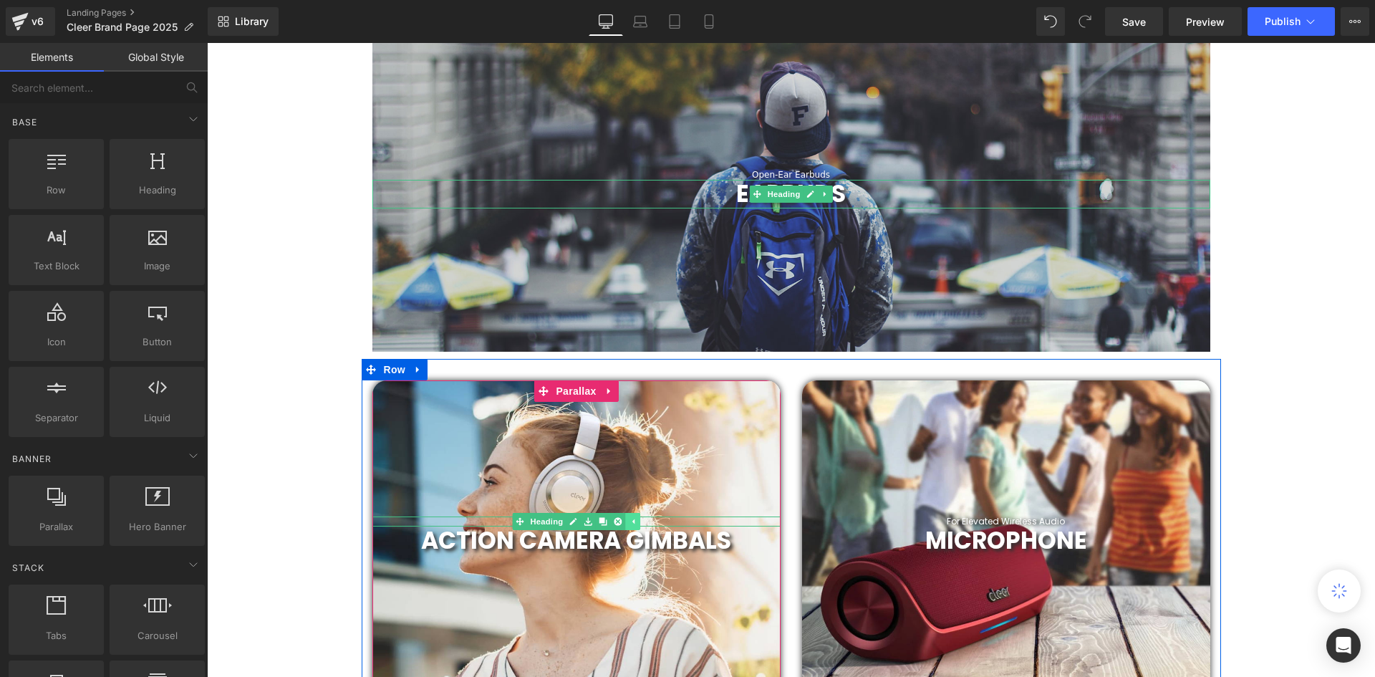
click at [632, 518] on icon at bounding box center [633, 521] width 8 height 9
click at [652, 520] on h1 "Go Wild on Rainy Days" at bounding box center [576, 521] width 408 height 10
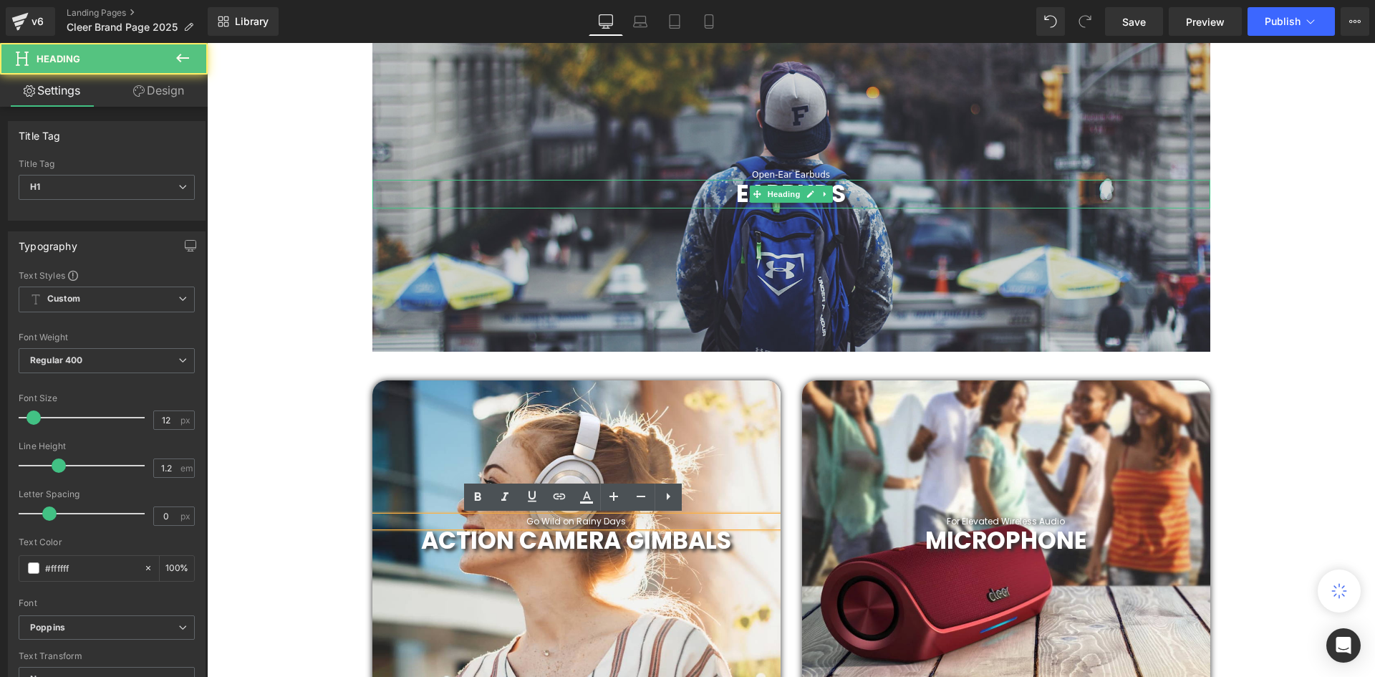
click at [649, 520] on h1 "Go Wild on Rainy Days" at bounding box center [576, 521] width 408 height 10
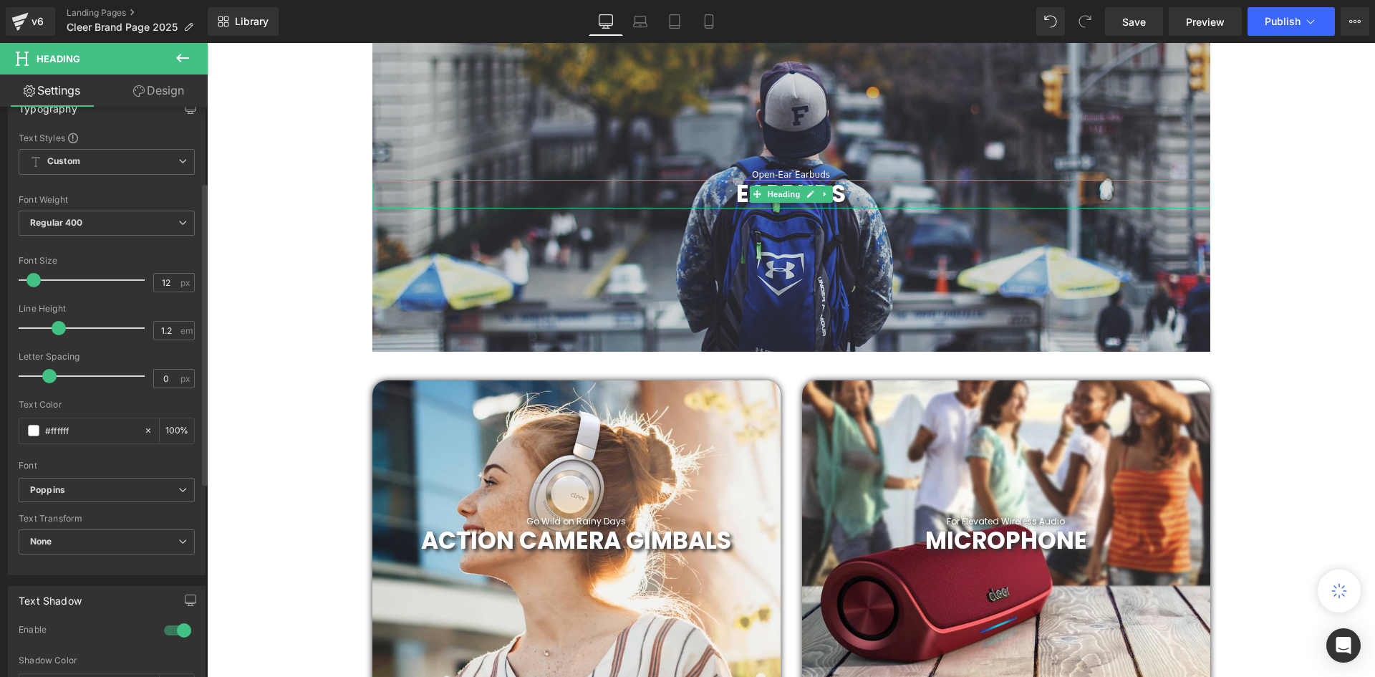
scroll to position [143, 0]
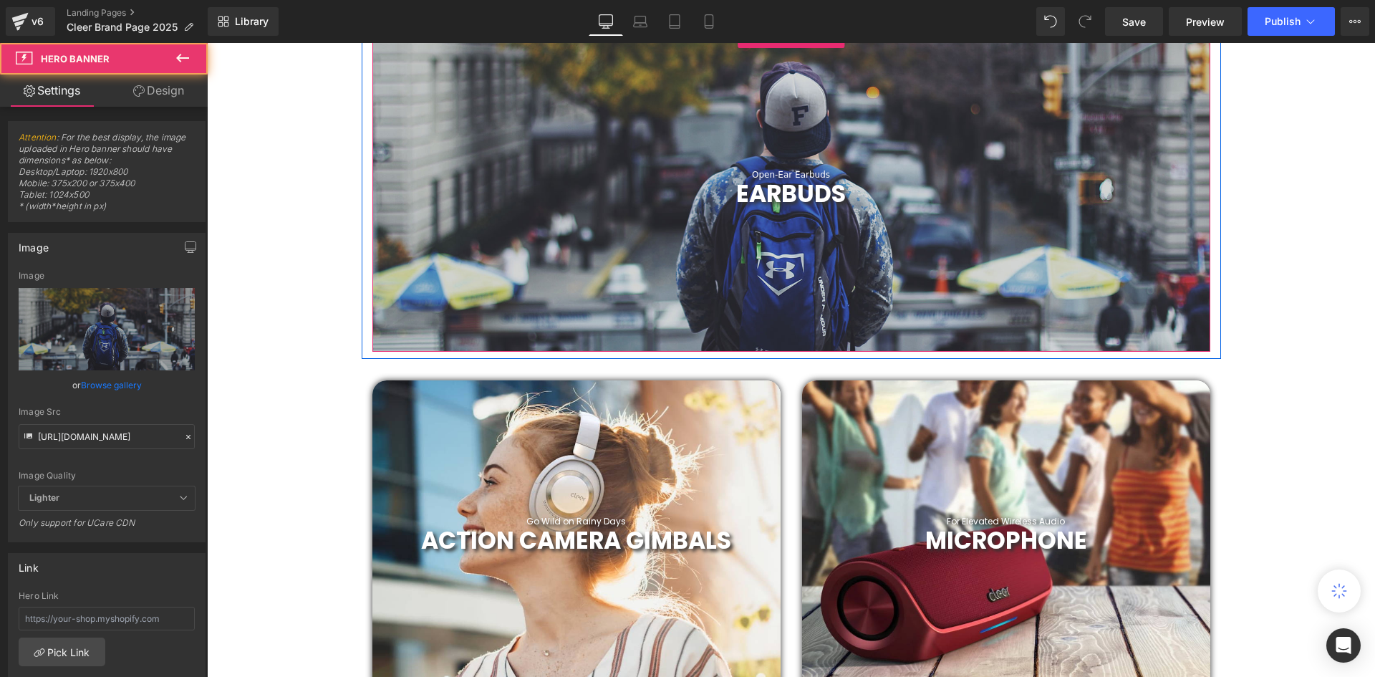
click at [919, 166] on div at bounding box center [791, 188] width 838 height 325
click at [827, 172] on icon at bounding box center [829, 174] width 8 height 9
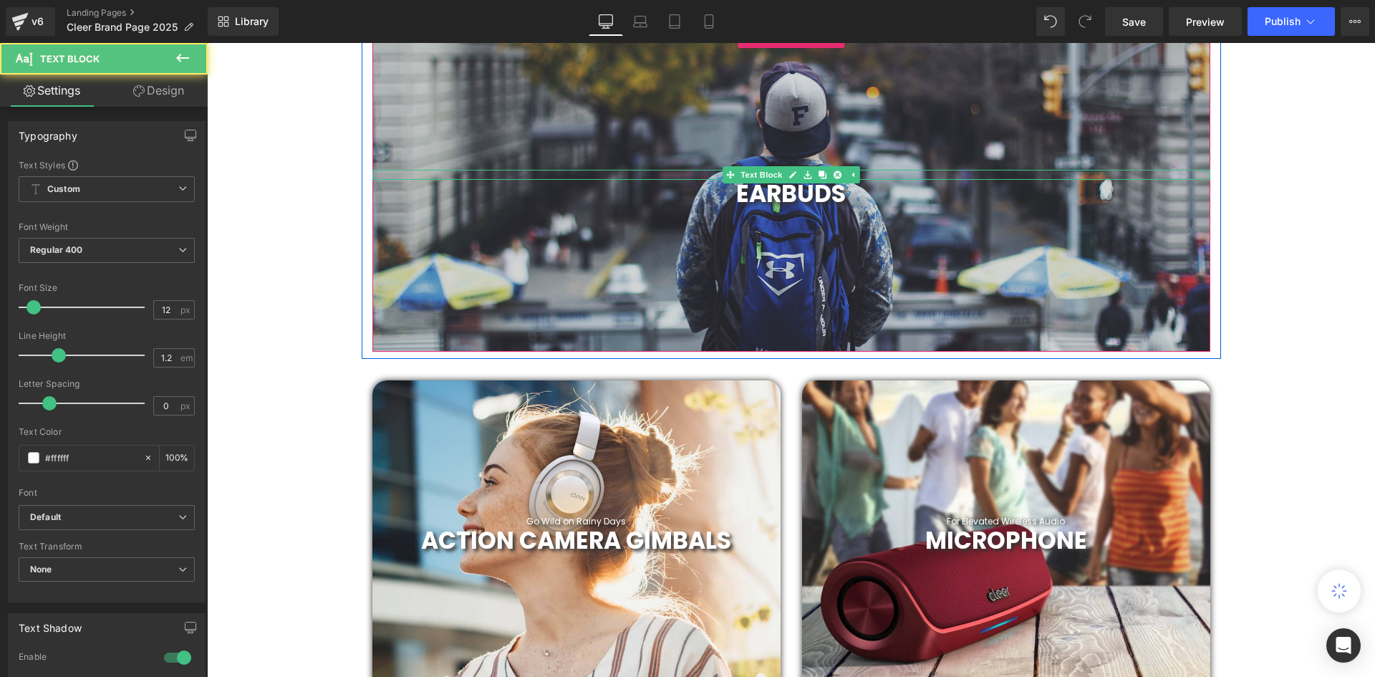
click at [899, 173] on div "Open-Ear Earbuds" at bounding box center [791, 175] width 838 height 10
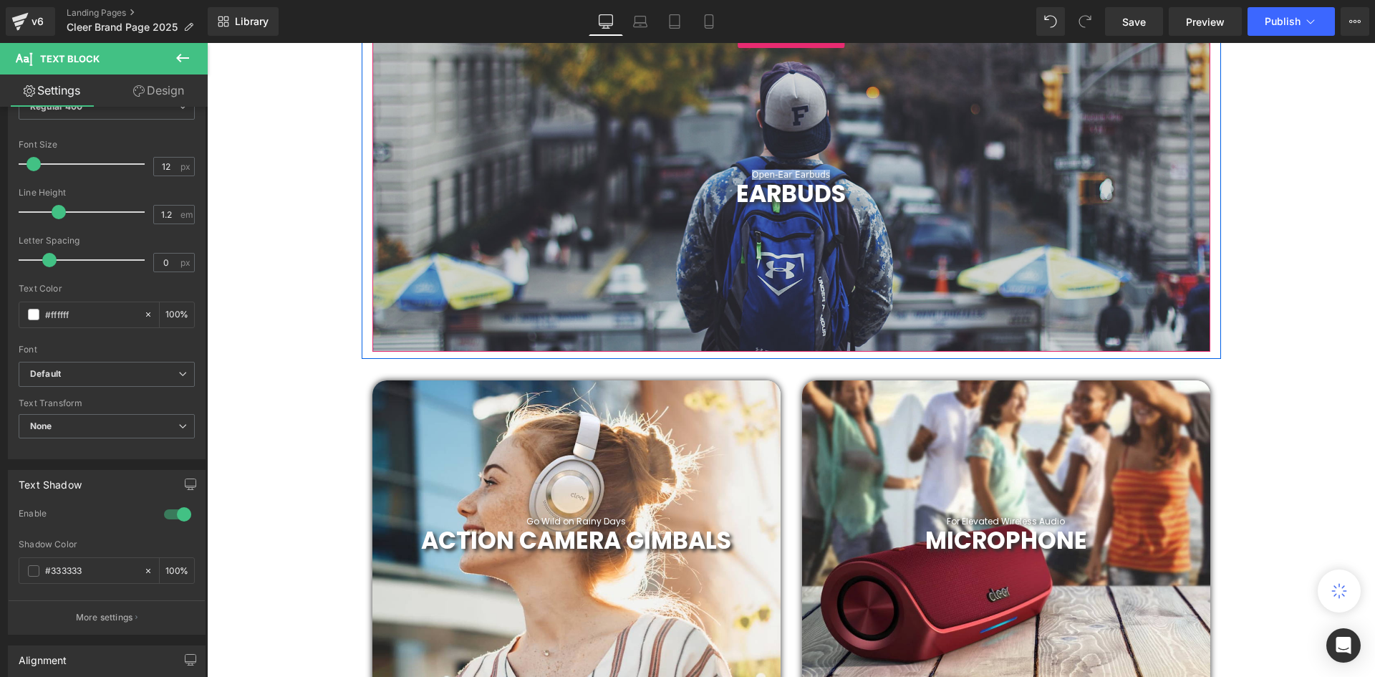
drag, startPoint x: 896, startPoint y: 175, endPoint x: 702, endPoint y: 168, distance: 194.9
click at [702, 168] on div "Open-Ear Earbuds Text Block EARBUDS Heading Hero Banner 200px" at bounding box center [791, 188] width 838 height 325
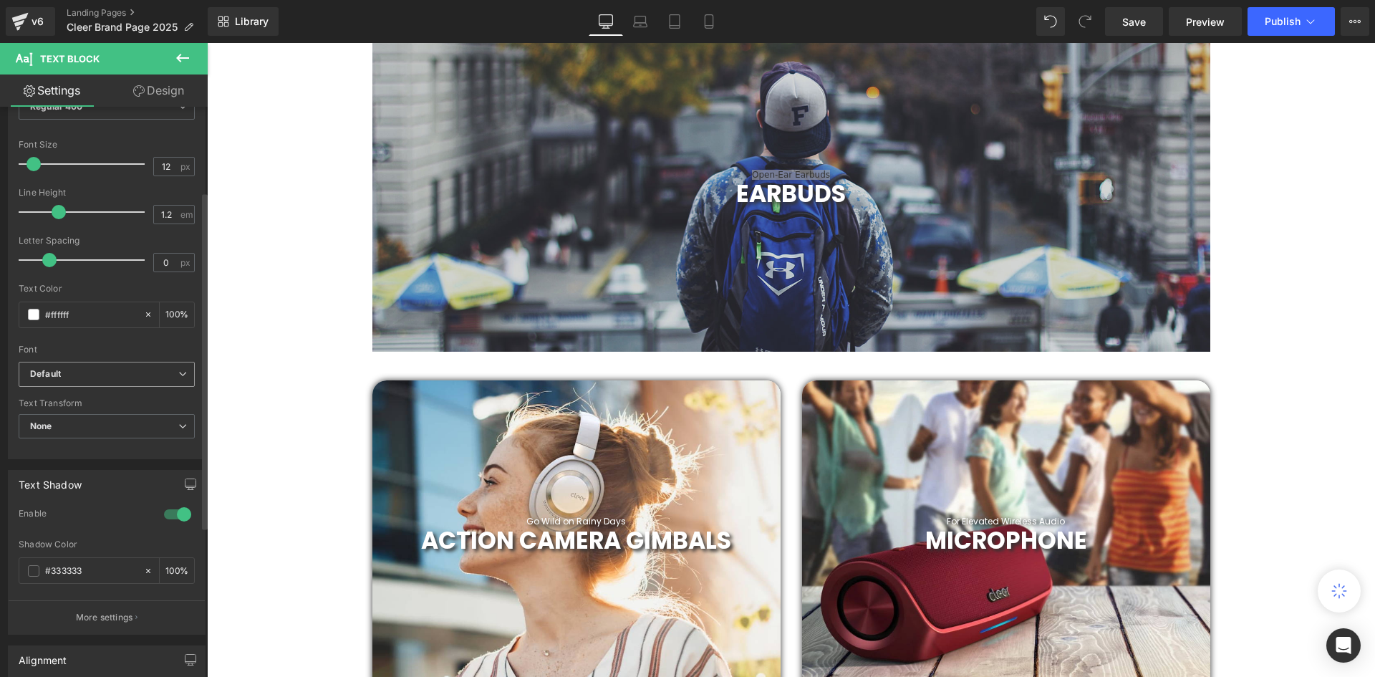
click at [100, 372] on b "Default" at bounding box center [104, 374] width 148 height 12
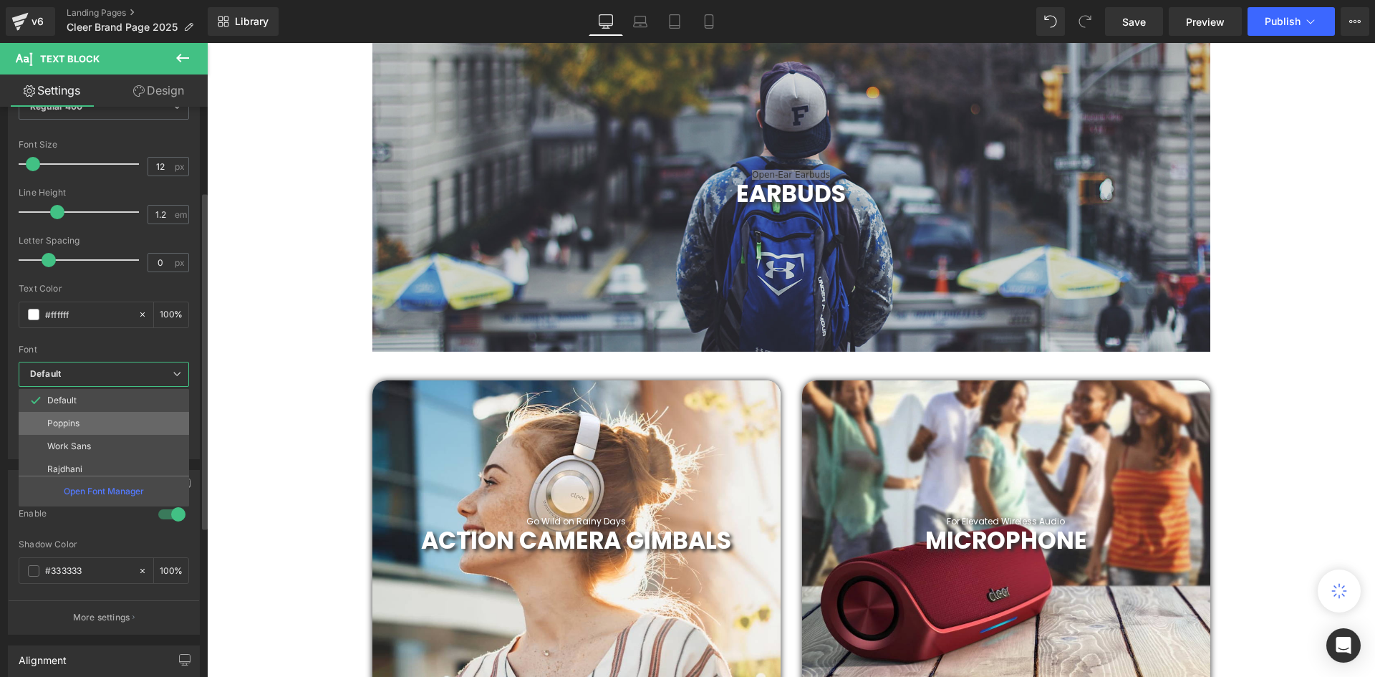
click at [87, 418] on li "Poppins" at bounding box center [107, 423] width 177 height 23
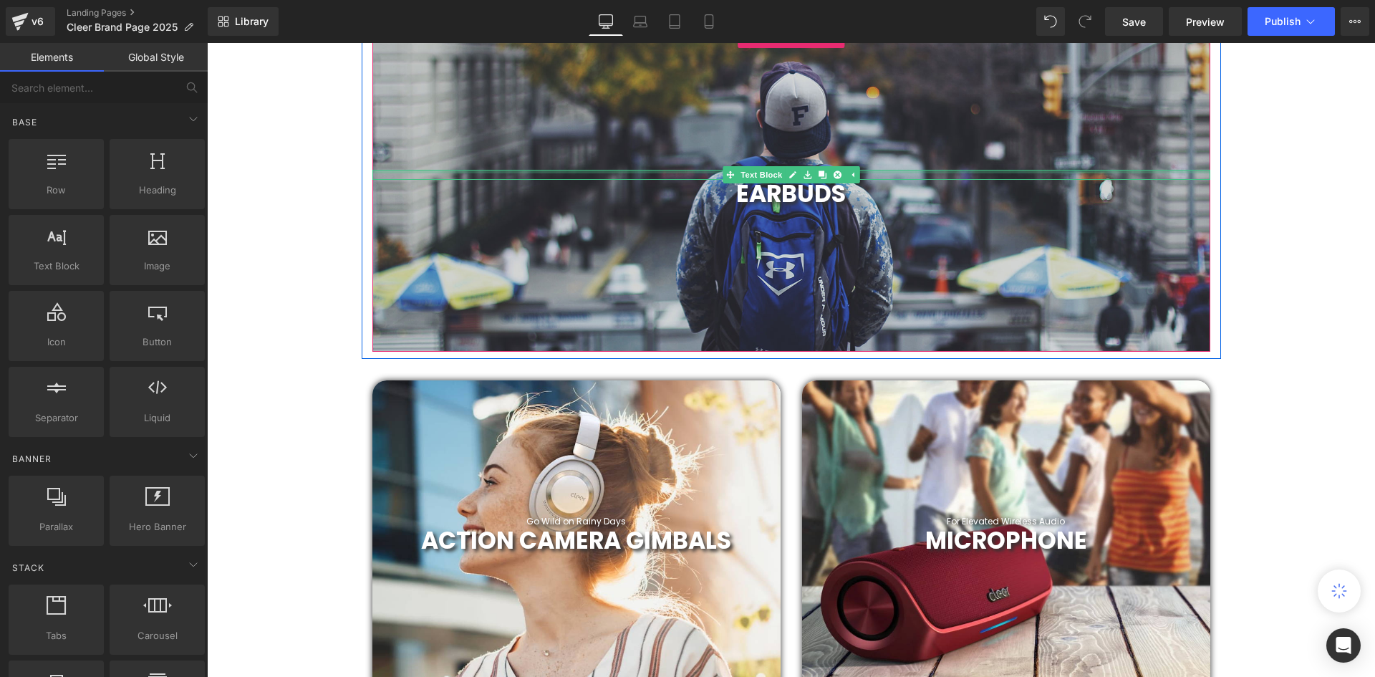
click at [889, 171] on div at bounding box center [791, 172] width 838 height 4
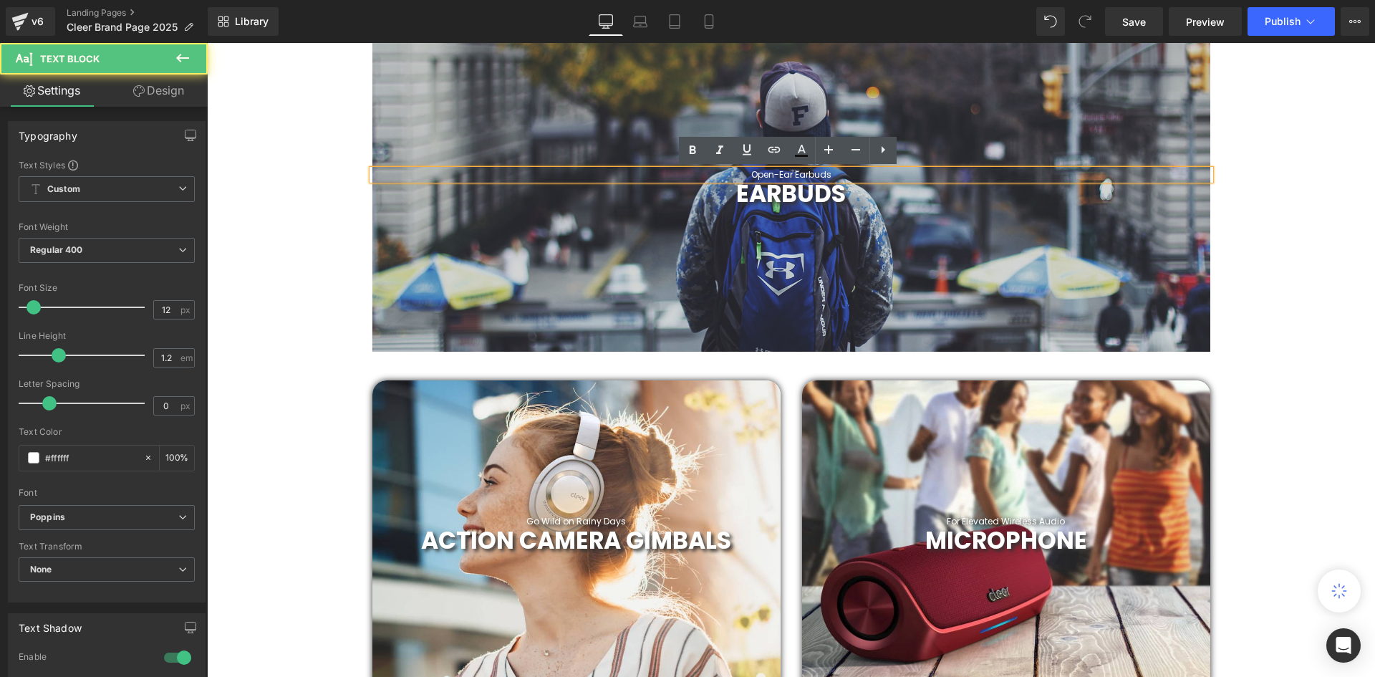
click at [886, 173] on div "Open-Ear Earbuds" at bounding box center [791, 175] width 838 height 10
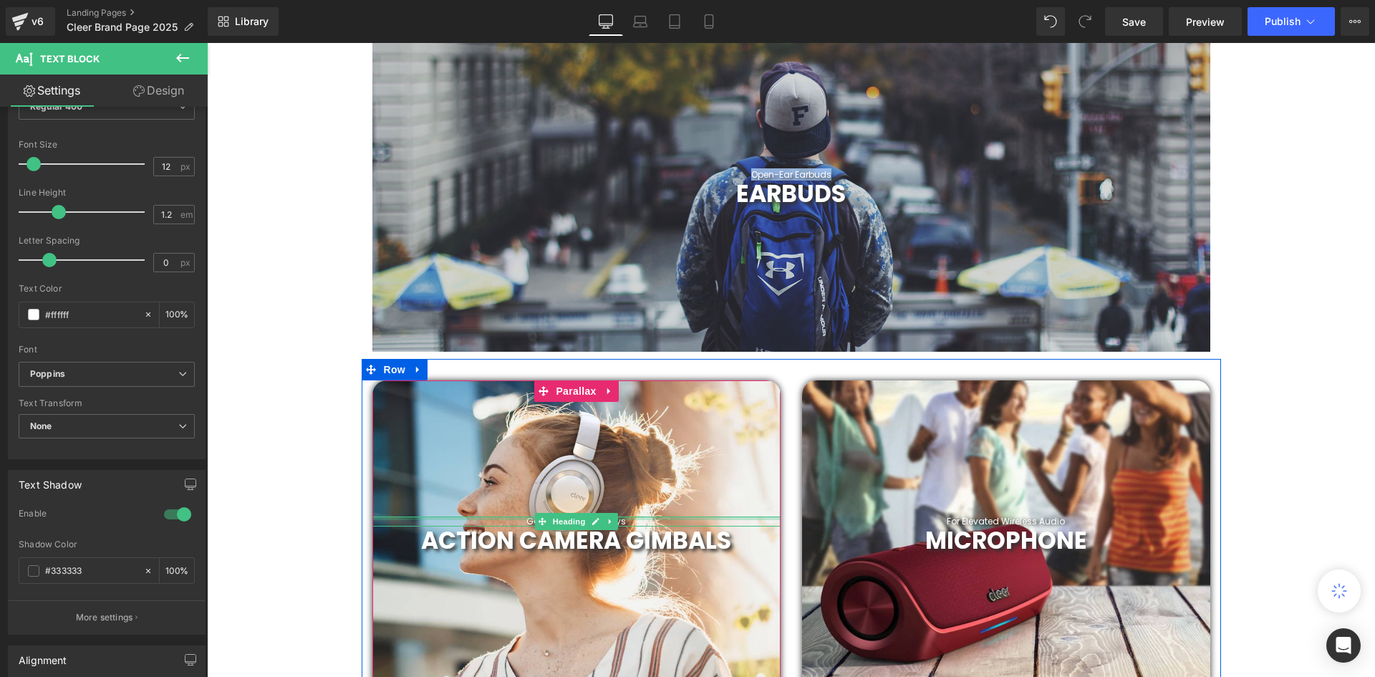
click at [646, 516] on div at bounding box center [576, 518] width 408 height 4
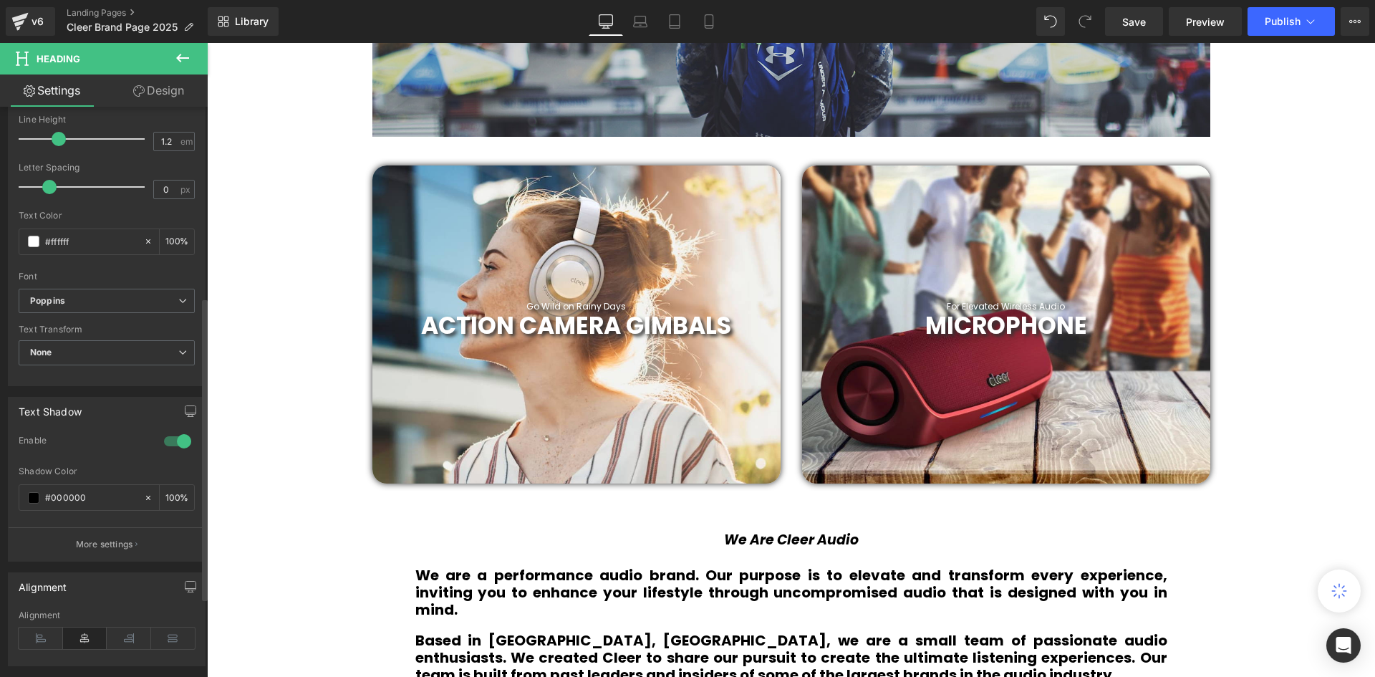
scroll to position [358, 0]
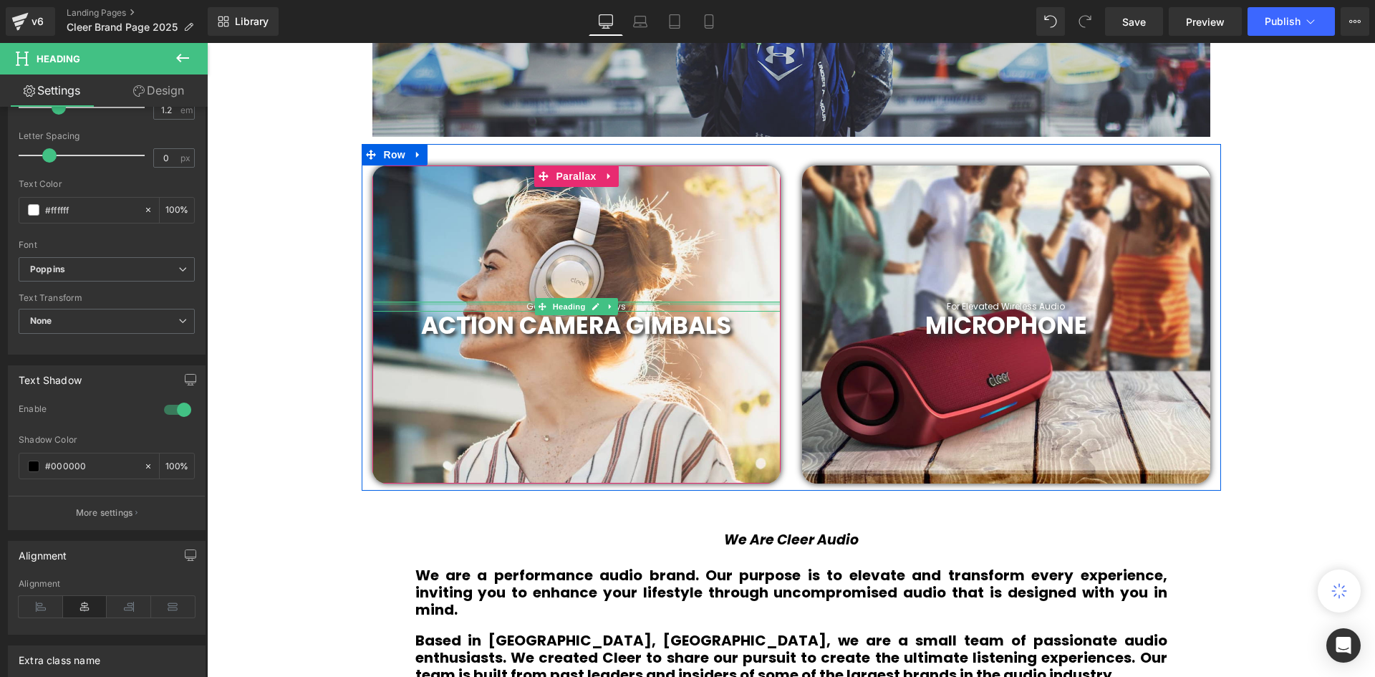
click at [635, 304] on div at bounding box center [576, 303] width 408 height 4
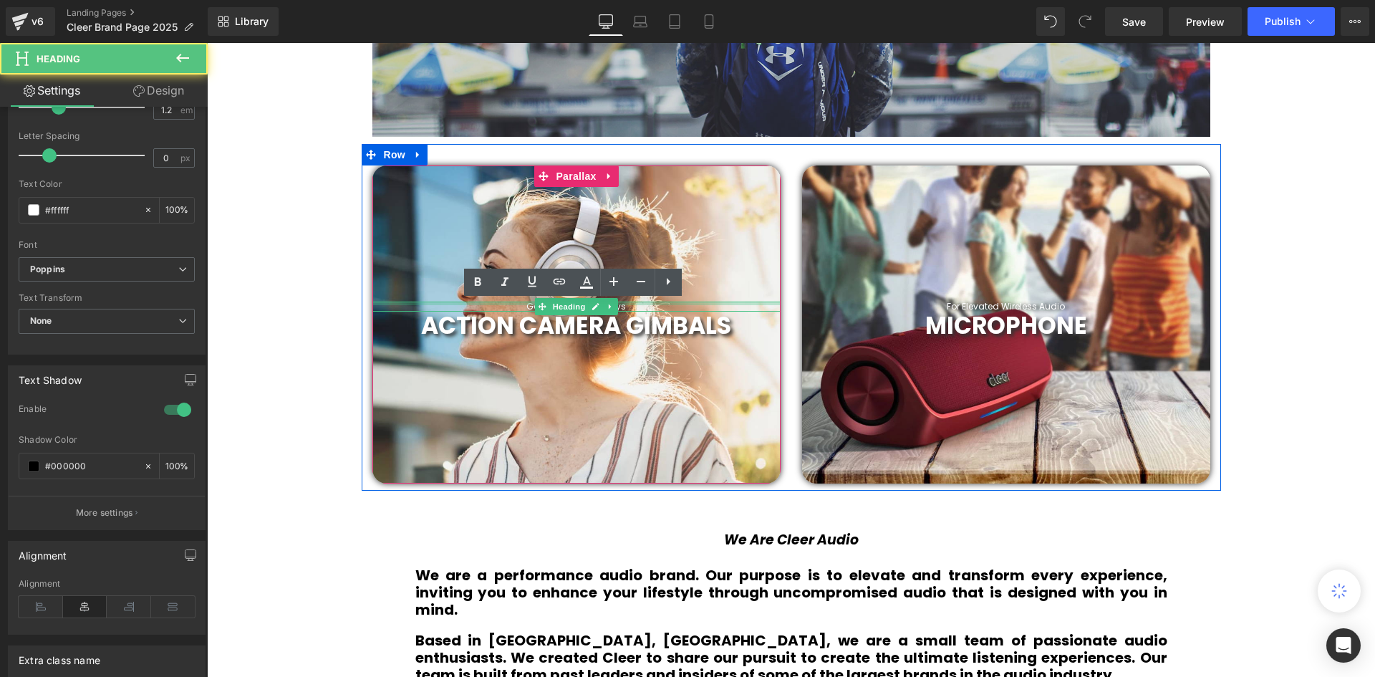
click at [635, 304] on h1 "Go Wild on Rainy Days" at bounding box center [576, 306] width 408 height 10
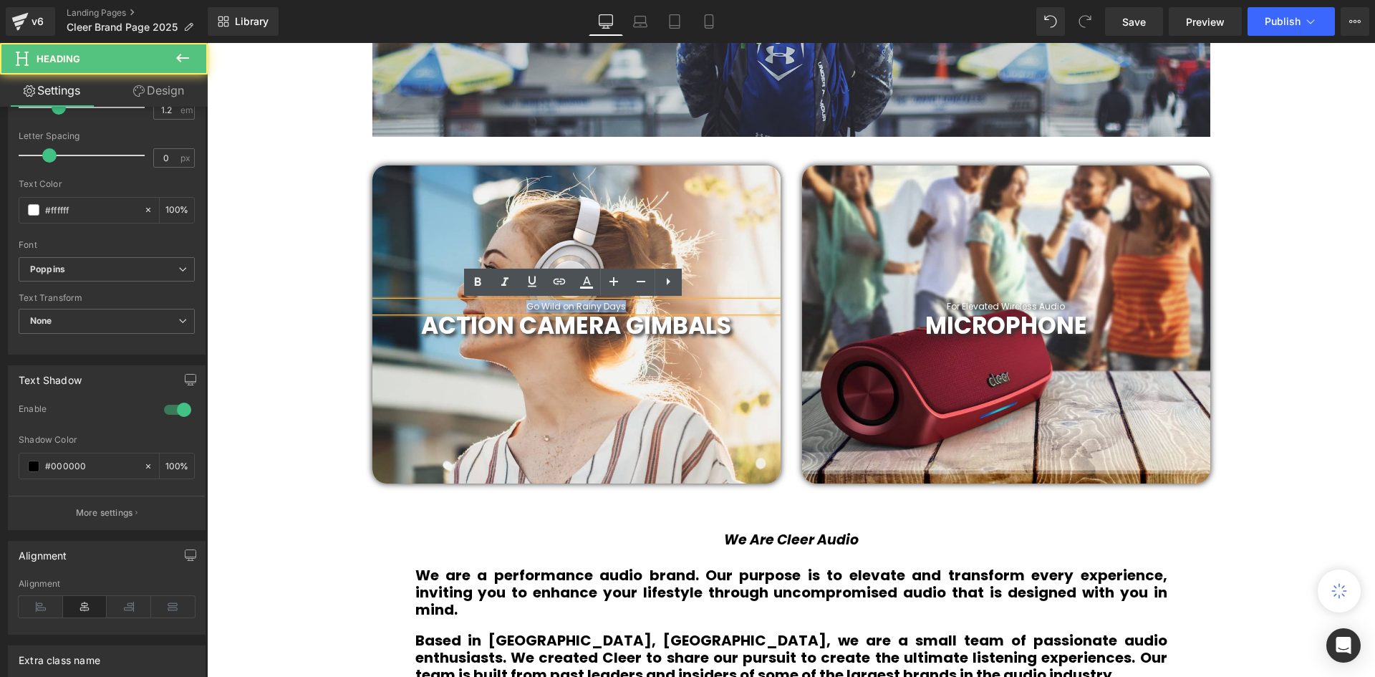
click at [635, 304] on h1 "Go Wild on Rainy Days" at bounding box center [576, 306] width 408 height 10
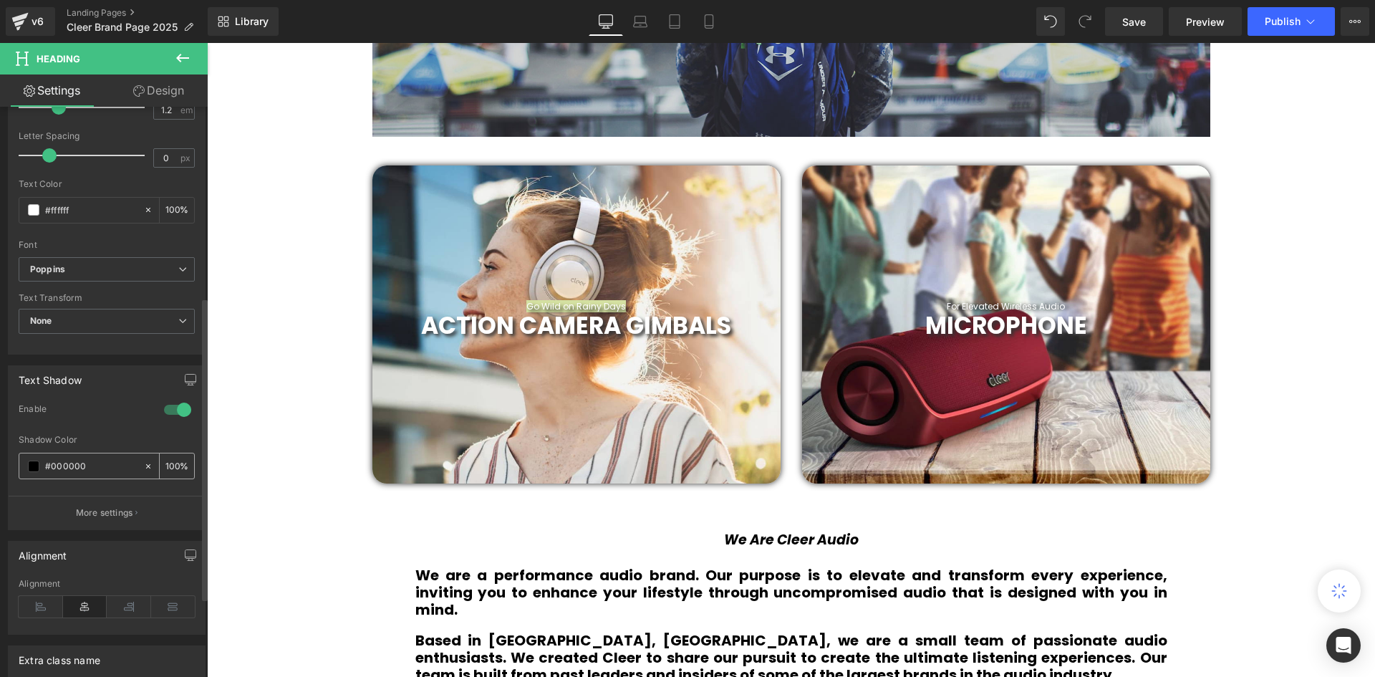
drag, startPoint x: 85, startPoint y: 463, endPoint x: 26, endPoint y: 458, distance: 58.9
click at [26, 458] on div "#000000" at bounding box center [81, 465] width 124 height 25
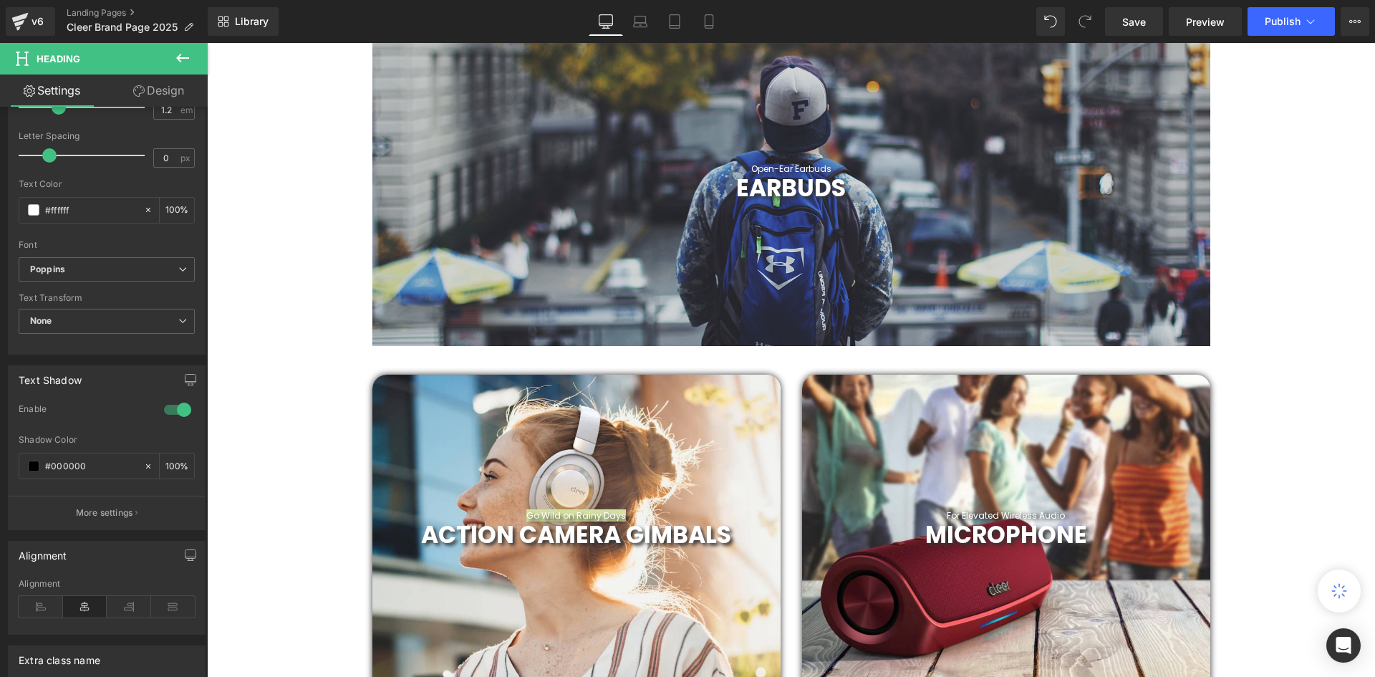
scroll to position [690, 0]
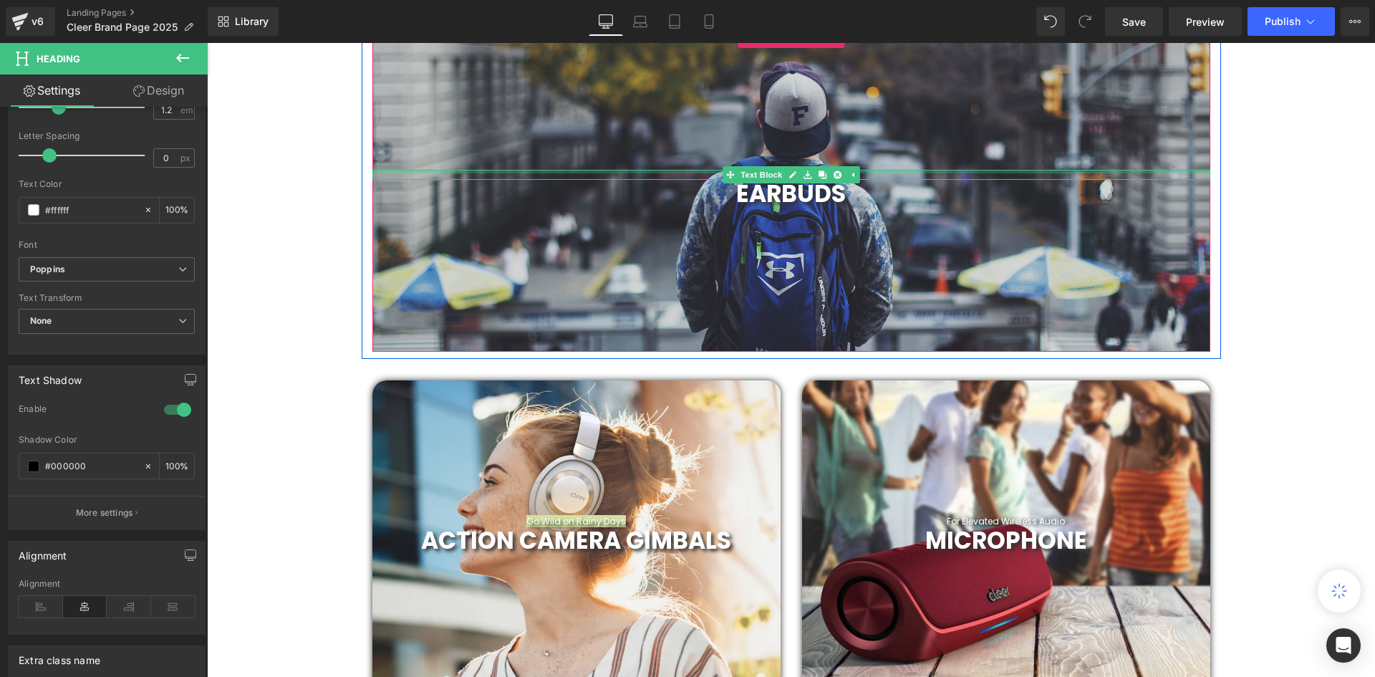
click at [859, 171] on div at bounding box center [791, 172] width 838 height 4
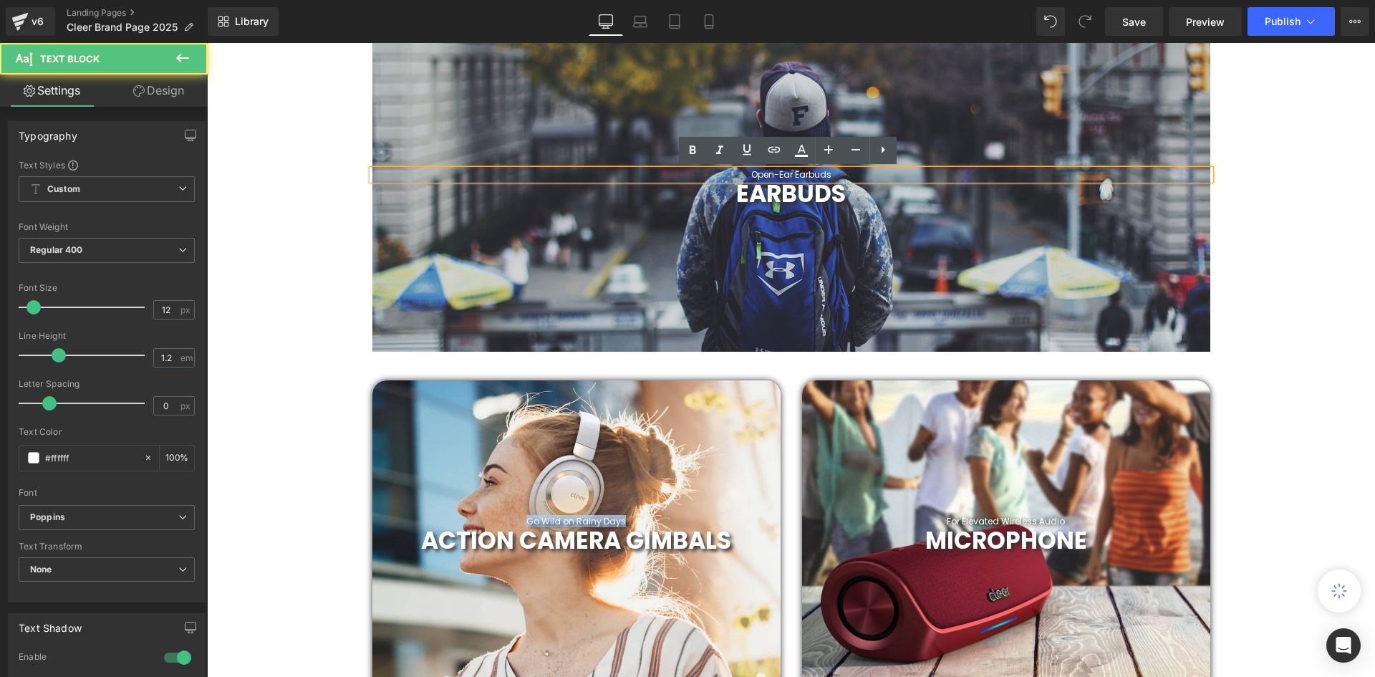
click at [862, 171] on div "Open-Ear Earbuds" at bounding box center [791, 175] width 838 height 10
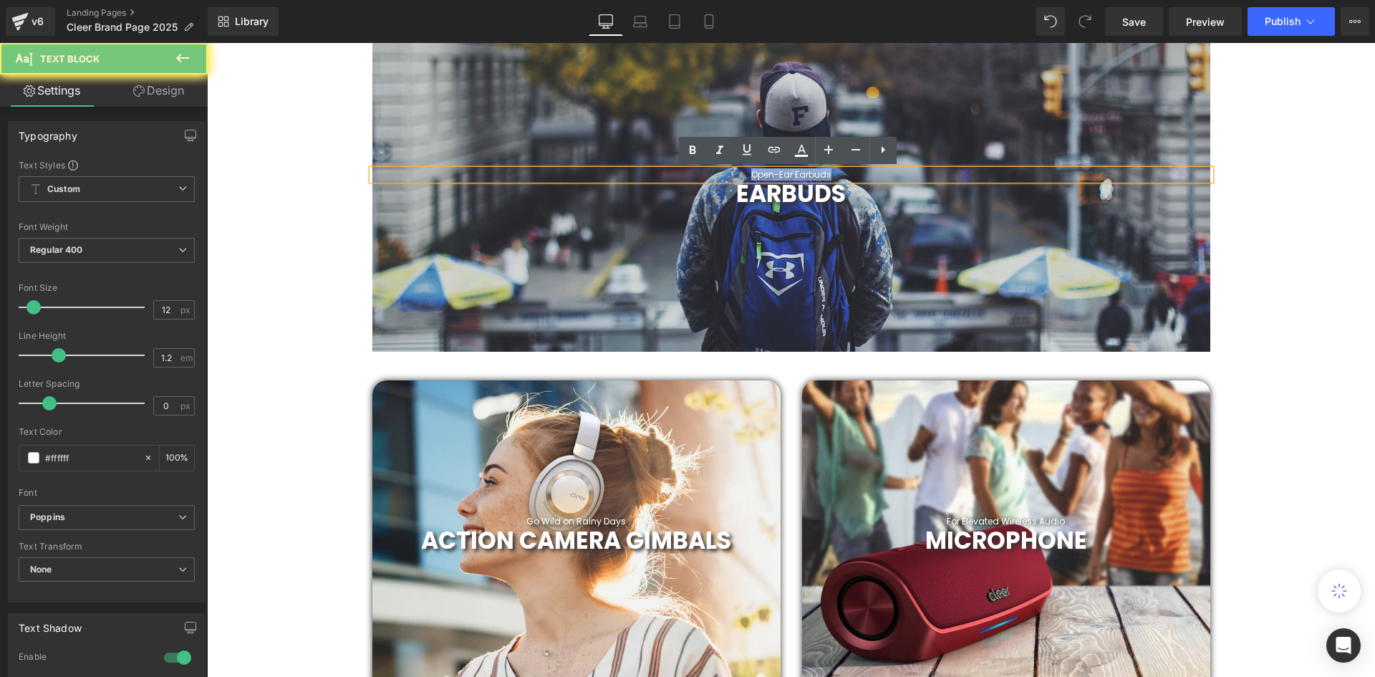
click at [862, 171] on div "Open-Ear Earbuds" at bounding box center [791, 175] width 838 height 10
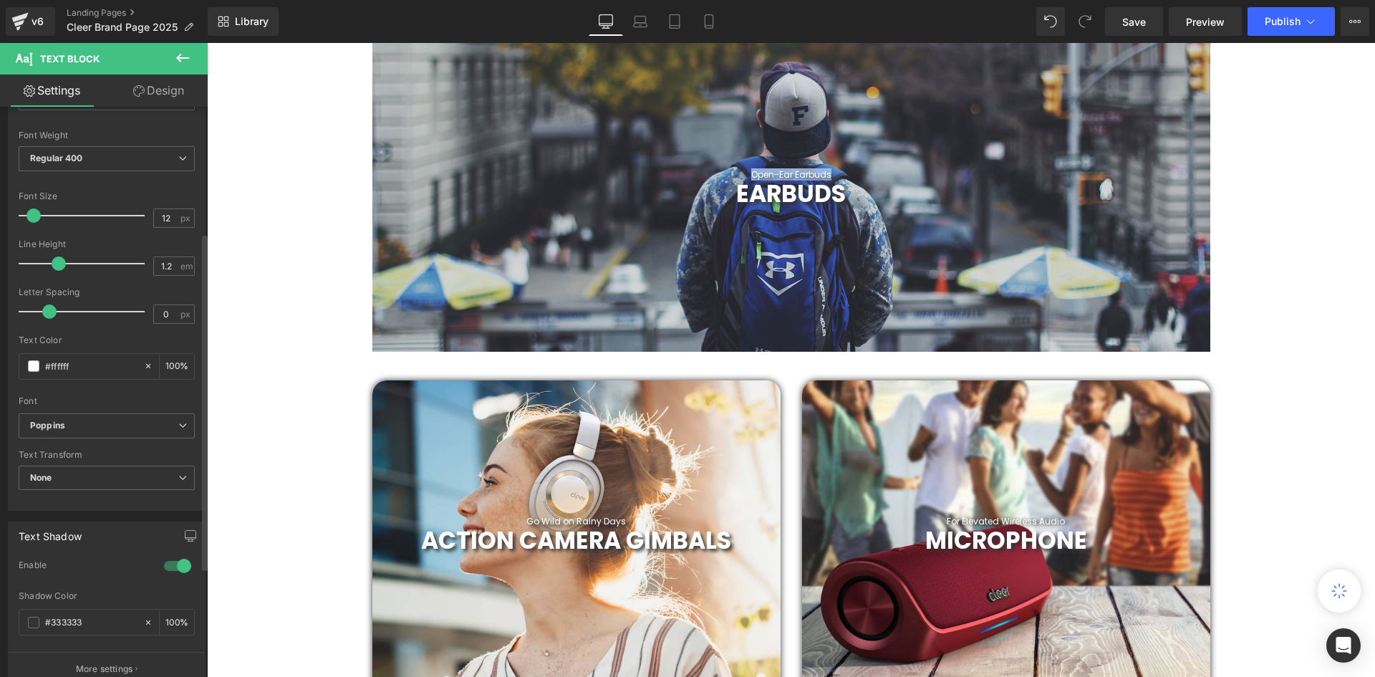
scroll to position [215, 0]
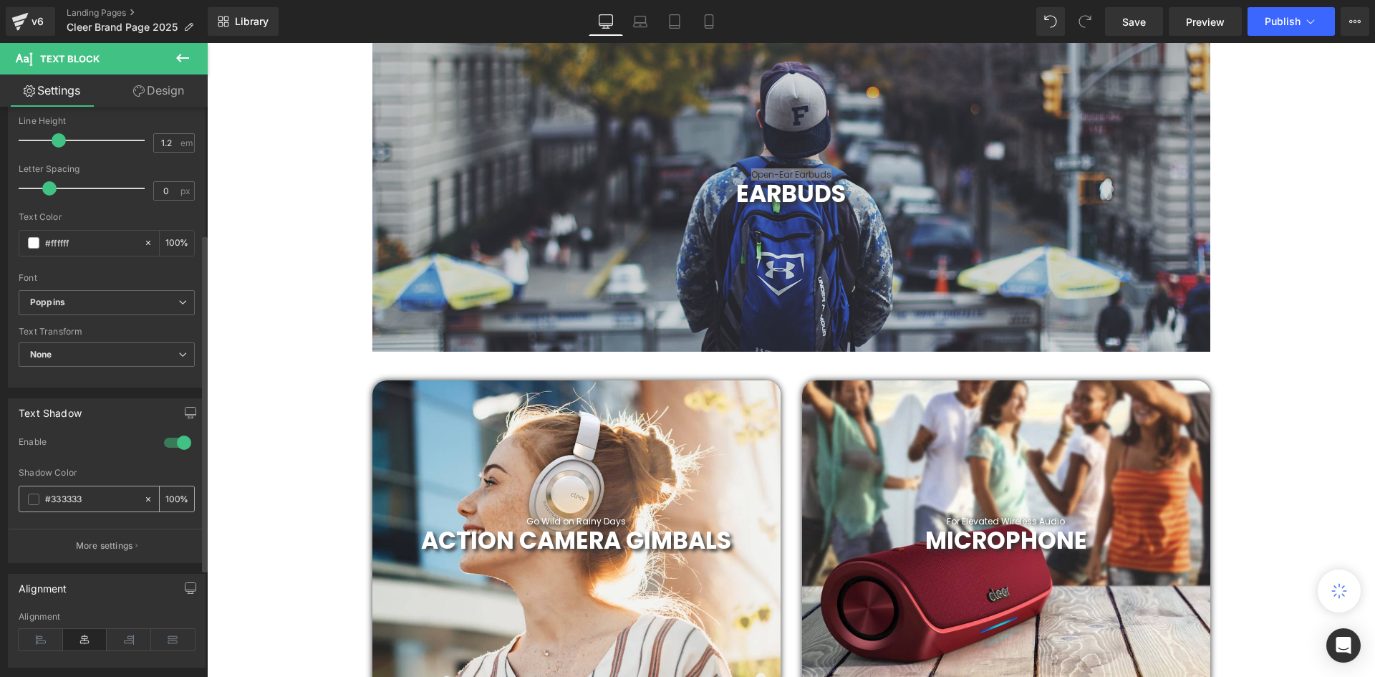
drag, startPoint x: 102, startPoint y: 498, endPoint x: 37, endPoint y: 494, distance: 65.2
click at [39, 496] on div "#333333" at bounding box center [81, 498] width 124 height 25
type input "#000000"
click at [117, 440] on div "Enable" at bounding box center [84, 443] width 131 height 15
click at [207, 43] on div "200px" at bounding box center [207, 43] width 0 height 0
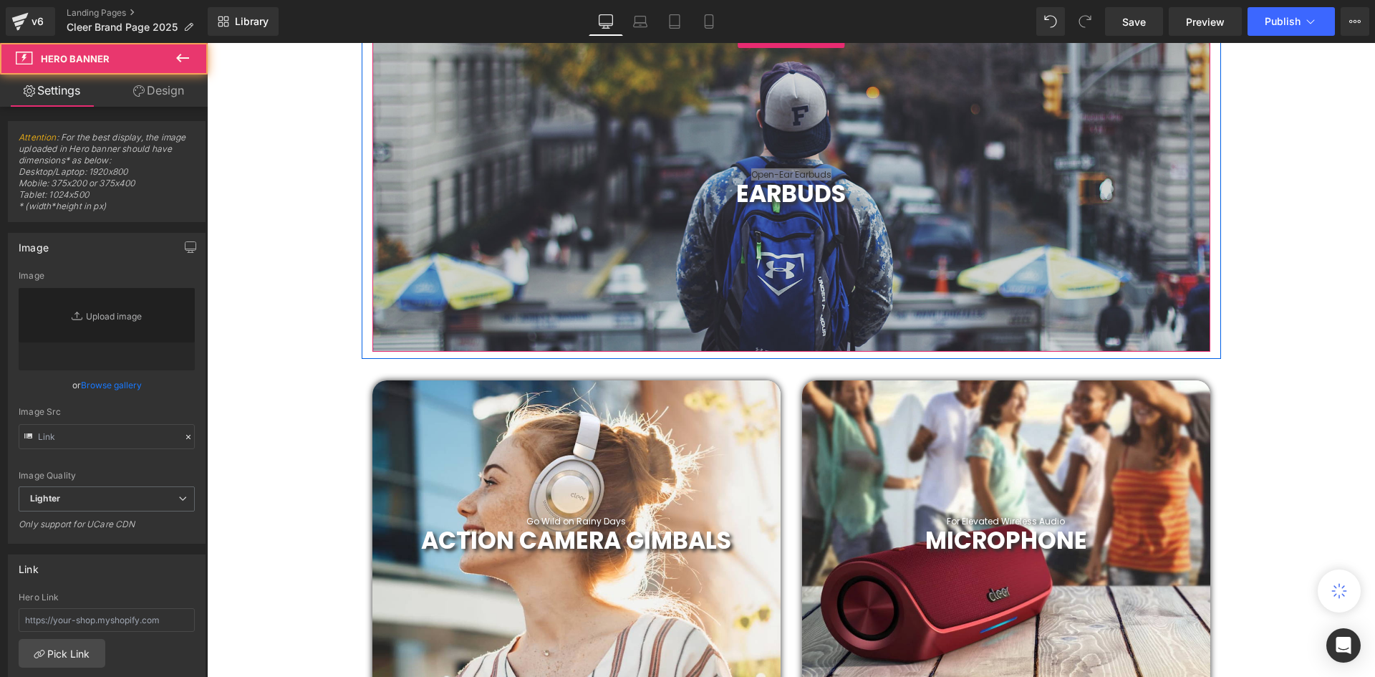
type input "https://d1um8515vdn9kb.cloudfront.net/images/hero.jpg"
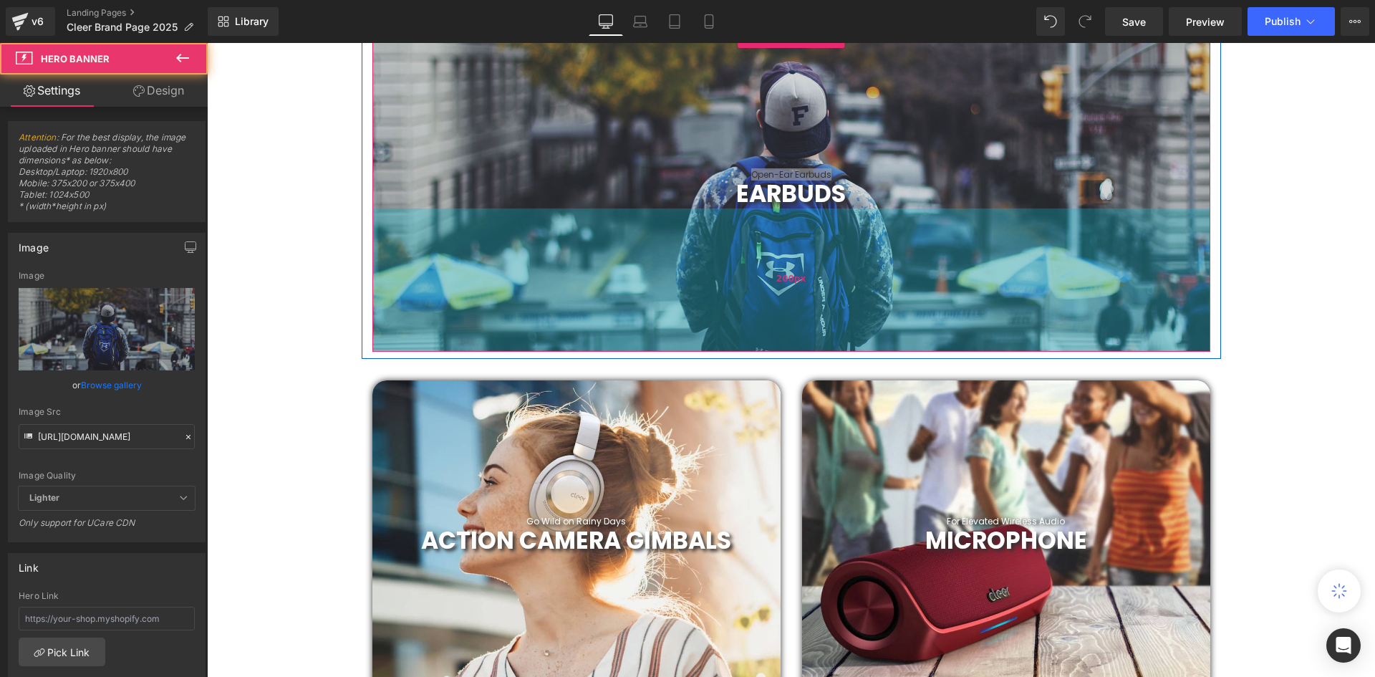
click at [500, 263] on div "200px" at bounding box center [791, 279] width 838 height 143
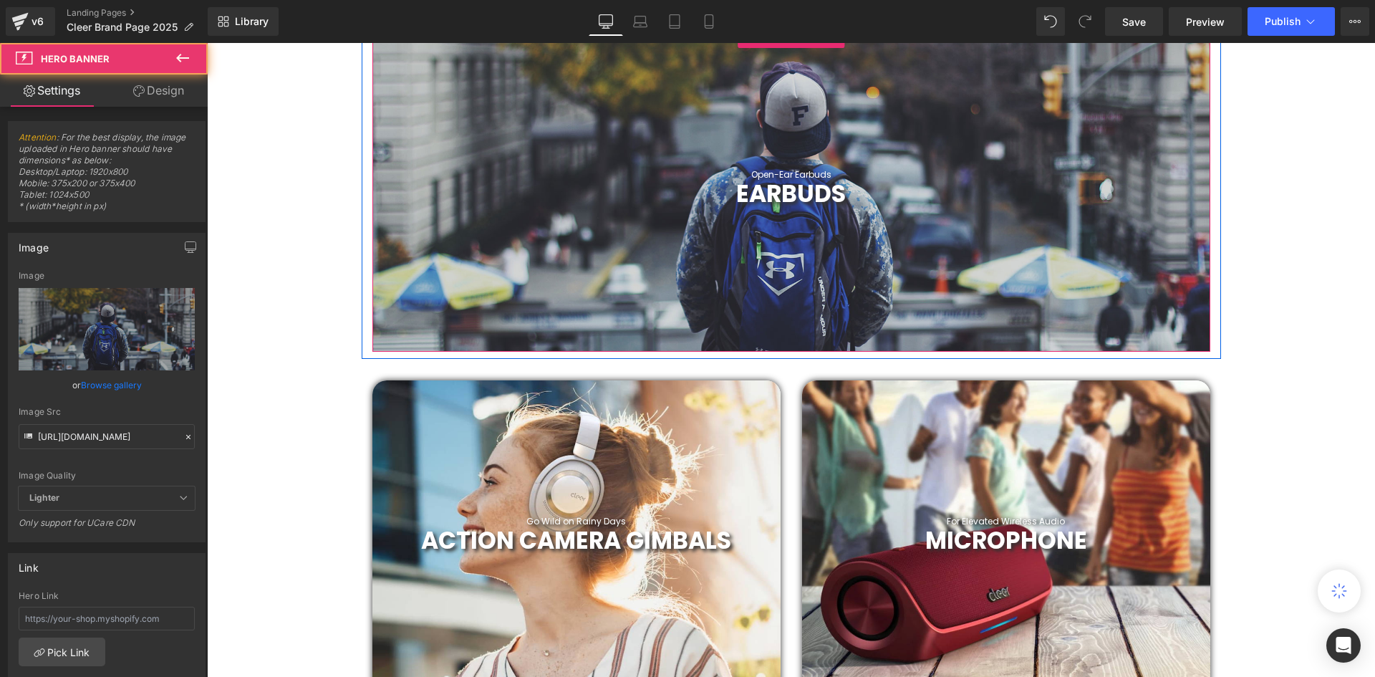
click at [554, 135] on div at bounding box center [791, 188] width 838 height 325
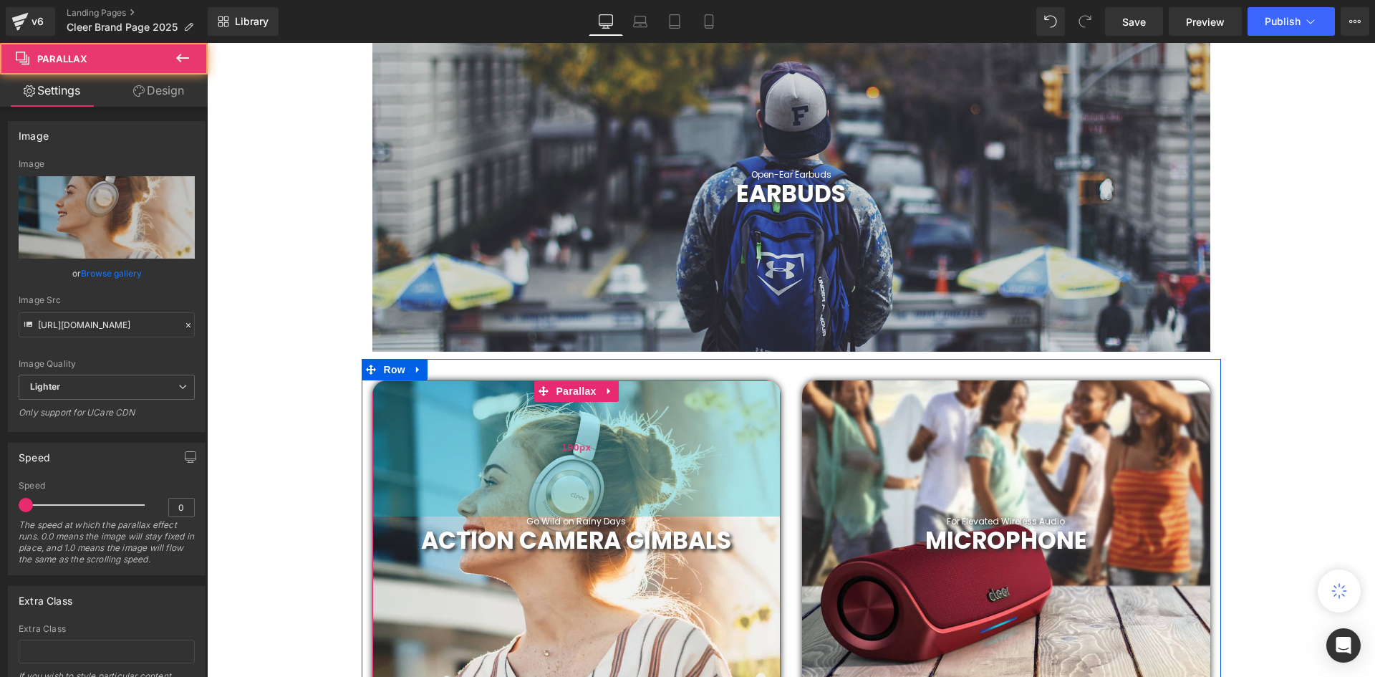
click at [644, 515] on div "190px" at bounding box center [576, 448] width 408 height 136
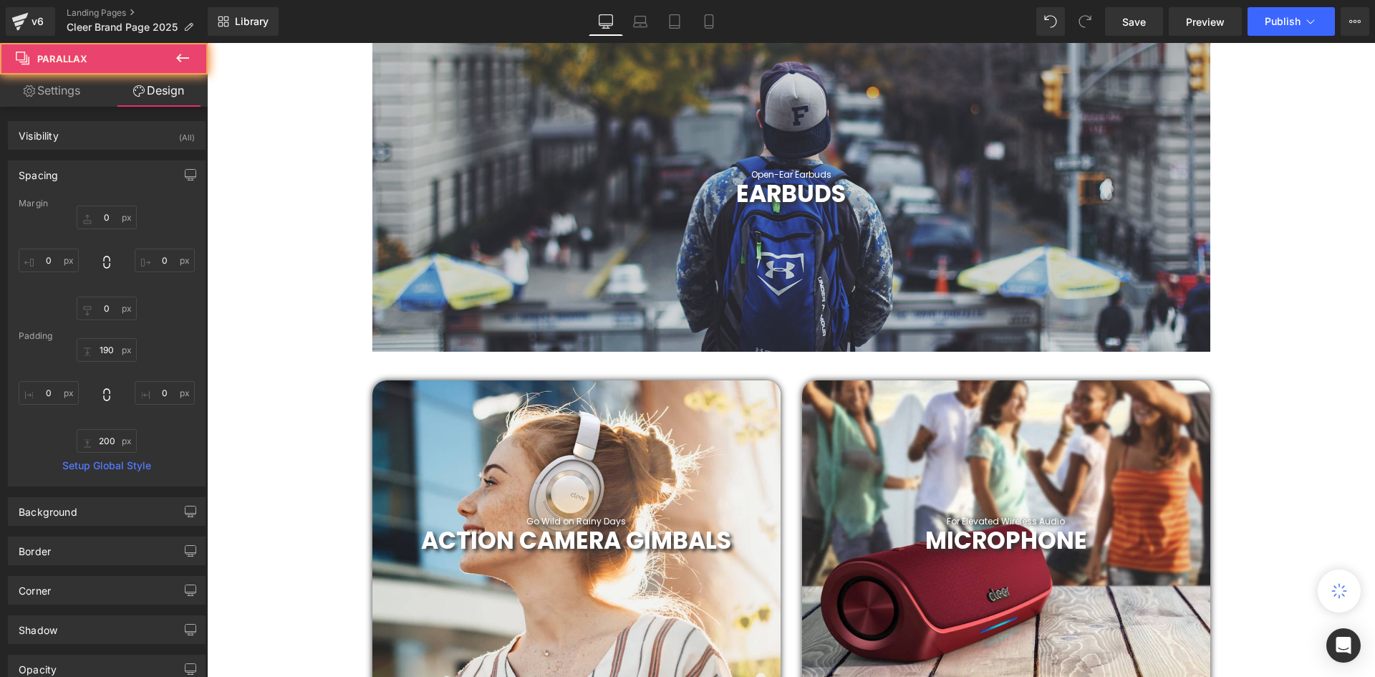
type input "0"
type input "190"
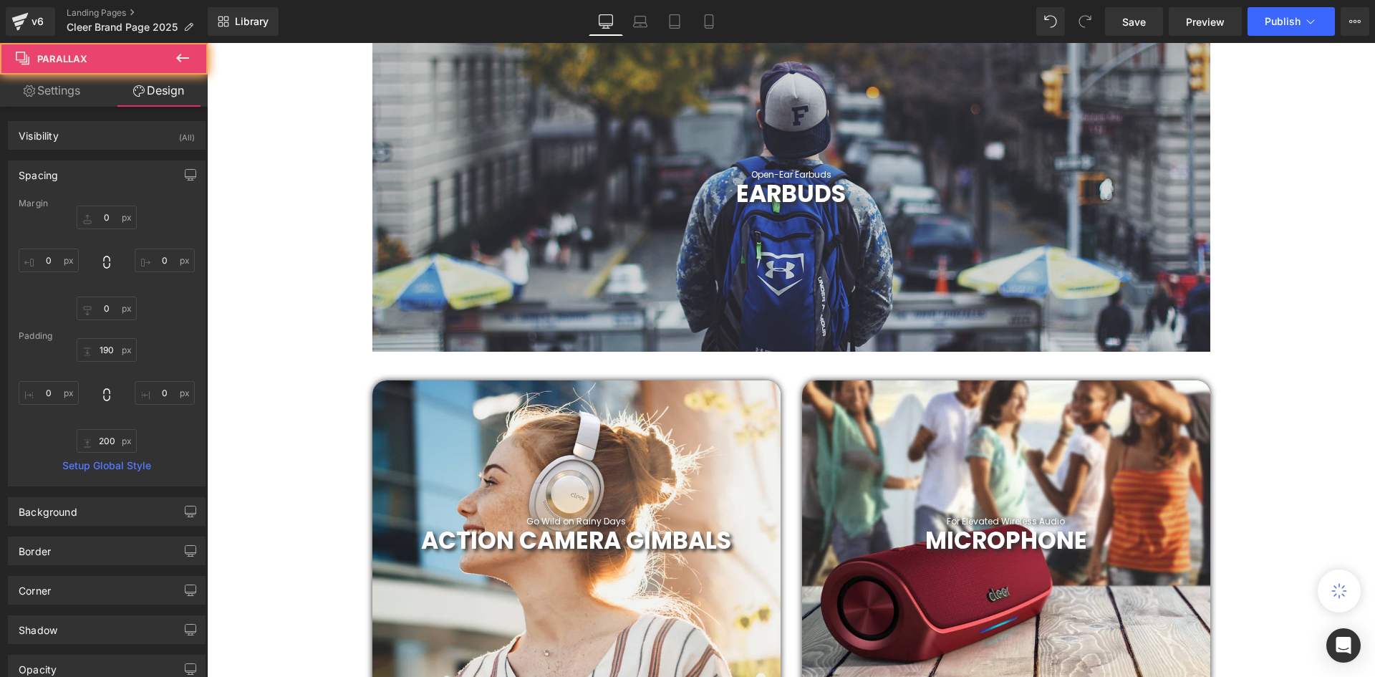
type input "0"
type input "200"
type input "0"
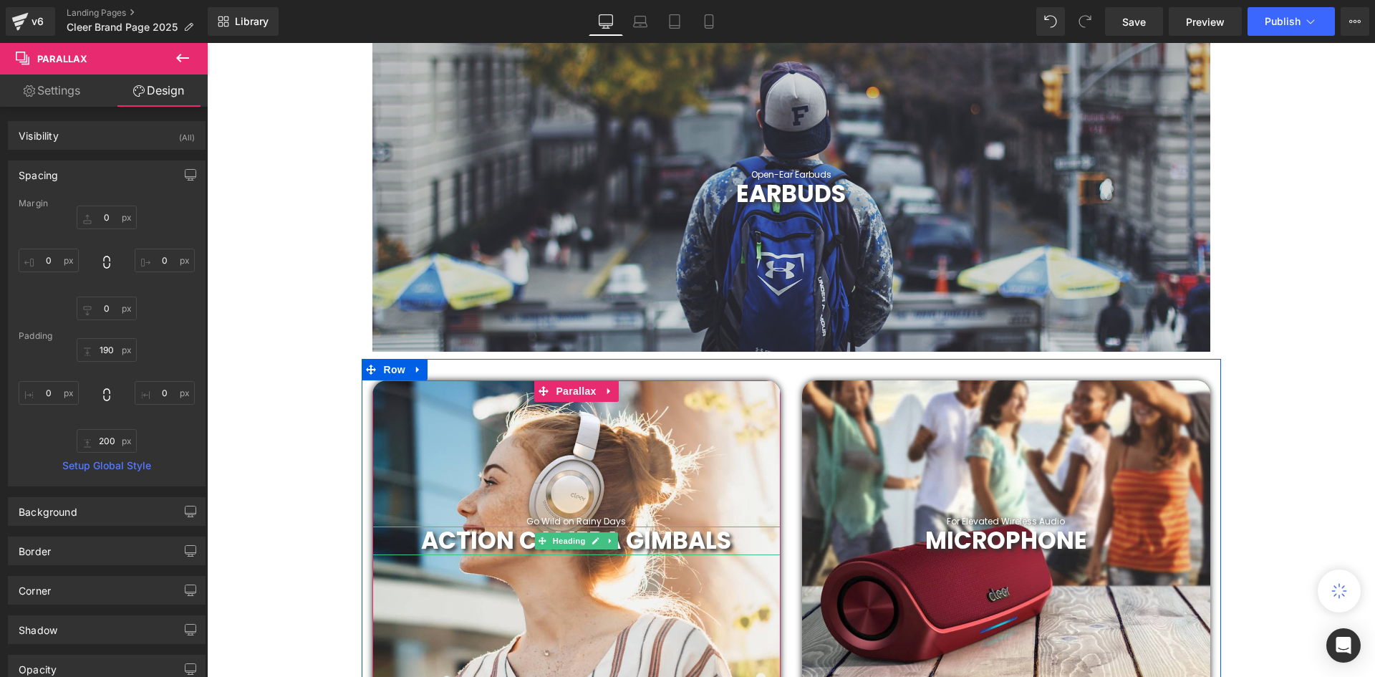
click at [653, 521] on h1 "Go Wild on Rainy Days" at bounding box center [576, 521] width 408 height 10
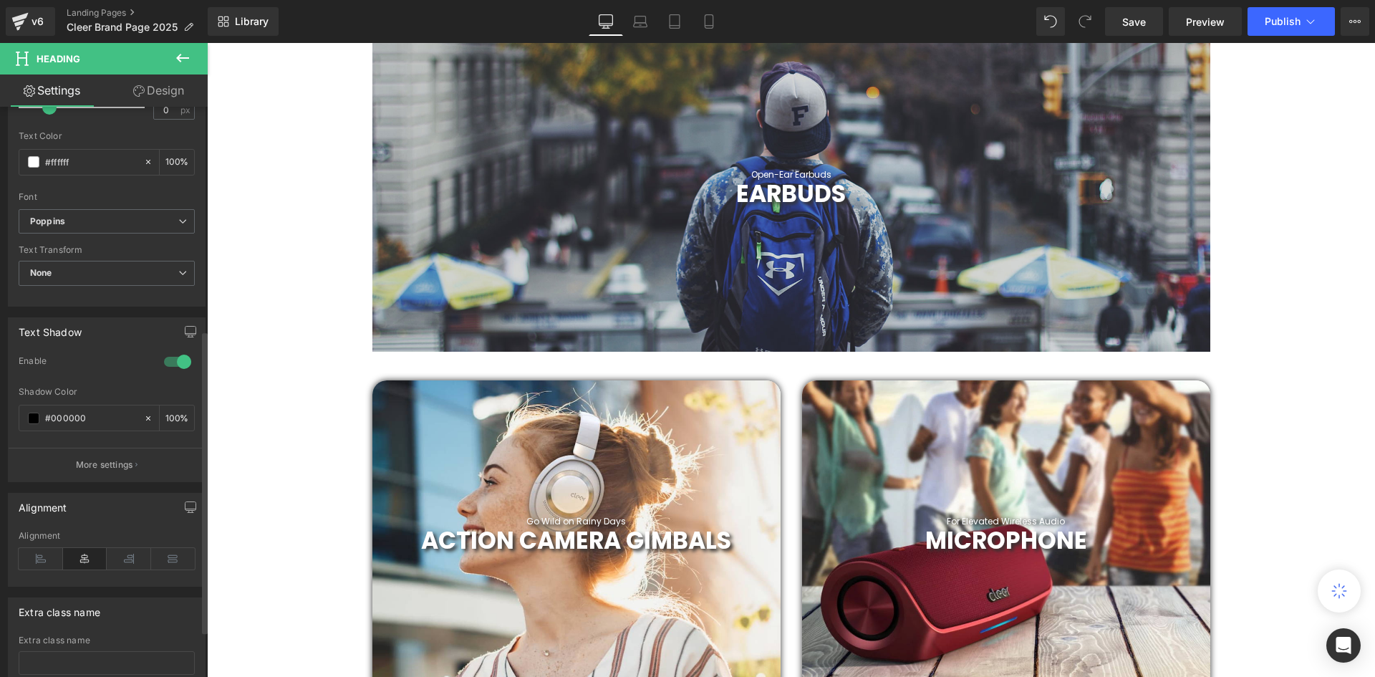
scroll to position [430, 0]
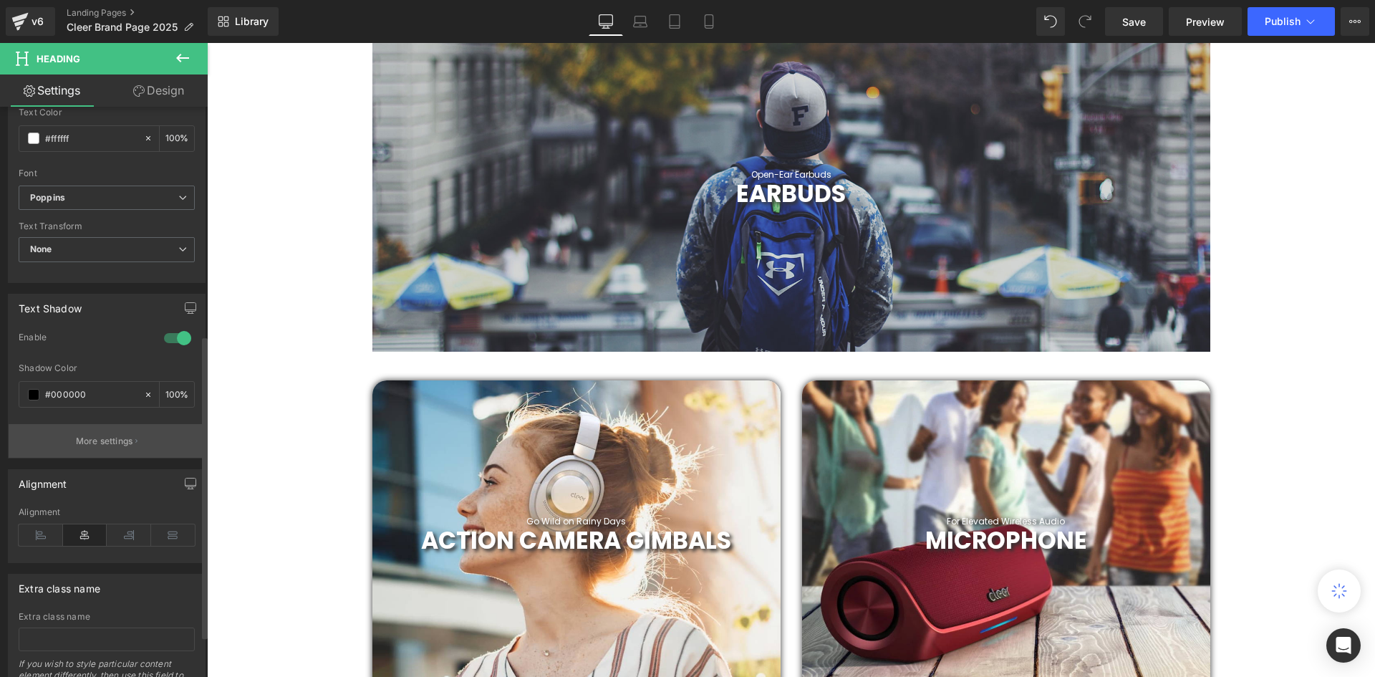
click at [171, 434] on button "More settings" at bounding box center [107, 441] width 196 height 34
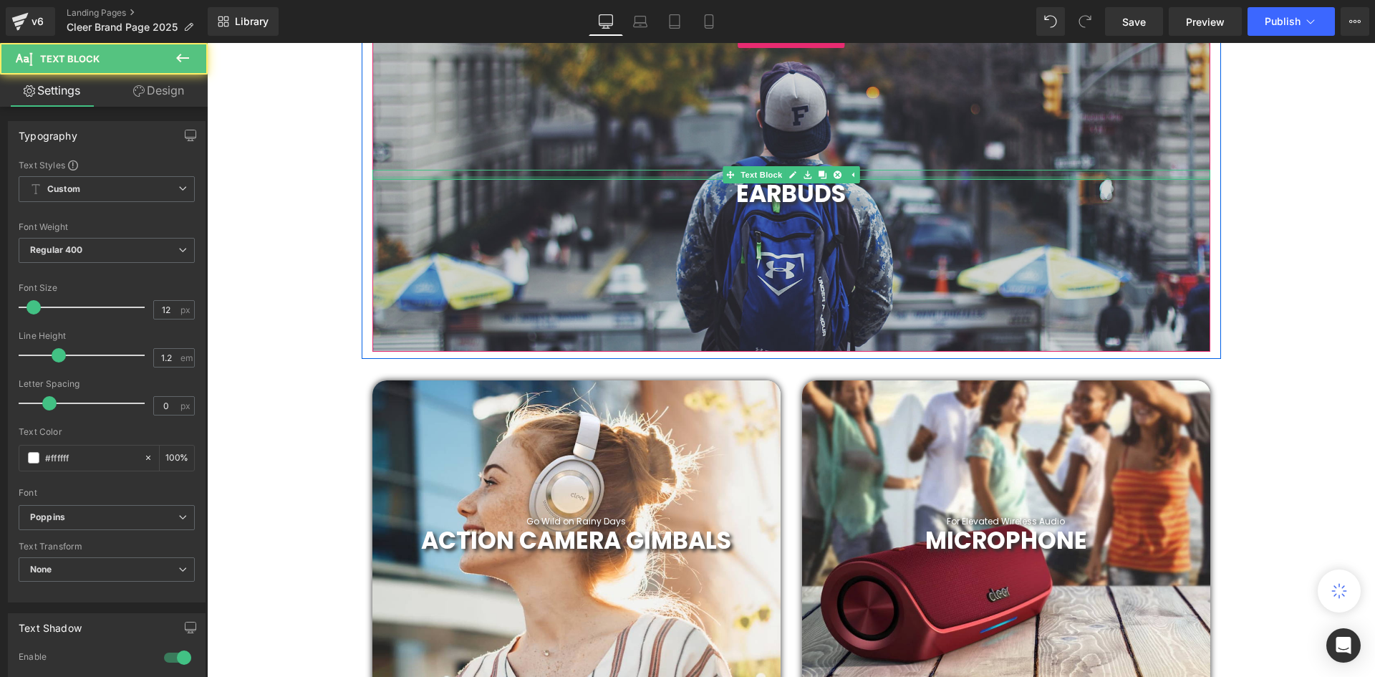
click at [886, 176] on div at bounding box center [791, 178] width 838 height 4
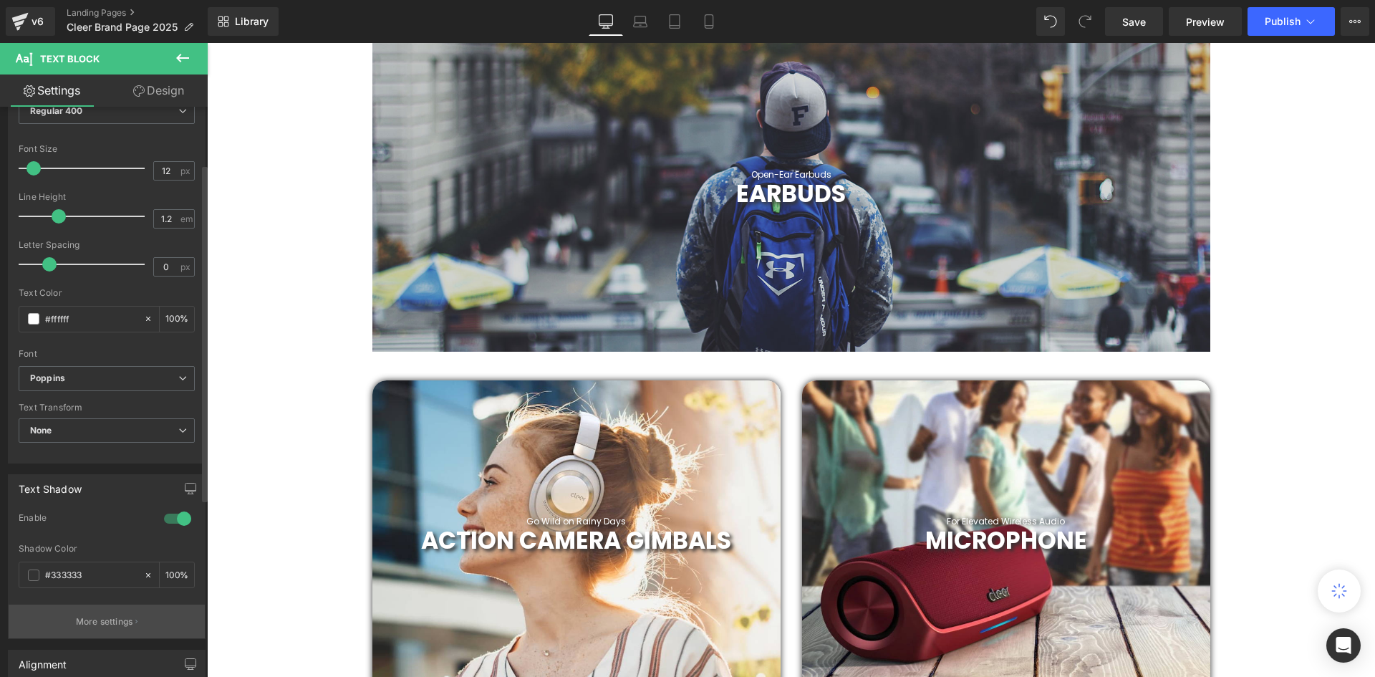
scroll to position [143, 0]
click at [104, 615] on p "More settings" at bounding box center [104, 617] width 57 height 13
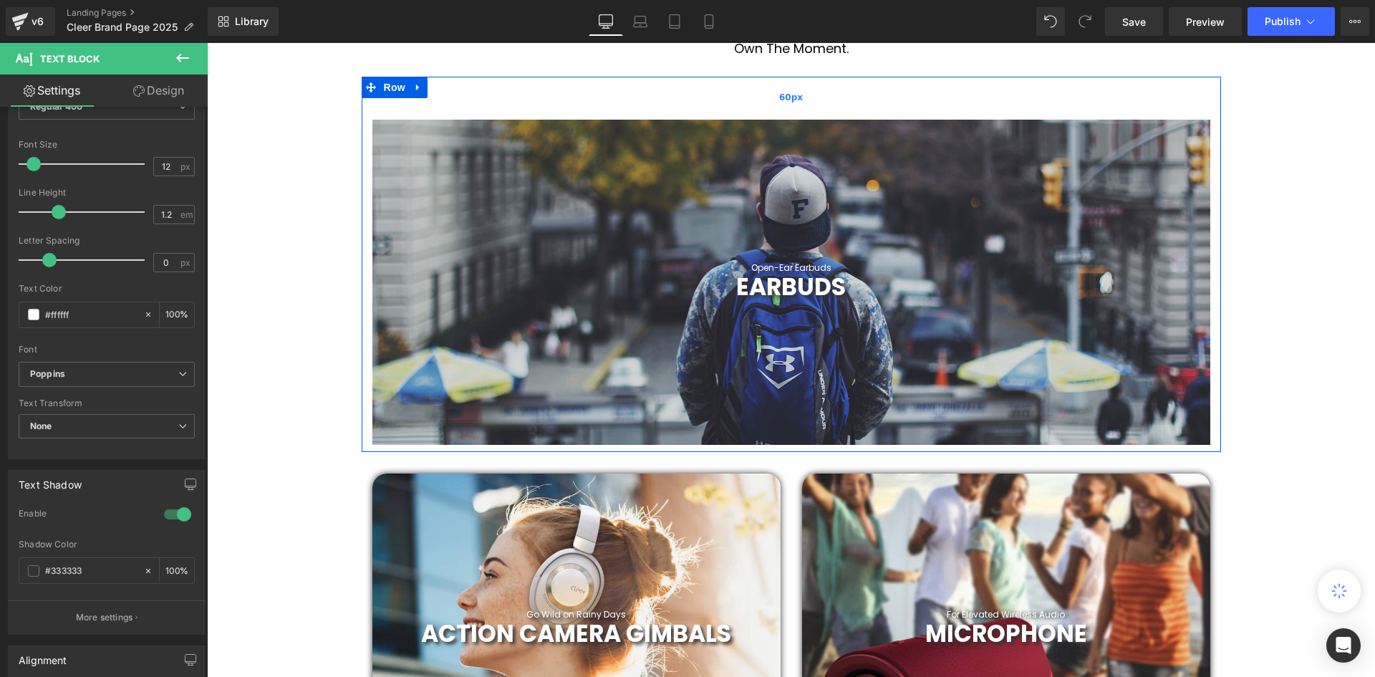
scroll to position [404, 0]
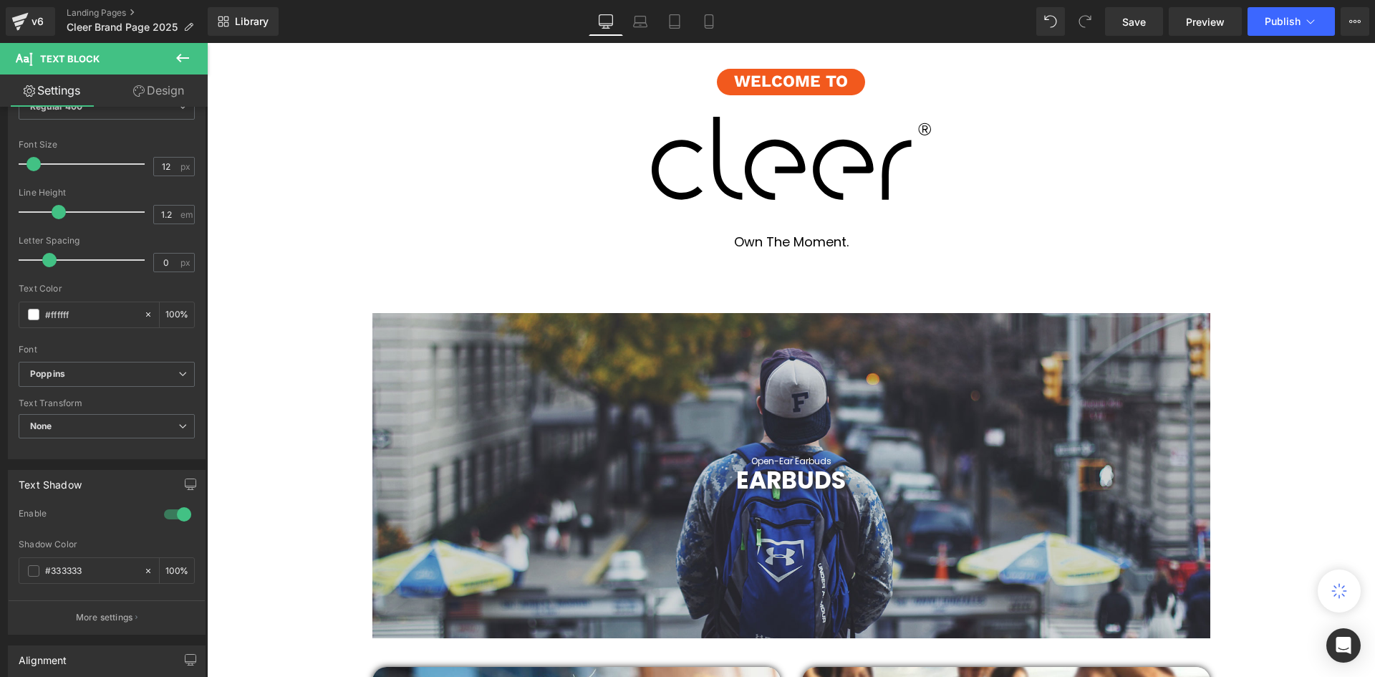
click at [497, 352] on div at bounding box center [791, 475] width 838 height 325
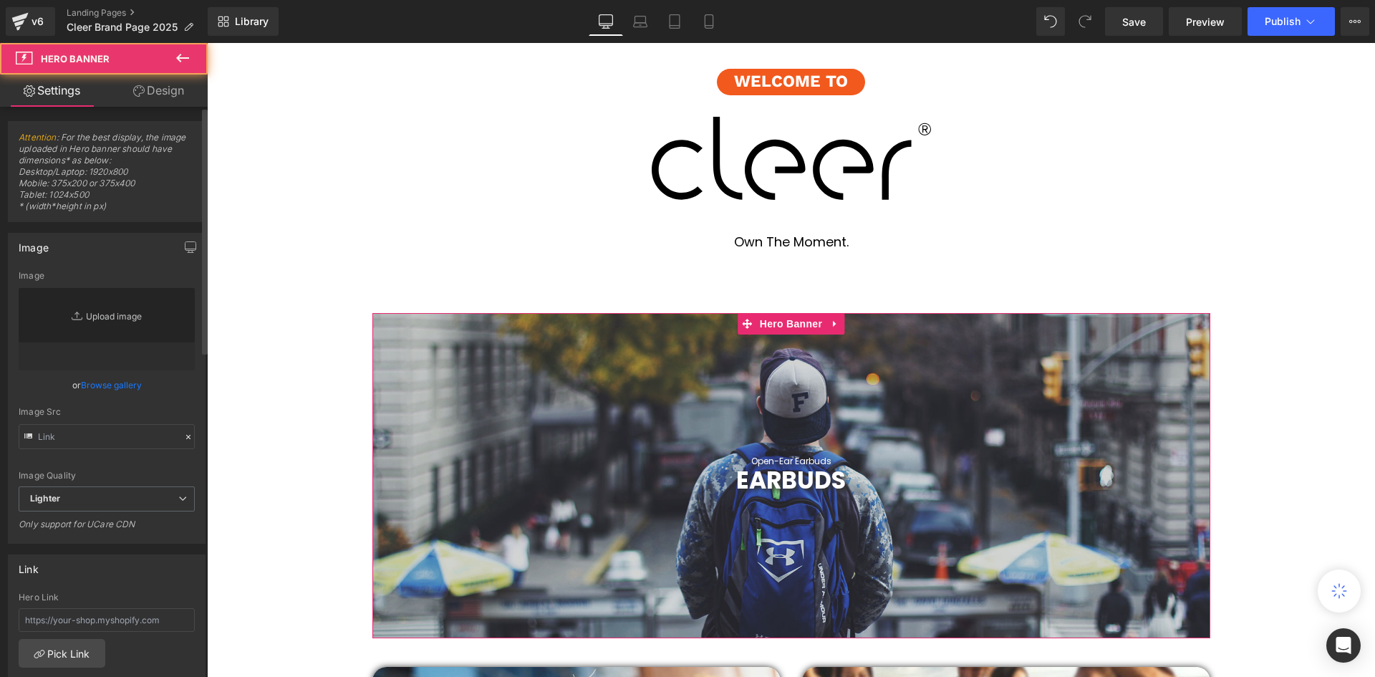
type input "https://d1um8515vdn9kb.cloudfront.net/images/hero.jpg"
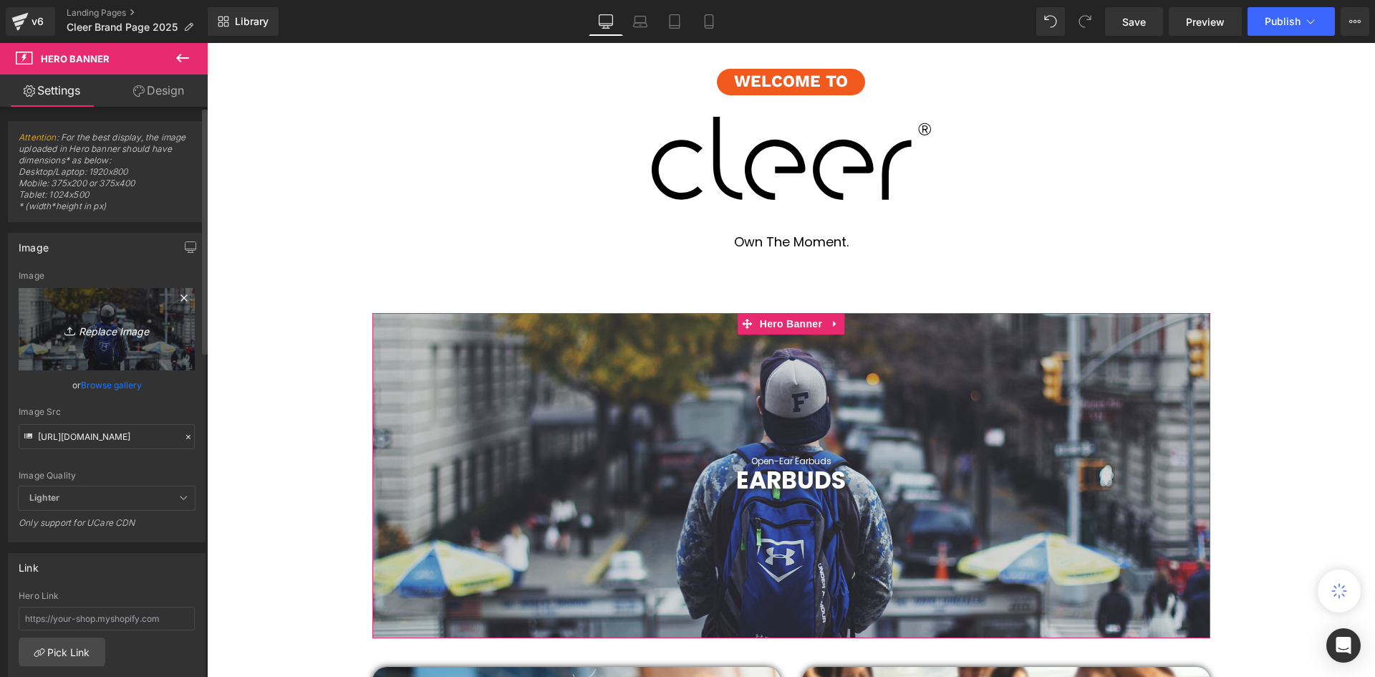
click at [104, 324] on icon "Replace Image" at bounding box center [106, 329] width 115 height 18
type input "C:\fakepath\Untitled (1000 x 350 px).png"
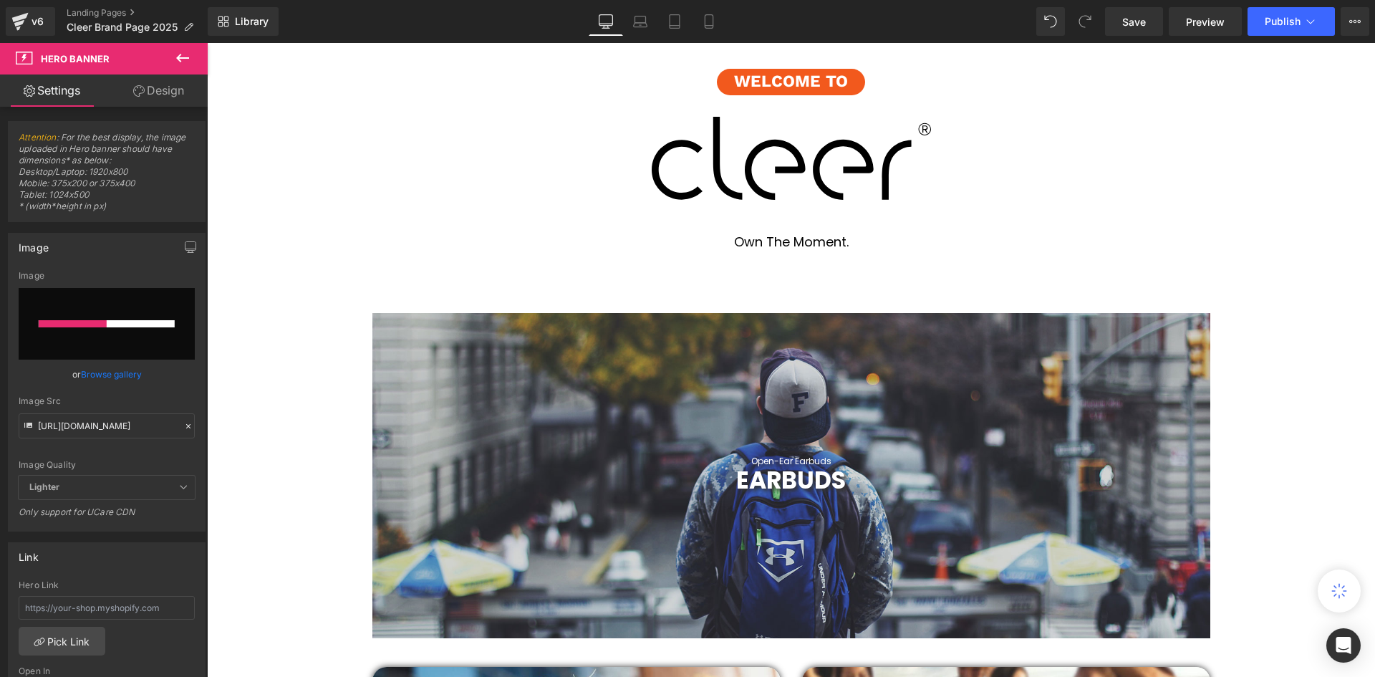
scroll to position [547, 0]
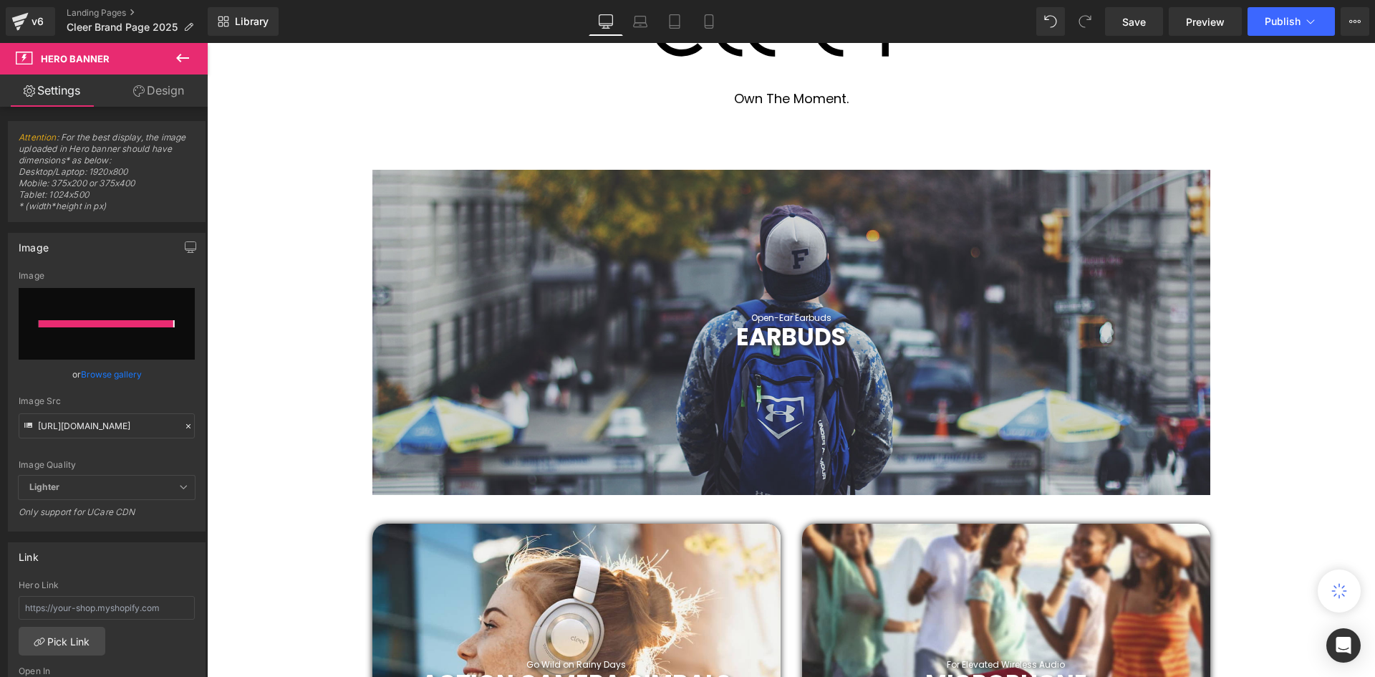
type input "https://ucarecdn.com/5467bc64-005b-48ae-bb4d-18ed3b55feca/-/format/auto/-/previ…"
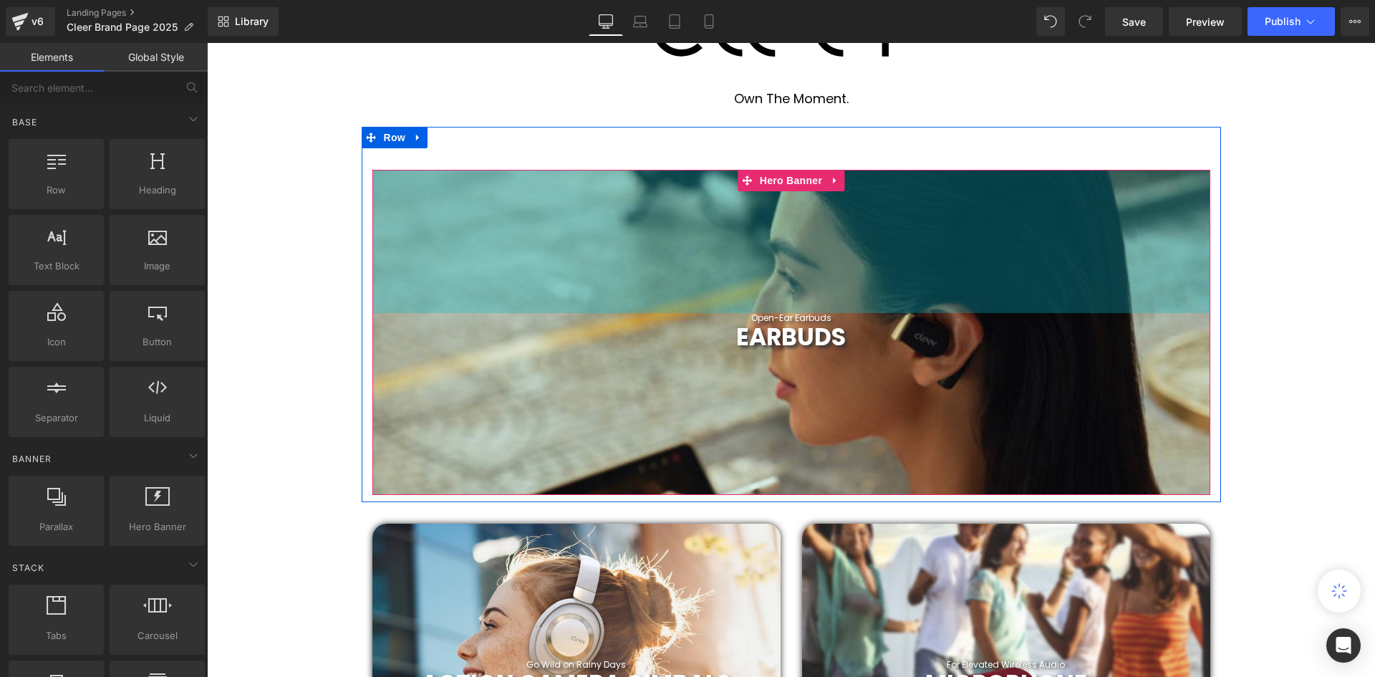
click at [924, 296] on div "200px" at bounding box center [791, 241] width 838 height 143
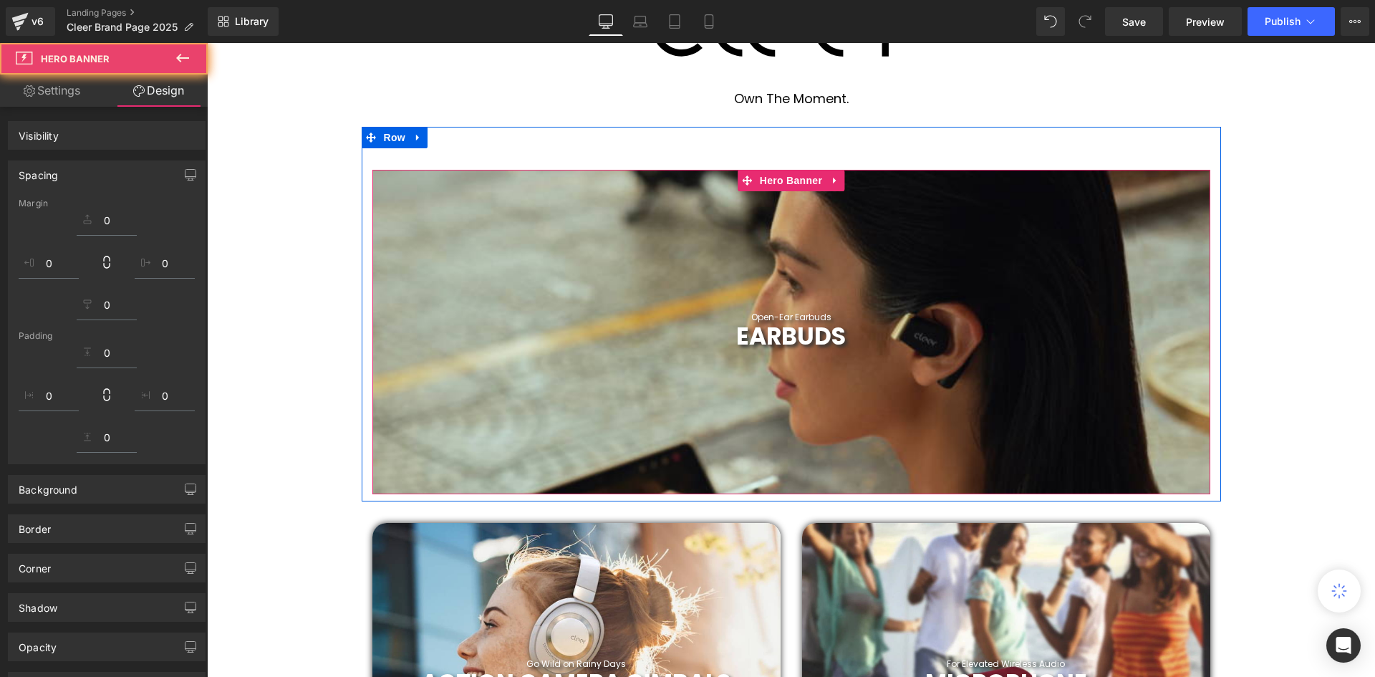
click at [962, 347] on div "EARBUDS Heading" at bounding box center [791, 336] width 838 height 29
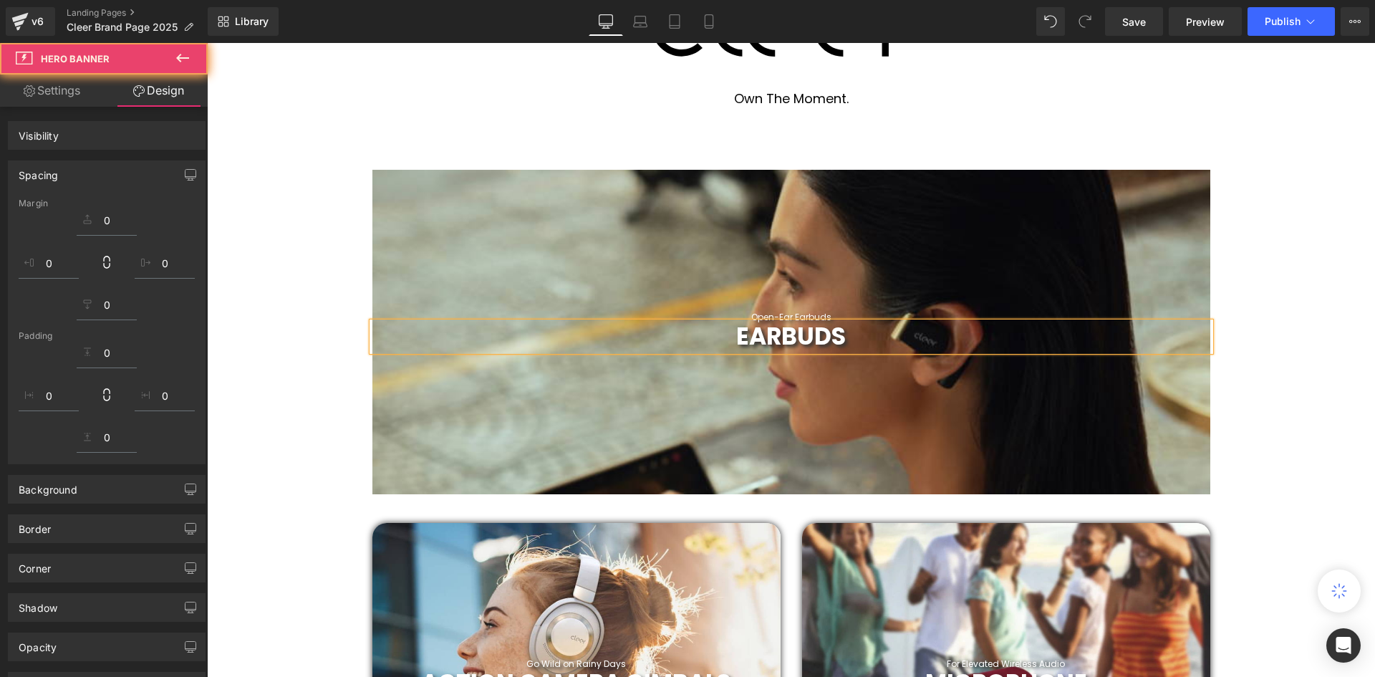
scroll to position [4374, 1161]
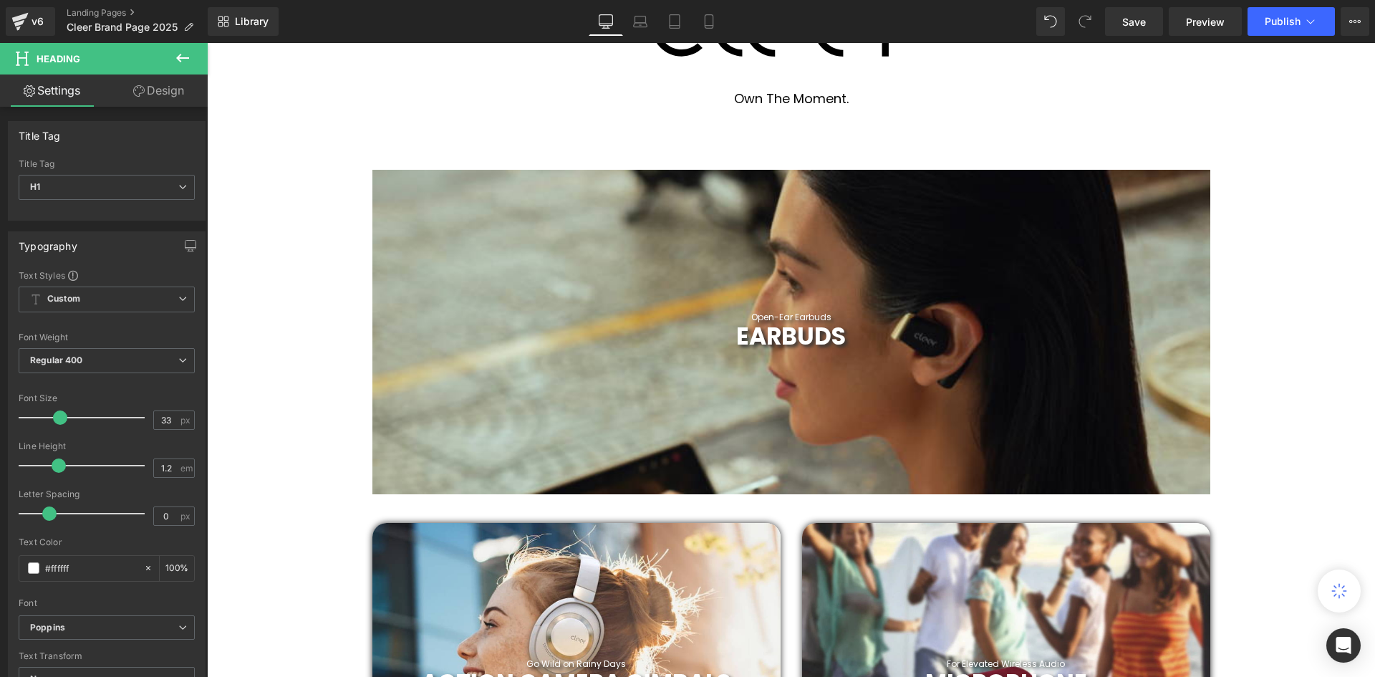
click at [207, 43] on div "199px" at bounding box center [207, 43] width 0 height 0
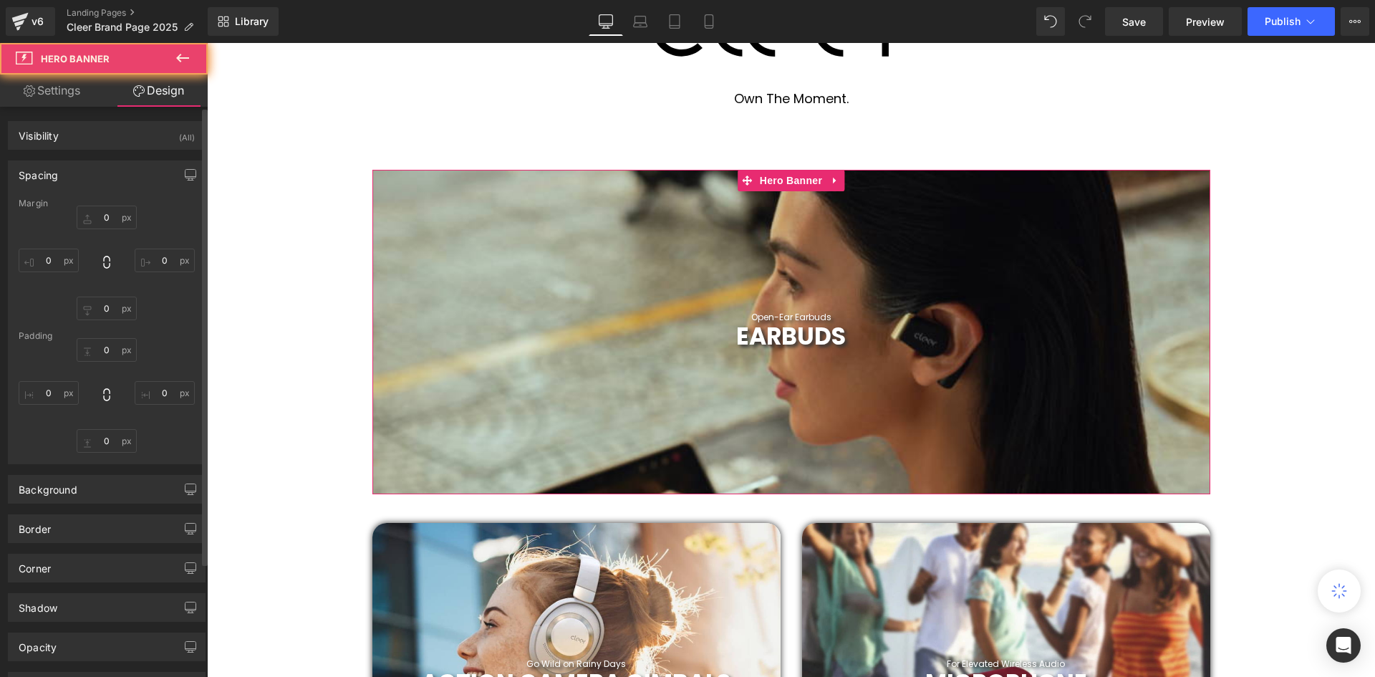
type input "0"
type input "199"
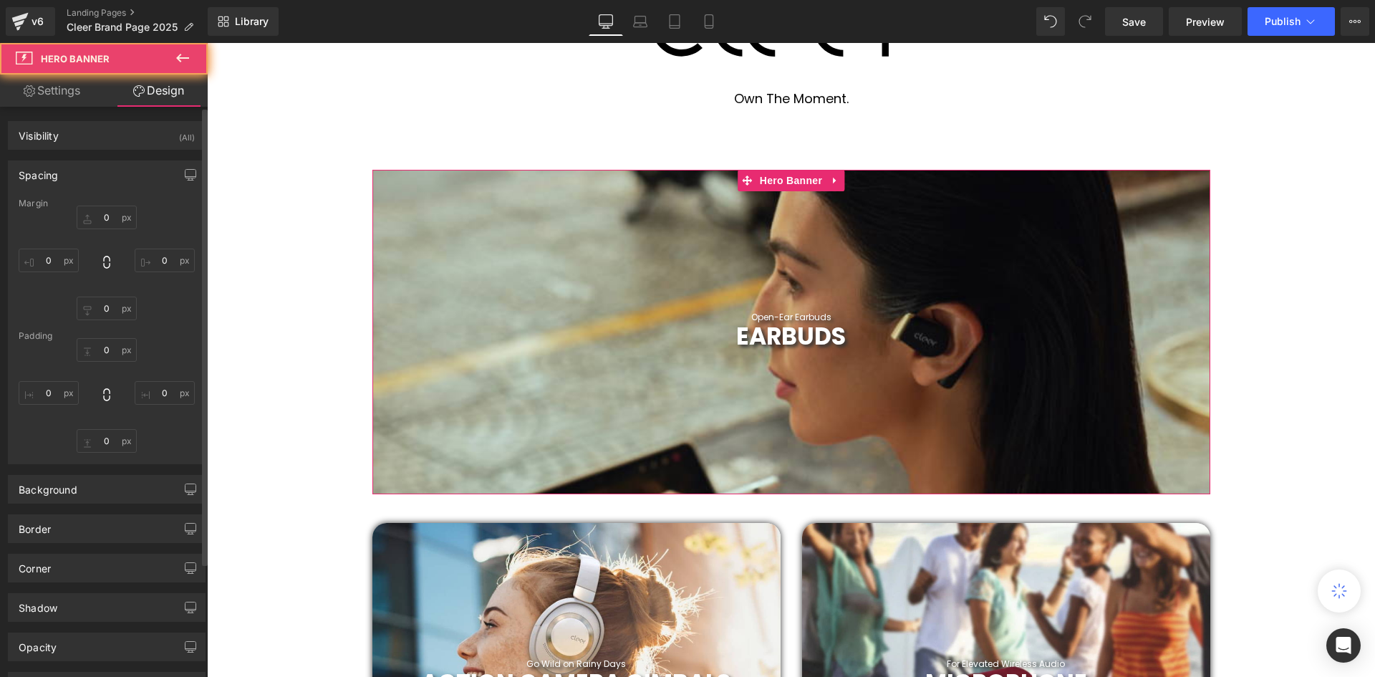
type input "0"
type input "200"
type input "0"
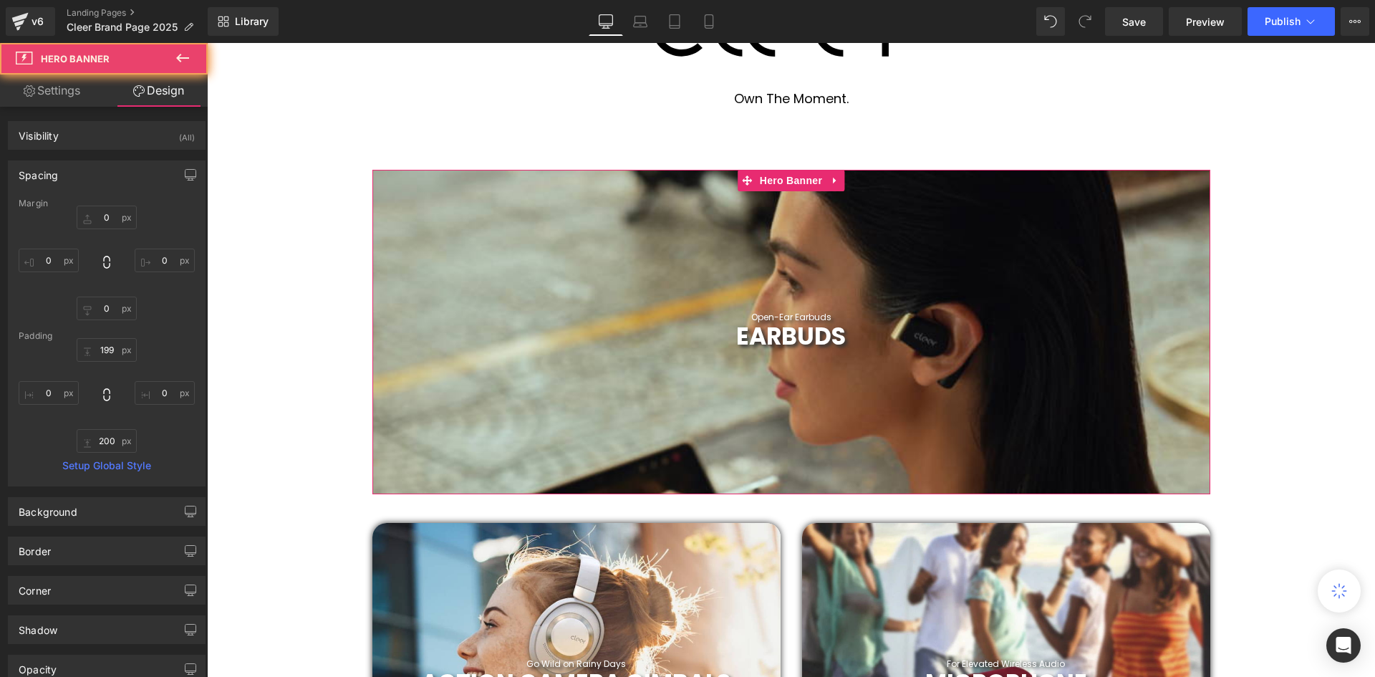
click at [406, 325] on div "EARBUDS Heading" at bounding box center [791, 336] width 838 height 29
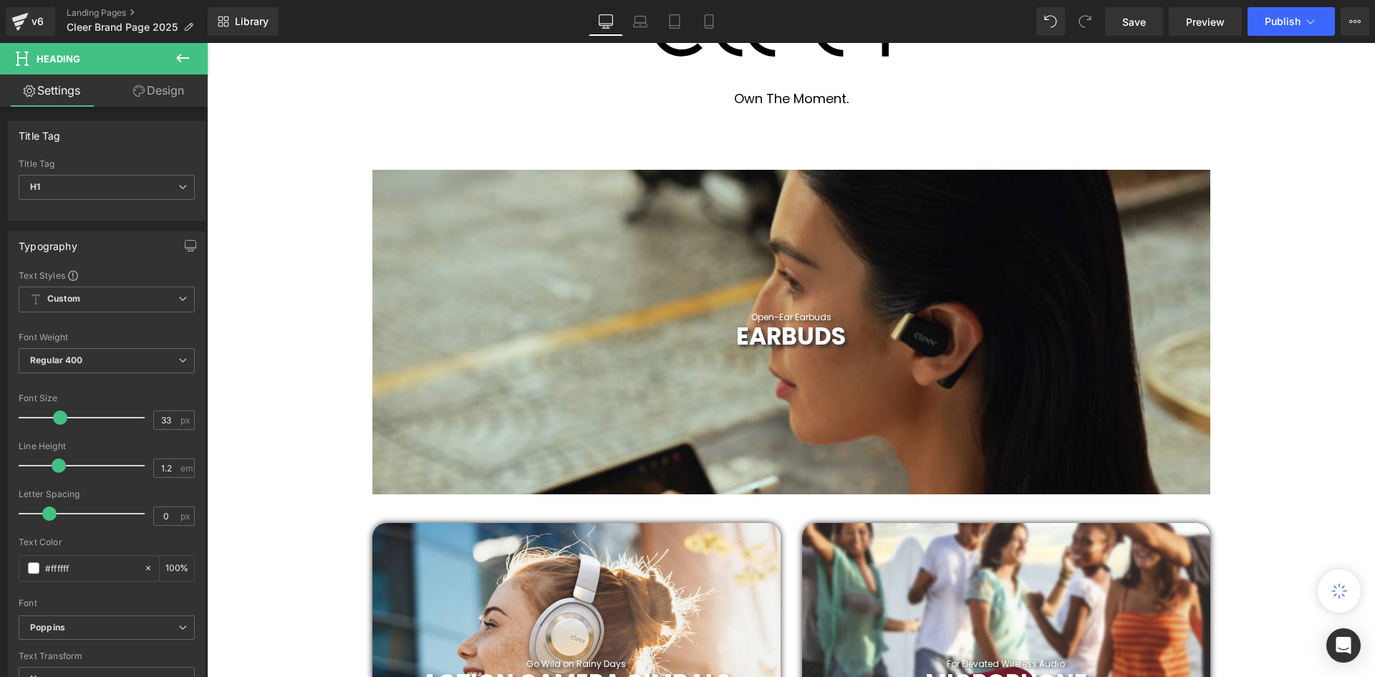
click at [183, 61] on icon at bounding box center [182, 57] width 17 height 17
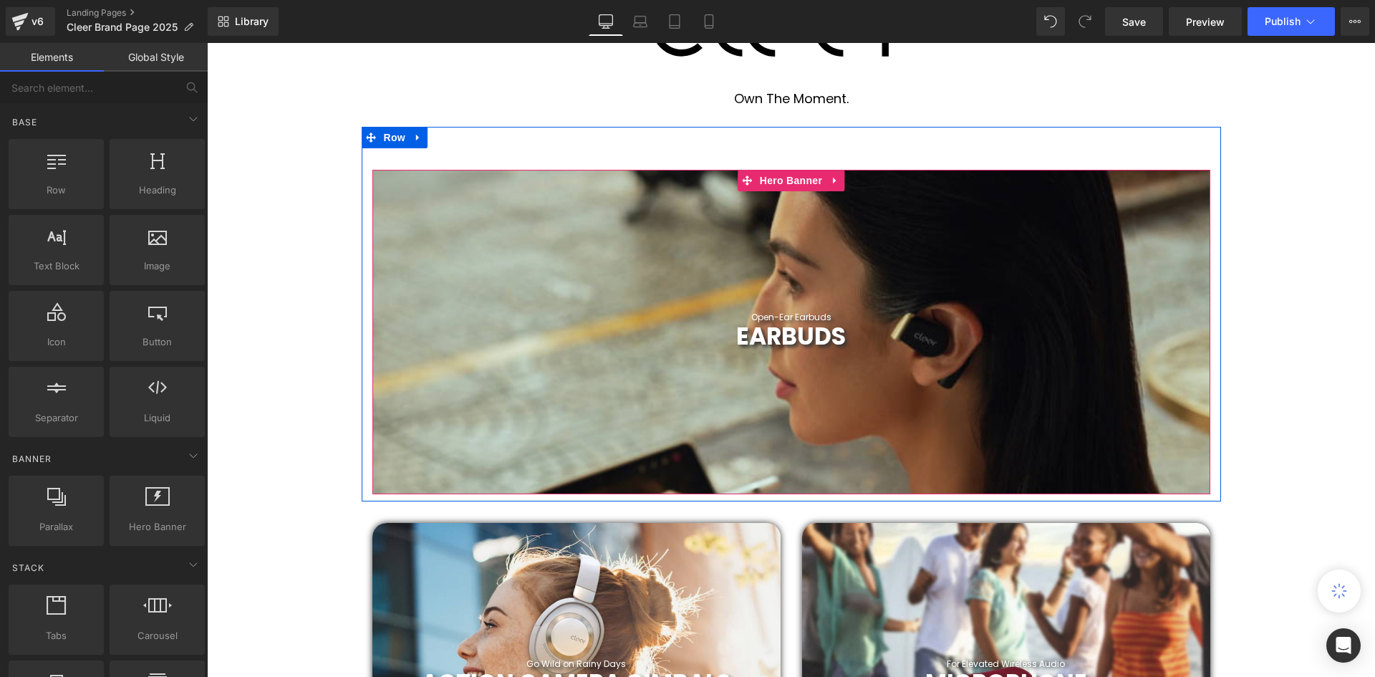
click at [463, 343] on h1 "EARBUDS" at bounding box center [791, 336] width 838 height 29
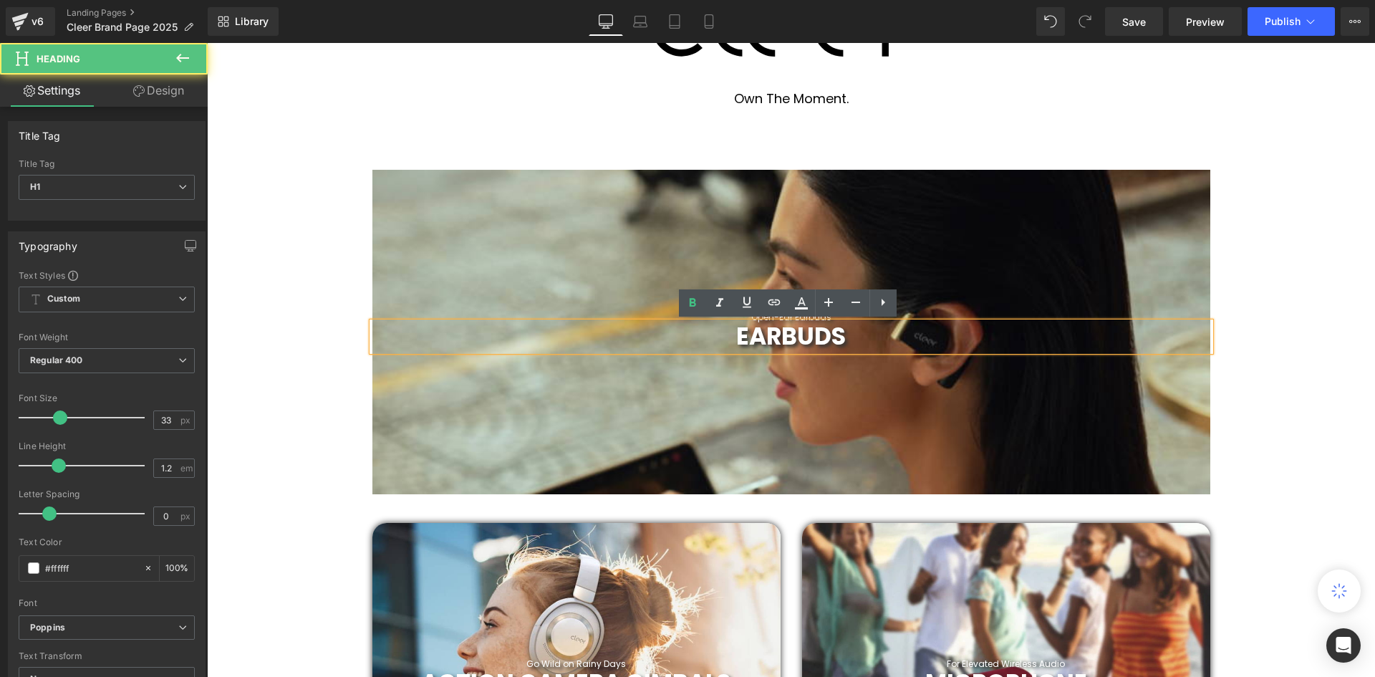
click at [496, 262] on div at bounding box center [791, 332] width 838 height 324
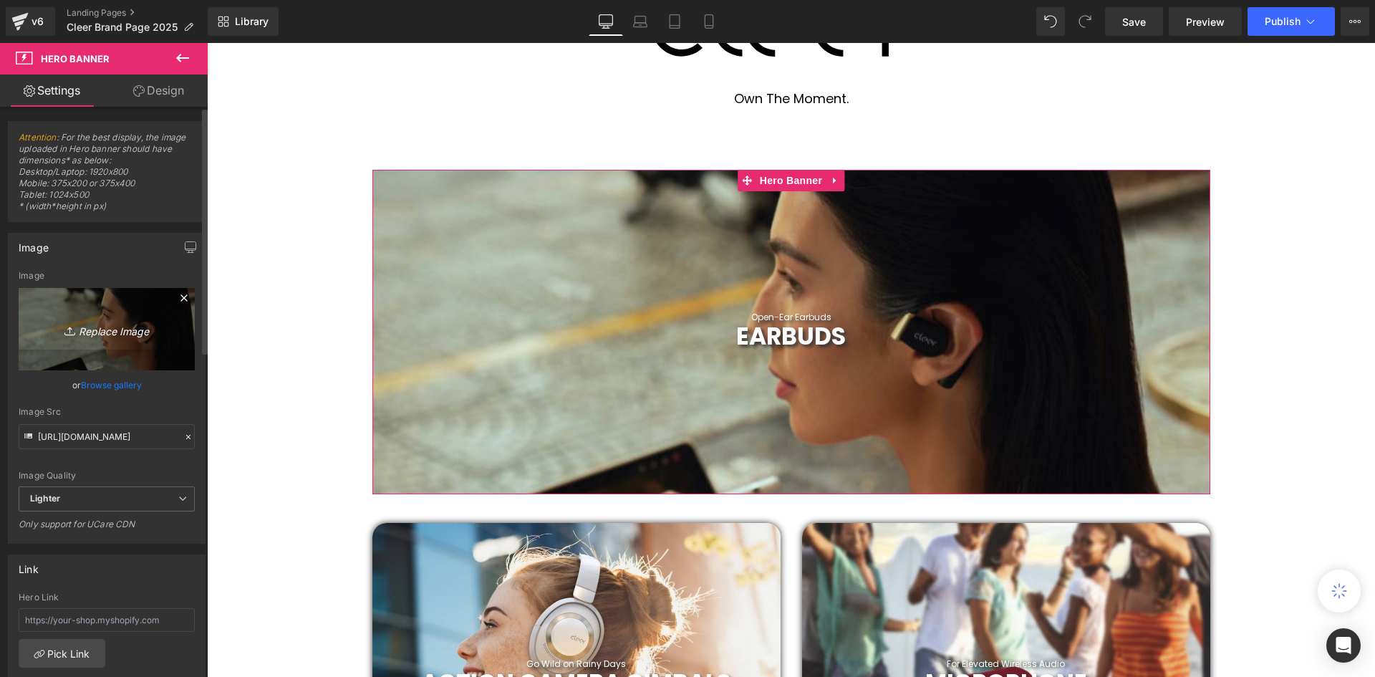
click at [102, 325] on icon "Replace Image" at bounding box center [106, 329] width 115 height 18
type input "C:\fakepath\22.svg"
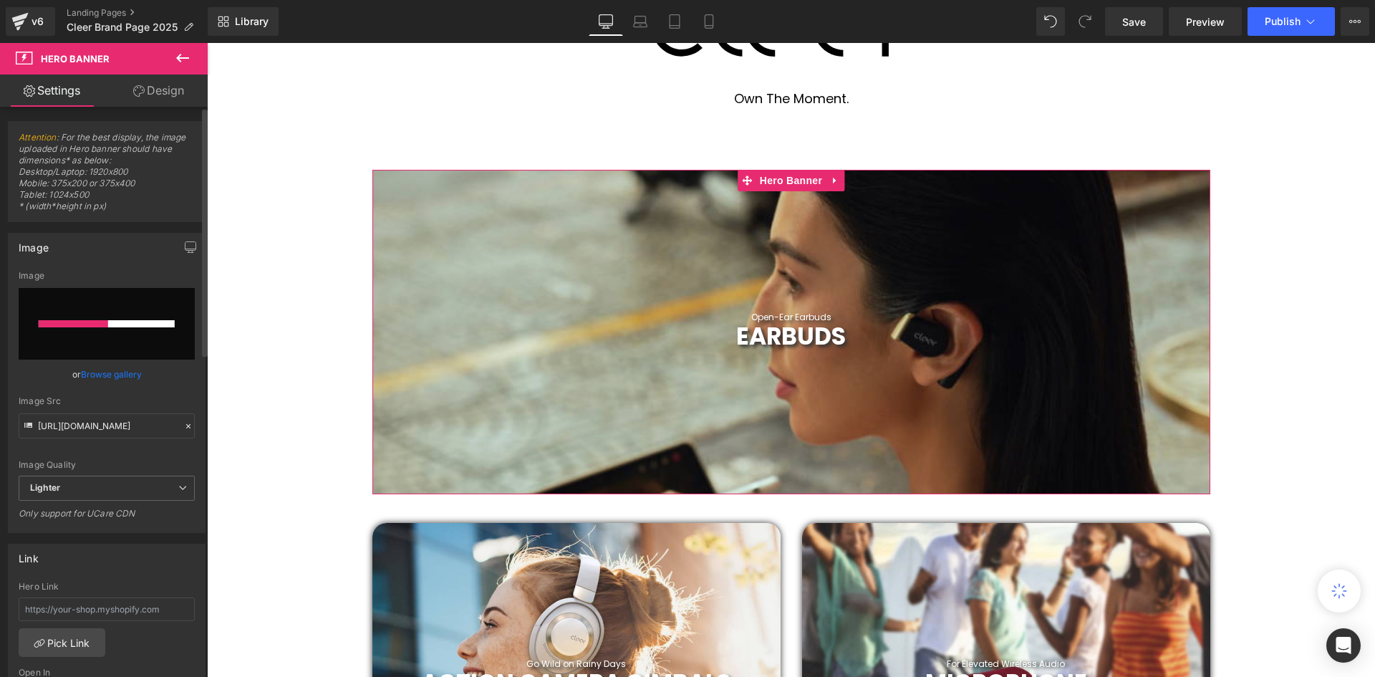
click at [105, 326] on div at bounding box center [107, 323] width 136 height 7
click at [105, 326] on div at bounding box center [74, 323] width 70 height 7
click at [105, 326] on div at bounding box center [75, 323] width 72 height 7
click at [105, 326] on div at bounding box center [76, 323] width 74 height 7
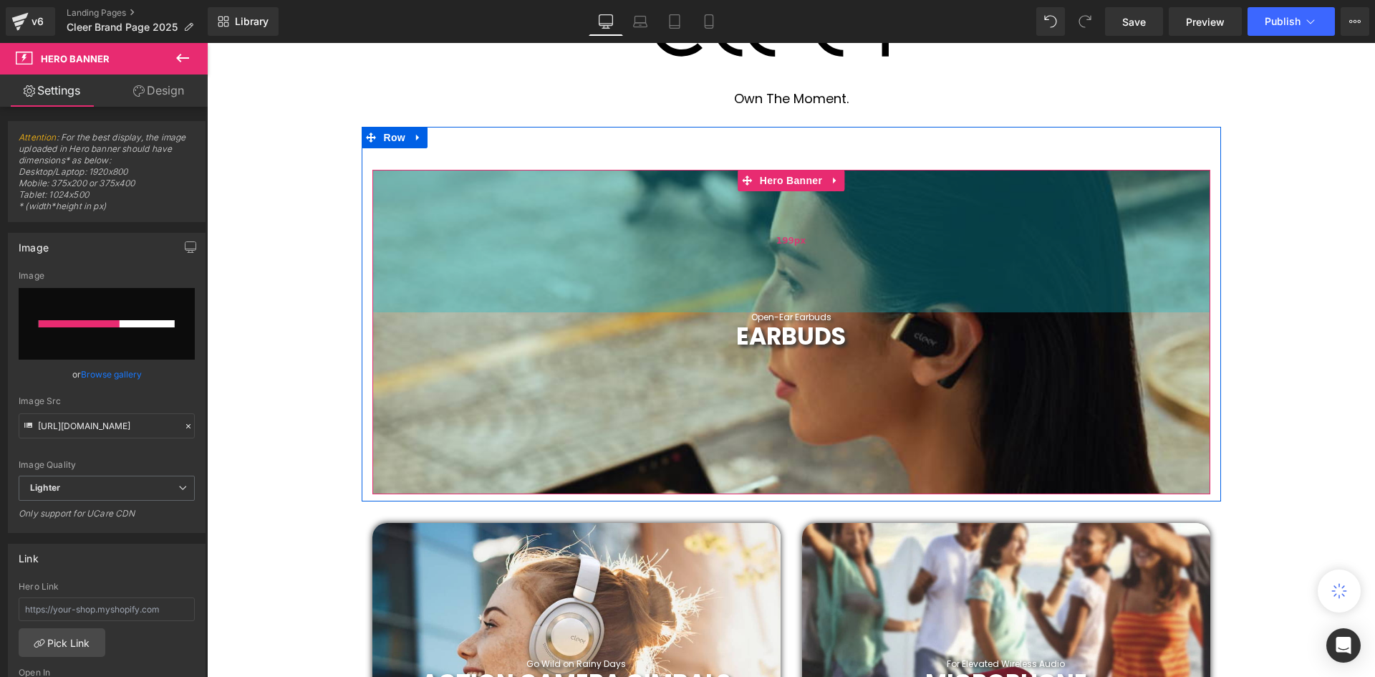
click at [1111, 227] on div "199px" at bounding box center [791, 241] width 838 height 142
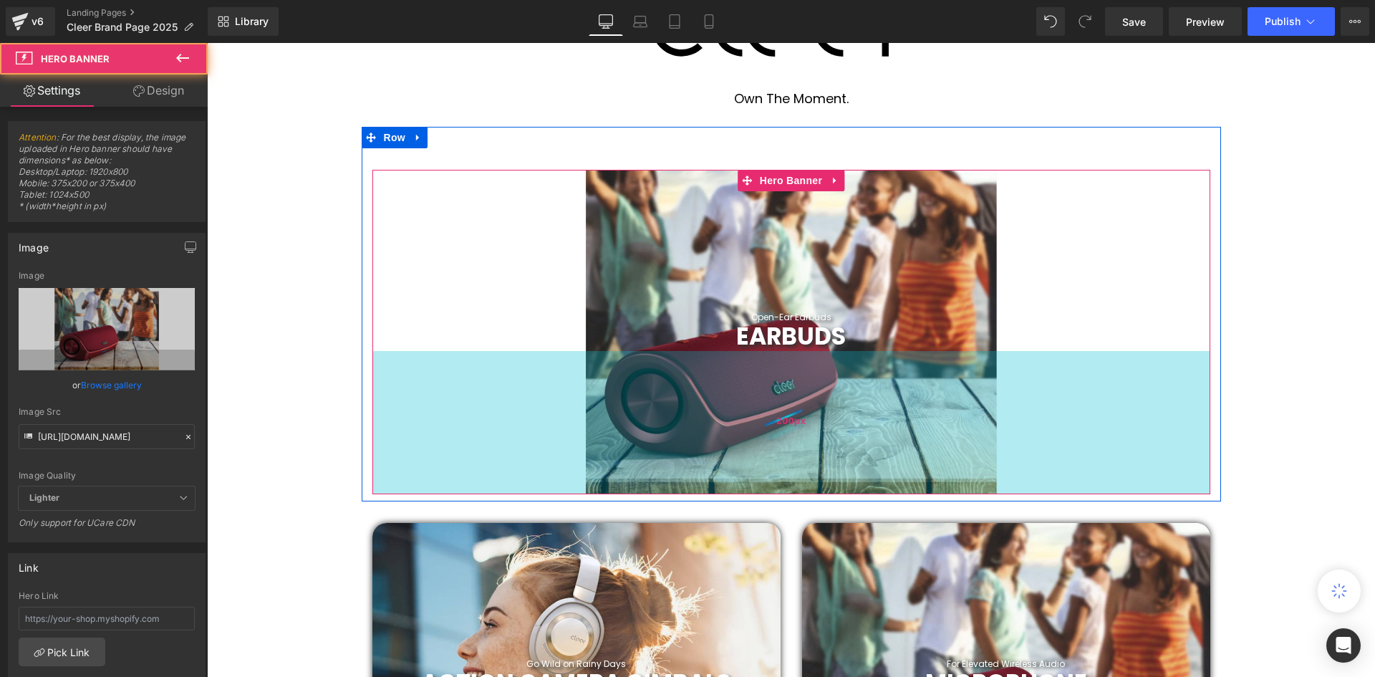
click at [578, 360] on div "200px" at bounding box center [791, 422] width 838 height 143
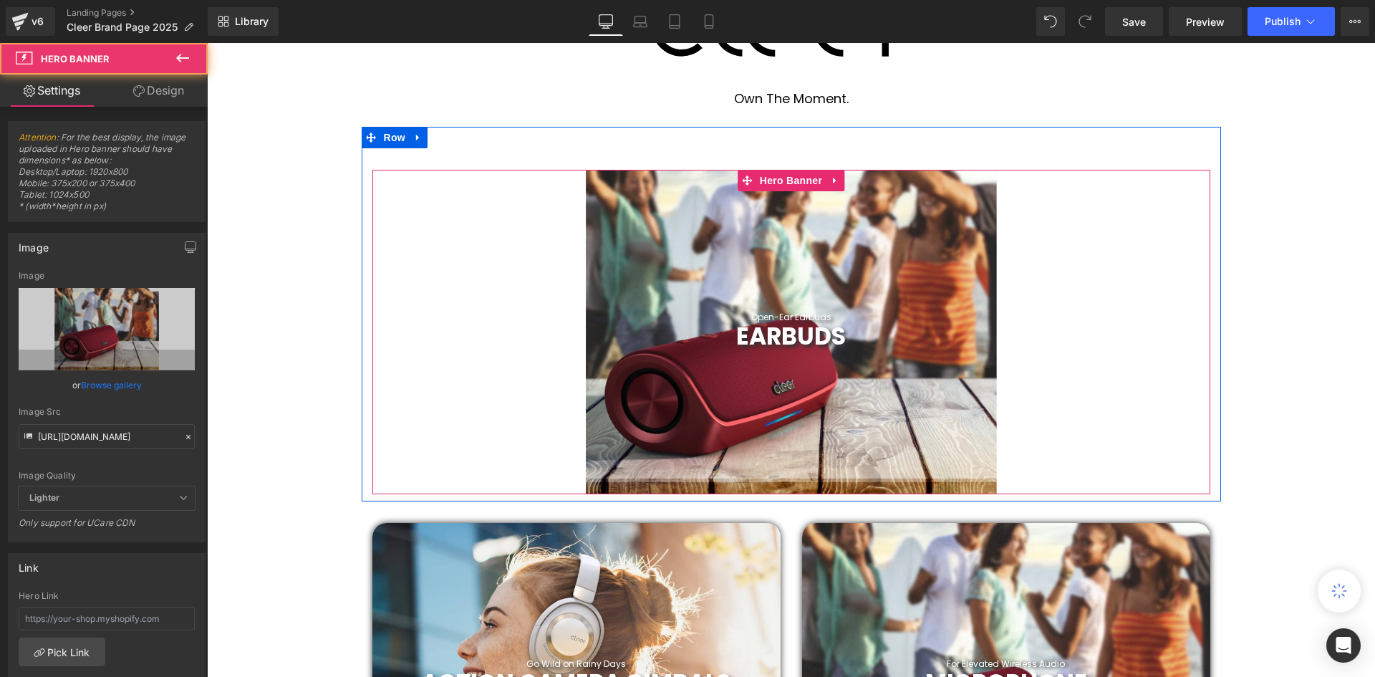
click at [602, 334] on h1 "EARBUDS" at bounding box center [791, 336] width 838 height 29
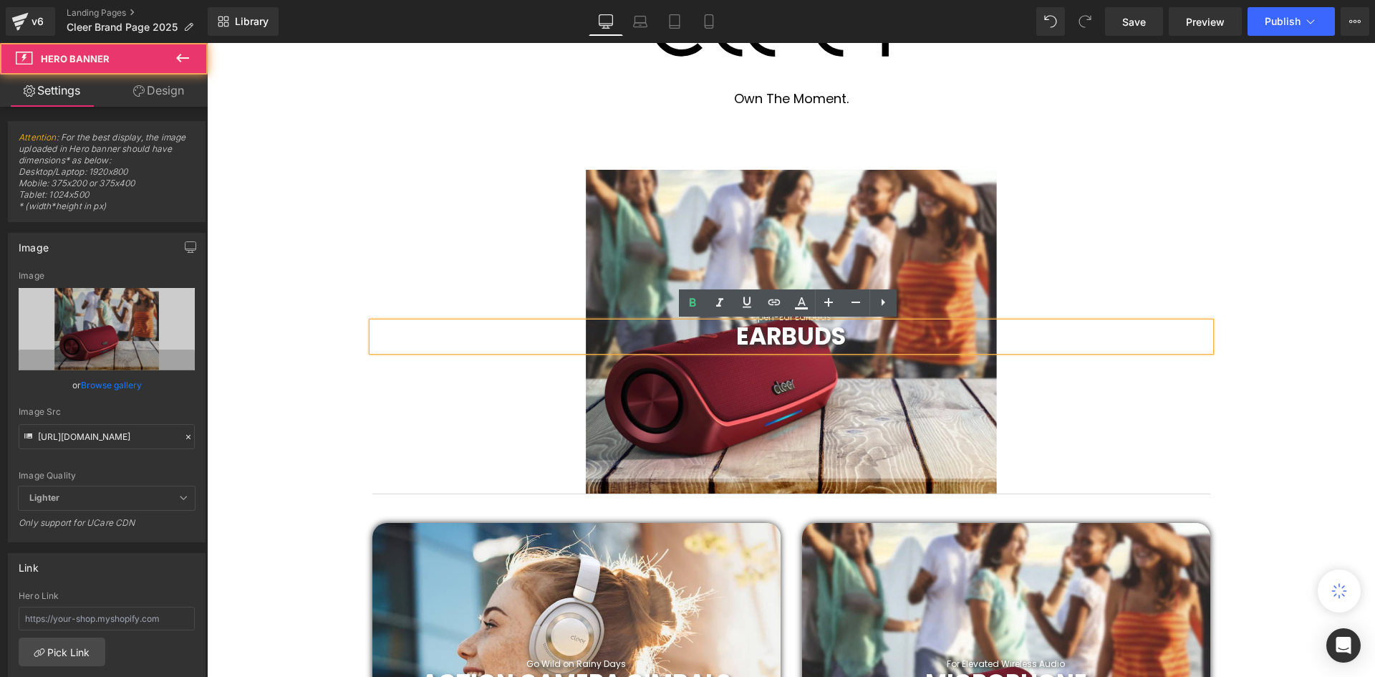
click at [607, 294] on div at bounding box center [791, 332] width 838 height 324
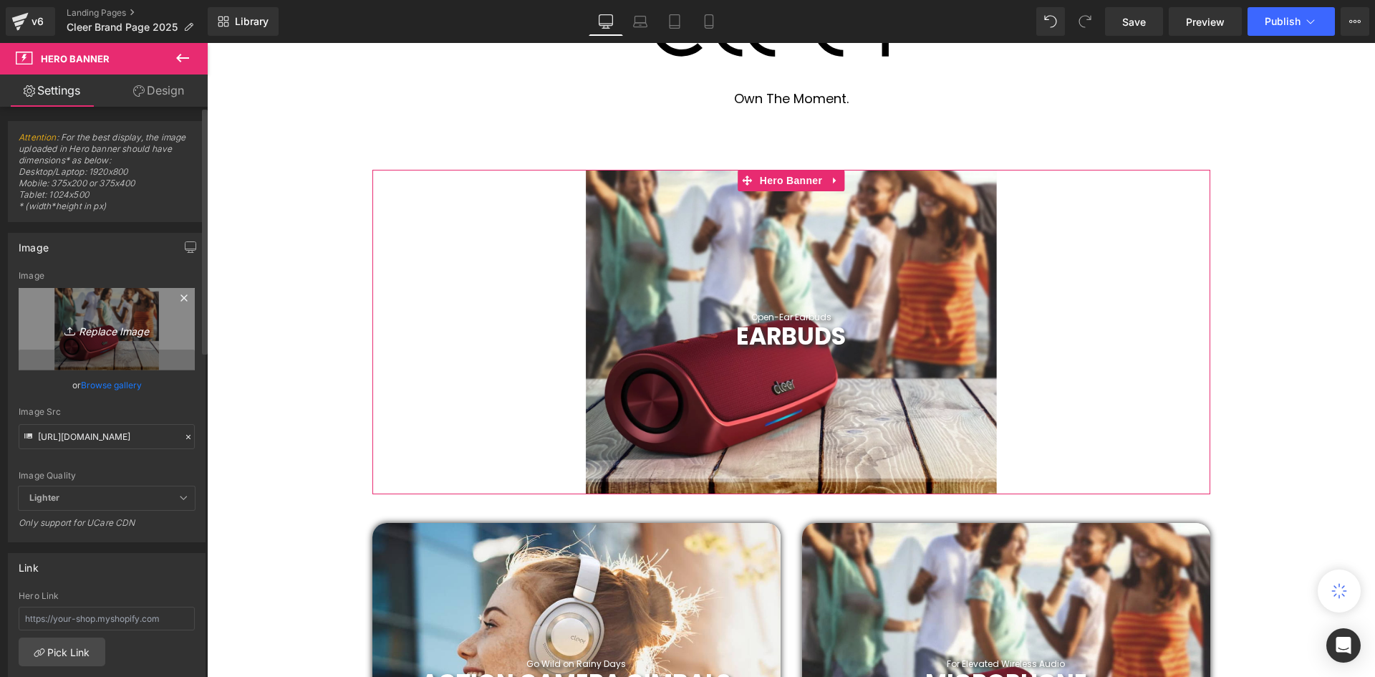
click at [100, 319] on link "Replace Image" at bounding box center [107, 329] width 176 height 82
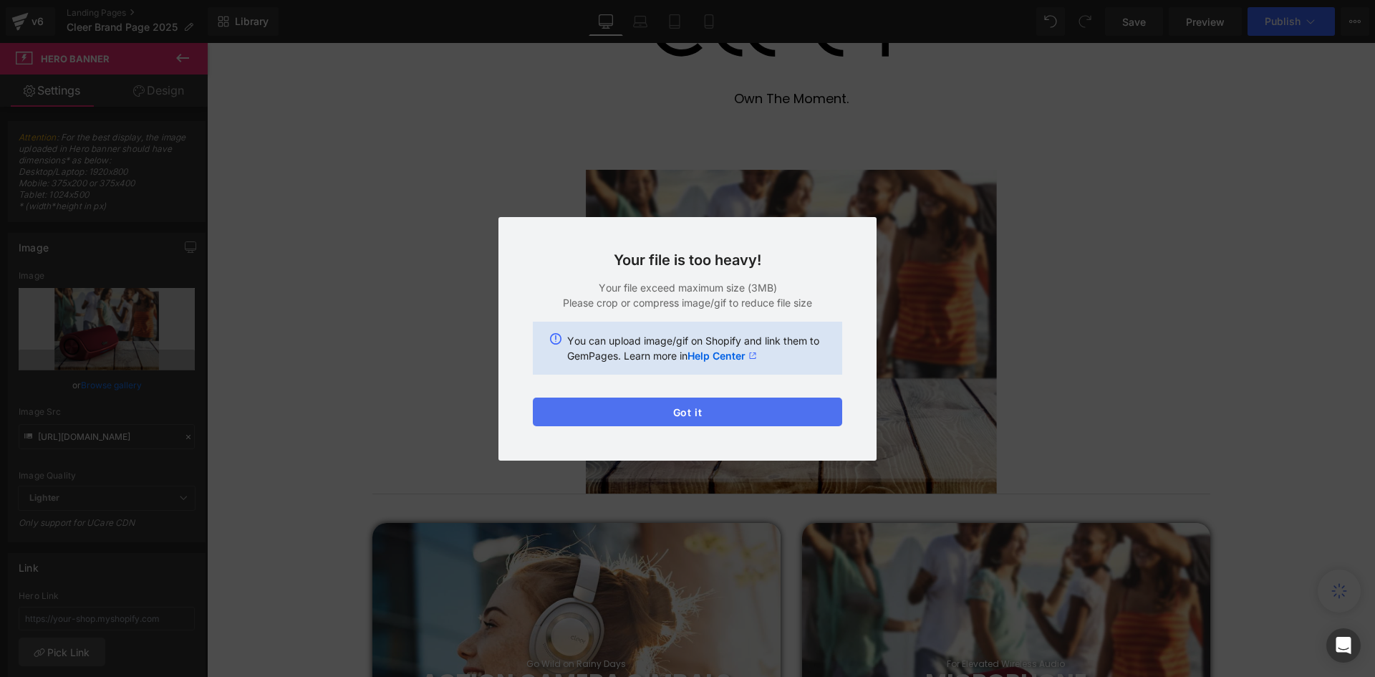
click at [719, 412] on button "Got it" at bounding box center [687, 411] width 309 height 29
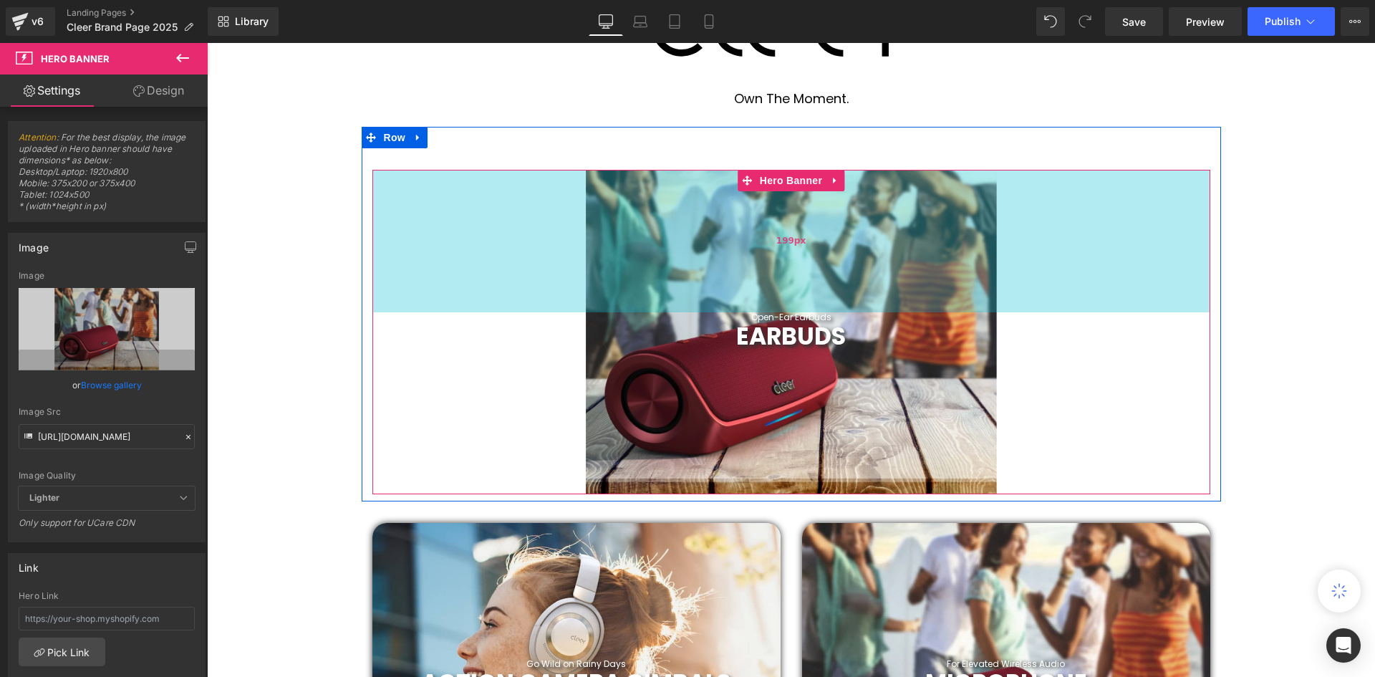
click at [488, 247] on div "199px" at bounding box center [791, 241] width 838 height 142
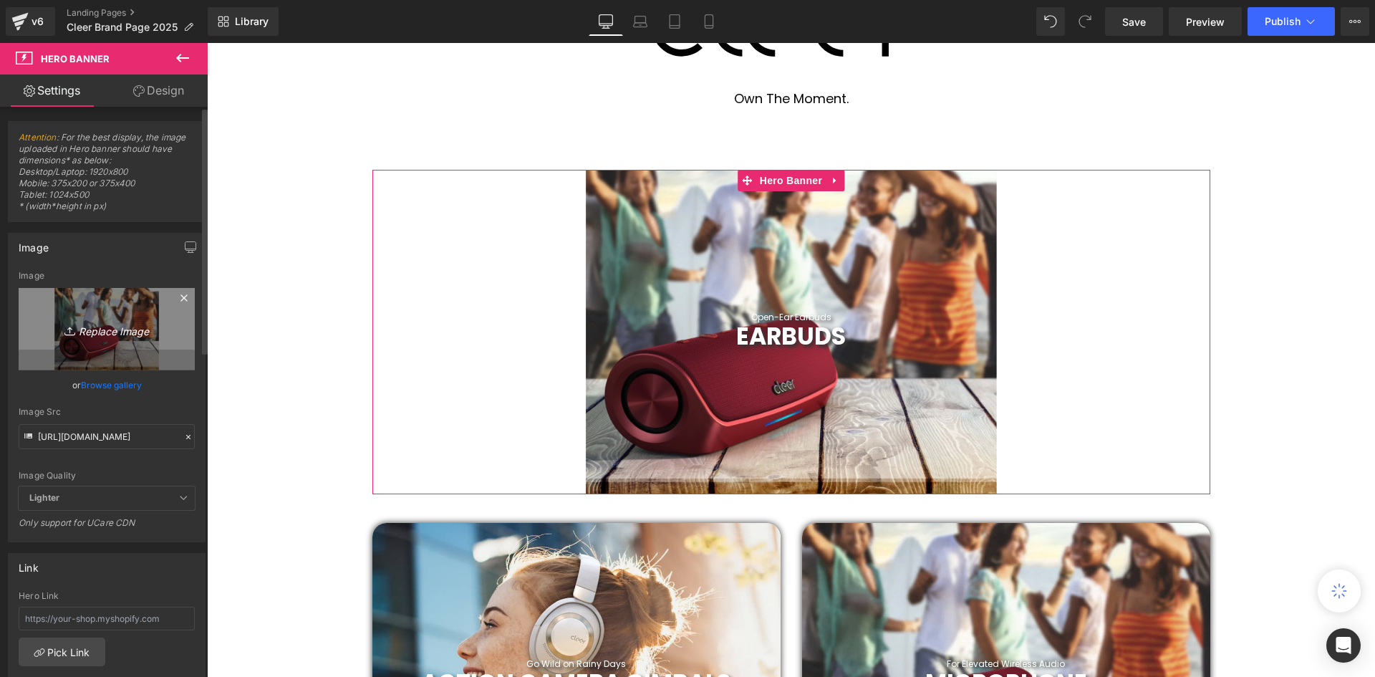
click at [111, 332] on icon "Replace Image" at bounding box center [106, 329] width 115 height 18
click at [96, 329] on icon "Replace Image" at bounding box center [106, 329] width 115 height 18
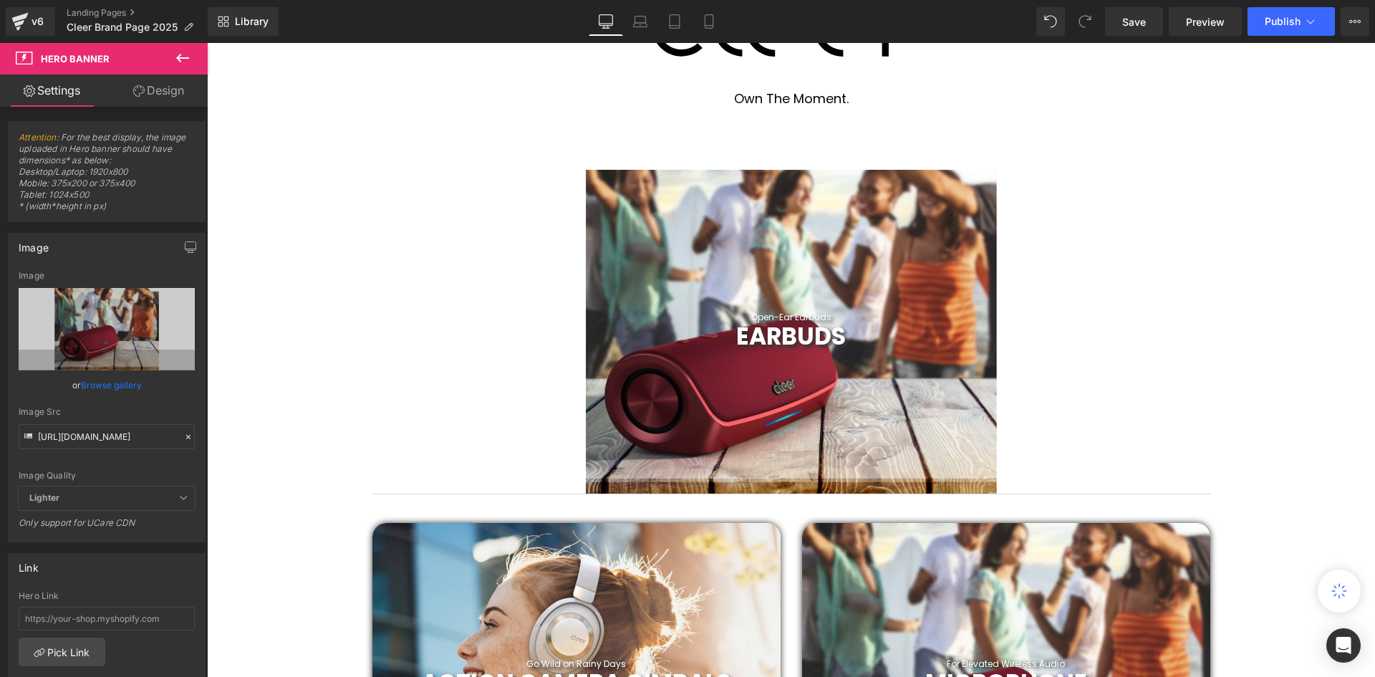
click at [207, 43] on div at bounding box center [207, 43] width 0 height 0
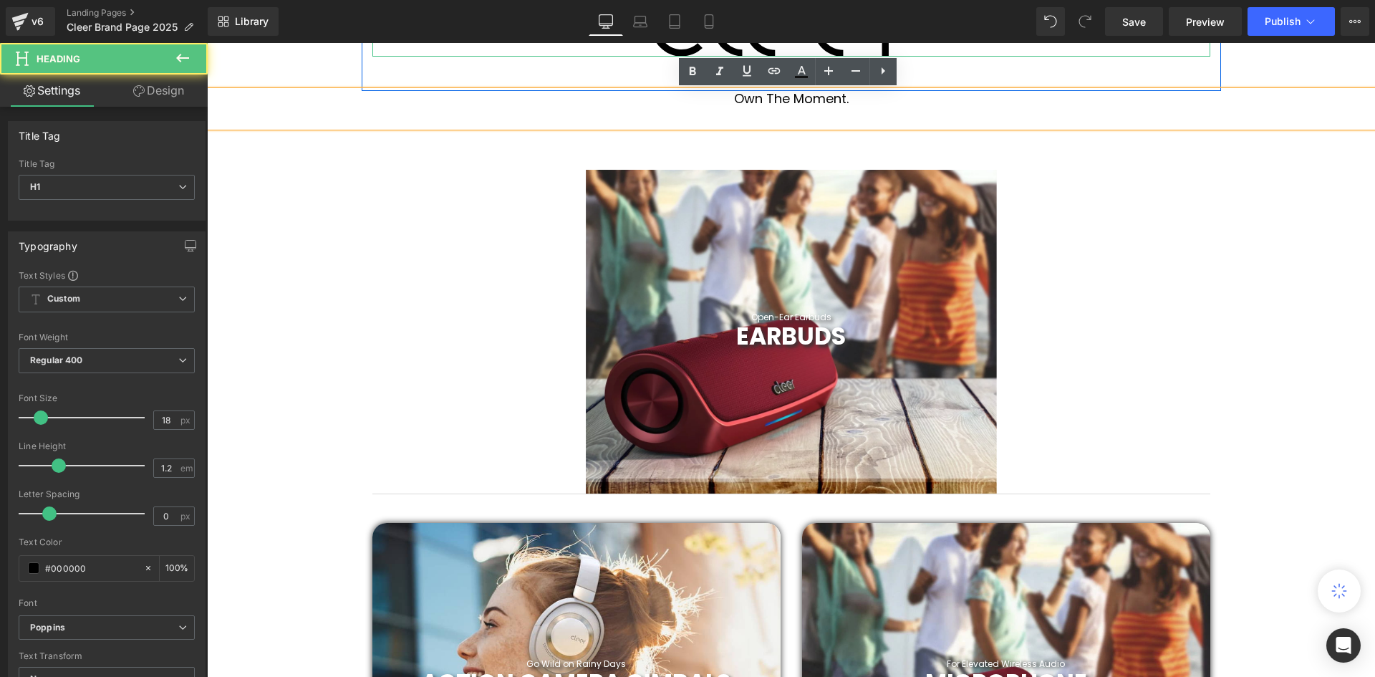
click at [387, 214] on div "Open-Ear Earbuds Text Block EARBUDS Heading Hero Banner 199px 200px" at bounding box center [791, 332] width 838 height 324
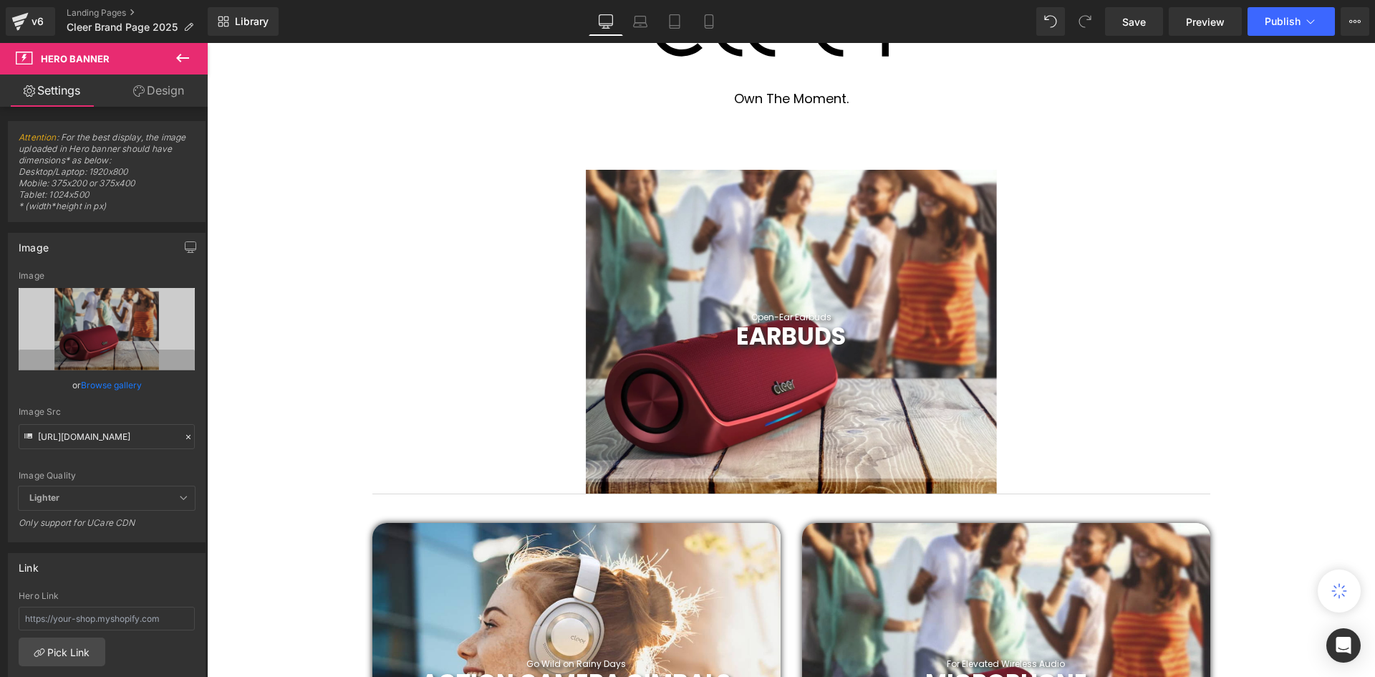
drag, startPoint x: 818, startPoint y: 44, endPoint x: 360, endPoint y: 132, distance: 465.9
click at [365, 131] on div "Open-Ear Earbuds Text Block EARBUDS Heading Hero Banner 199px 200px Row 60px" at bounding box center [791, 314] width 859 height 374
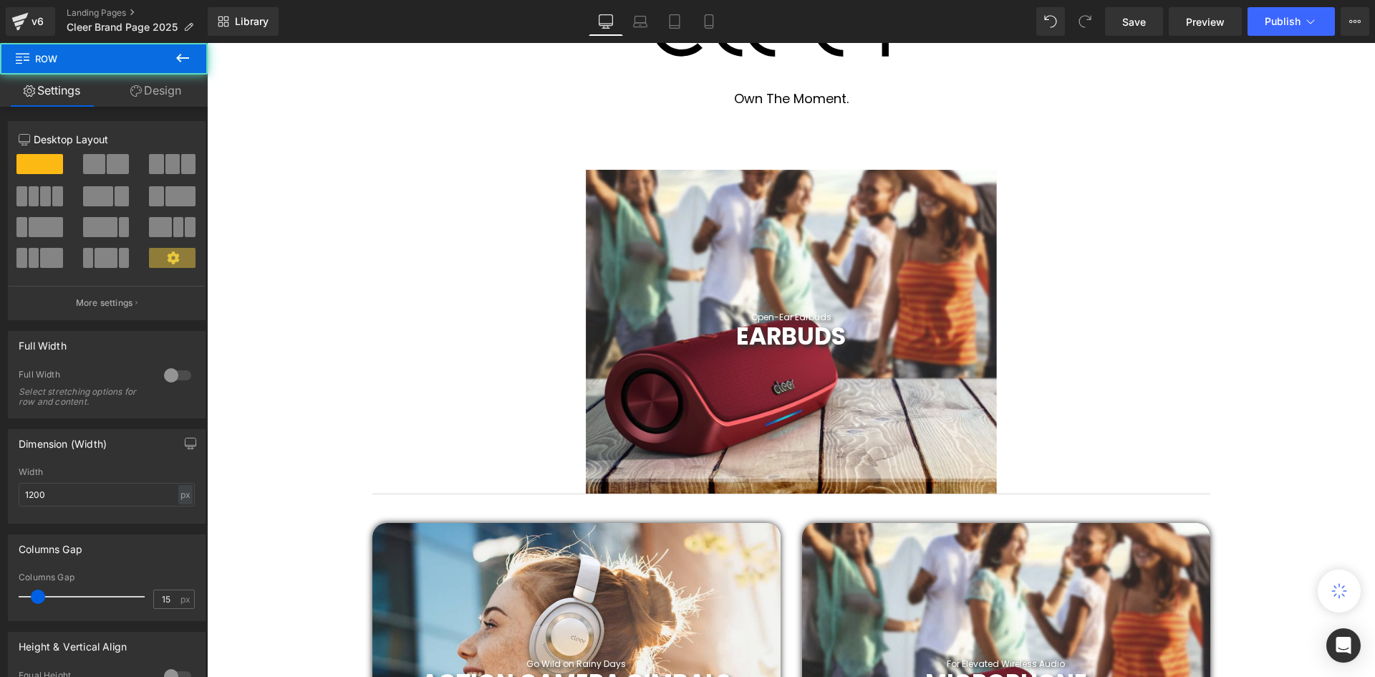
click at [348, 109] on div "Own The Moment. Heading" at bounding box center [791, 109] width 1168 height 36
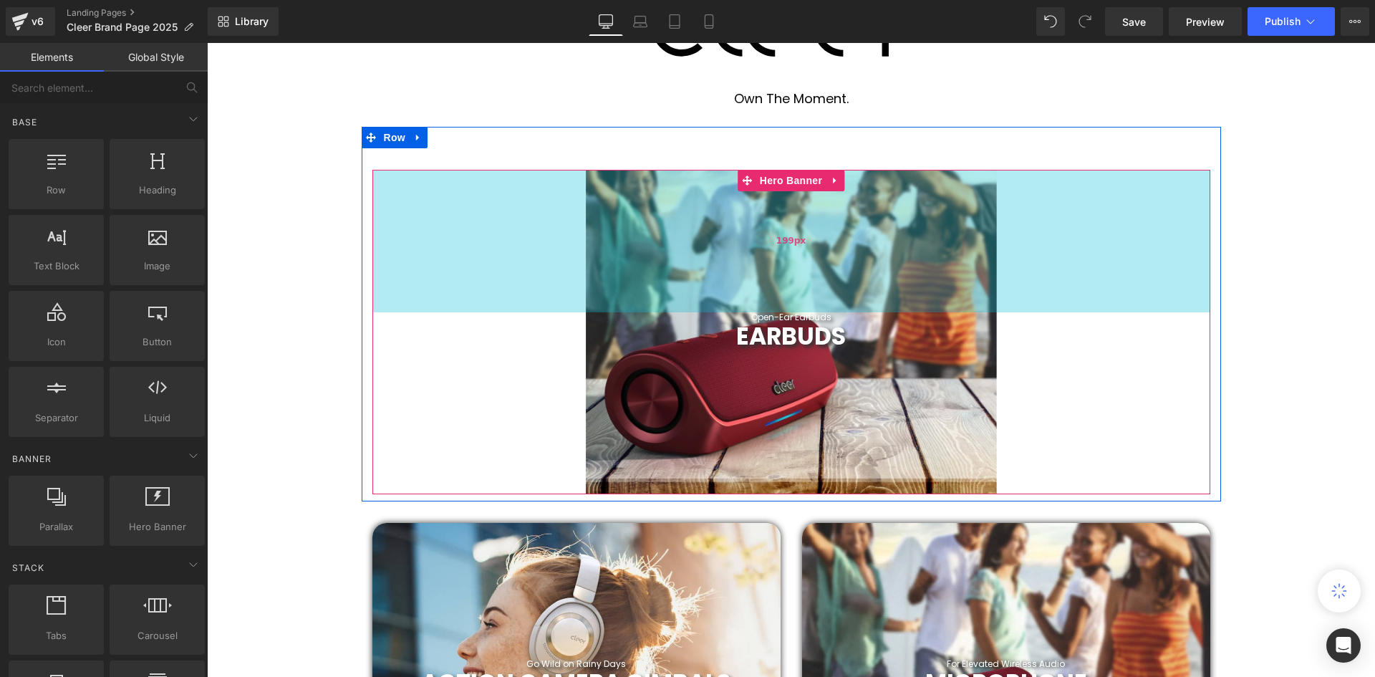
click at [659, 239] on div "199px" at bounding box center [791, 241] width 838 height 142
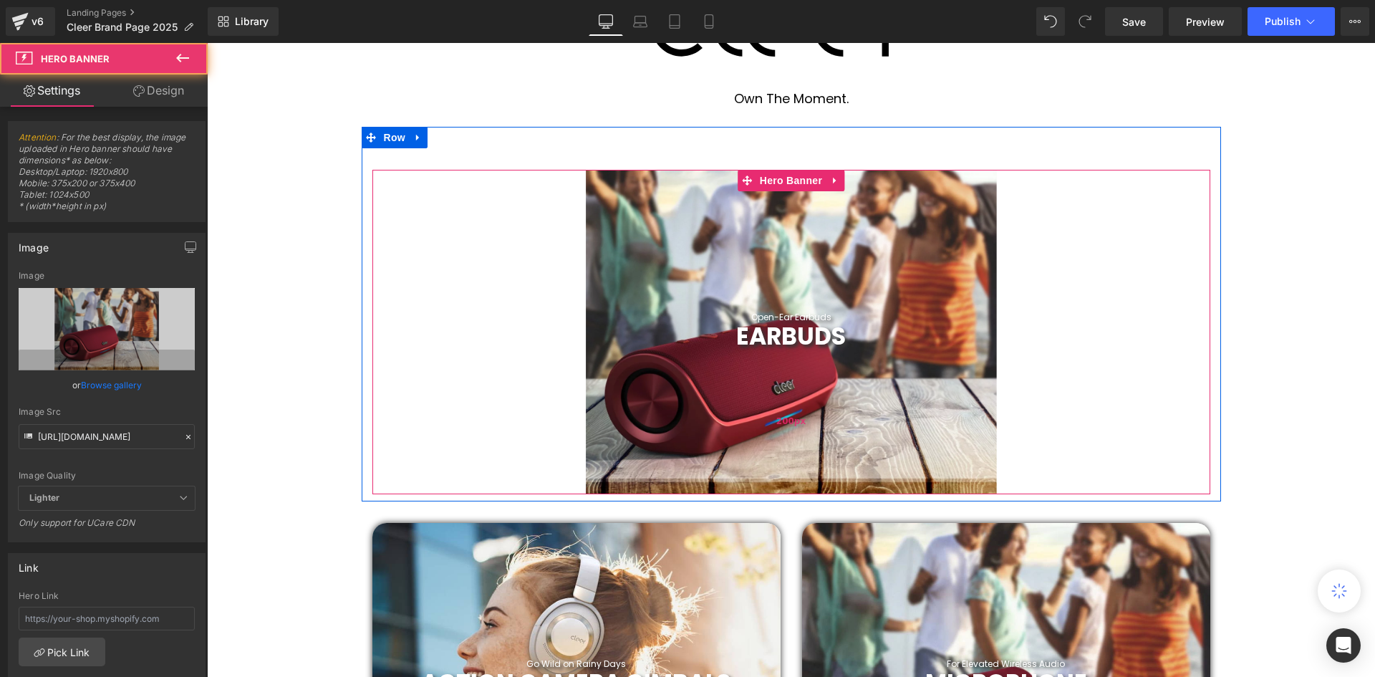
drag, startPoint x: 495, startPoint y: 303, endPoint x: 512, endPoint y: 357, distance: 56.2
click at [495, 303] on div "199px" at bounding box center [791, 241] width 838 height 142
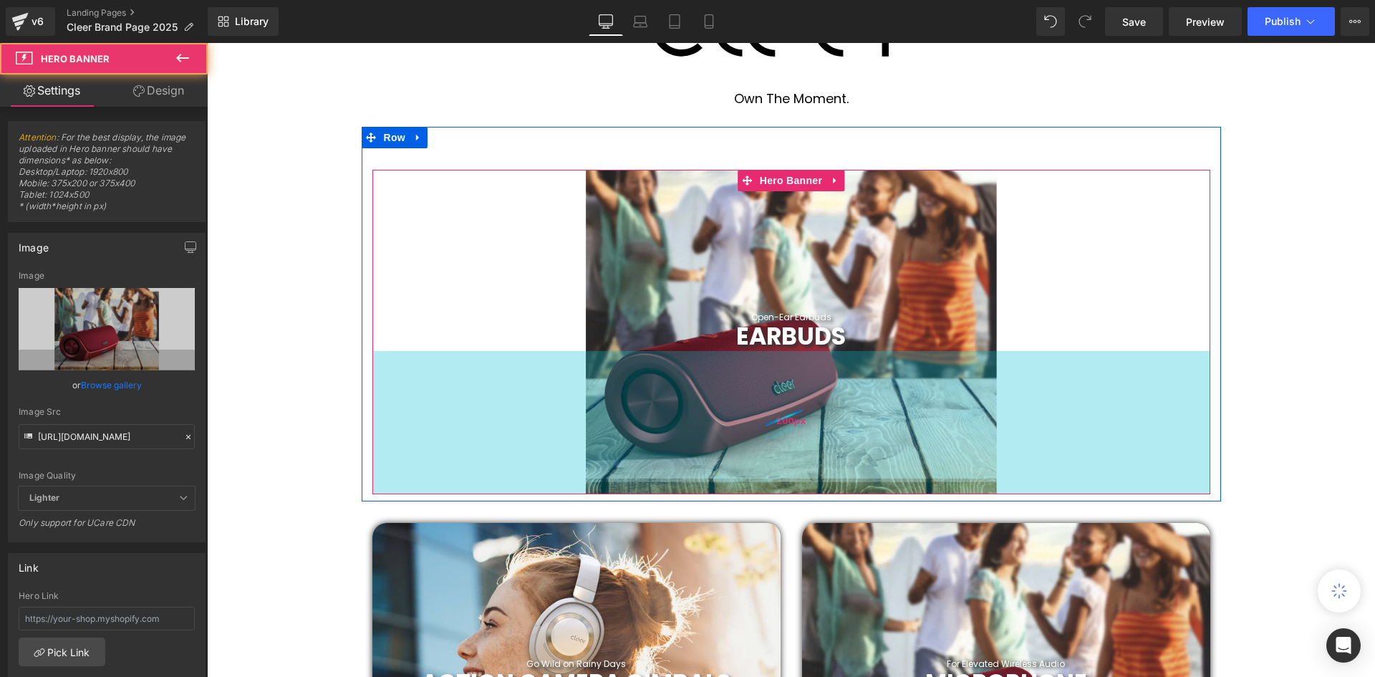
click at [503, 405] on div "200px" at bounding box center [791, 422] width 838 height 143
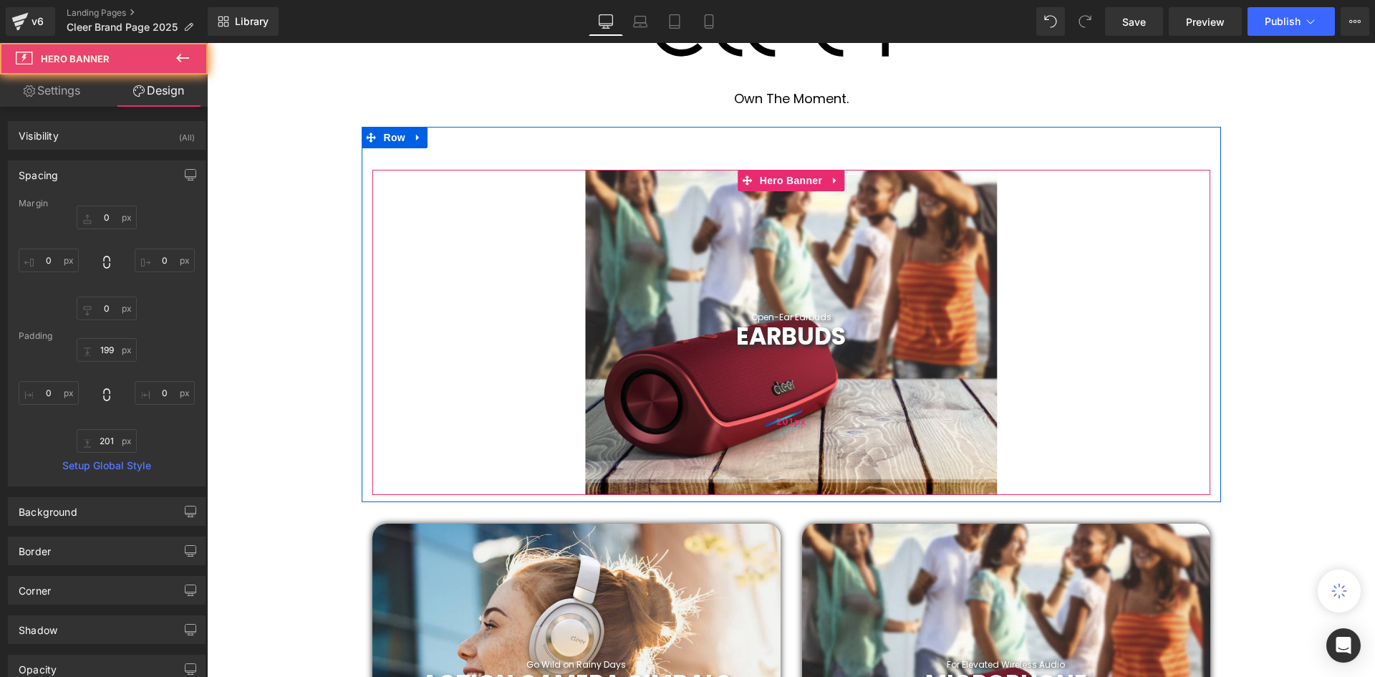
scroll to position [4375, 1161]
type input "201px"
click at [537, 397] on div "201px" at bounding box center [791, 423] width 838 height 144
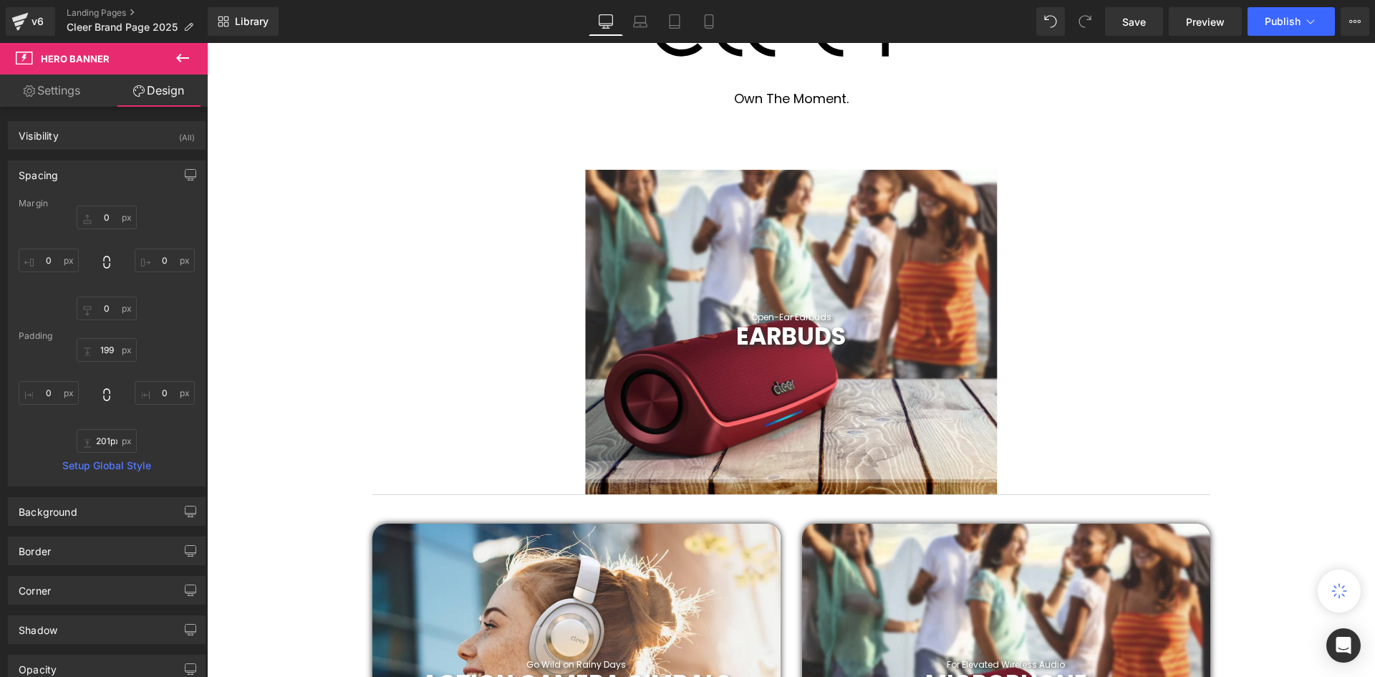
click at [183, 56] on icon at bounding box center [182, 57] width 17 height 17
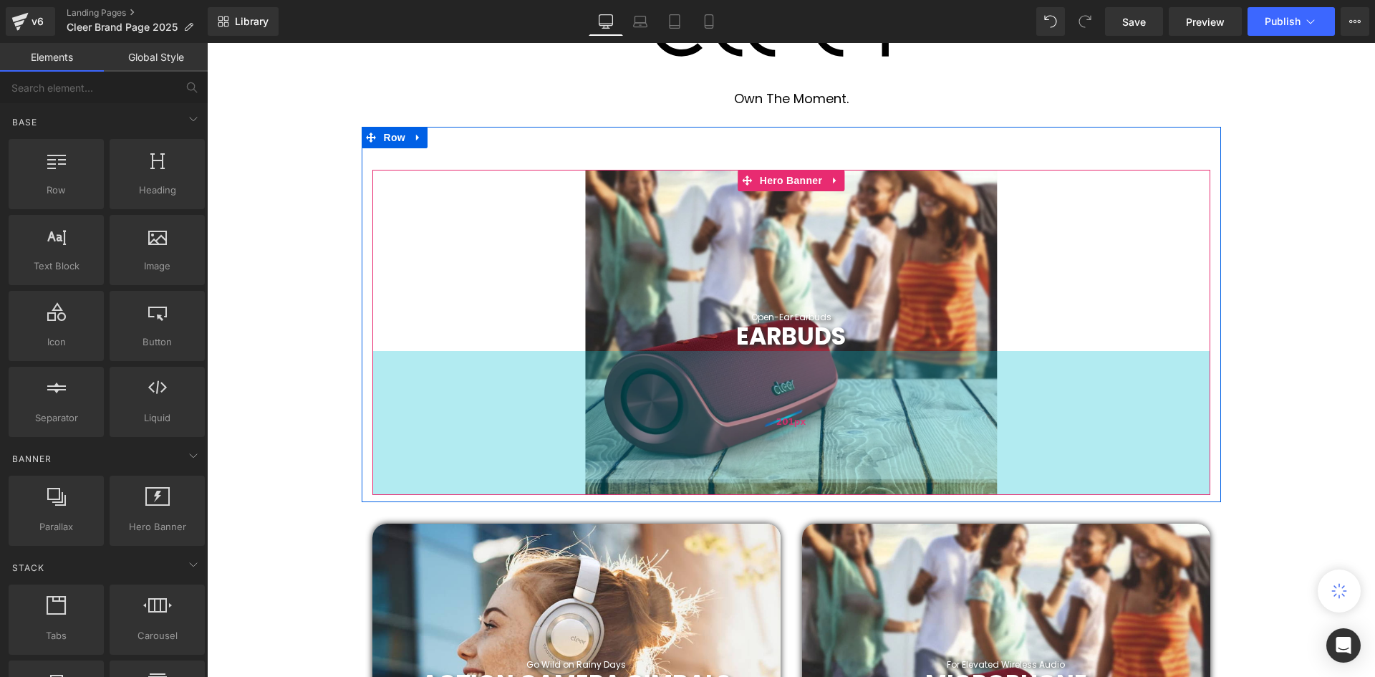
click at [518, 376] on div "201px" at bounding box center [791, 423] width 838 height 144
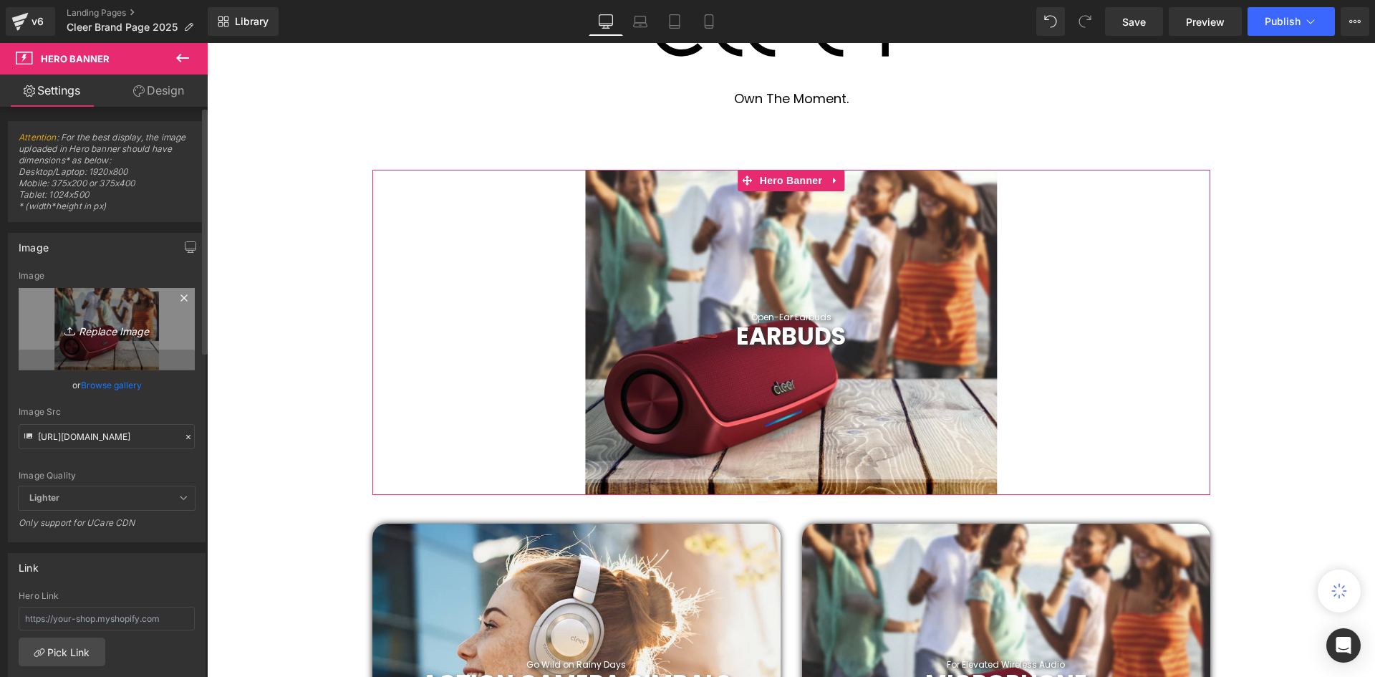
click at [99, 325] on icon "Replace Image" at bounding box center [106, 329] width 115 height 18
type input "C:\fakepath\Untitled (1000 x 350 px).png"
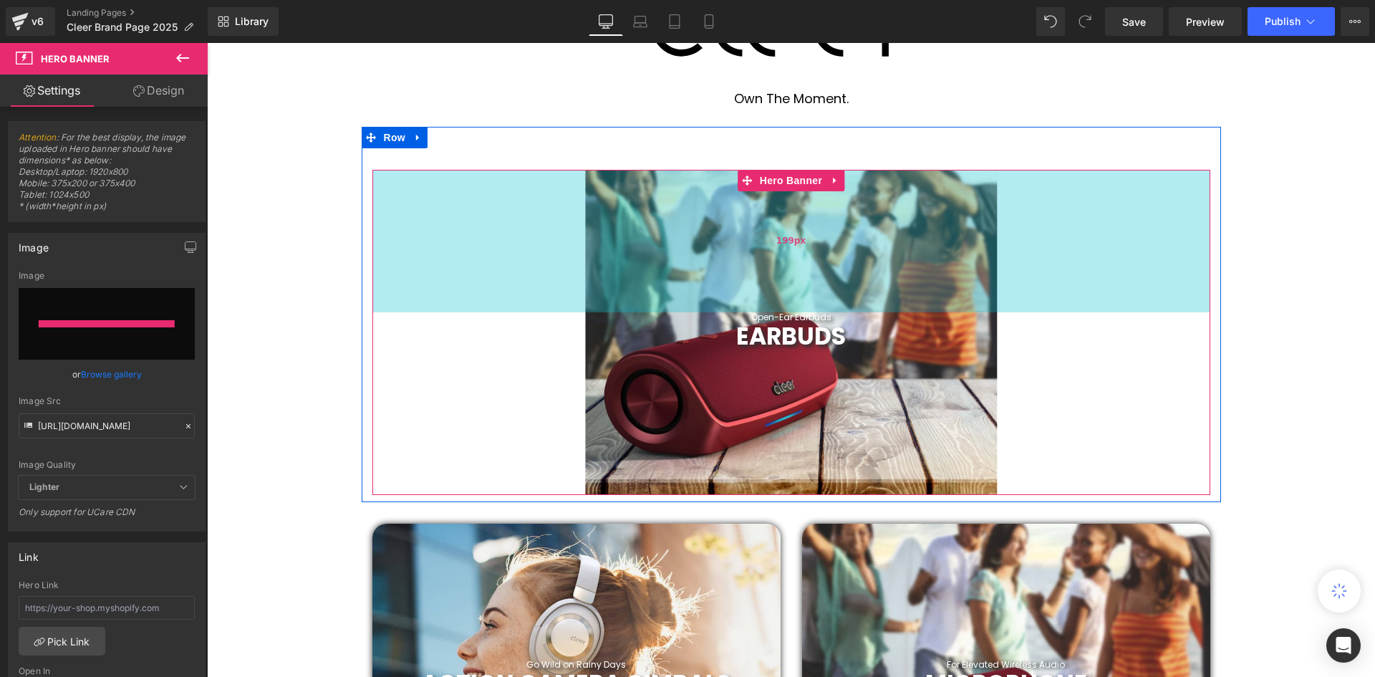
type input "[URL][DOMAIN_NAME]"
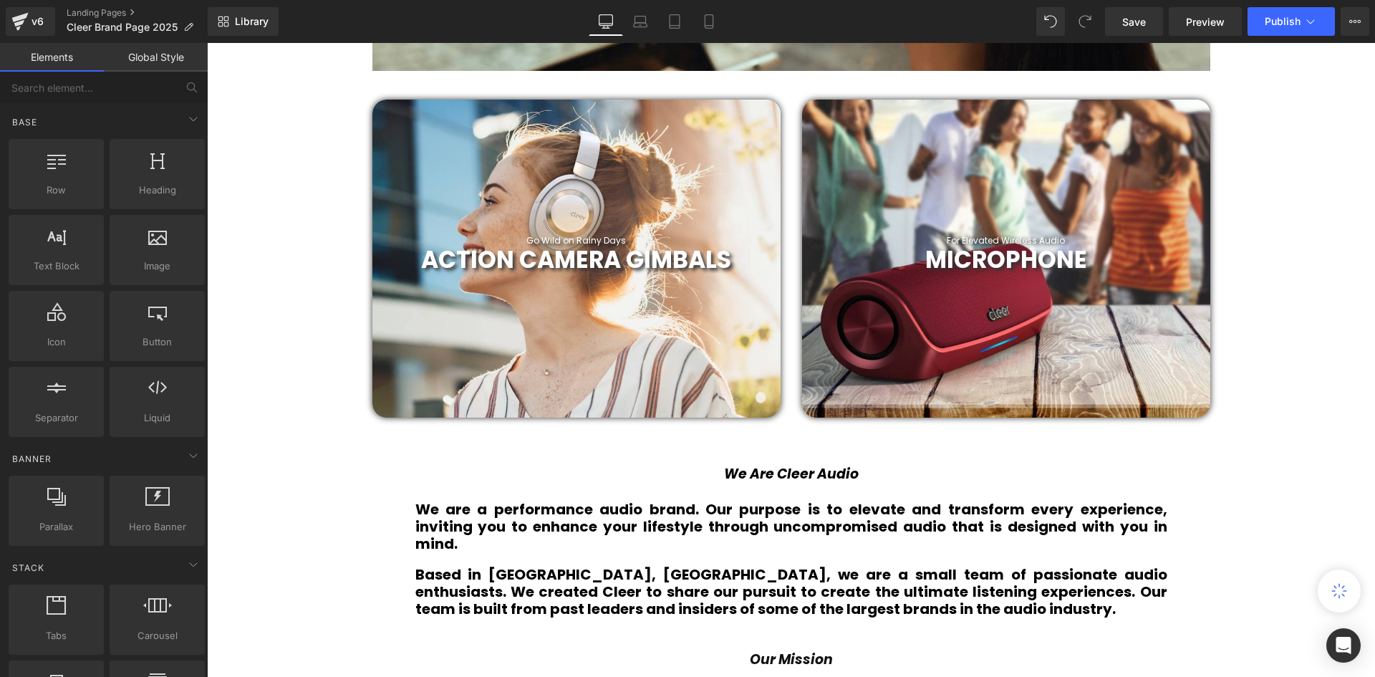
scroll to position [977, 0]
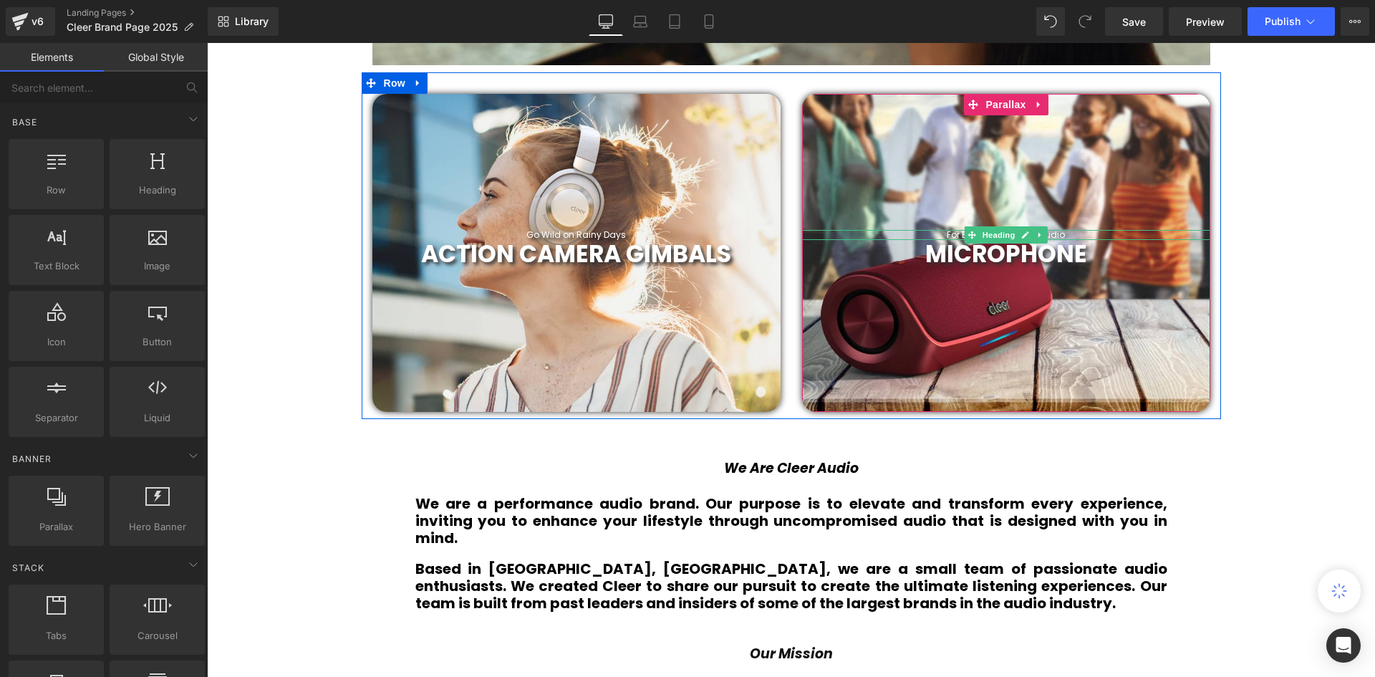
click at [1077, 236] on h1 "For Elevated Wireless Audio" at bounding box center [1006, 235] width 408 height 10
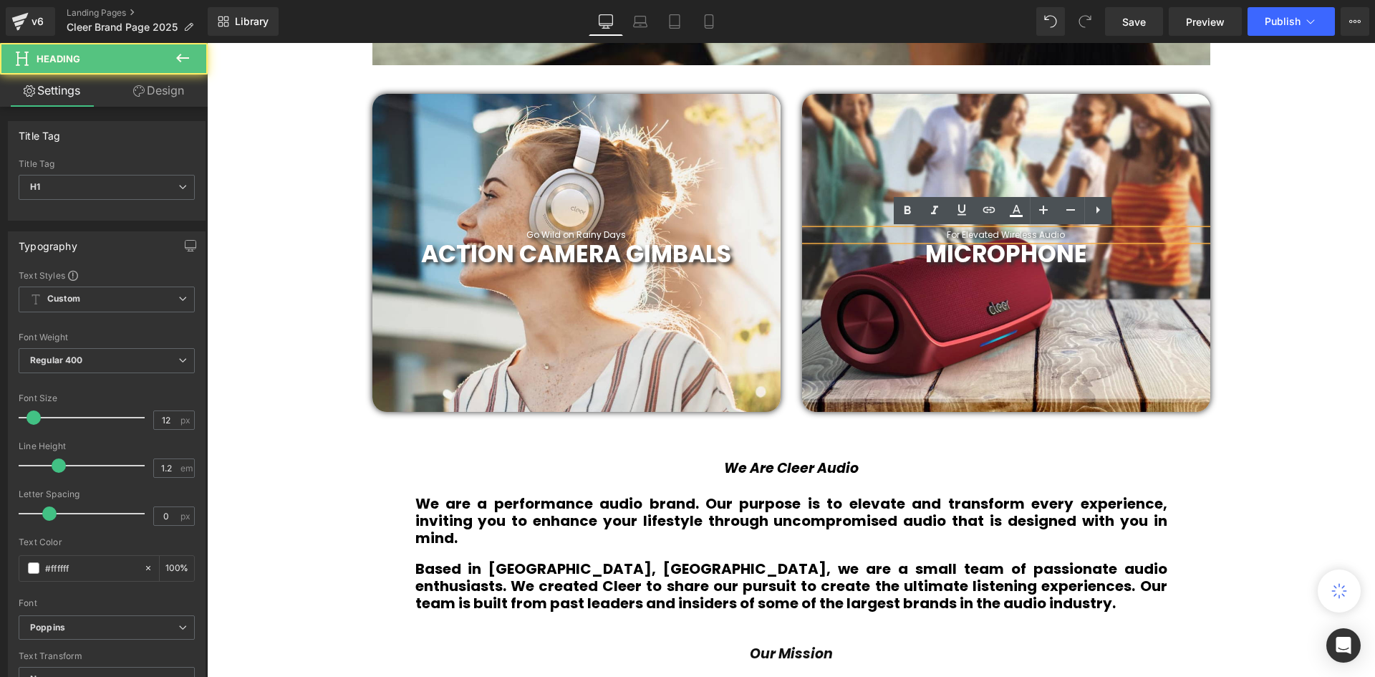
click at [1077, 236] on h1 "For Elevated Wireless Audio" at bounding box center [1006, 235] width 408 height 10
paste div
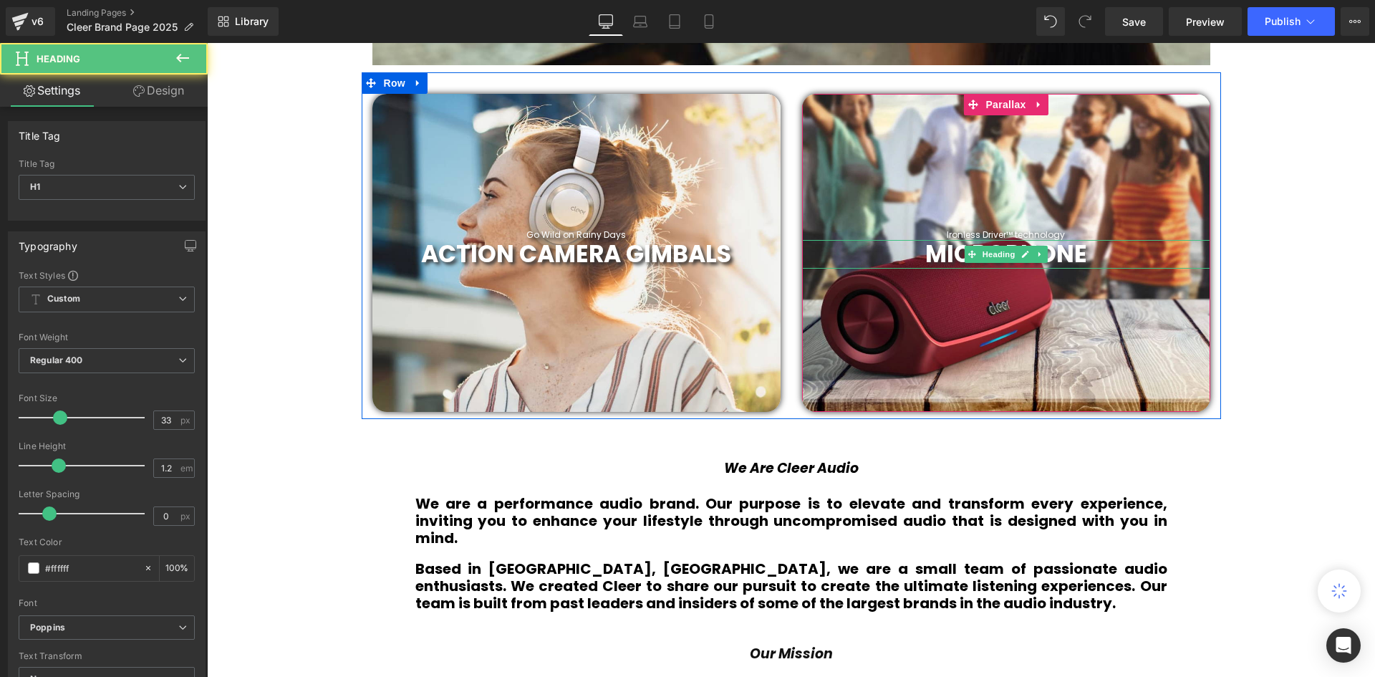
click at [941, 252] on b "MICROPHONE" at bounding box center [1006, 254] width 162 height 34
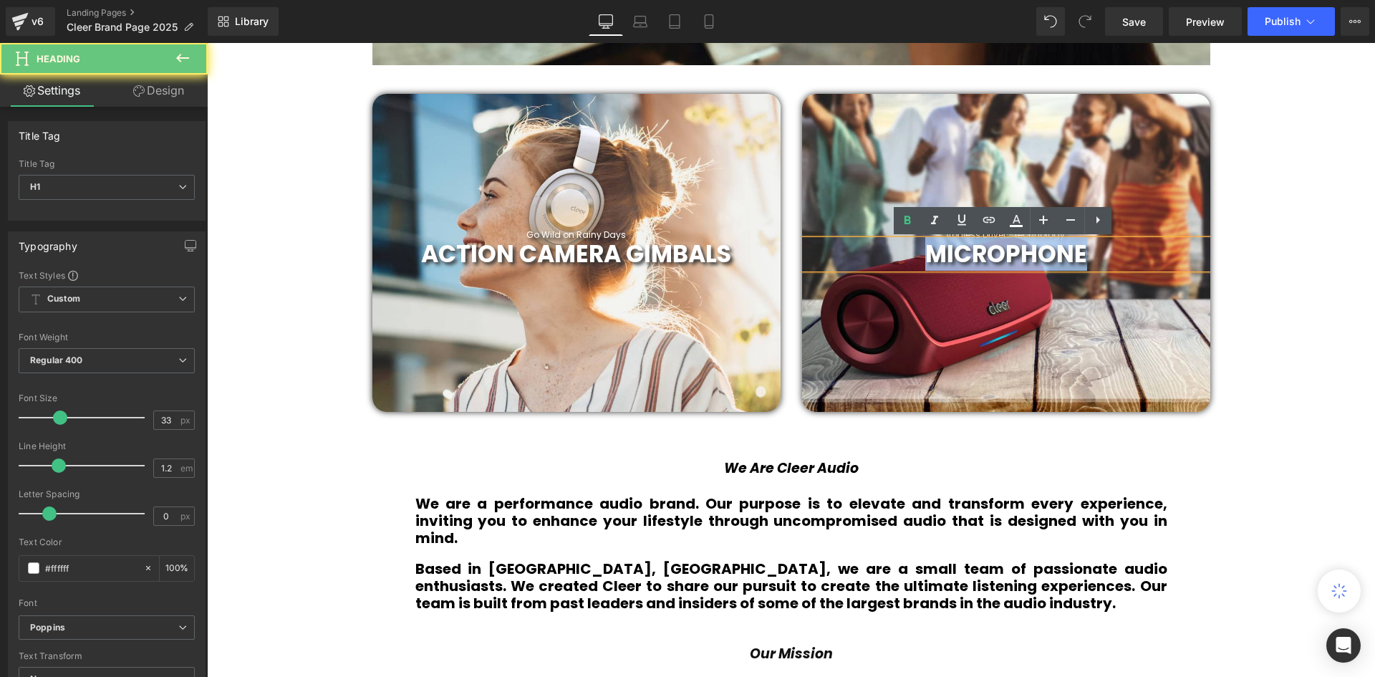
click at [941, 252] on b "MICROPHONE" at bounding box center [1006, 254] width 162 height 34
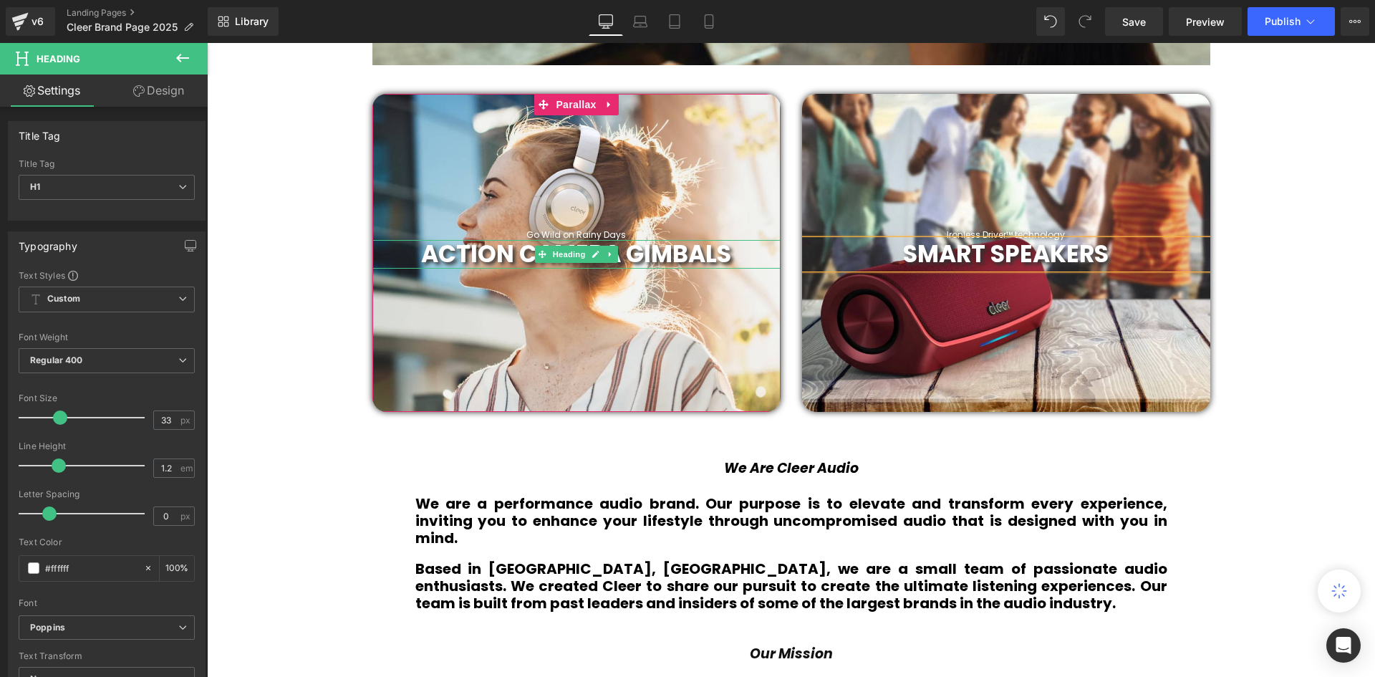
click at [752, 252] on h1 "ACTION CAMERA GIMBALS" at bounding box center [576, 254] width 408 height 29
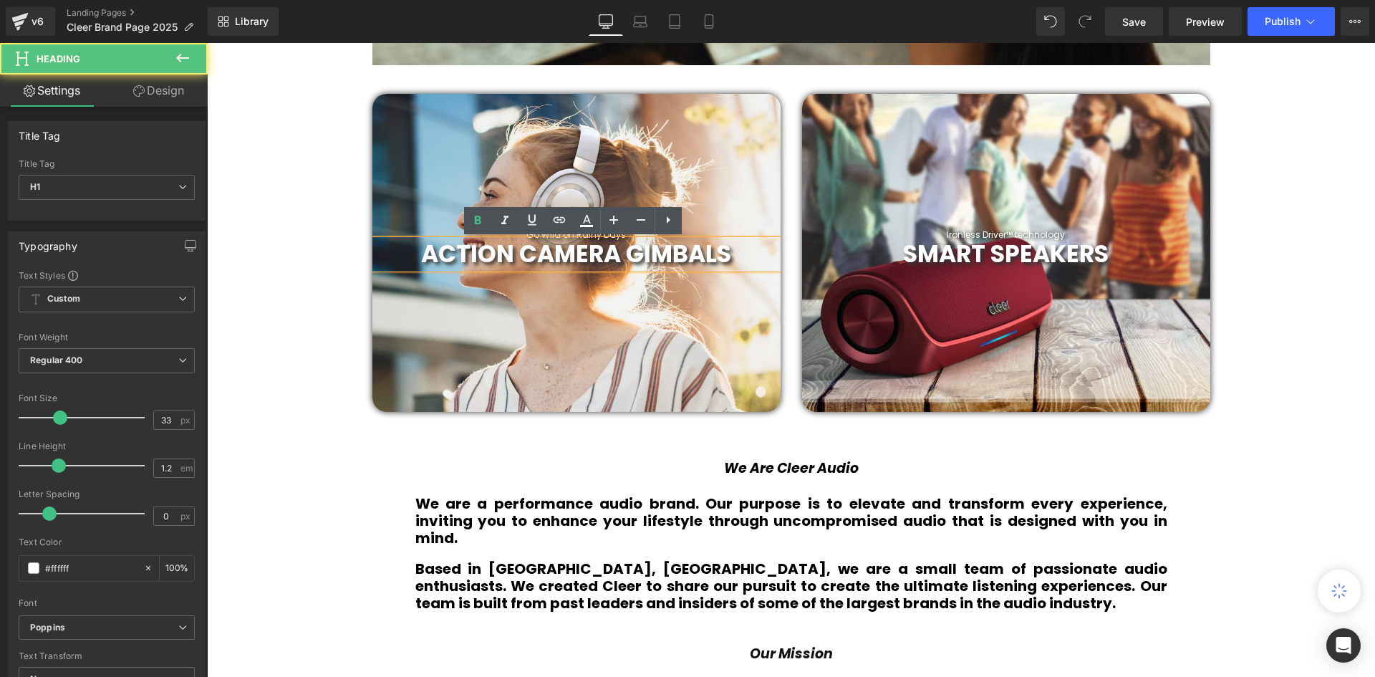
click at [734, 251] on h1 "ACTION CAMERA GIMBALS" at bounding box center [576, 254] width 408 height 29
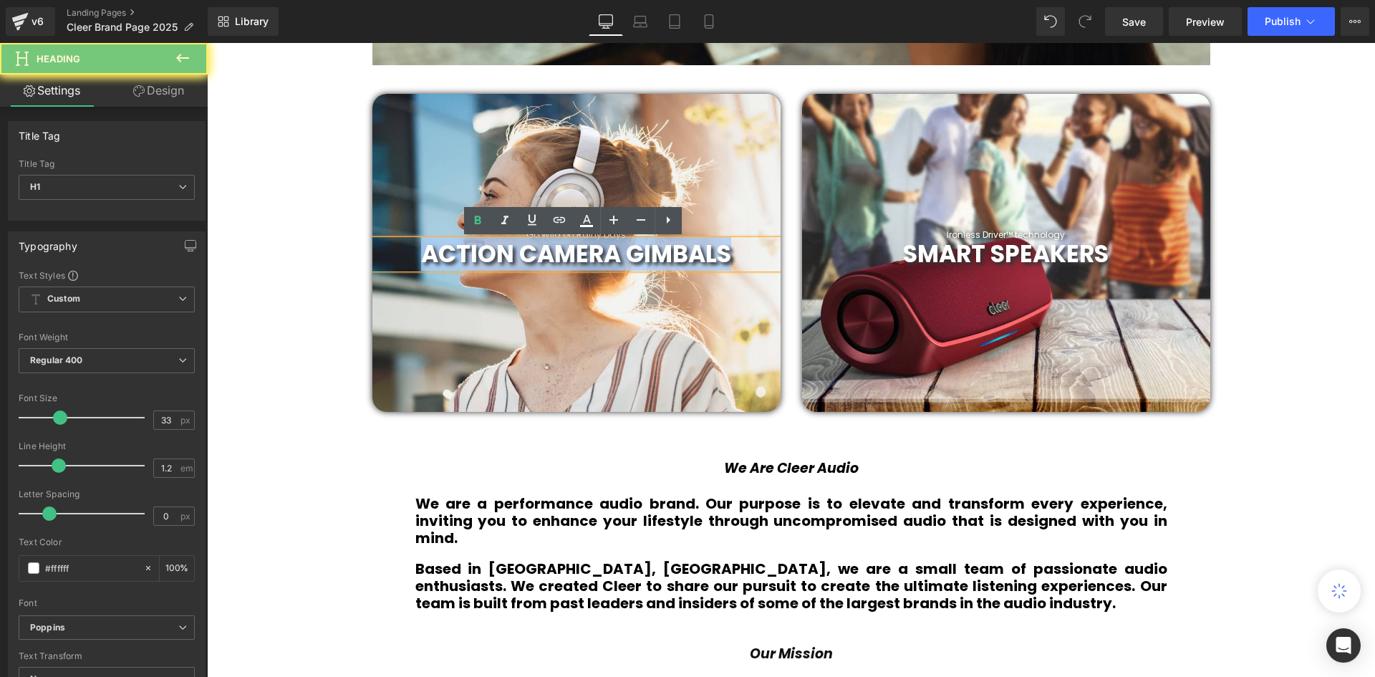
click at [734, 251] on h1 "ACTION CAMERA GIMBALS" at bounding box center [576, 254] width 408 height 29
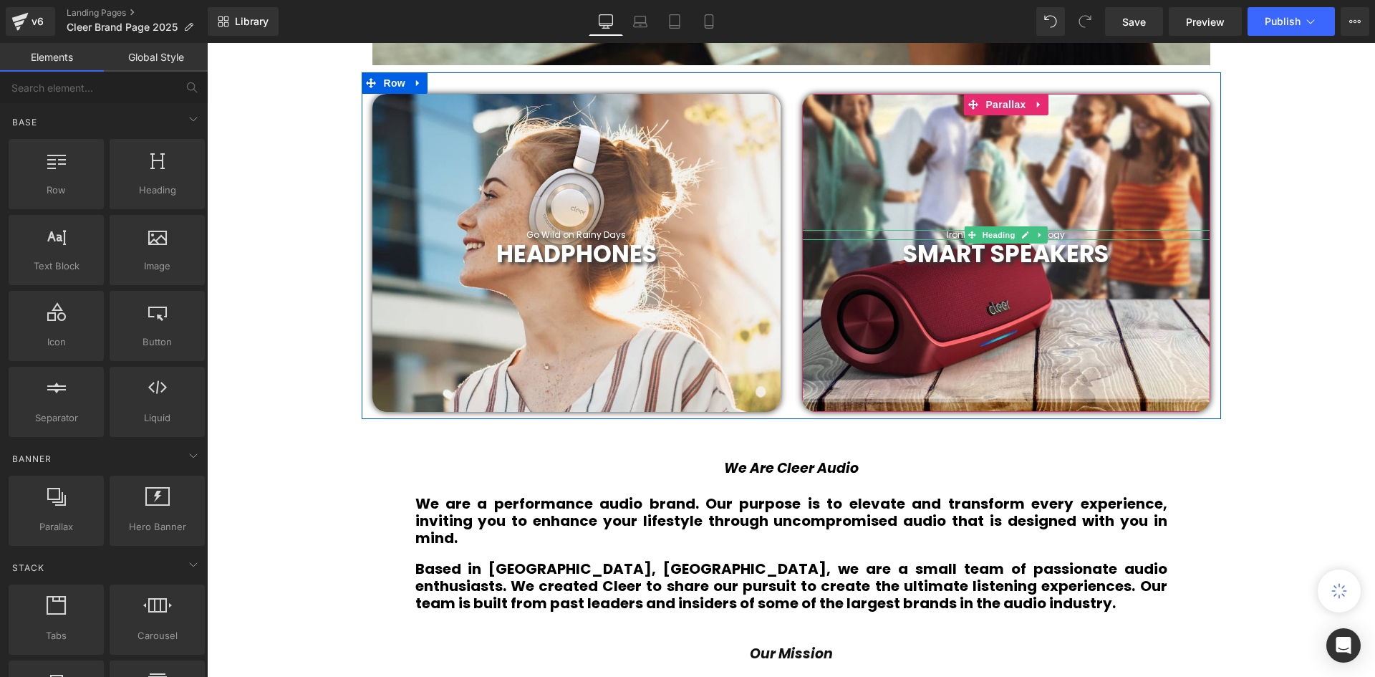
click at [1065, 233] on h1 "Ironless Driver™ technology" at bounding box center [1006, 235] width 408 height 10
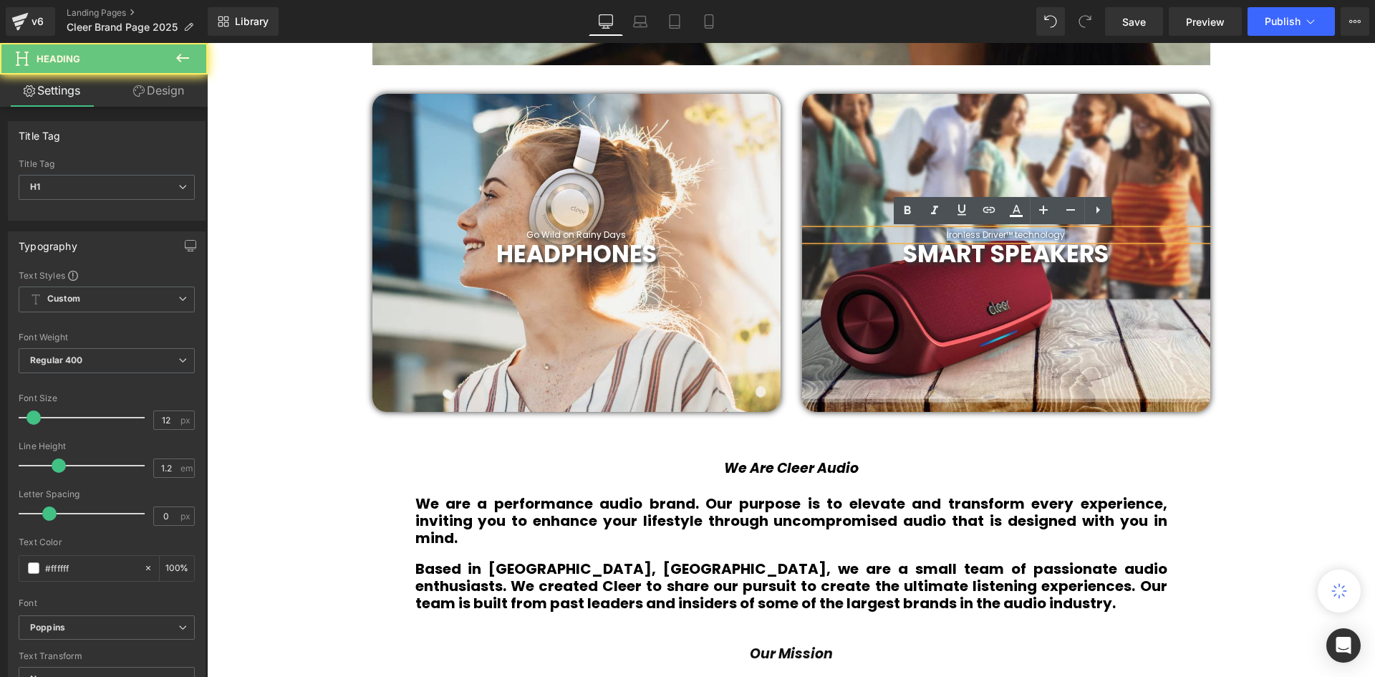
click at [1065, 233] on h1 "Ironless Driver™ technology" at bounding box center [1006, 235] width 408 height 10
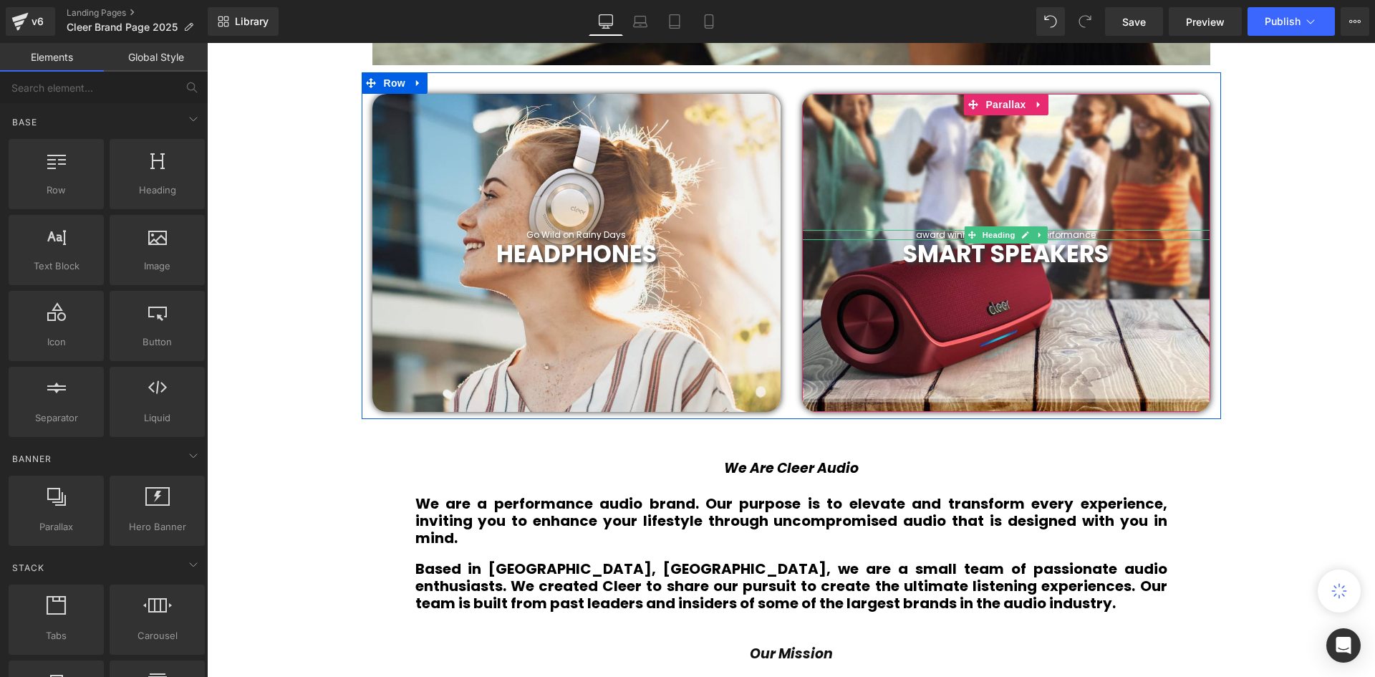
click at [924, 233] on h1 "award winning design and performance" at bounding box center [1006, 235] width 408 height 10
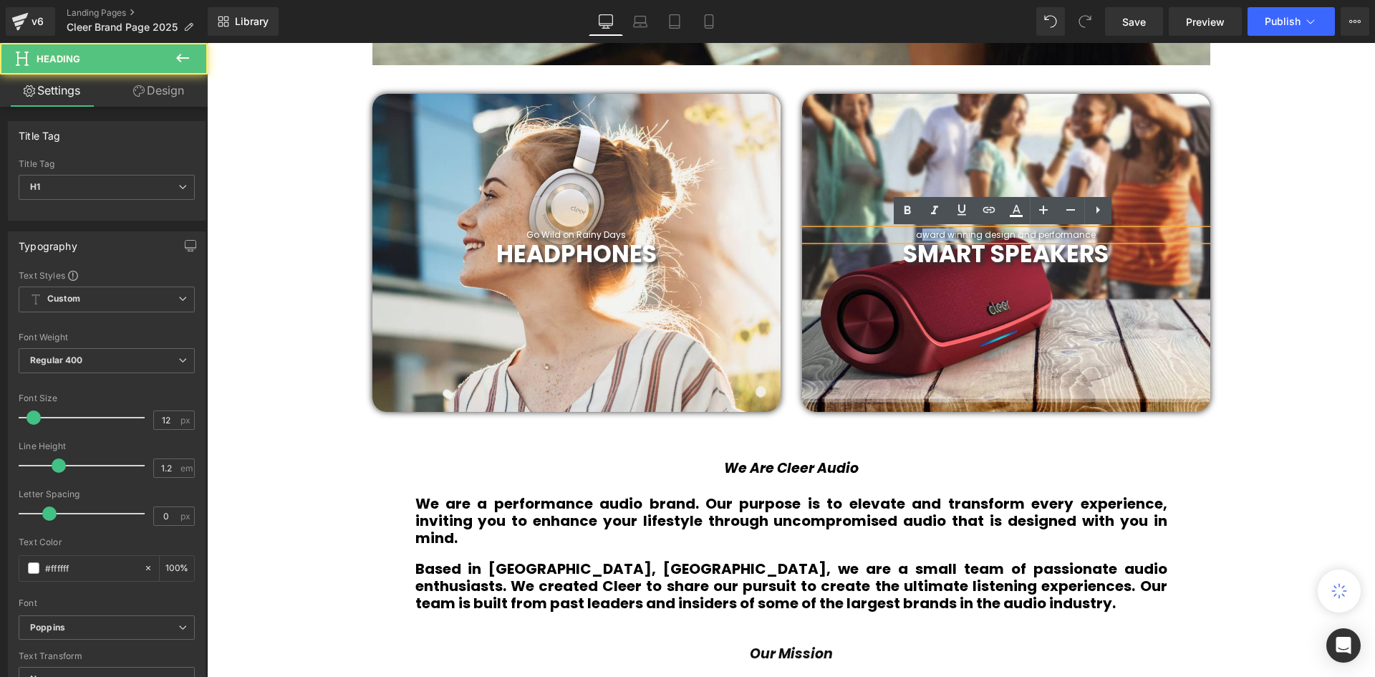
click at [923, 233] on h1 "award winning design and performance" at bounding box center [1006, 235] width 408 height 10
click at [921, 233] on h1 "award winning design and performance" at bounding box center [1006, 235] width 408 height 10
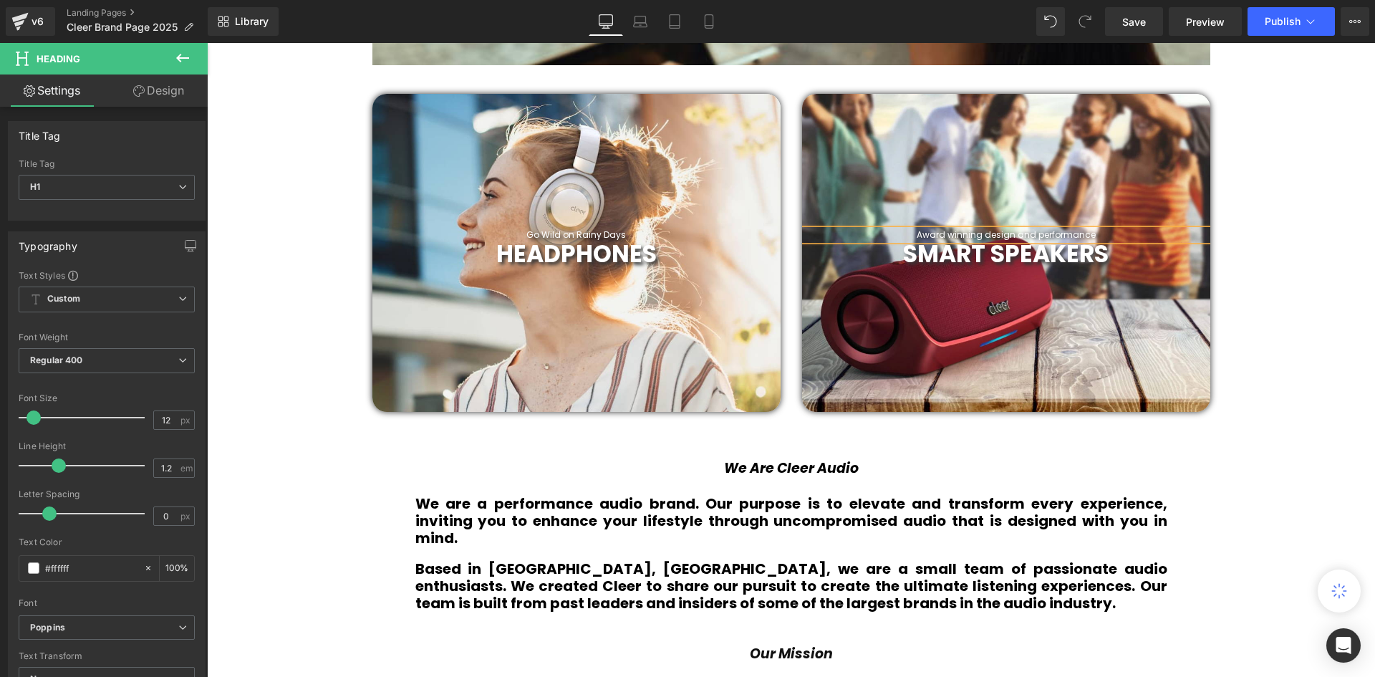
click at [953, 232] on h1 "Award winning design and performance" at bounding box center [1006, 235] width 408 height 10
click at [987, 233] on h1 "Award-Winning design and performance" at bounding box center [1006, 235] width 408 height 10
click at [1040, 233] on h1 "Award-Winning Design and performance" at bounding box center [1006, 235] width 408 height 10
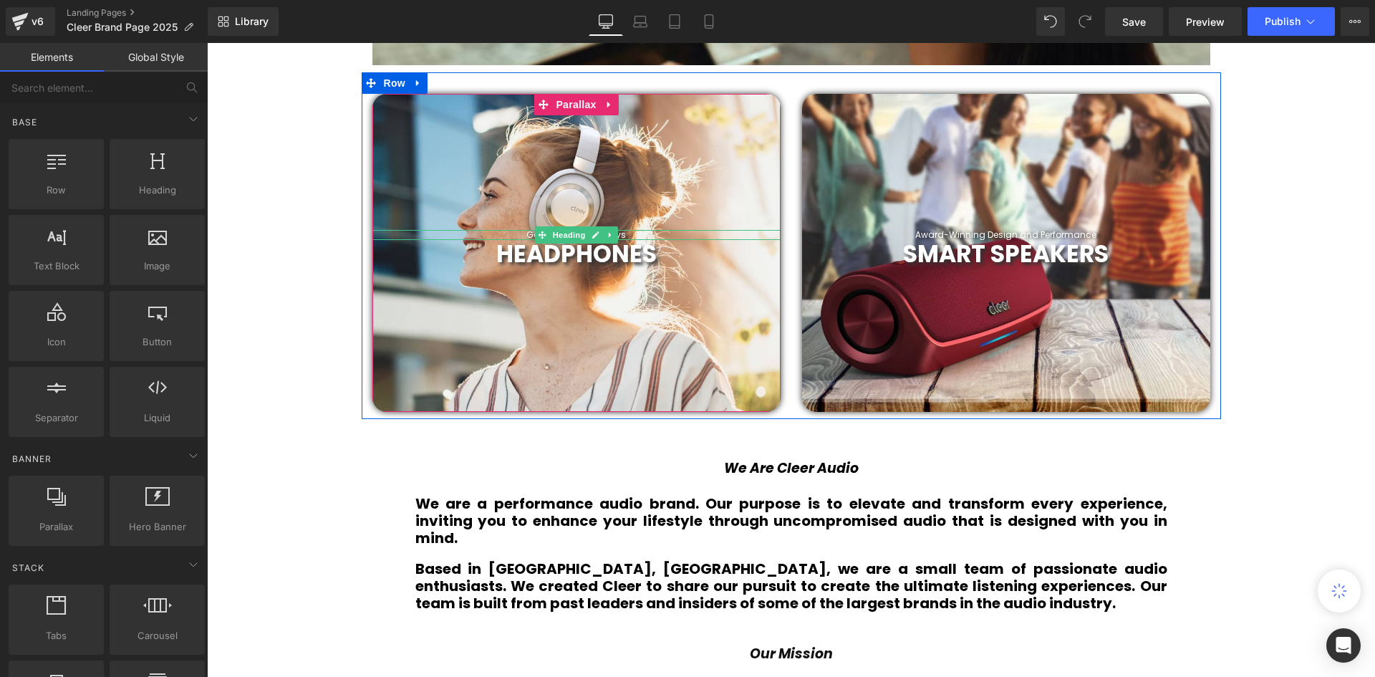
click at [629, 234] on h1 "Go Wild on Rainy Days" at bounding box center [576, 235] width 408 height 10
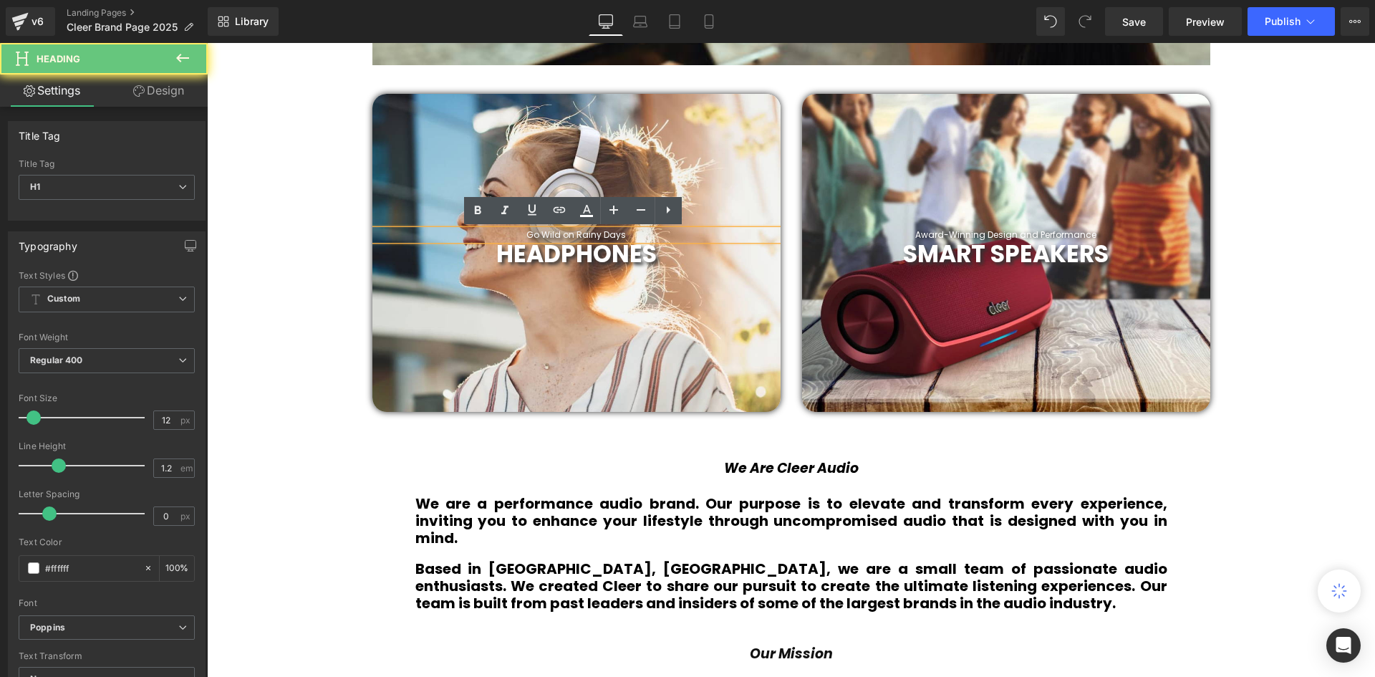
click at [629, 234] on h1 "Go Wild on Rainy Days" at bounding box center [576, 235] width 408 height 10
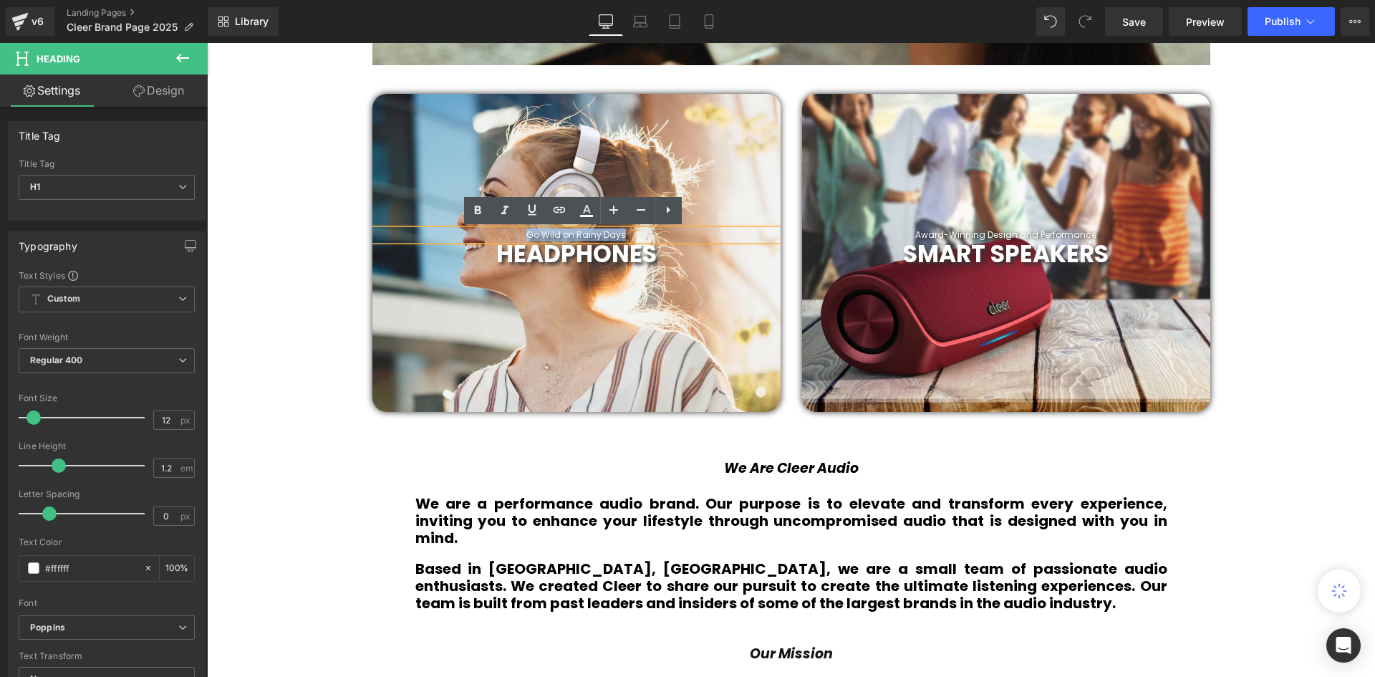
paste div
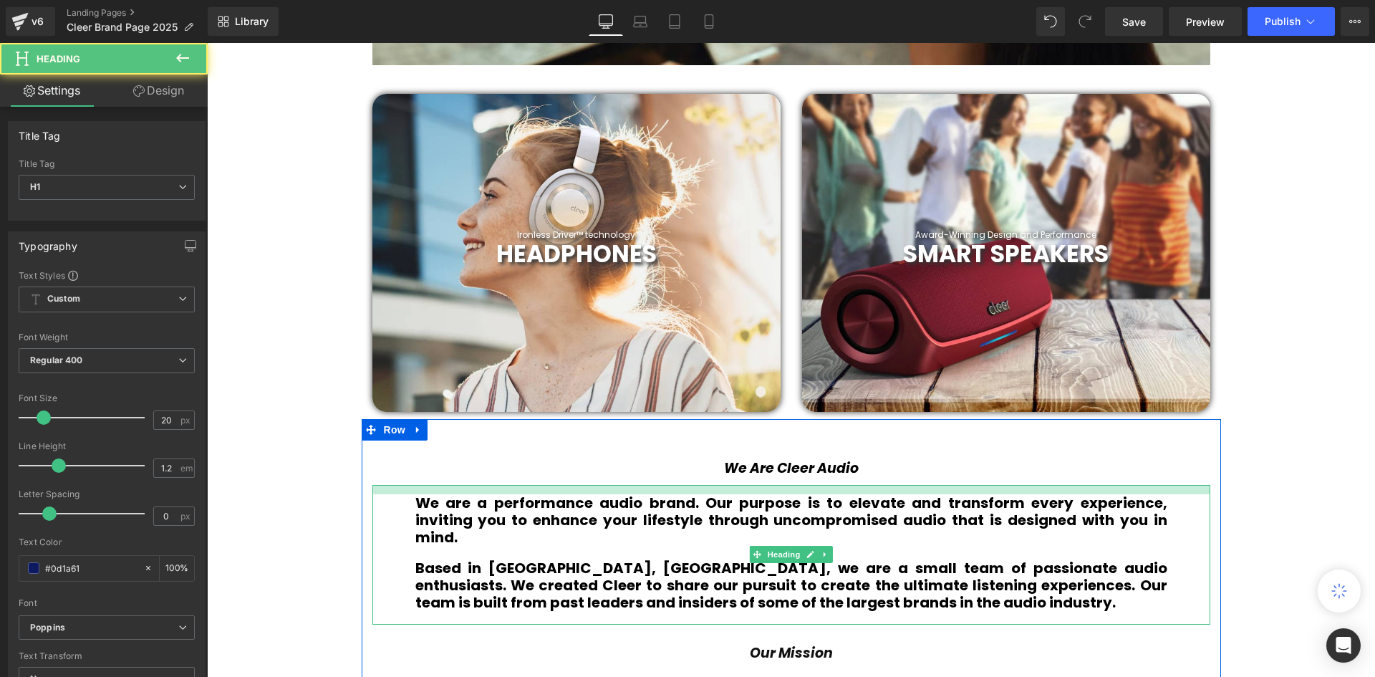
scroll to position [4372, 1161]
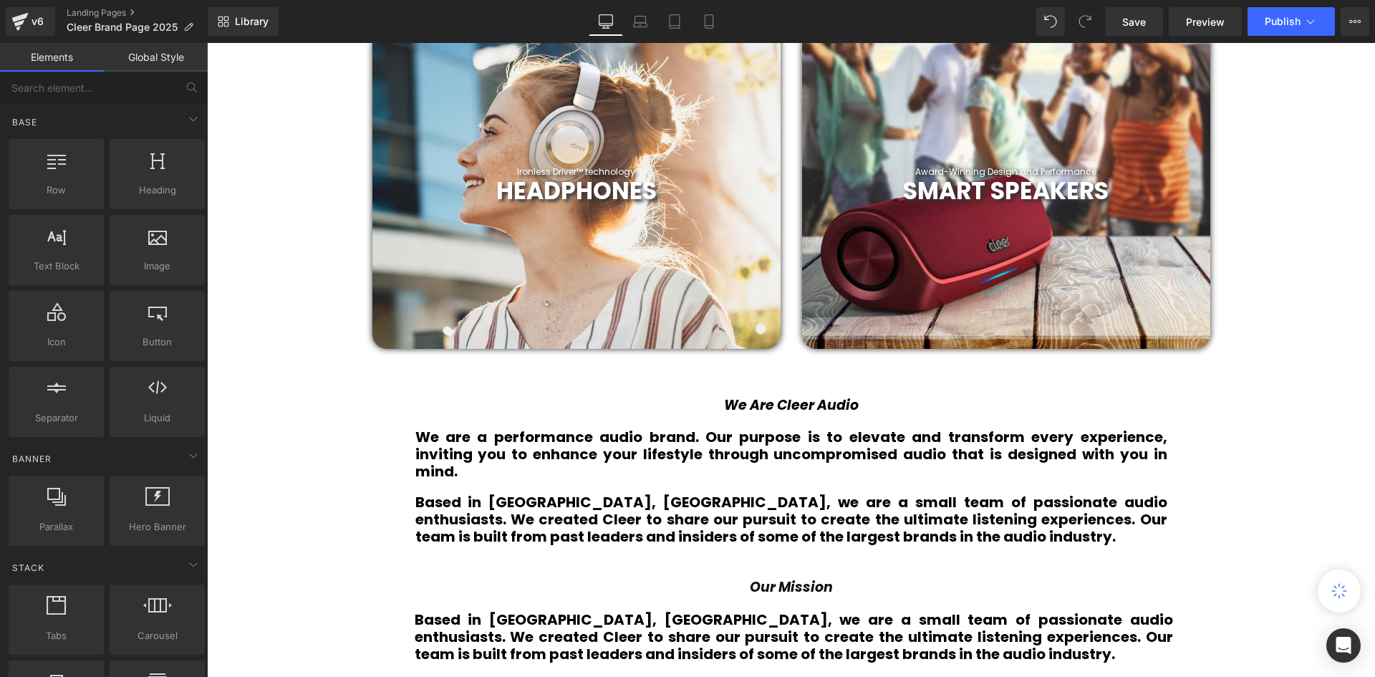
scroll to position [1120, 0]
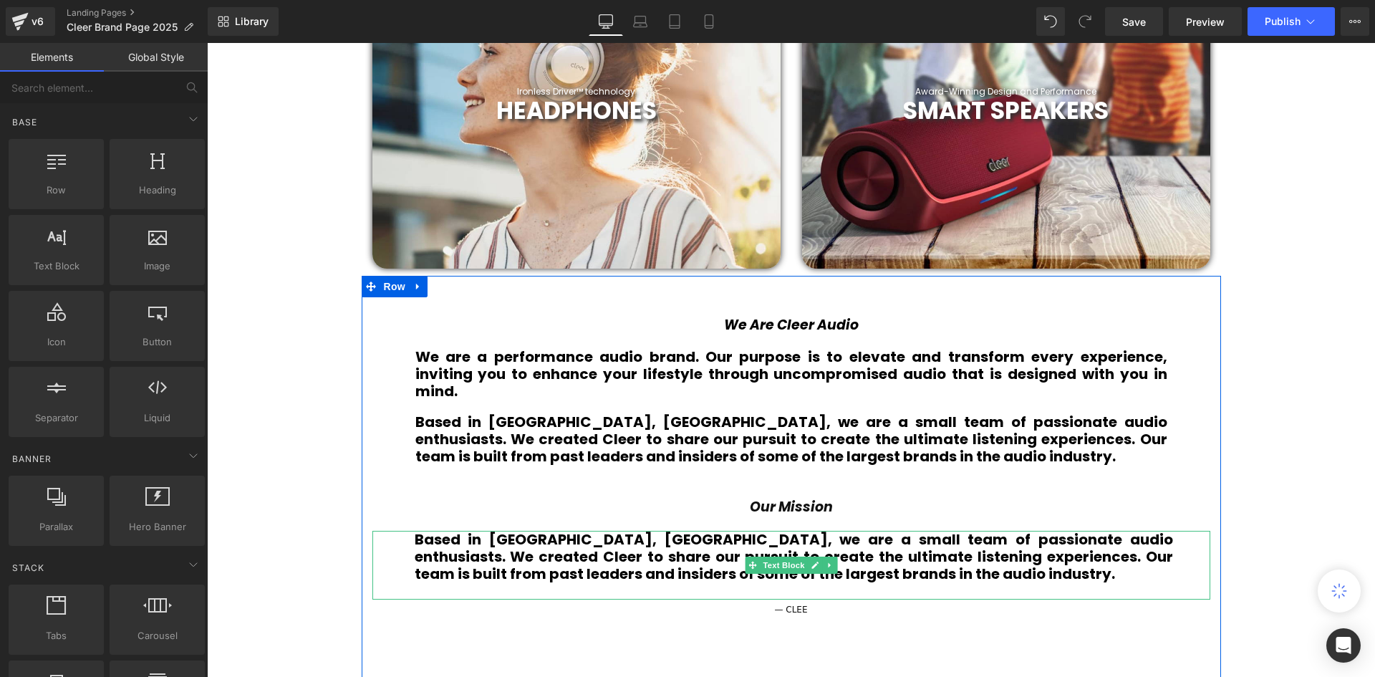
click at [207, 43] on div at bounding box center [207, 43] width 0 height 0
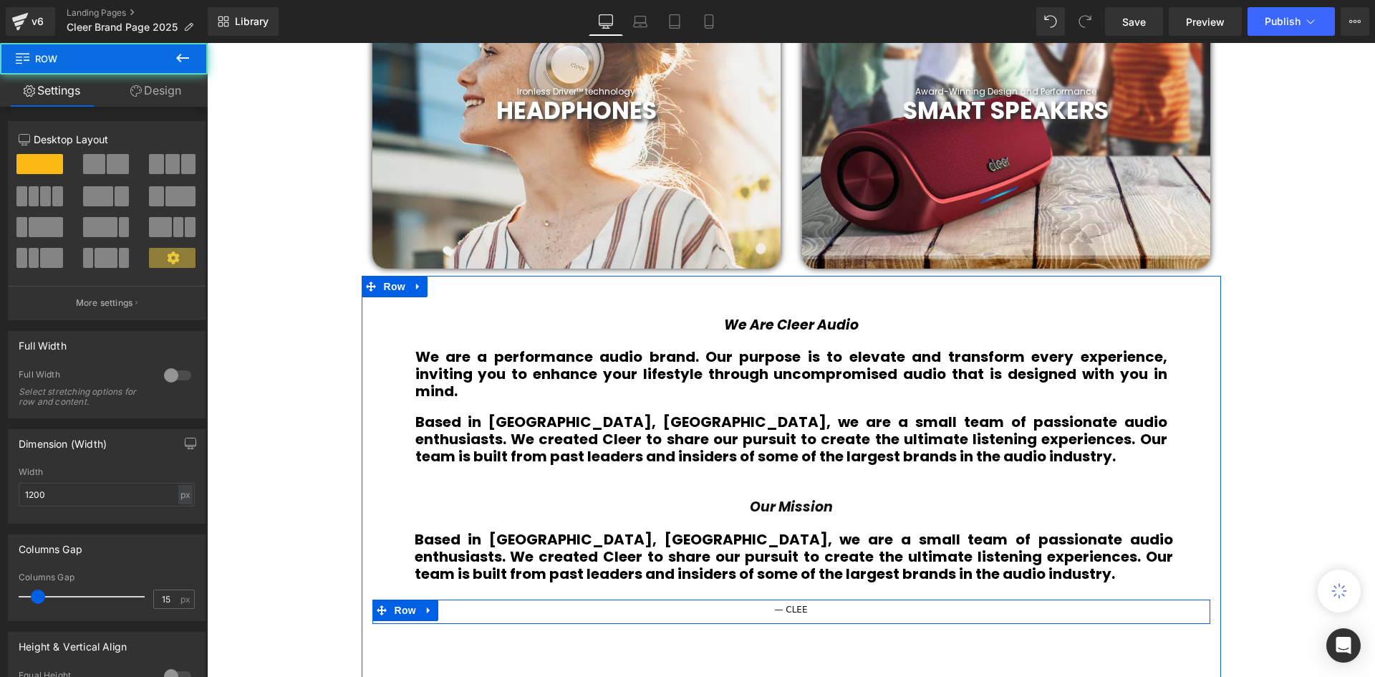
click at [801, 601] on span "Text Block" at bounding box center [783, 609] width 47 height 17
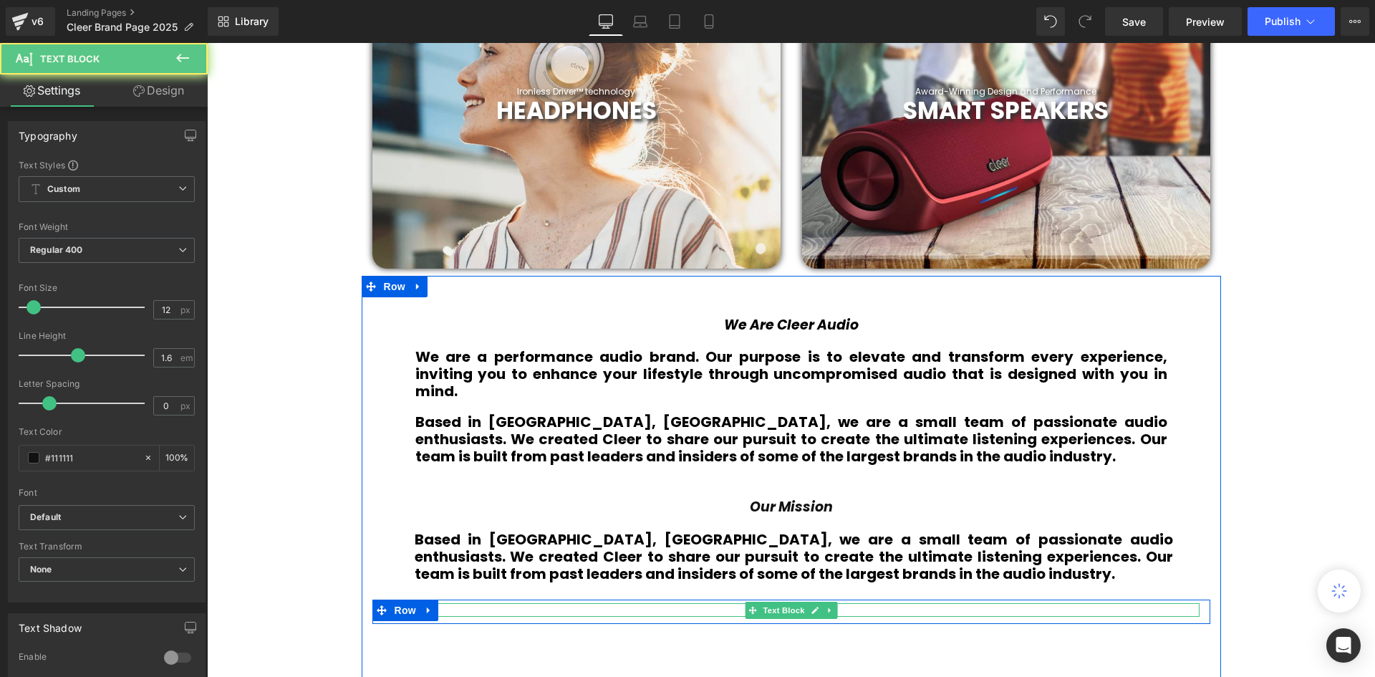
click at [874, 603] on p "— CLEE" at bounding box center [791, 610] width 816 height 14
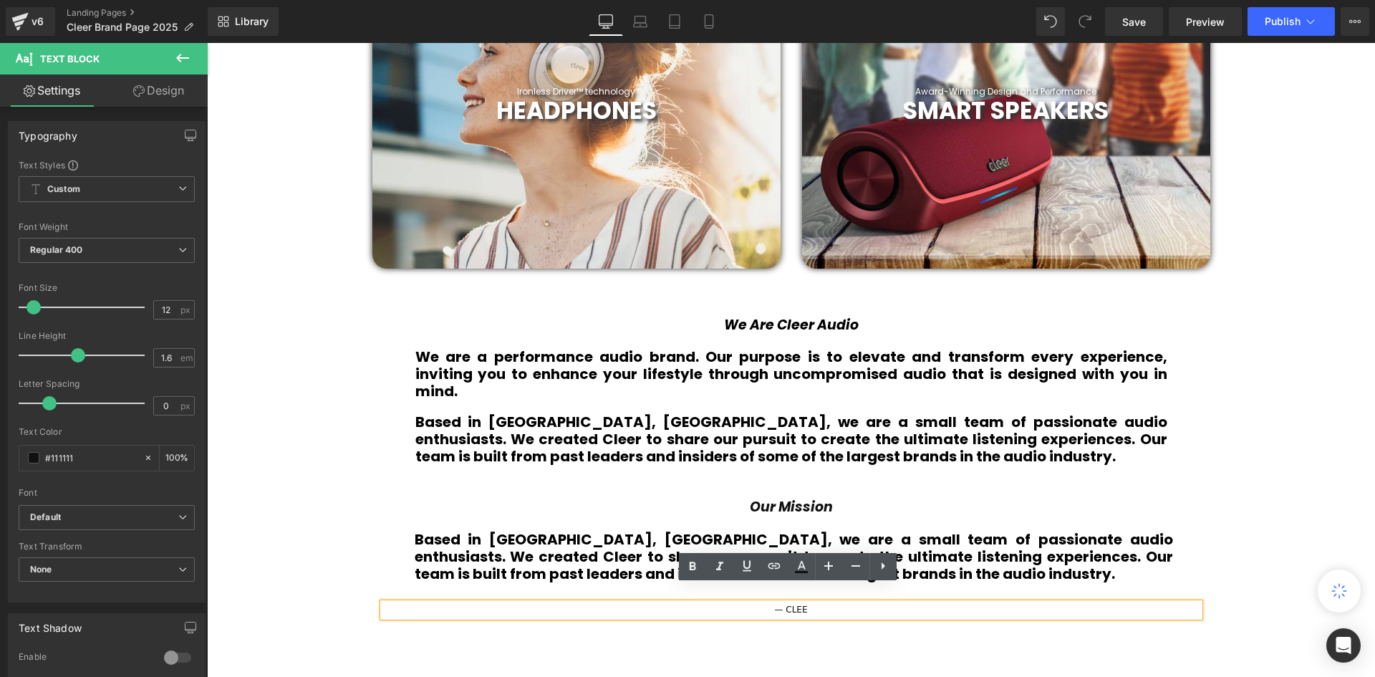
click at [838, 603] on p "— CLEE" at bounding box center [791, 610] width 816 height 14
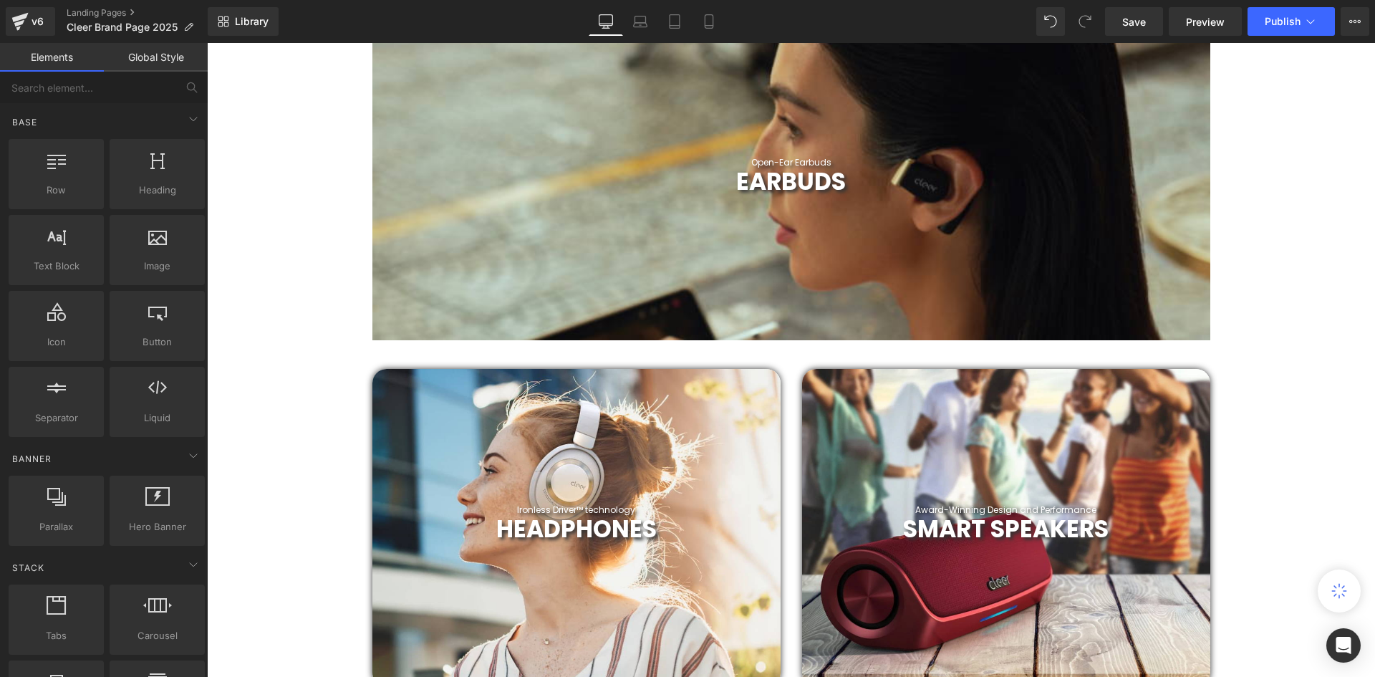
scroll to position [619, 0]
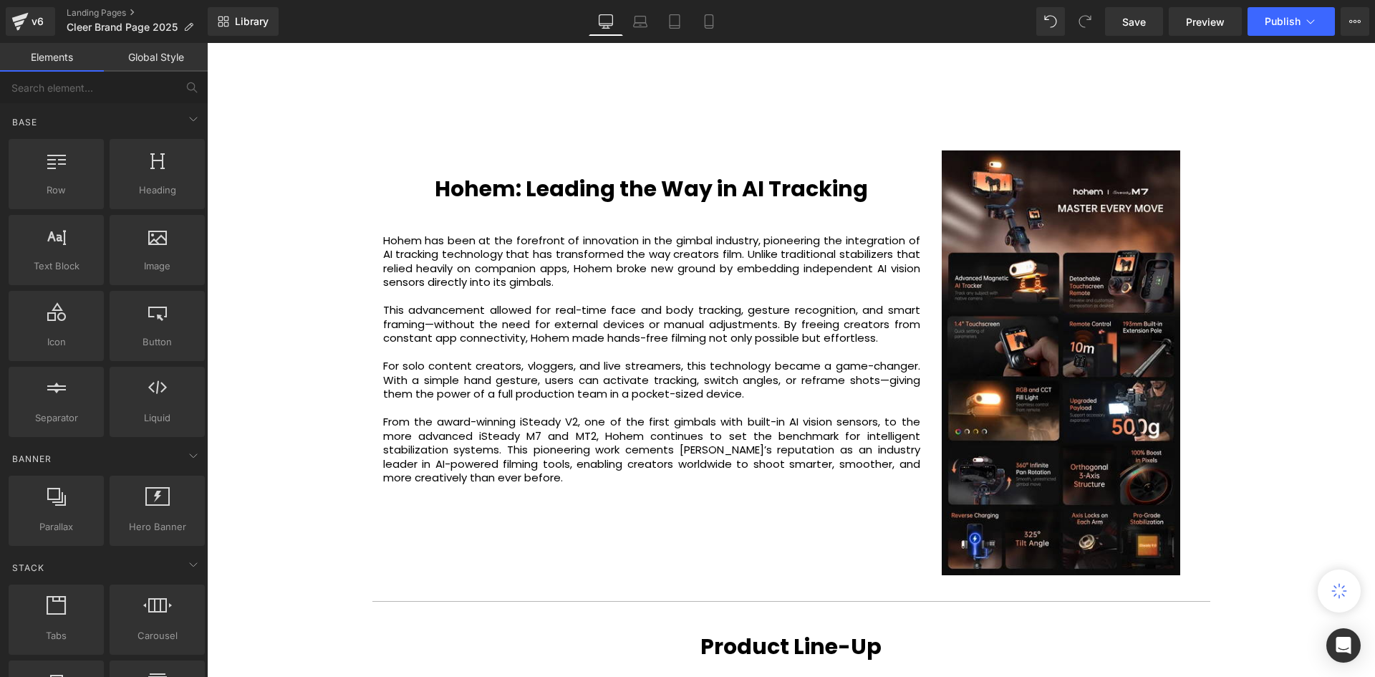
scroll to position [2122, 0]
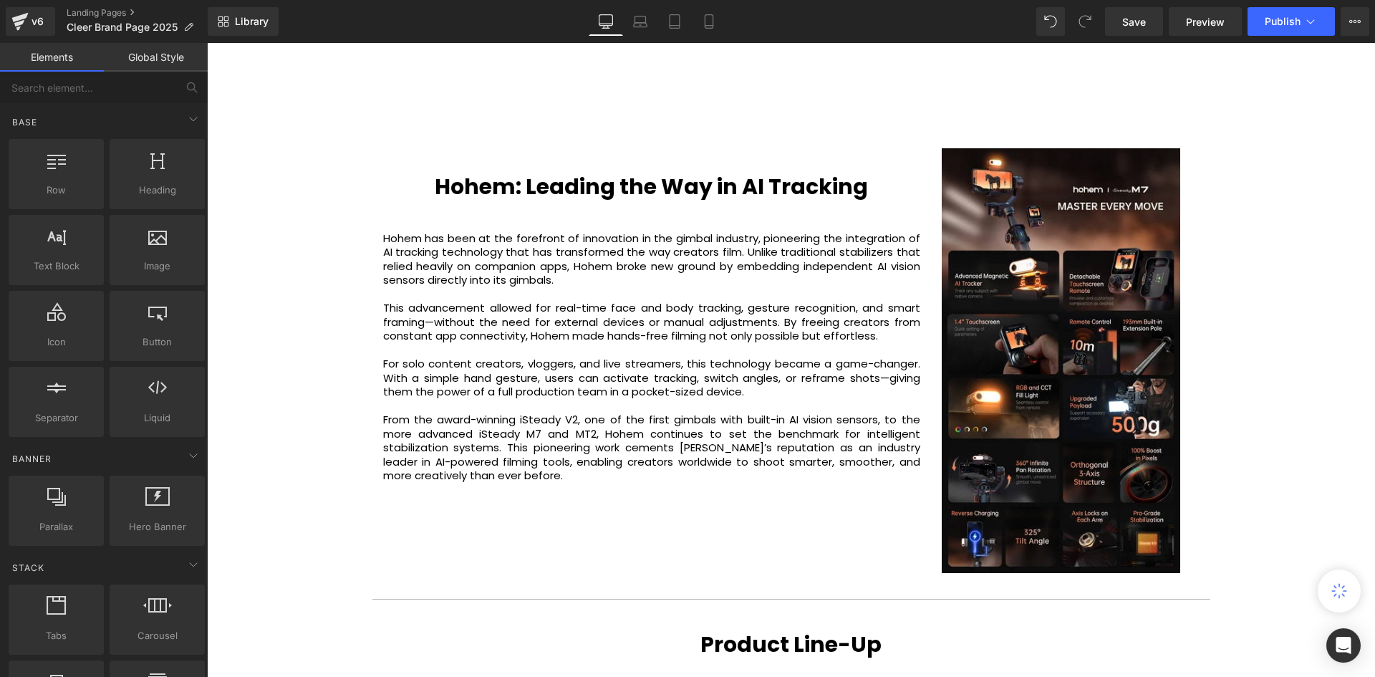
click at [548, 343] on p at bounding box center [651, 350] width 537 height 14
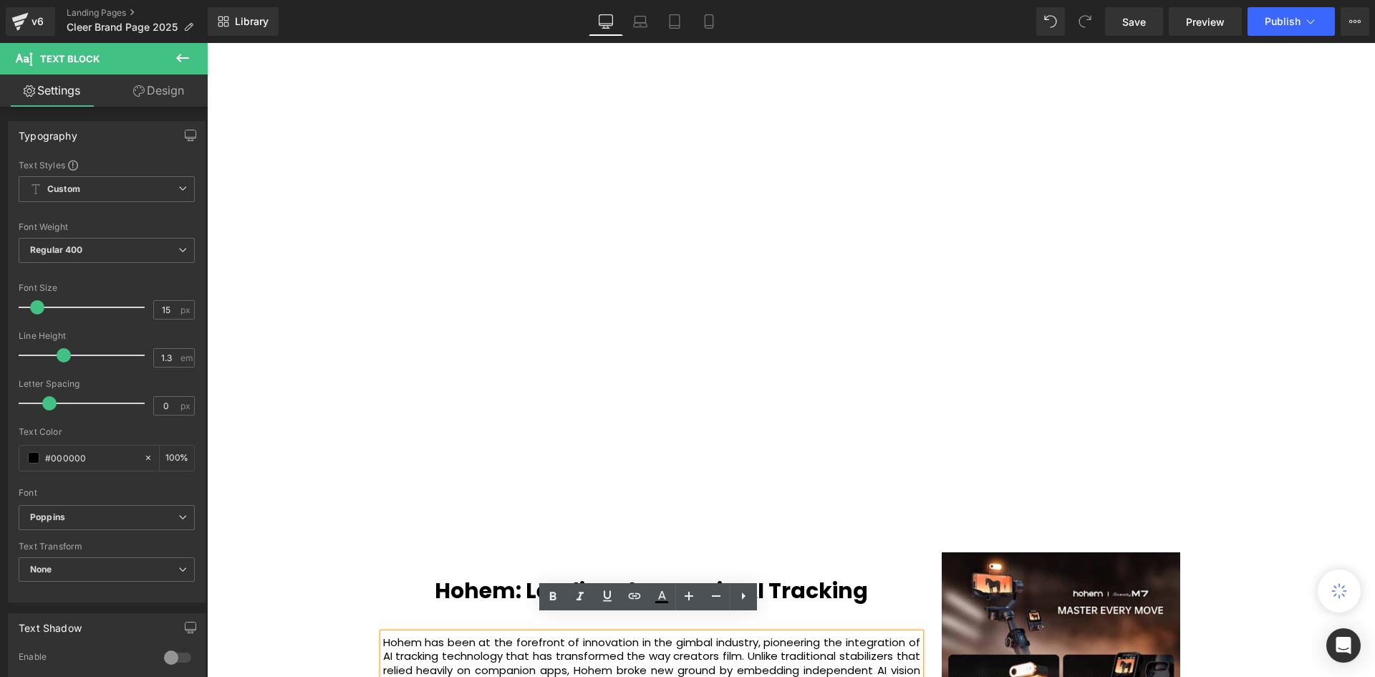
click at [309, 273] on div "Video Bg Welcome to Button Row Image Row Own The Moment. Heading Open-Ear Earbu…" at bounding box center [791, 266] width 1168 height 3656
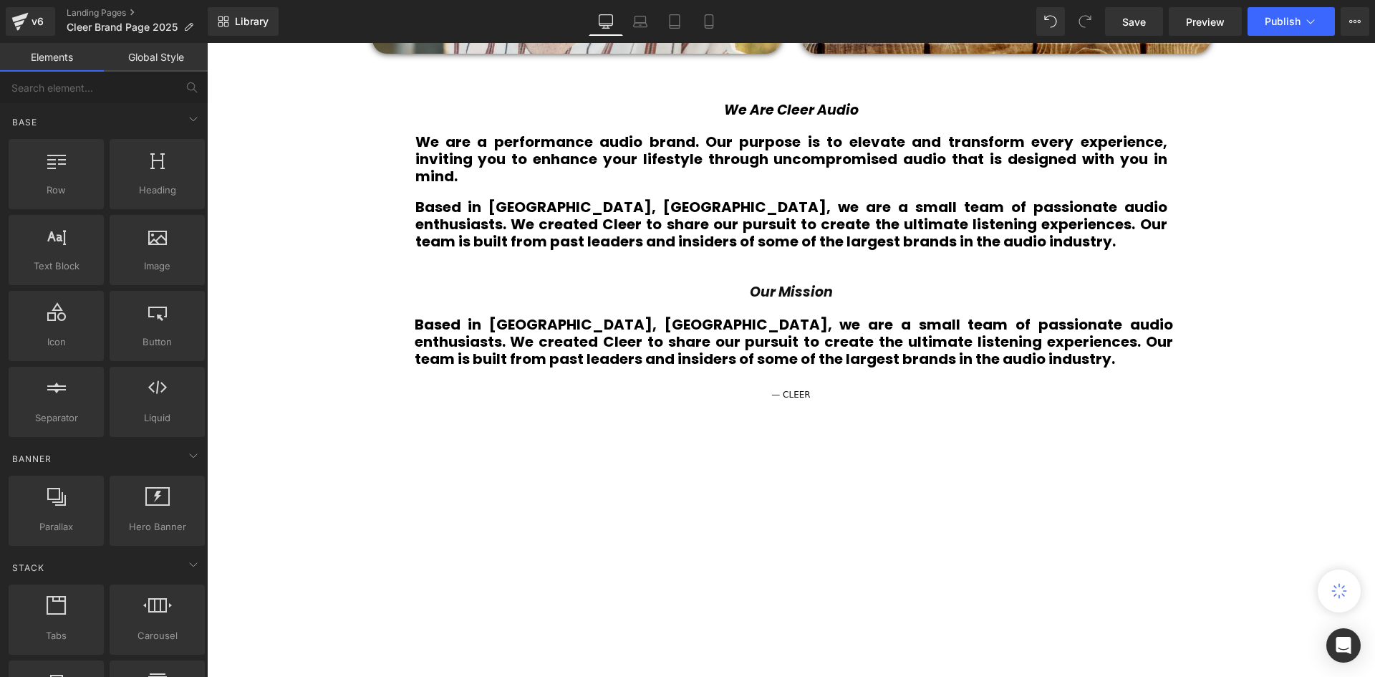
scroll to position [977, 0]
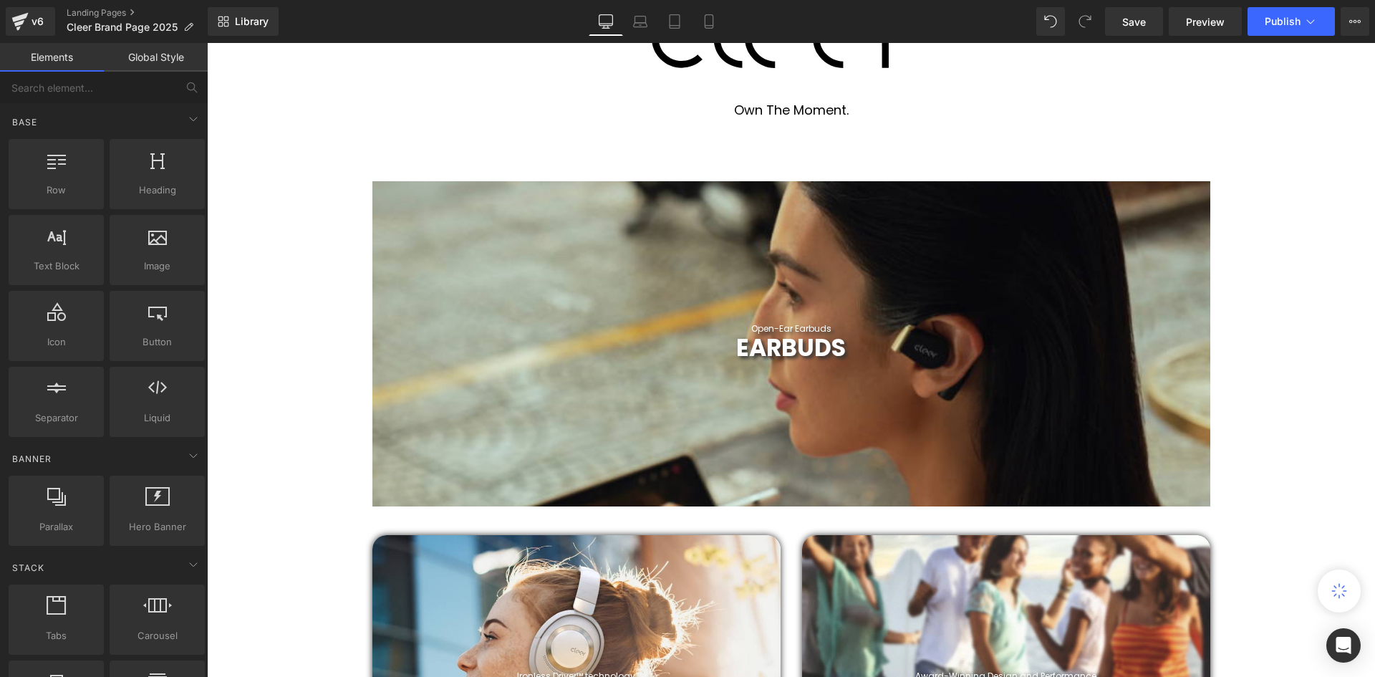
scroll to position [619, 0]
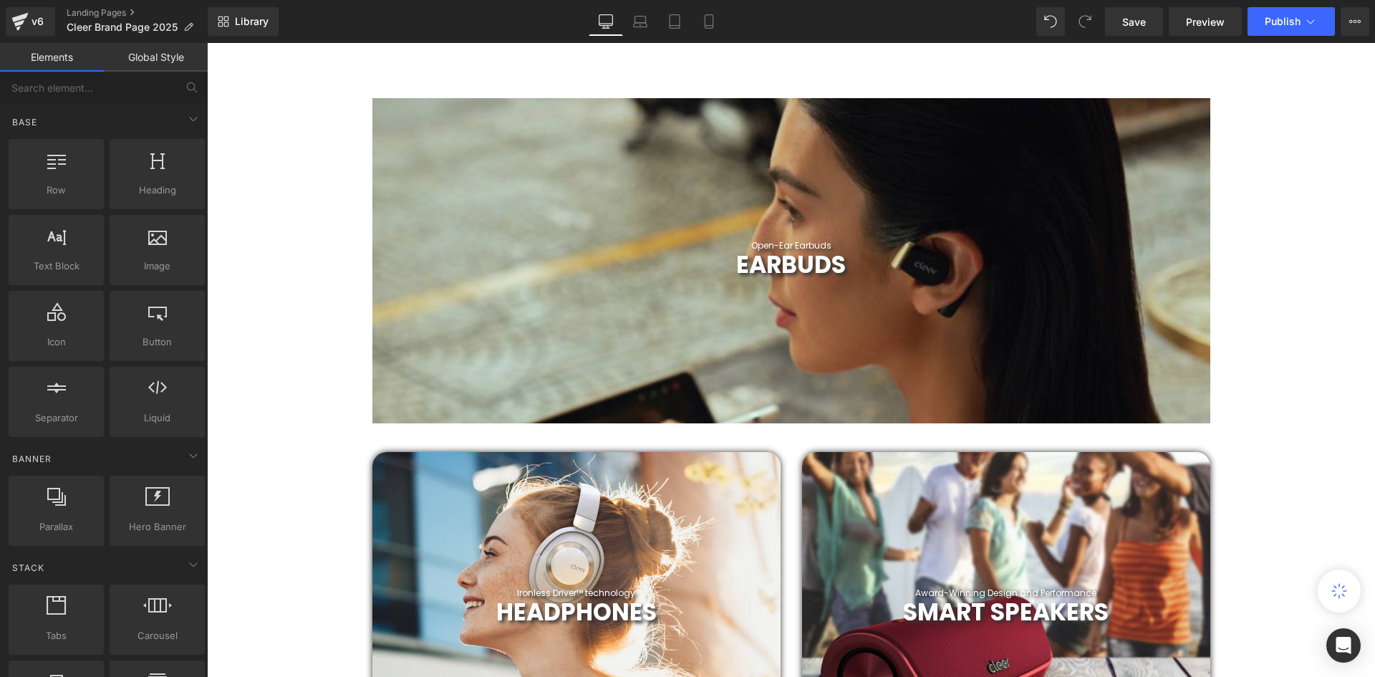
click at [456, 178] on div "Open-Ear Earbuds Text Block EARBUDS Heading Hero Banner 199px 201px" at bounding box center [791, 260] width 838 height 325
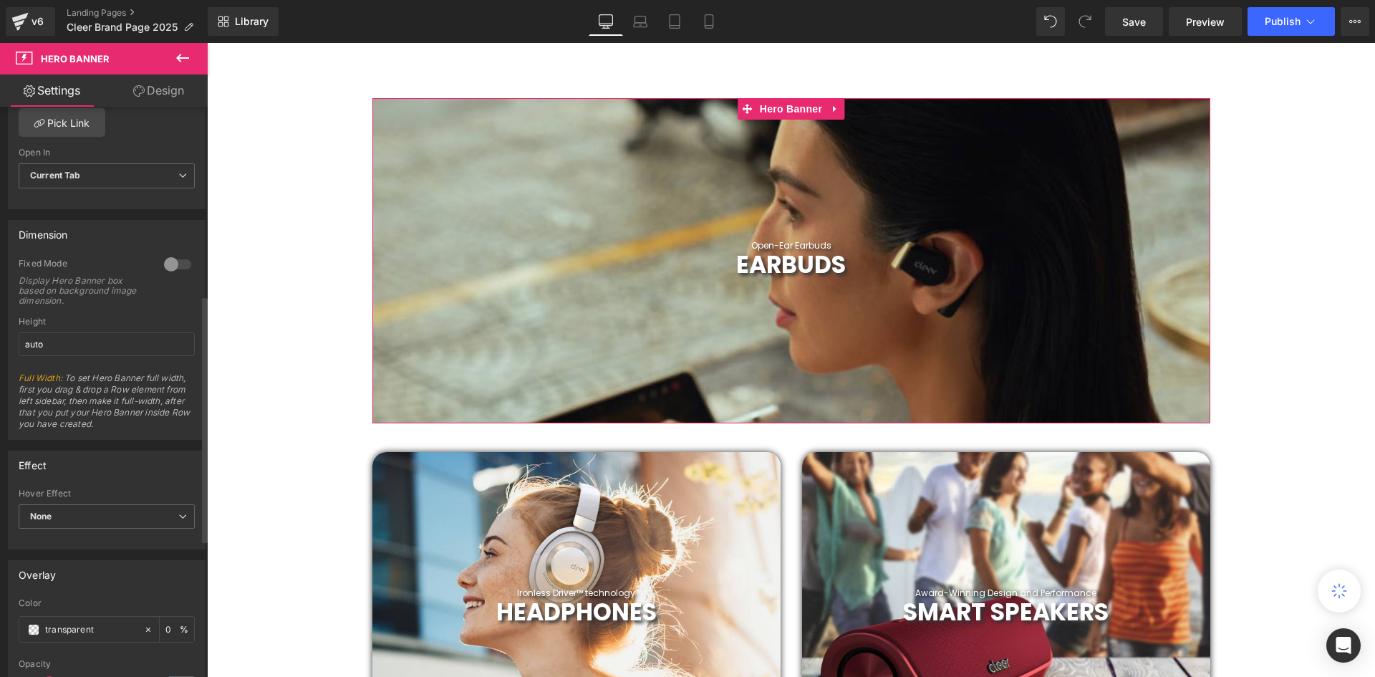
scroll to position [573, 0]
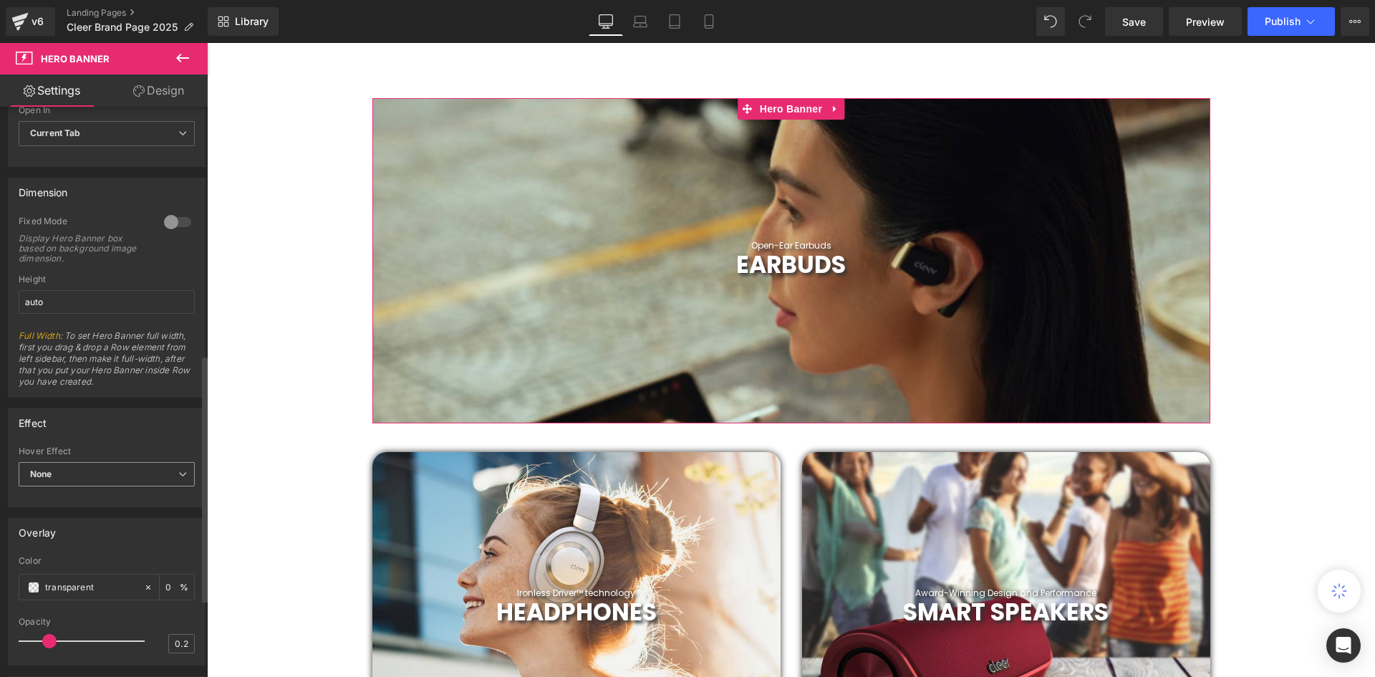
click at [140, 473] on span "None" at bounding box center [107, 474] width 176 height 25
click at [95, 519] on li "Zoom" at bounding box center [104, 520] width 170 height 21
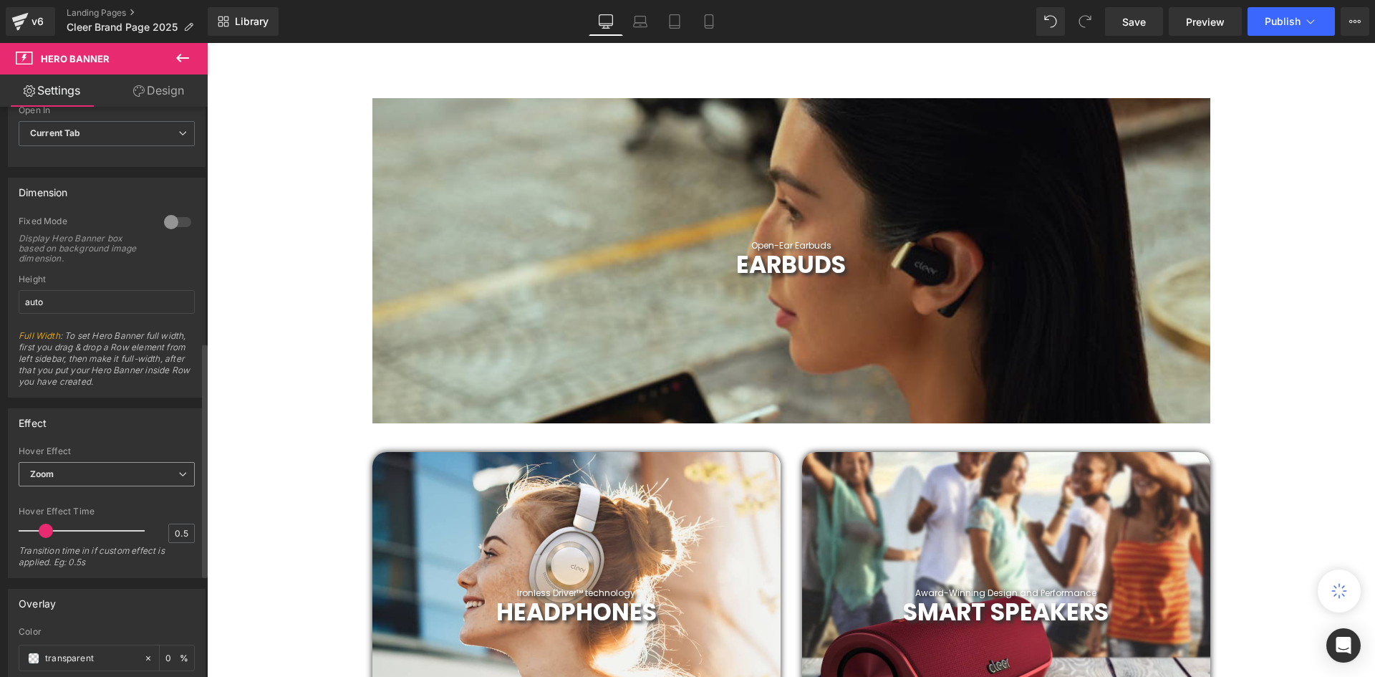
click at [119, 475] on span "Zoom" at bounding box center [107, 474] width 176 height 25
click at [94, 498] on li "None" at bounding box center [104, 498] width 170 height 21
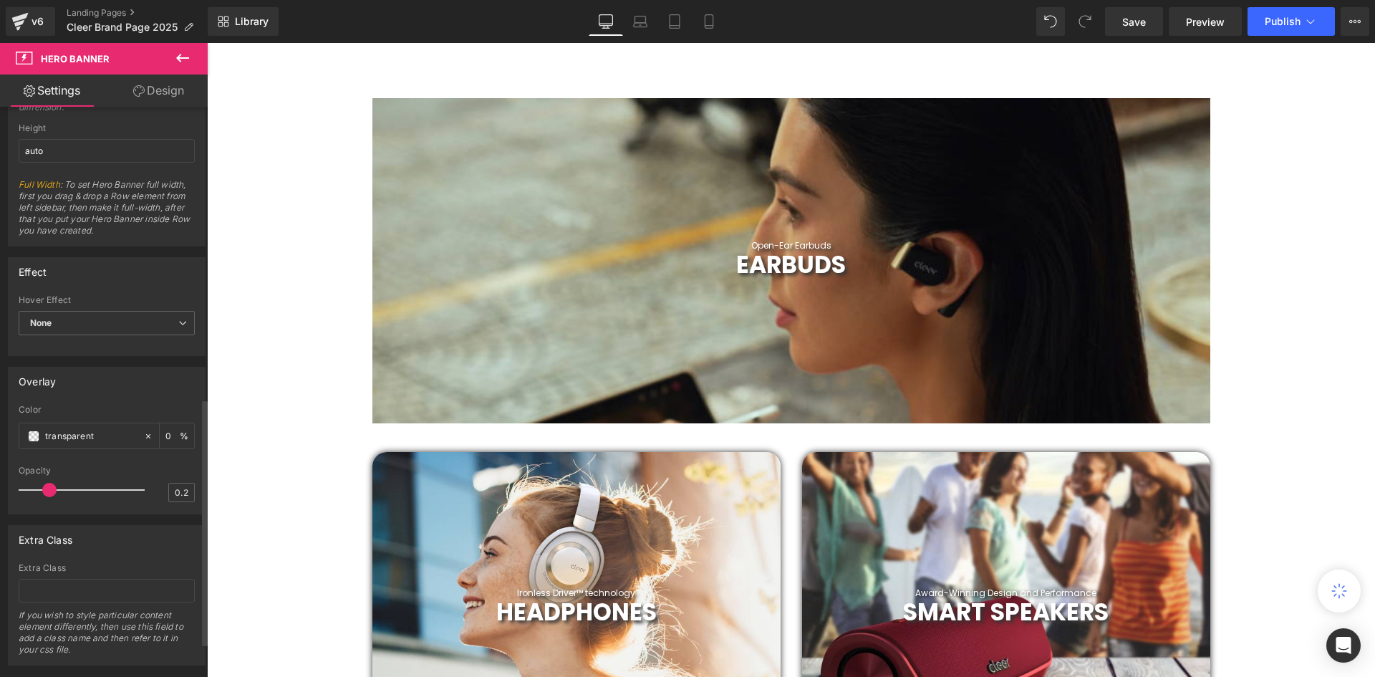
scroll to position [752, 0]
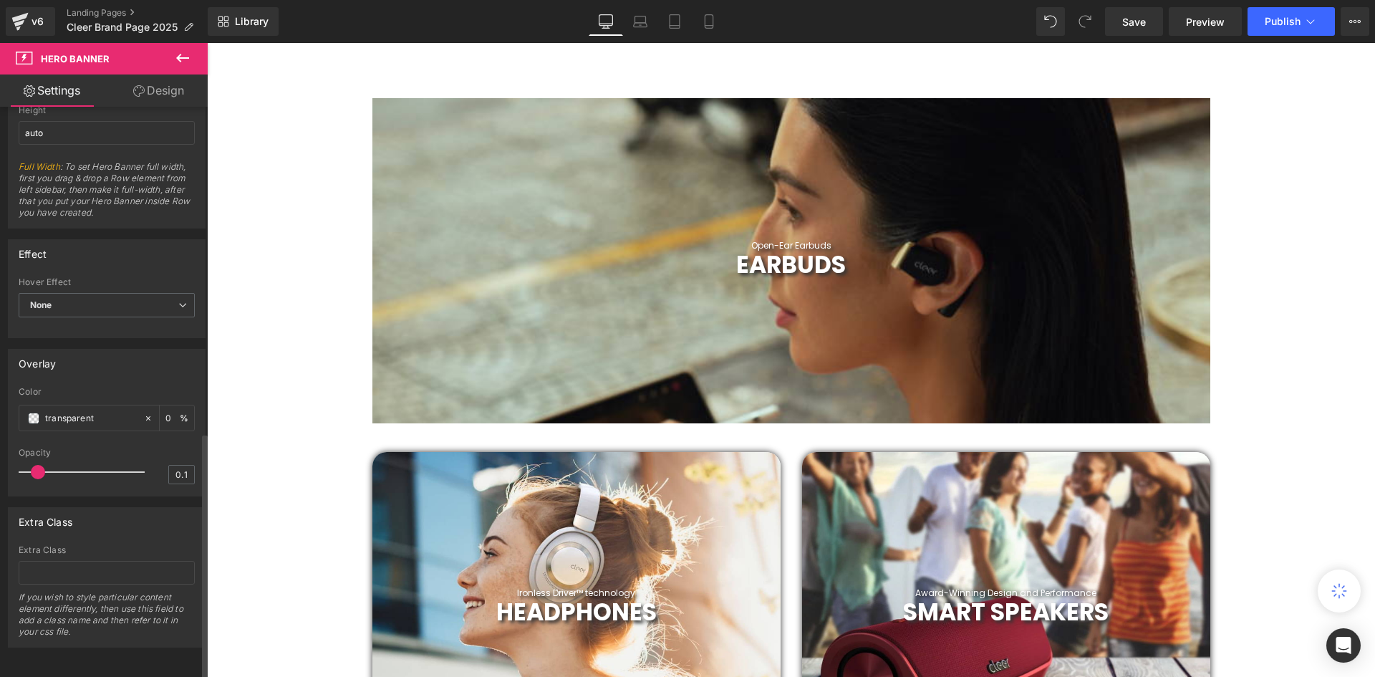
type input "0.2"
drag, startPoint x: 51, startPoint y: 457, endPoint x: 52, endPoint y: 467, distance: 10.0
click at [52, 467] on span at bounding box center [49, 472] width 14 height 14
click at [85, 410] on input "transparent" at bounding box center [91, 418] width 92 height 16
click at [117, 412] on input "transparent" at bounding box center [91, 418] width 92 height 16
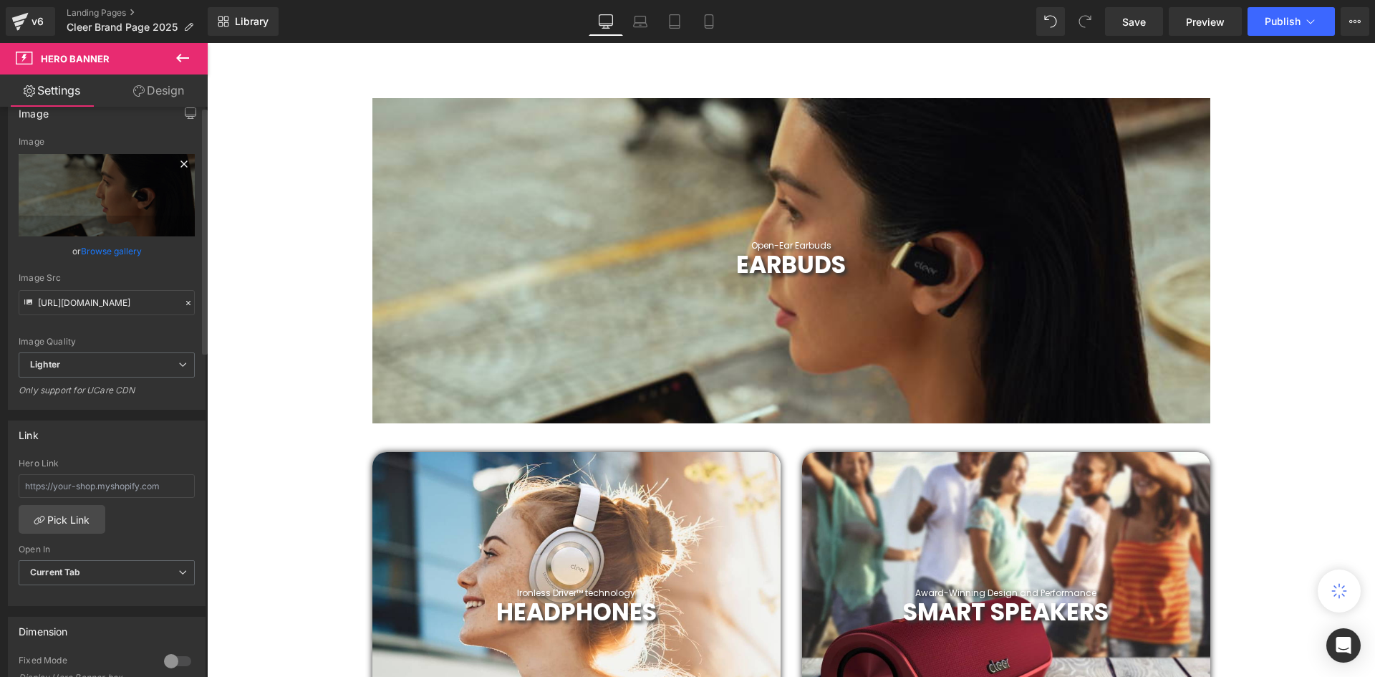
scroll to position [0, 0]
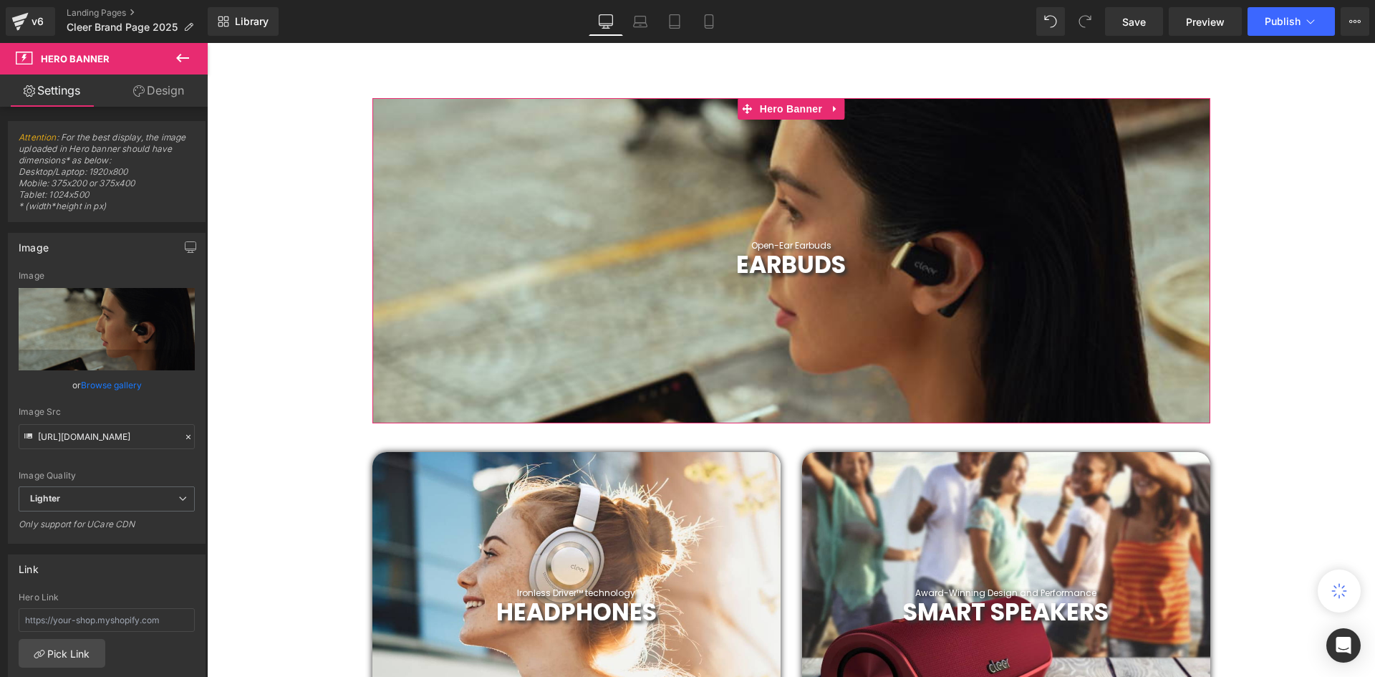
click at [158, 86] on link "Design" at bounding box center [159, 90] width 104 height 32
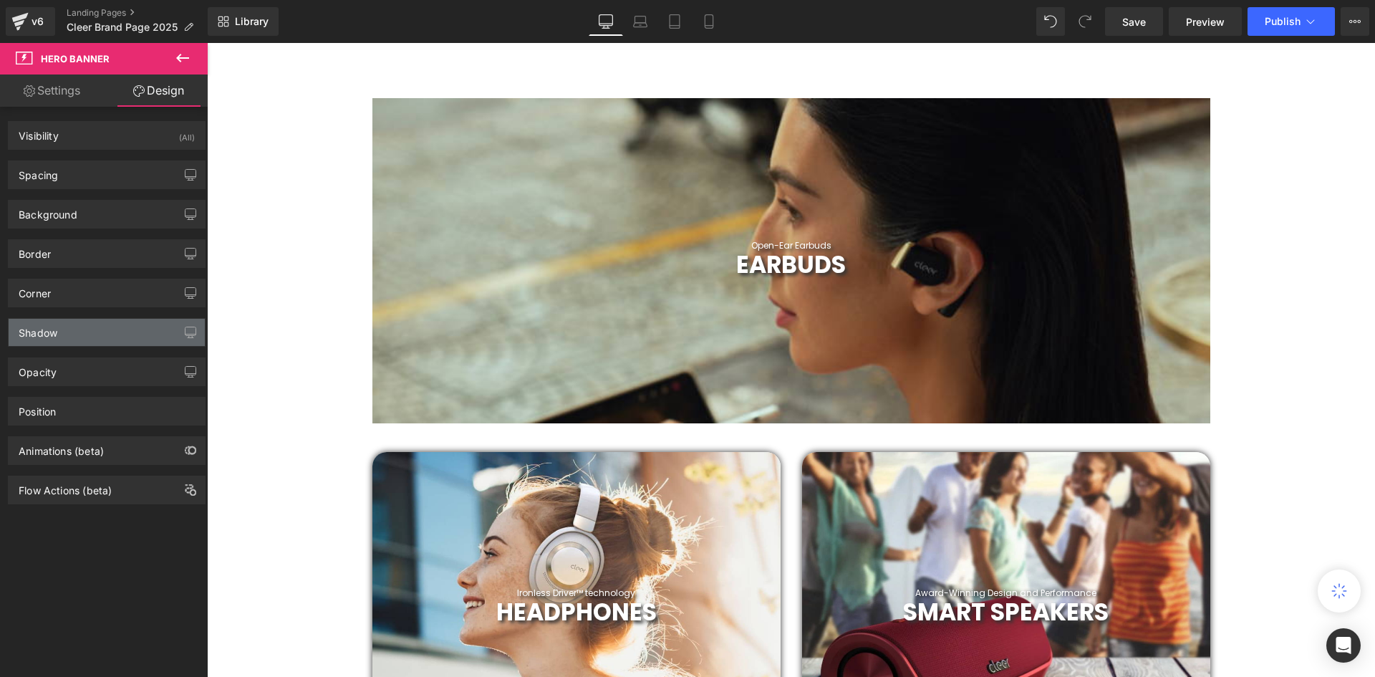
click at [98, 334] on div "Shadow" at bounding box center [107, 332] width 196 height 27
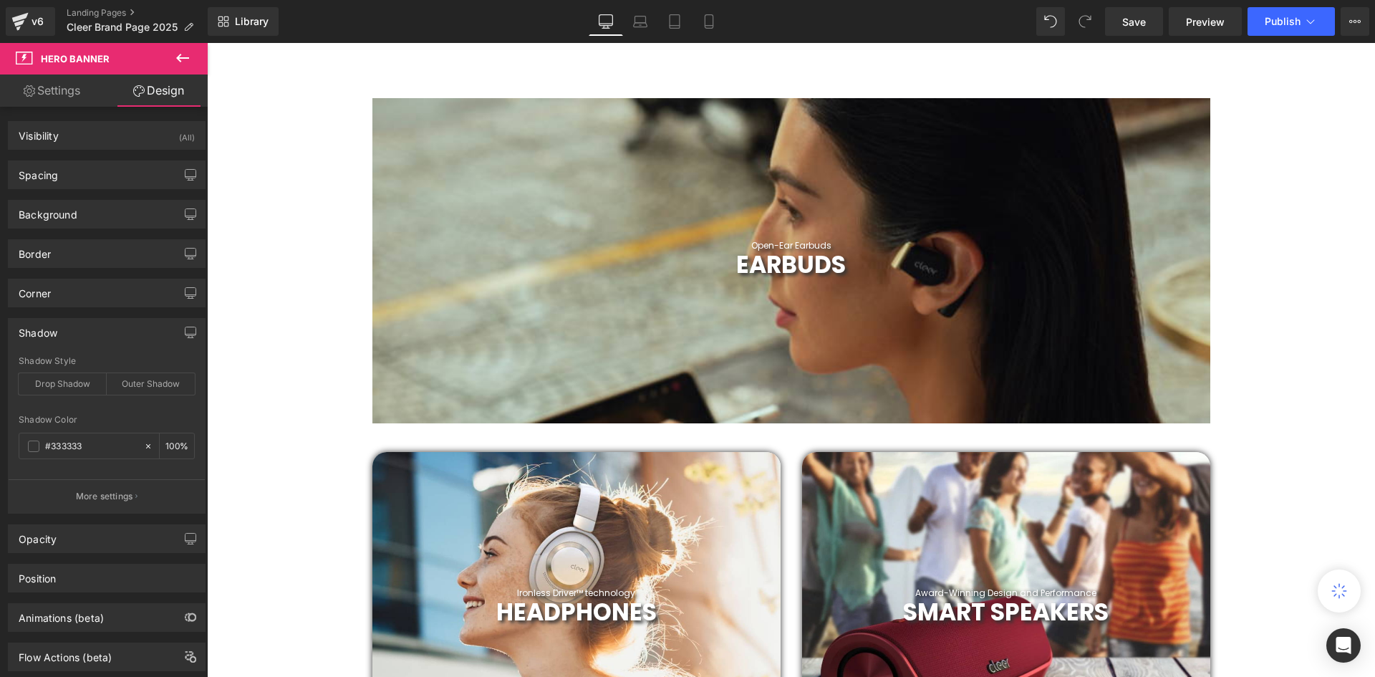
click at [92, 276] on div "Corner Corner Style Custom Custom Setup Global Style Custom Setup Global Style …" at bounding box center [107, 287] width 214 height 39
click at [94, 291] on div "Corner" at bounding box center [107, 292] width 196 height 27
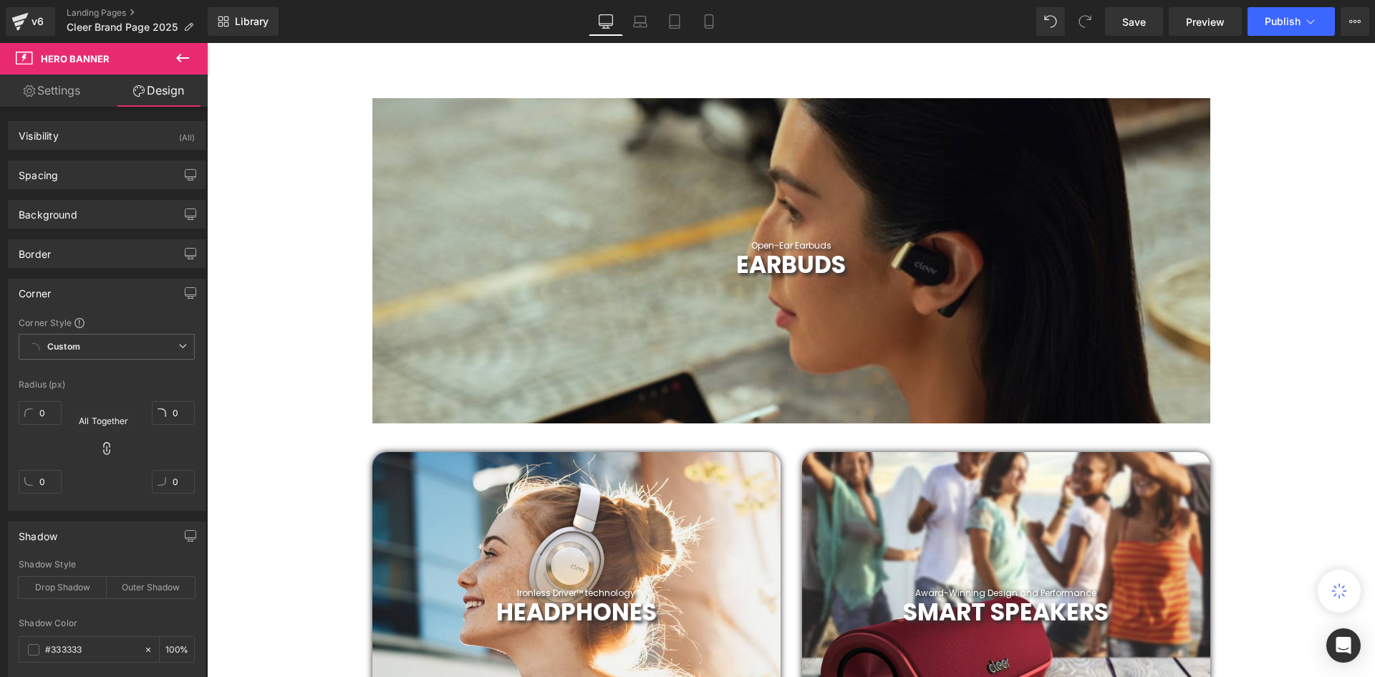
click at [107, 447] on icon at bounding box center [107, 448] width 14 height 14
click at [100, 449] on icon at bounding box center [107, 448] width 14 height 14
click at [102, 447] on icon at bounding box center [107, 448] width 14 height 14
click at [52, 382] on div "Radius (px)" at bounding box center [107, 384] width 176 height 10
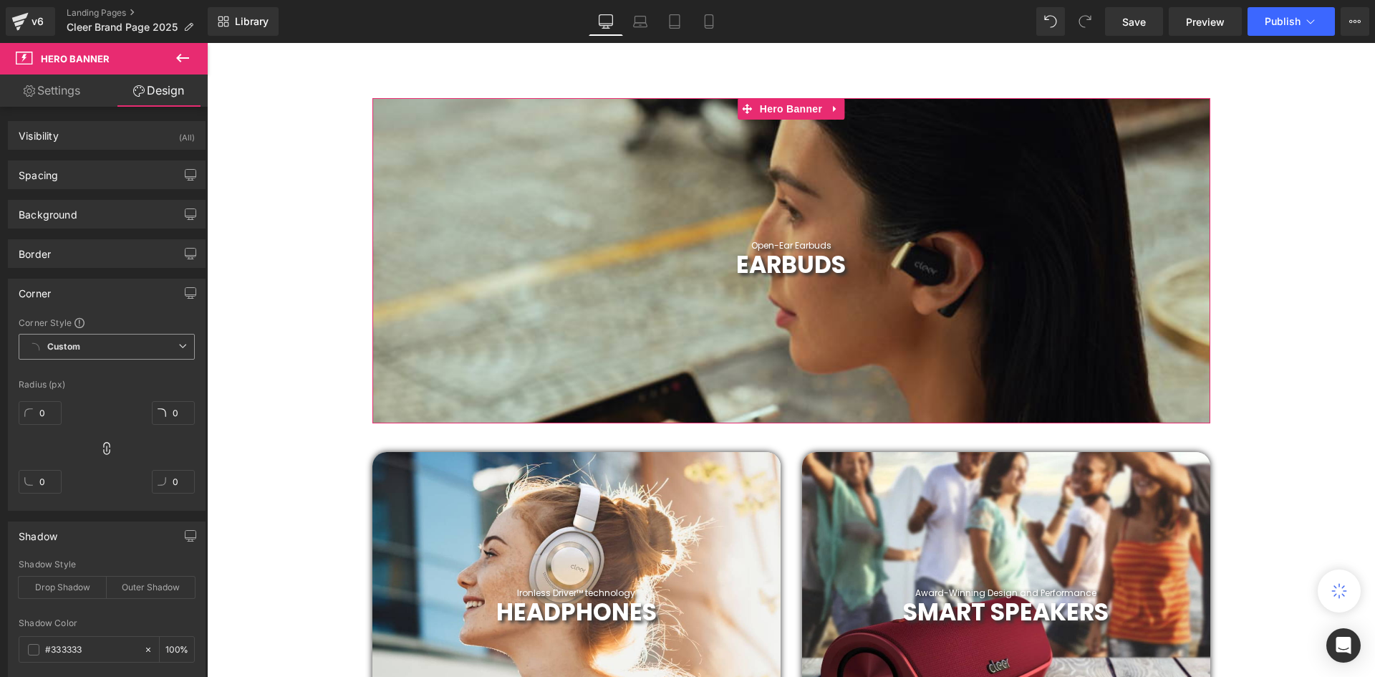
click at [113, 351] on span "Custom Setup Global Style" at bounding box center [107, 347] width 176 height 26
click at [69, 447] on div "0px 0 0px 0 0px 0 0px 0" at bounding box center [107, 452] width 176 height 115
click at [50, 414] on input "0" at bounding box center [40, 413] width 43 height 24
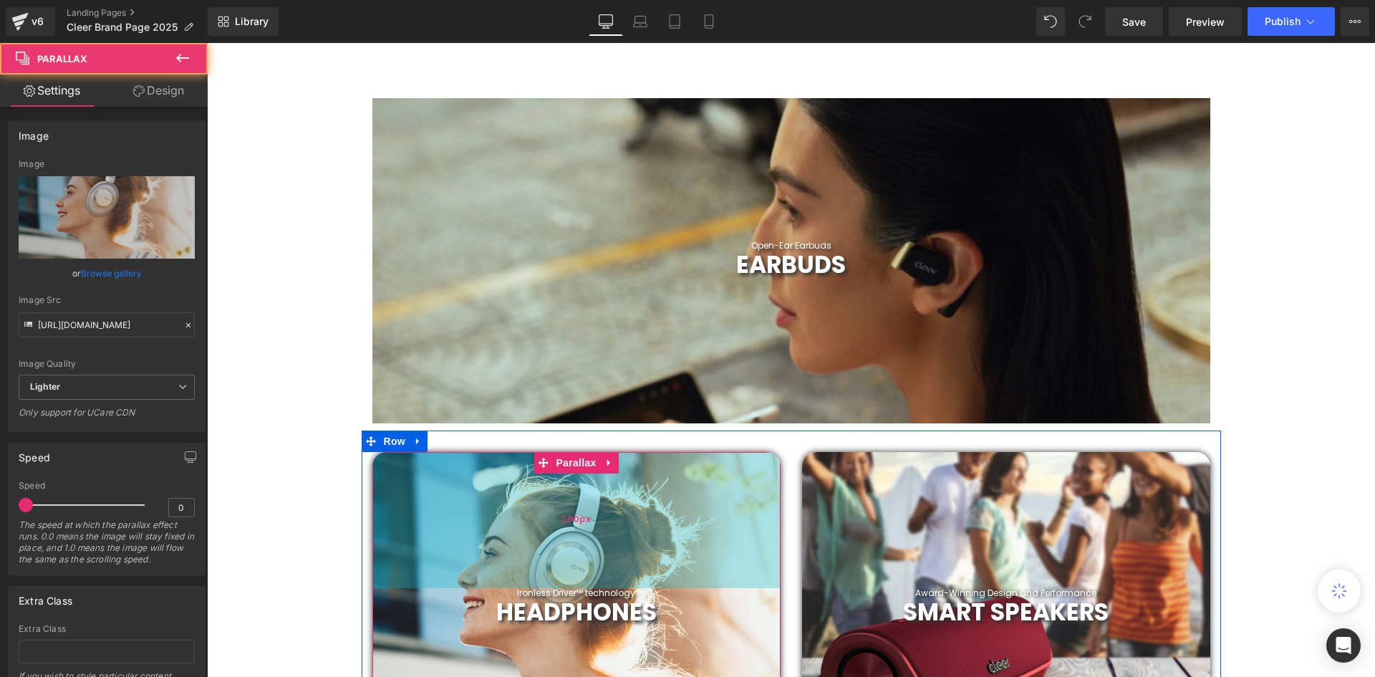
click at [475, 497] on div "190px" at bounding box center [576, 520] width 408 height 136
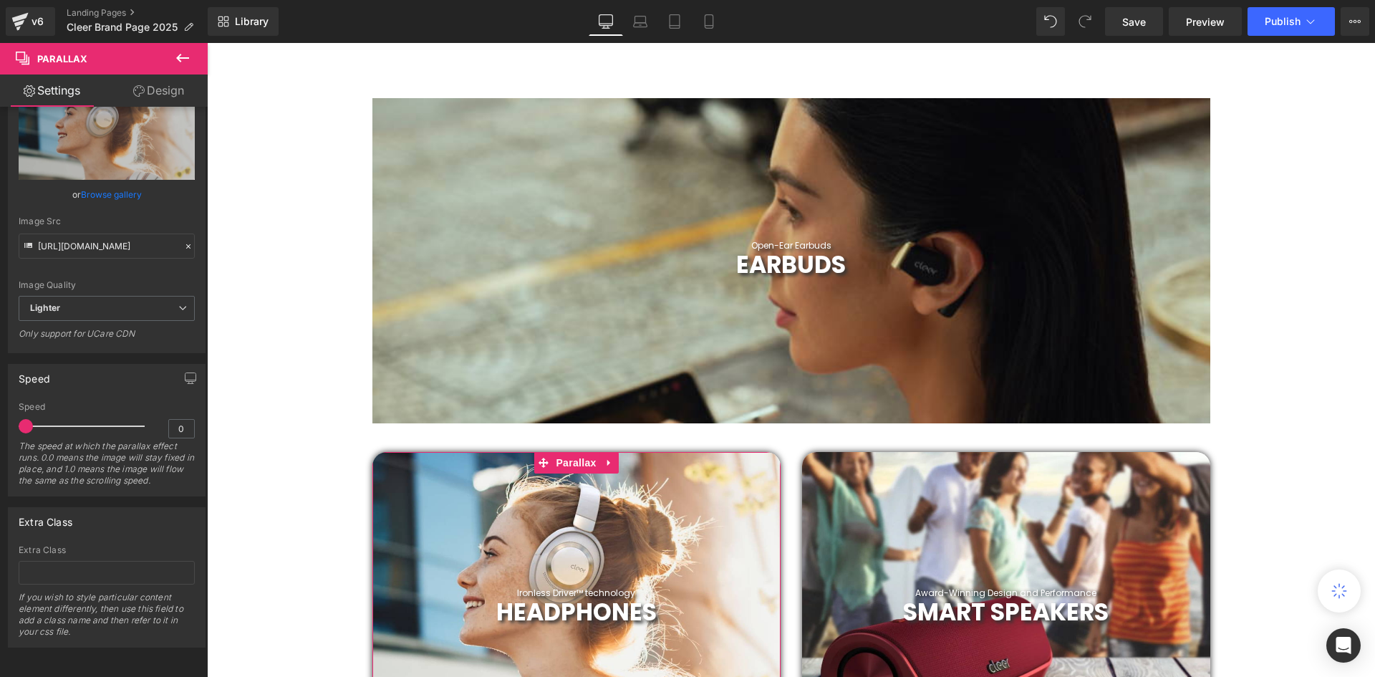
scroll to position [89, 0]
drag, startPoint x: 131, startPoint y: 92, endPoint x: 110, endPoint y: 294, distance: 203.7
click at [133, 92] on icon at bounding box center [138, 90] width 11 height 11
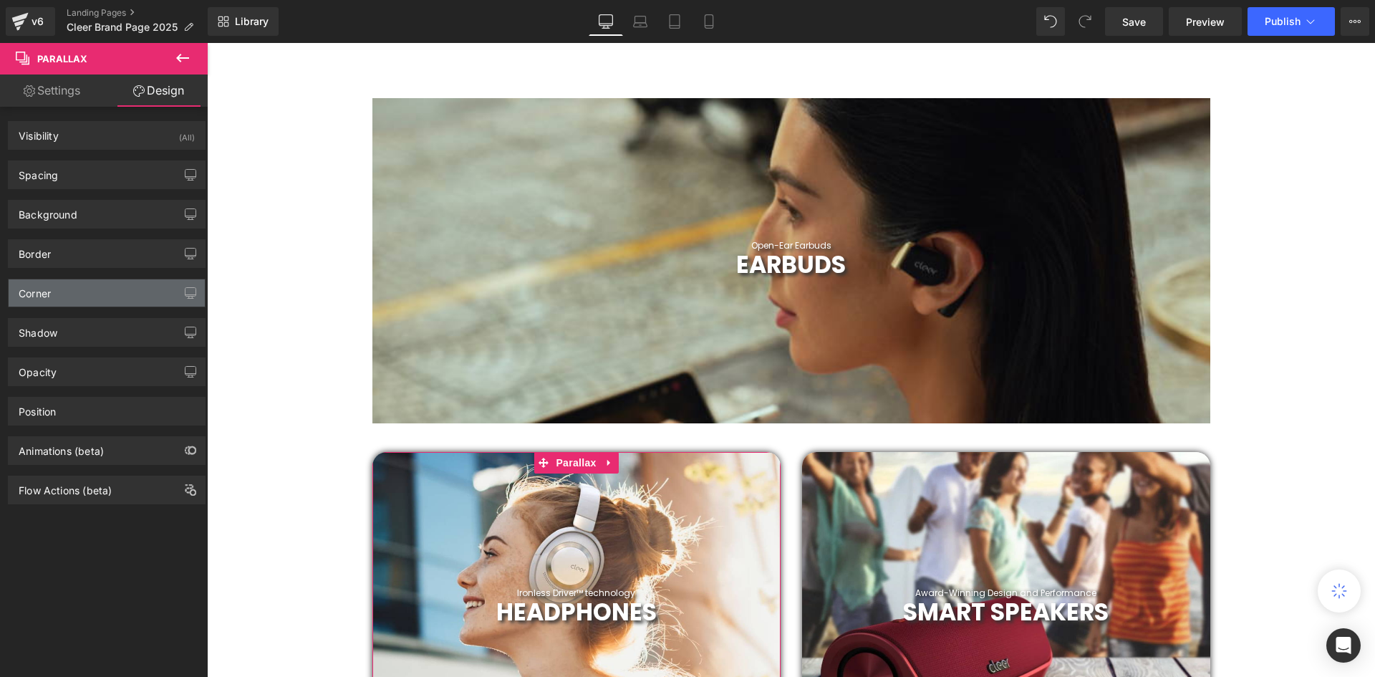
click at [76, 292] on div "Corner" at bounding box center [107, 292] width 196 height 27
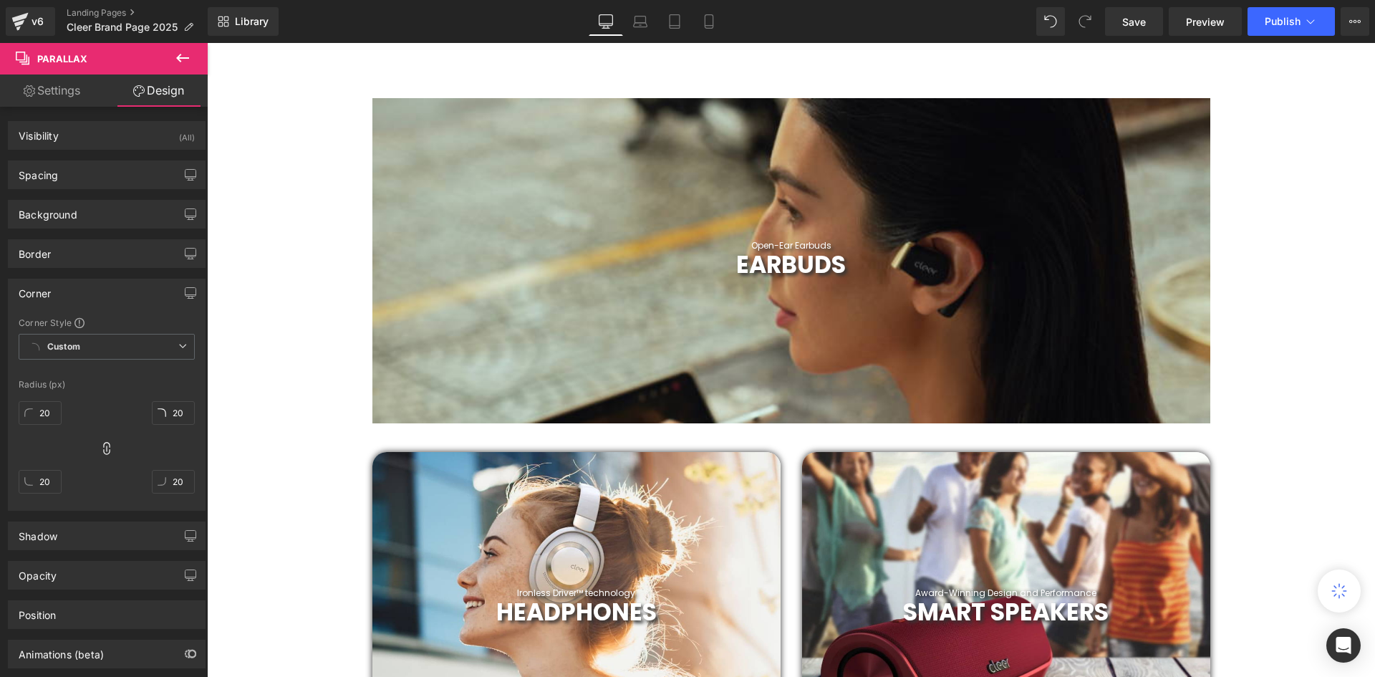
click at [207, 43] on div "201px" at bounding box center [207, 43] width 0 height 0
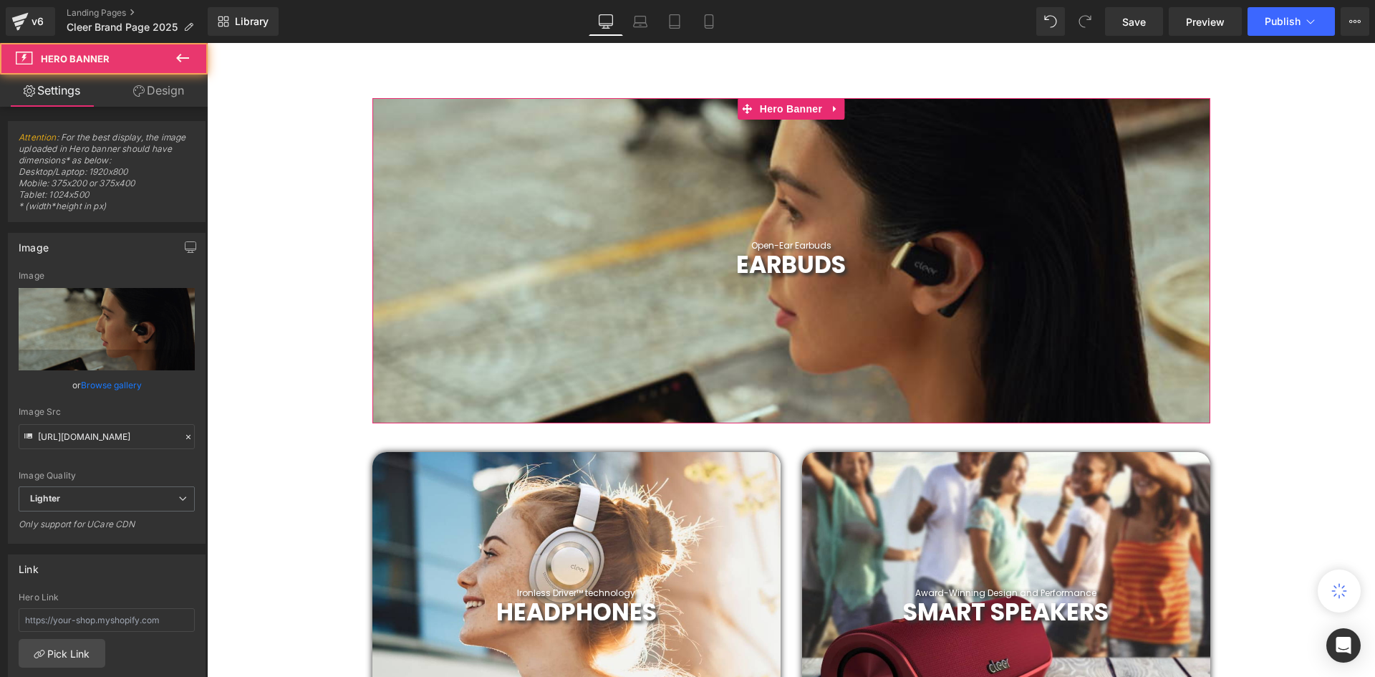
click at [148, 89] on link "Design" at bounding box center [159, 90] width 104 height 32
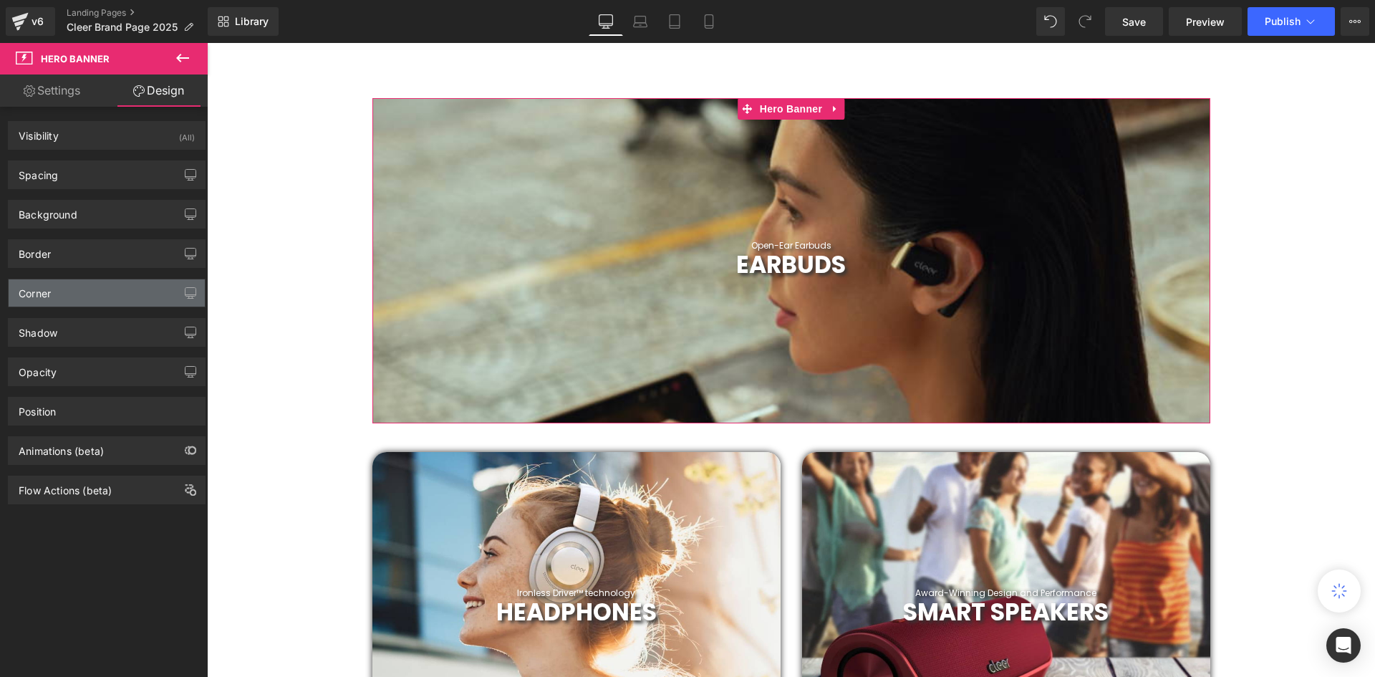
click at [87, 285] on div "Corner" at bounding box center [107, 292] width 196 height 27
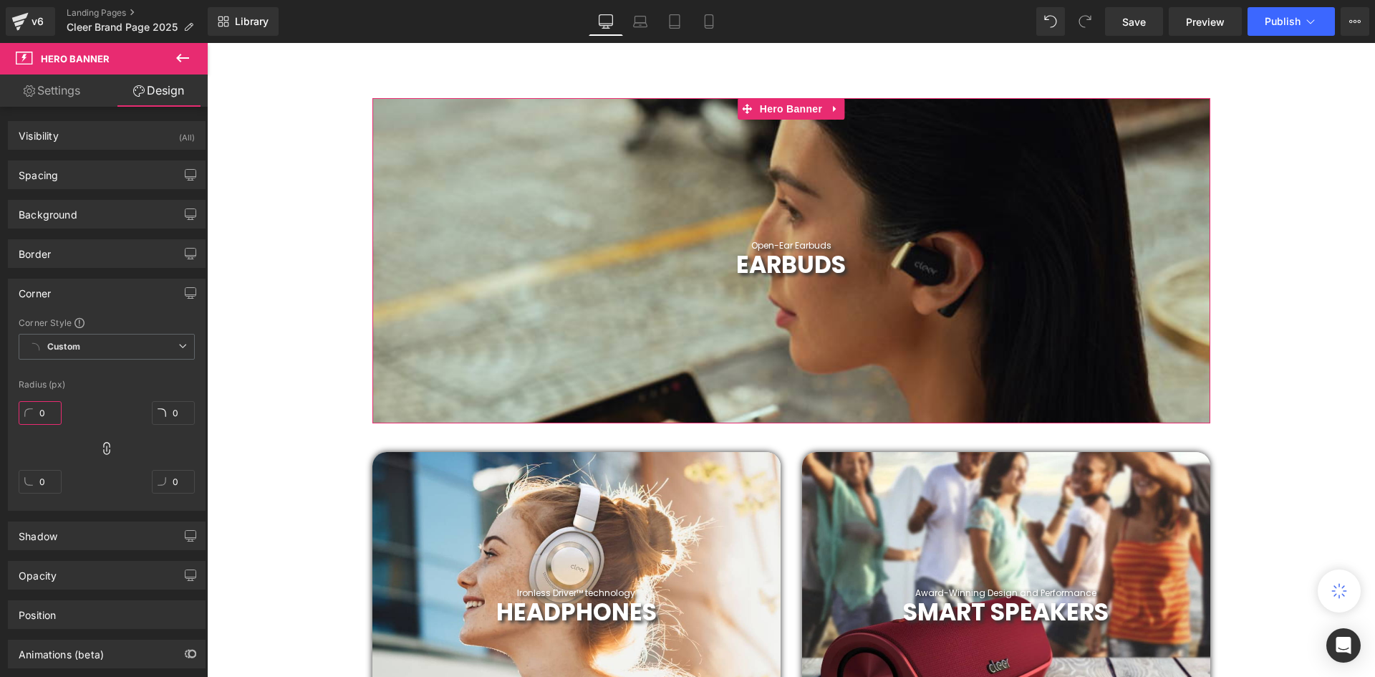
drag, startPoint x: 58, startPoint y: 409, endPoint x: 51, endPoint y: 412, distance: 8.0
click at [56, 410] on input "0" at bounding box center [40, 413] width 43 height 24
type input "20"
type input "2"
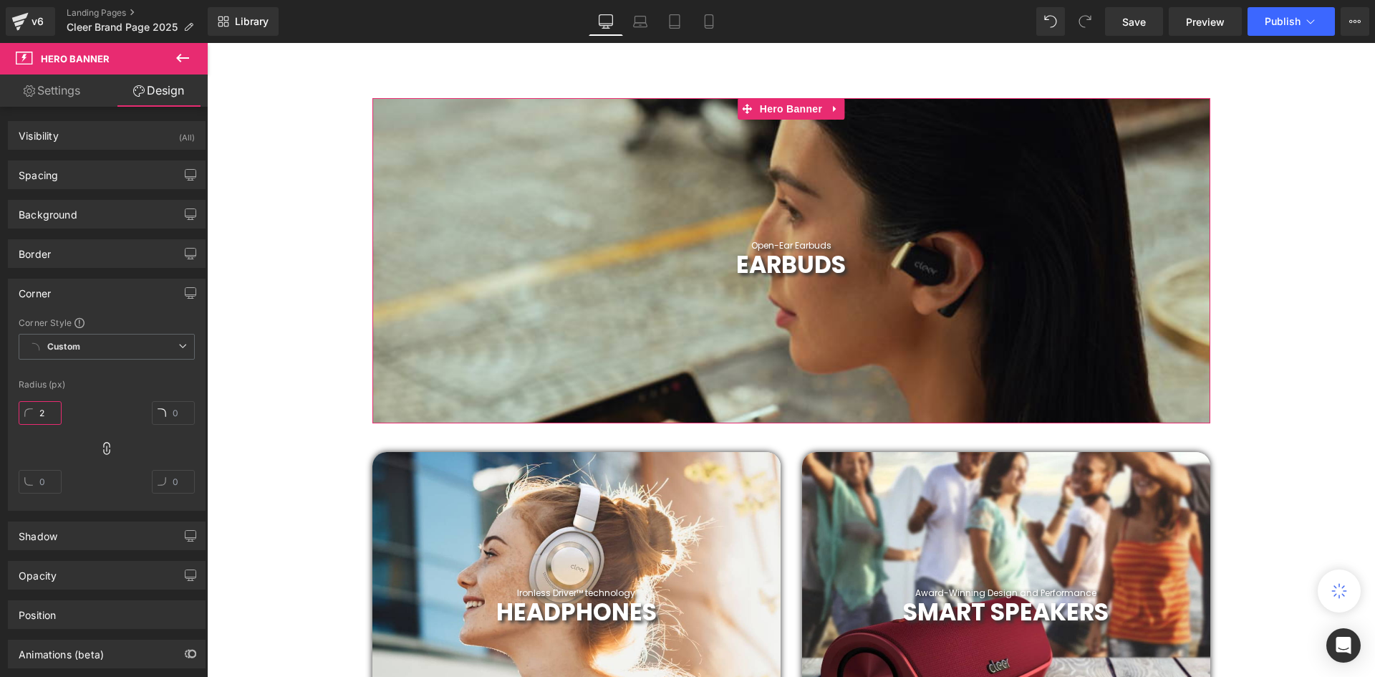
type input "2"
type input "20"
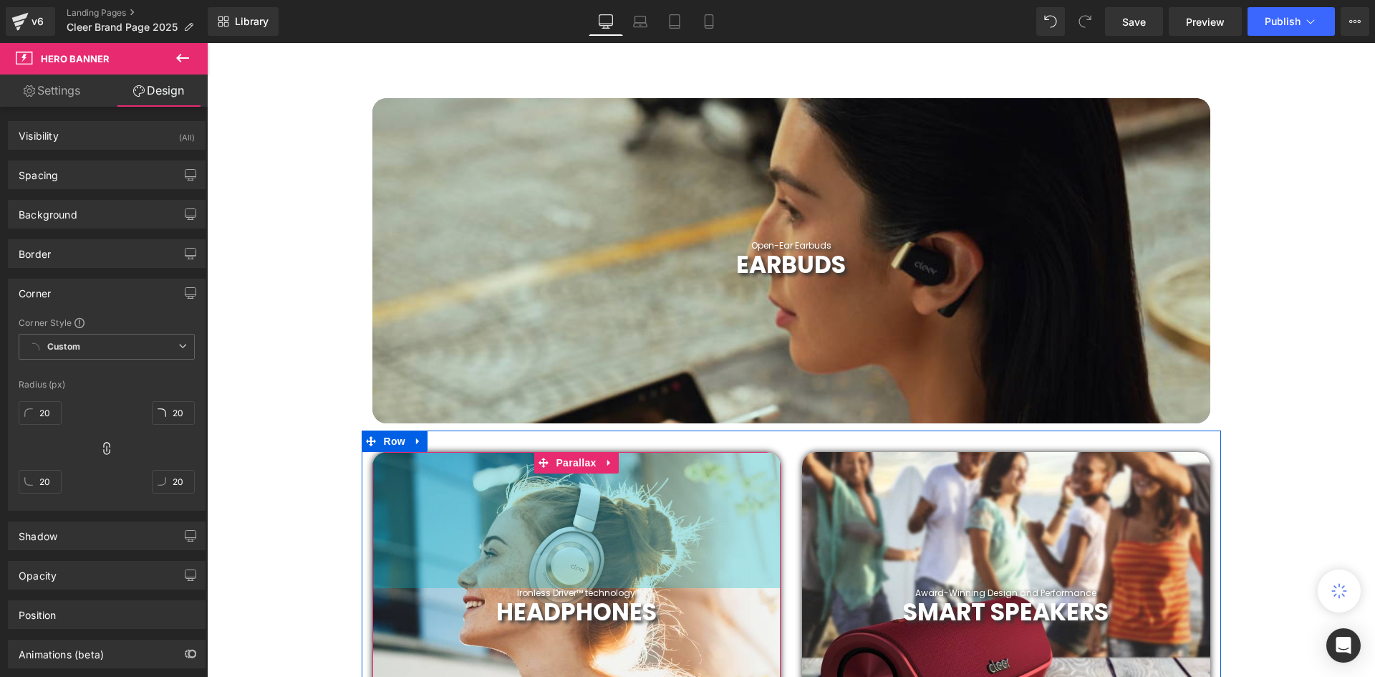
click at [412, 465] on div "Ironless Driver™ technology Heading HEADPHONES Heading Parallax 190px" at bounding box center [576, 611] width 408 height 318
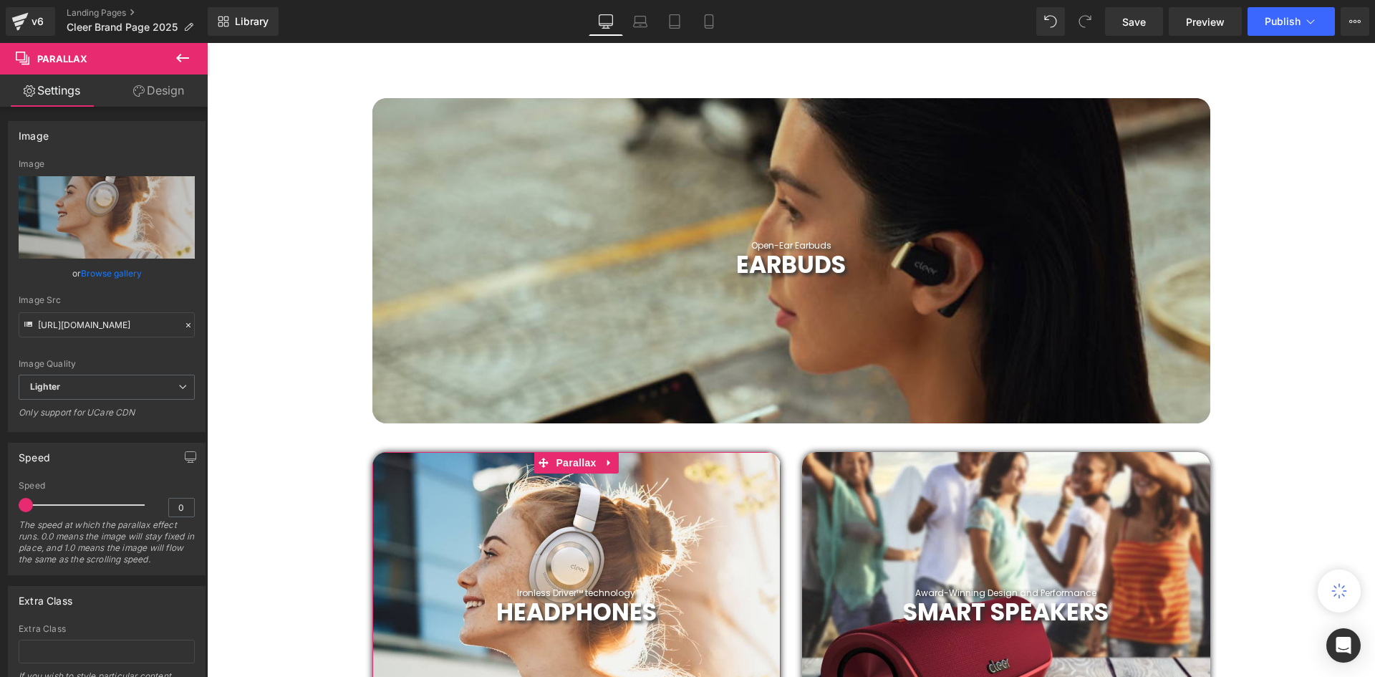
click at [147, 92] on link "Design" at bounding box center [159, 90] width 104 height 32
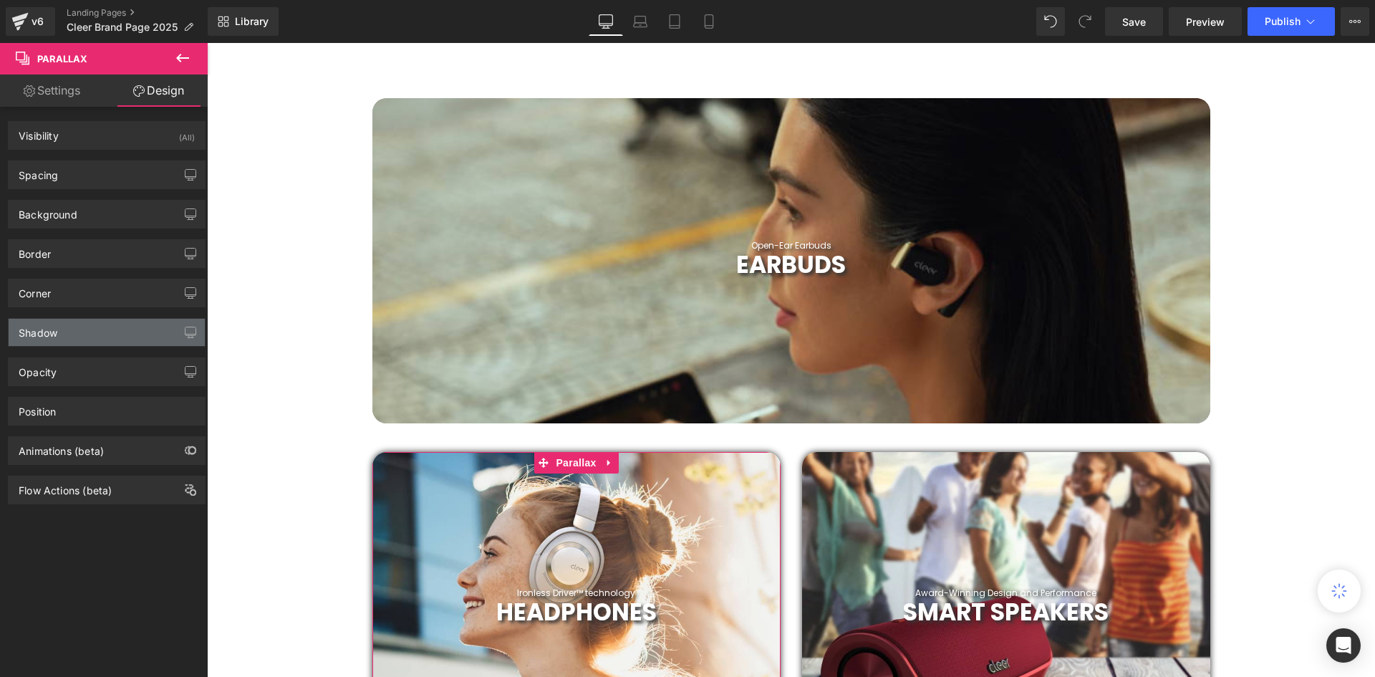
click at [79, 331] on div "Shadow" at bounding box center [107, 332] width 196 height 27
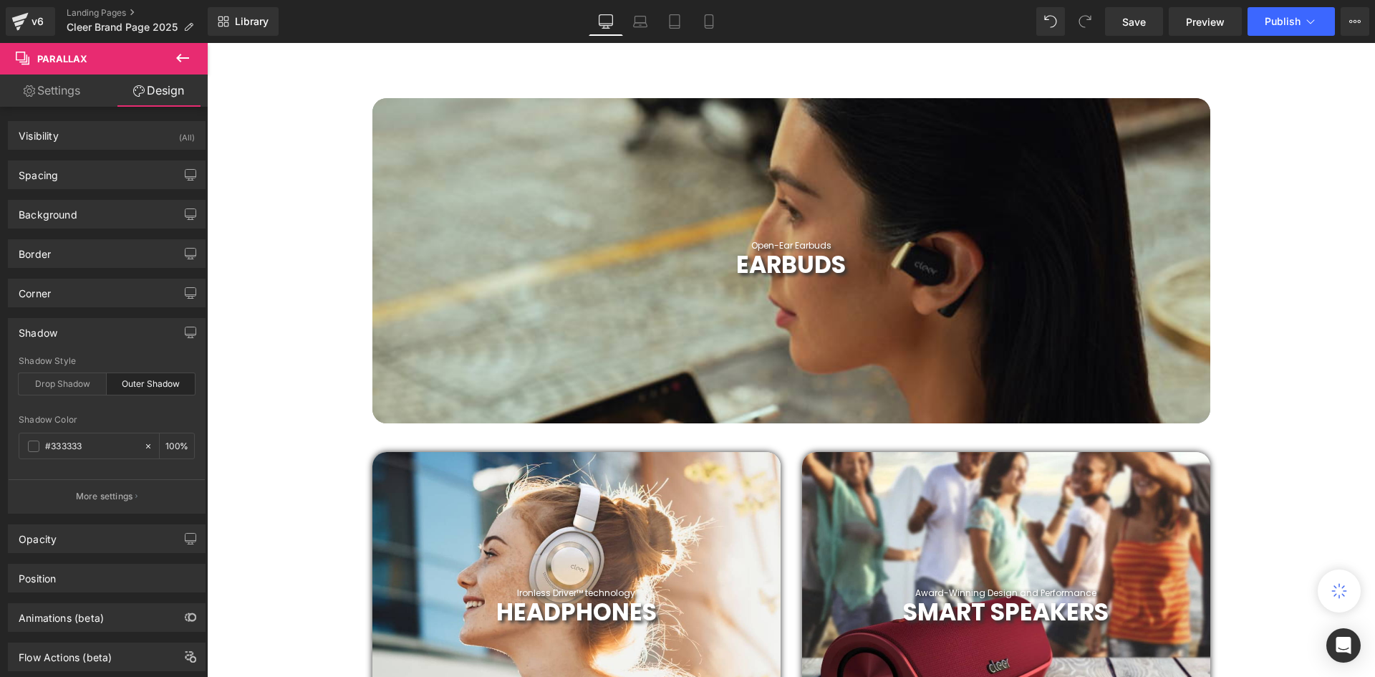
click at [437, 223] on div "Open-Ear Earbuds Text Block EARBUDS Heading Hero Banner 199px 201px" at bounding box center [791, 260] width 838 height 325
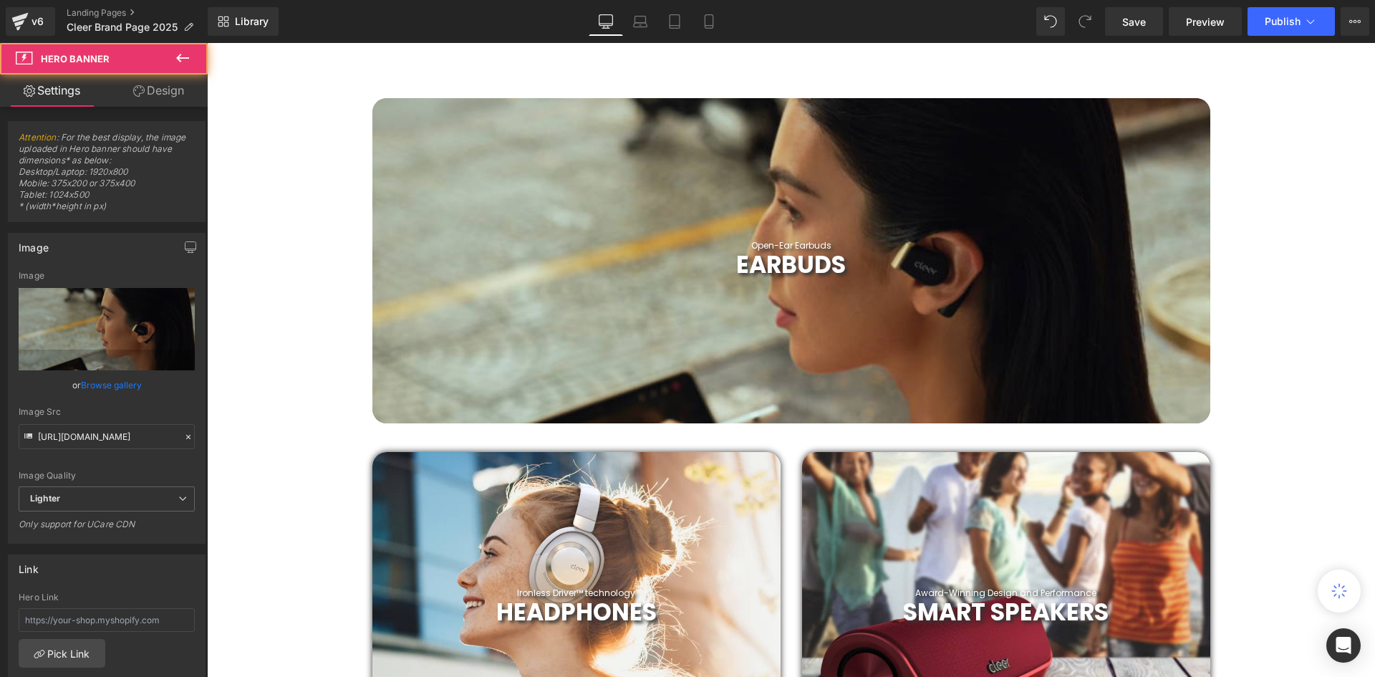
click at [388, 178] on div "Open-Ear Earbuds Text Block EARBUDS Heading Hero Banner 199px 201px" at bounding box center [791, 260] width 838 height 325
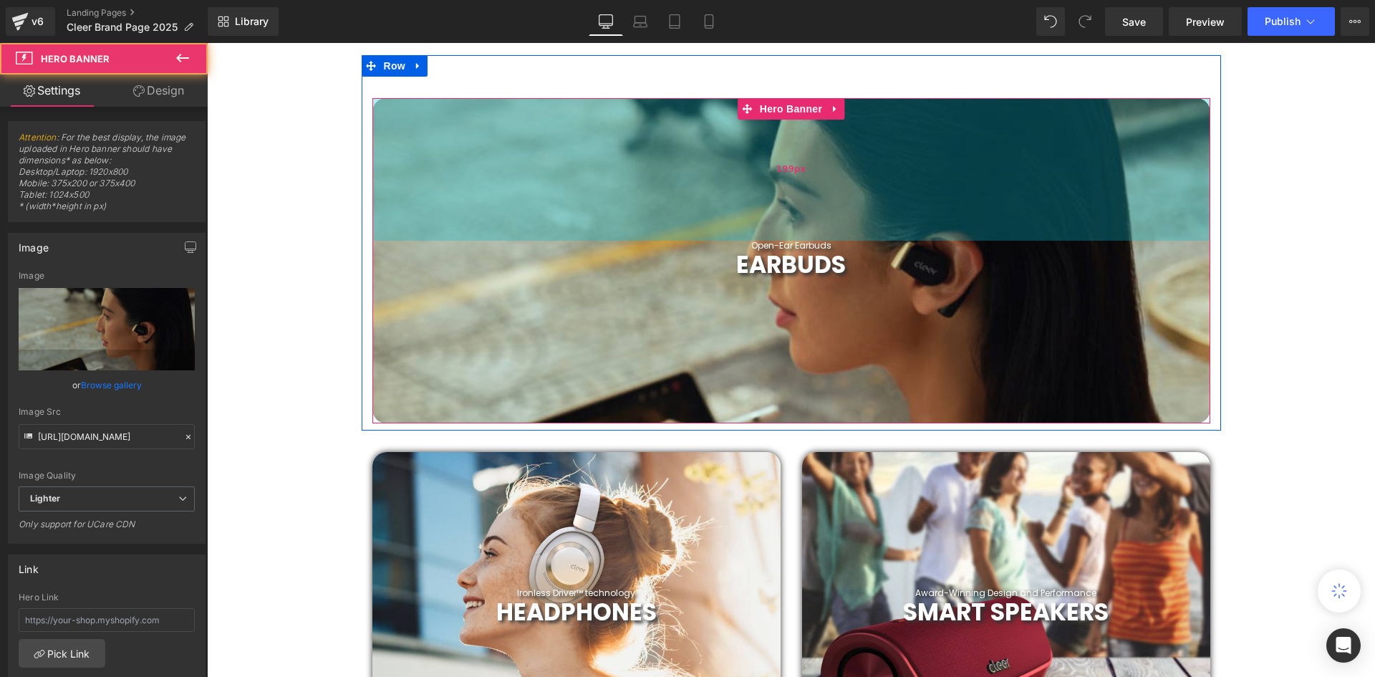
click at [430, 172] on div "199px" at bounding box center [791, 169] width 838 height 142
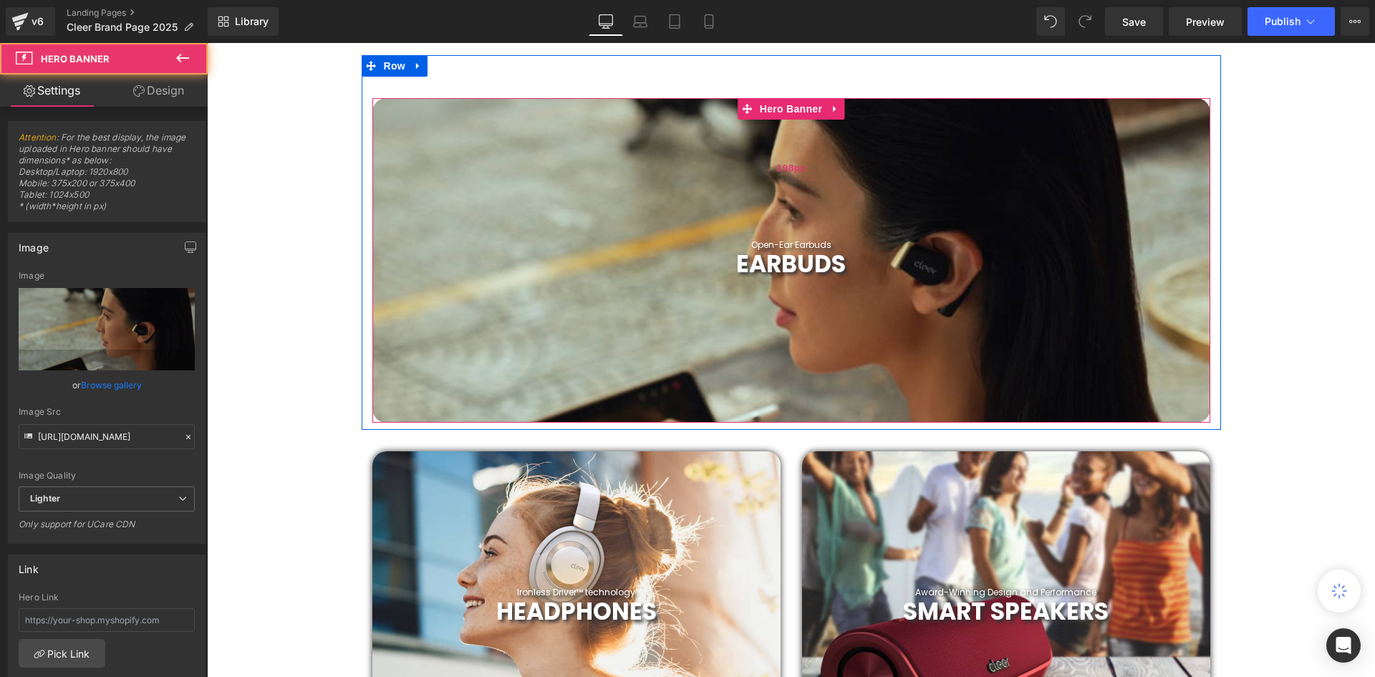
scroll to position [4371, 1161]
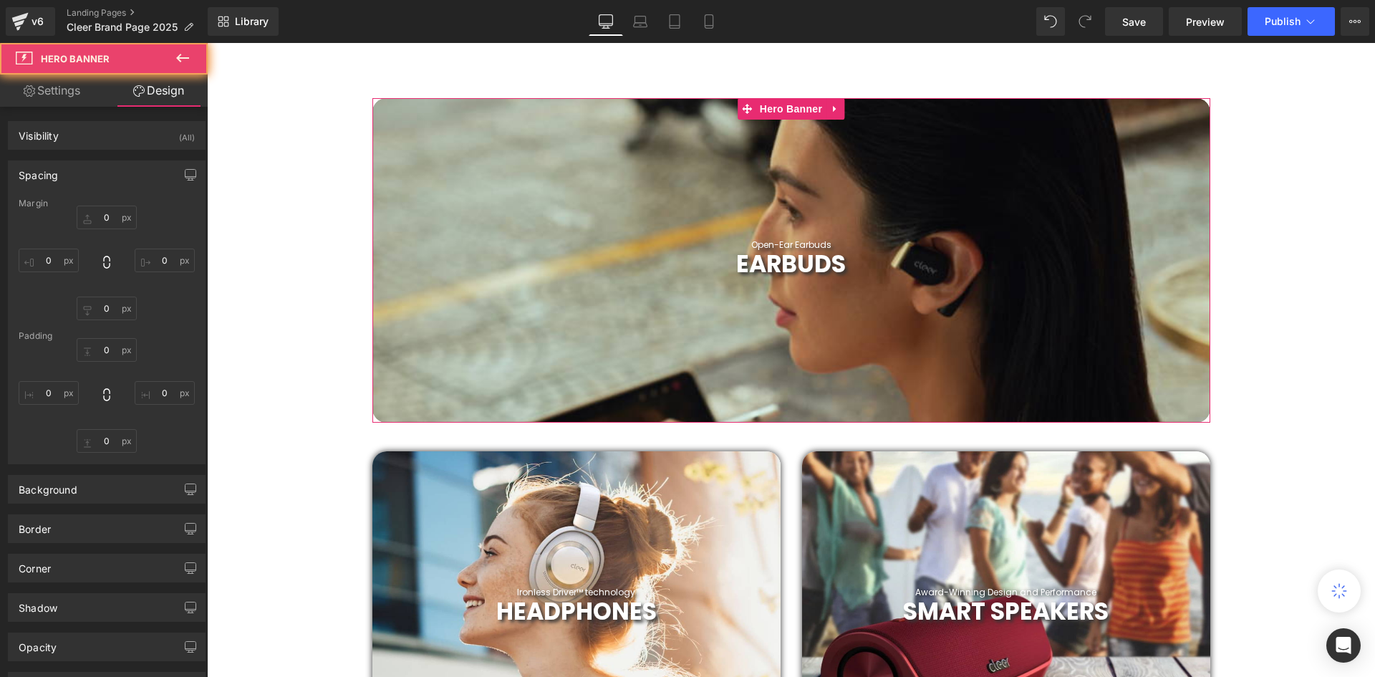
type input "0"
type input "198"
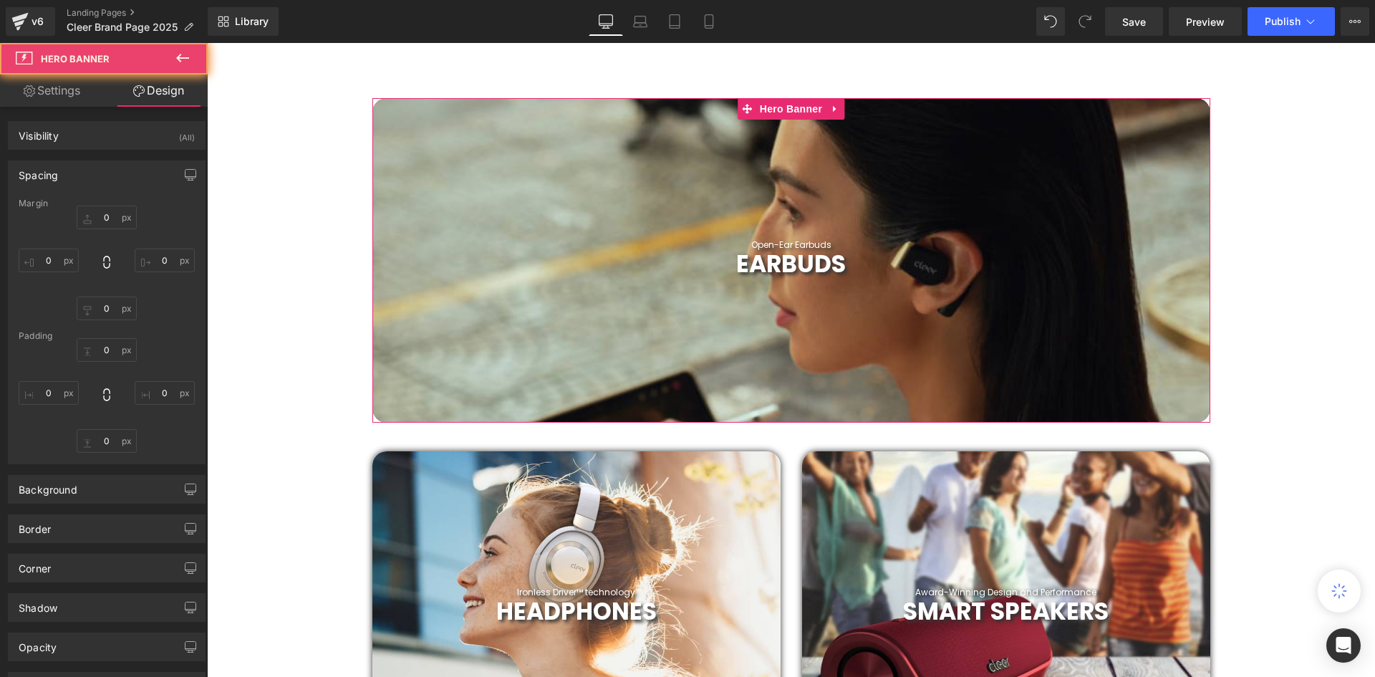
type input "0"
type input "201"
type input "0"
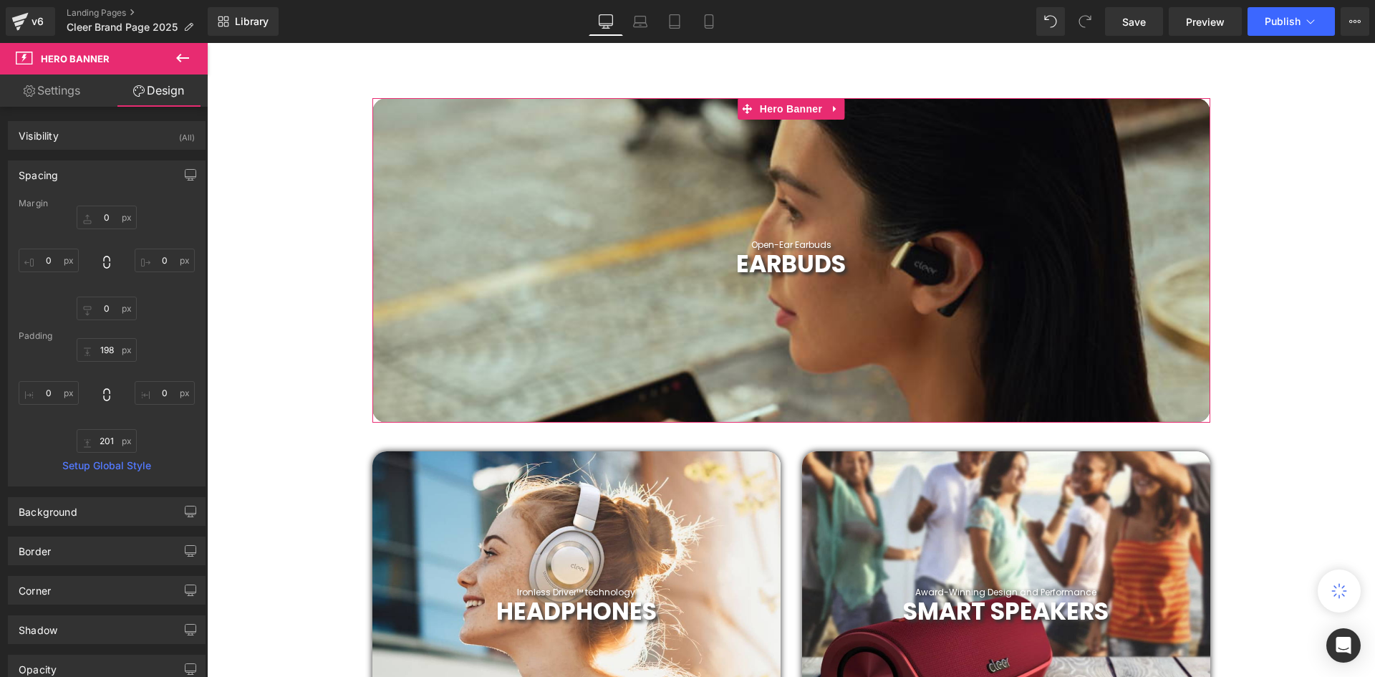
click at [147, 92] on link "Design" at bounding box center [159, 90] width 104 height 32
click at [95, 616] on div "Shadow Shadow Style Drop Shadow Outer Shadow #333333 Shadow Color #333333 100 %…" at bounding box center [107, 629] width 198 height 29
click at [93, 627] on div "Shadow" at bounding box center [107, 629] width 196 height 27
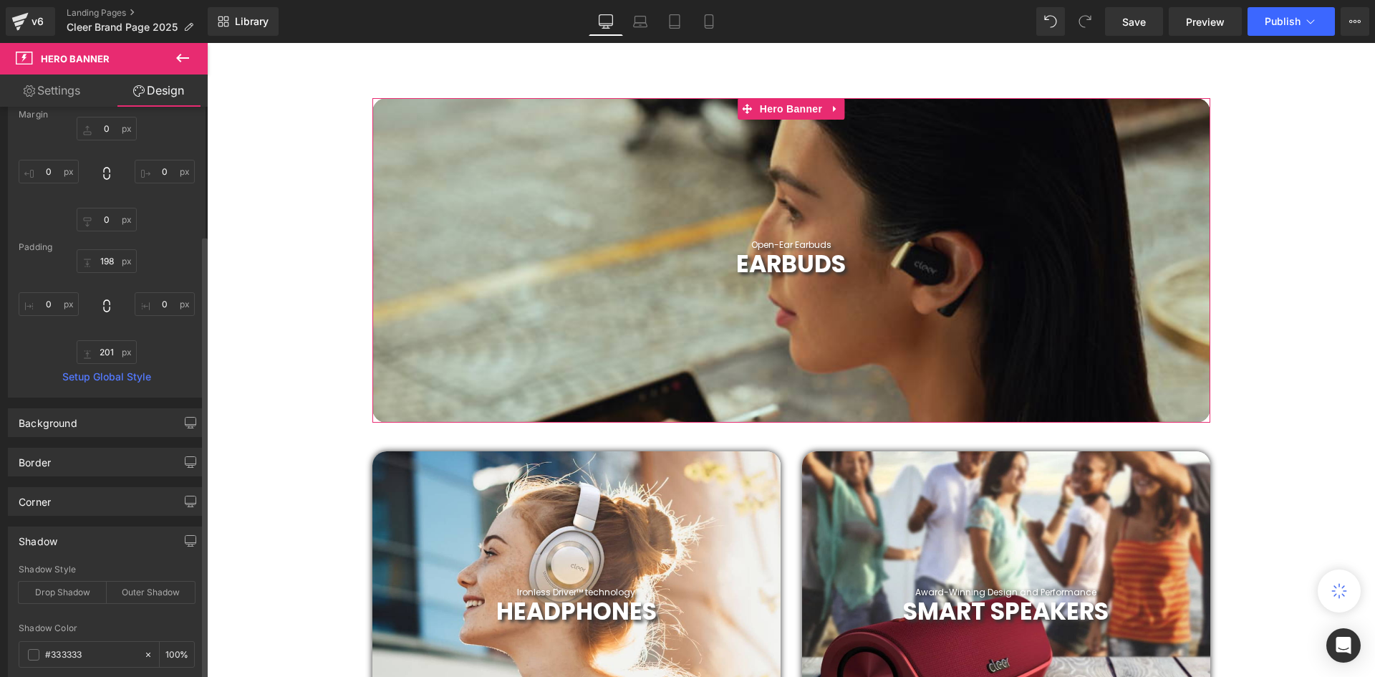
scroll to position [286, 0]
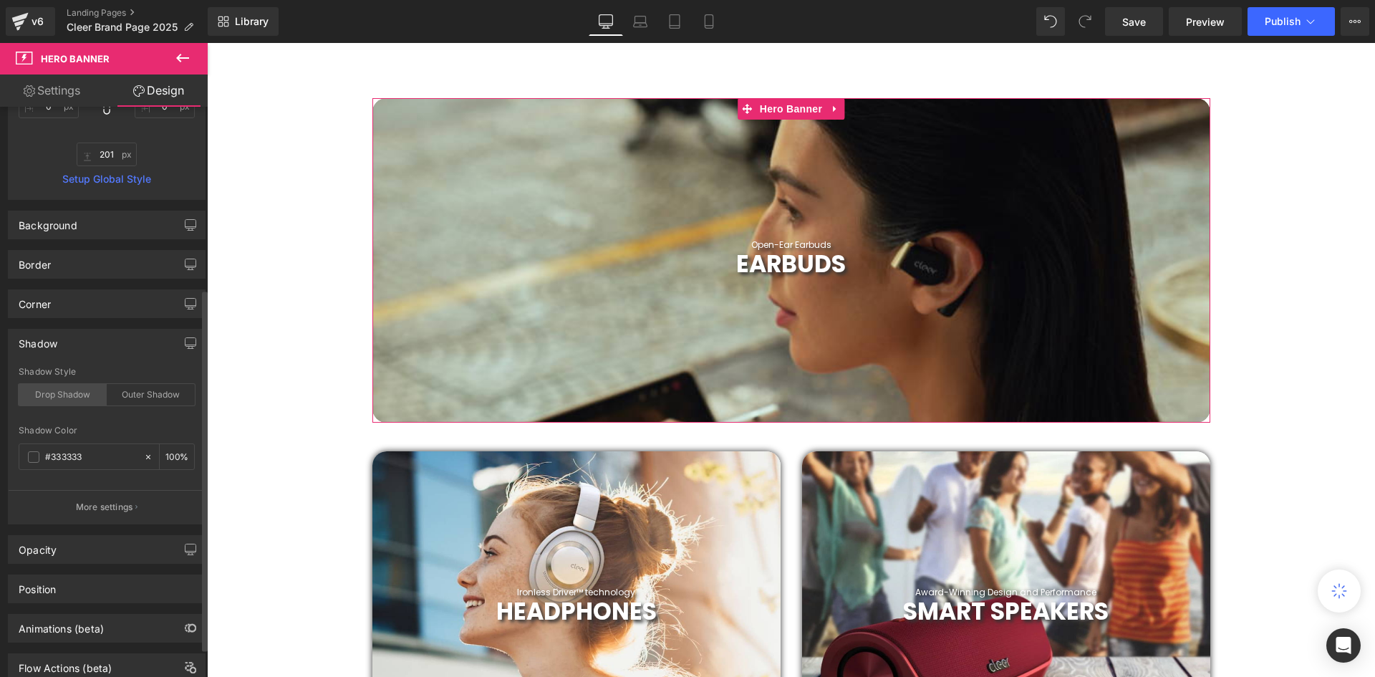
click at [79, 398] on div "Drop Shadow" at bounding box center [63, 394] width 88 height 21
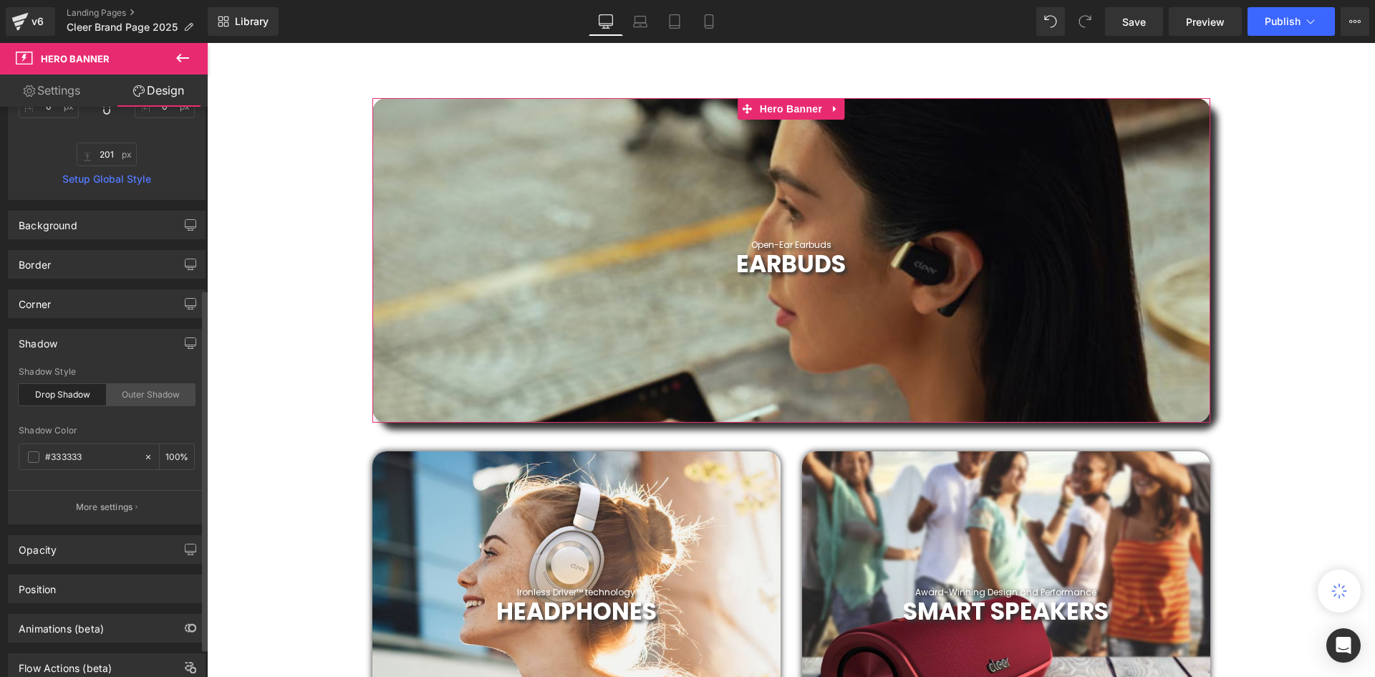
click at [132, 392] on div "Outer Shadow" at bounding box center [151, 394] width 88 height 21
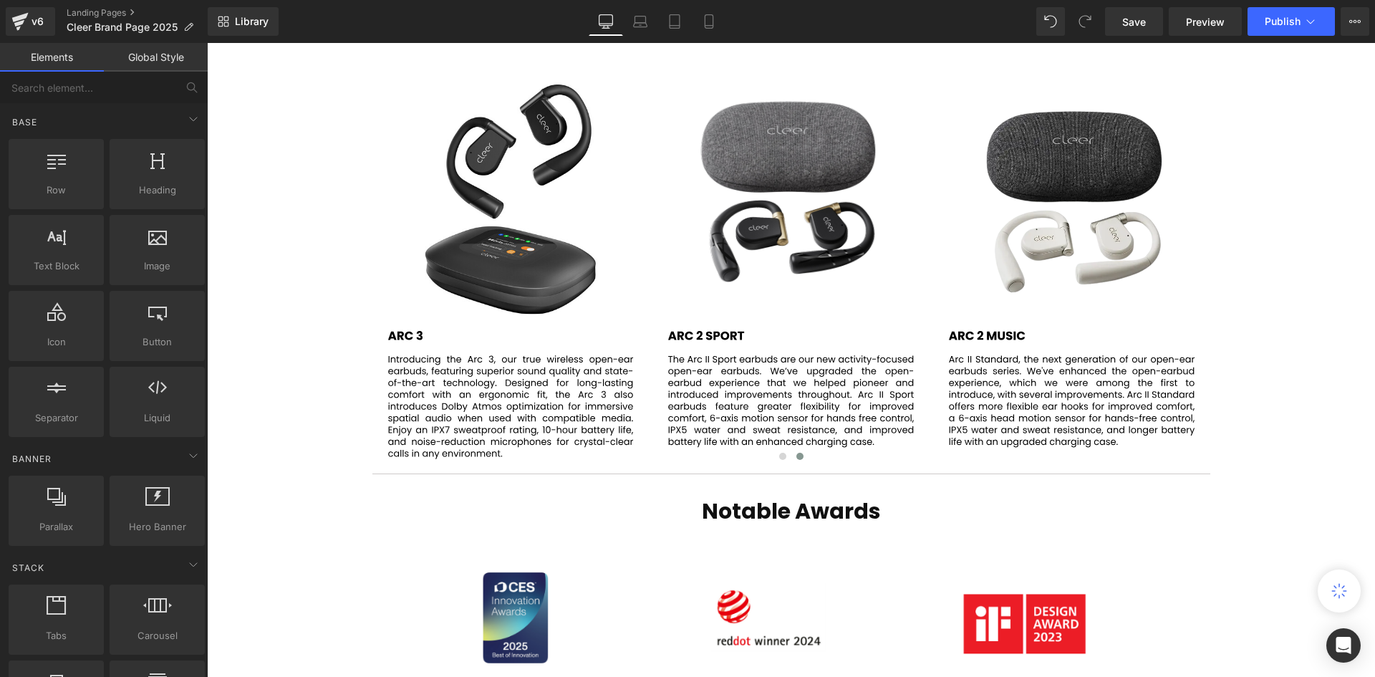
scroll to position [2735, 0]
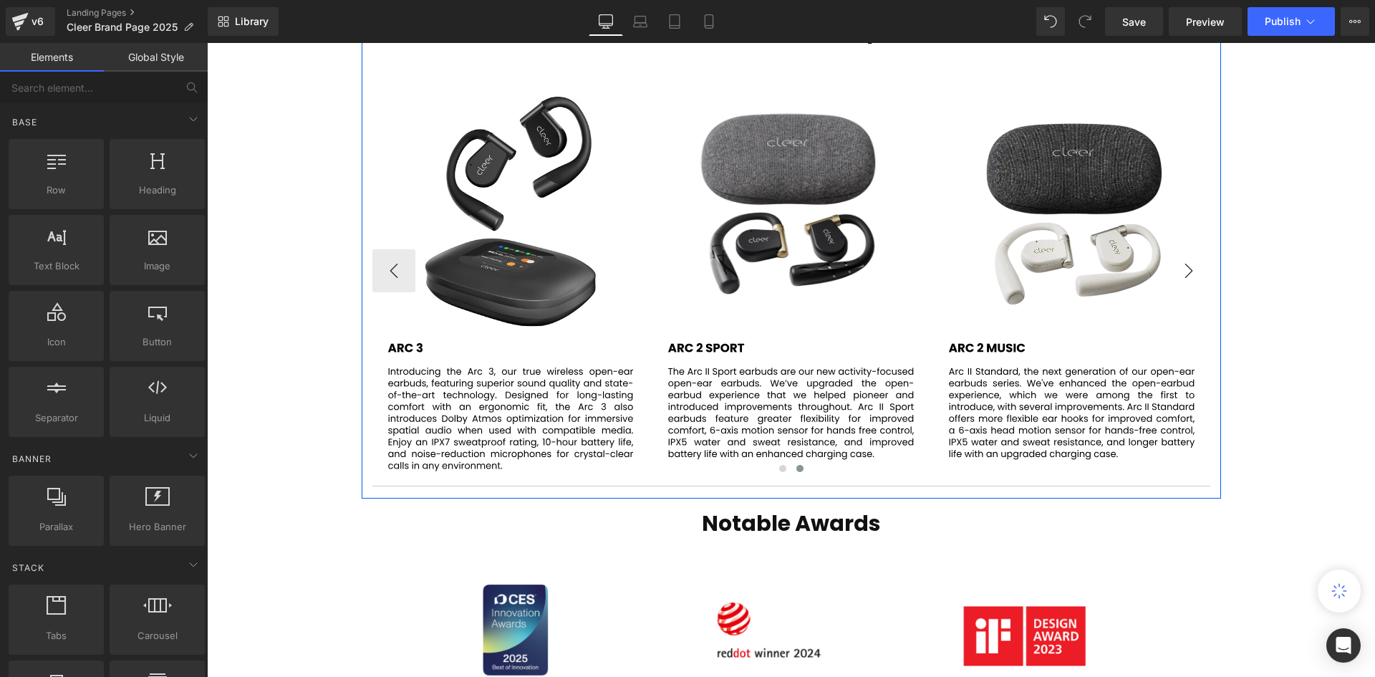
click at [1201, 252] on button "›" at bounding box center [1188, 270] width 43 height 43
click at [1188, 258] on button "›" at bounding box center [1188, 270] width 43 height 43
click at [394, 251] on button "‹" at bounding box center [393, 270] width 43 height 43
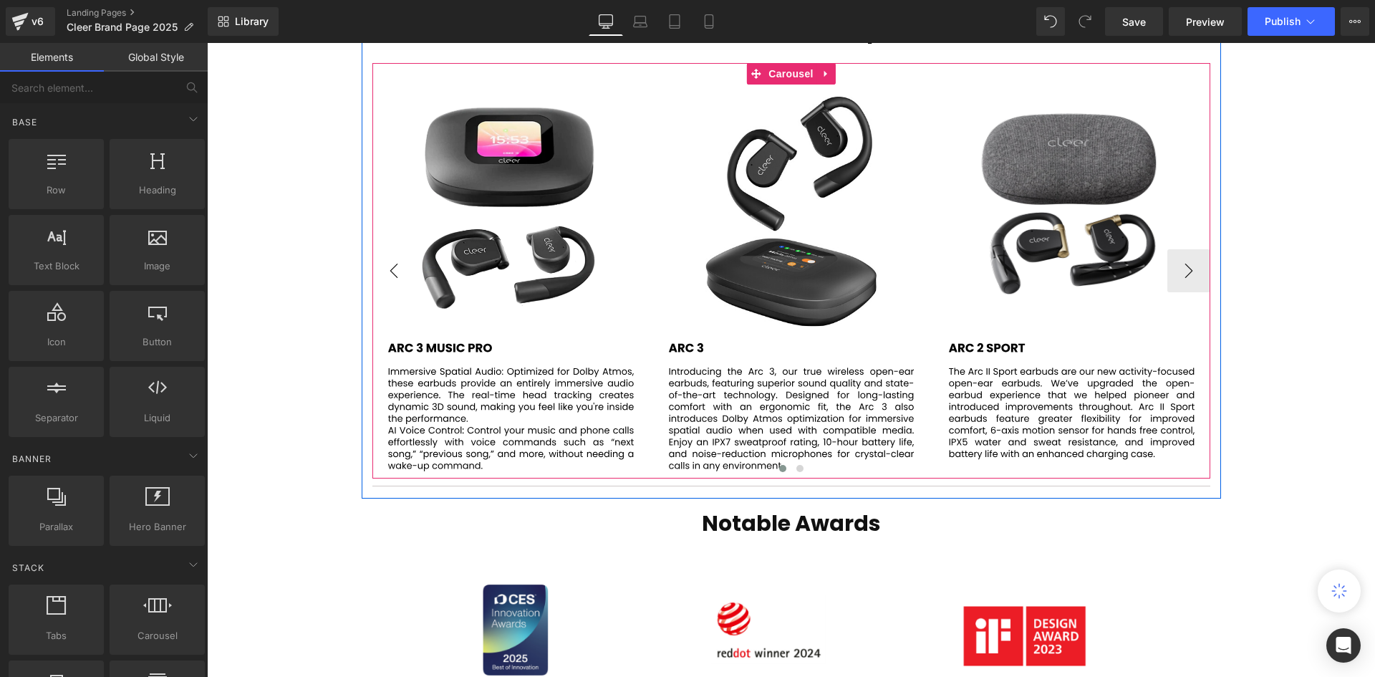
click at [394, 251] on button "‹" at bounding box center [393, 270] width 43 height 43
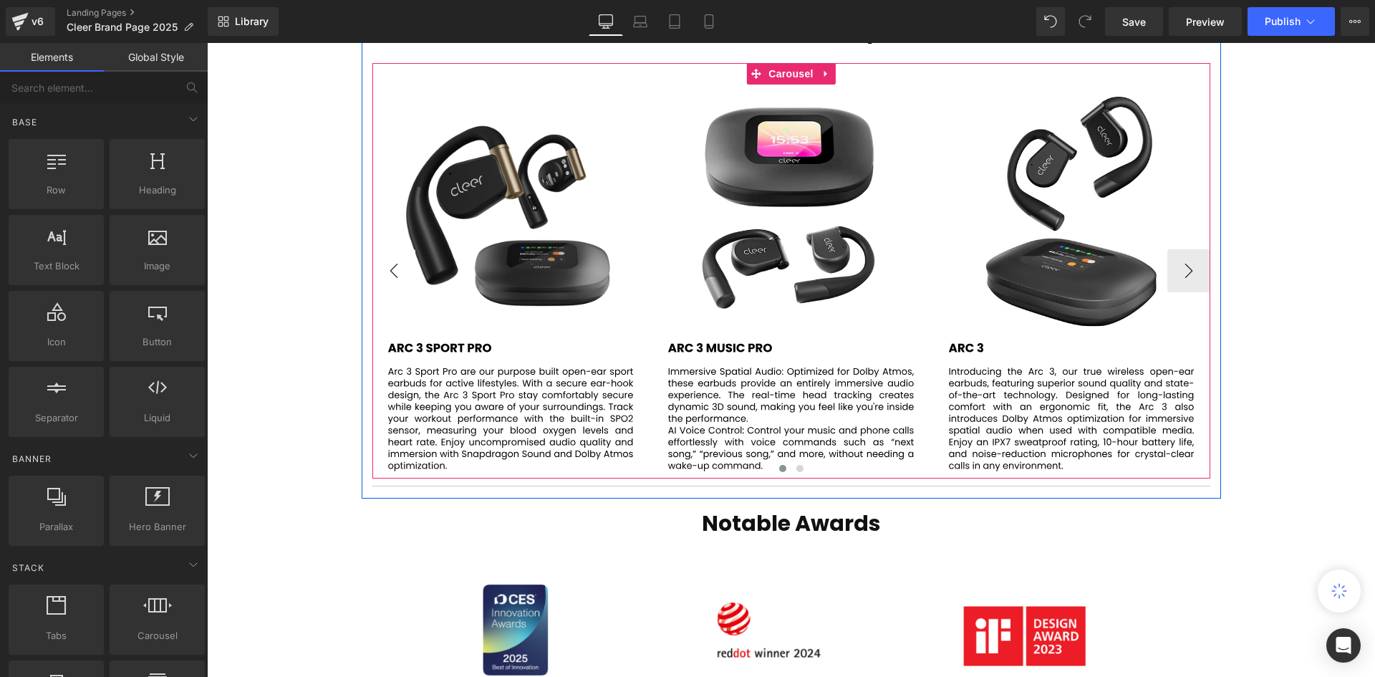
click at [394, 251] on button "‹" at bounding box center [393, 270] width 43 height 43
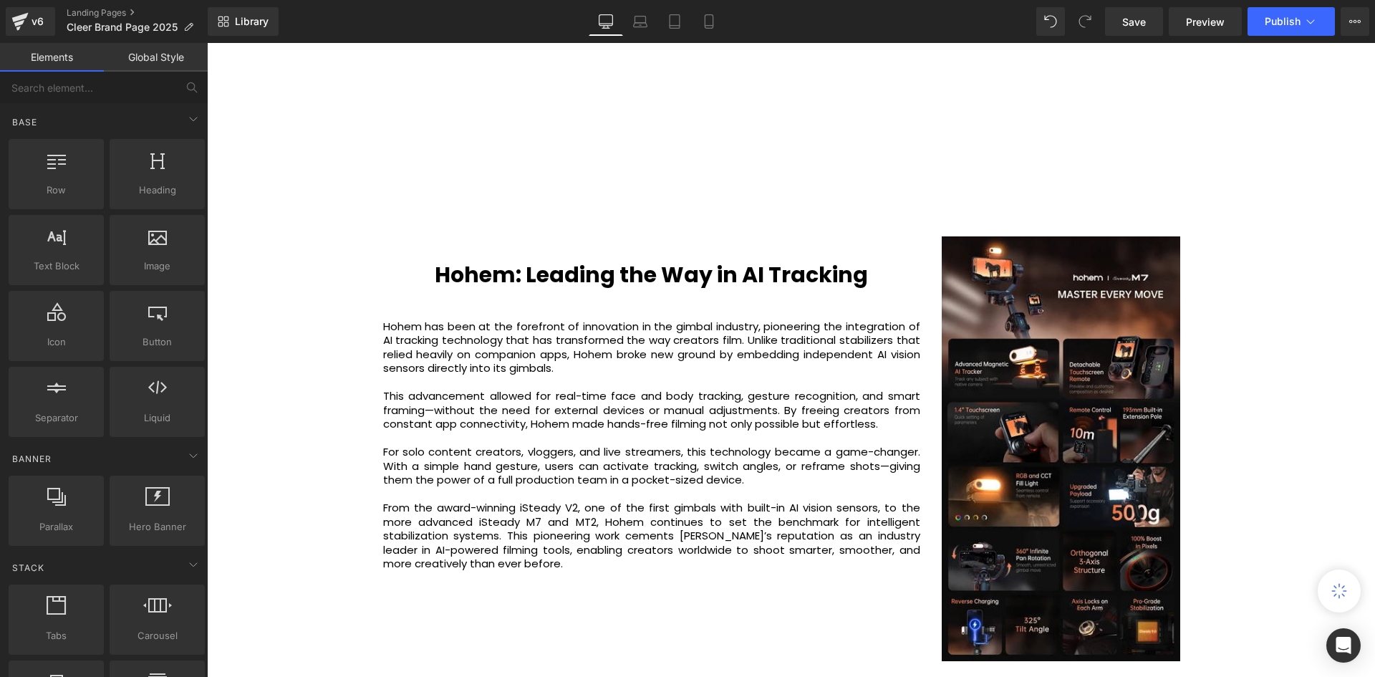
scroll to position [2162, 0]
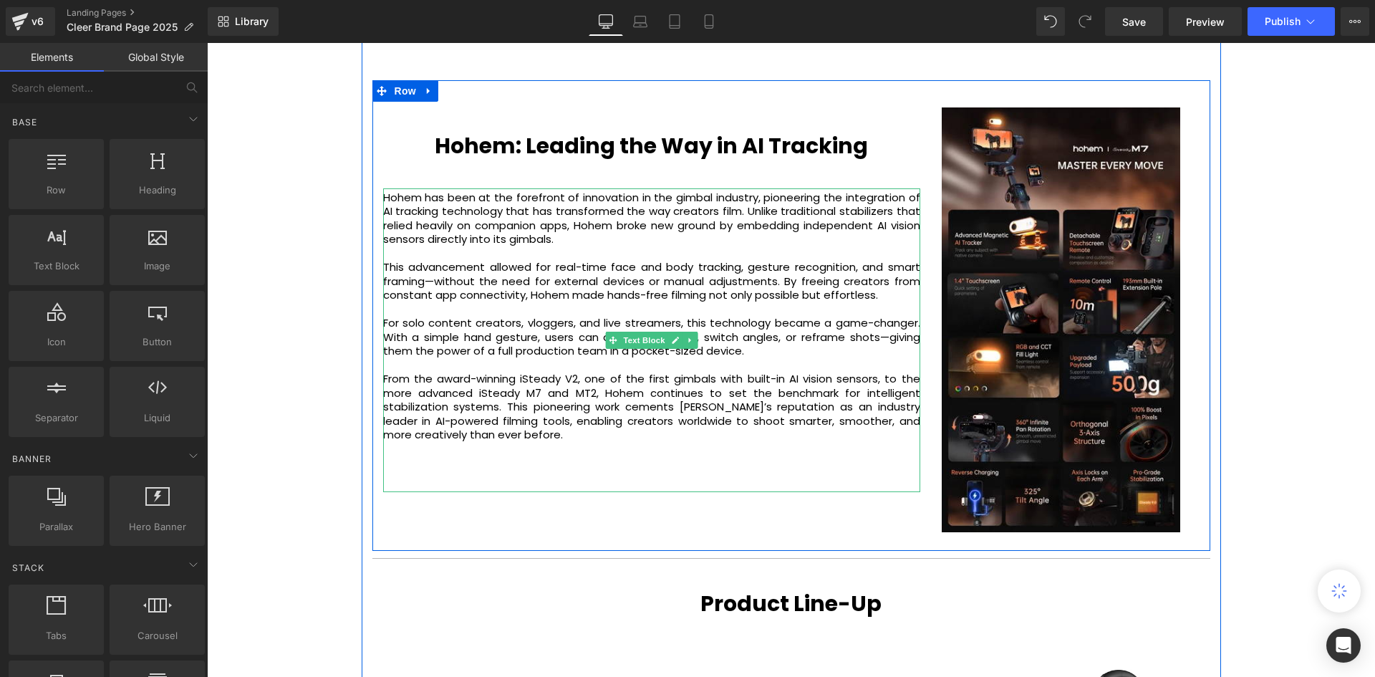
click at [512, 425] on div "Hohem has been at the forefront of innovation in the gimbal industry, pioneerin…" at bounding box center [651, 340] width 537 height 304
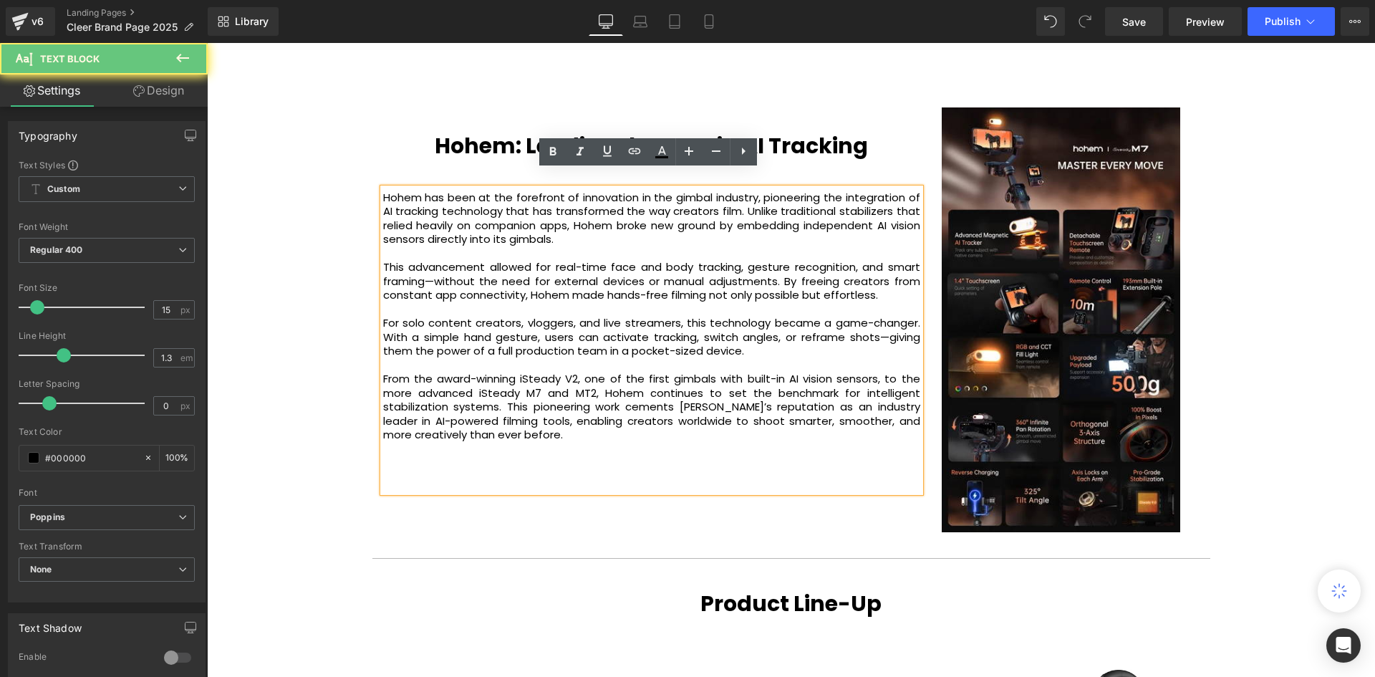
click at [478, 417] on p "From the award-winning iSteady V2, one of the first gimbals with built-in AI vi…" at bounding box center [651, 407] width 537 height 70
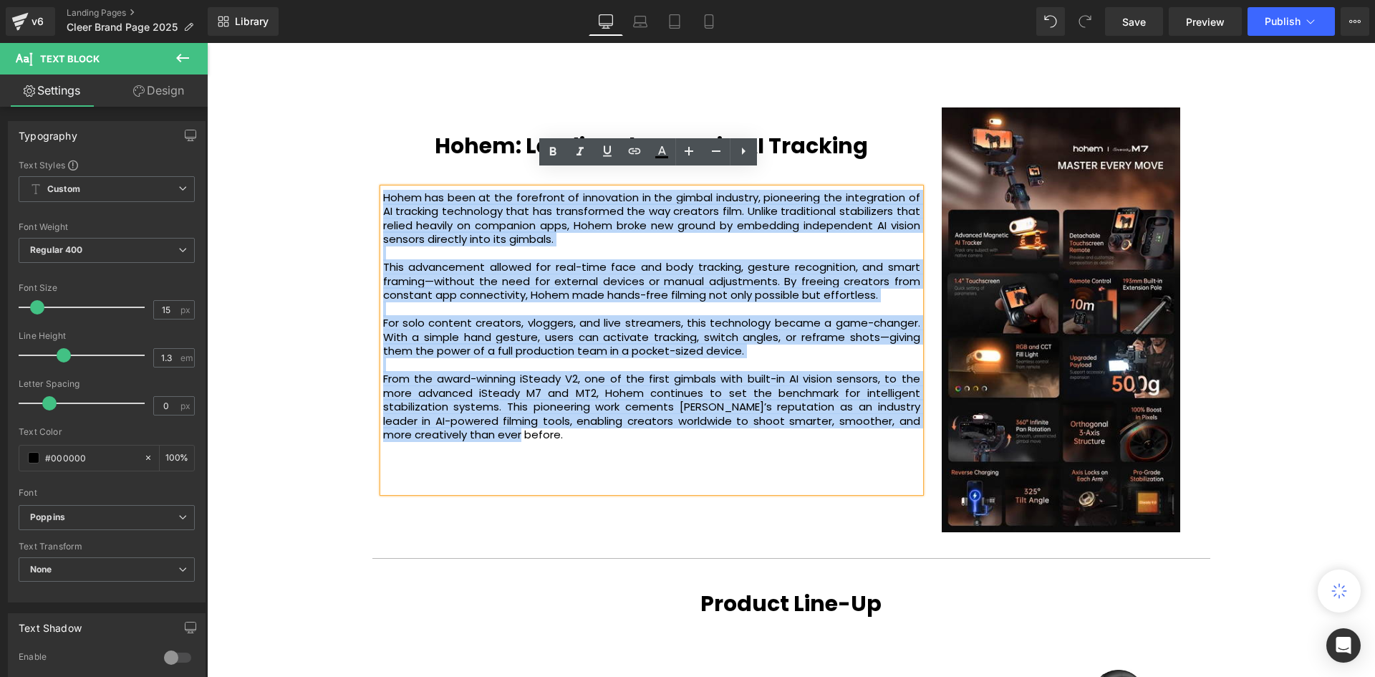
drag, startPoint x: 475, startPoint y: 419, endPoint x: 361, endPoint y: 161, distance: 281.8
click at [362, 161] on div "We Are Cleer Audio Heading We are a performance audio brand. Our purpose is to …" at bounding box center [791, 170] width 859 height 1793
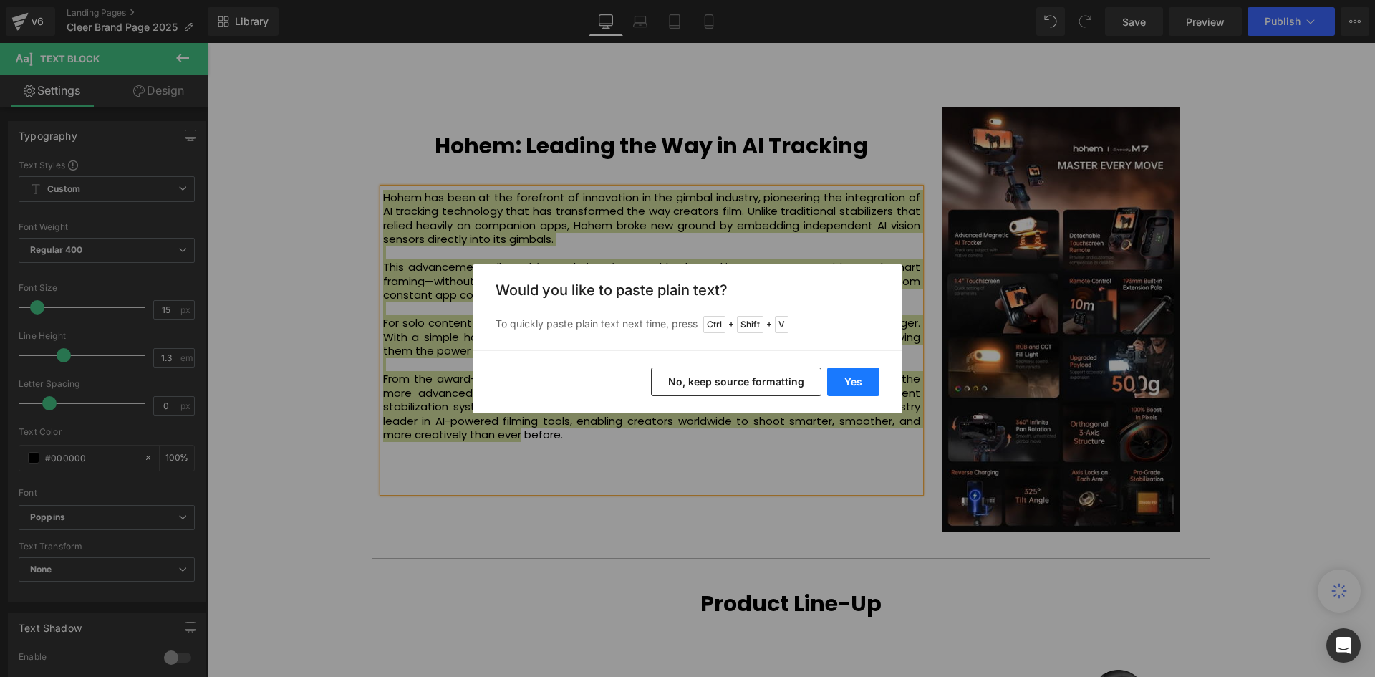
click at [860, 387] on button "Yes" at bounding box center [853, 381] width 52 height 29
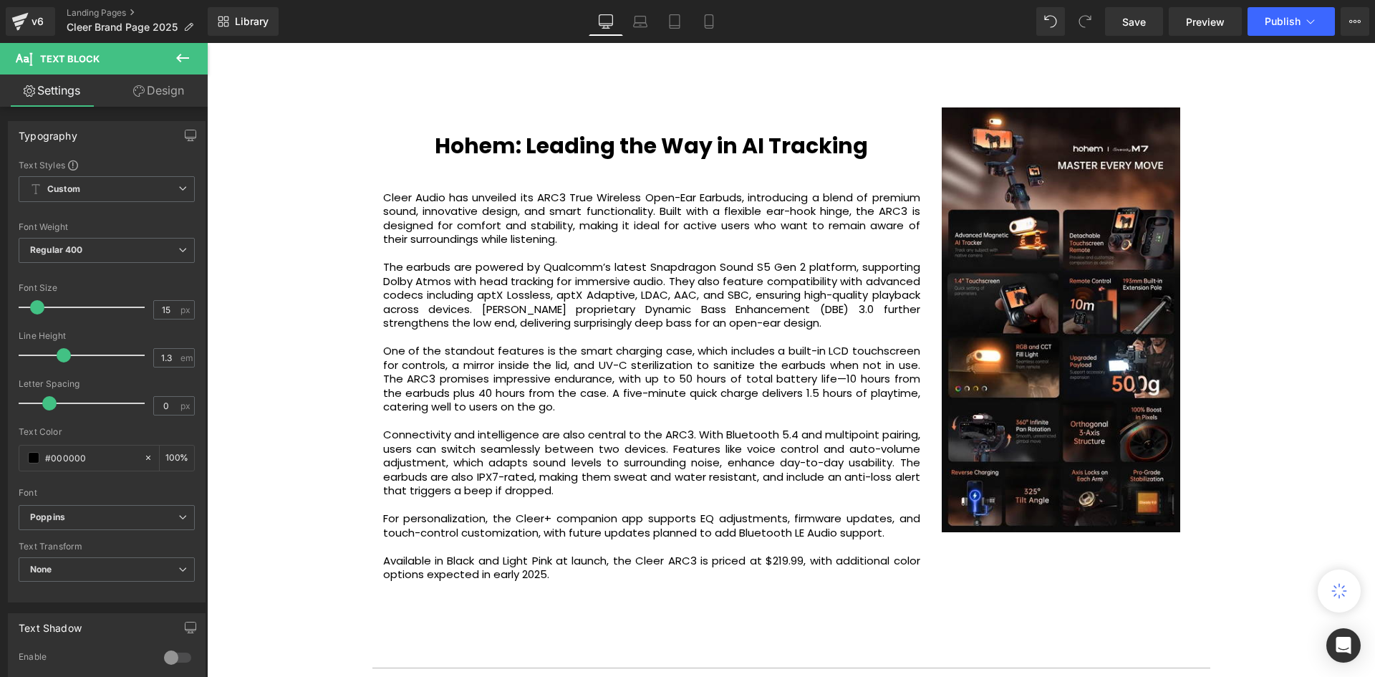
scroll to position [4480, 1161]
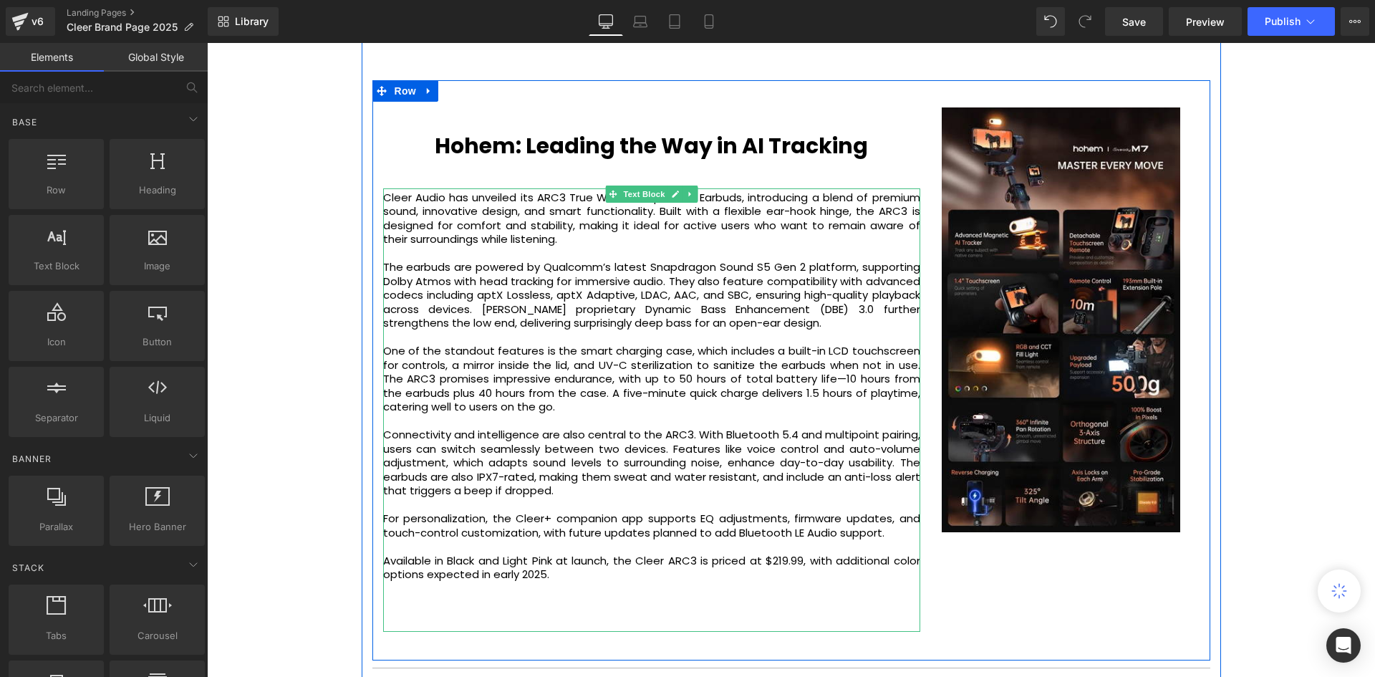
click at [561, 558] on p "Available in Black and Light Pink at launch, the Cleer ARC3 is priced at $219.9…" at bounding box center [651, 567] width 537 height 28
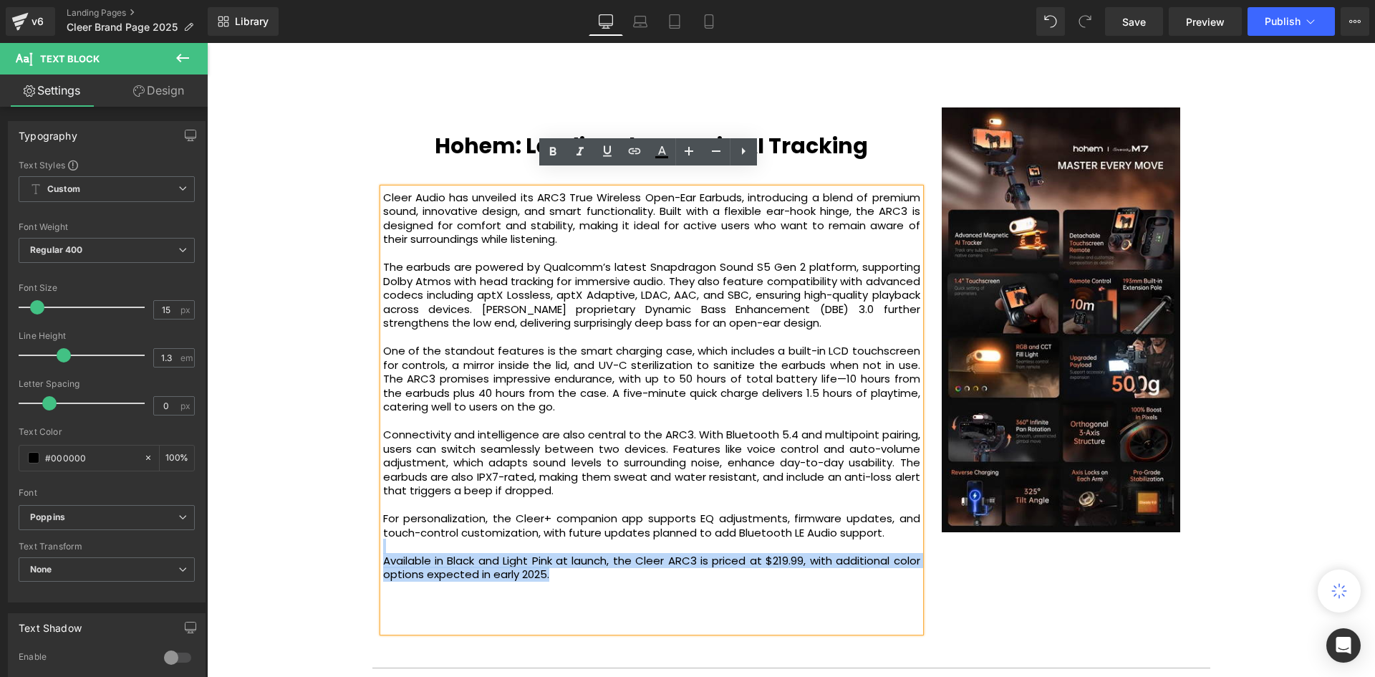
drag, startPoint x: 561, startPoint y: 561, endPoint x: 403, endPoint y: 534, distance: 160.5
click at [403, 534] on div "Cleer Audio has unveiled its ARC3 True Wireless Open-Ear Earbuds, introducing a…" at bounding box center [651, 409] width 537 height 443
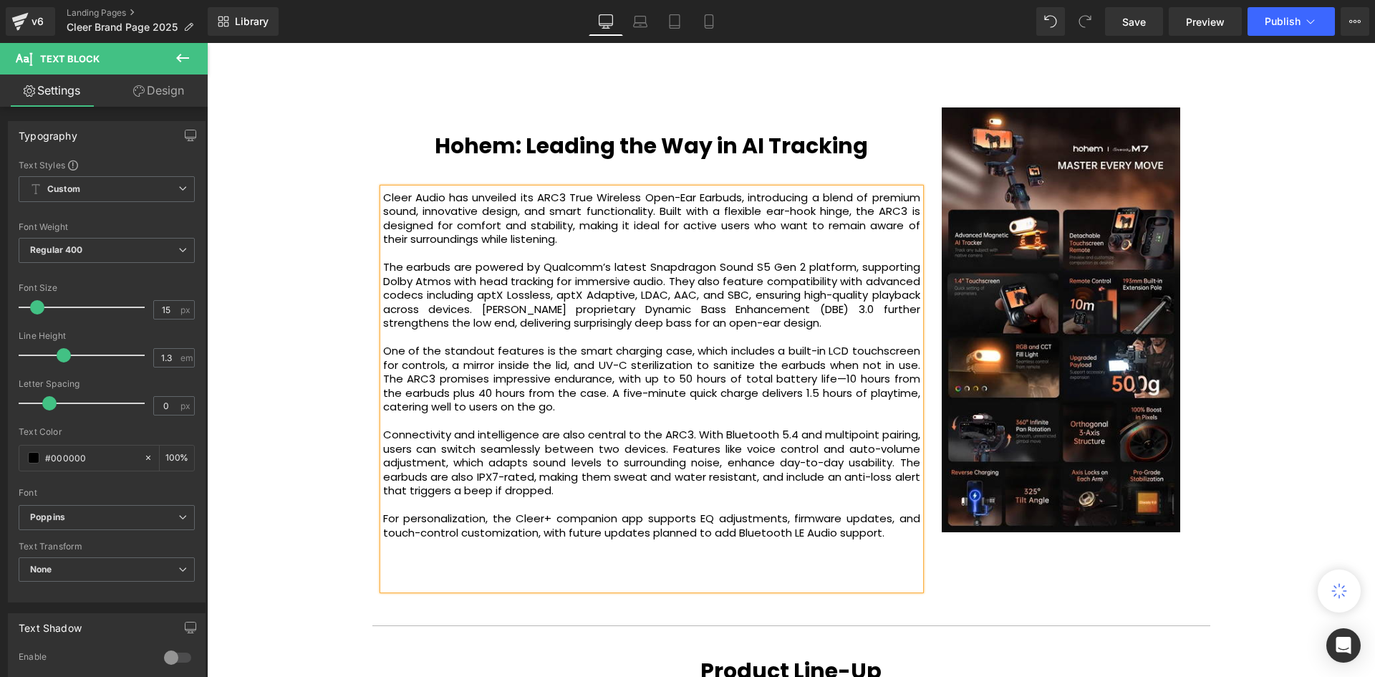
scroll to position [4437, 1161]
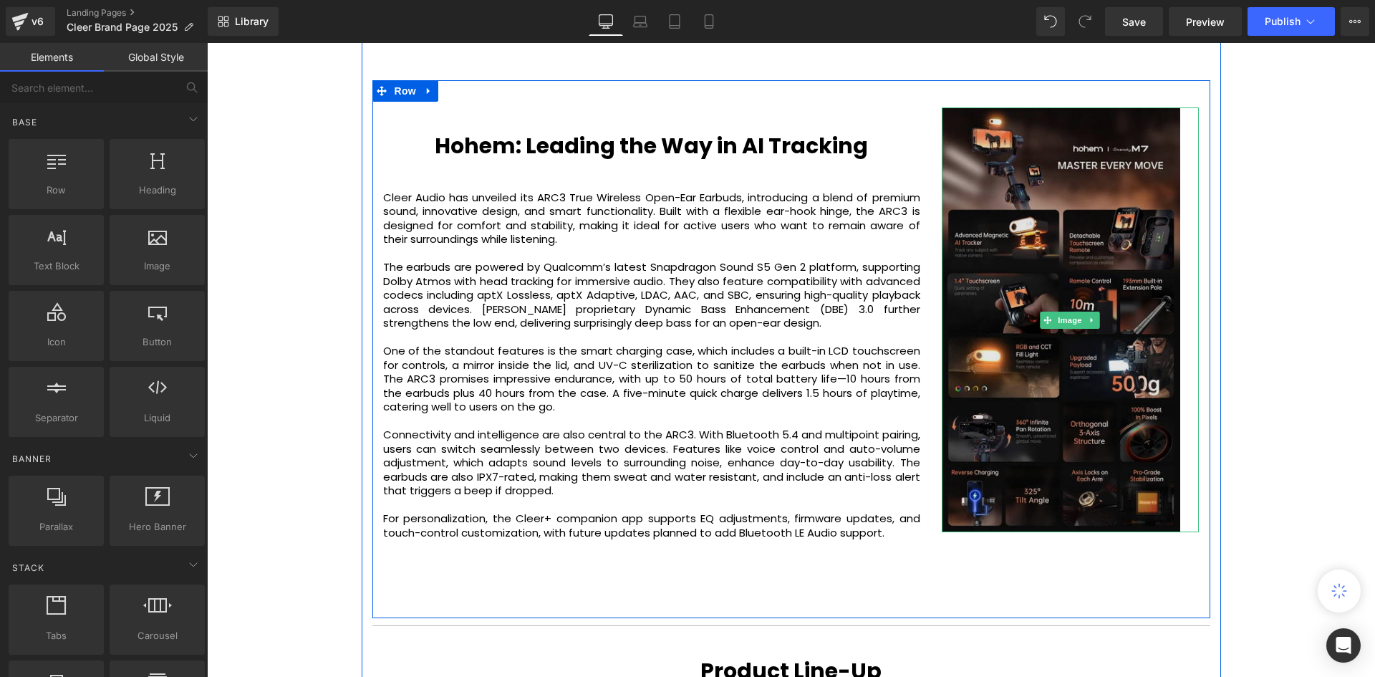
click at [1042, 331] on img at bounding box center [1070, 319] width 258 height 425
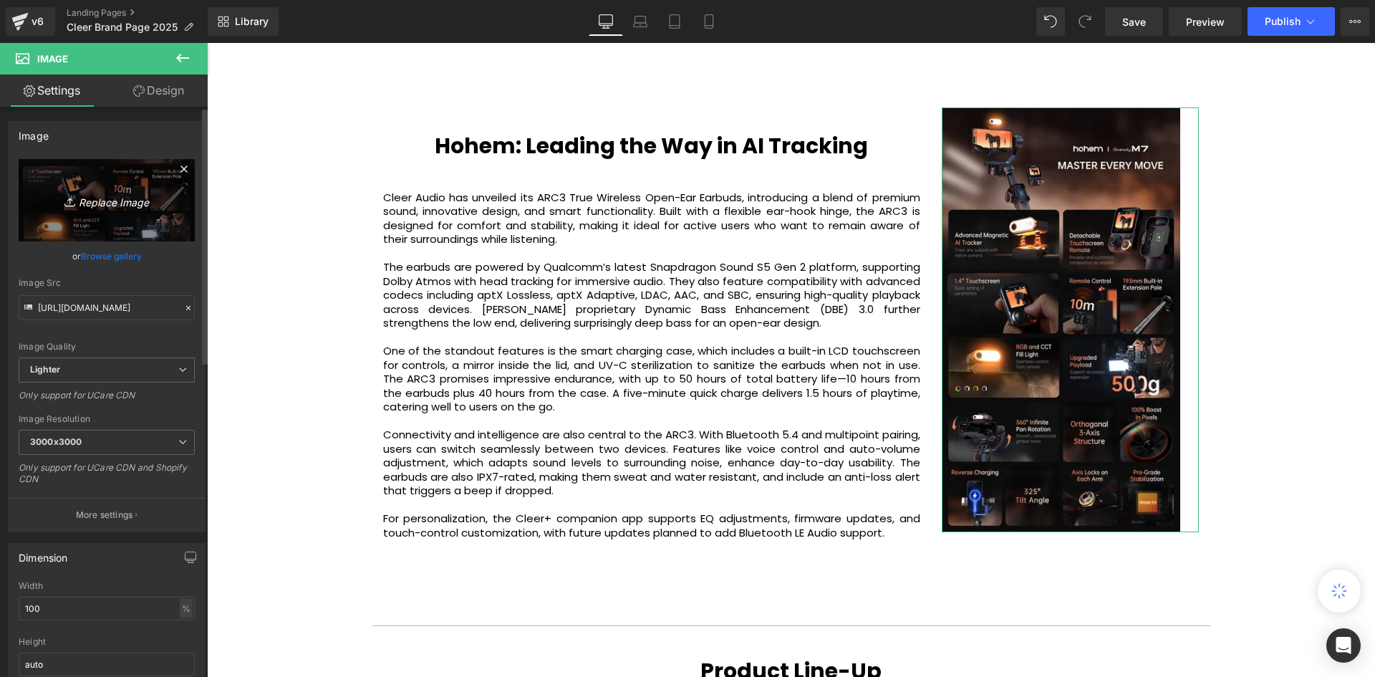
click at [88, 205] on icon "Replace Image" at bounding box center [106, 200] width 115 height 18
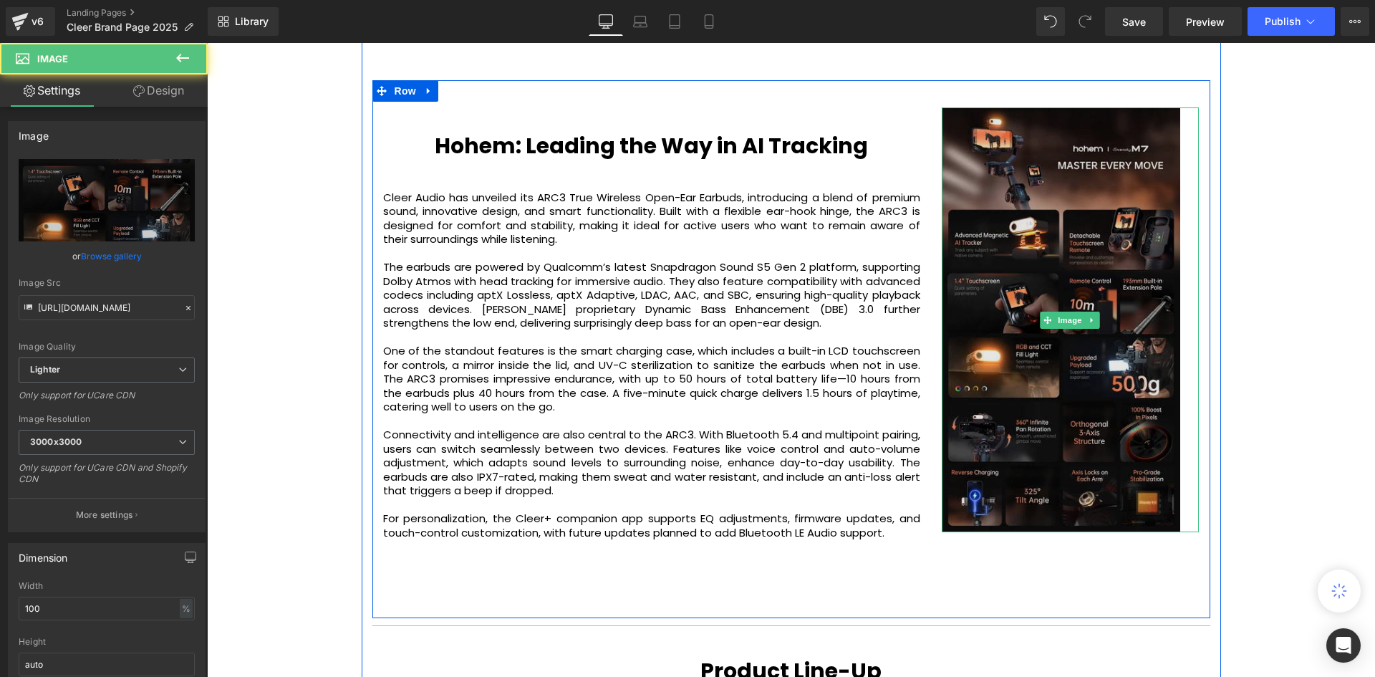
click at [1021, 362] on img at bounding box center [1070, 319] width 258 height 425
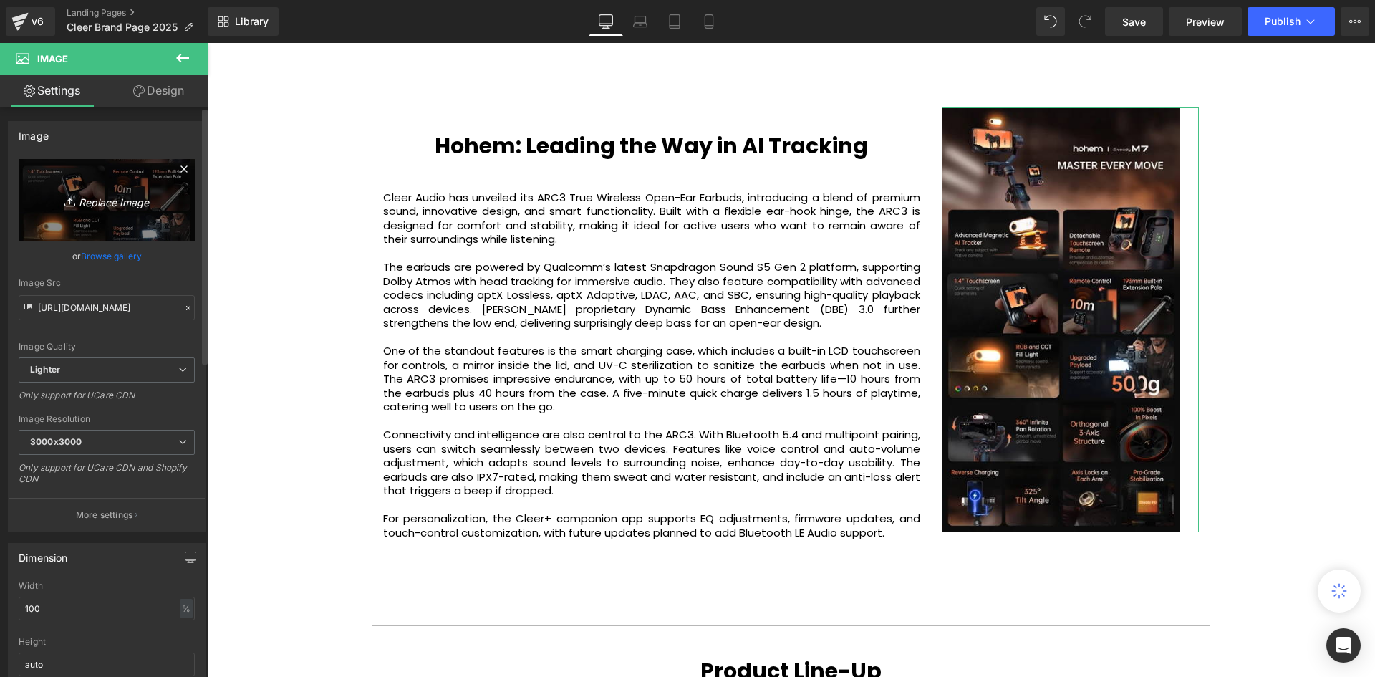
click at [112, 203] on icon "Replace Image" at bounding box center [106, 200] width 115 height 18
type input "C:\fakepath\71lG4lIi-PL.jpg"
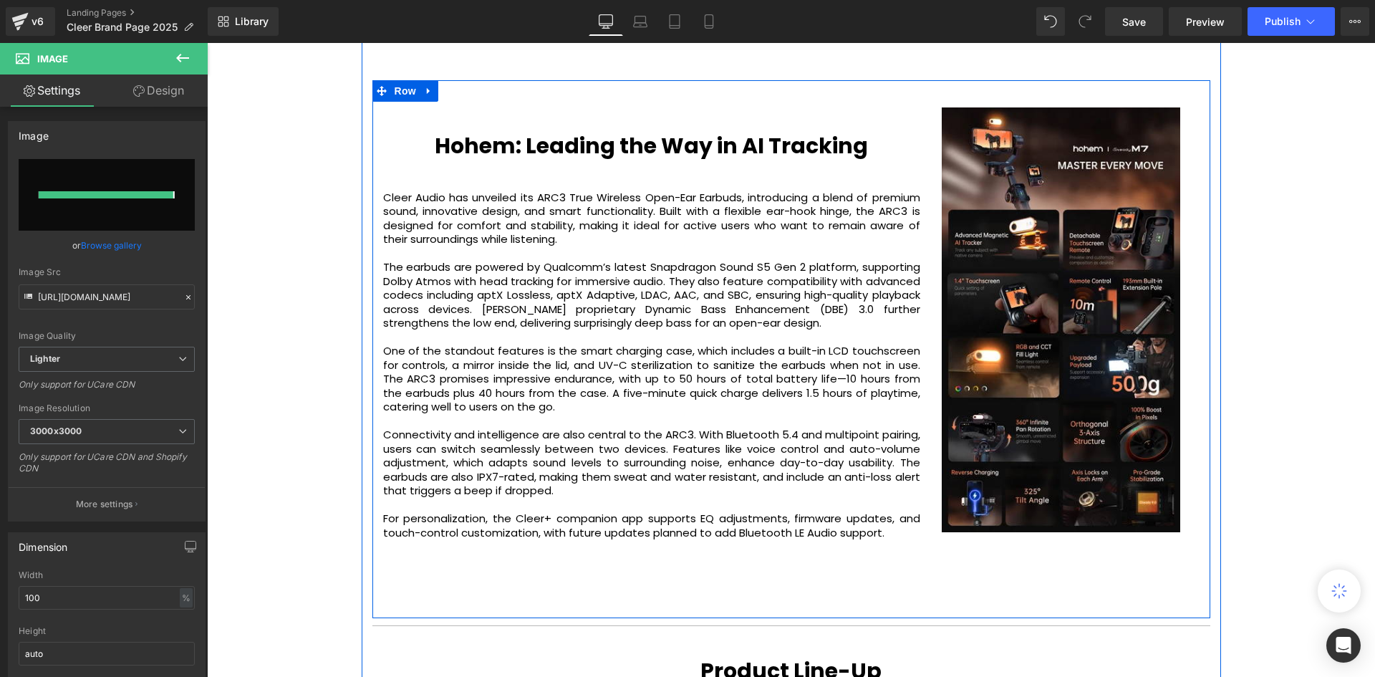
type input "[URL][DOMAIN_NAME]"
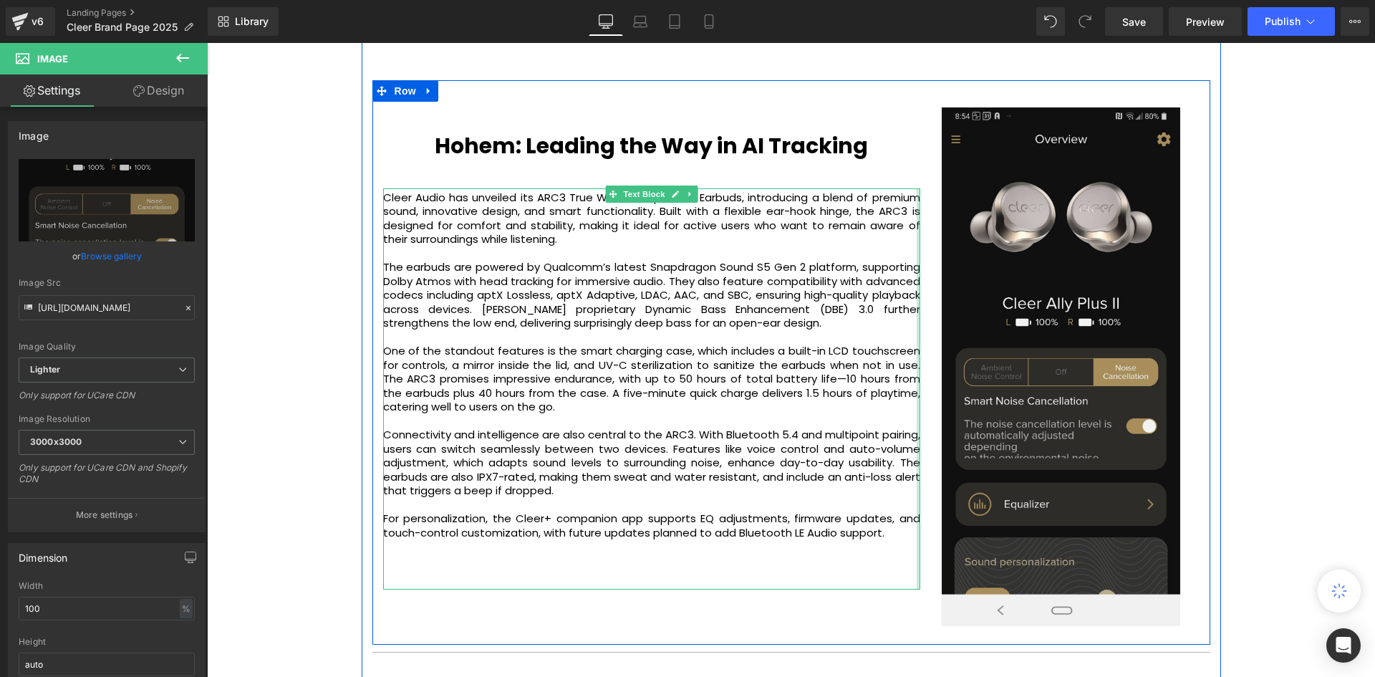
scroll to position [4464, 1161]
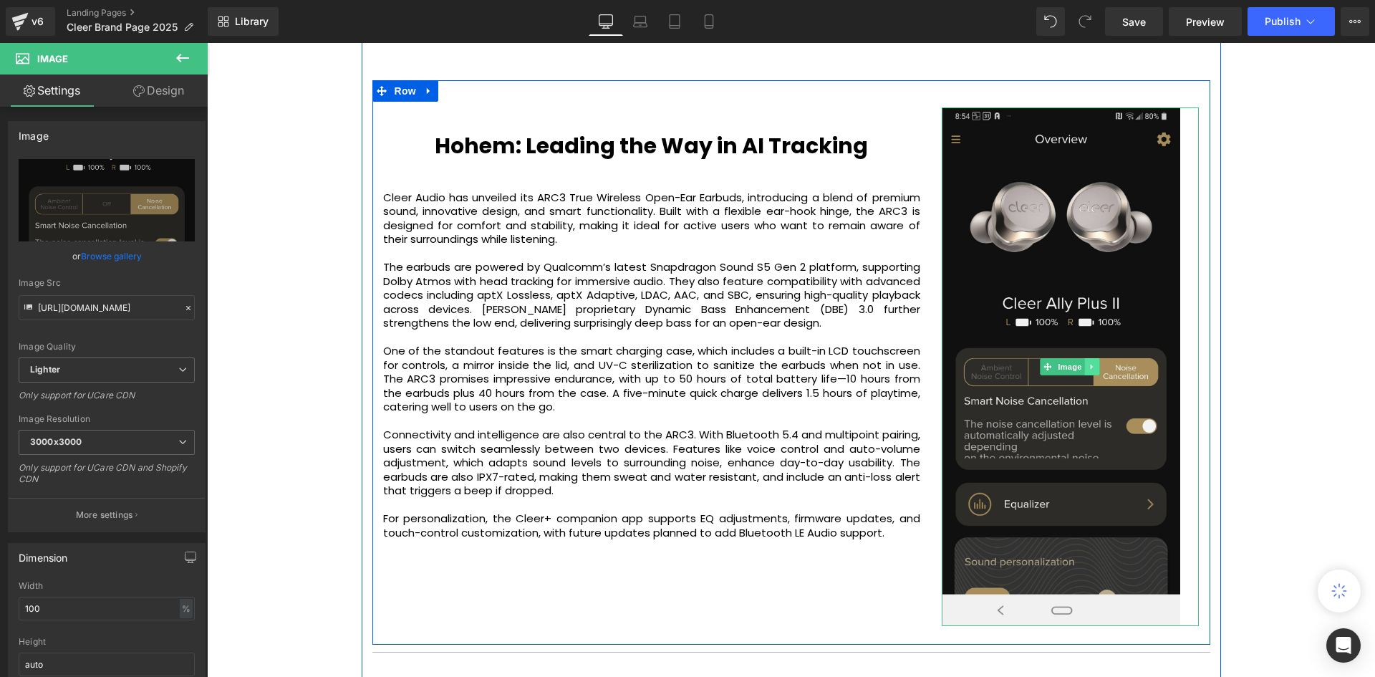
click at [1085, 358] on link at bounding box center [1092, 366] width 15 height 17
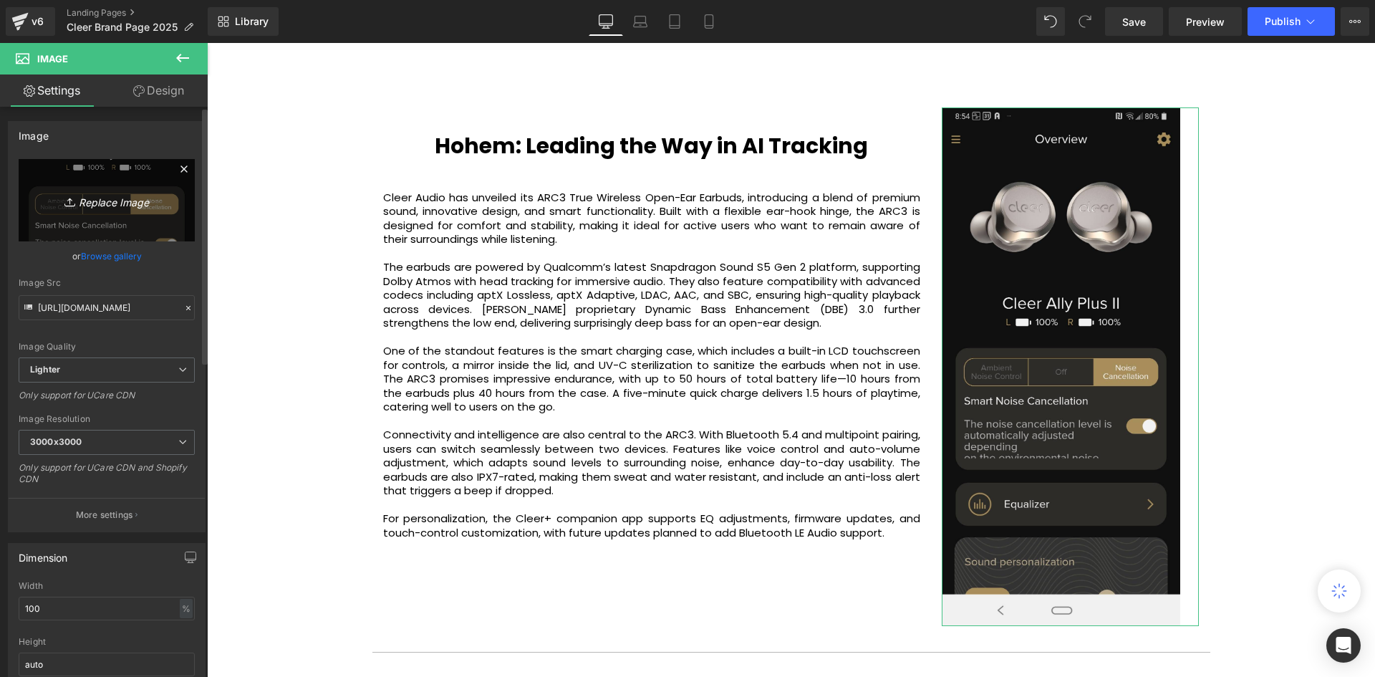
click at [97, 193] on icon "Replace Image" at bounding box center [106, 200] width 115 height 18
type input "C:\fakepath\Group-10581.png"
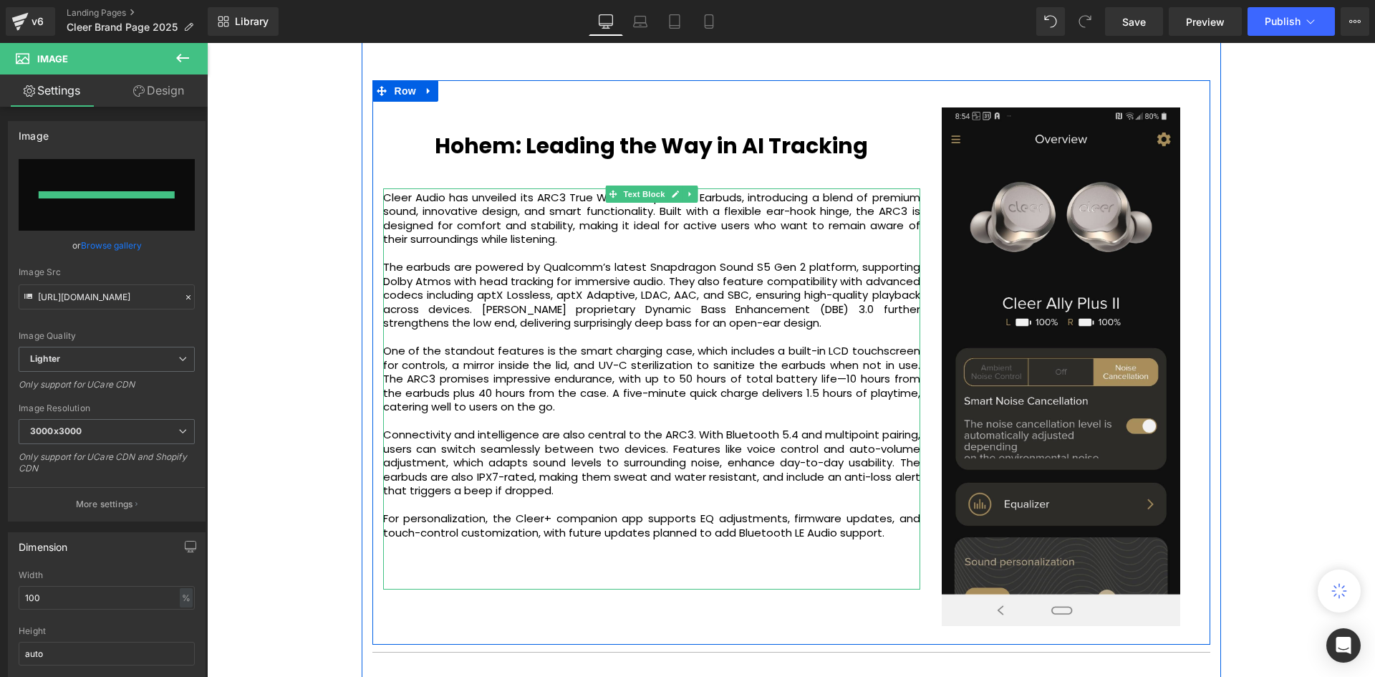
type input "[URL][DOMAIN_NAME]"
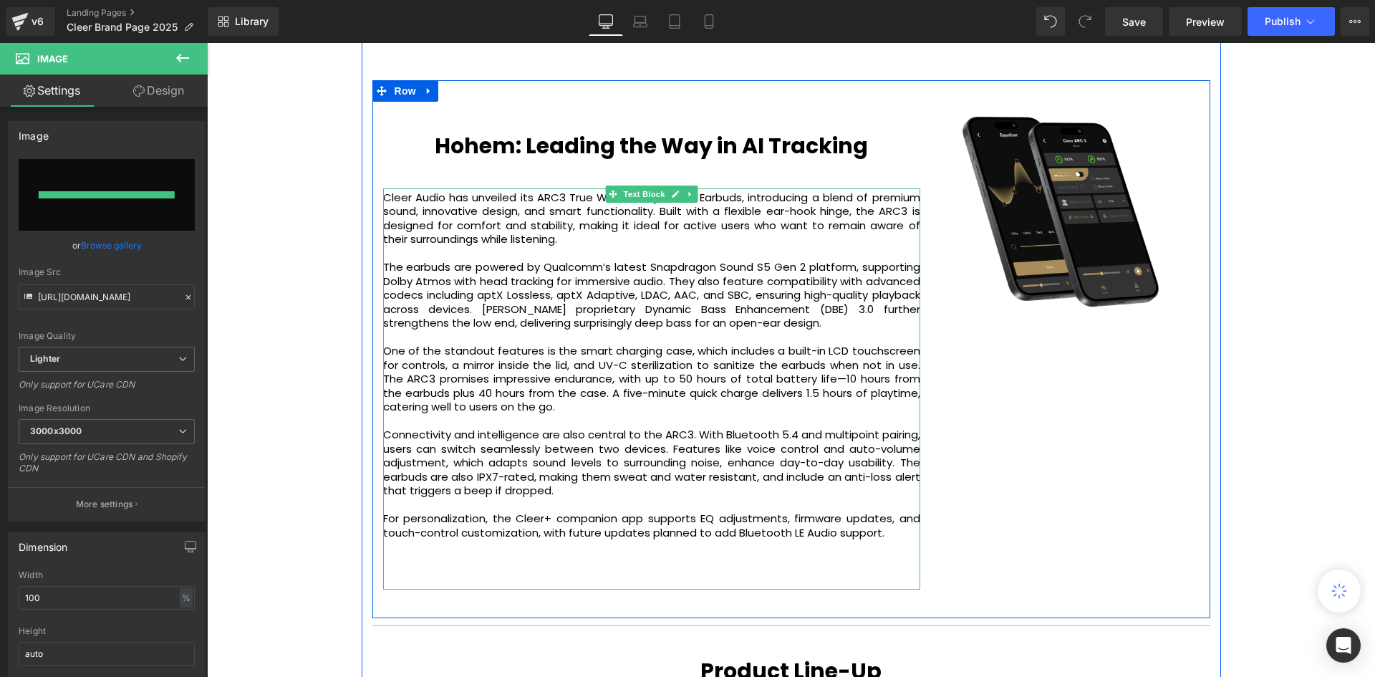
scroll to position [4437, 1161]
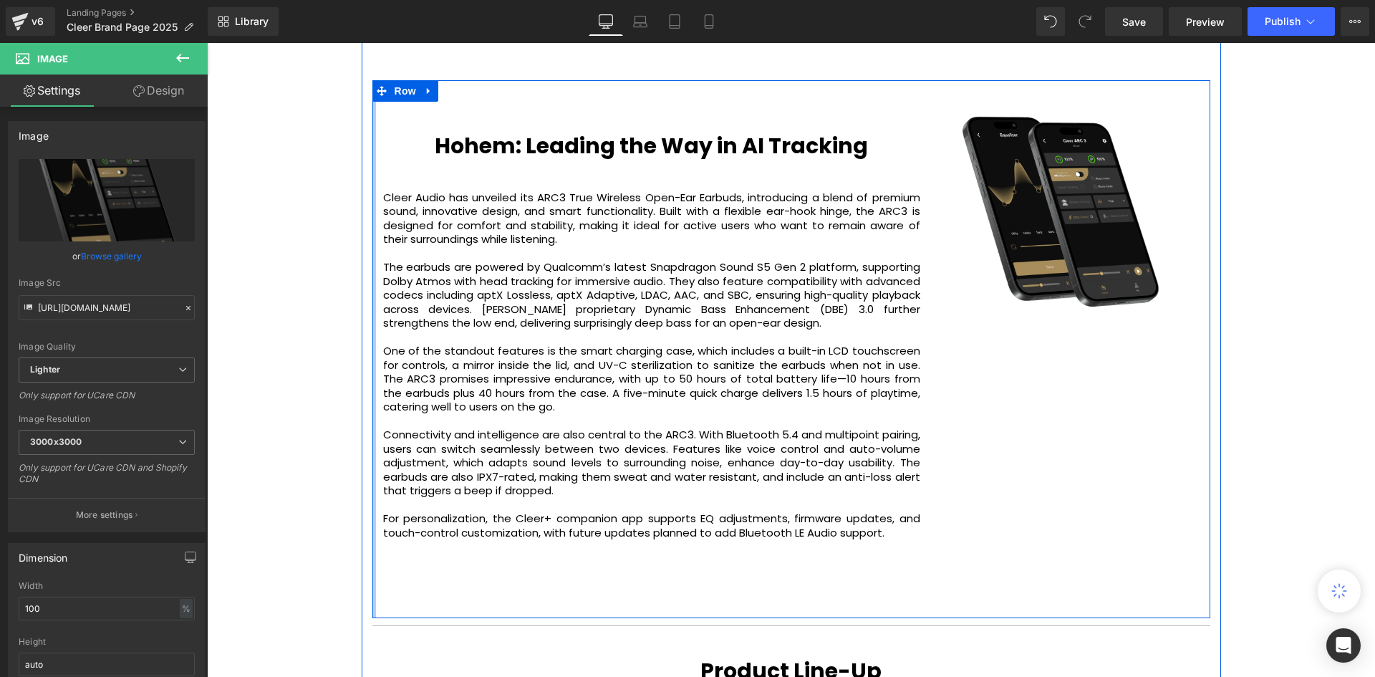
click at [372, 112] on div at bounding box center [374, 349] width 4 height 538
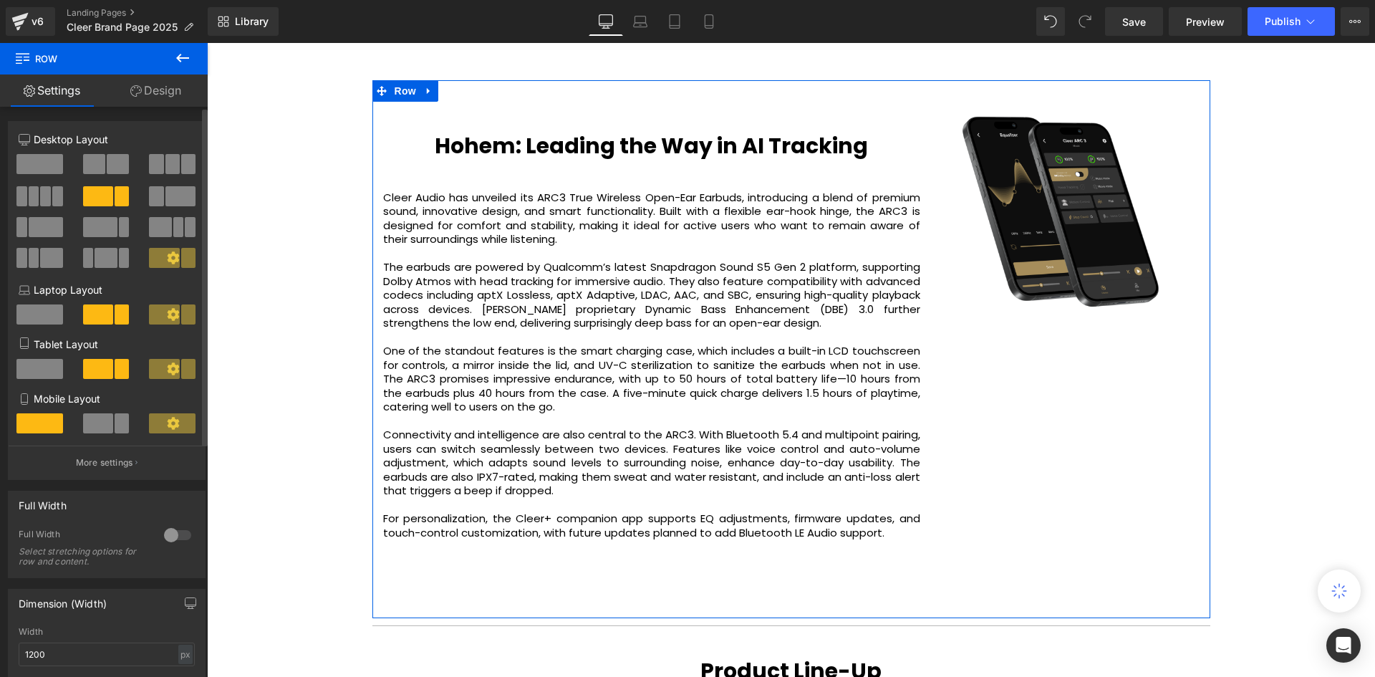
click at [115, 167] on span at bounding box center [118, 164] width 22 height 20
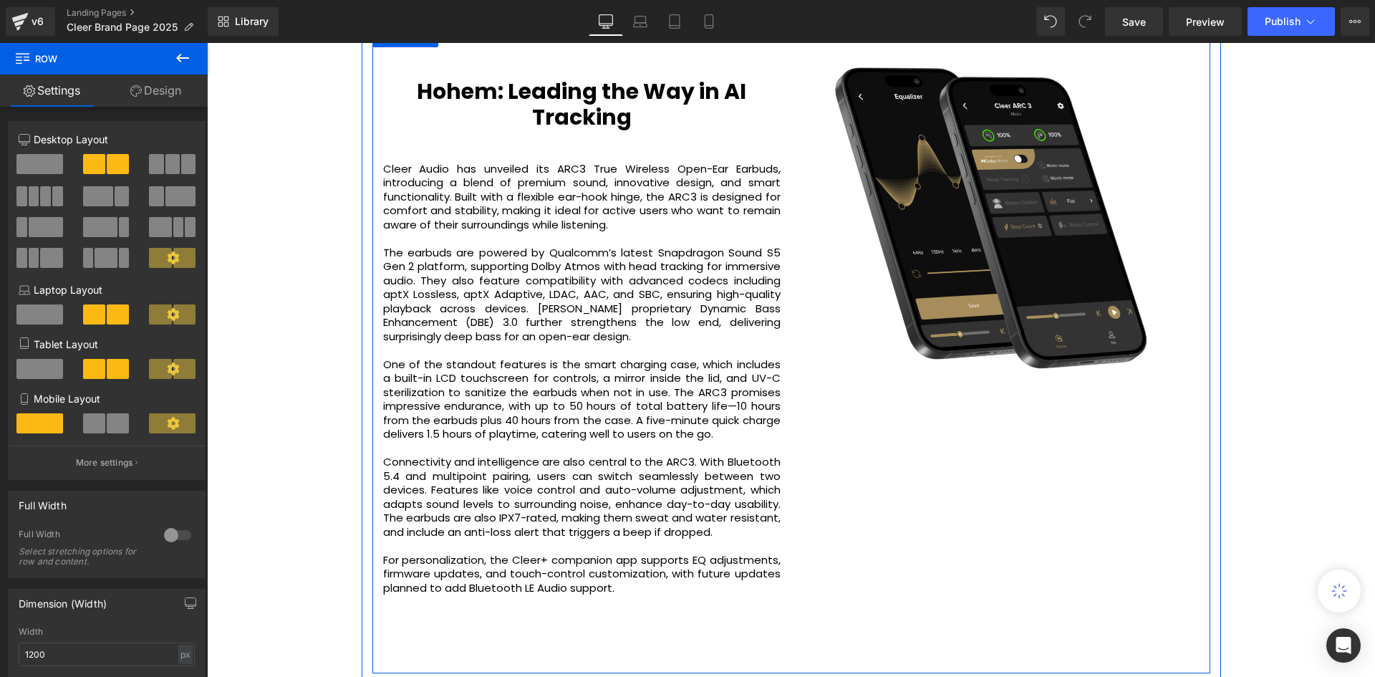
scroll to position [2162, 0]
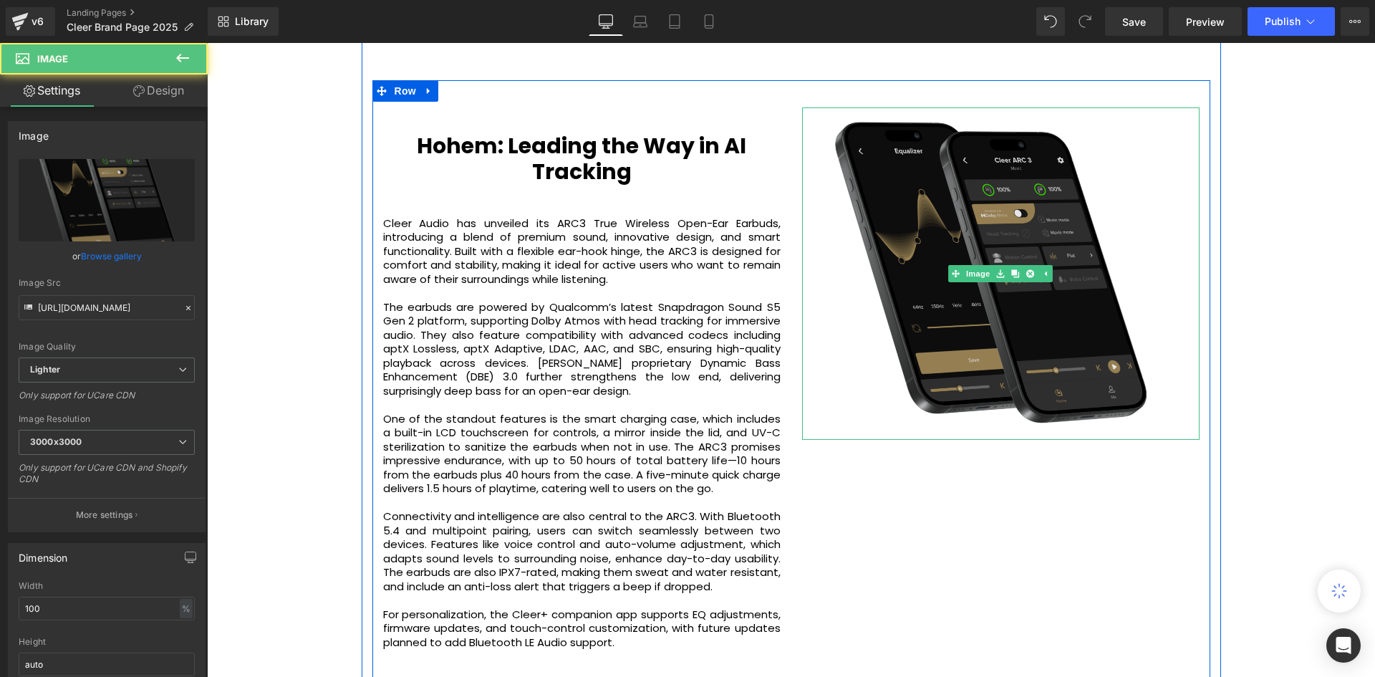
click at [987, 387] on img at bounding box center [1000, 273] width 397 height 333
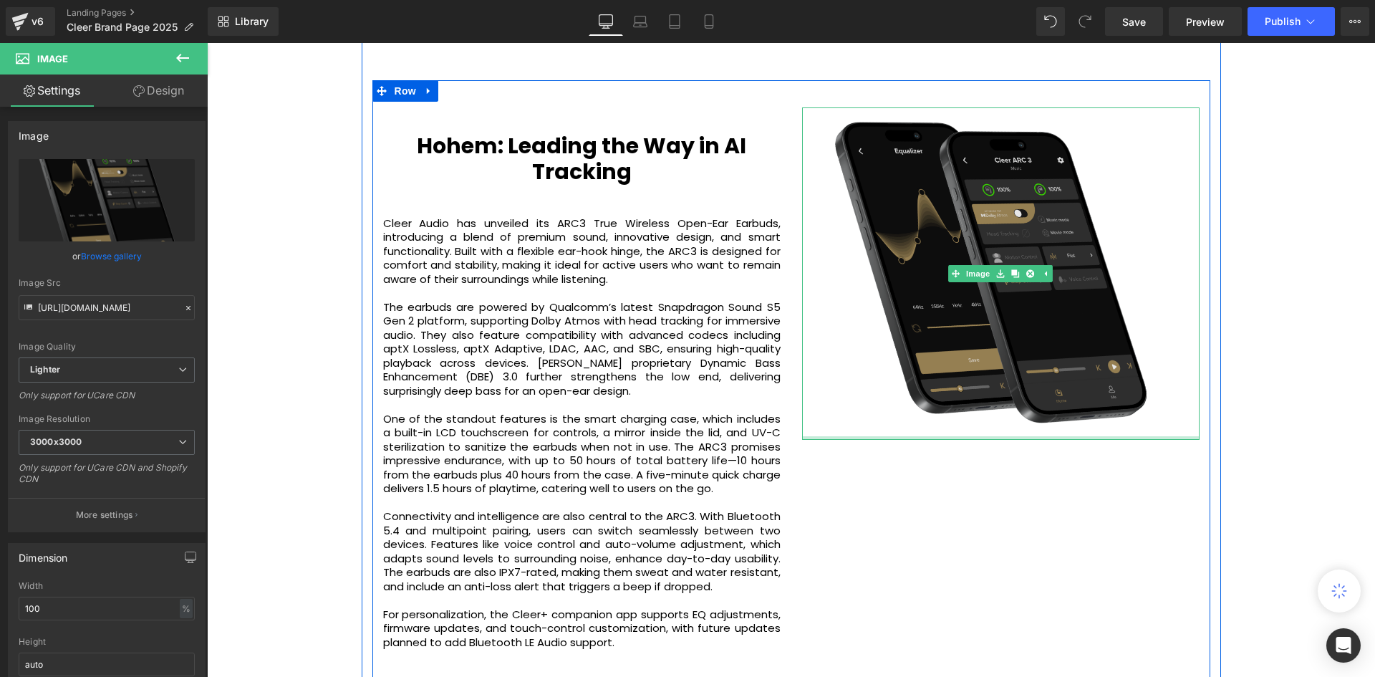
drag, startPoint x: 984, startPoint y: 421, endPoint x: 973, endPoint y: 389, distance: 34.2
click at [973, 389] on div "Image" at bounding box center [1000, 273] width 397 height 333
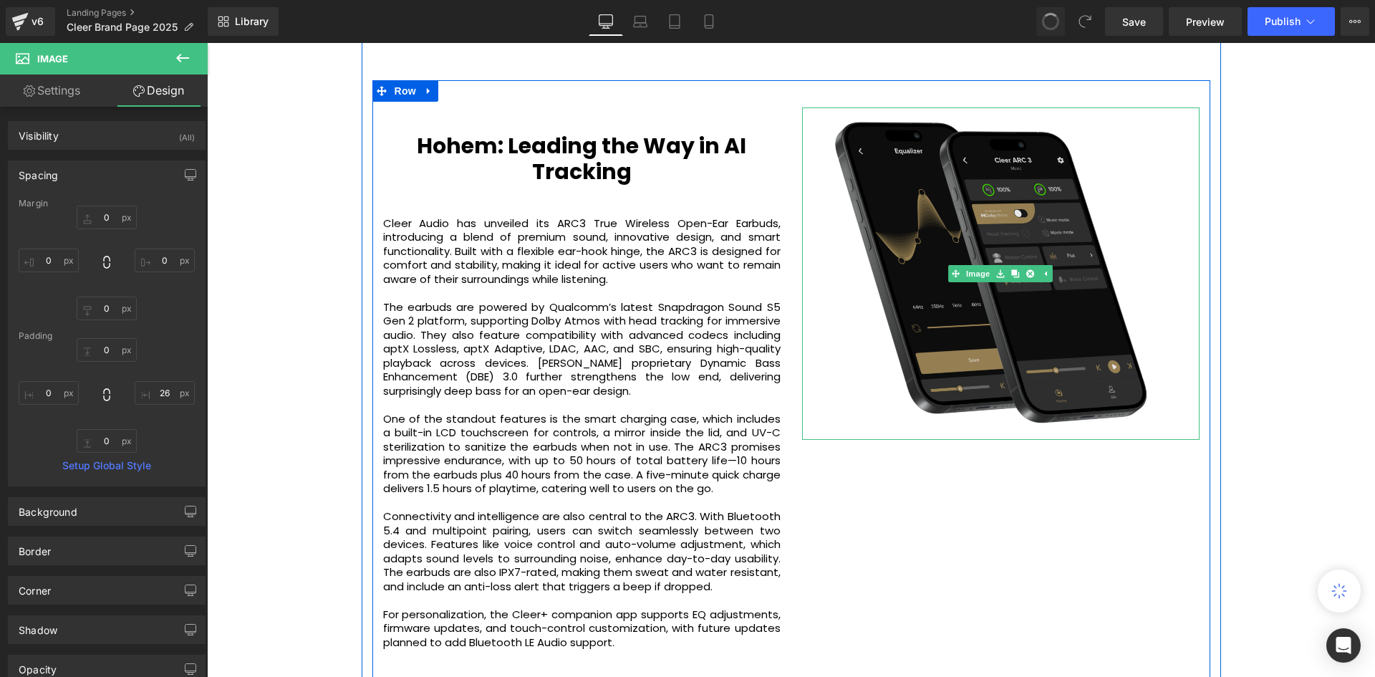
scroll to position [4561, 1161]
type input "0"
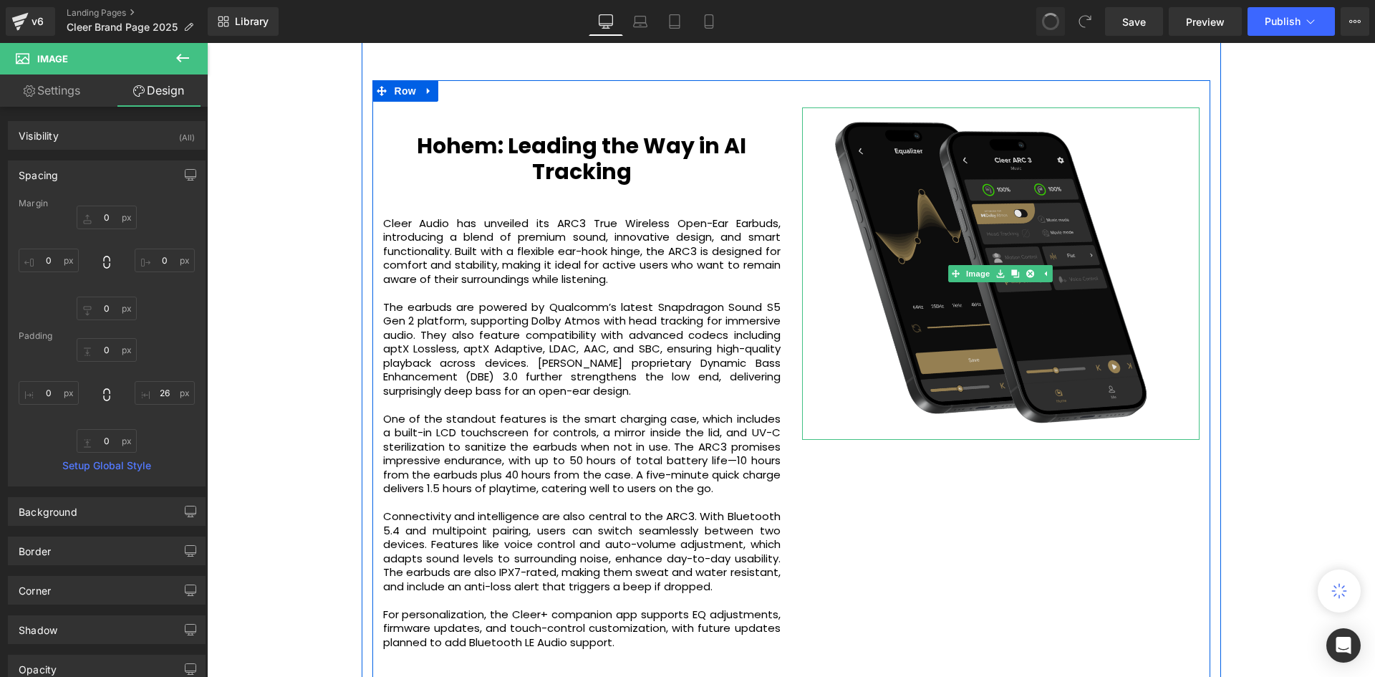
type input "0"
type input "26"
type input "0"
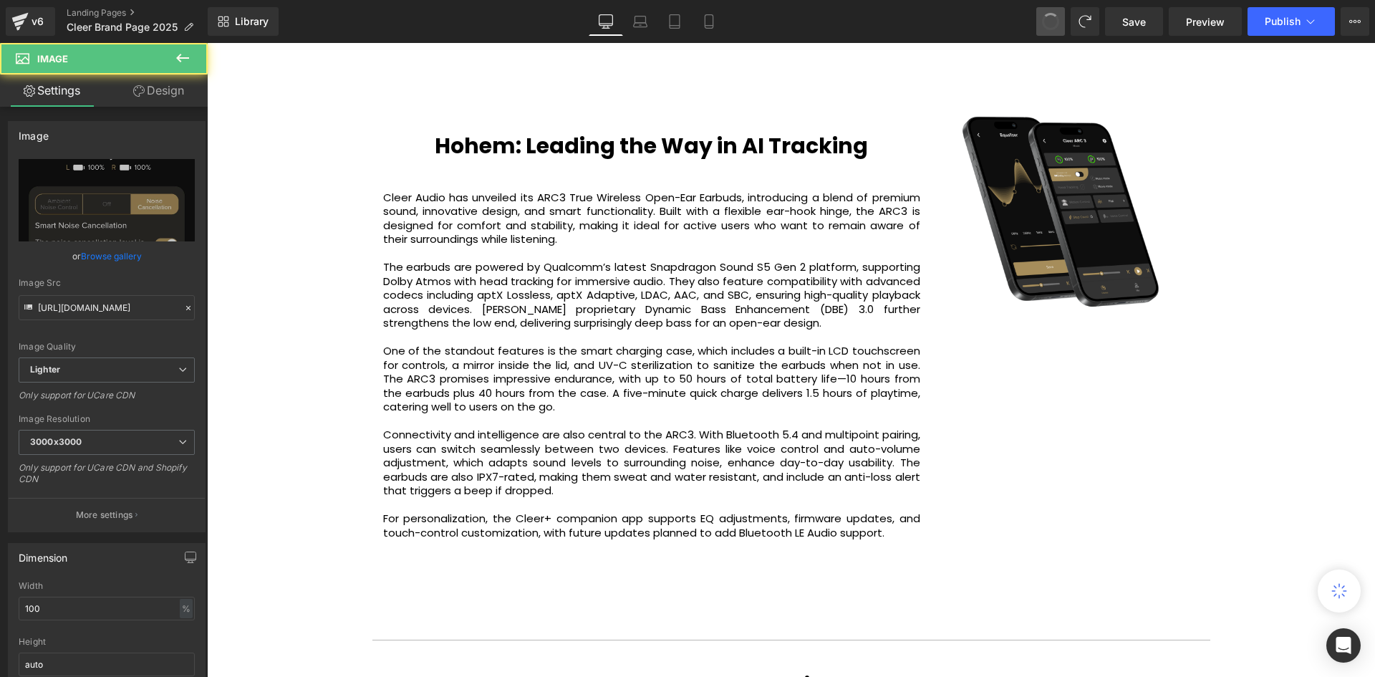
scroll to position [4464, 1161]
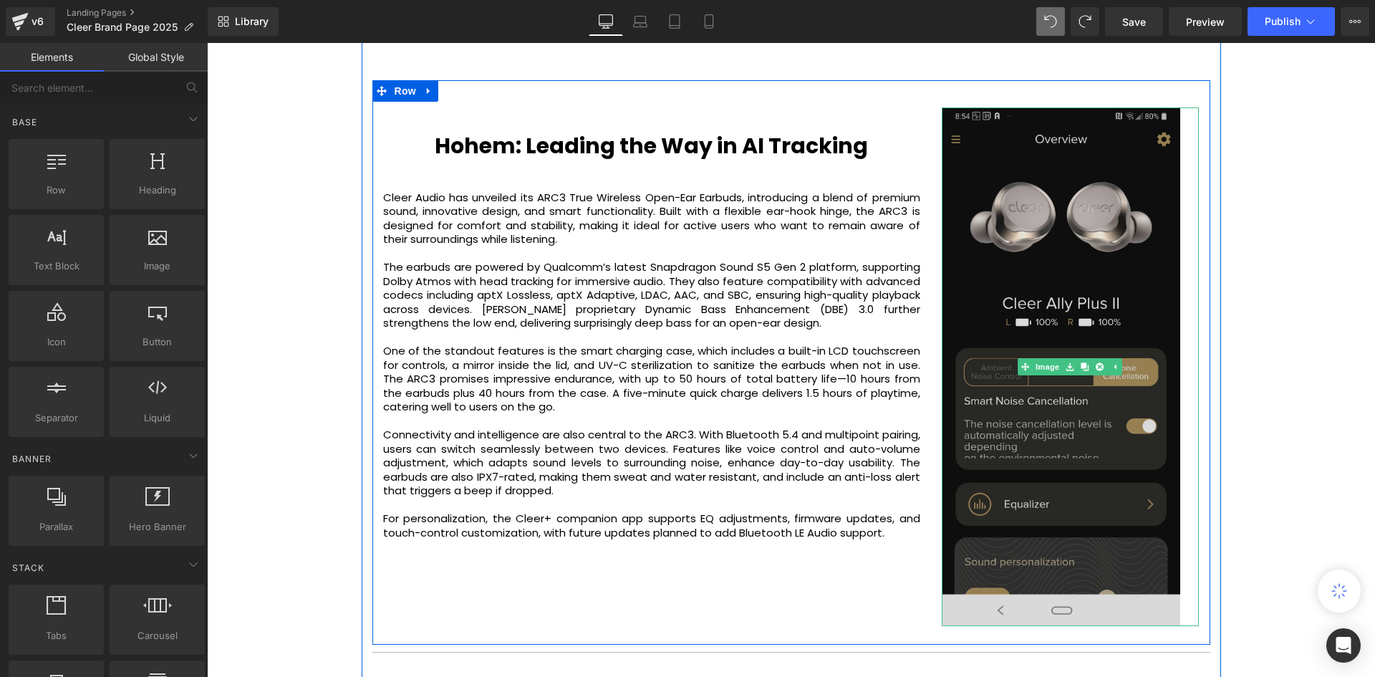
click at [1045, 250] on img at bounding box center [1070, 366] width 258 height 518
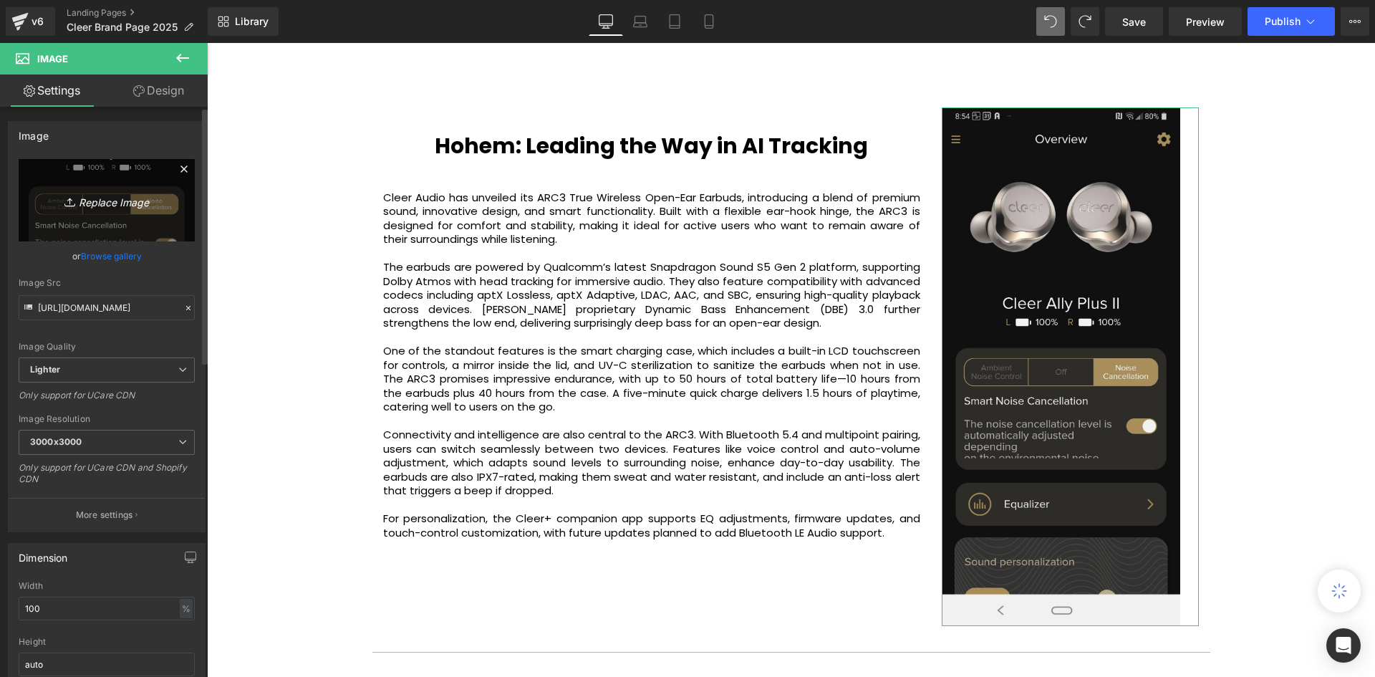
click at [115, 208] on icon "Replace Image" at bounding box center [106, 200] width 115 height 18
type input "C:\fakepath\61pw6lN1vsL.jpg"
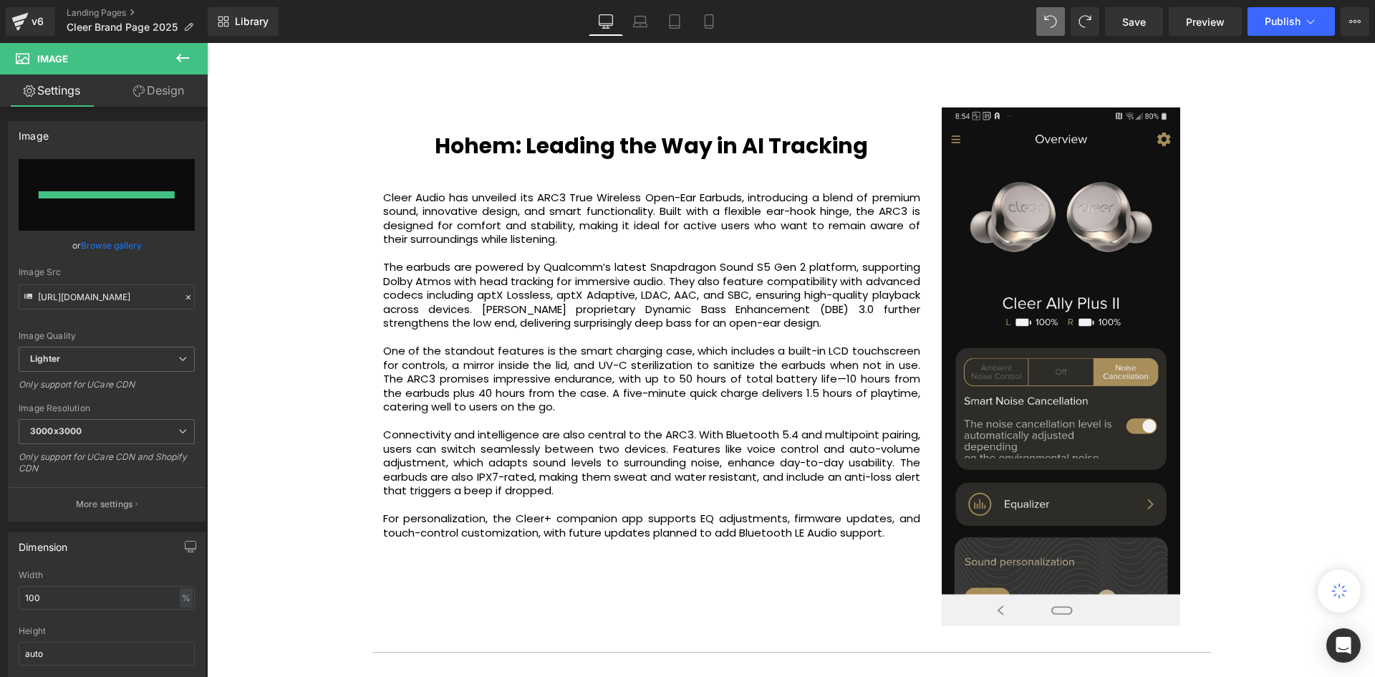
type input "[URL][DOMAIN_NAME]"
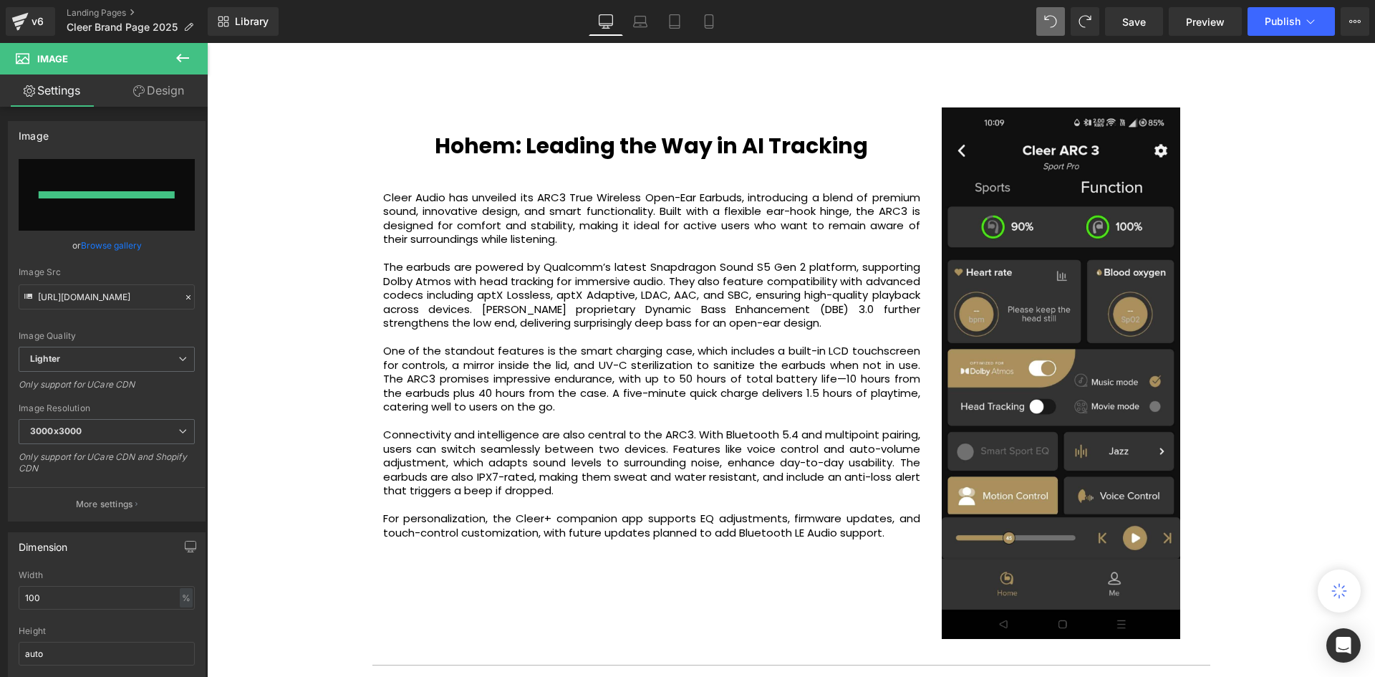
scroll to position [4477, 1161]
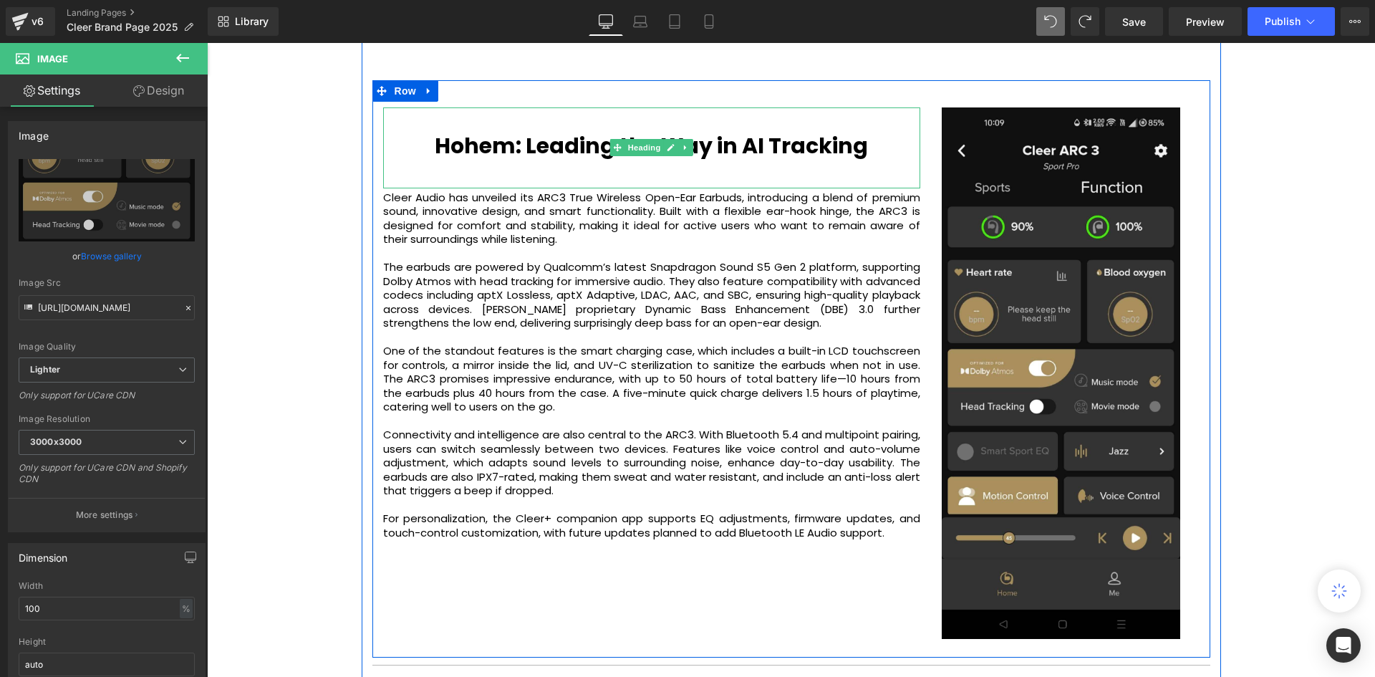
click at [727, 130] on b "Hohem: Leading the Way in AI Tracking" at bounding box center [651, 145] width 433 height 31
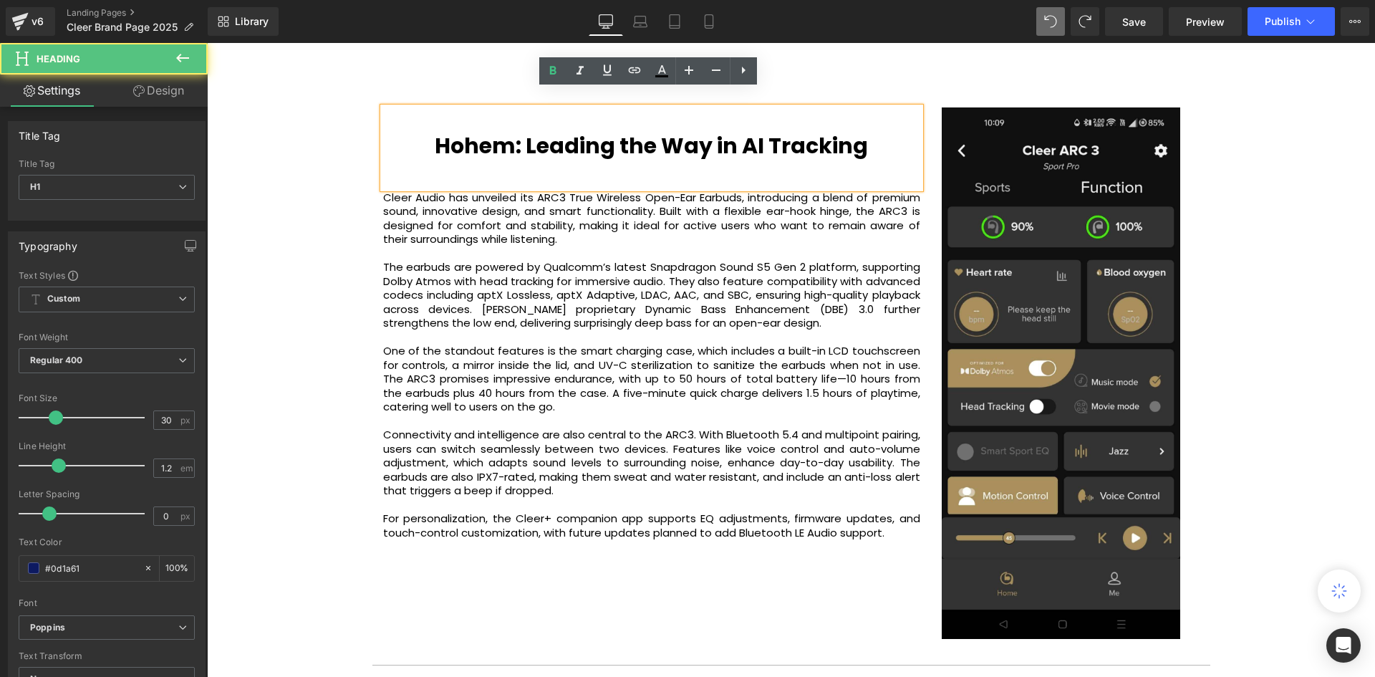
click at [727, 130] on b "Hohem: Leading the Way in AI Tracking" at bounding box center [651, 145] width 433 height 31
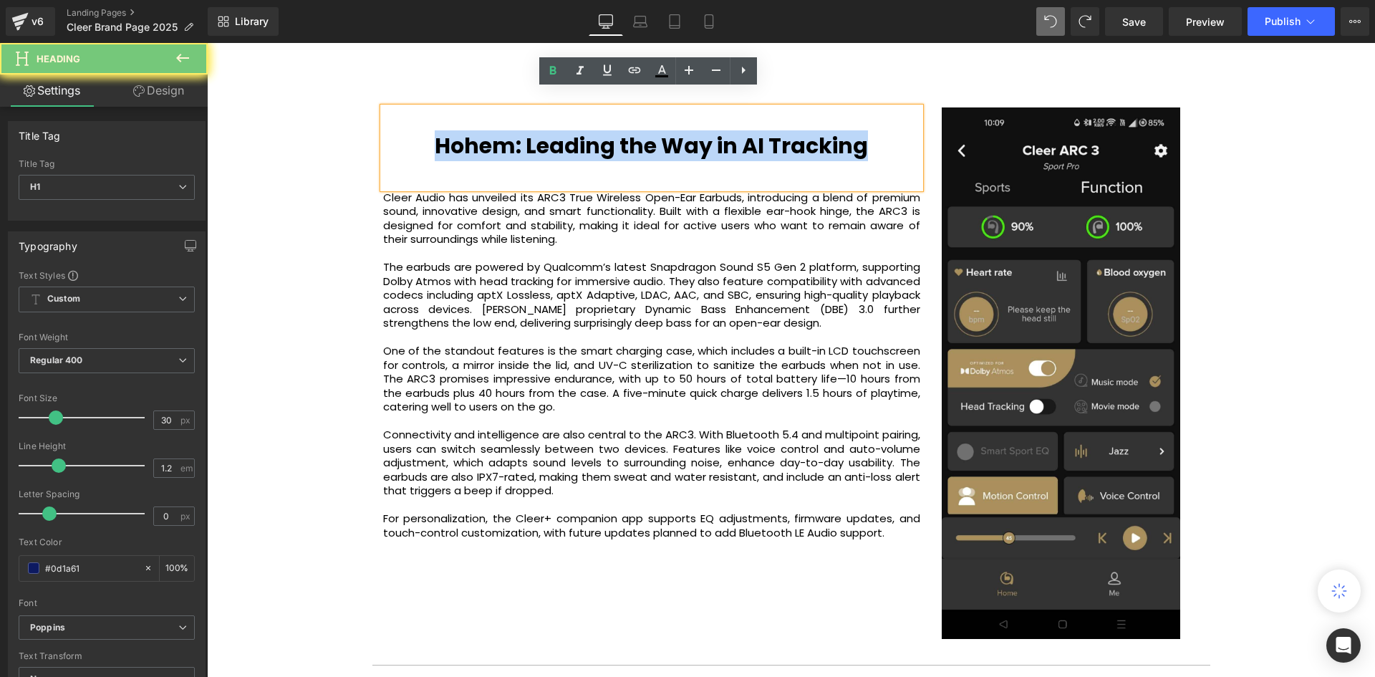
click at [727, 130] on b "Hohem: Leading the Way in AI Tracking" at bounding box center [651, 145] width 433 height 31
paste div
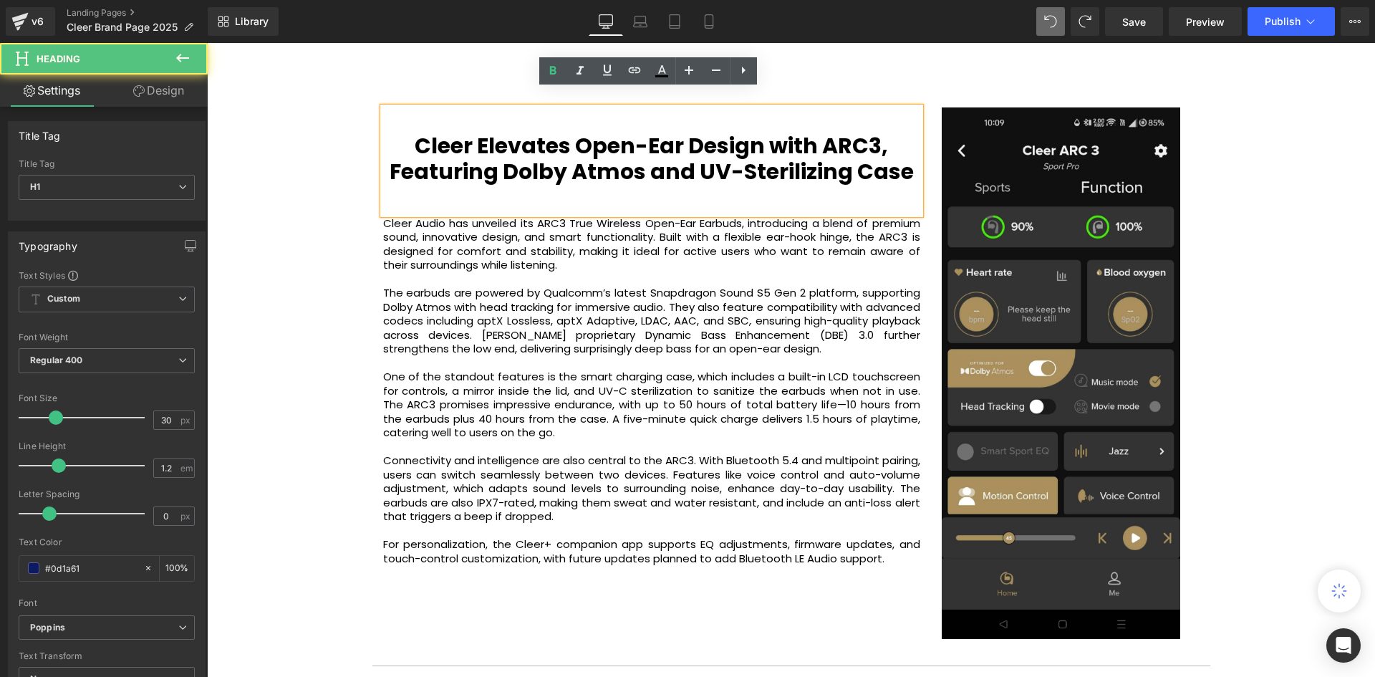
scroll to position [4477, 1161]
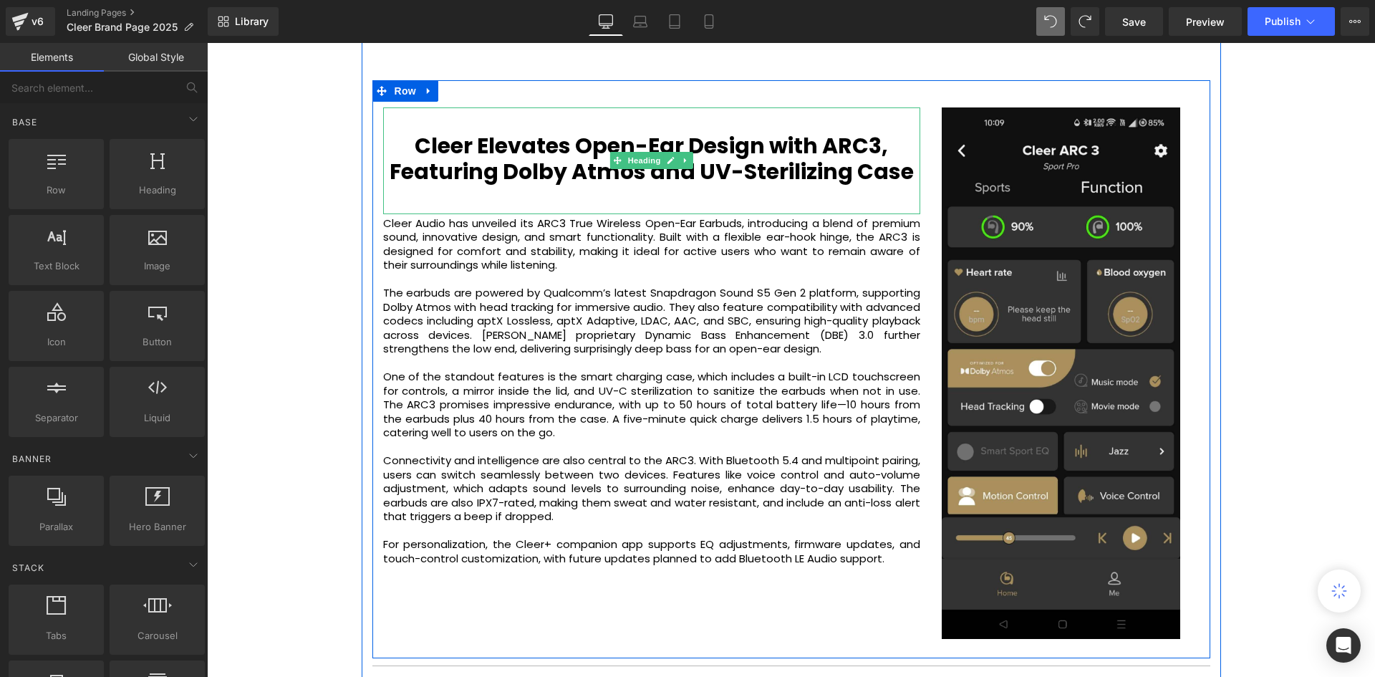
click at [884, 133] on h1 "Cleer Elevates Open-Ear Design with ARC3, Featuring Dolby Atmos and UV-Steriliz…" at bounding box center [651, 159] width 537 height 52
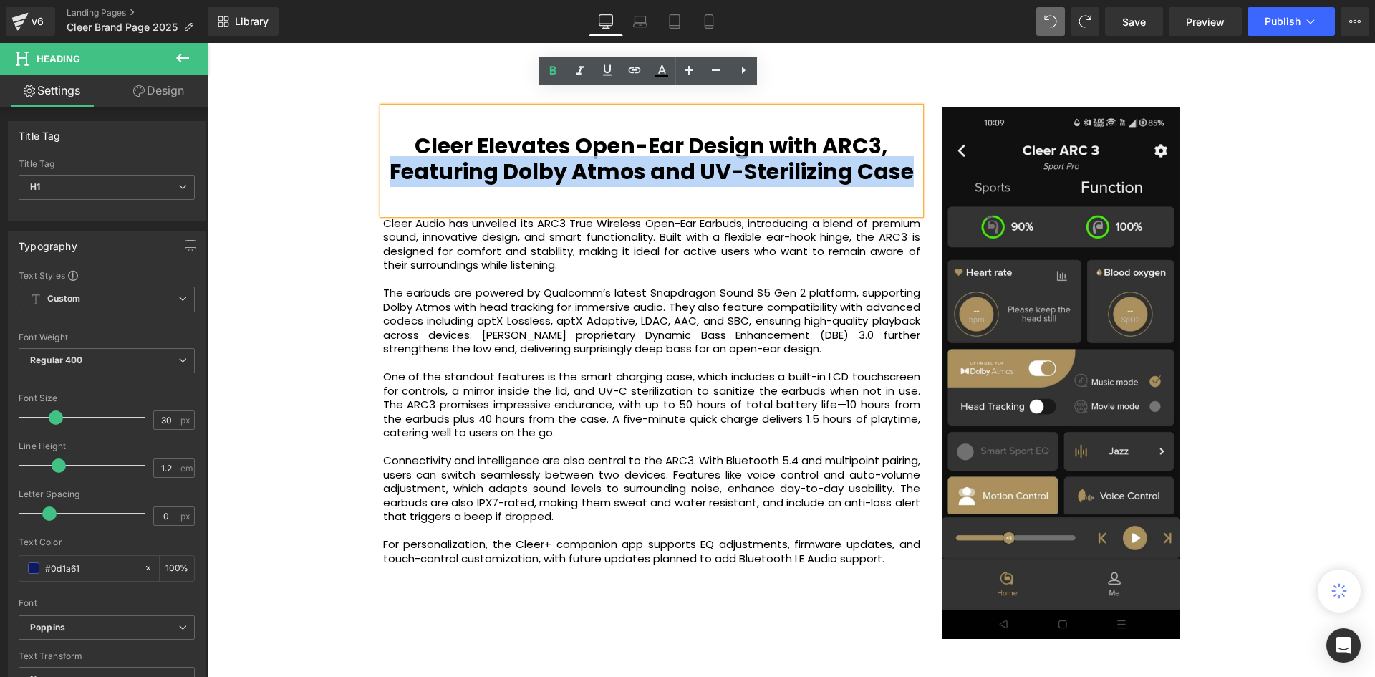
drag, startPoint x: 906, startPoint y: 159, endPoint x: 327, endPoint y: 167, distance: 578.5
click at [383, 165] on div "Cleer Elevates Open-Ear Design with ARC3, Featuring Dolby Atmos and UV-Steriliz…" at bounding box center [651, 160] width 537 height 107
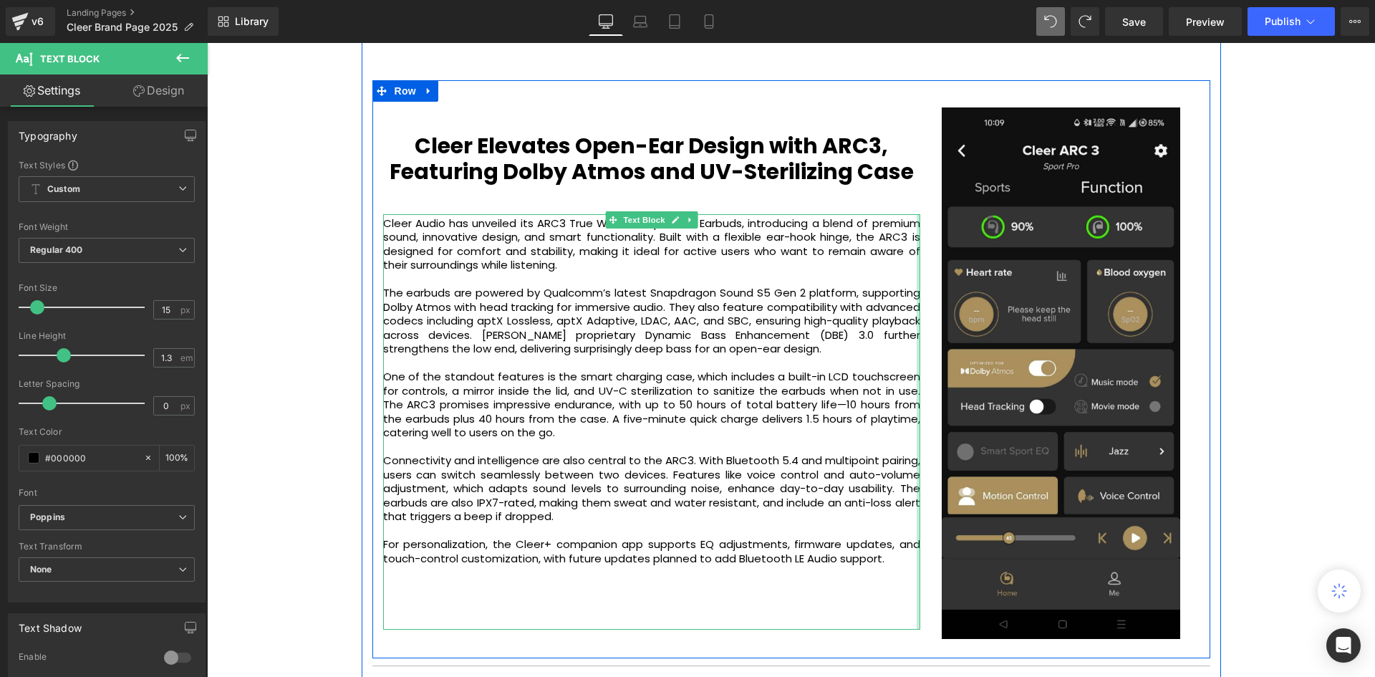
drag, startPoint x: 915, startPoint y: 289, endPoint x: 931, endPoint y: 302, distance: 21.4
click at [931, 302] on div "Cleer Elevates Open-Ear Design with ARC3, Featuring Dolby Atmos and UV-Steriliz…" at bounding box center [791, 369] width 838 height 578
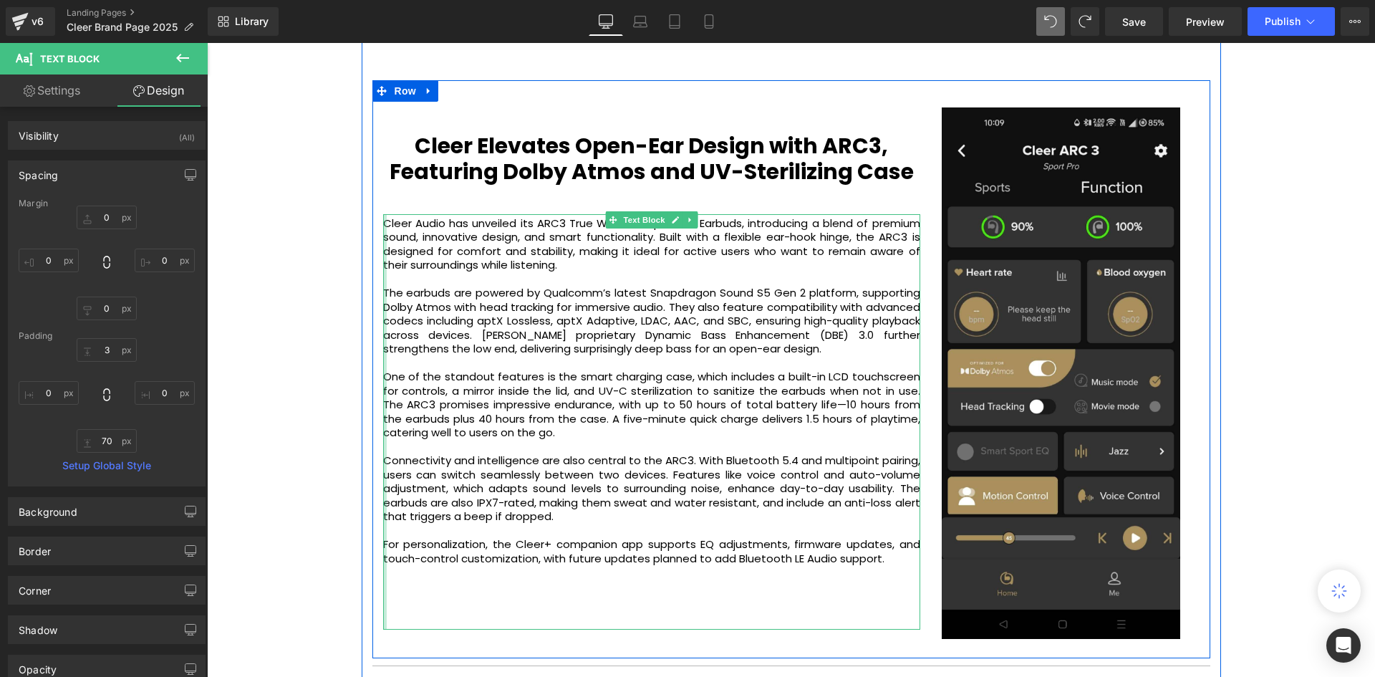
type input "0px"
drag, startPoint x: 381, startPoint y: 303, endPoint x: 326, endPoint y: 299, distance: 55.3
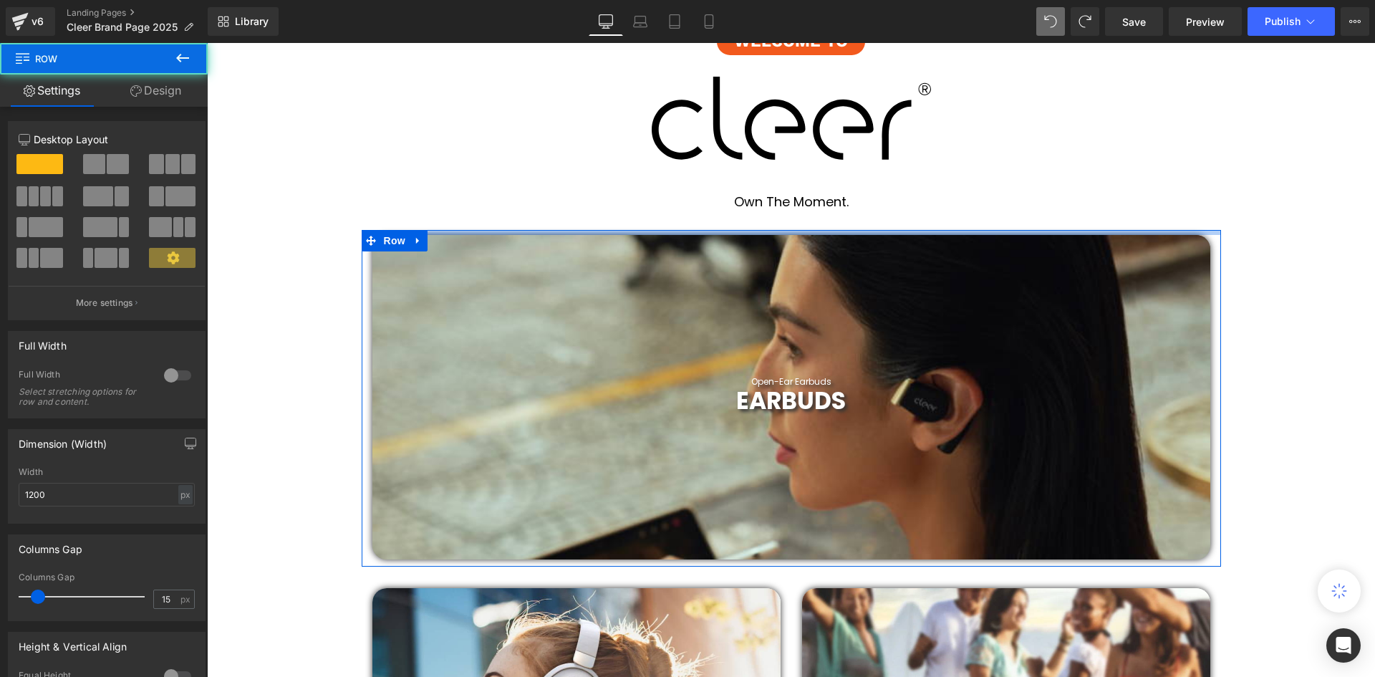
scroll to position [4439, 1161]
drag, startPoint x: 805, startPoint y: 250, endPoint x: 806, endPoint y: 211, distance: 38.7
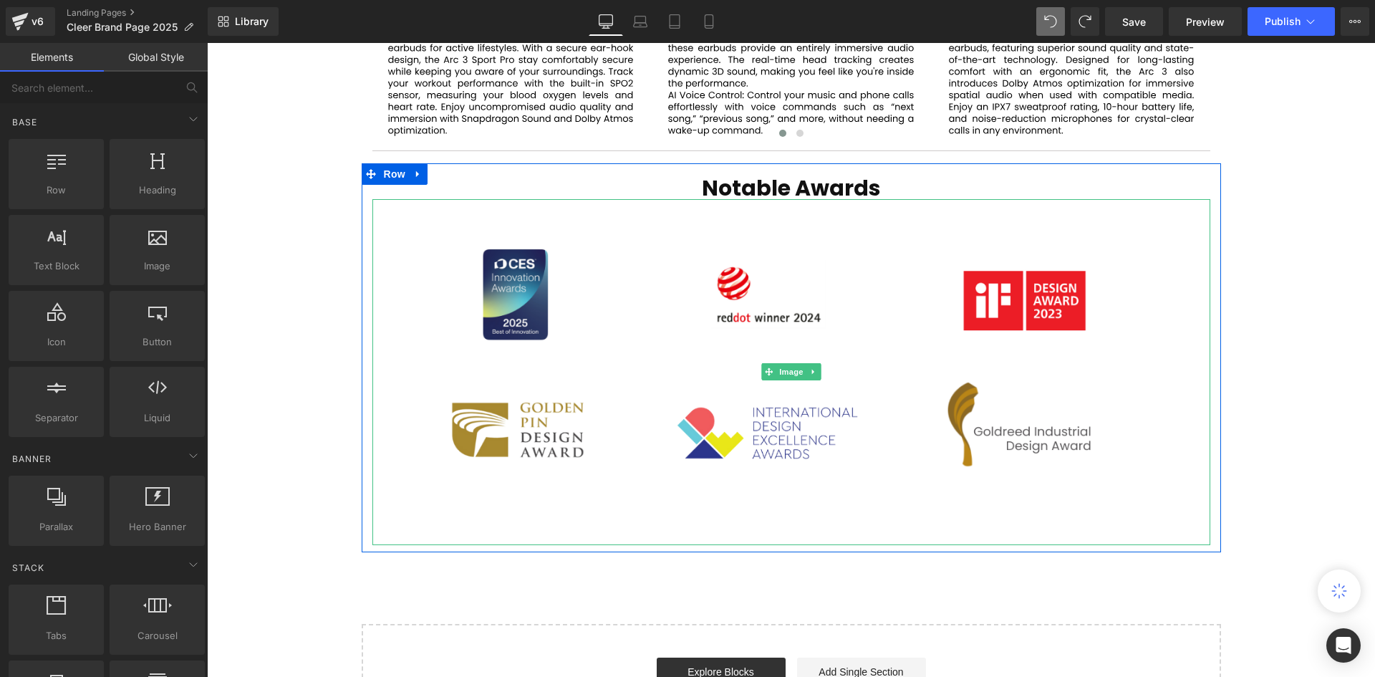
scroll to position [3007, 0]
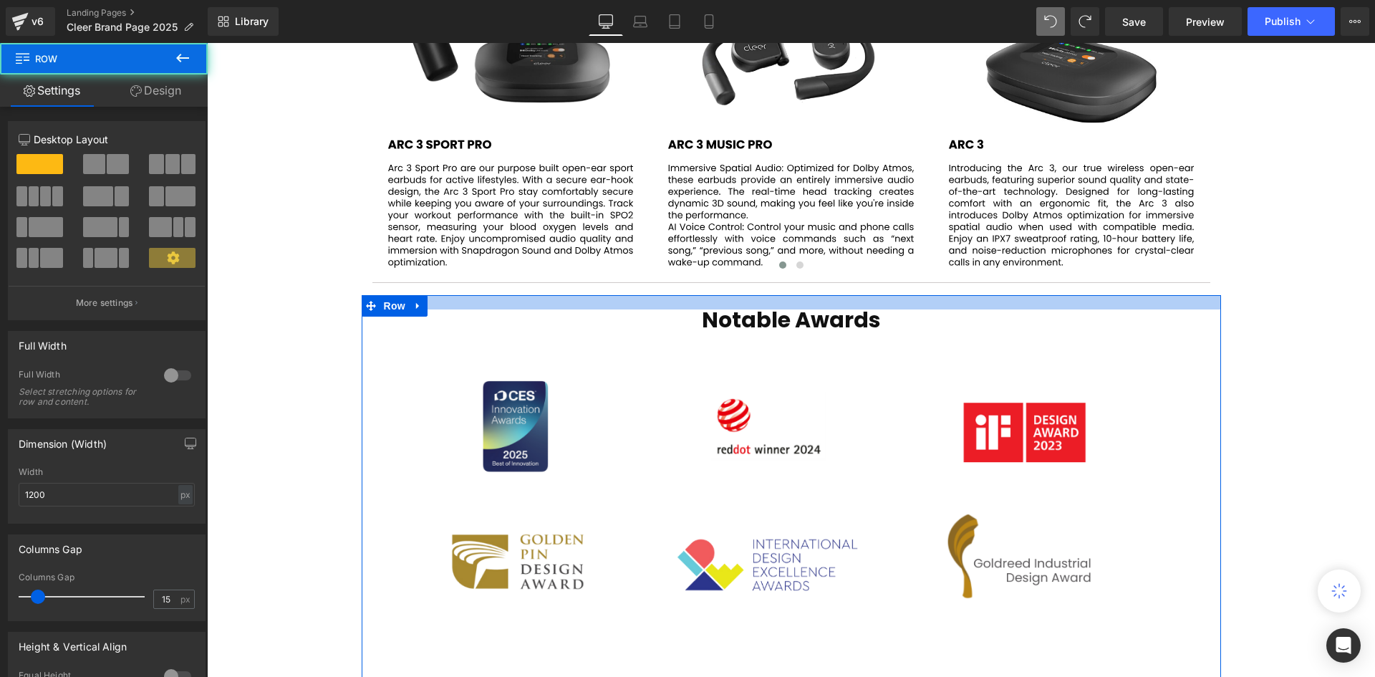
click at [783, 295] on div at bounding box center [791, 302] width 859 height 14
click at [818, 295] on div at bounding box center [791, 302] width 859 height 14
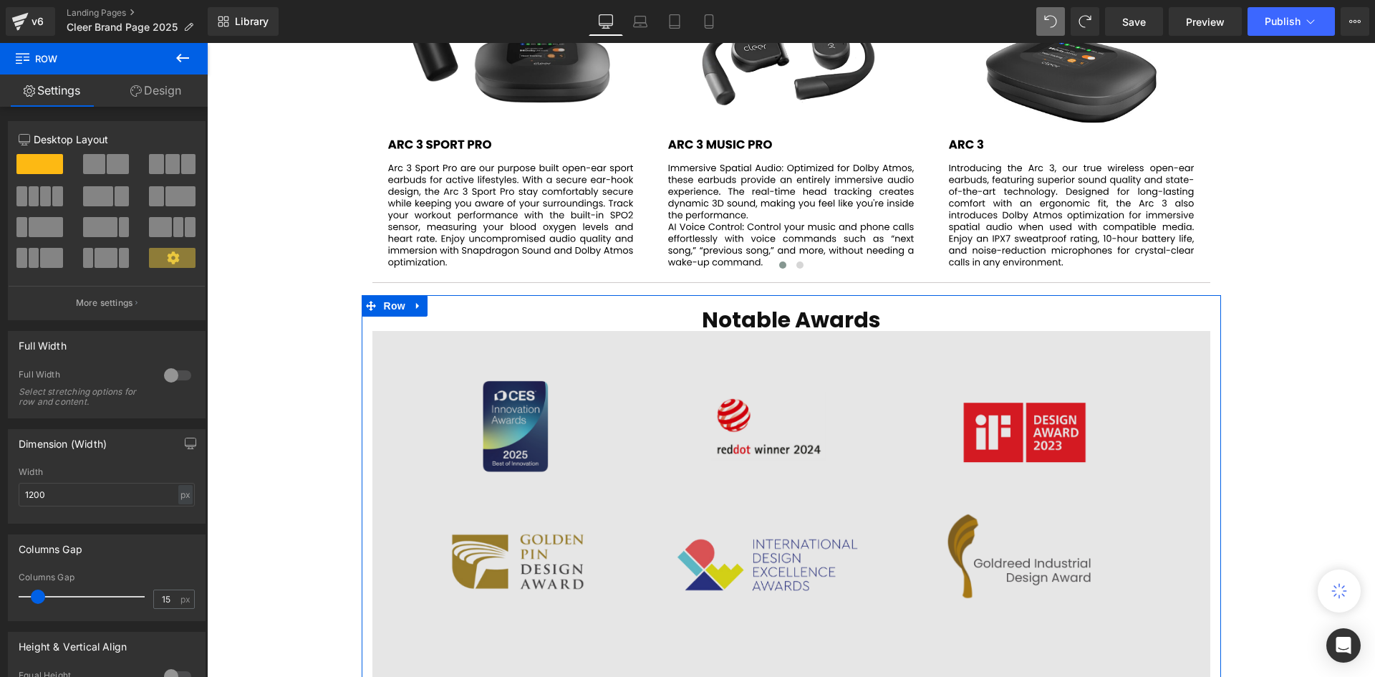
click at [787, 332] on img at bounding box center [791, 504] width 838 height 347
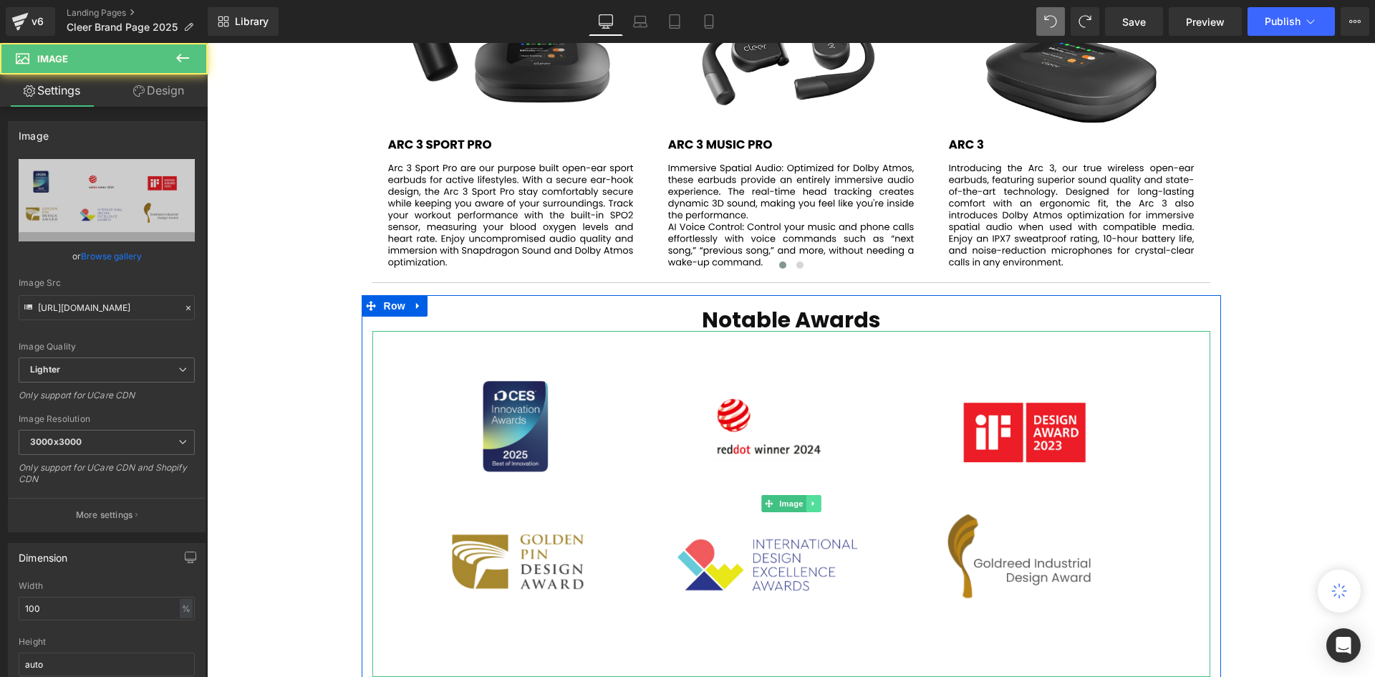
click at [812, 495] on link at bounding box center [812, 503] width 15 height 17
click at [813, 495] on link at bounding box center [820, 503] width 15 height 17
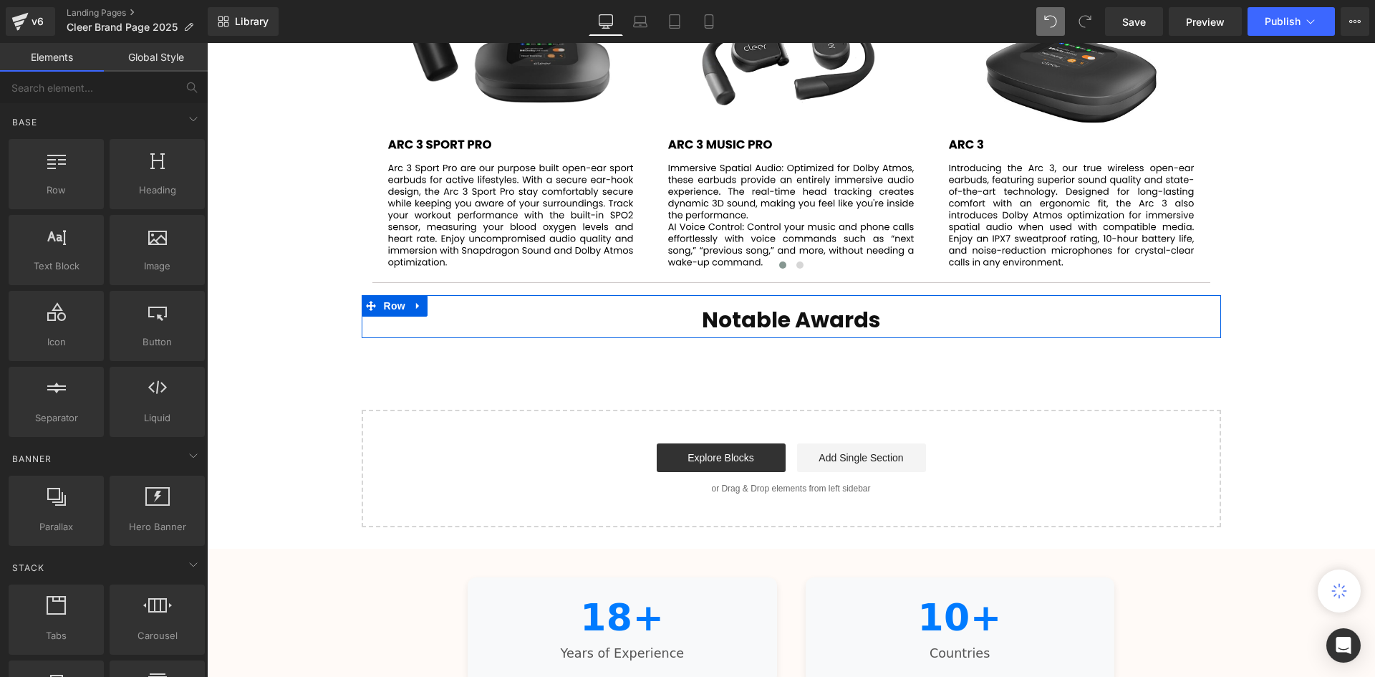
scroll to position [4092, 1161]
click at [423, 295] on link at bounding box center [418, 305] width 19 height 21
click at [457, 295] on link at bounding box center [455, 305] width 19 height 21
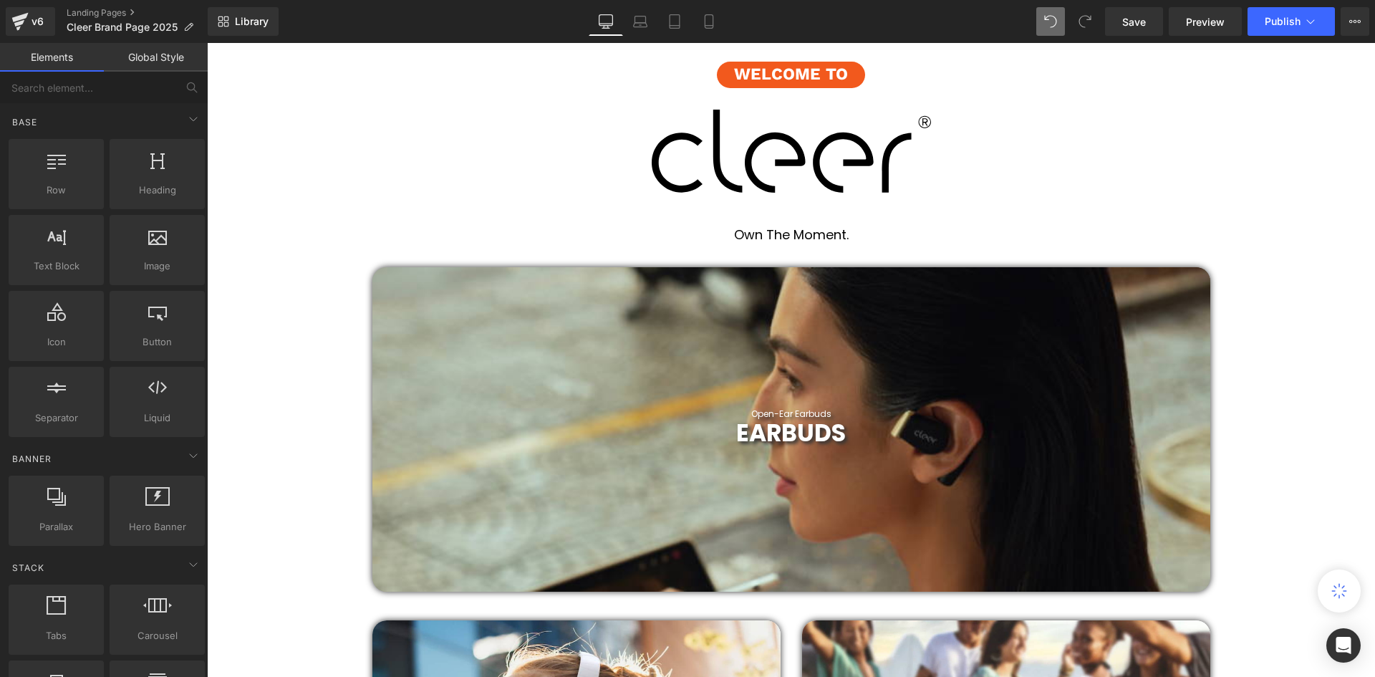
scroll to position [358, 0]
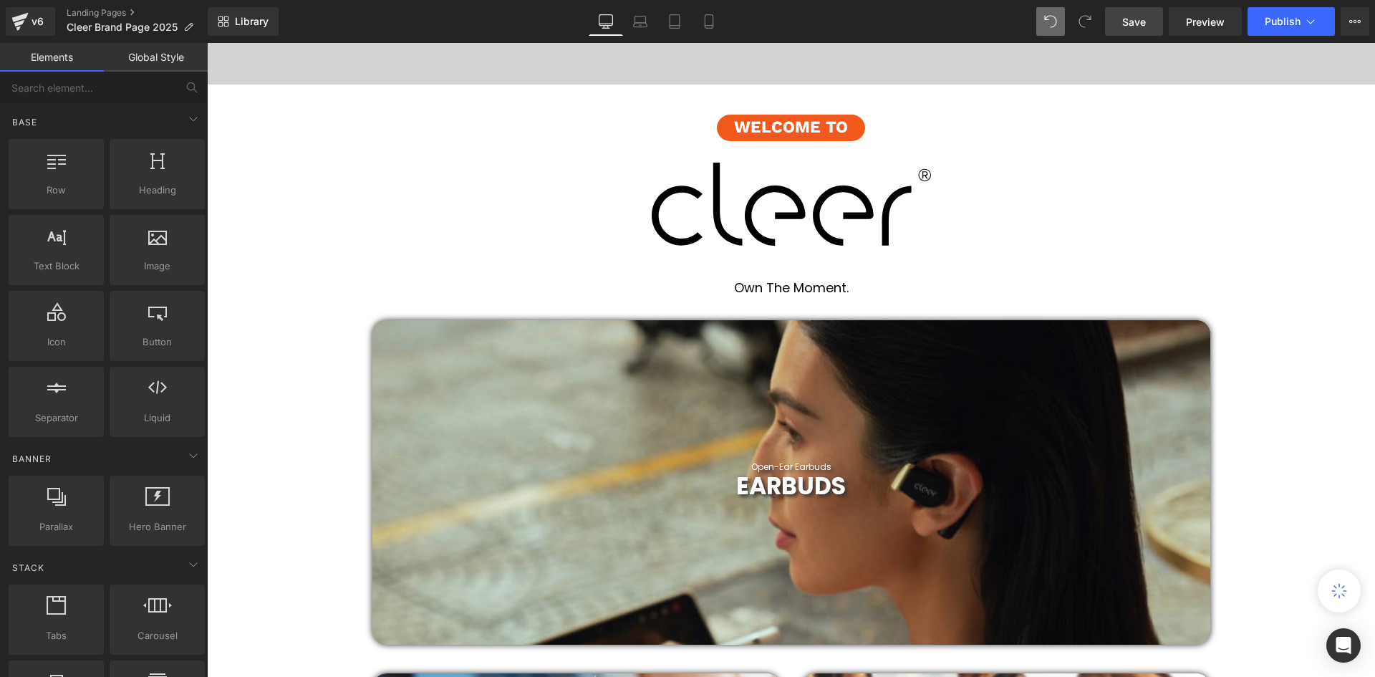
click at [1144, 21] on span "Save" at bounding box center [1134, 21] width 24 height 15
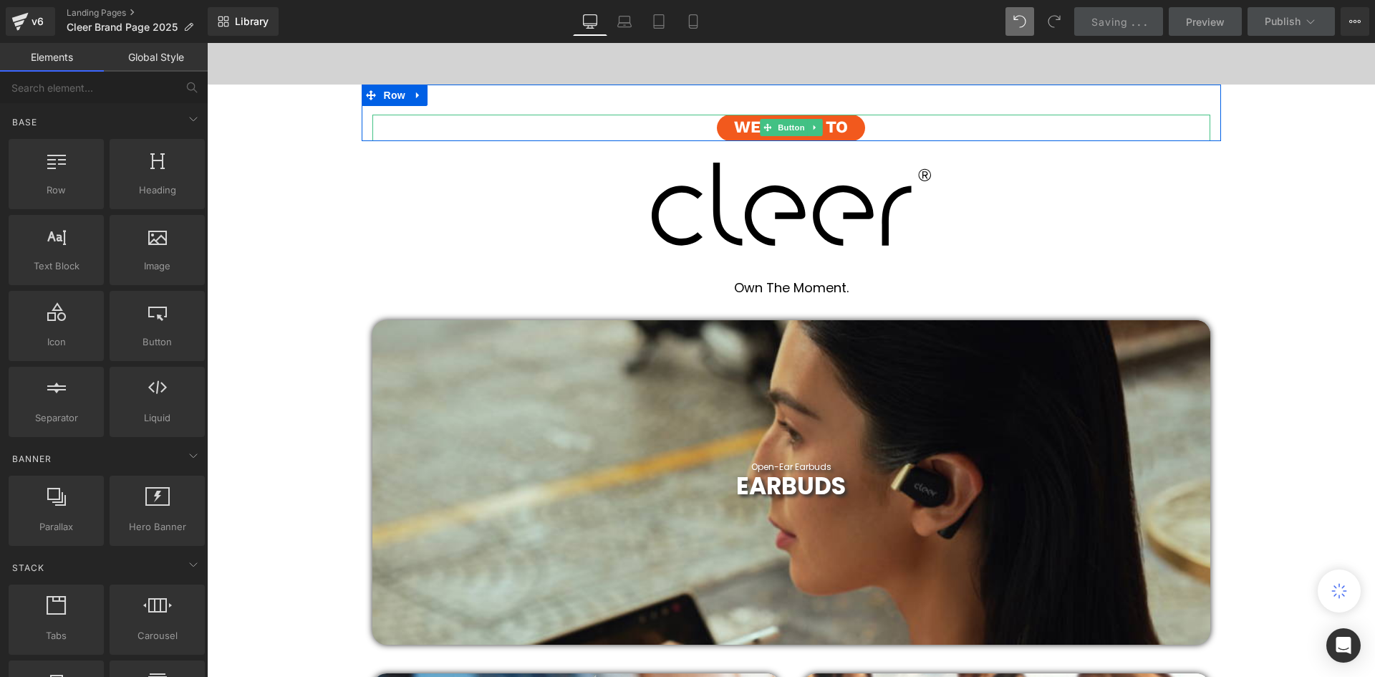
click at [842, 133] on span "Welcome to" at bounding box center [791, 128] width 114 height 26
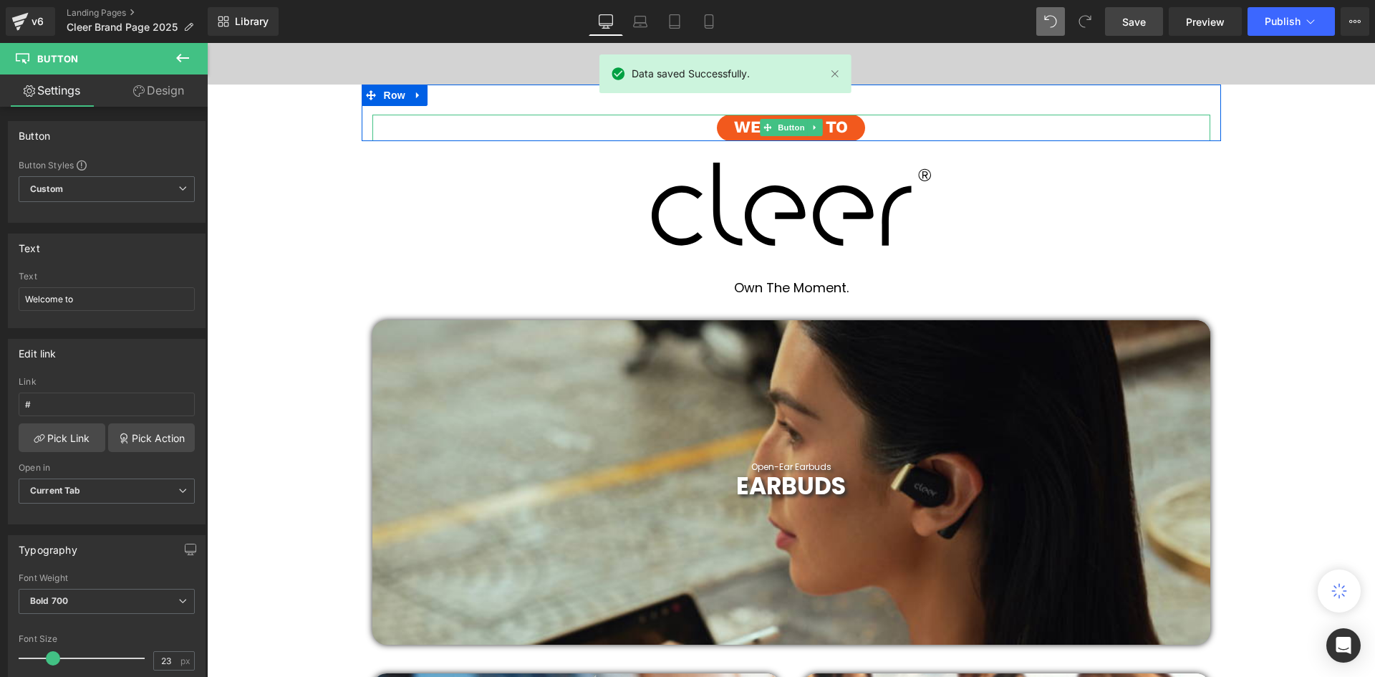
click at [820, 130] on span "Welcome to" at bounding box center [791, 128] width 114 height 26
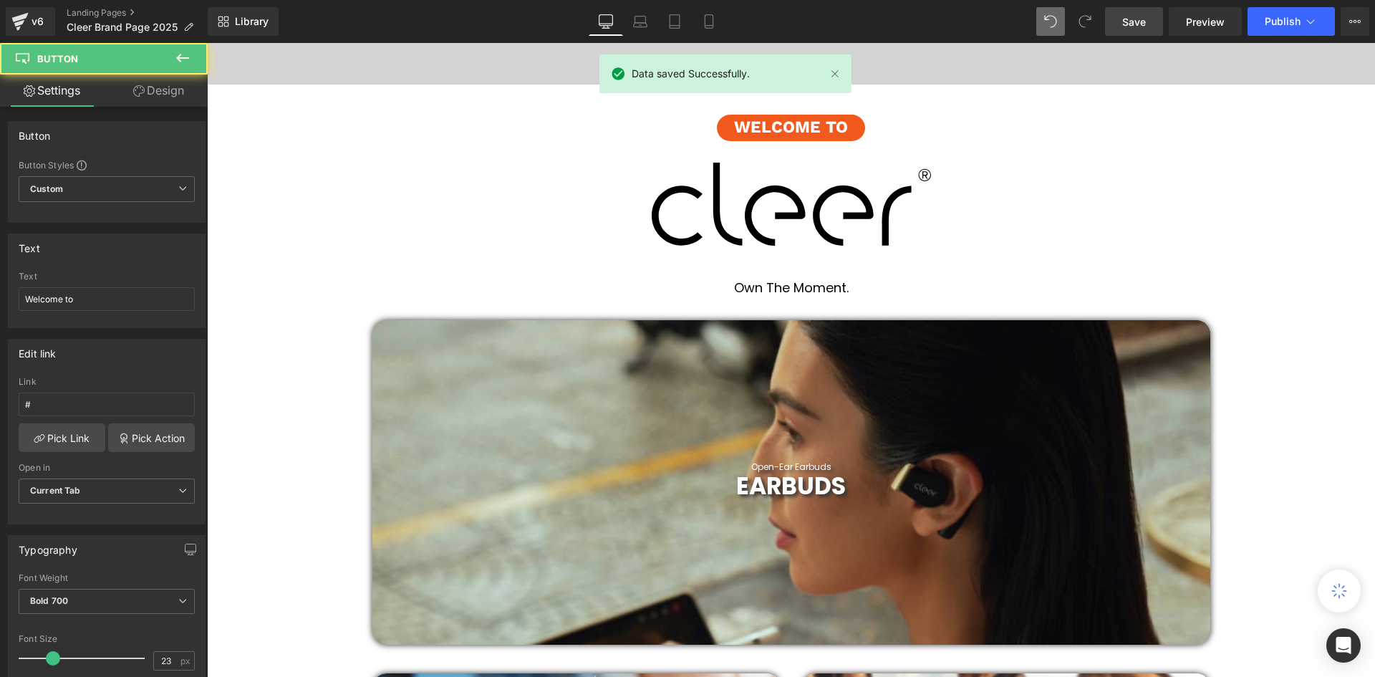
click at [835, 132] on span "Welcome to" at bounding box center [791, 128] width 114 height 26
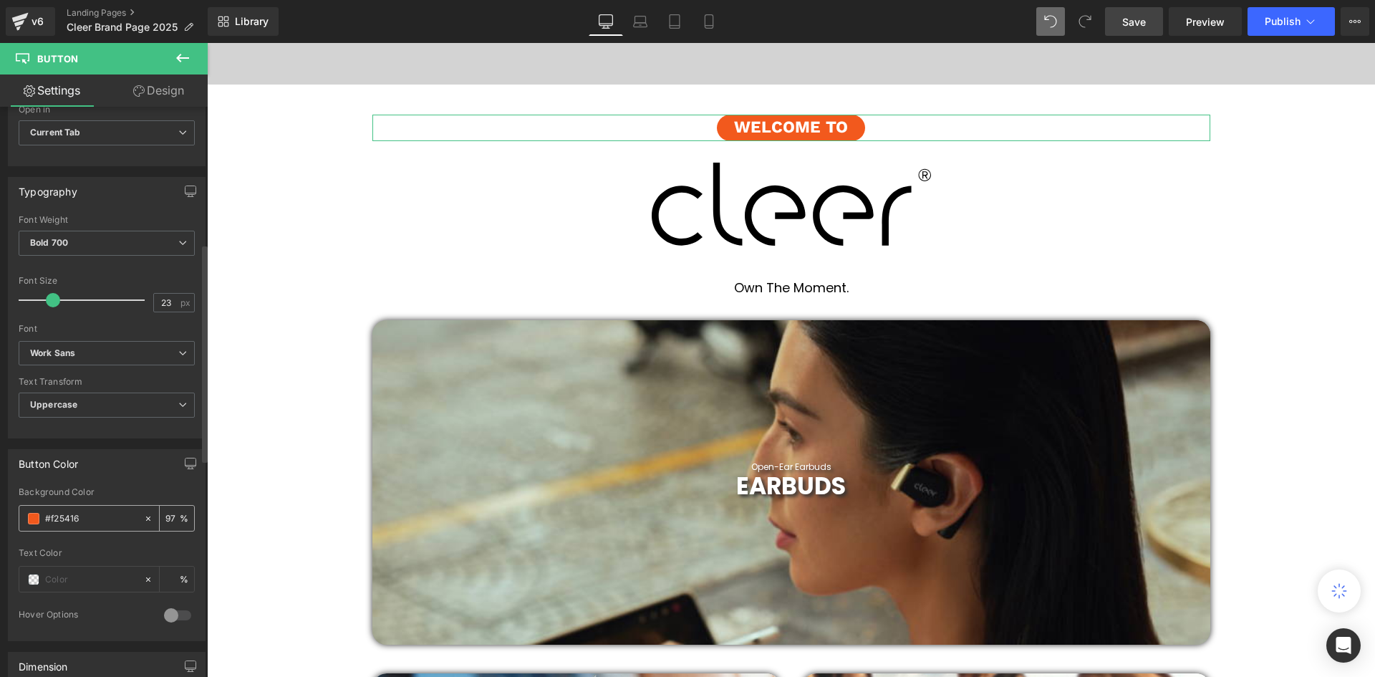
click at [74, 520] on input "#f25416" at bounding box center [91, 518] width 92 height 16
drag, startPoint x: 46, startPoint y: 513, endPoint x: 34, endPoint y: 514, distance: 12.3
click at [45, 513] on input "#f25416" at bounding box center [91, 518] width 92 height 16
click at [35, 514] on span at bounding box center [33, 518] width 11 height 11
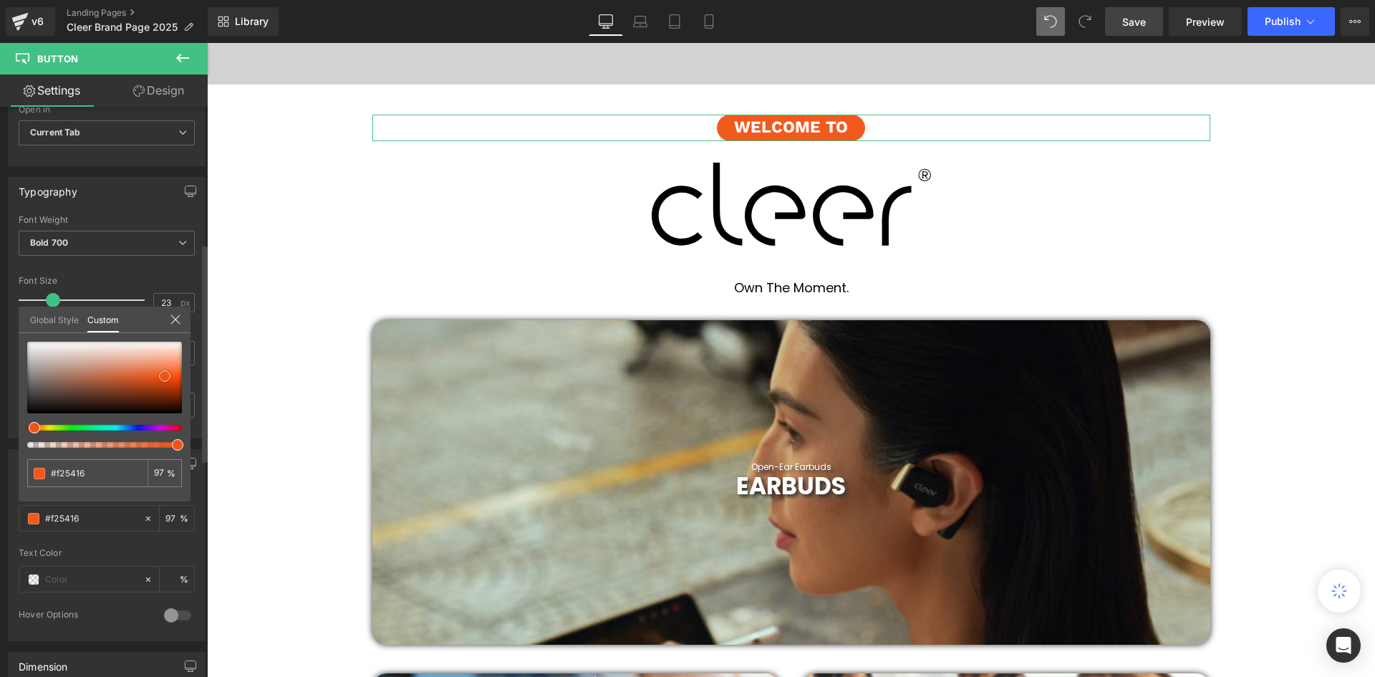
type input "#1d1b1a"
type input "#191919"
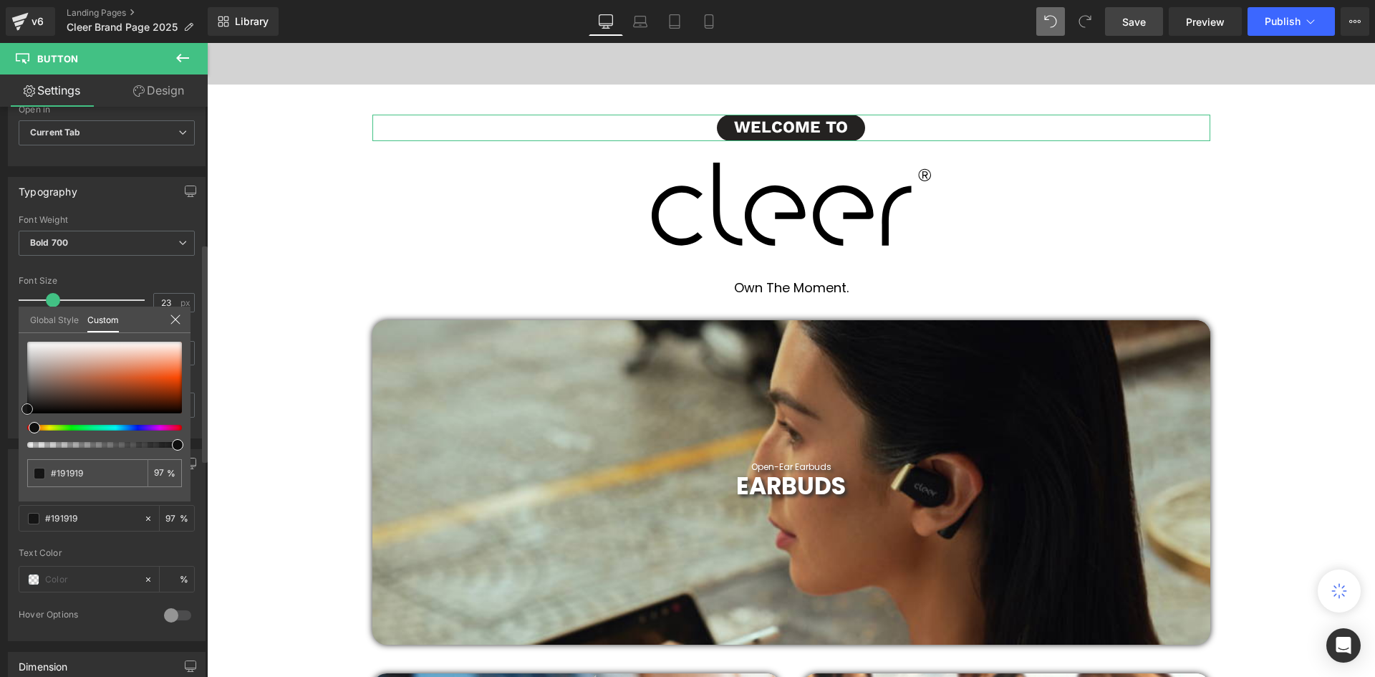
type input "#0f0f0f"
drag, startPoint x: 34, startPoint y: 405, endPoint x: 26, endPoint y: 409, distance: 8.7
click at [27, 409] on div at bounding box center [104, 378] width 155 height 72
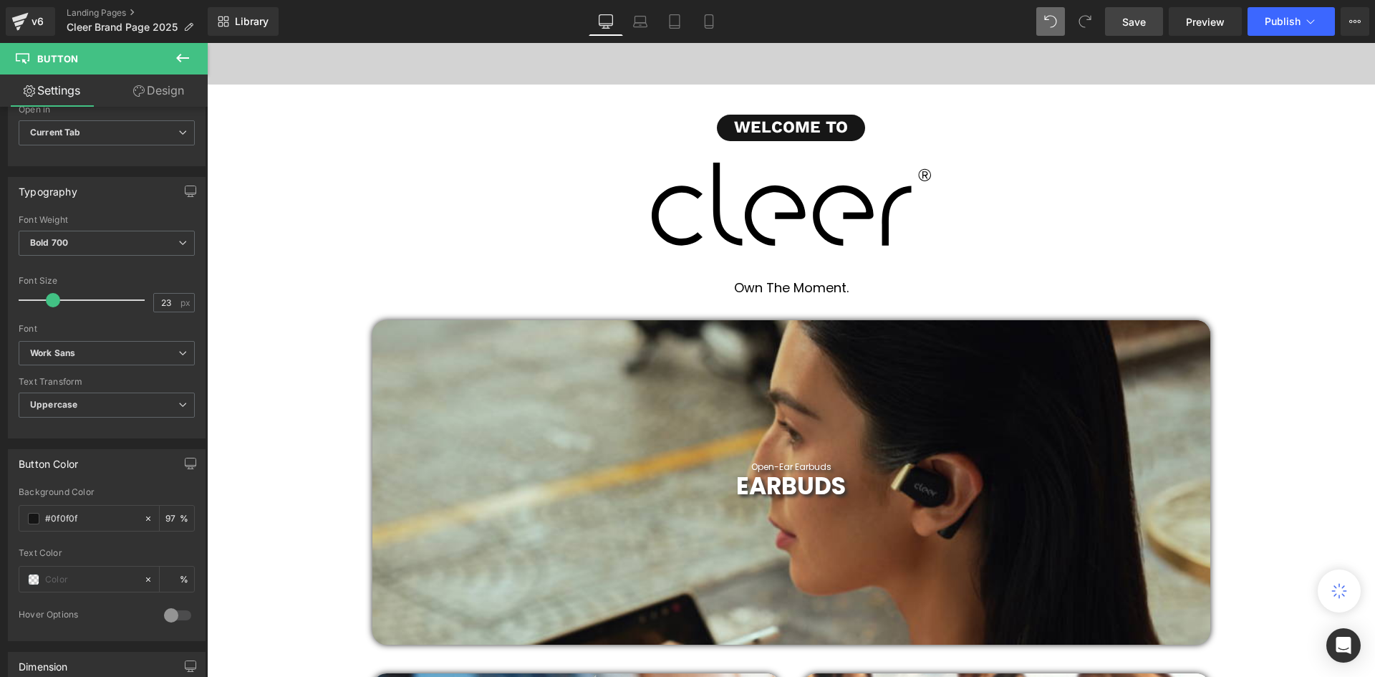
click at [1137, 29] on link "Save" at bounding box center [1134, 21] width 58 height 29
click at [1284, 22] on span "Publish" at bounding box center [1282, 21] width 36 height 11
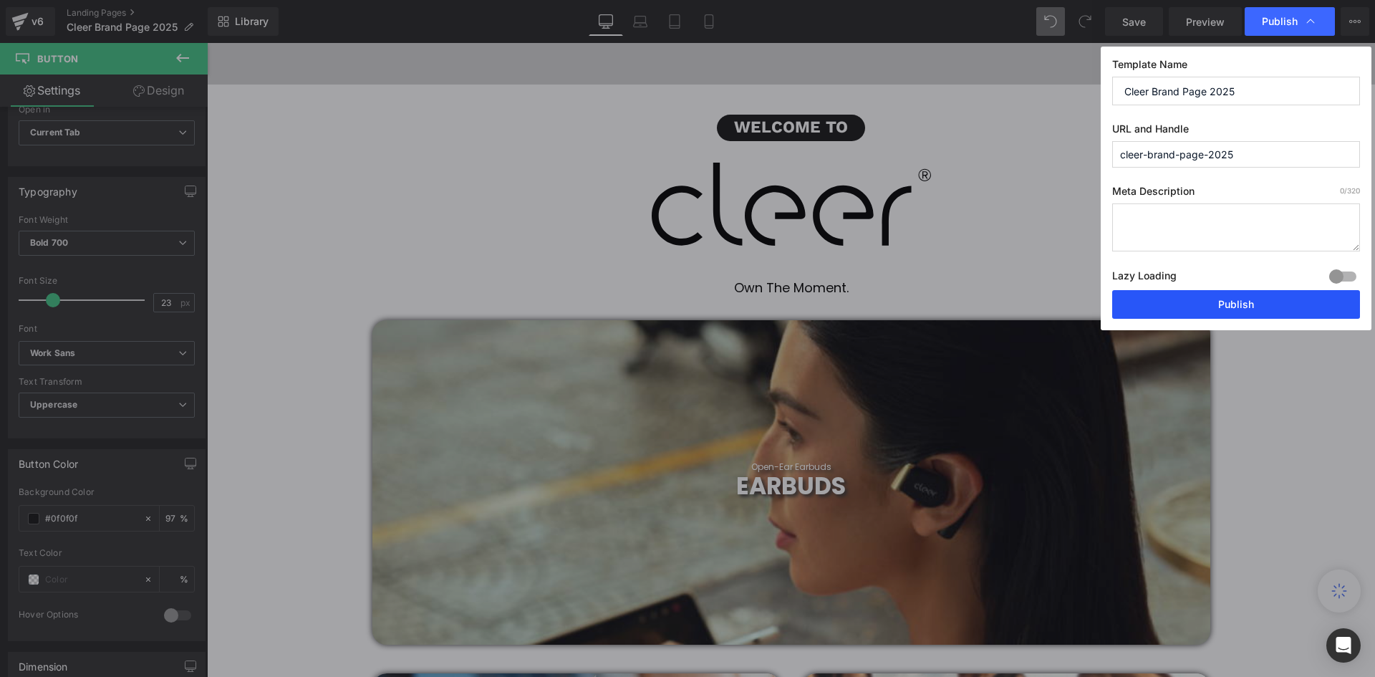
click at [1239, 297] on button "Publish" at bounding box center [1236, 304] width 248 height 29
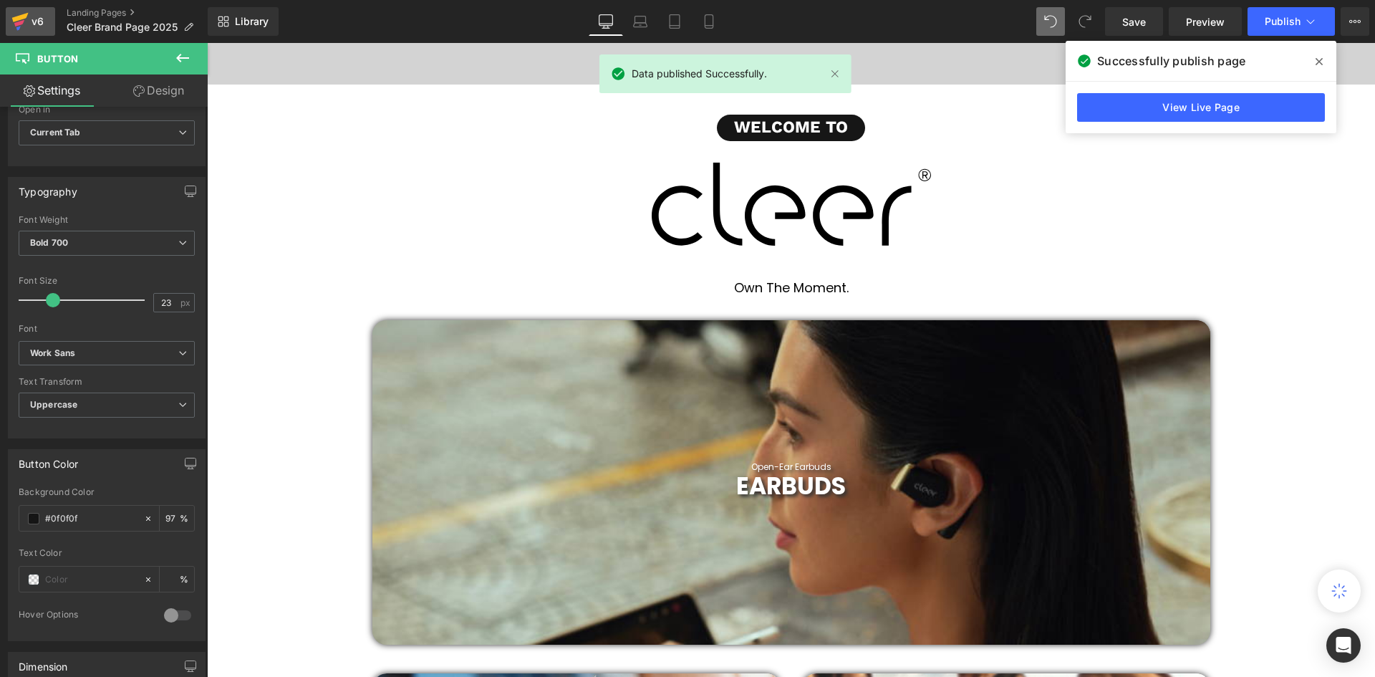
click at [36, 24] on div "v6" at bounding box center [38, 21] width 18 height 19
